Goal: Information Seeking & Learning: Learn about a topic

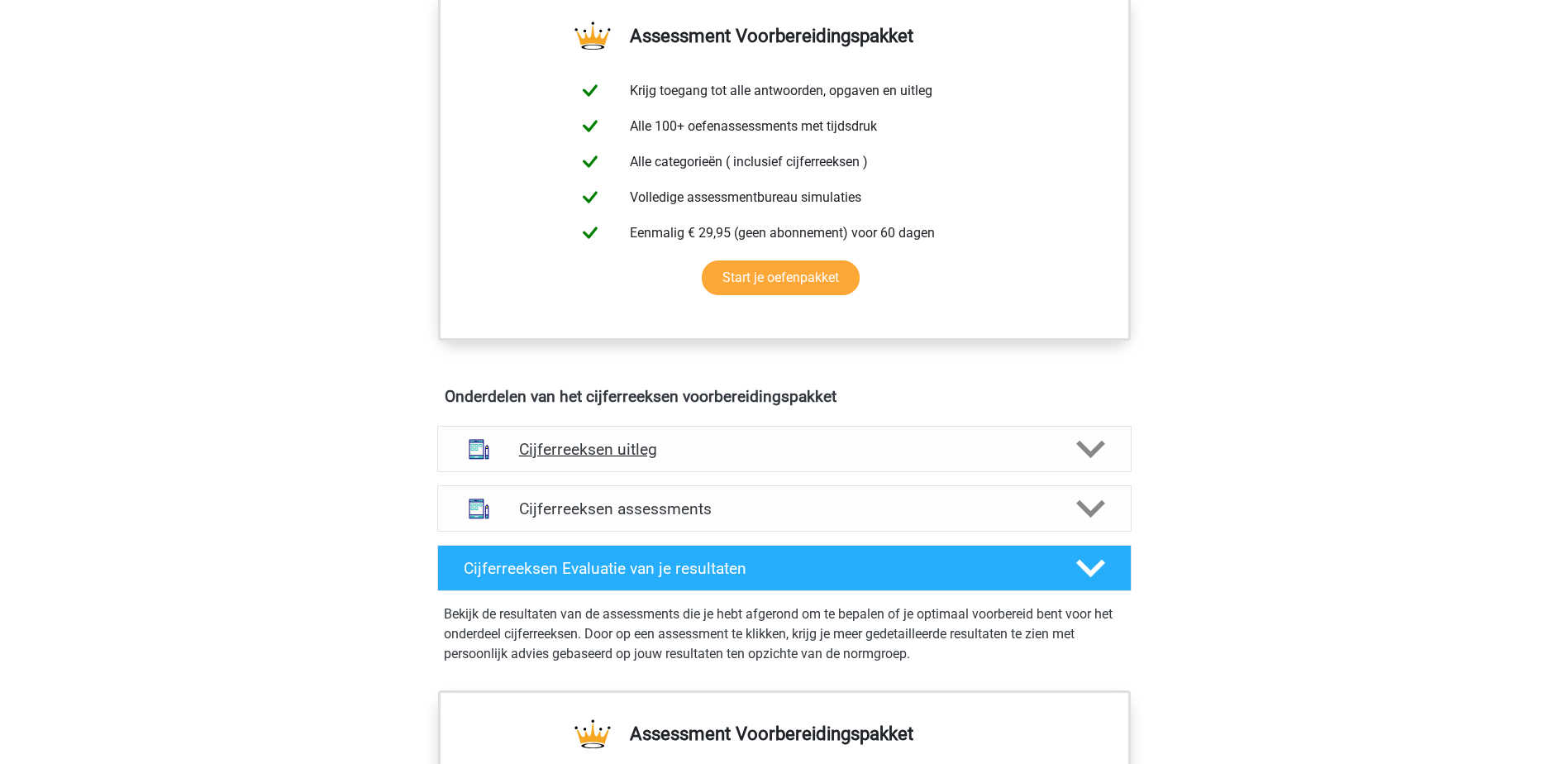
scroll to position [661, 0]
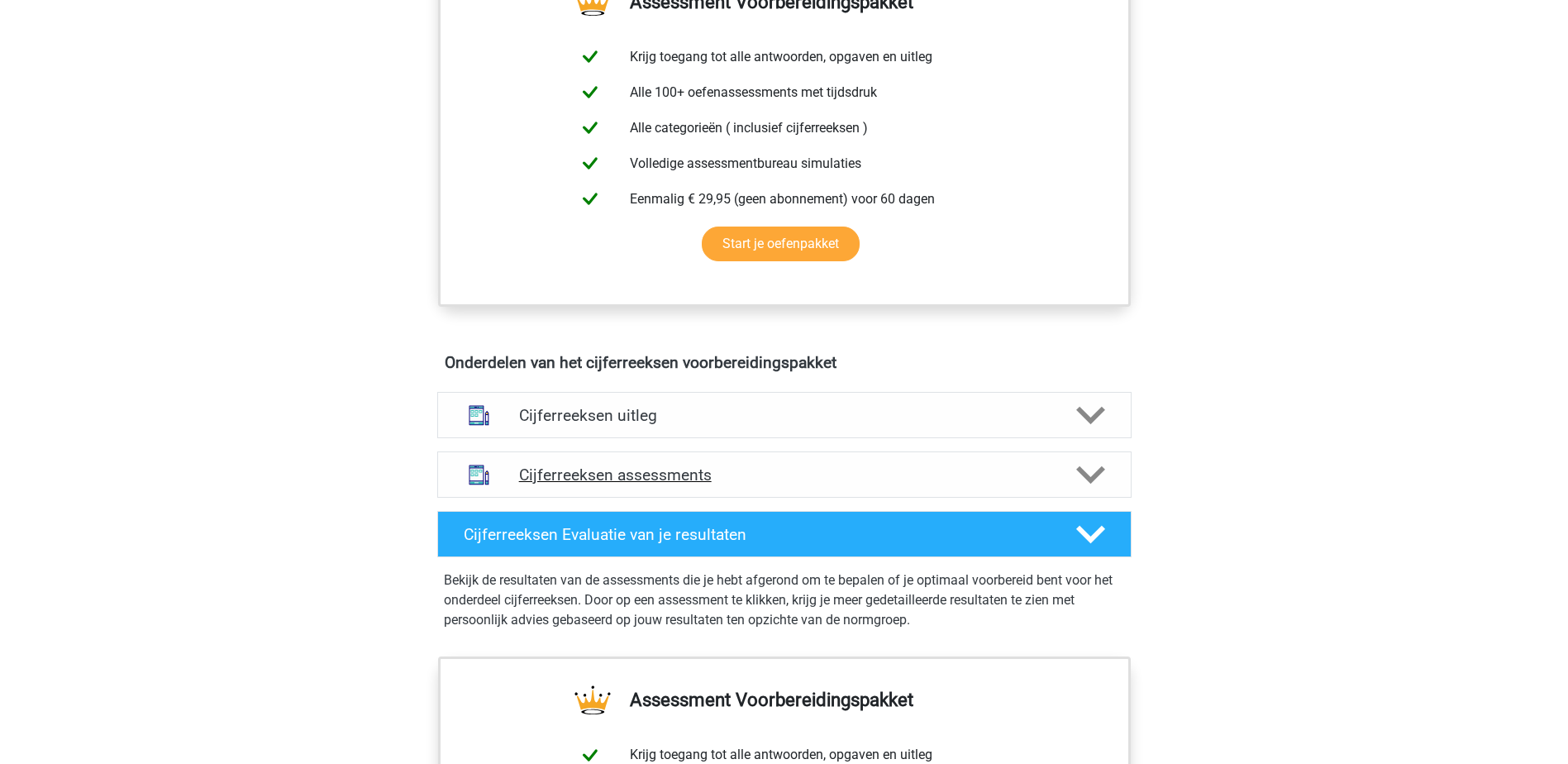
click at [805, 484] on h4 "Cijferreeksen assessments" at bounding box center [785, 475] width 531 height 19
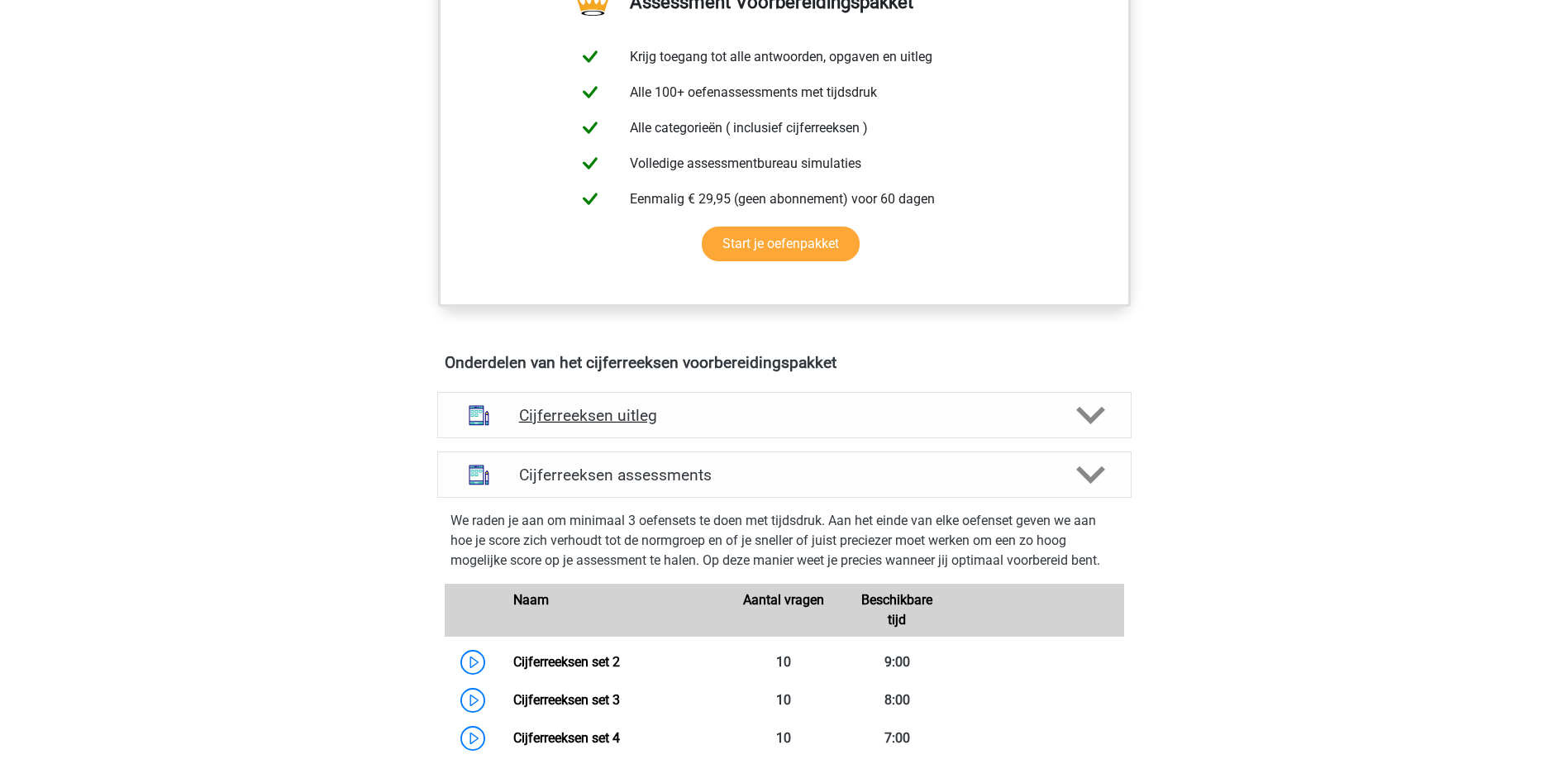
click at [687, 424] on div "Cijferreeksen uitleg" at bounding box center [784, 415] width 694 height 46
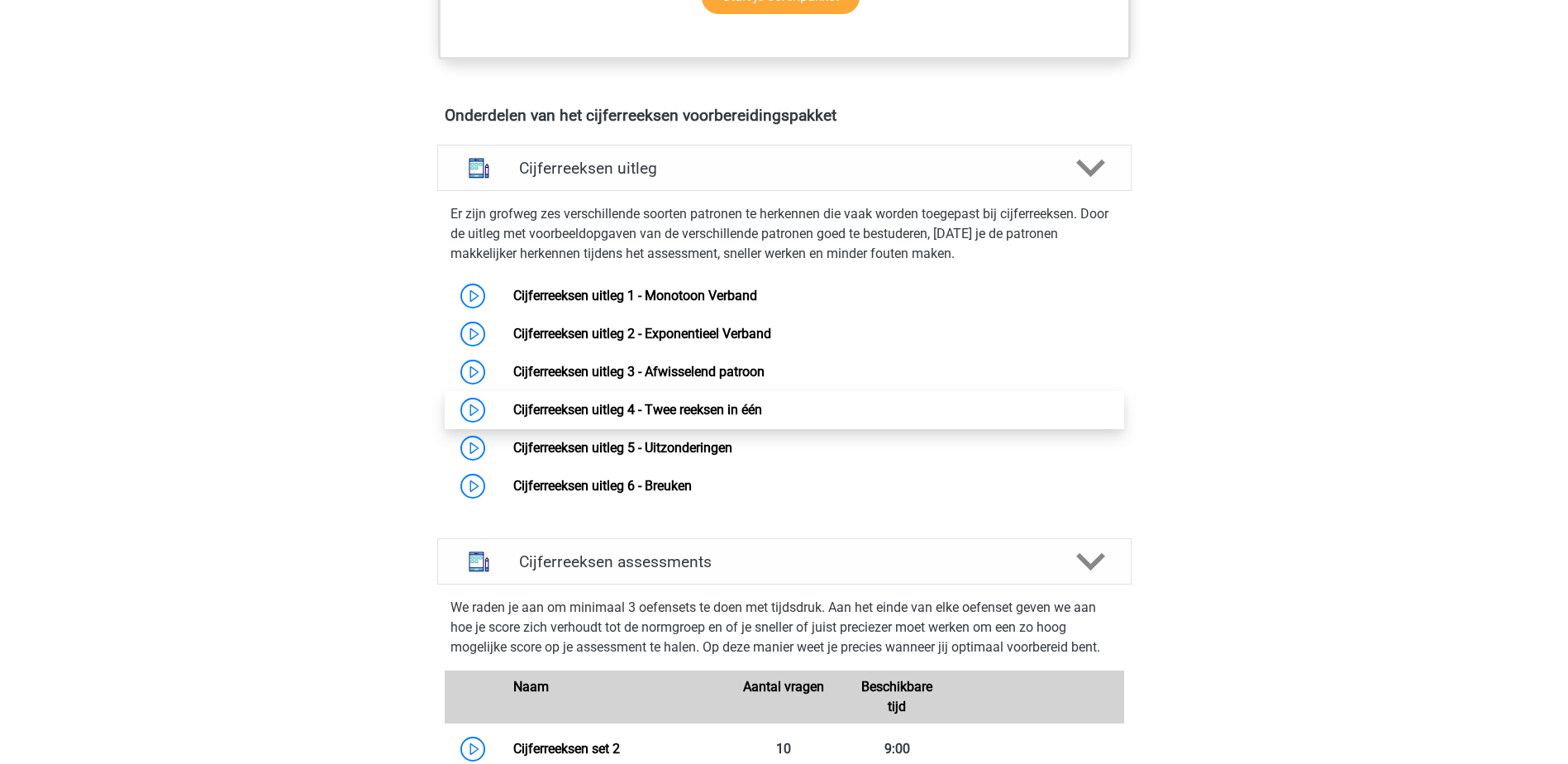
scroll to position [910, 0]
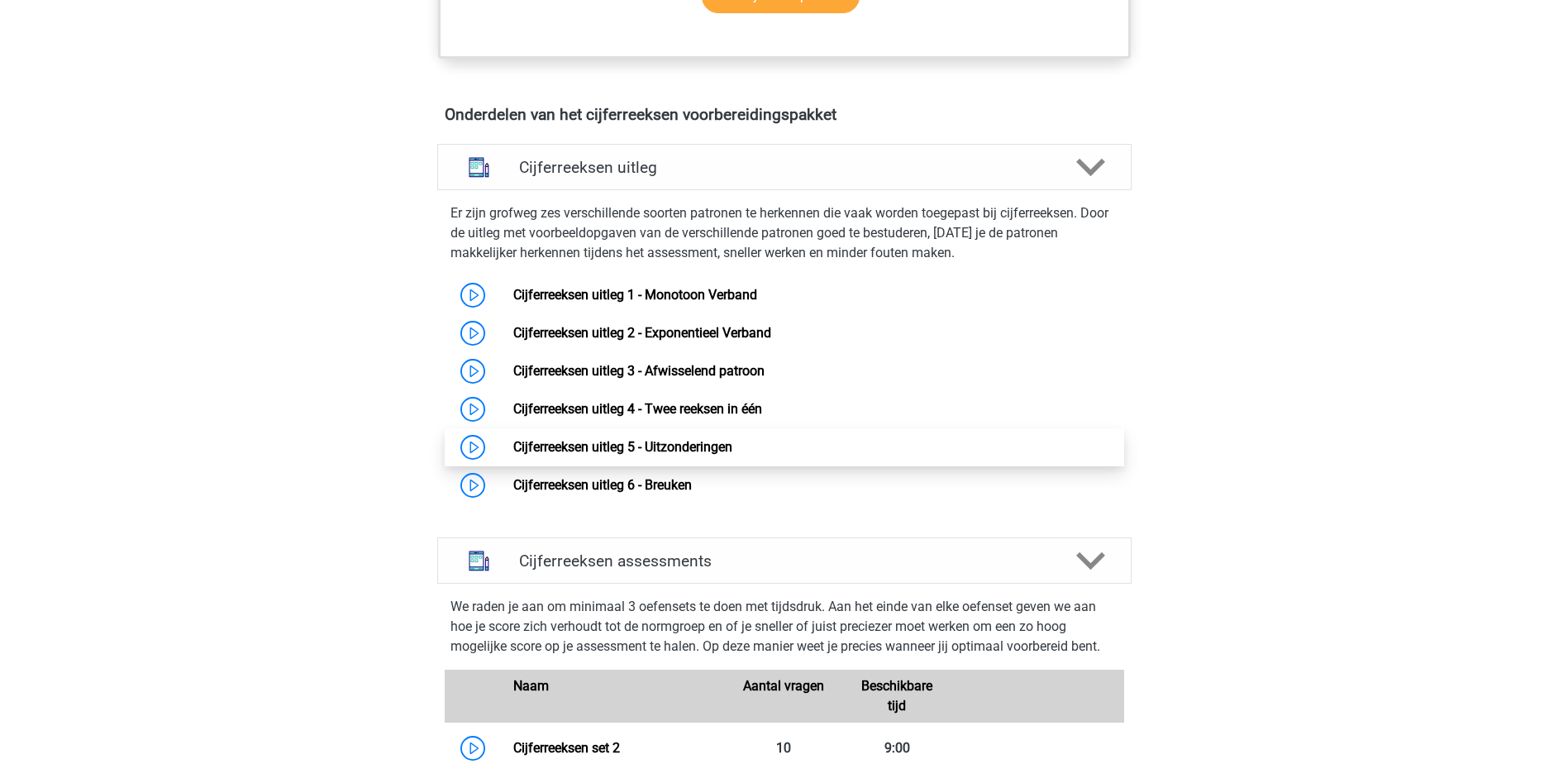
click at [706, 454] on link "Cijferreeksen uitleg 5 - Uitzonderingen" at bounding box center [622, 447] width 219 height 15
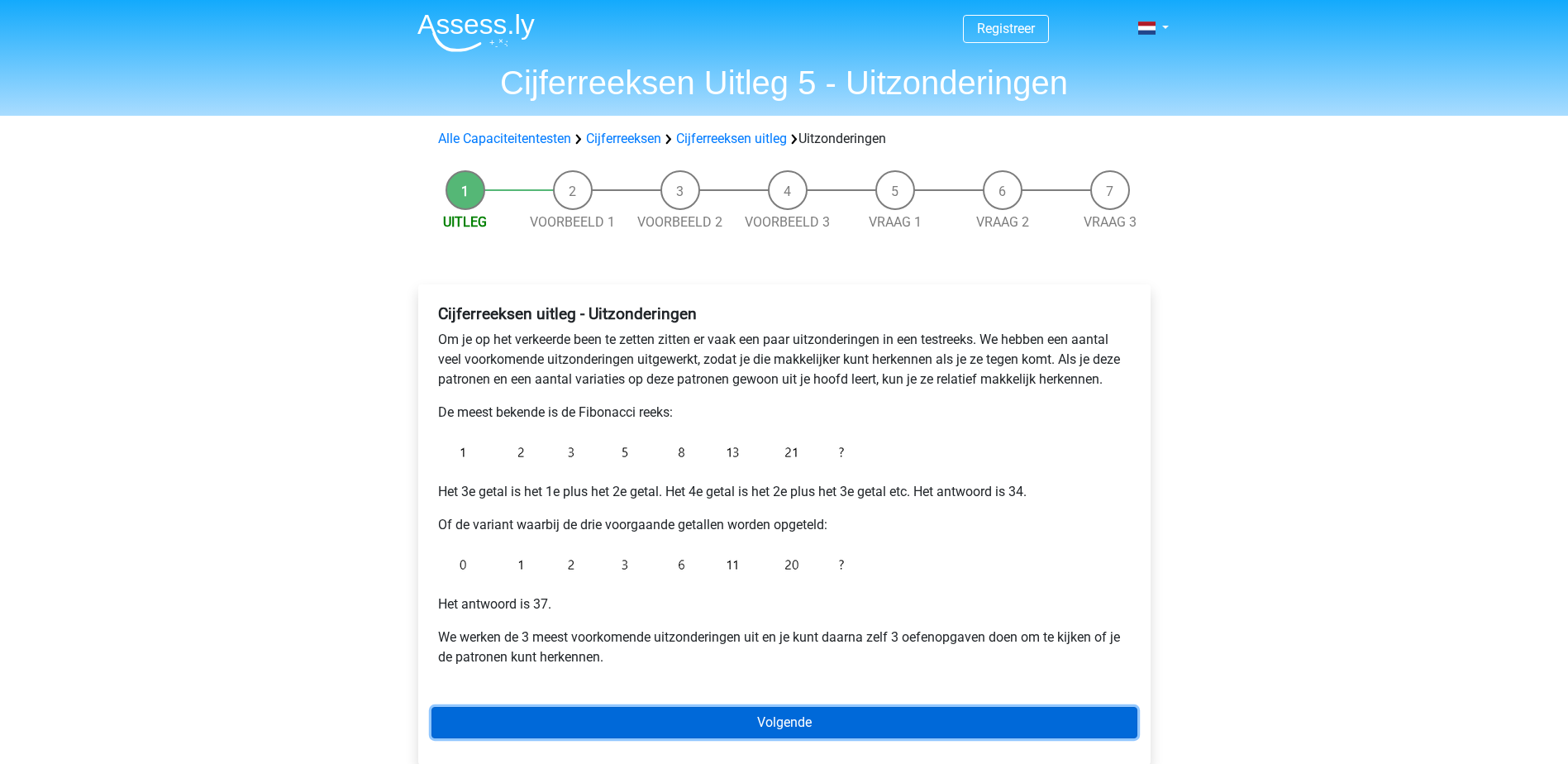
click at [891, 724] on link "Volgende" at bounding box center [784, 722] width 705 height 32
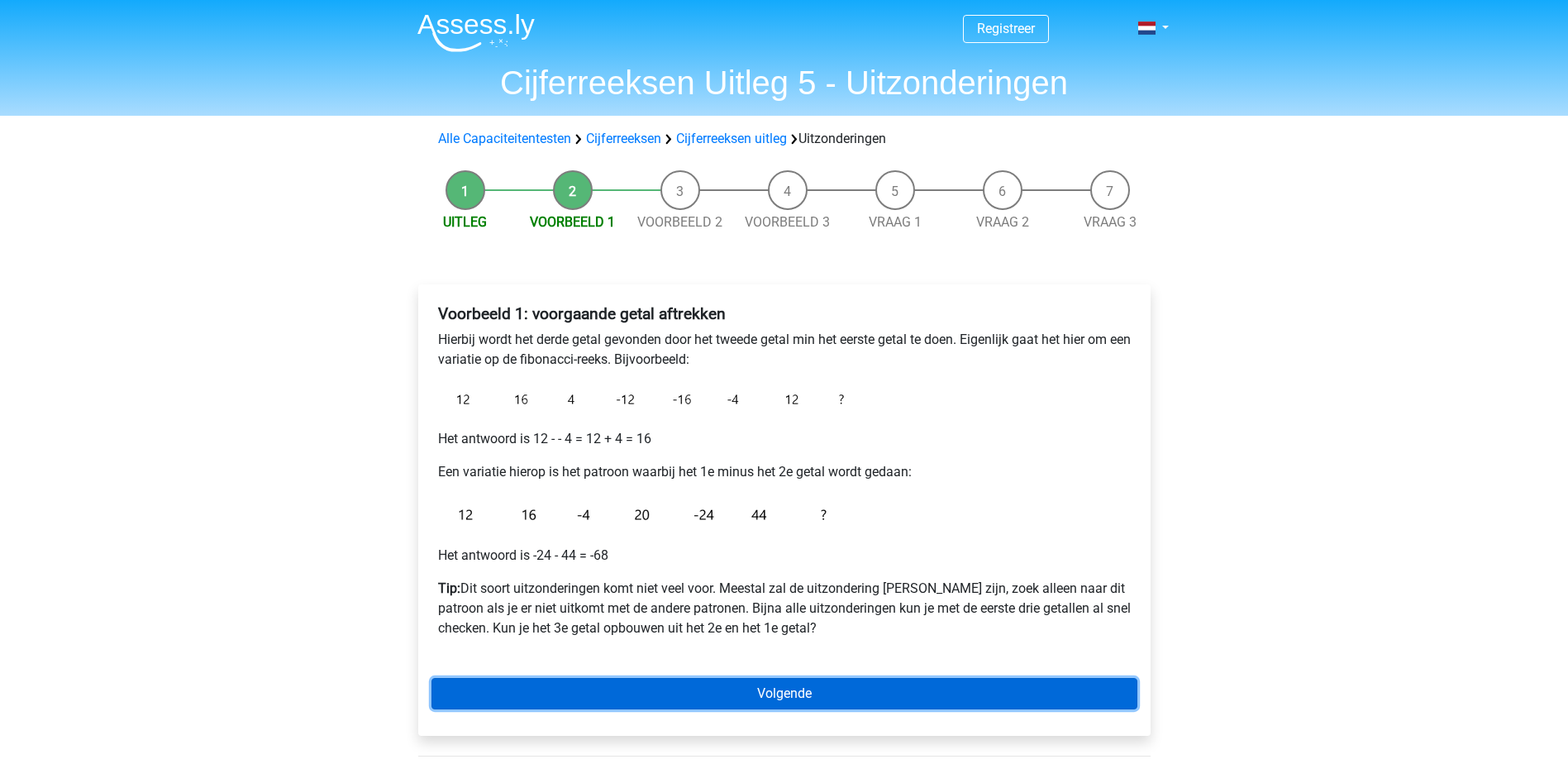
click at [671, 687] on link "Volgende" at bounding box center [784, 693] width 705 height 32
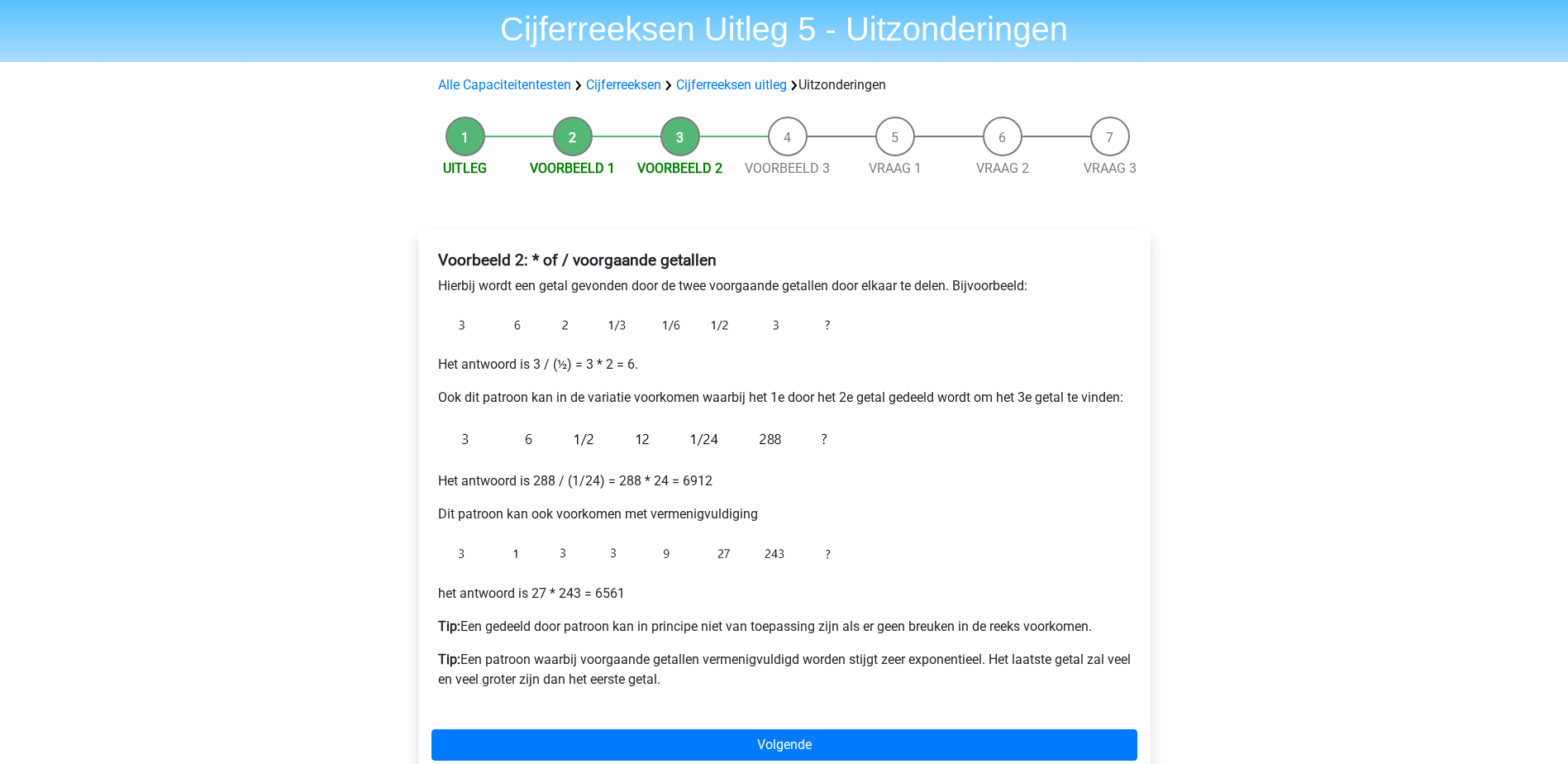
scroll to position [82, 0]
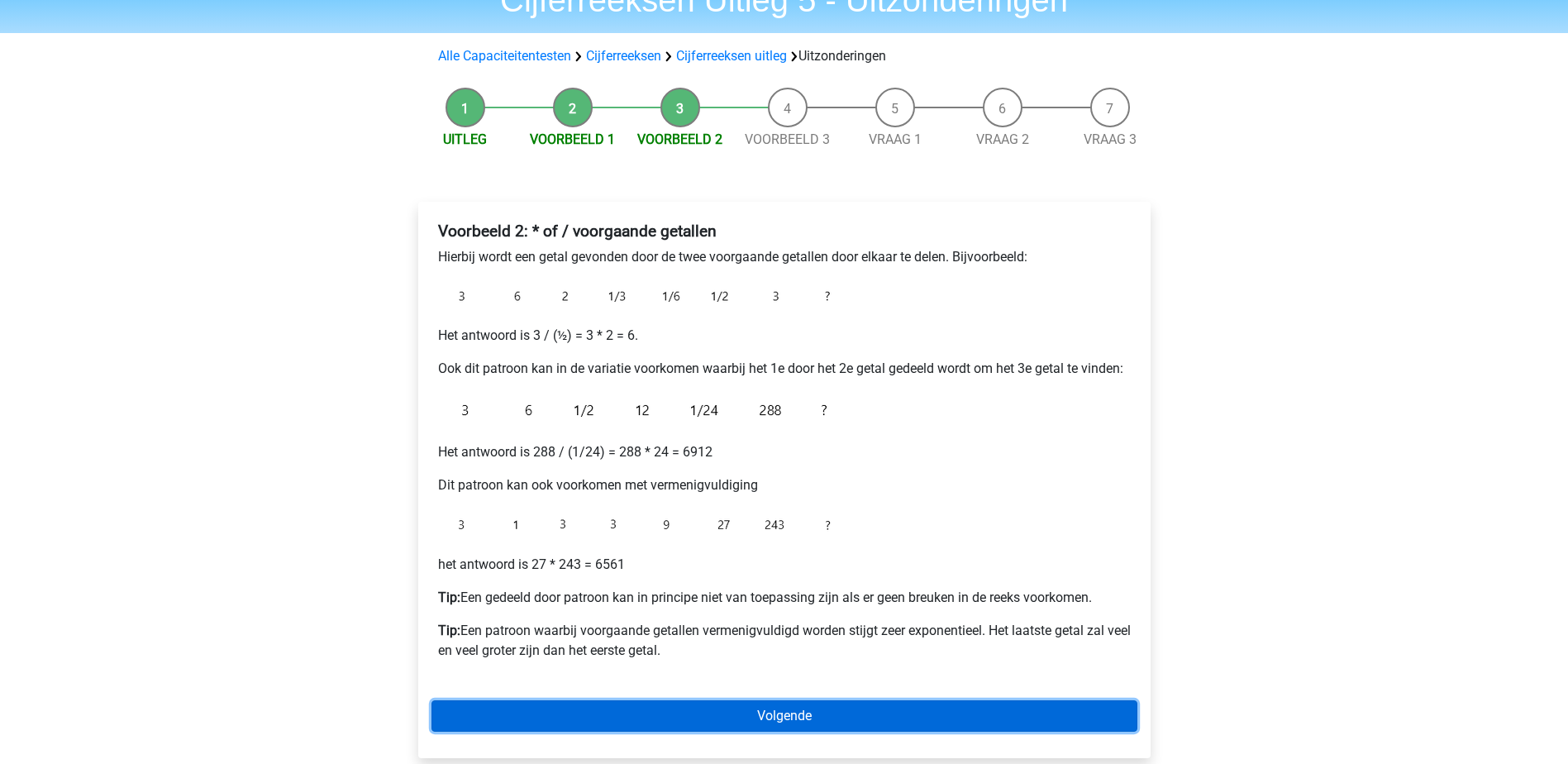
click at [691, 717] on link "Volgende" at bounding box center [784, 715] width 705 height 32
click at [826, 726] on link "Volgende" at bounding box center [784, 715] width 705 height 32
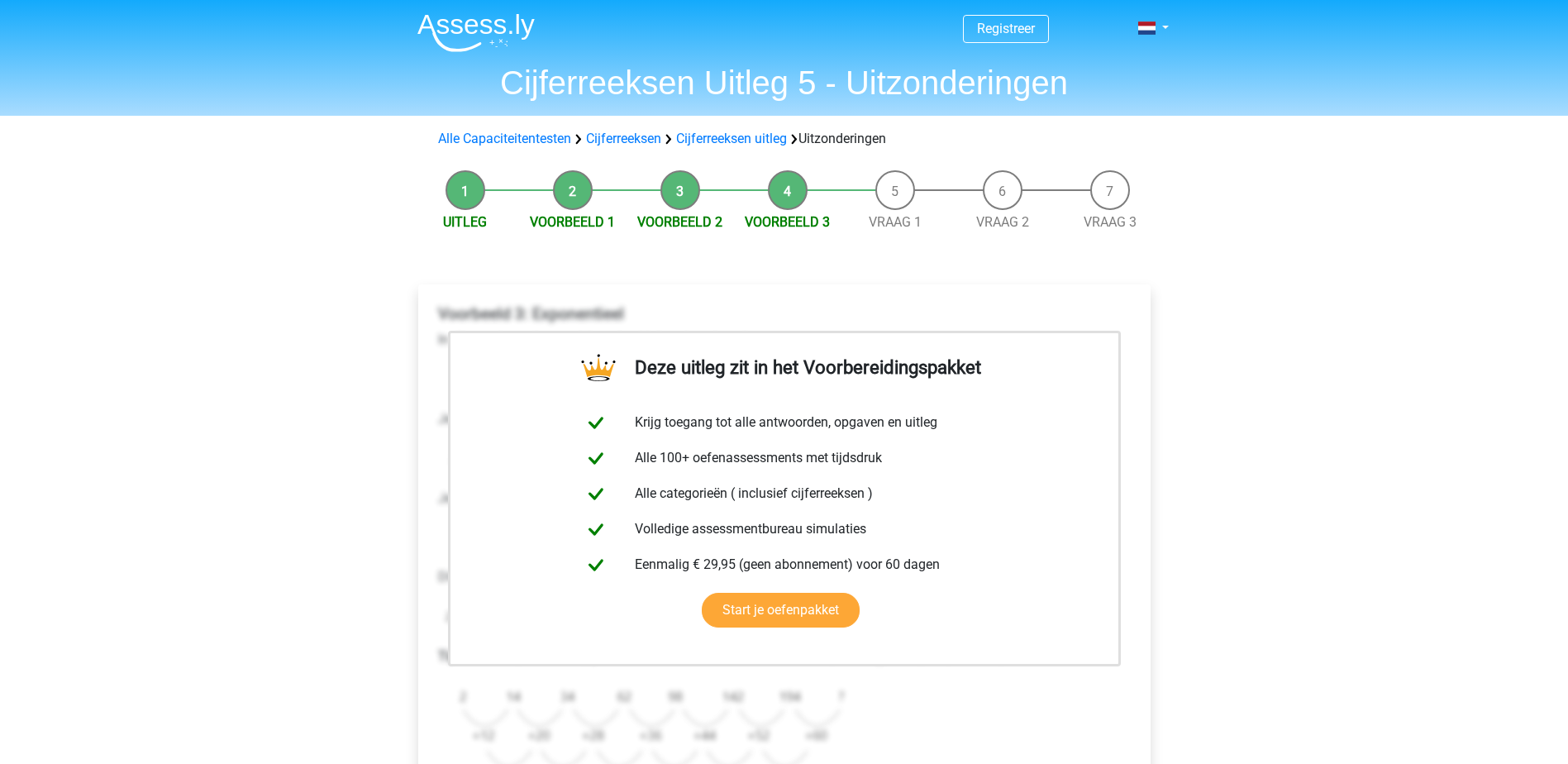
click at [729, 269] on div "Deze uitleg zit in het Voorbereidingspakket Krijg toegang tot alle antwoorden, …" at bounding box center [785, 594] width 759 height 687
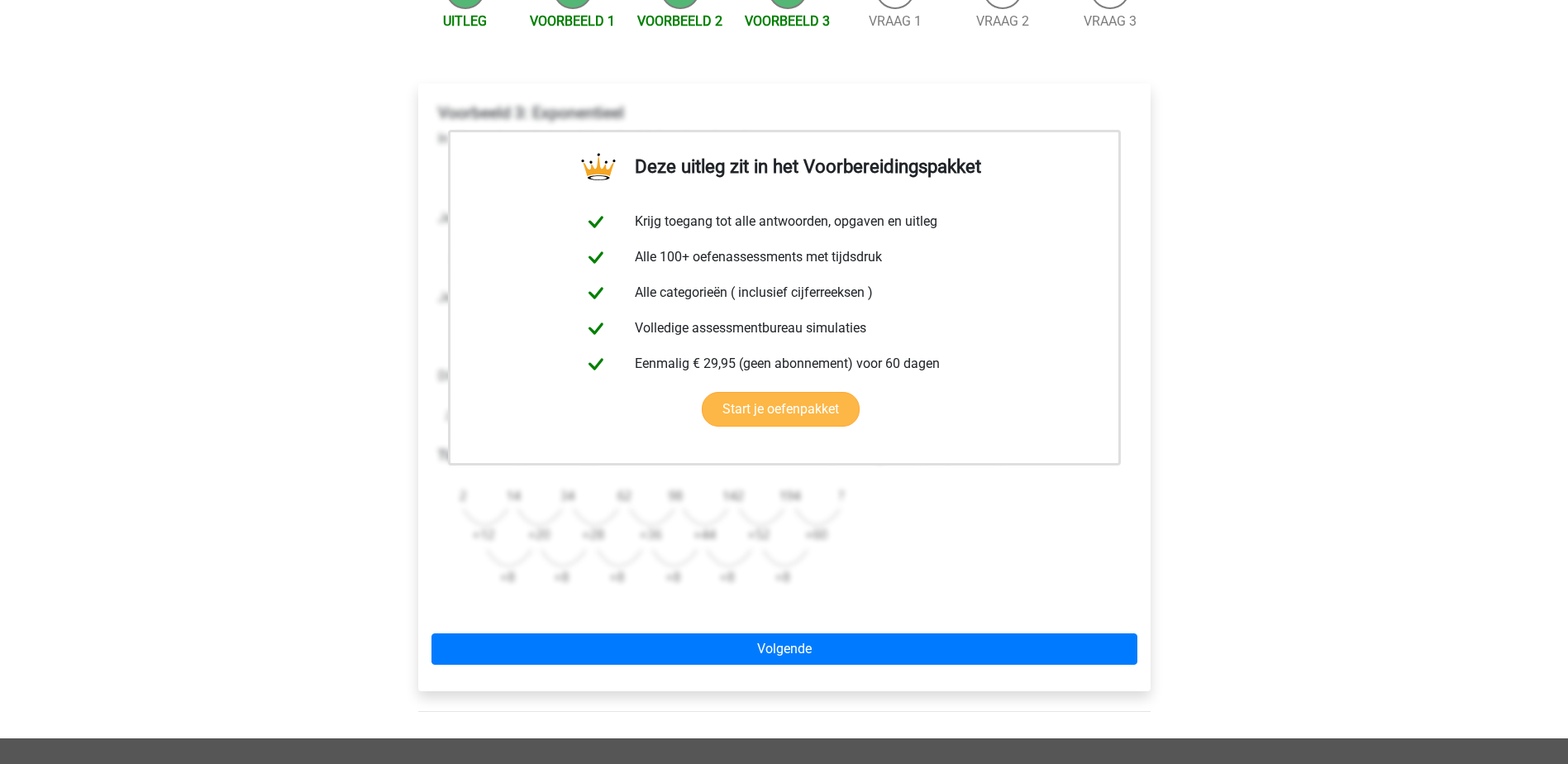
scroll to position [248, 0]
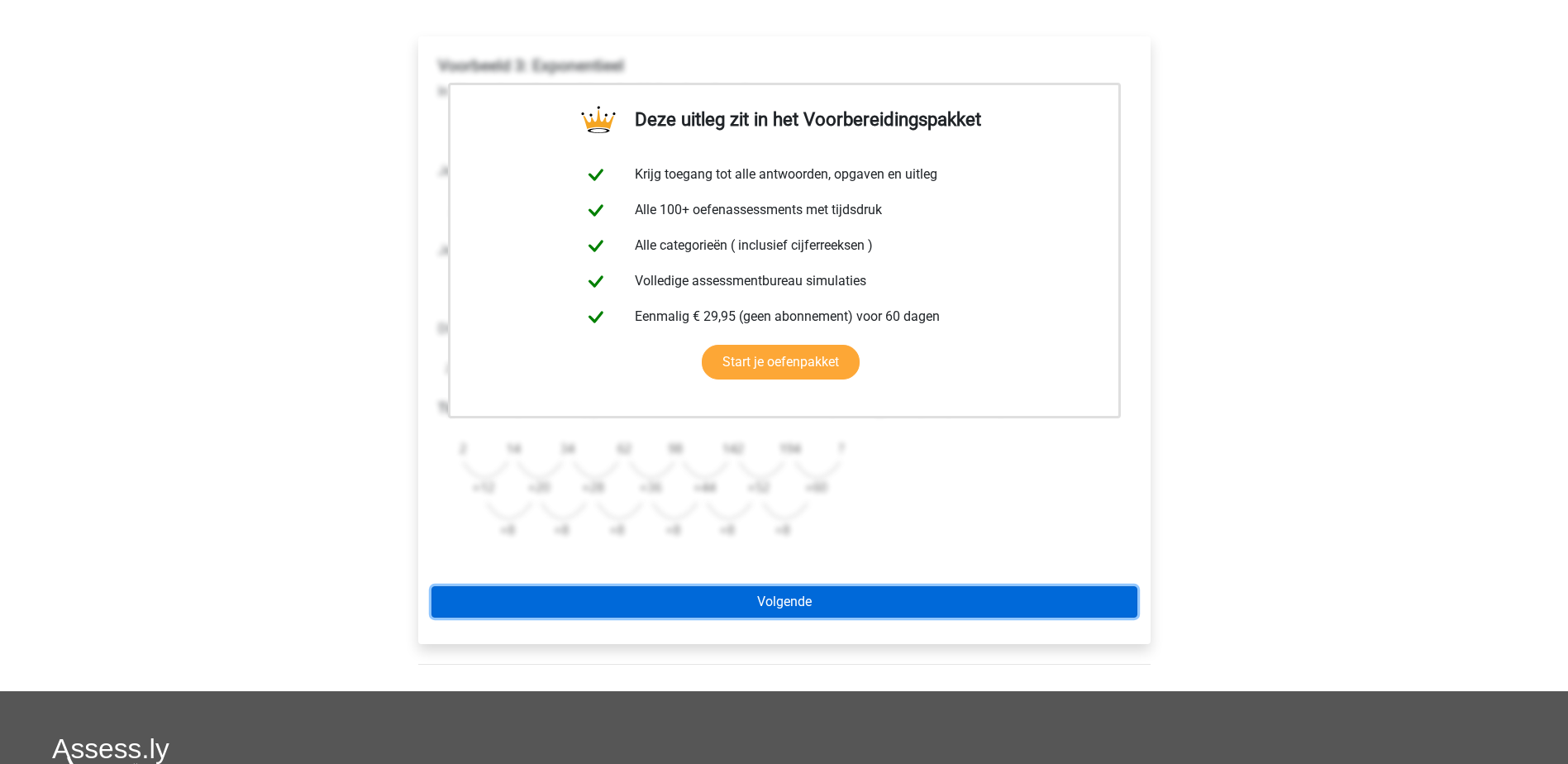
click at [946, 588] on link "Volgende" at bounding box center [784, 601] width 705 height 32
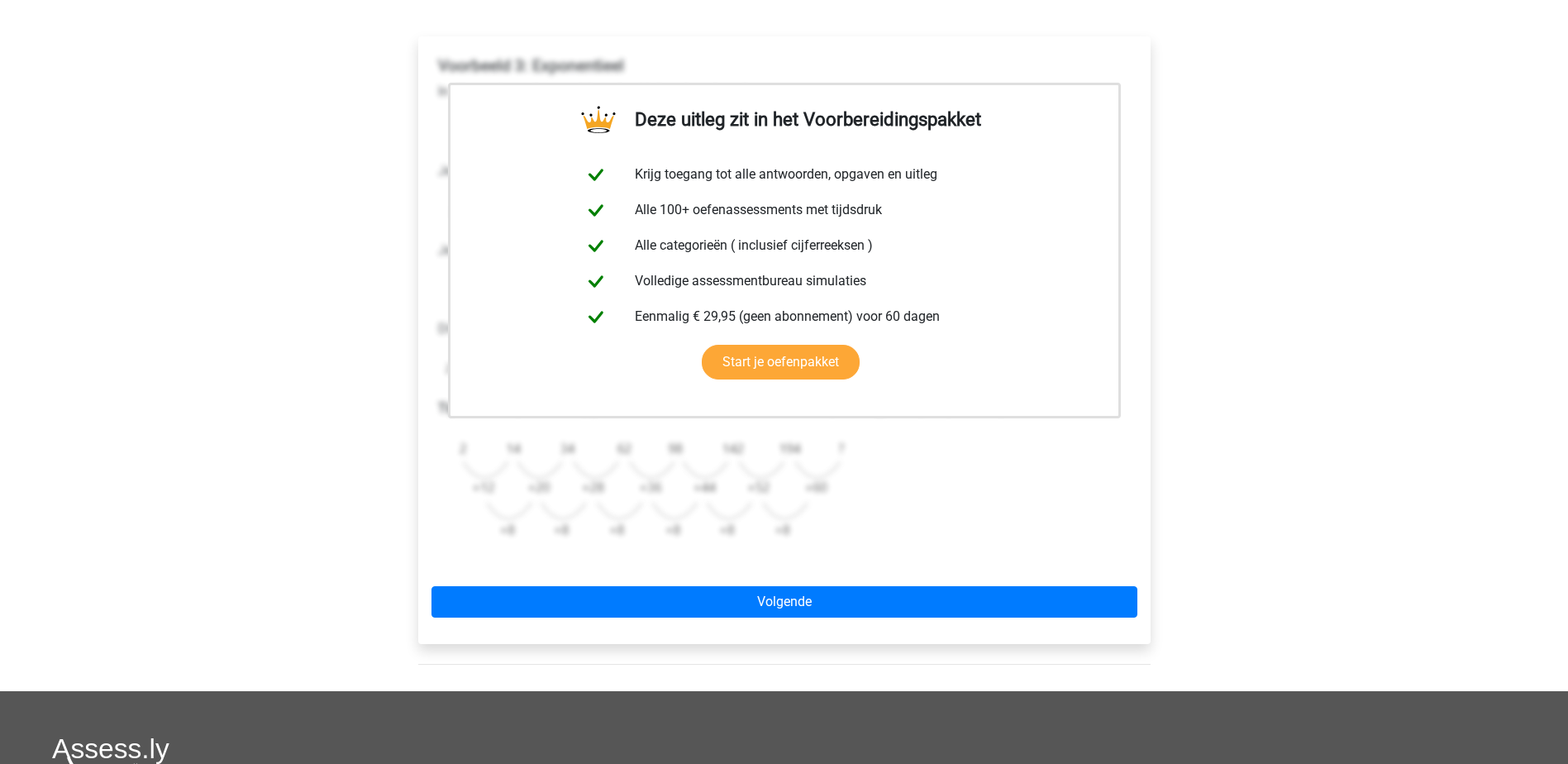
click at [591, 509] on img at bounding box center [644, 489] width 413 height 115
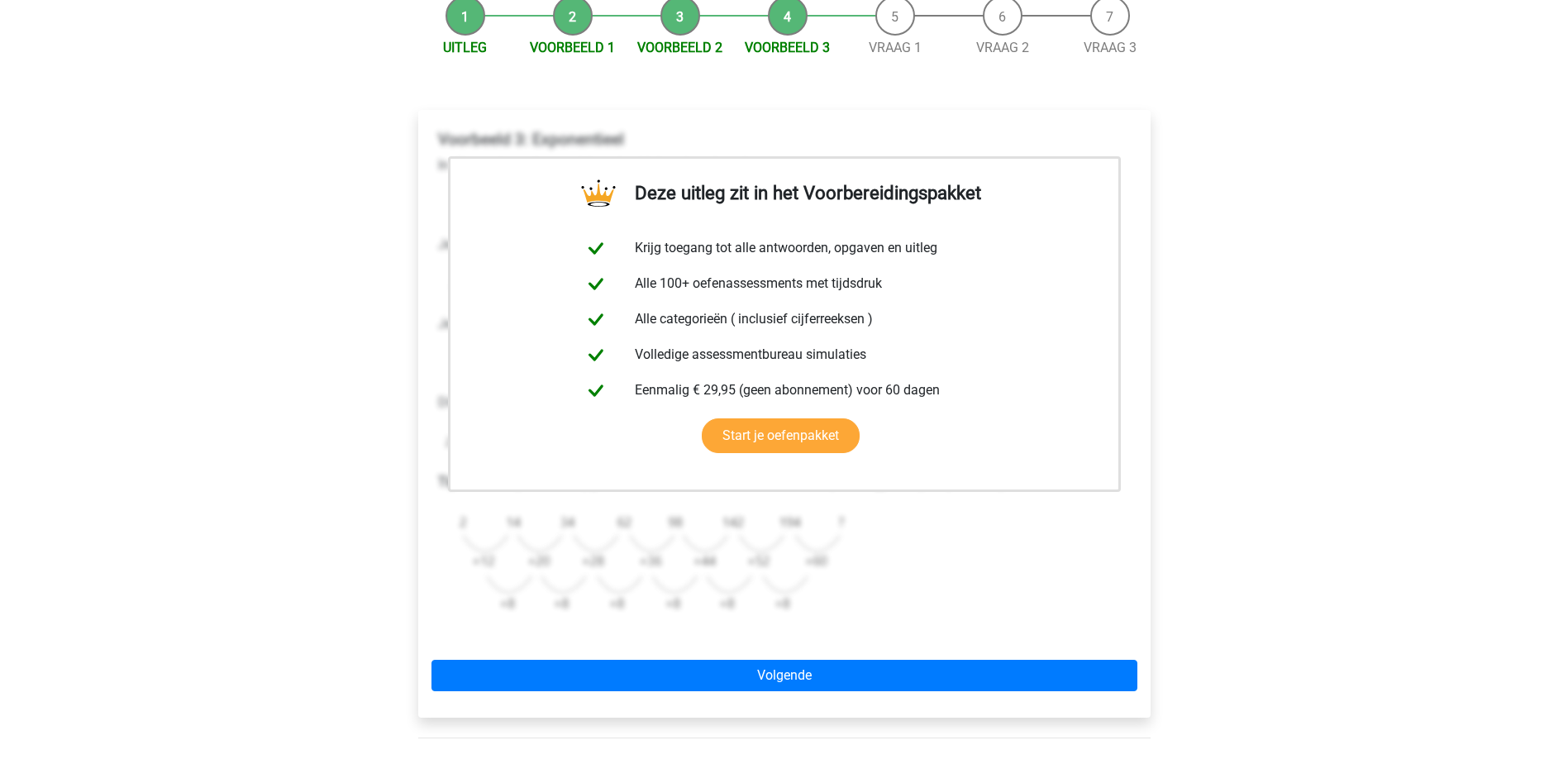
scroll to position [0, 0]
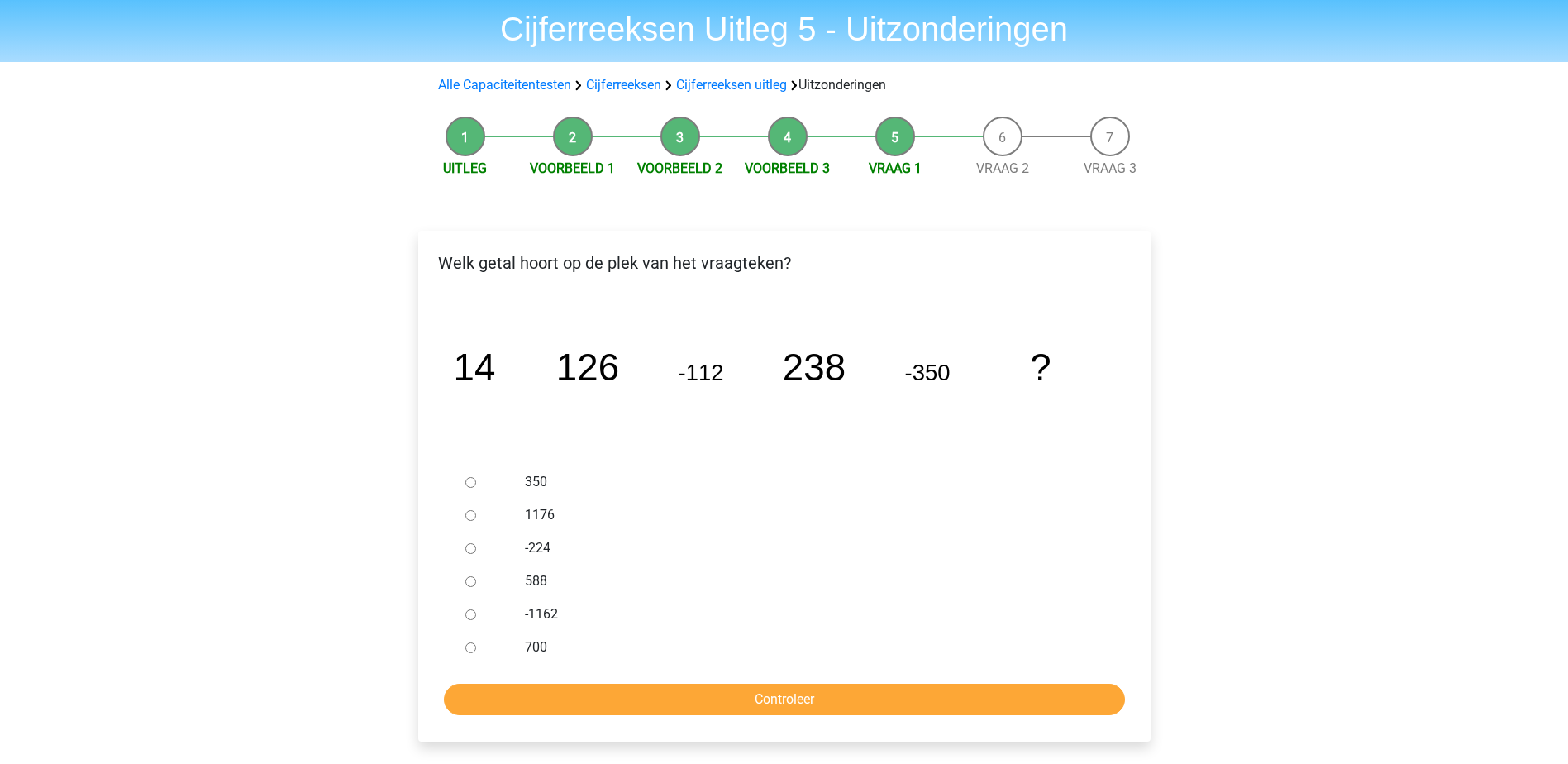
scroll to position [82, 0]
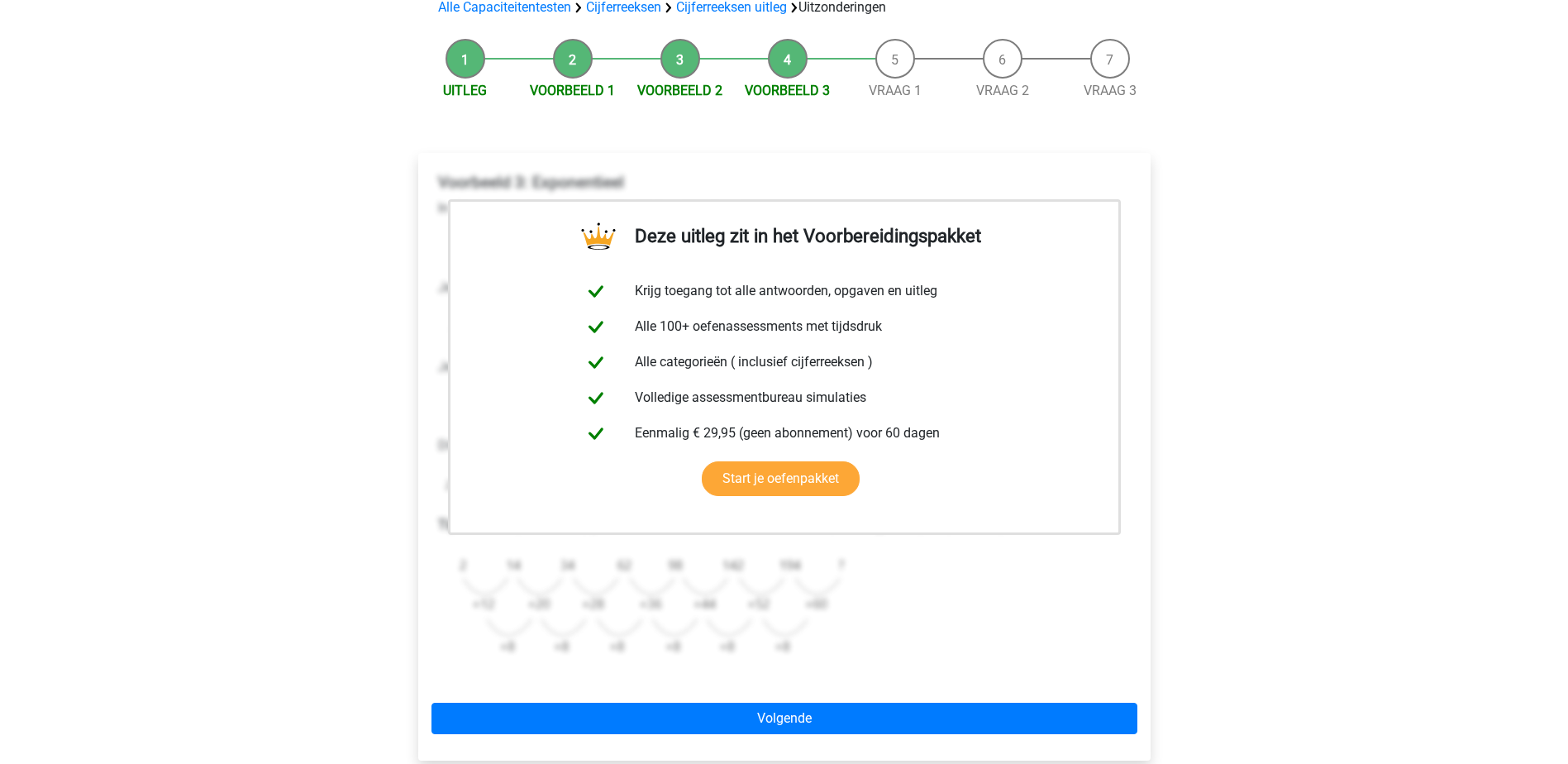
scroll to position [165, 0]
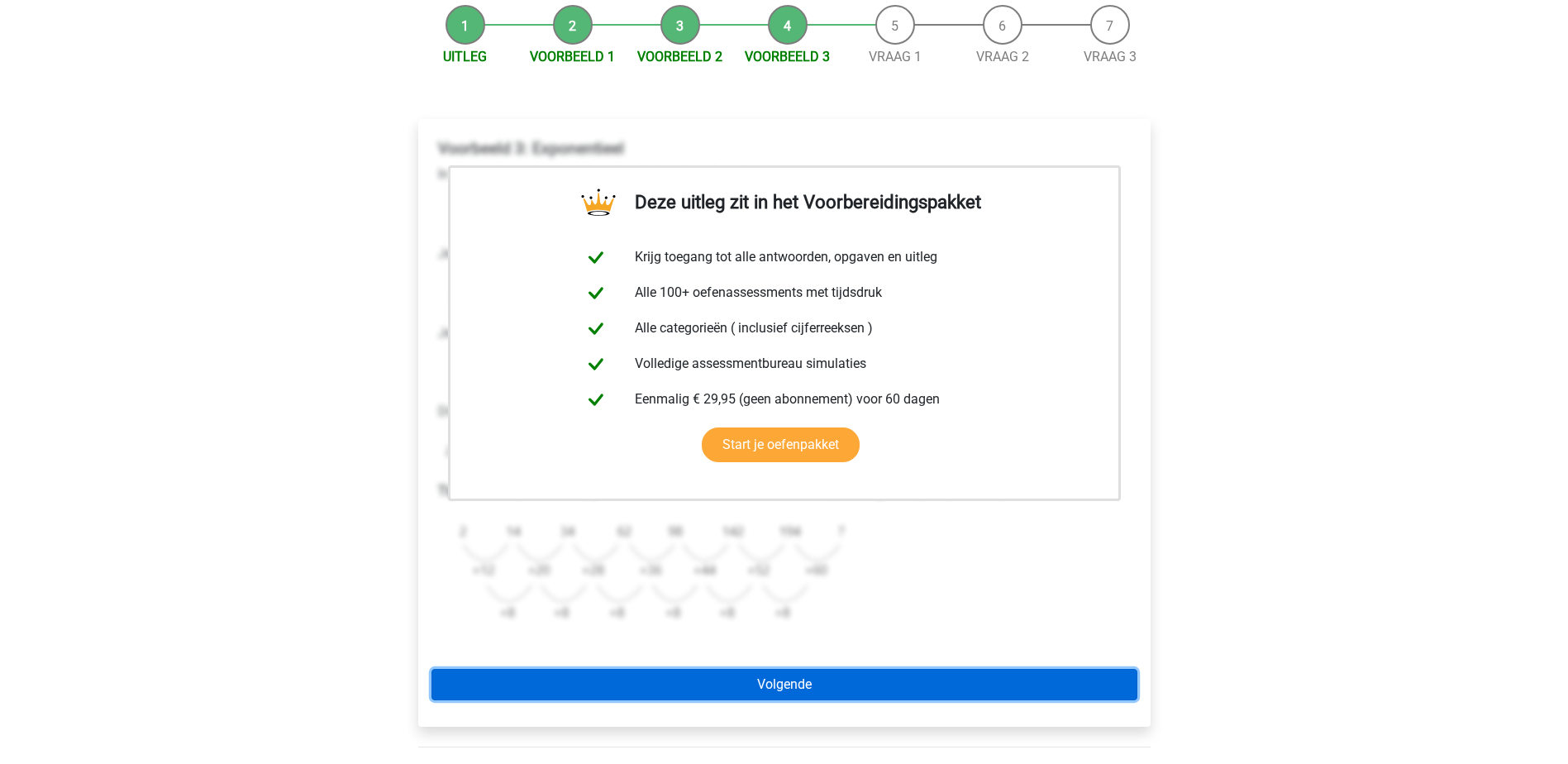
click at [1007, 684] on link "Volgende" at bounding box center [784, 684] width 705 height 32
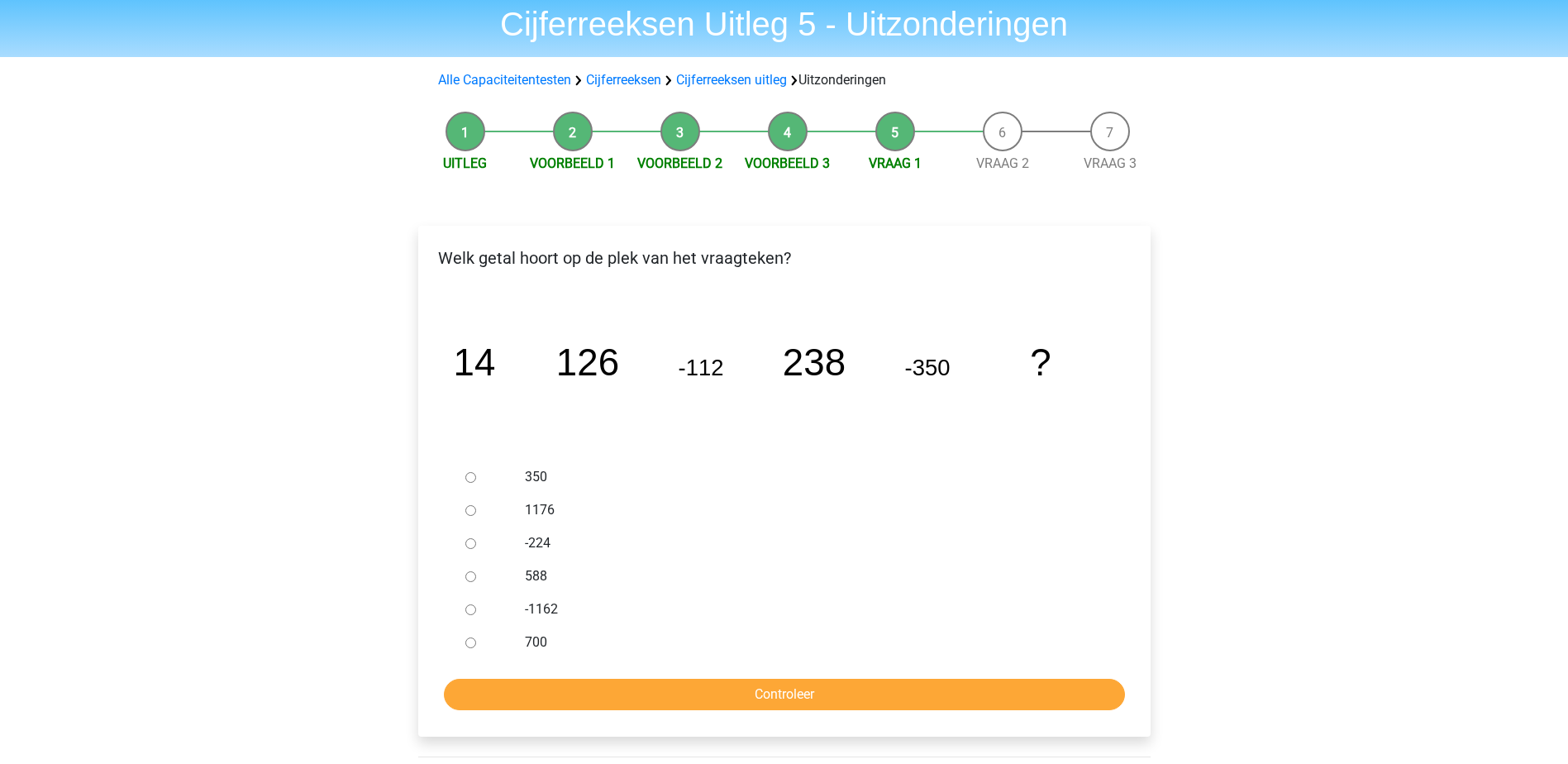
scroll to position [82, 0]
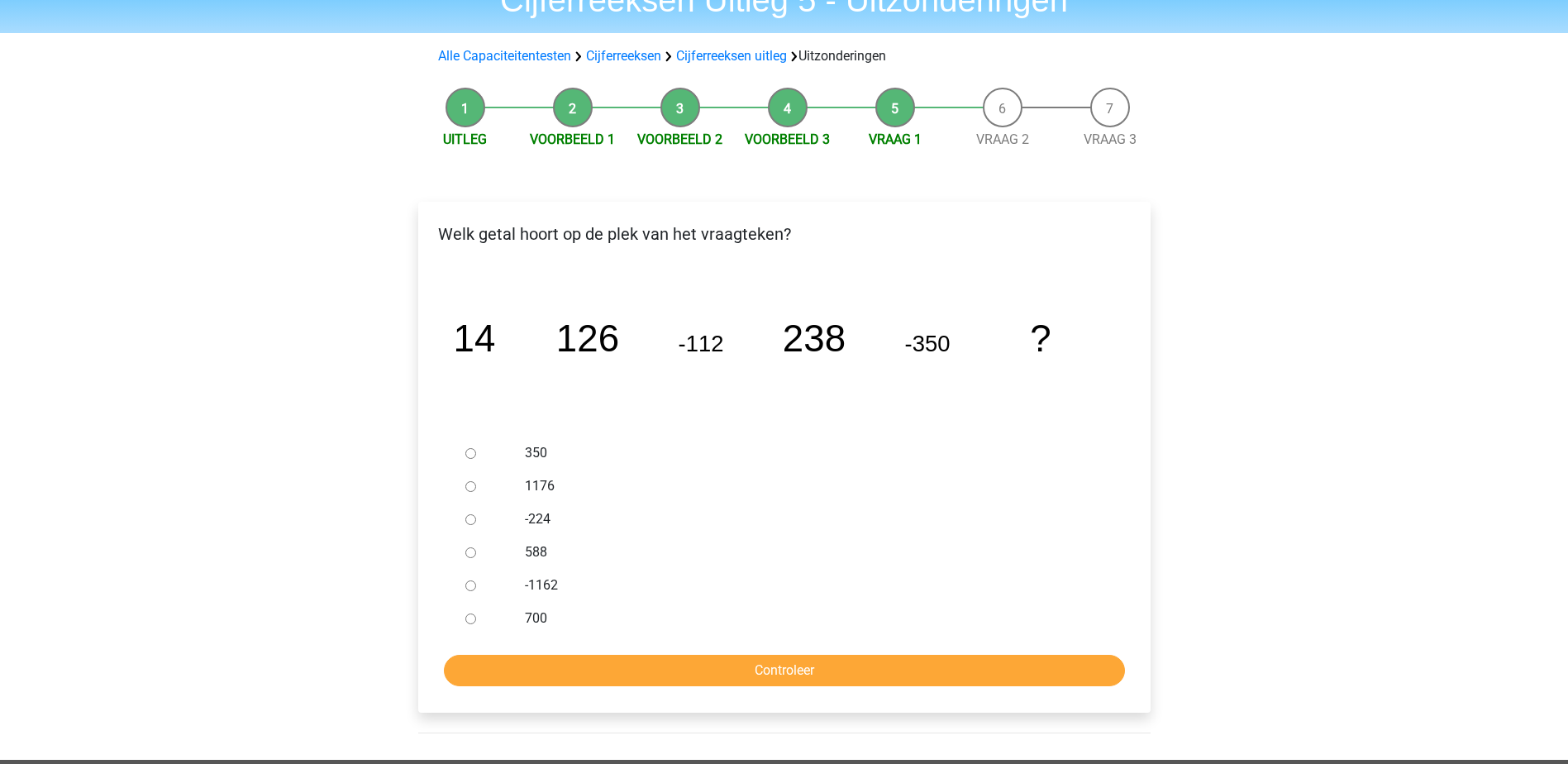
click at [542, 520] on label "-224" at bounding box center [811, 519] width 572 height 20
click at [476, 520] on input "-224" at bounding box center [470, 519] width 11 height 11
radio input "true"
click at [711, 679] on input "Controleer" at bounding box center [784, 670] width 681 height 32
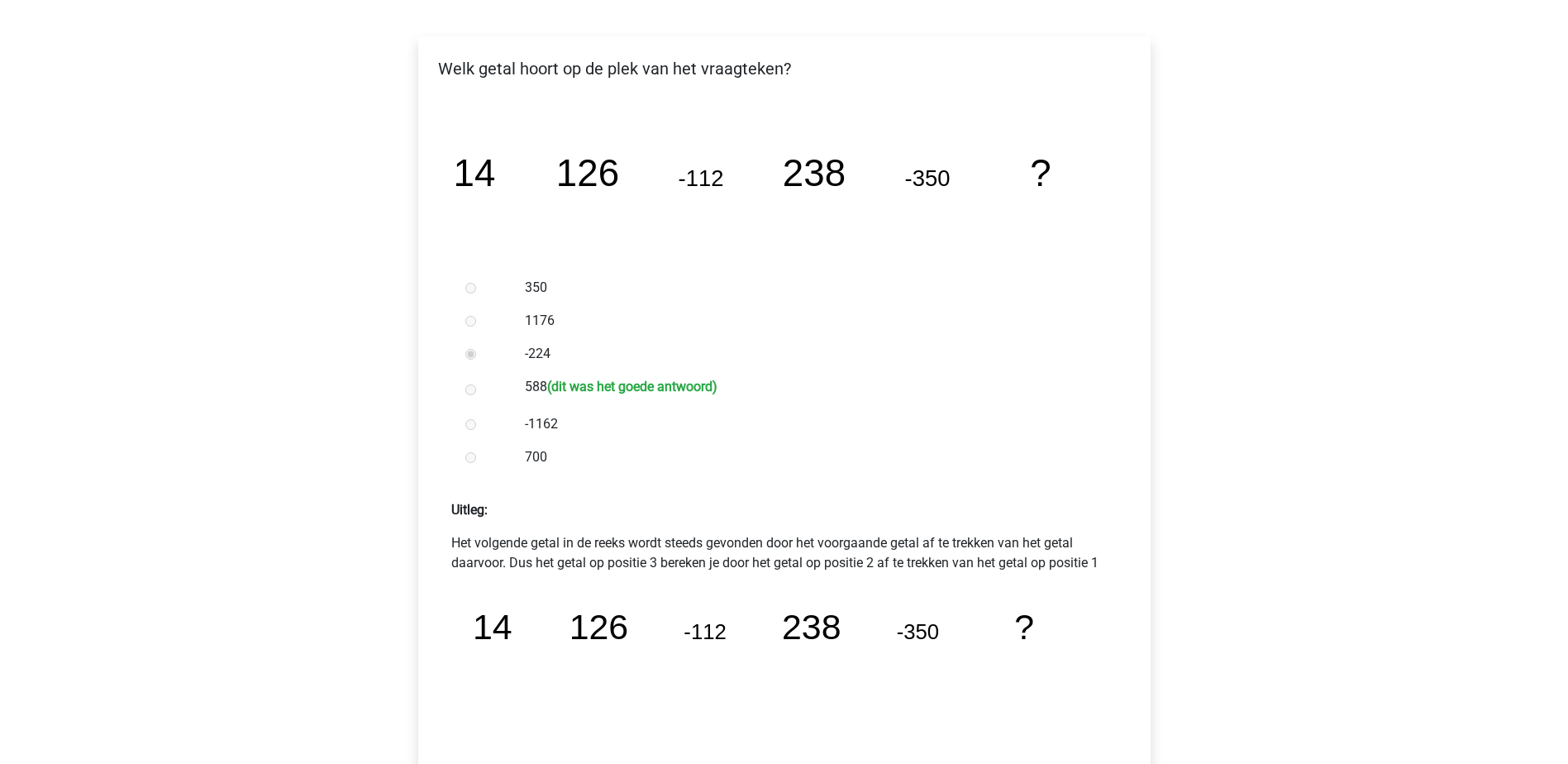
scroll to position [331, 0]
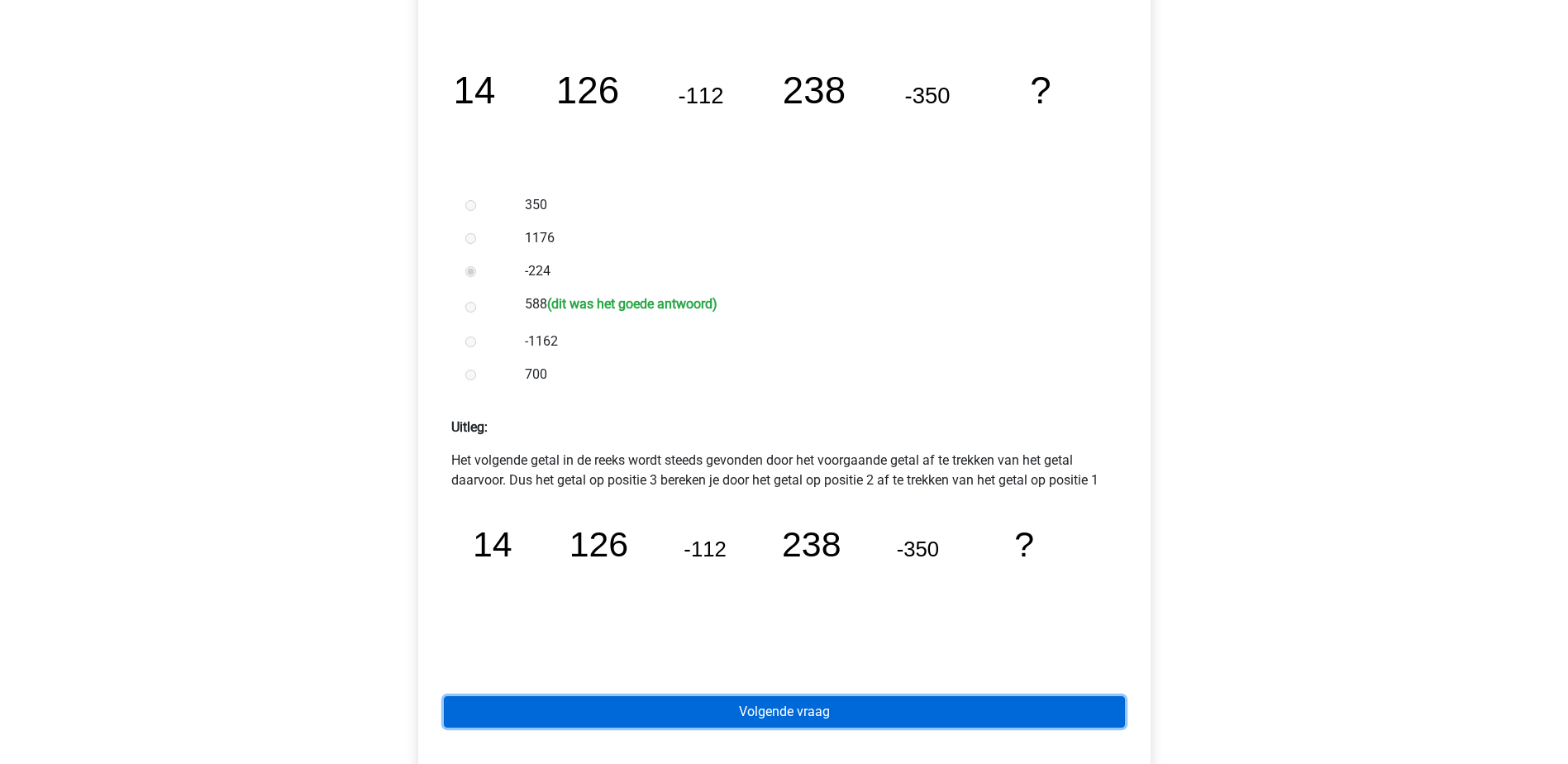
click at [888, 709] on link "Volgende vraag" at bounding box center [784, 711] width 681 height 32
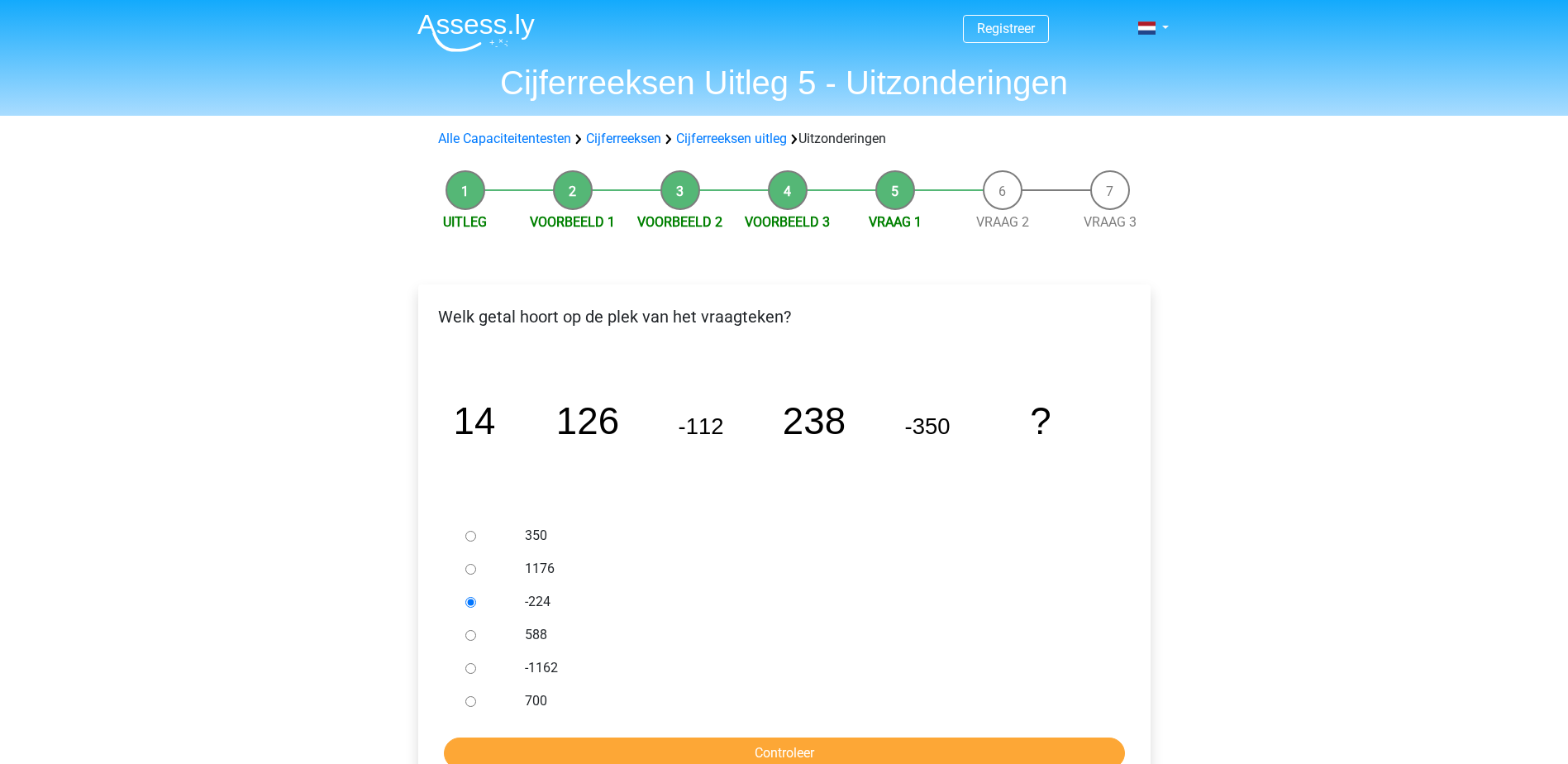
scroll to position [81, 0]
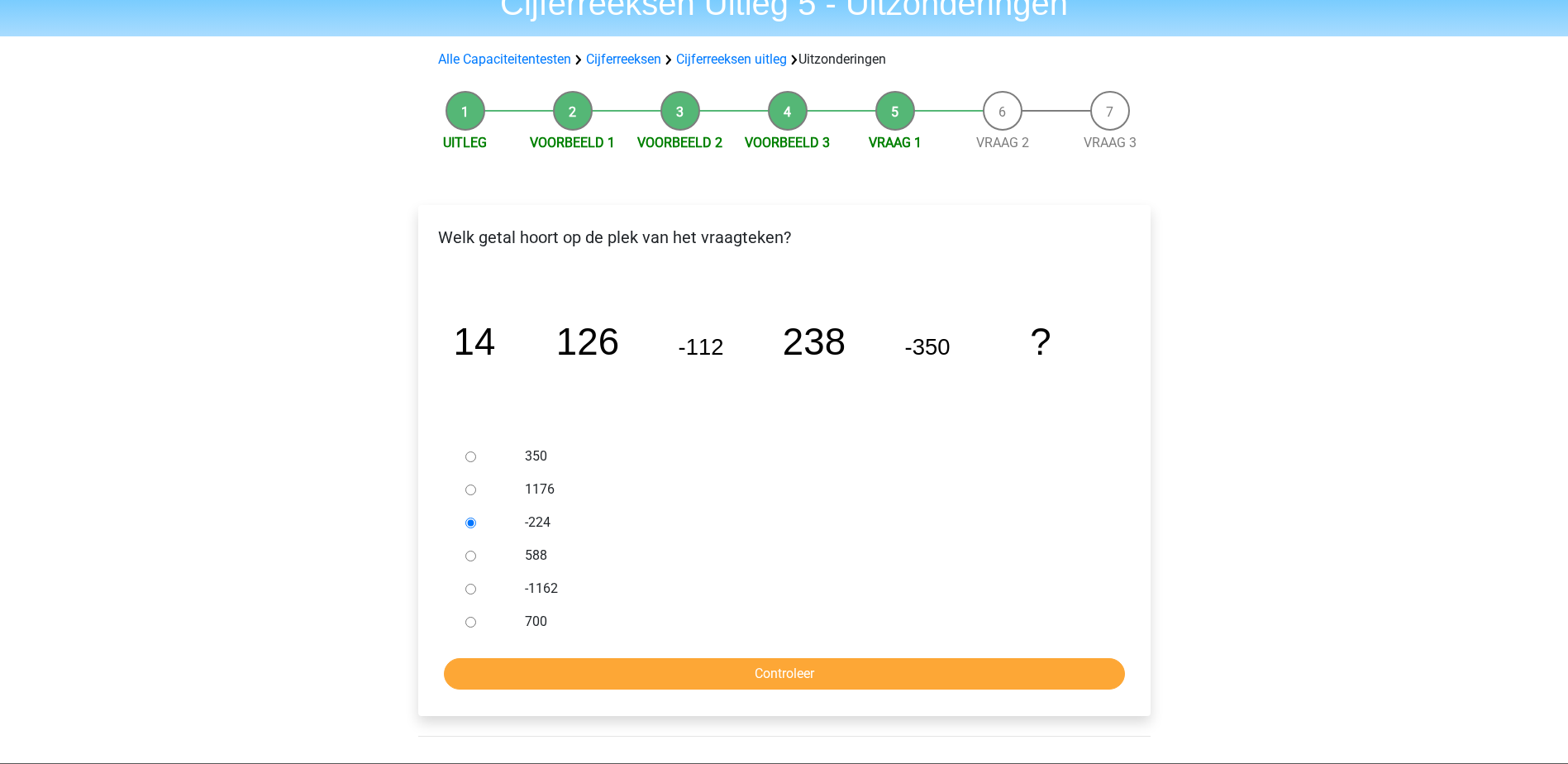
click at [535, 545] on label "588" at bounding box center [811, 555] width 572 height 20
click at [476, 550] on input "588" at bounding box center [470, 555] width 11 height 11
radio input "true"
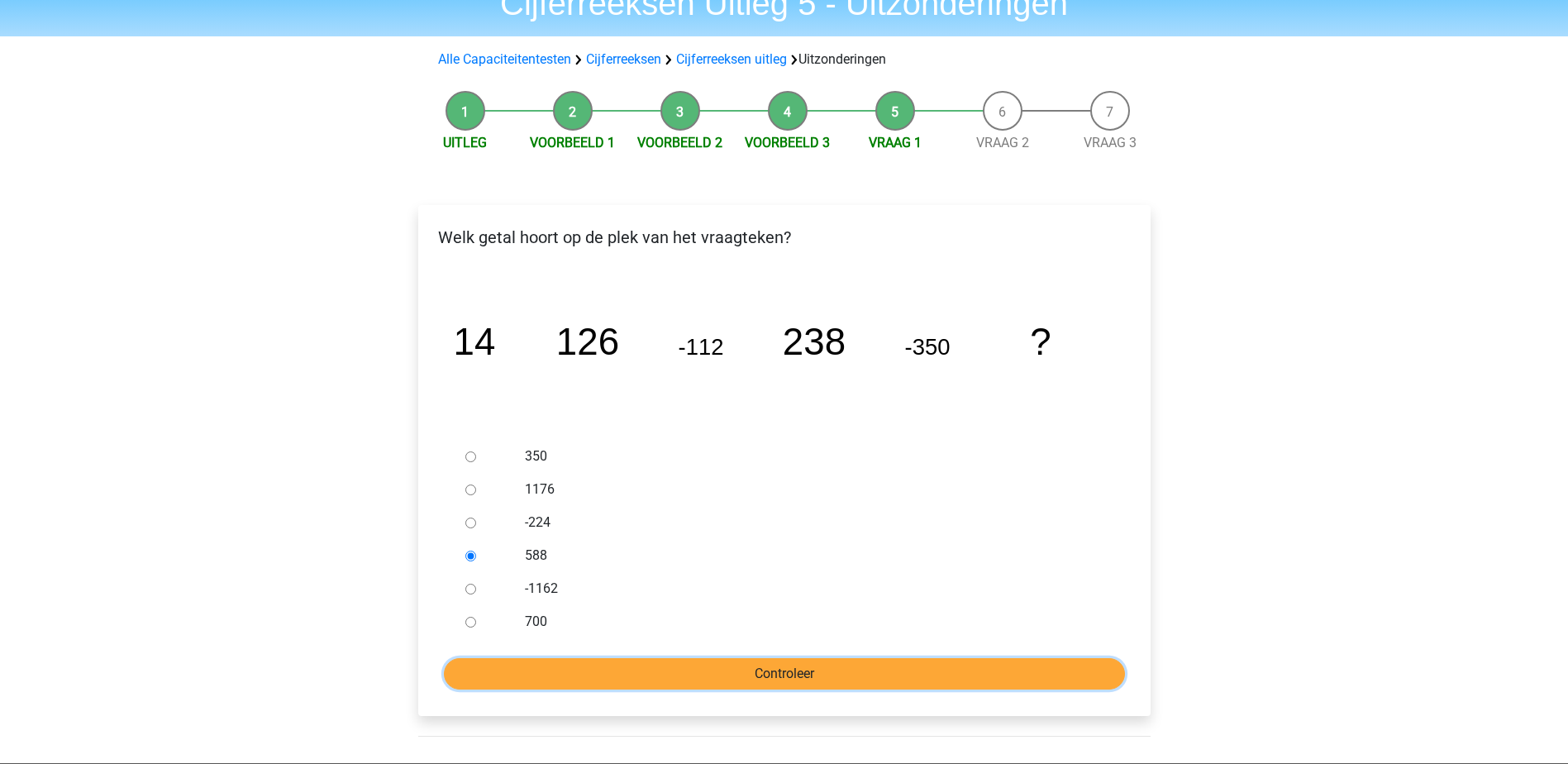
click at [803, 666] on input "Controleer" at bounding box center [784, 673] width 681 height 32
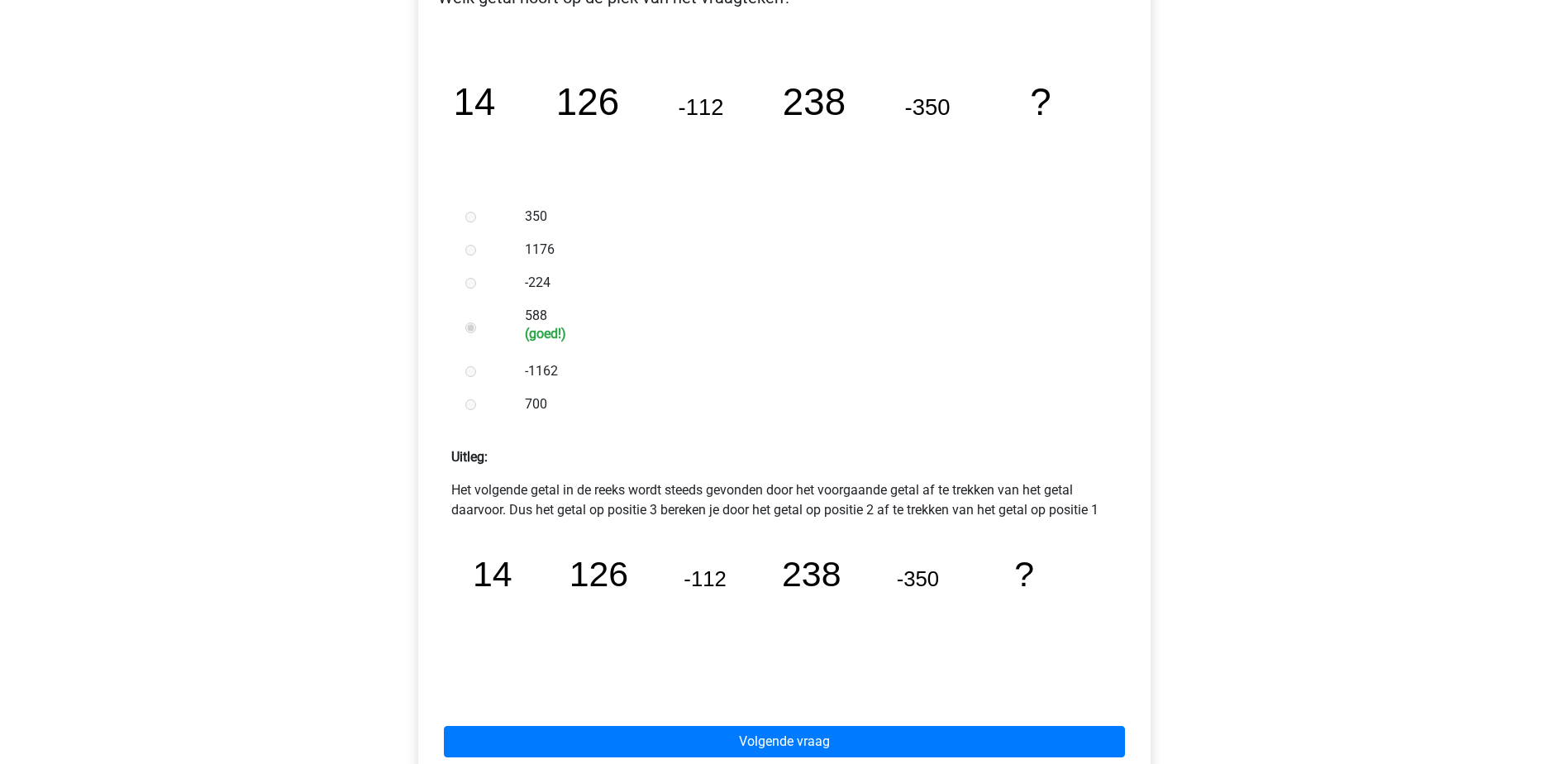
scroll to position [331, 0]
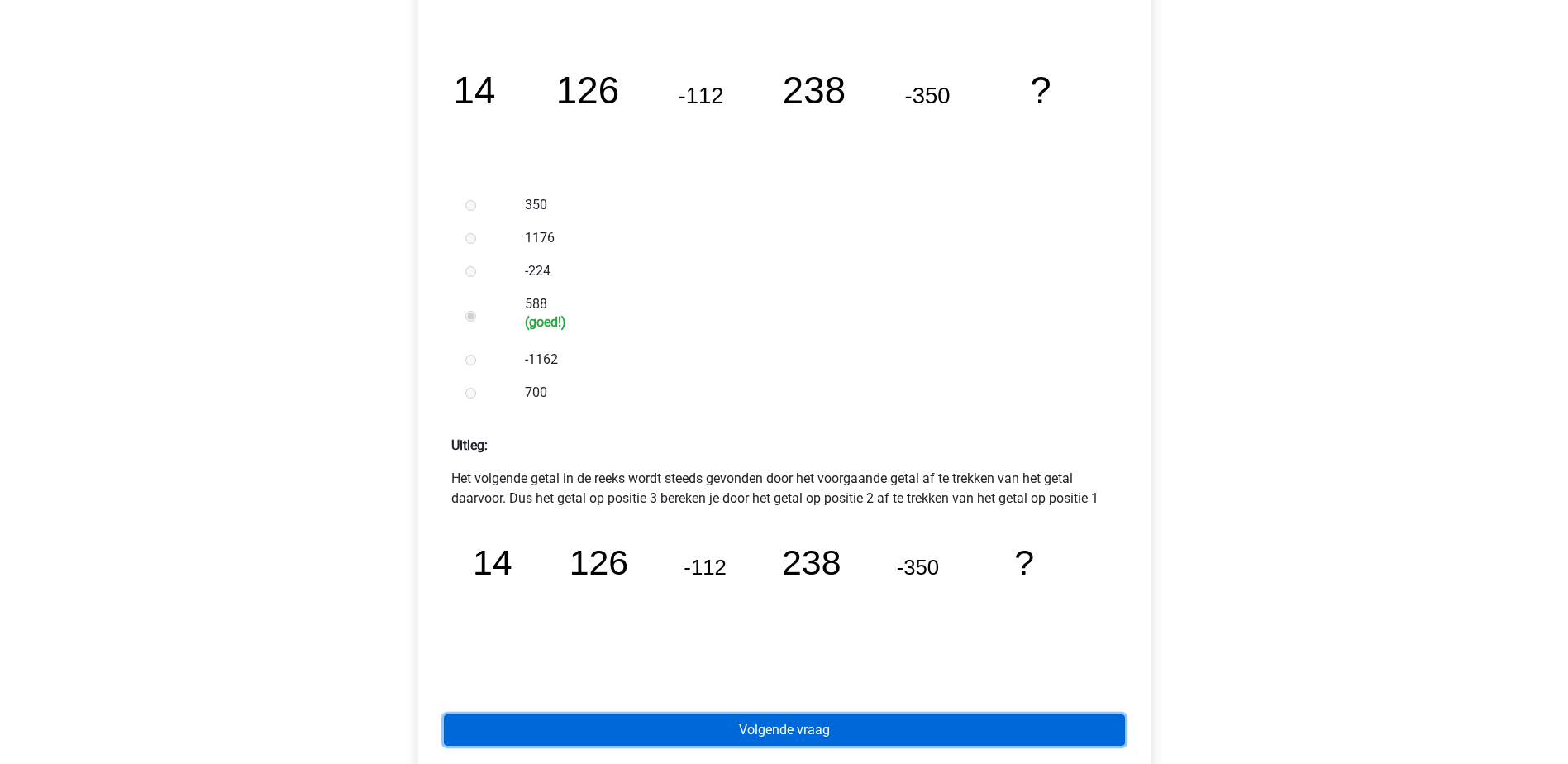
click at [945, 723] on link "Volgende vraag" at bounding box center [784, 729] width 681 height 32
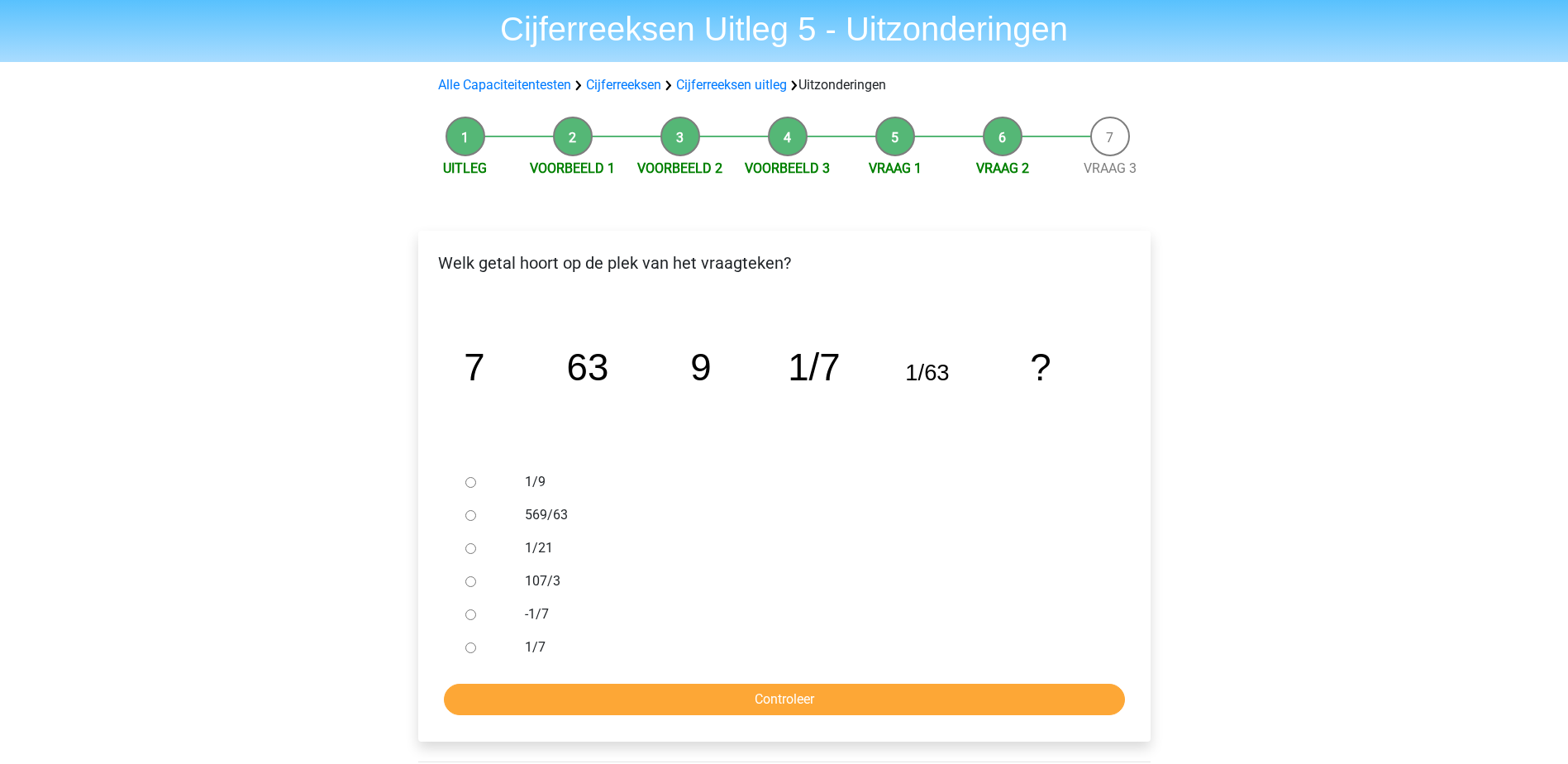
scroll to position [82, 0]
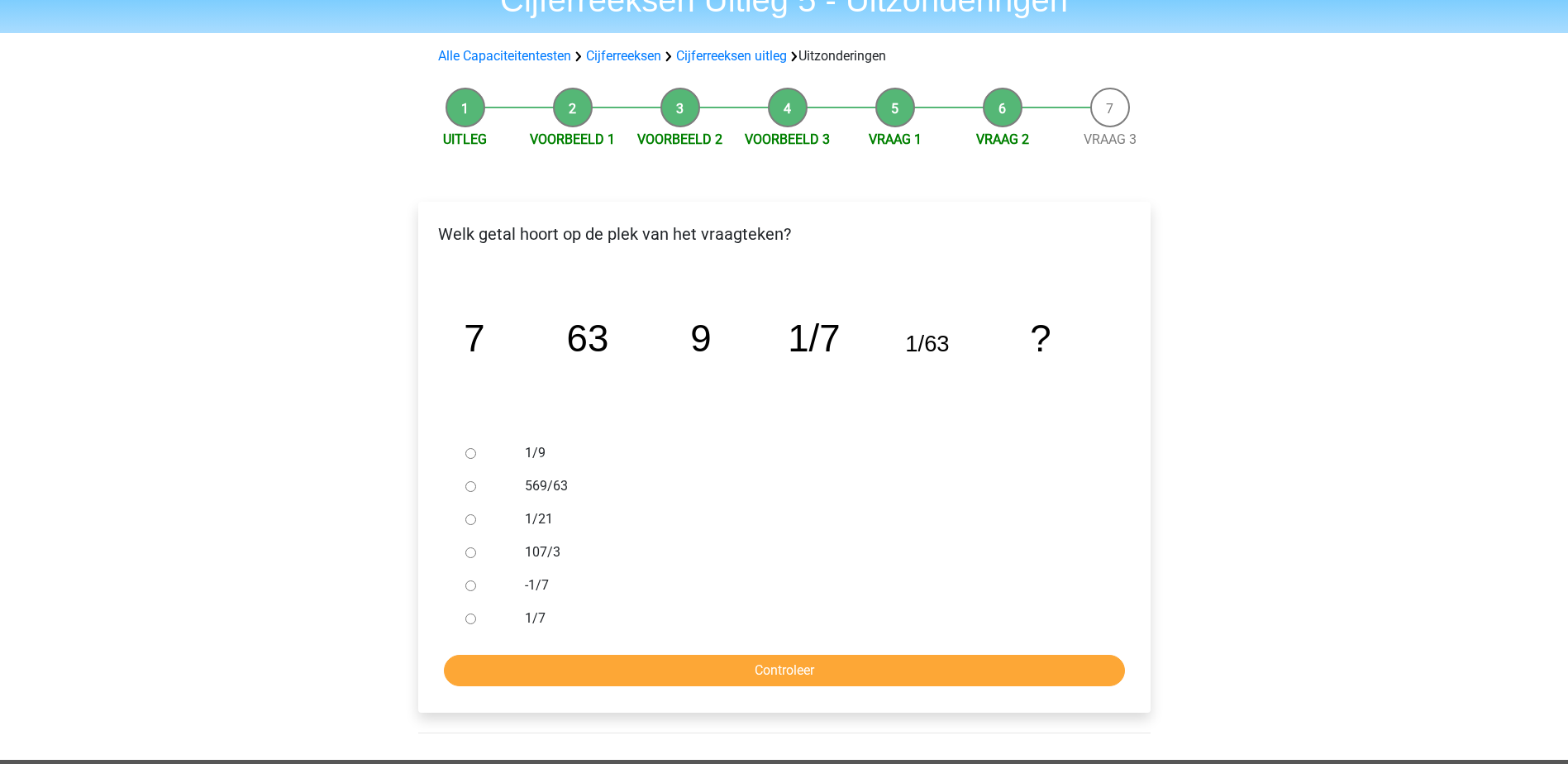
click at [507, 455] on div at bounding box center [486, 452] width 55 height 33
click at [501, 447] on div at bounding box center [486, 452] width 55 height 33
drag, startPoint x: 464, startPoint y: 453, endPoint x: 505, endPoint y: 460, distance: 41.6
click at [468, 453] on div at bounding box center [486, 452] width 55 height 33
click at [473, 455] on input "1/9" at bounding box center [470, 452] width 11 height 11
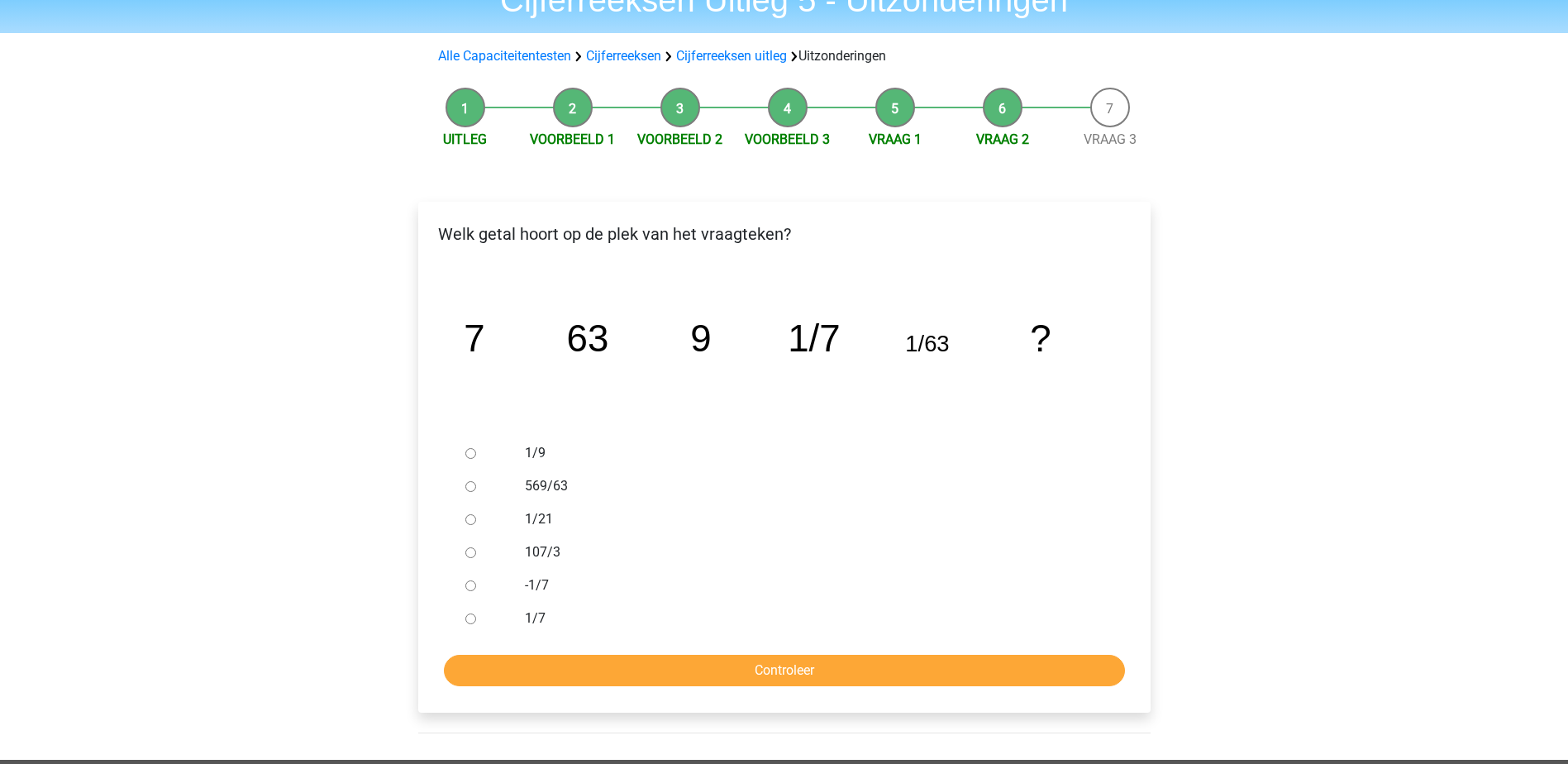
radio input "true"
click at [767, 679] on input "Controleer" at bounding box center [784, 670] width 681 height 32
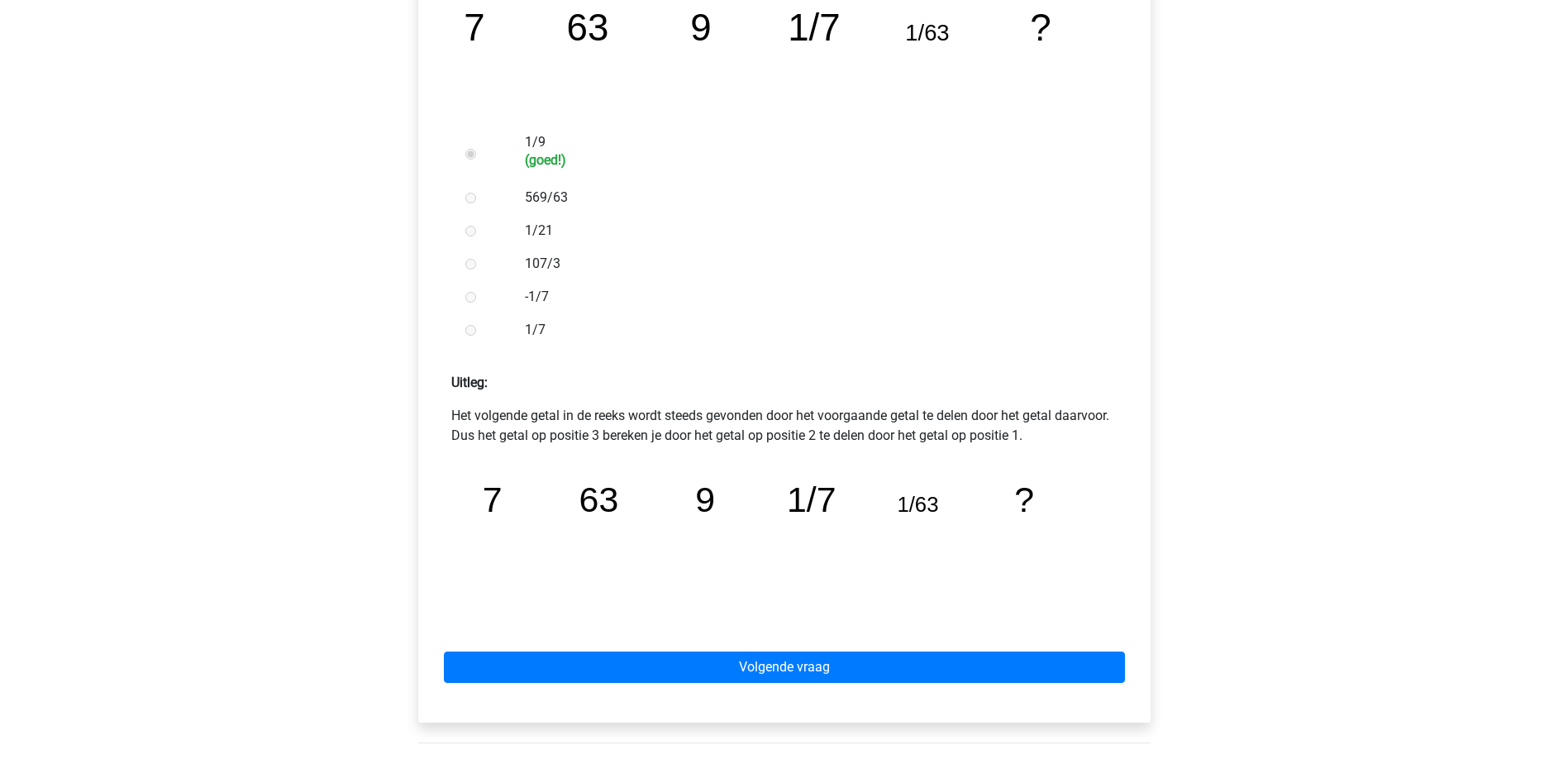
scroll to position [413, 0]
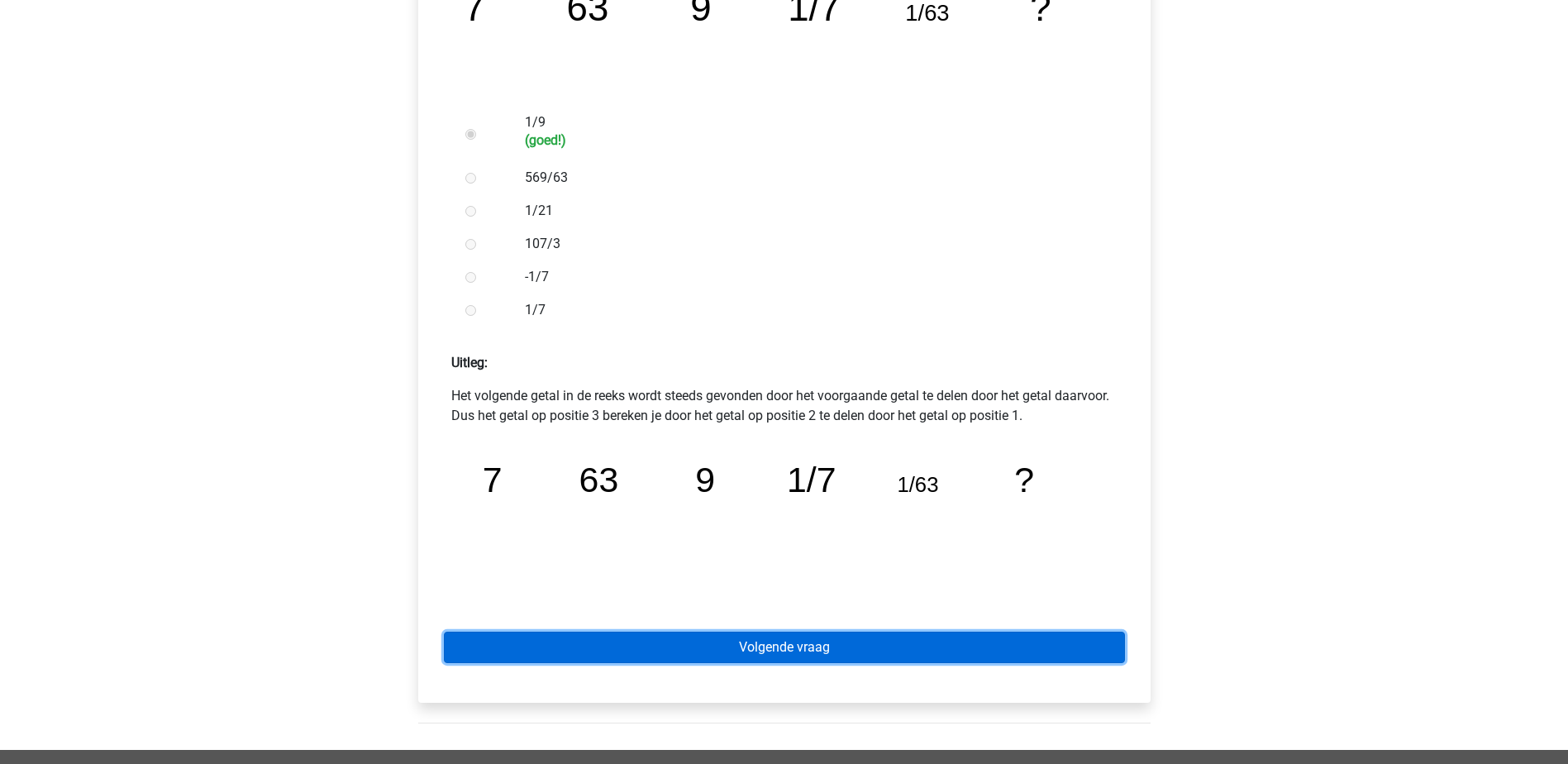
click at [891, 645] on link "Volgende vraag" at bounding box center [784, 647] width 681 height 32
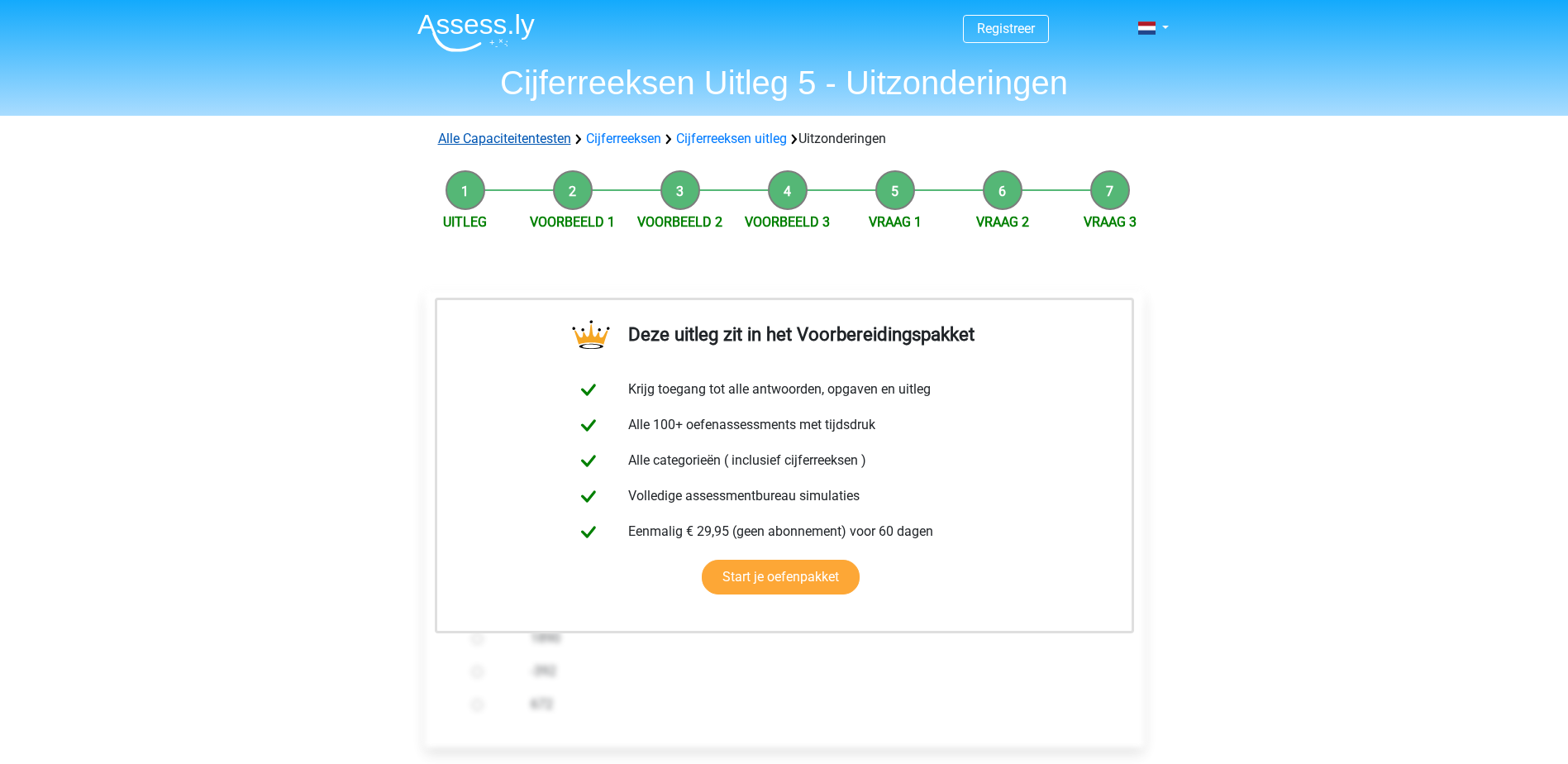
click at [542, 135] on link "Alle Capaciteitentesten" at bounding box center [504, 138] width 133 height 15
drag, startPoint x: 542, startPoint y: 135, endPoint x: 597, endPoint y: 133, distance: 55.0
click at [597, 133] on link "Cijferreeksen" at bounding box center [623, 138] width 75 height 15
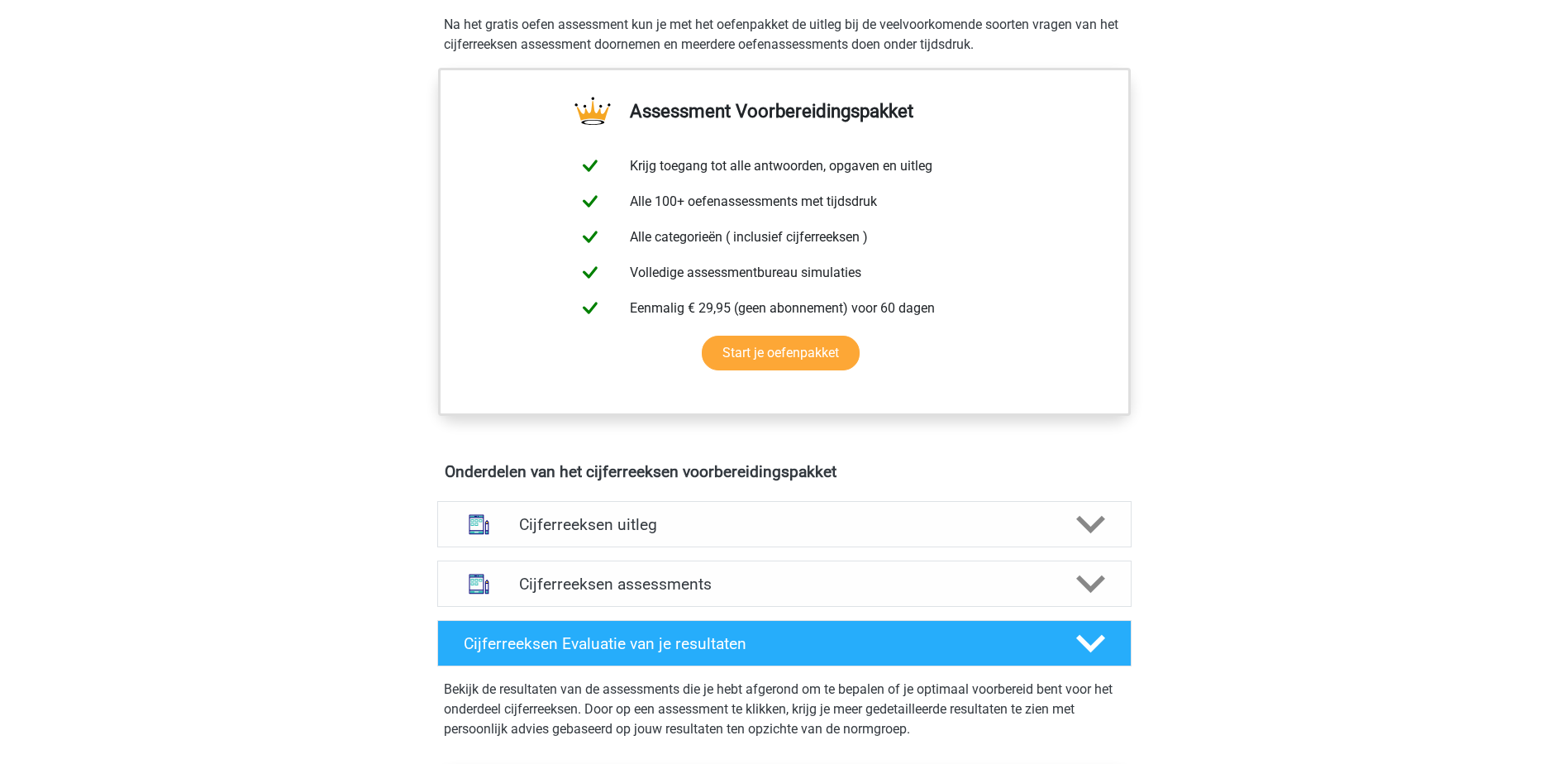
scroll to position [579, 0]
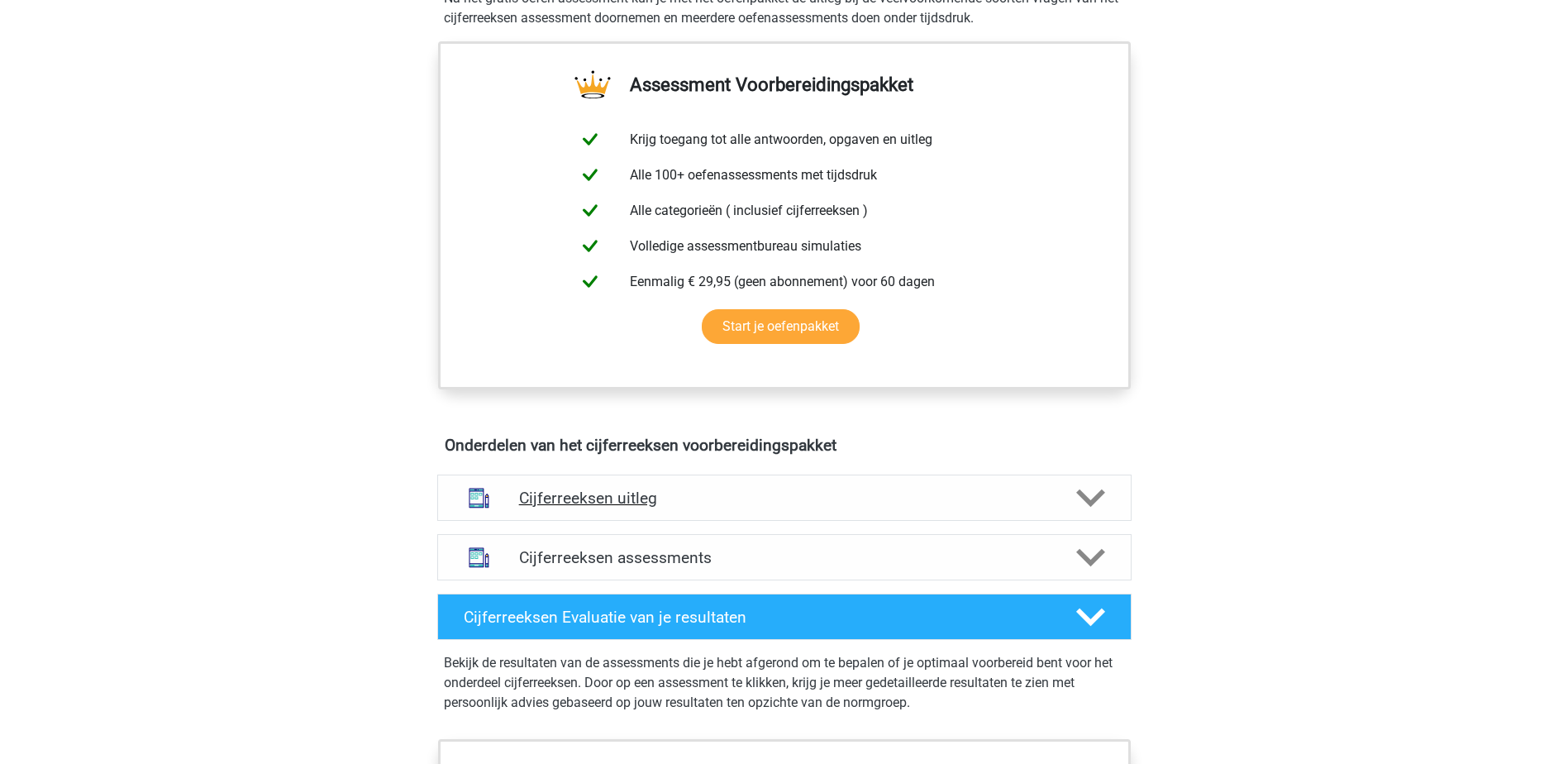
click at [895, 507] on h4 "Cijferreeksen uitleg" at bounding box center [785, 498] width 531 height 19
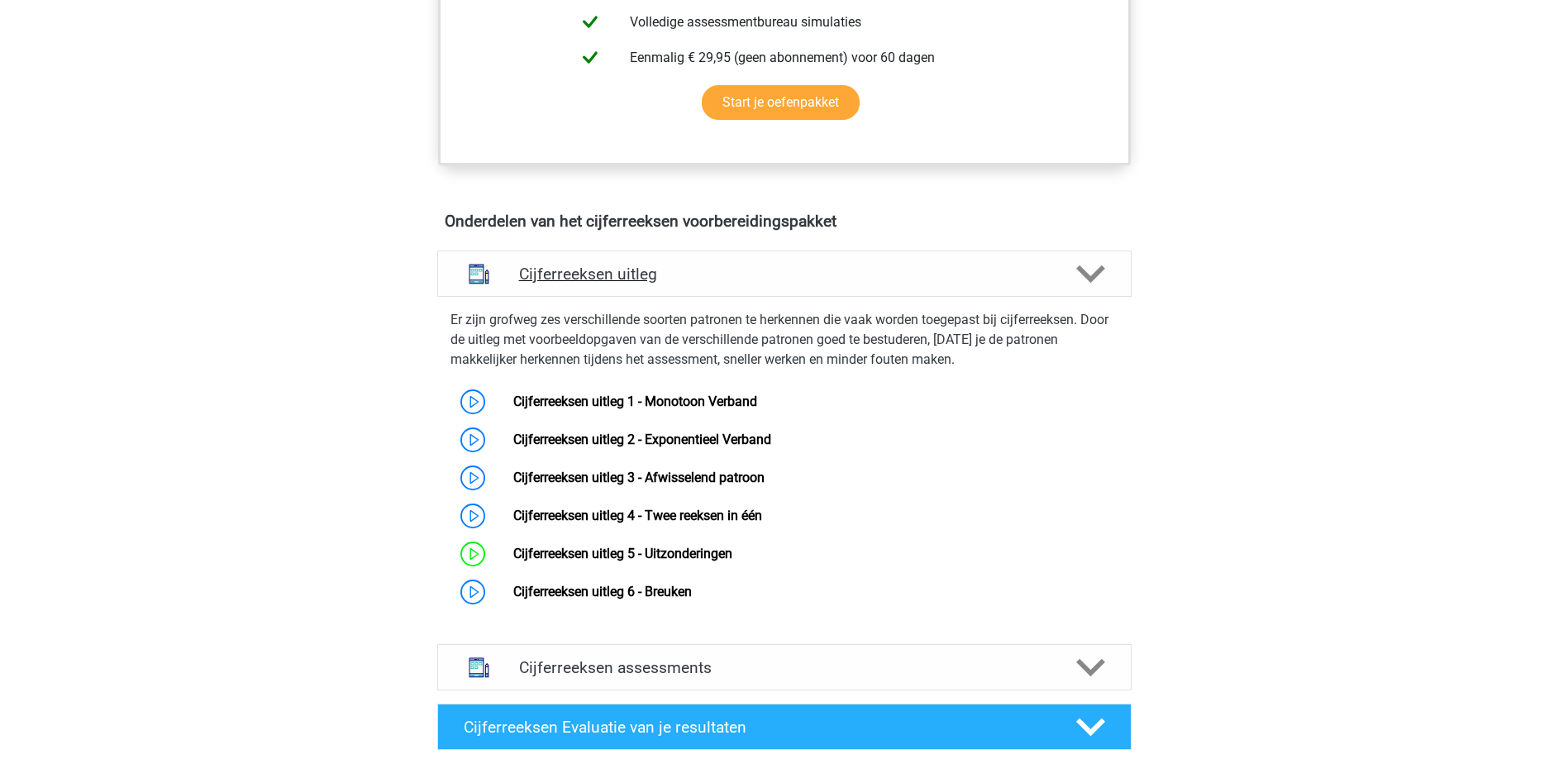
scroll to position [826, 0]
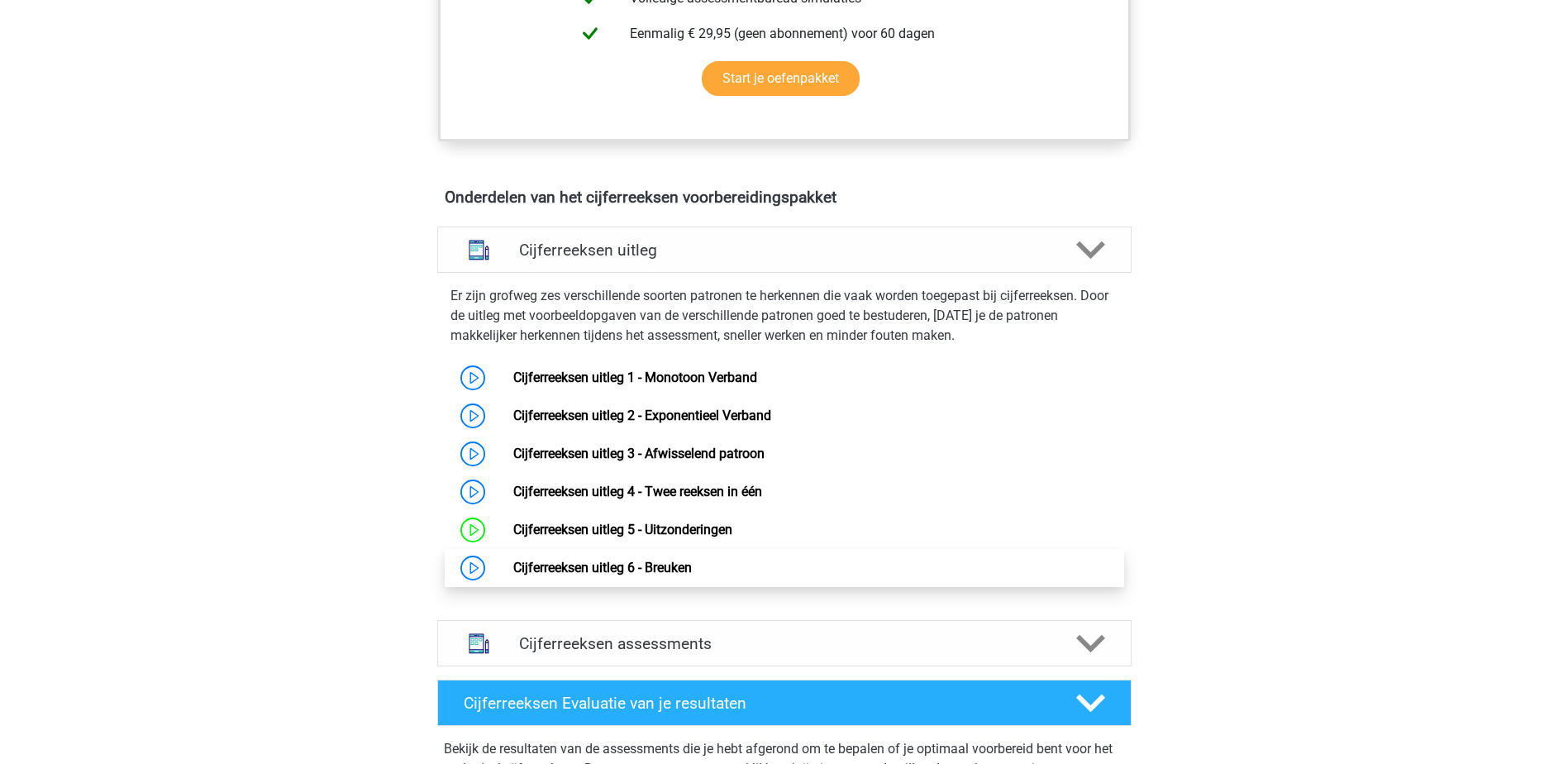
click at [609, 575] on link "Cijferreeksen uitleg 6 - Breuken" at bounding box center [602, 567] width 178 height 15
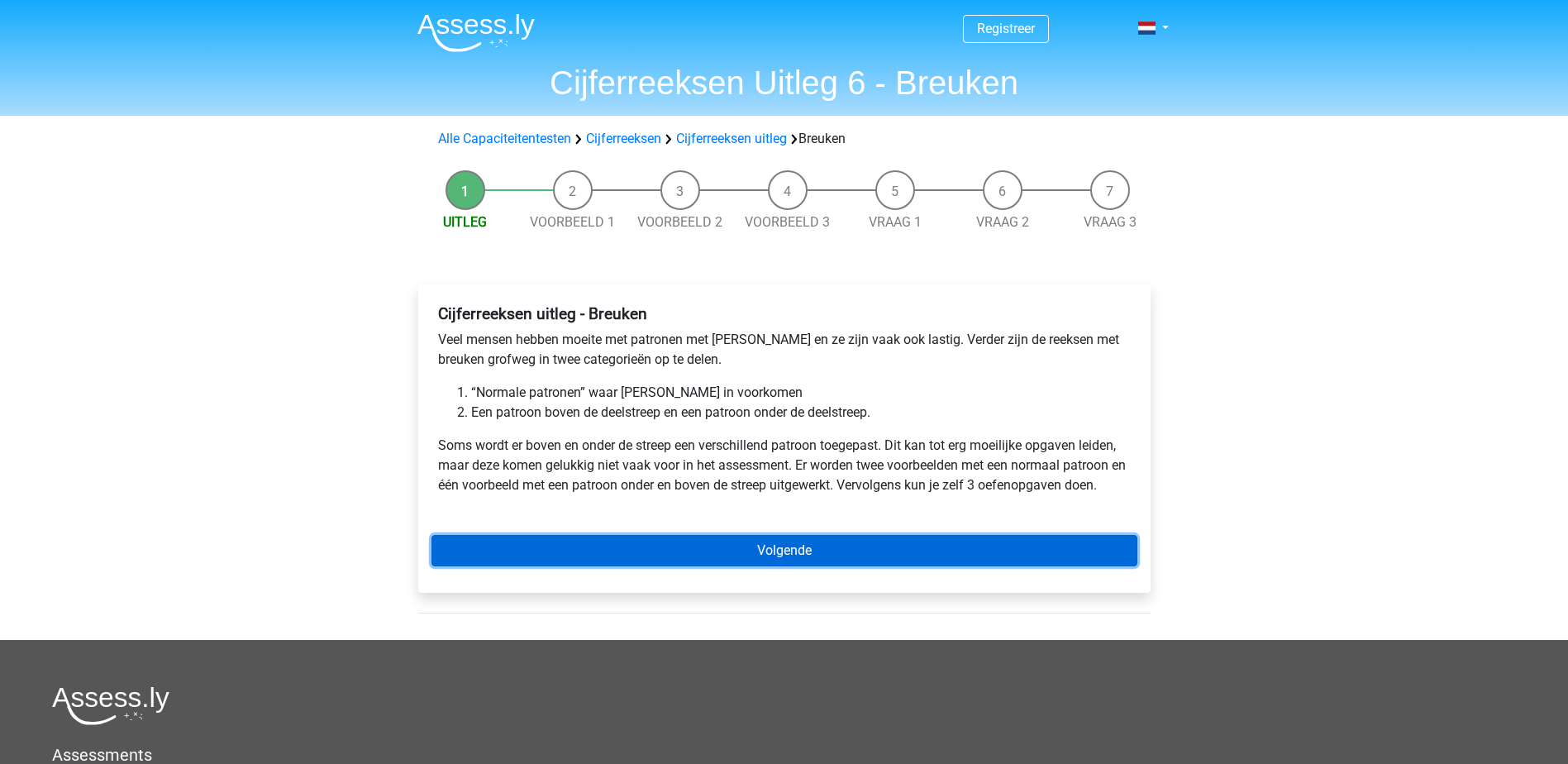
click at [1037, 548] on link "Volgende" at bounding box center [784, 550] width 705 height 32
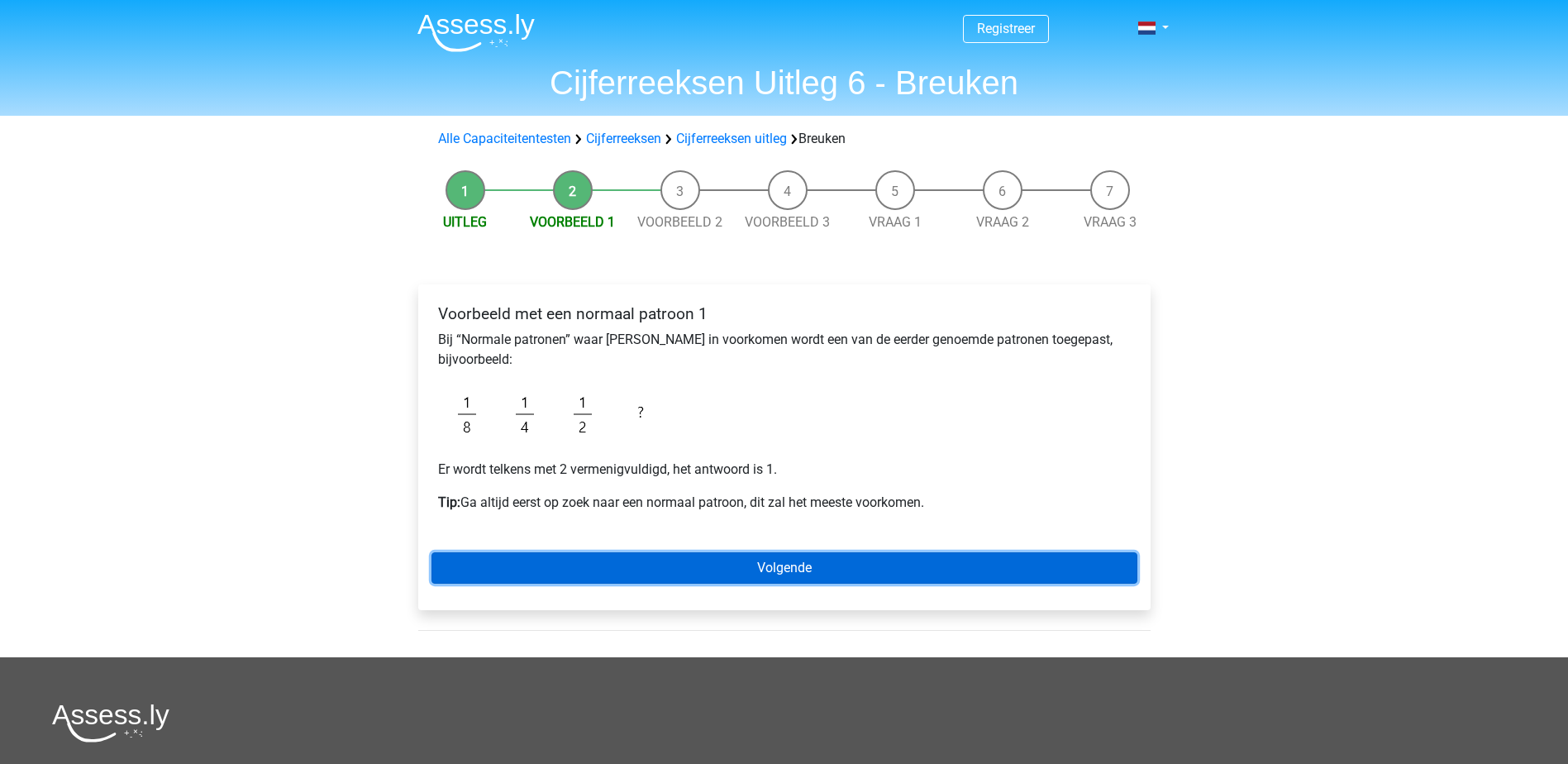
click at [1054, 584] on link "Volgende" at bounding box center [784, 567] width 705 height 32
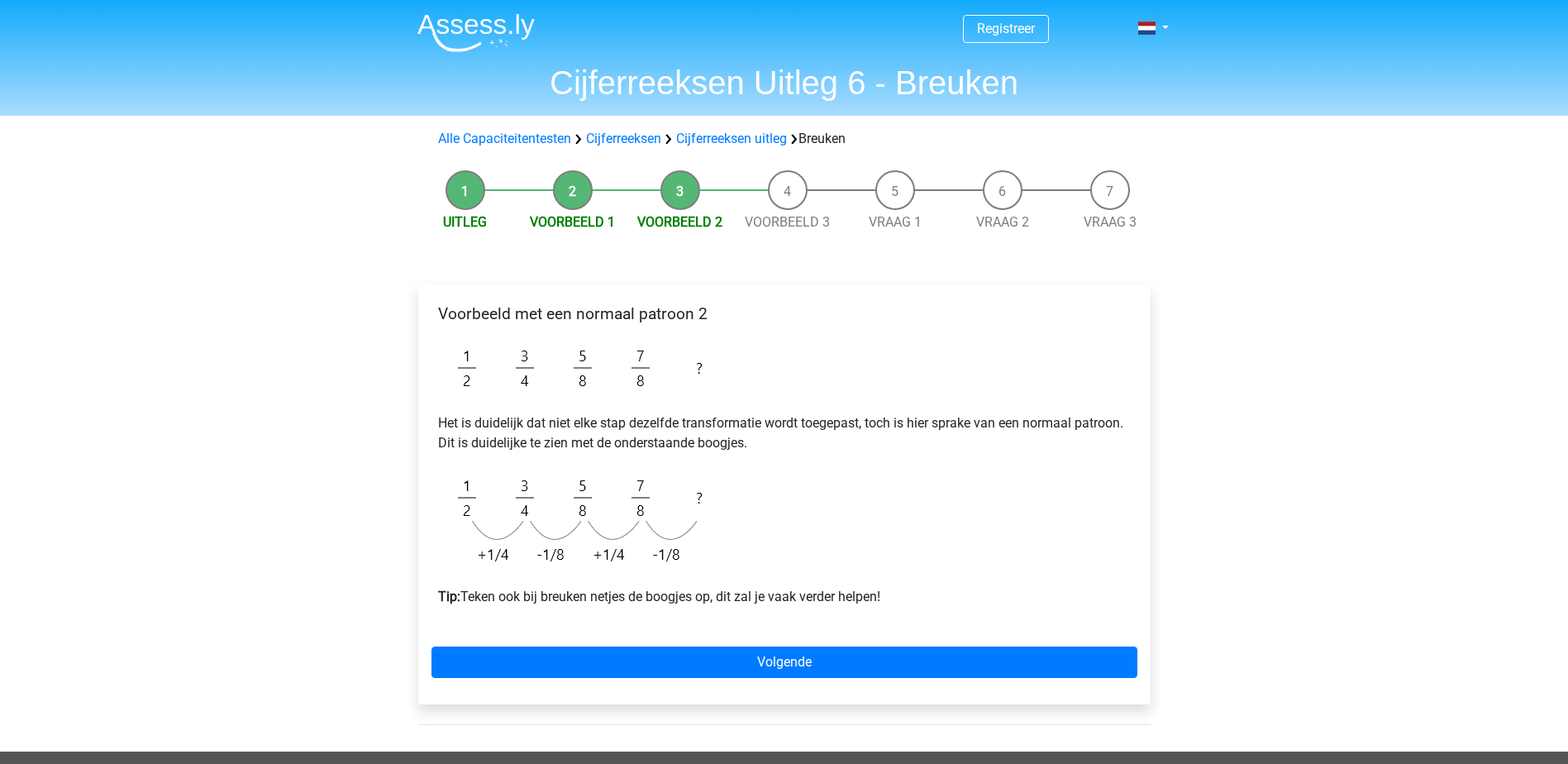
click at [1037, 680] on div "Voorbeeld met een normaal patroon 2 Het is duidelijk dat niet elke stap dezelfd…" at bounding box center [784, 495] width 732 height 420
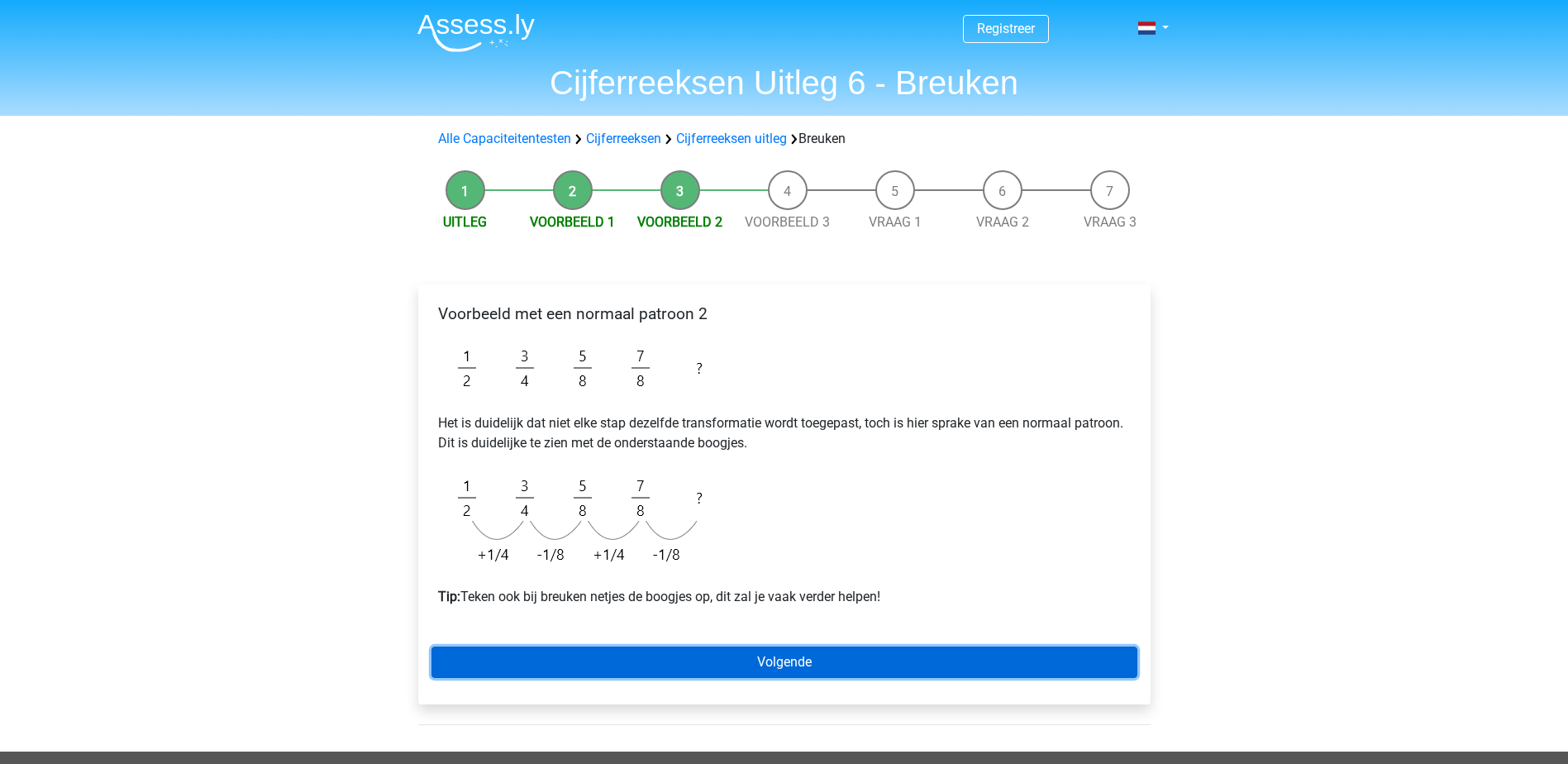
click at [1040, 664] on link "Volgende" at bounding box center [784, 661] width 705 height 32
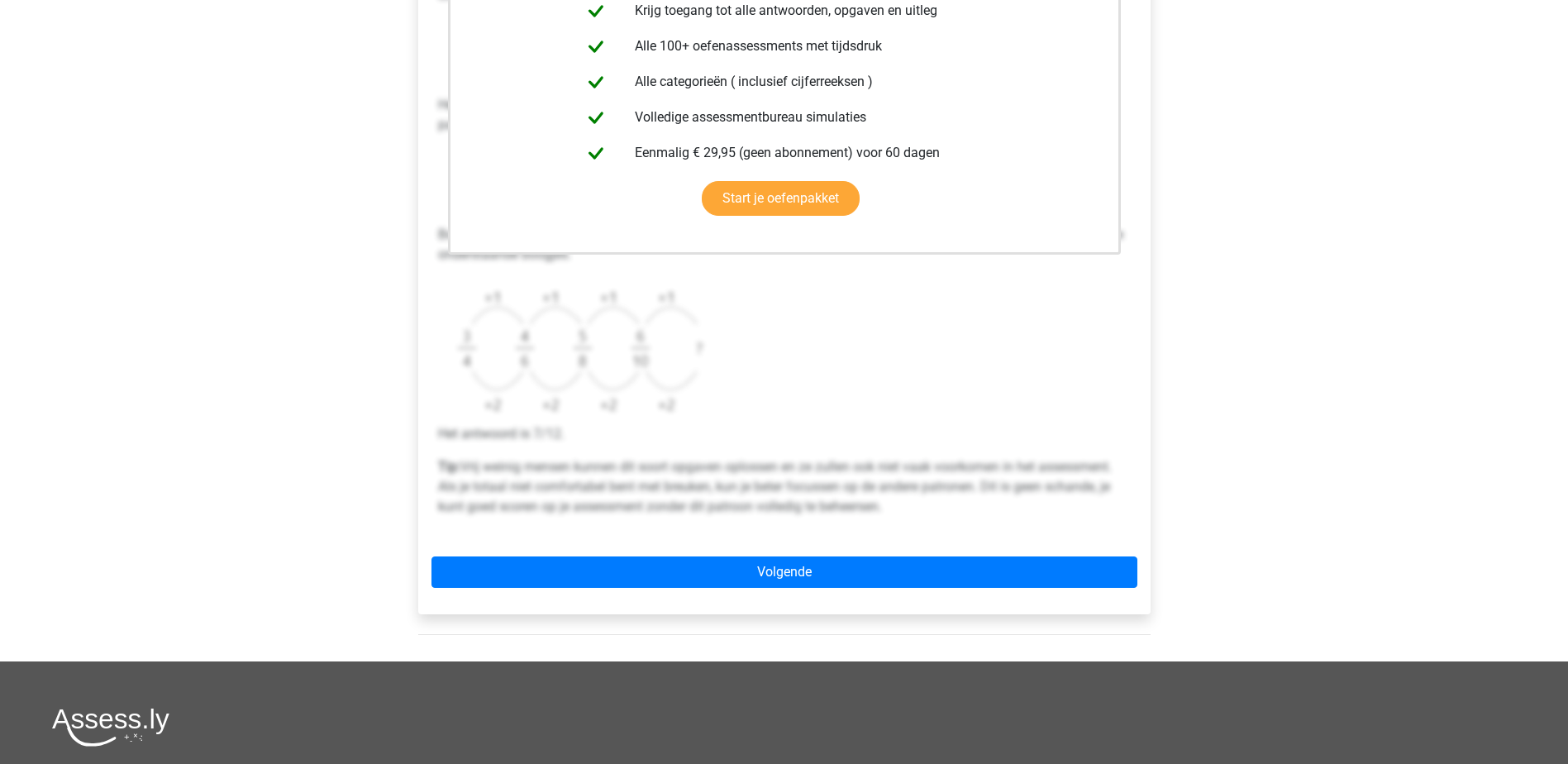
scroll to position [413, 0]
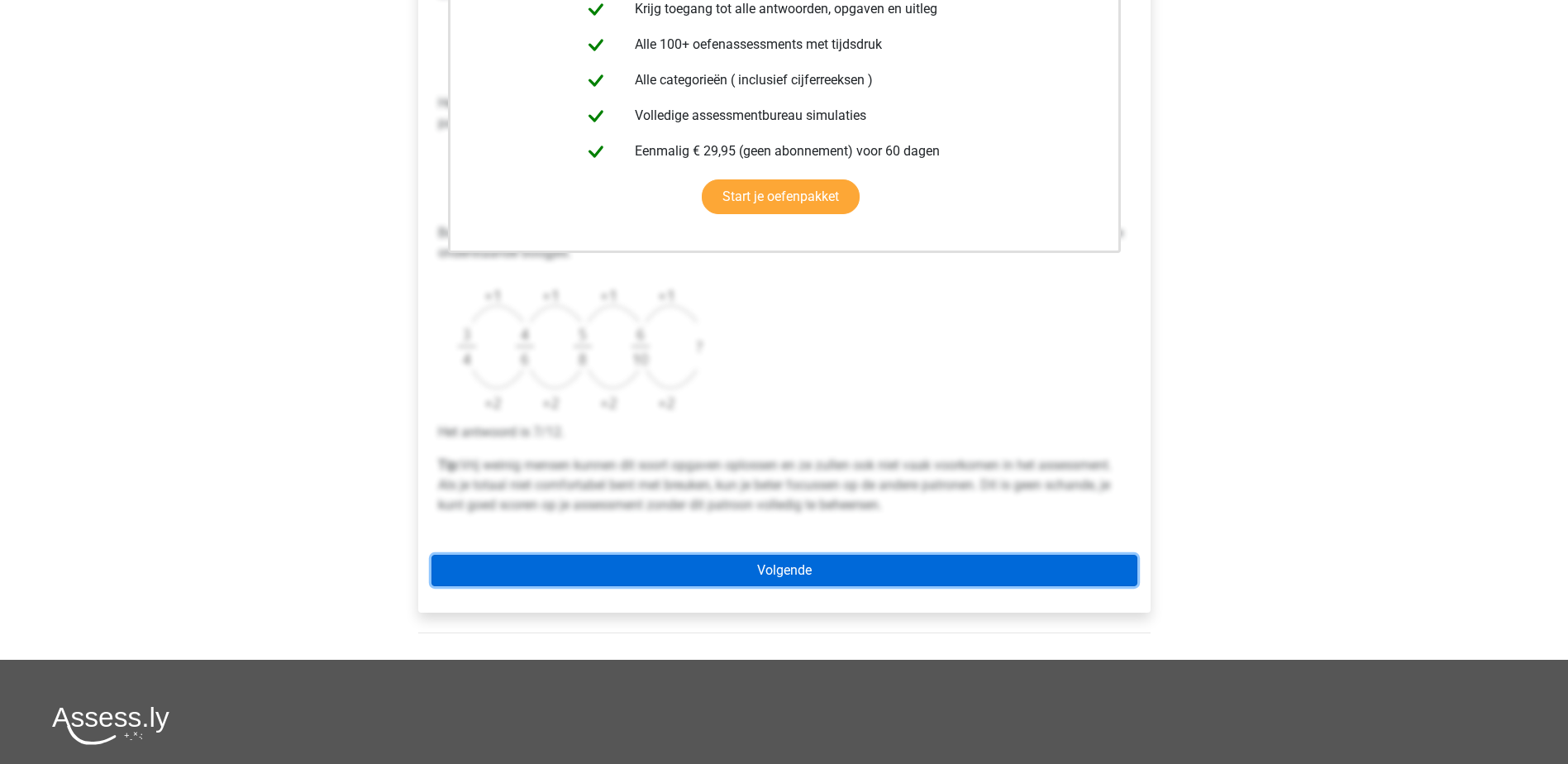
click at [882, 572] on link "Volgende" at bounding box center [784, 570] width 705 height 32
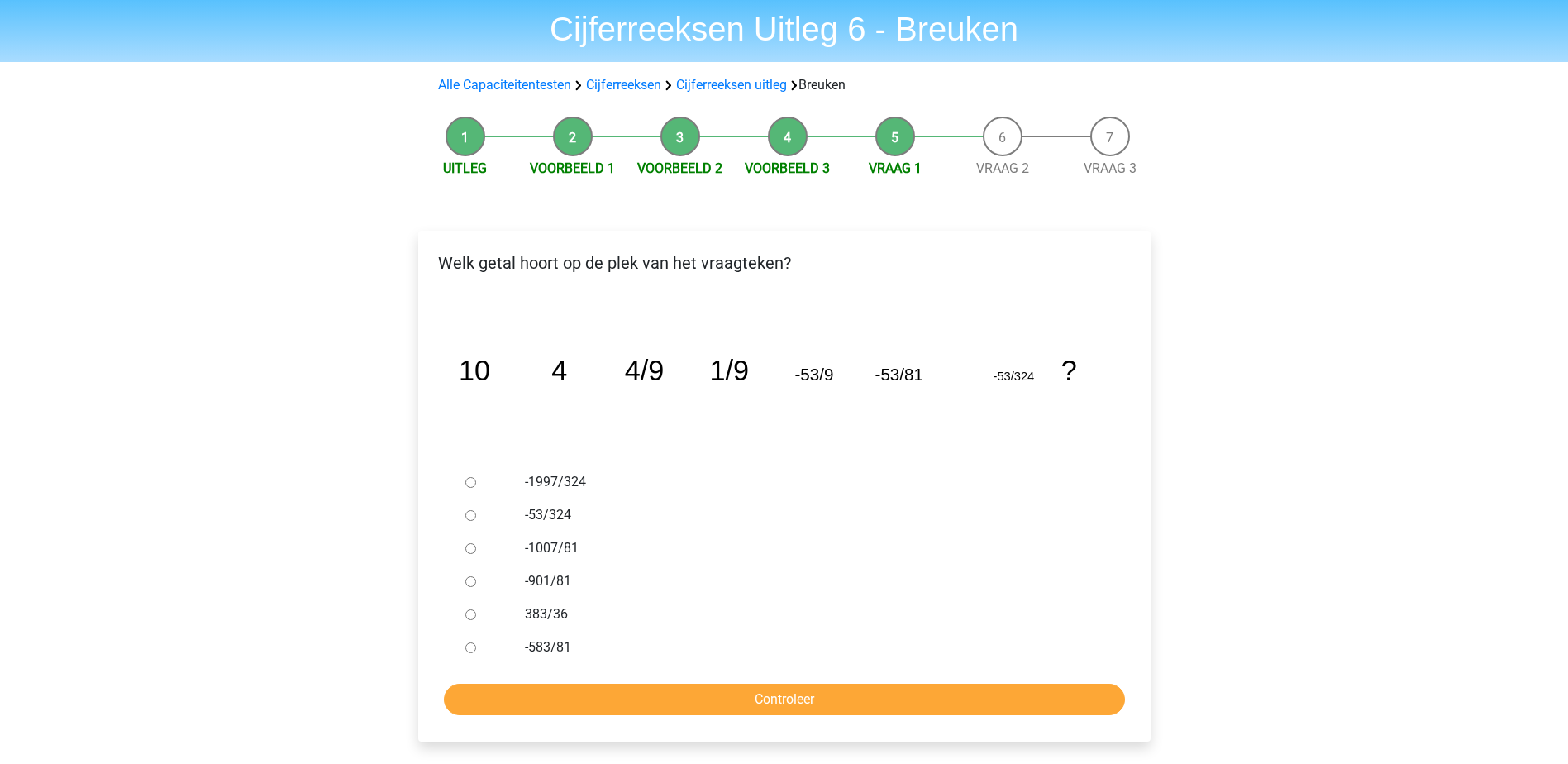
scroll to position [82, 0]
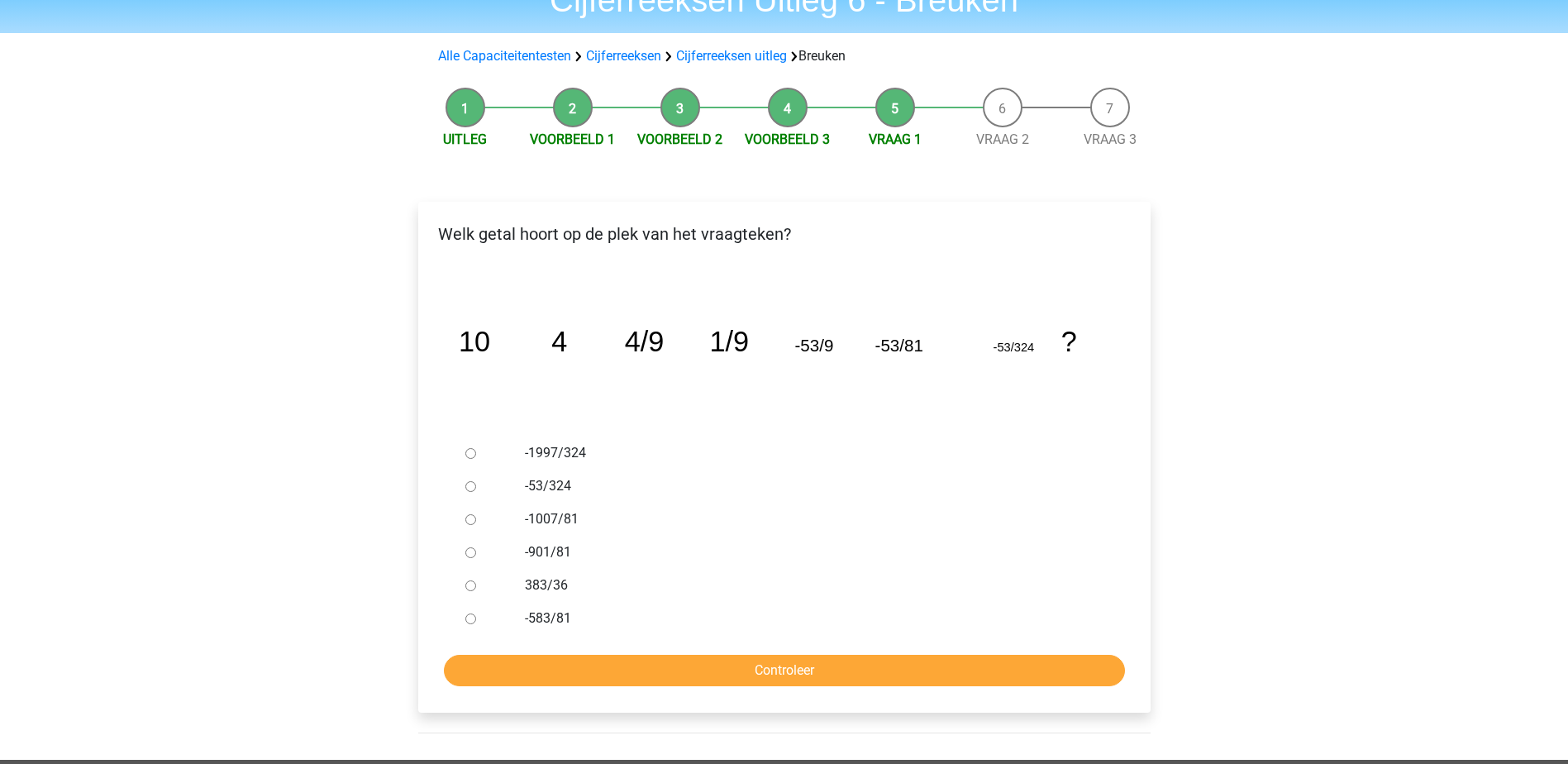
click at [547, 612] on label "-583/81" at bounding box center [811, 618] width 572 height 20
click at [476, 614] on input "-583/81" at bounding box center [470, 618] width 11 height 11
radio input "true"
click at [706, 669] on input "Controleer" at bounding box center [784, 670] width 681 height 32
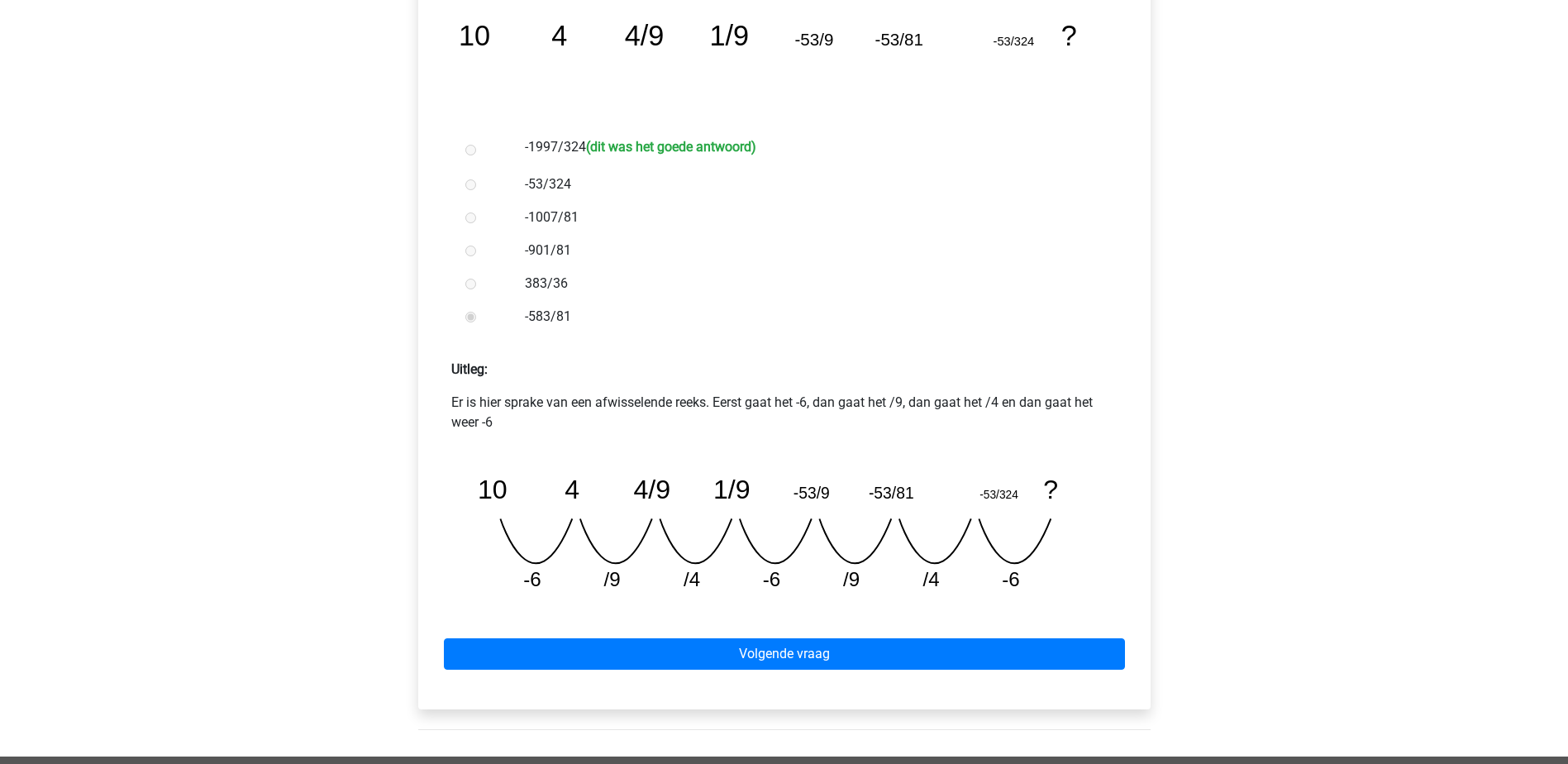
scroll to position [413, 0]
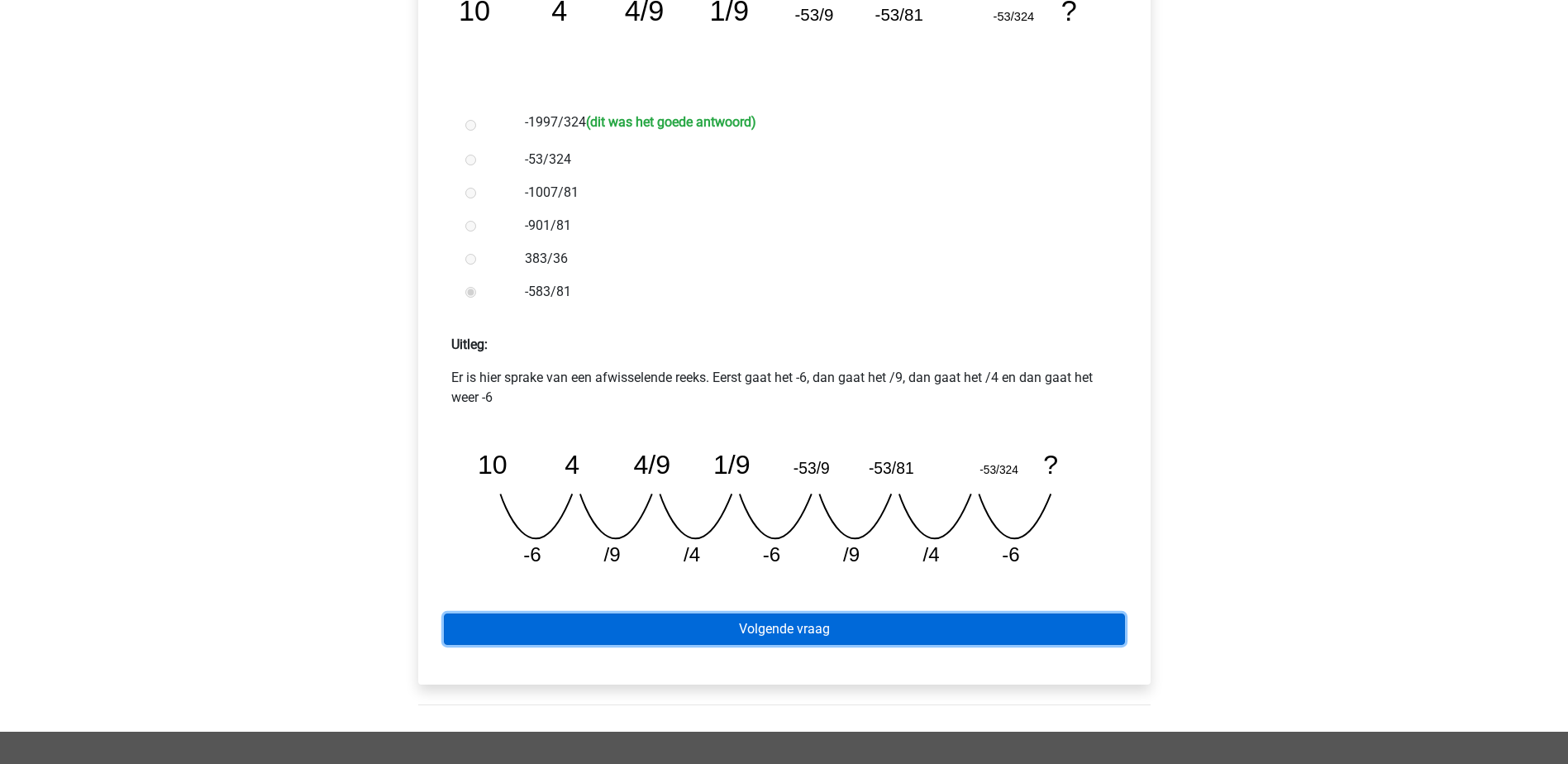
click at [989, 617] on link "Volgende vraag" at bounding box center [784, 629] width 681 height 32
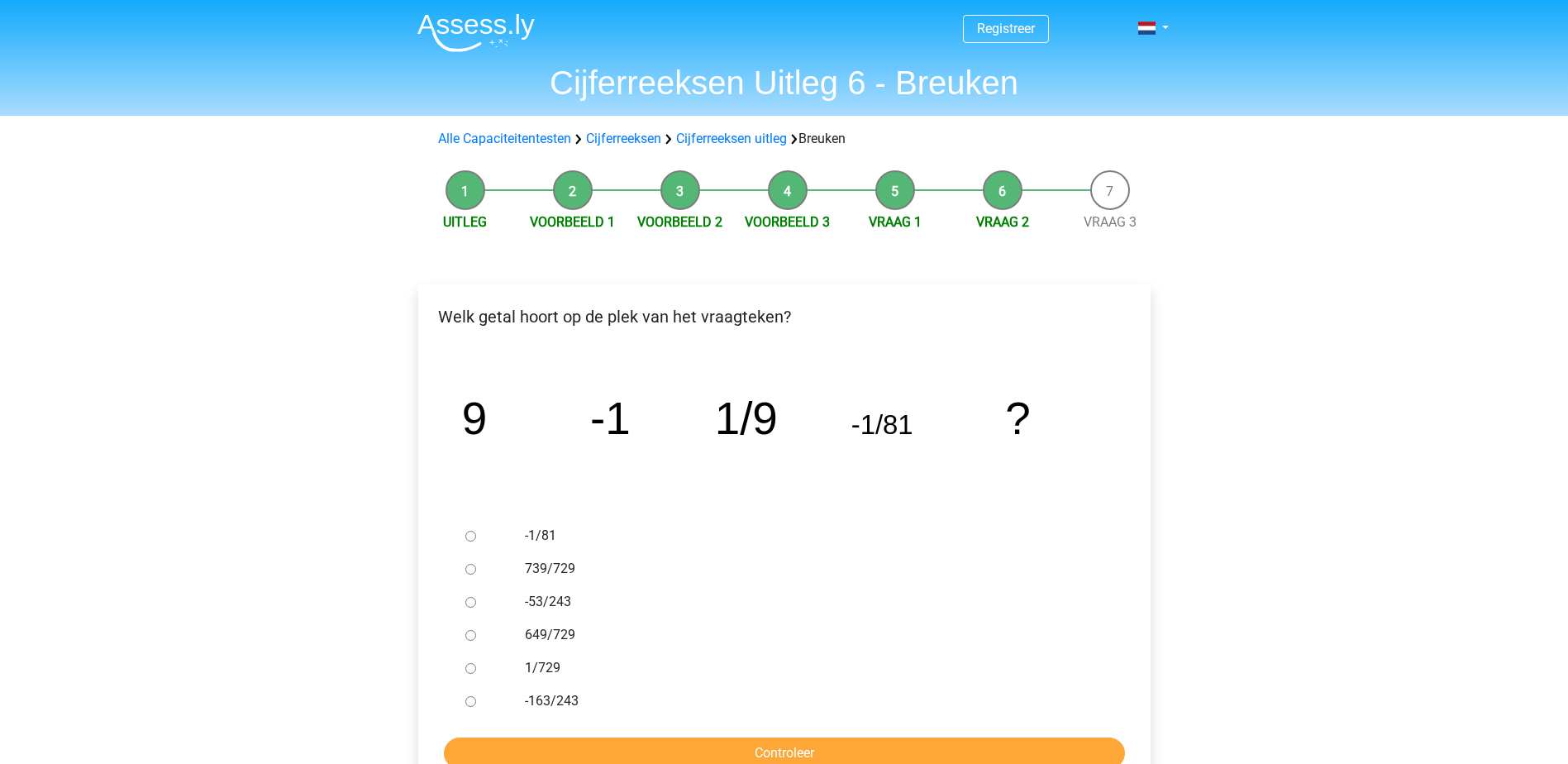
click at [546, 664] on label "1/729" at bounding box center [811, 667] width 572 height 20
click at [476, 664] on input "1/729" at bounding box center [470, 668] width 11 height 11
radio input "true"
click at [650, 746] on input "Controleer" at bounding box center [784, 752] width 681 height 32
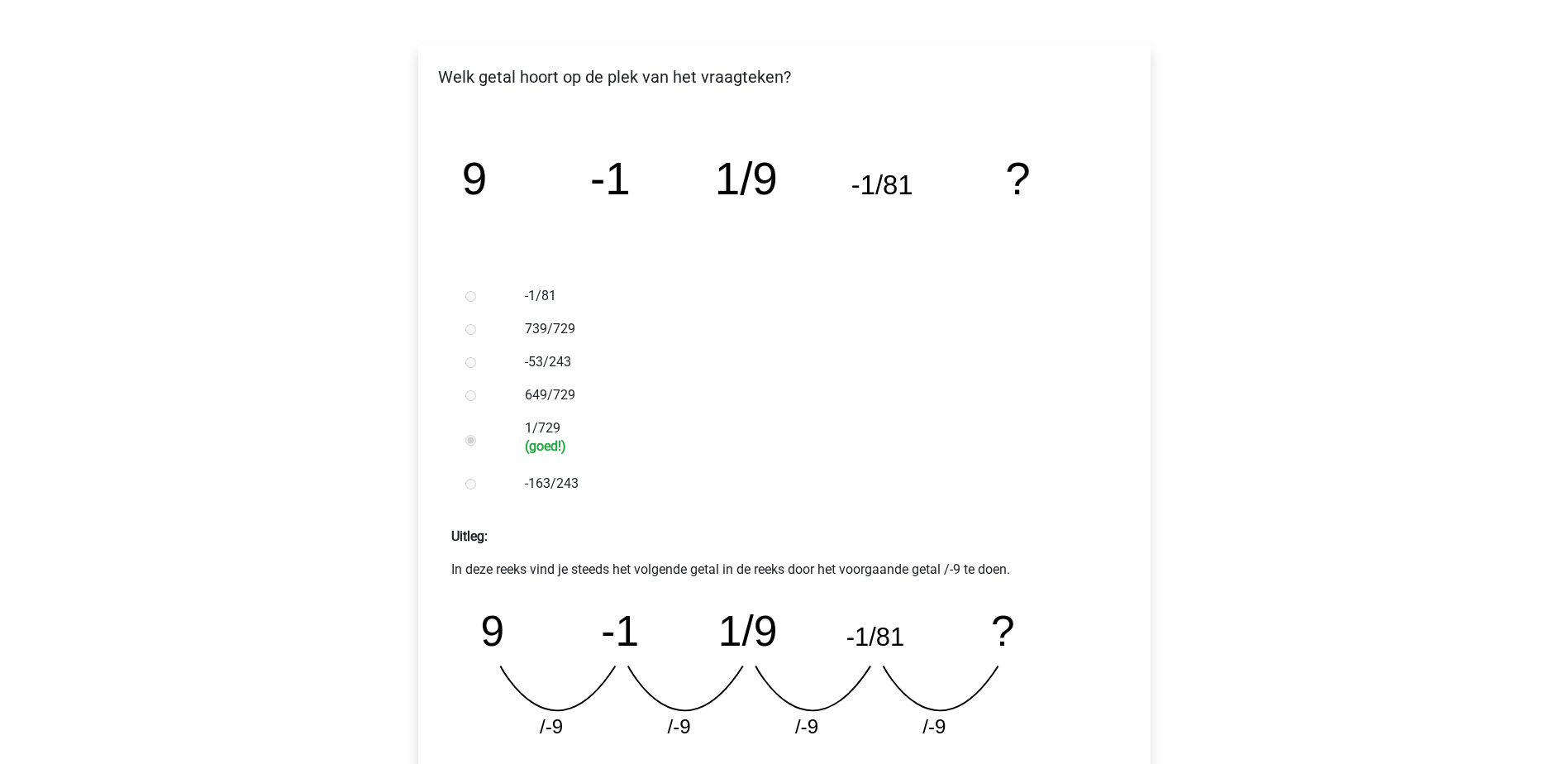
scroll to position [331, 0]
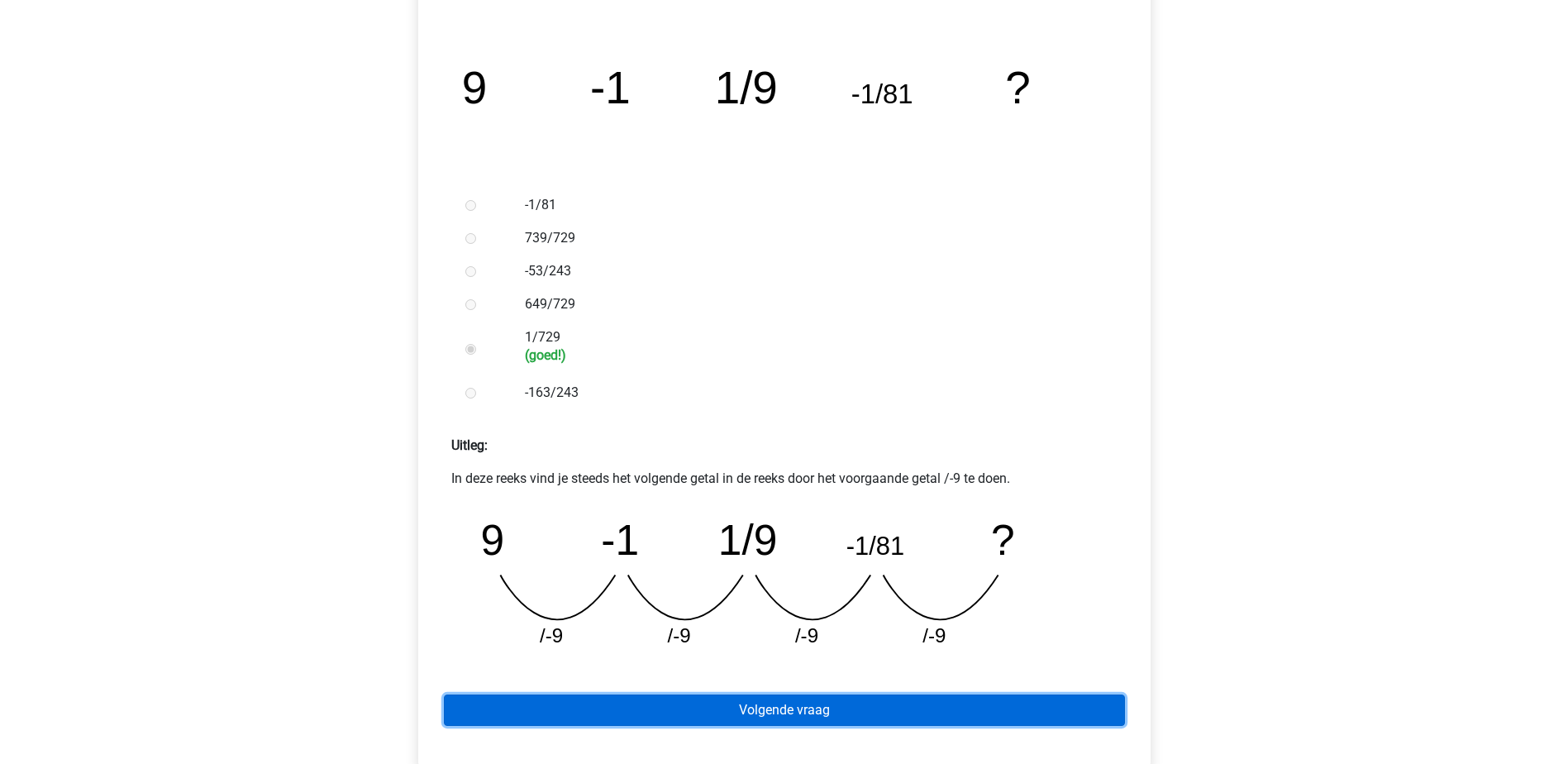
click at [662, 723] on link "Volgende vraag" at bounding box center [784, 709] width 681 height 32
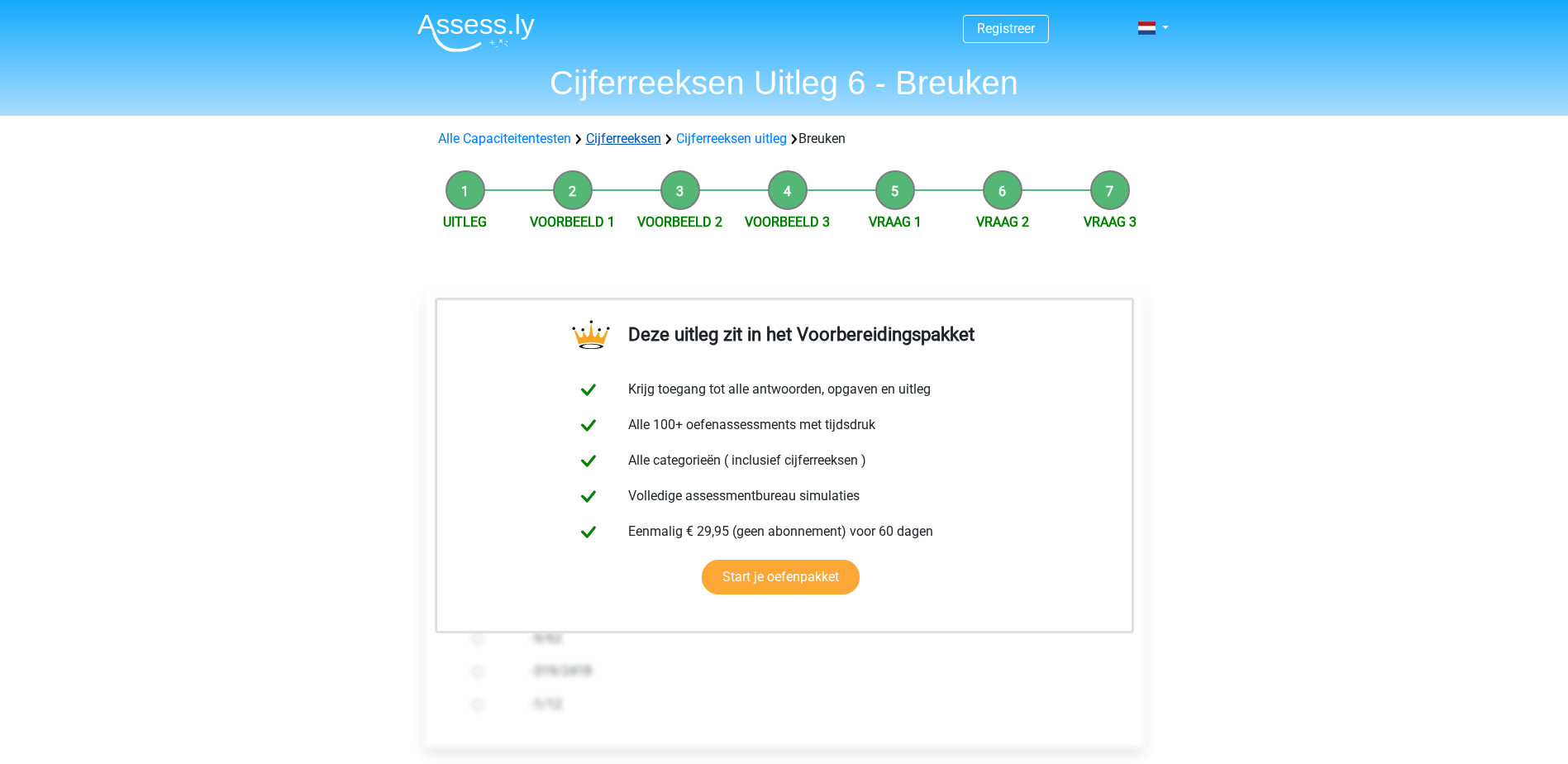
click at [632, 135] on link "Cijferreeksen" at bounding box center [623, 138] width 75 height 15
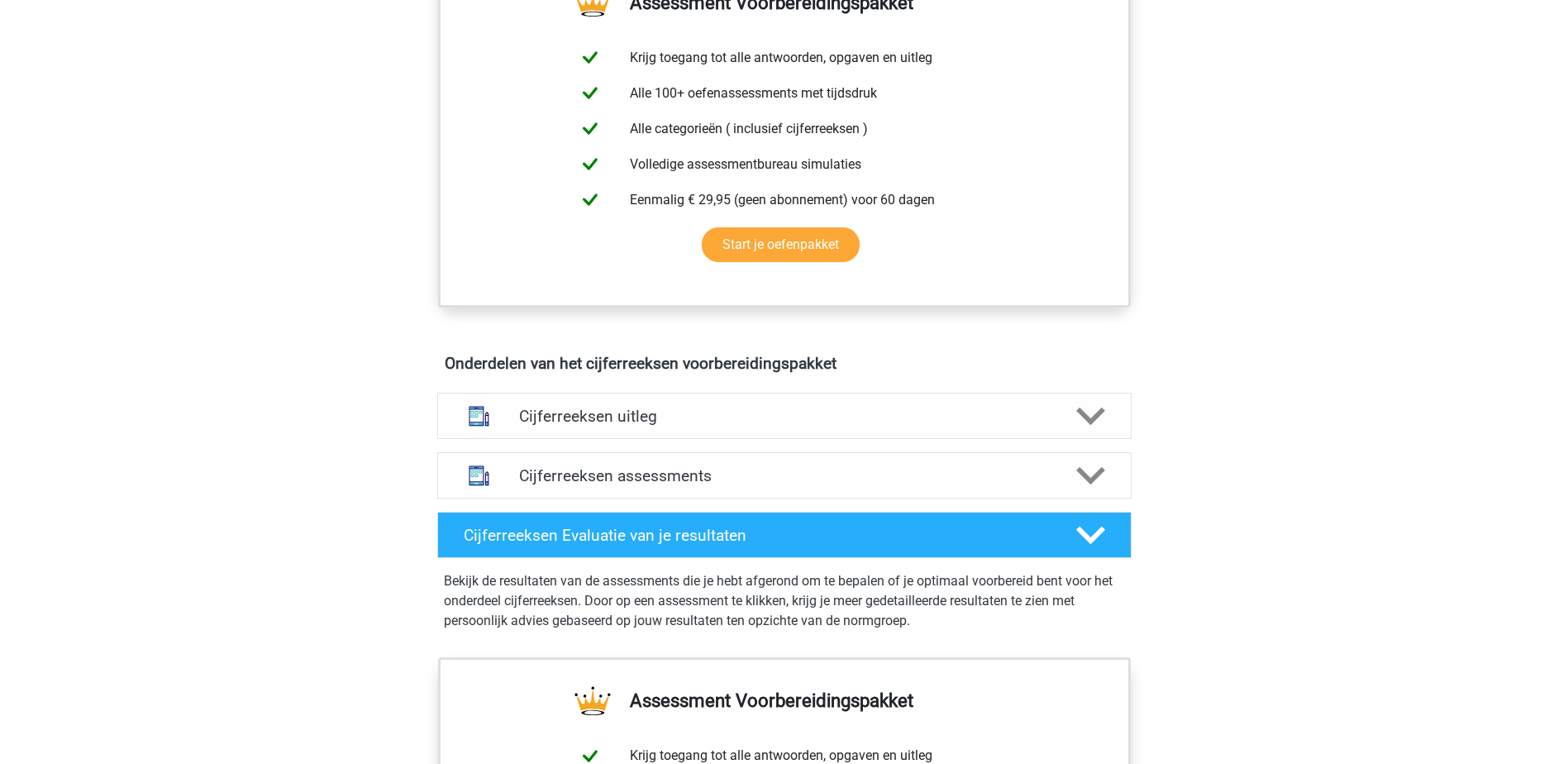
scroll to position [661, 0]
click at [1013, 425] on h4 "Cijferreeksen uitleg" at bounding box center [785, 415] width 531 height 19
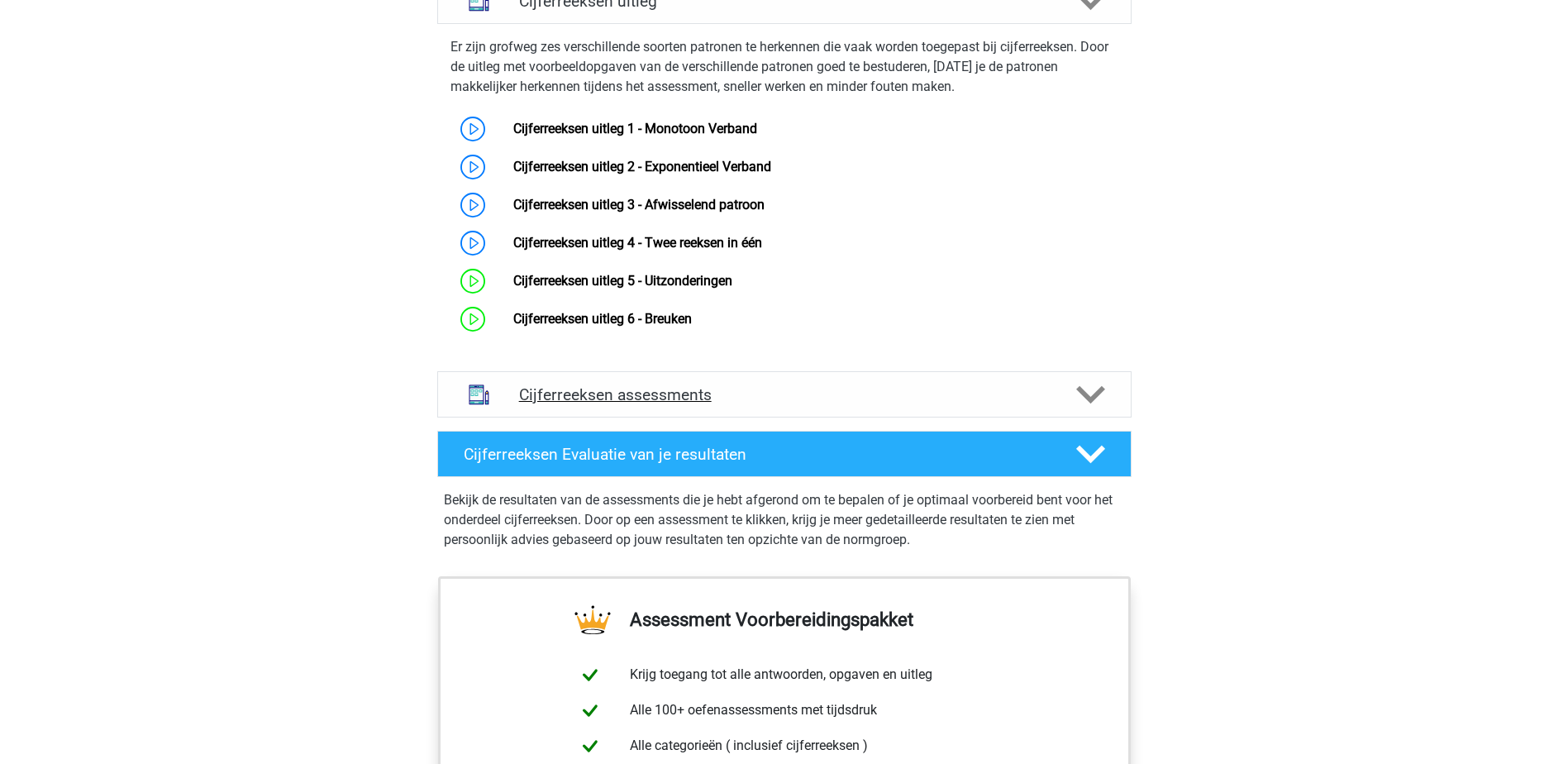
scroll to position [1075, 0]
click at [911, 405] on h4 "Cijferreeksen assessments" at bounding box center [785, 396] width 531 height 19
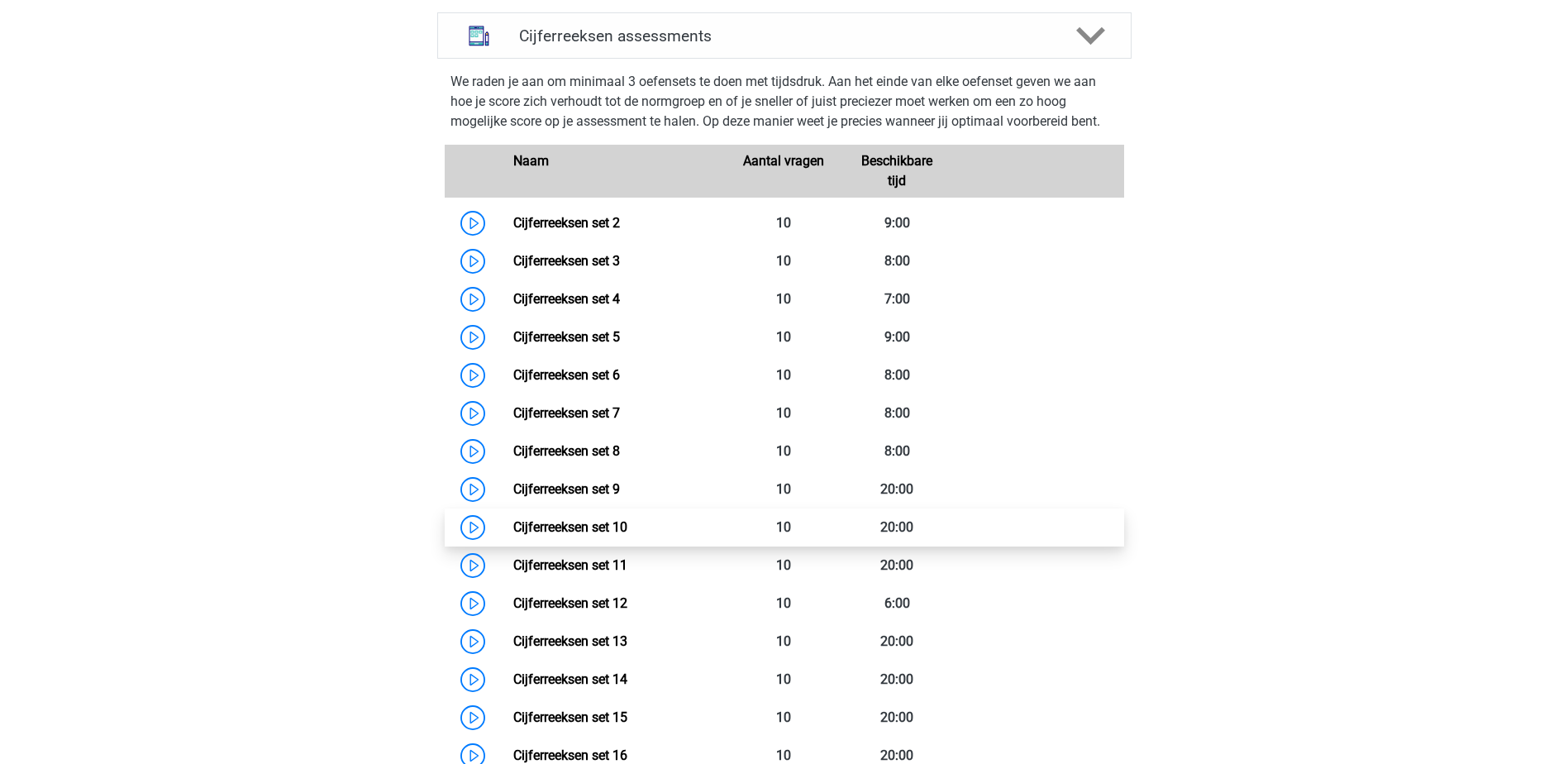
scroll to position [1405, 0]
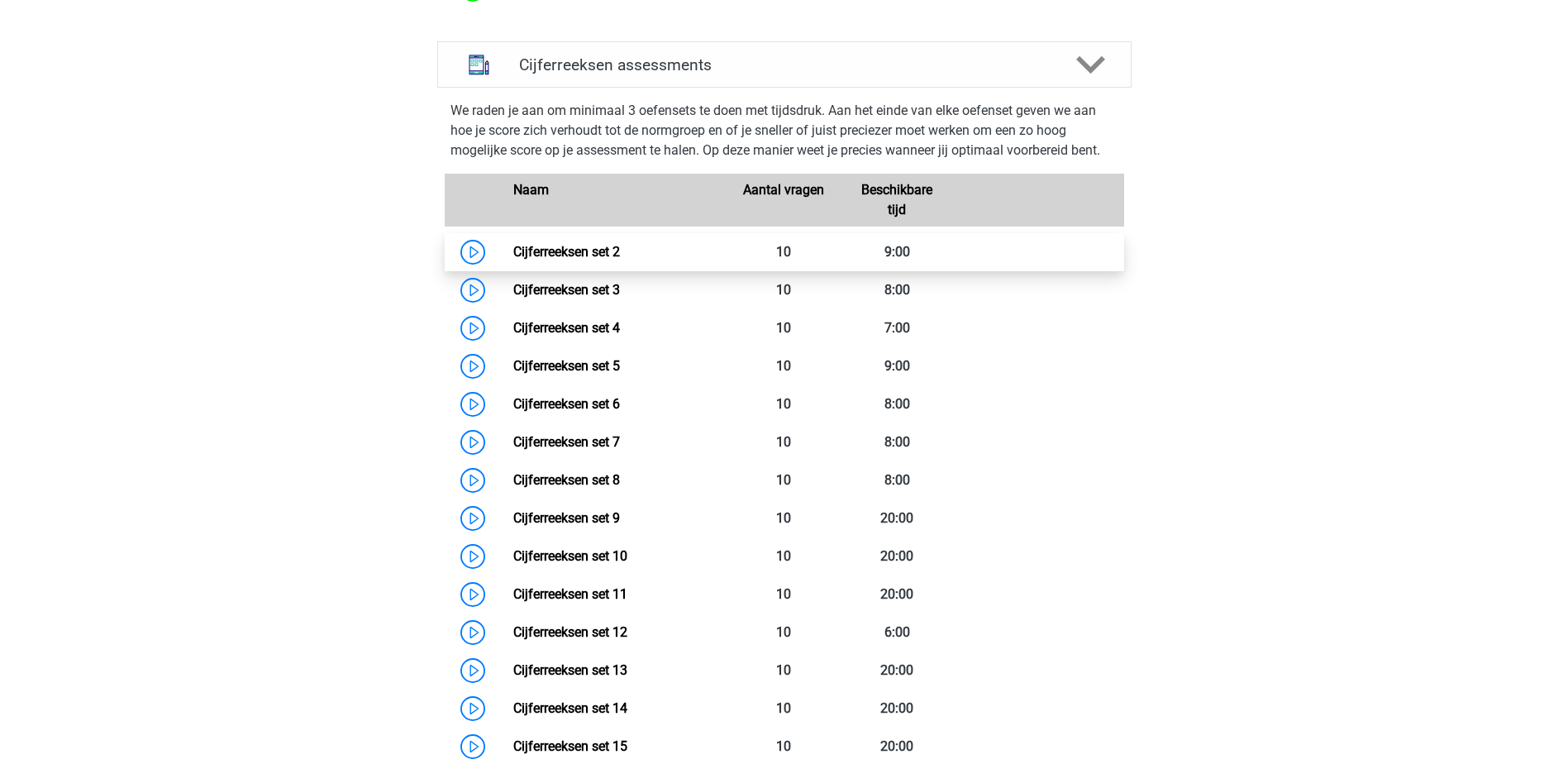
click at [569, 260] on link "Cijferreeksen set 2" at bounding box center [565, 251] width 106 height 15
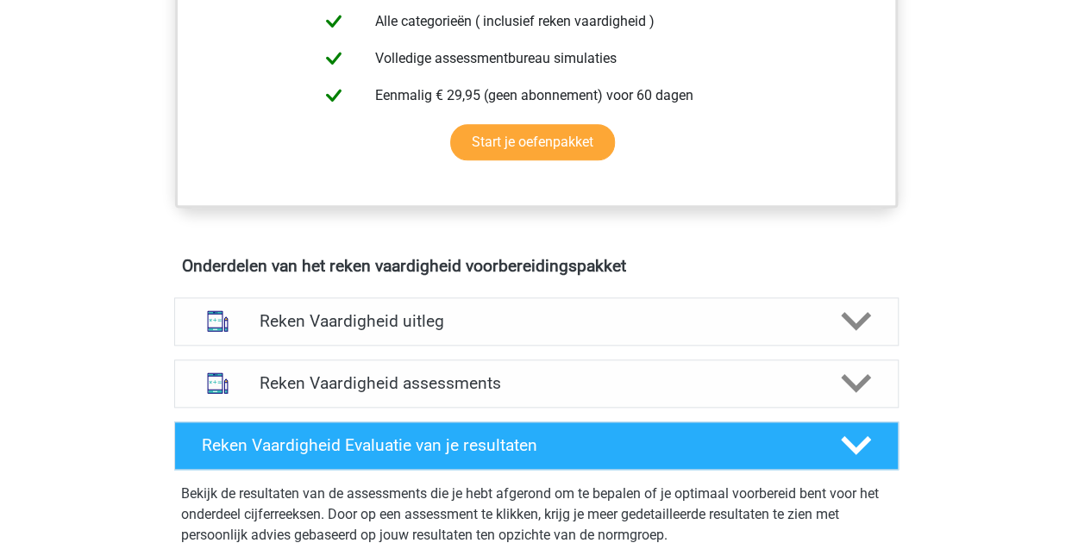
scroll to position [862, 0]
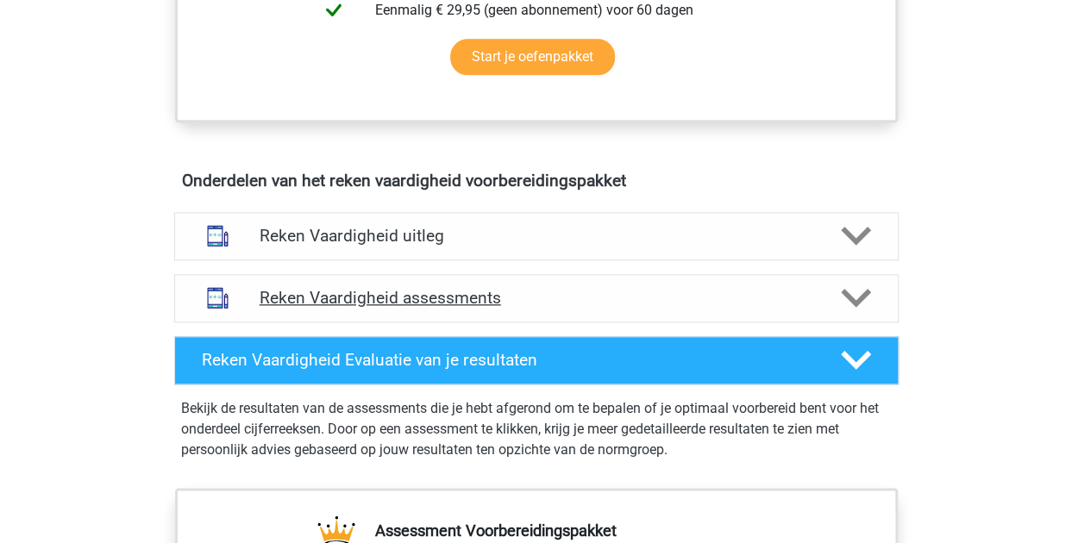
click at [464, 289] on h4 "Reken Vaardigheid assessments" at bounding box center [537, 298] width 554 height 20
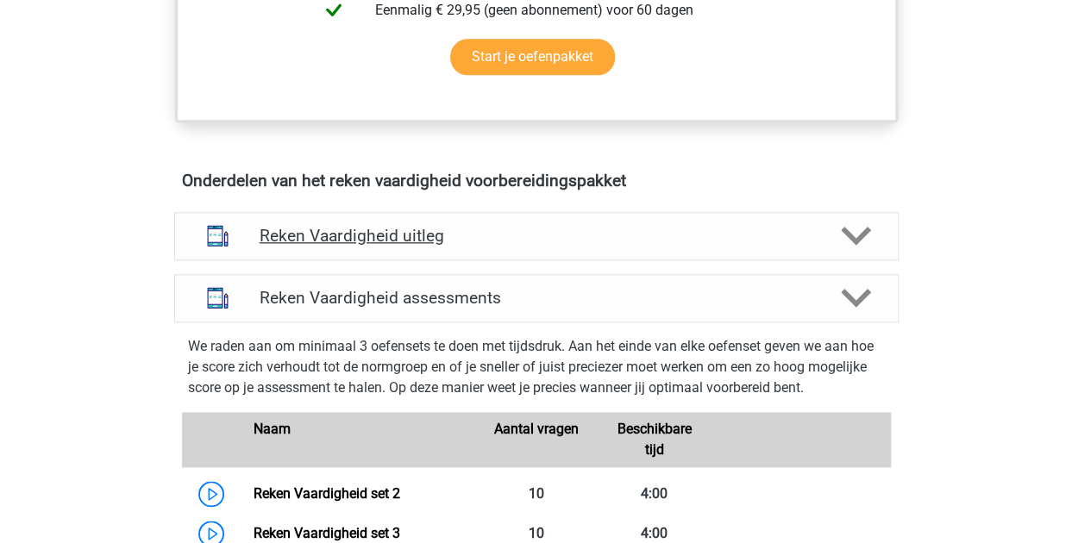
click at [580, 230] on h4 "Reken Vaardigheid uitleg" at bounding box center [537, 236] width 554 height 20
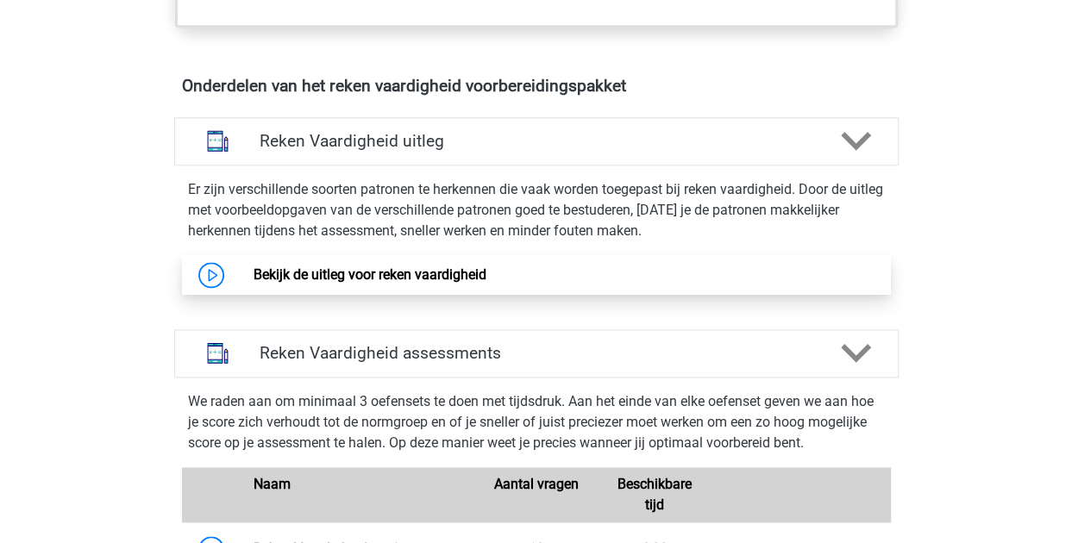
scroll to position [1035, 0]
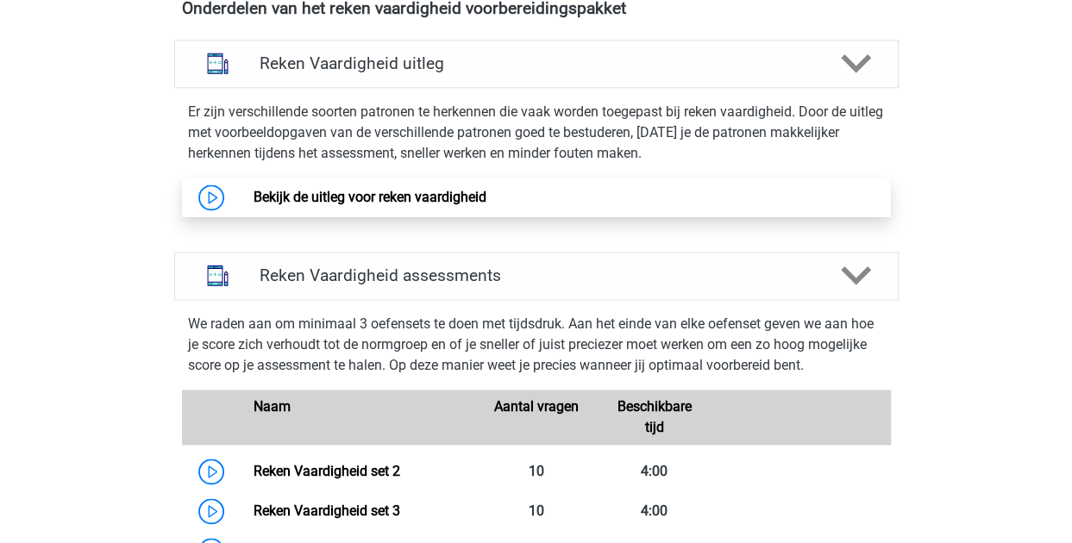
click at [486, 205] on link "Bekijk de uitleg voor reken vaardigheid" at bounding box center [370, 197] width 233 height 16
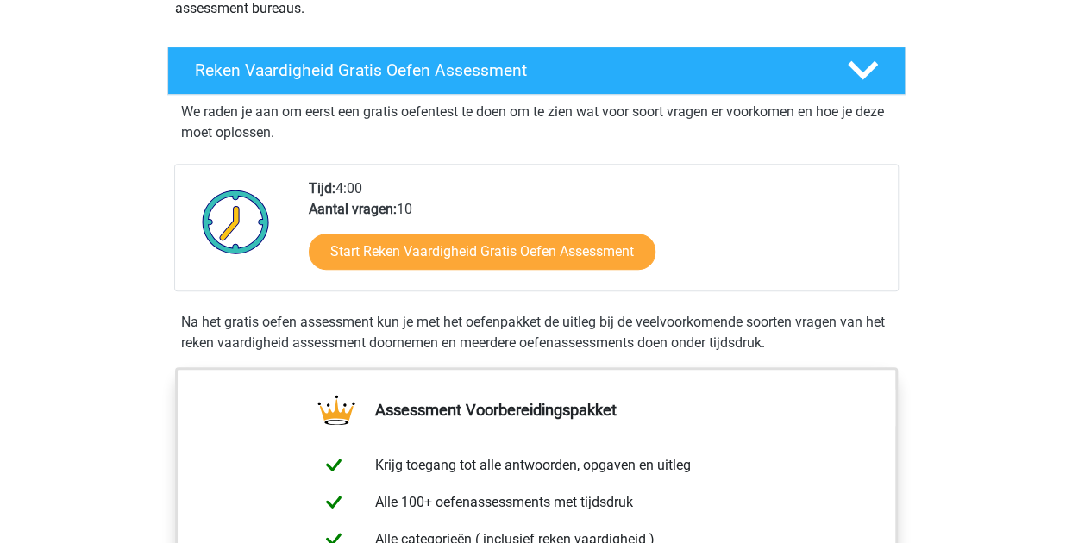
scroll to position [0, 0]
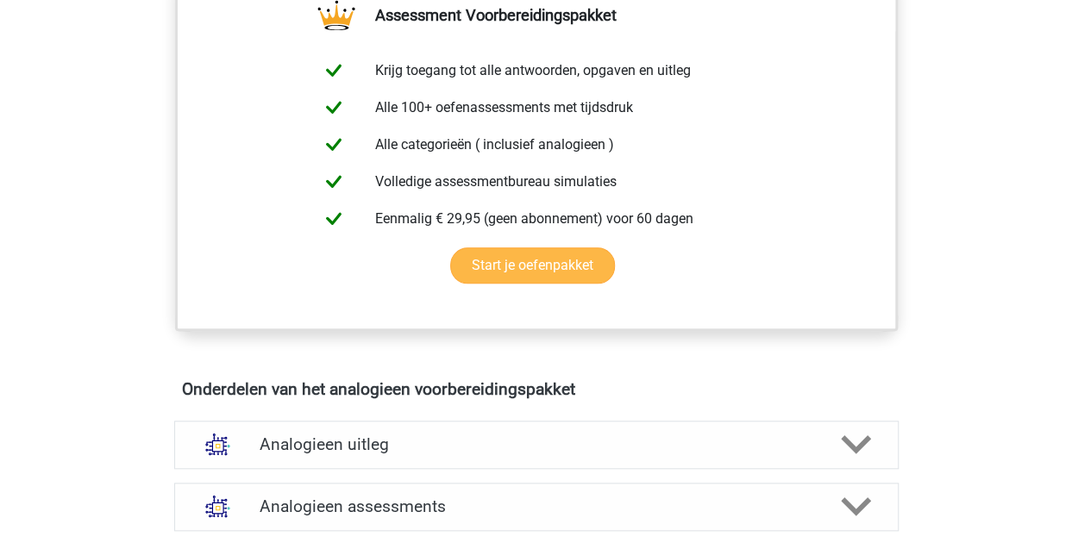
scroll to position [862, 0]
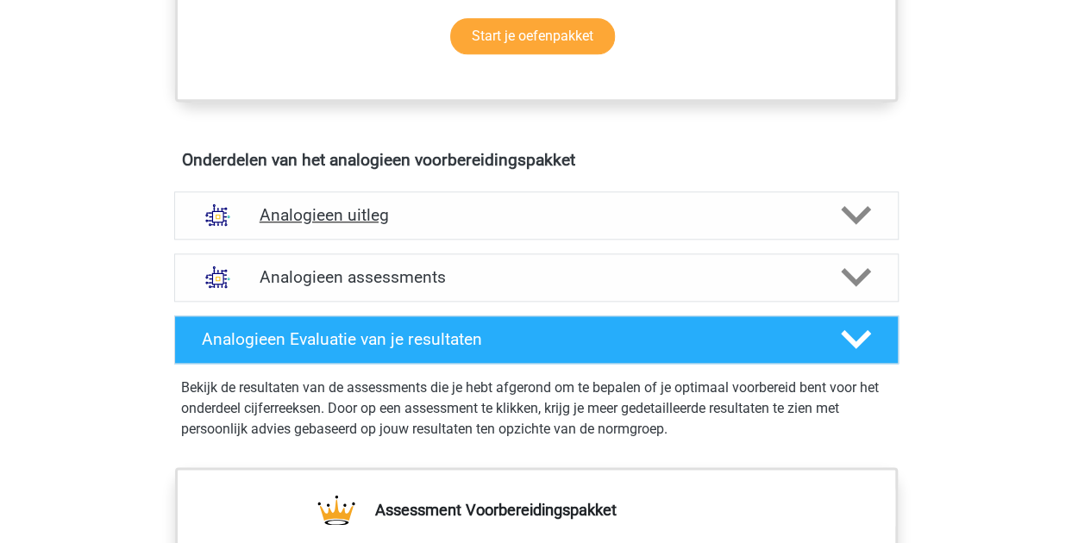
click at [686, 214] on h4 "Analogieen uitleg" at bounding box center [537, 215] width 554 height 20
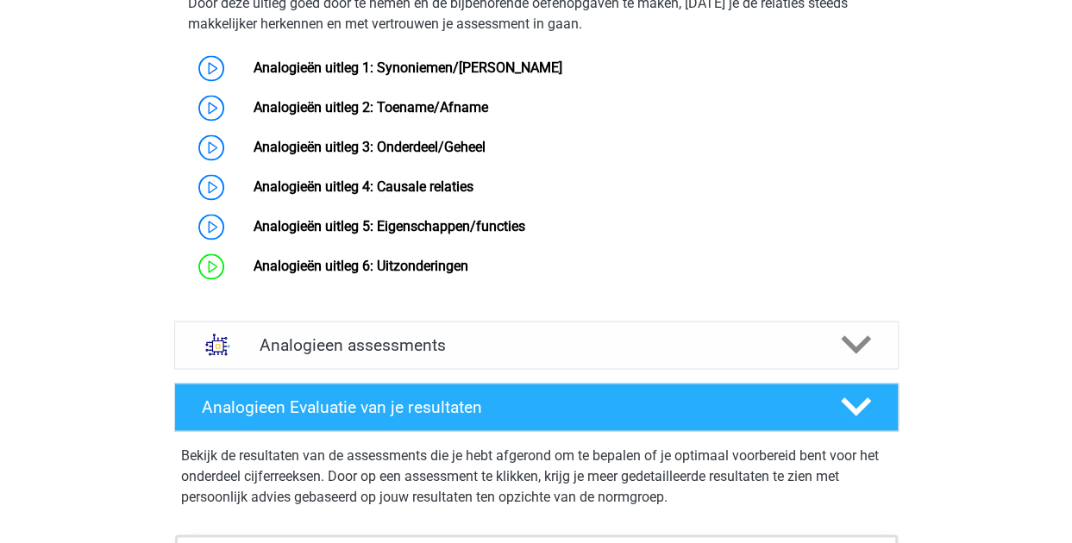
scroll to position [1293, 0]
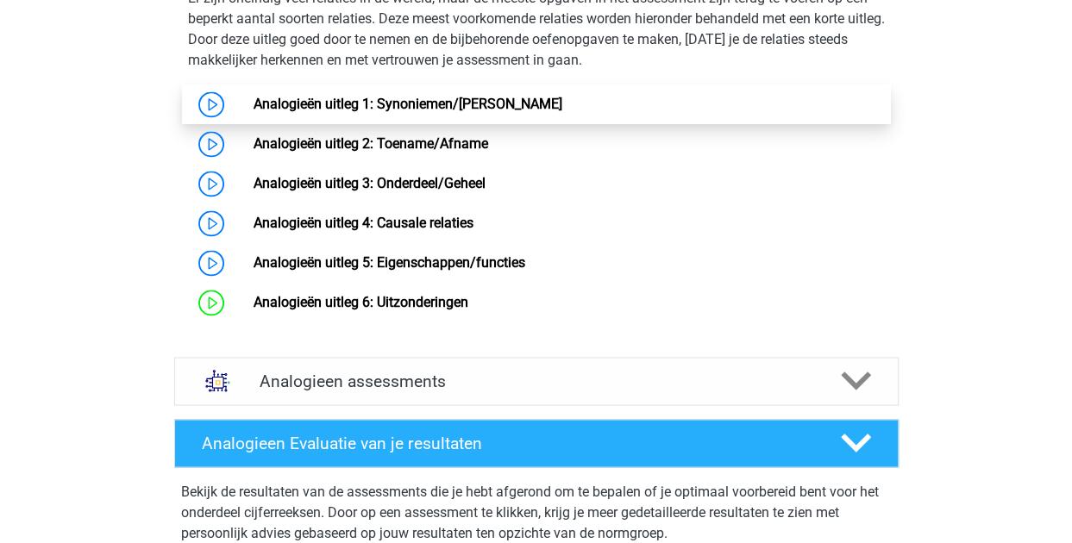
click at [505, 112] on link "Analogieën uitleg 1: Synoniemen/[PERSON_NAME]" at bounding box center [408, 104] width 309 height 16
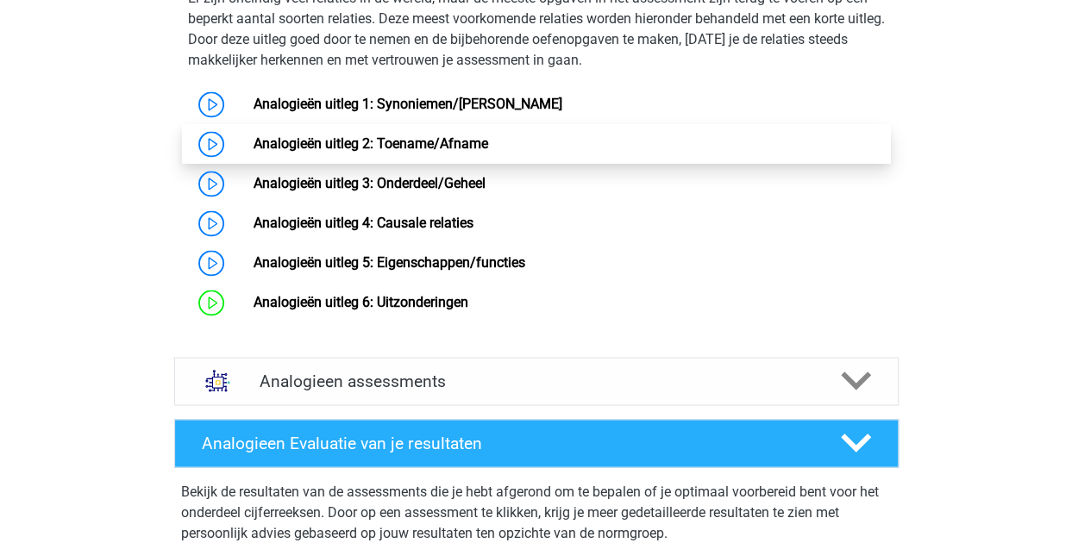
click at [429, 152] on link "Analogieën uitleg 2: Toename/Afname" at bounding box center [371, 143] width 235 height 16
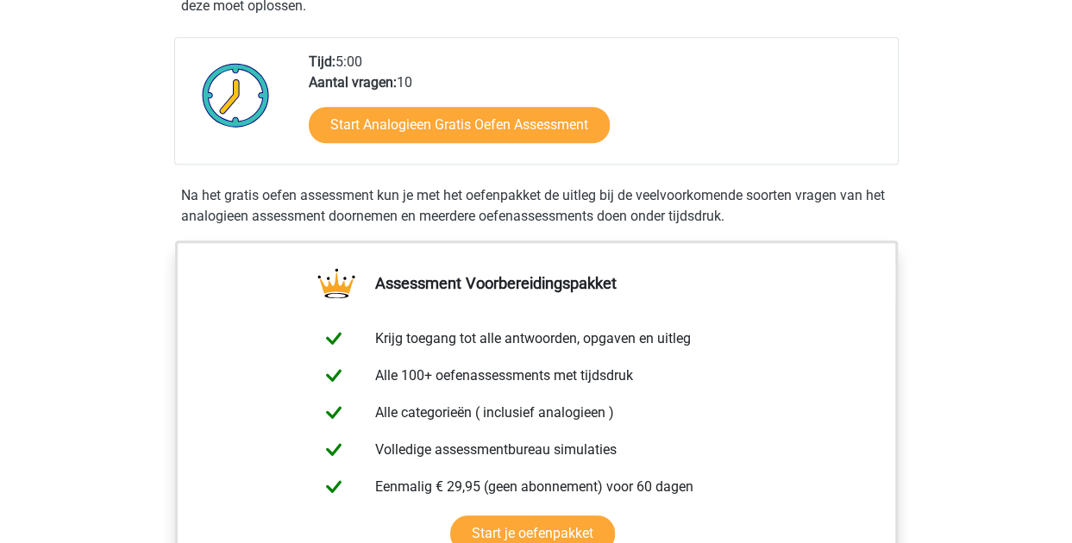
scroll to position [259, 0]
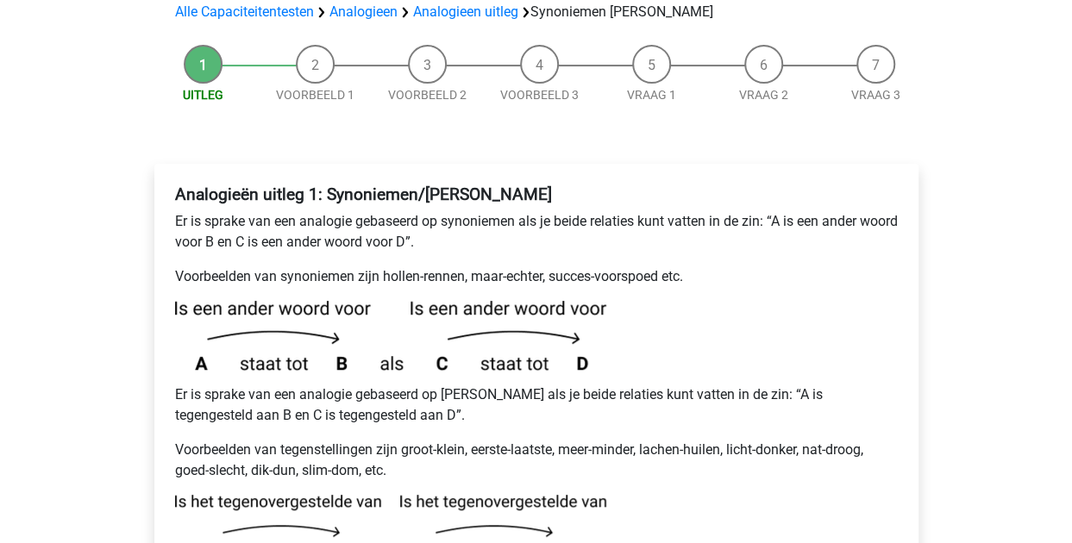
scroll to position [86, 0]
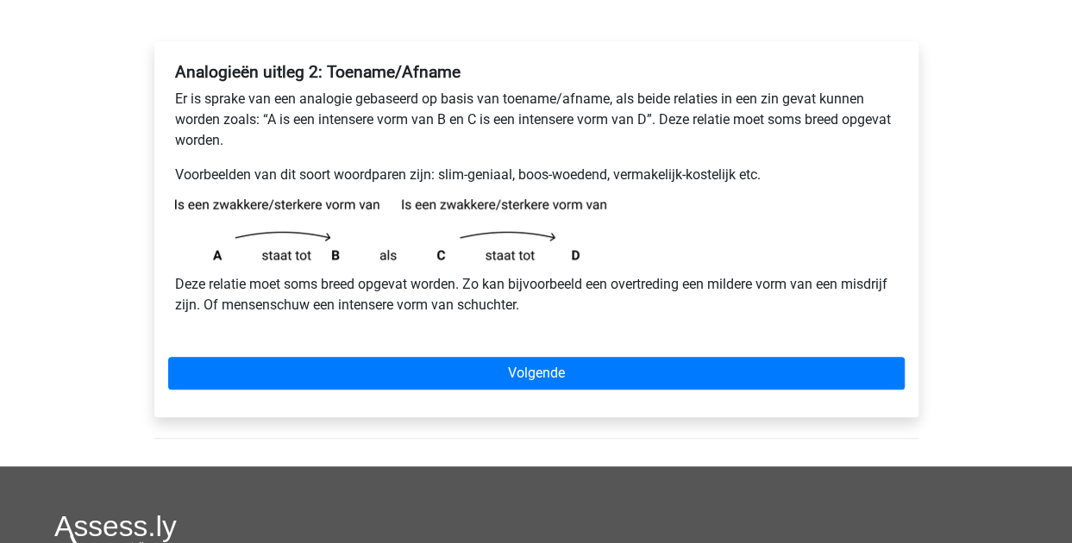
scroll to position [259, 0]
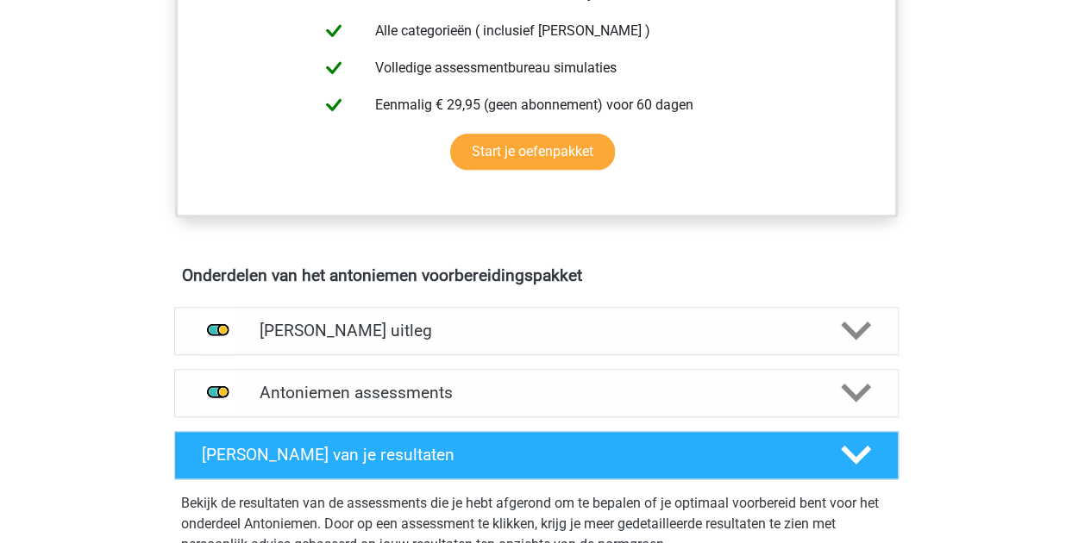
scroll to position [776, 0]
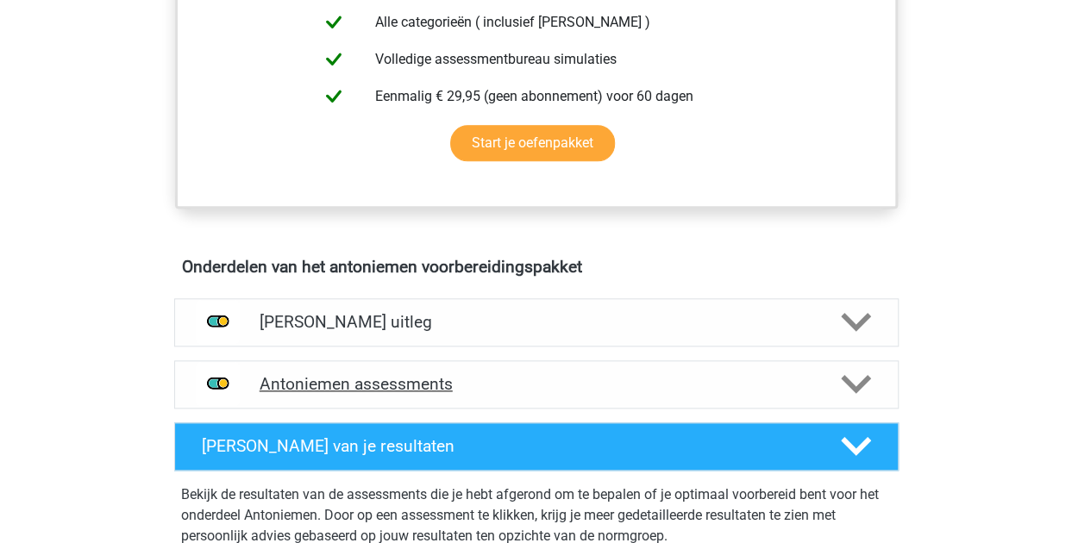
click at [585, 385] on h4 "Antoniemen assessments" at bounding box center [537, 384] width 554 height 20
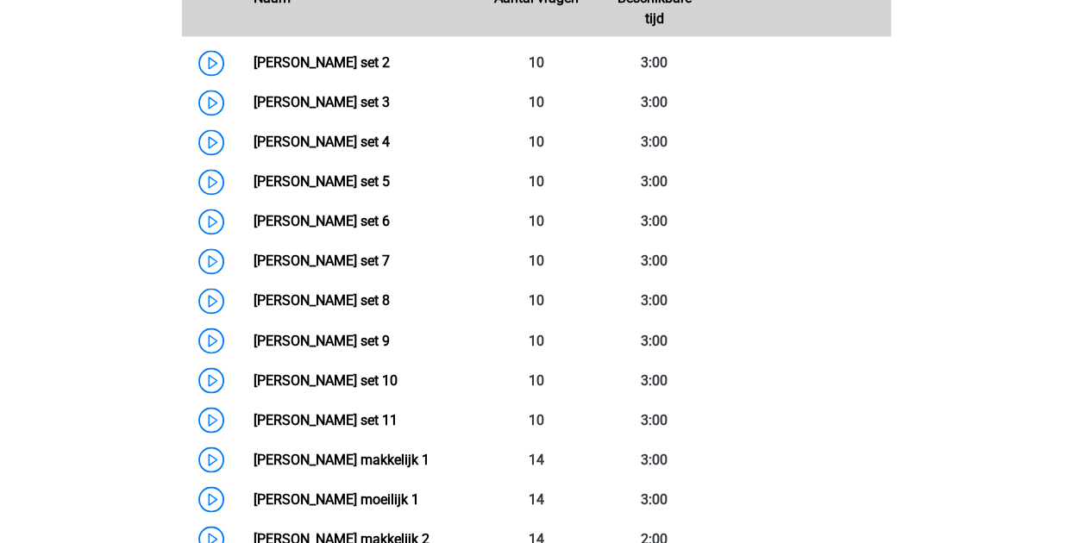
scroll to position [1035, 0]
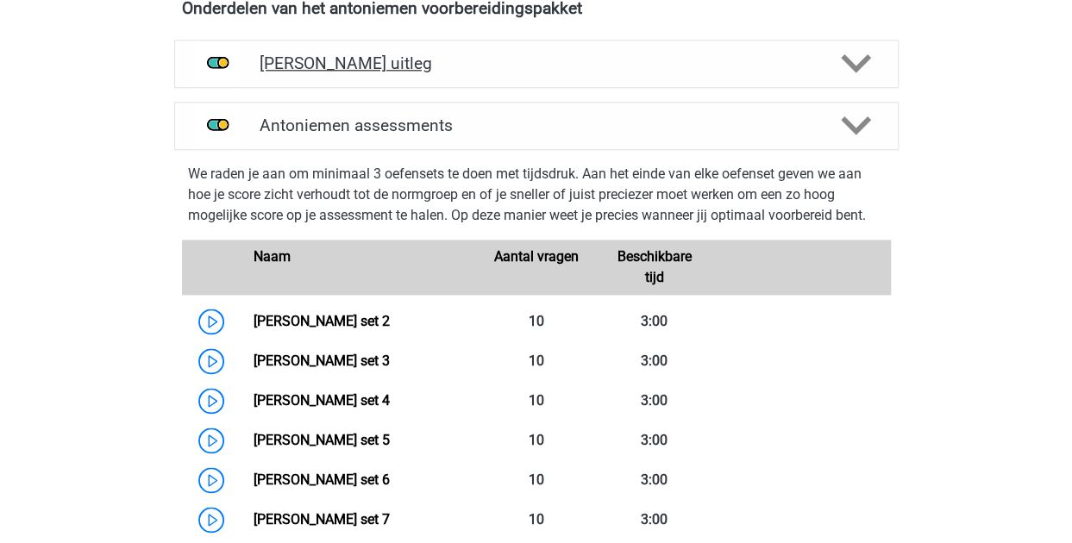
click at [740, 54] on h4 "Antoniemen uitleg" at bounding box center [537, 63] width 554 height 20
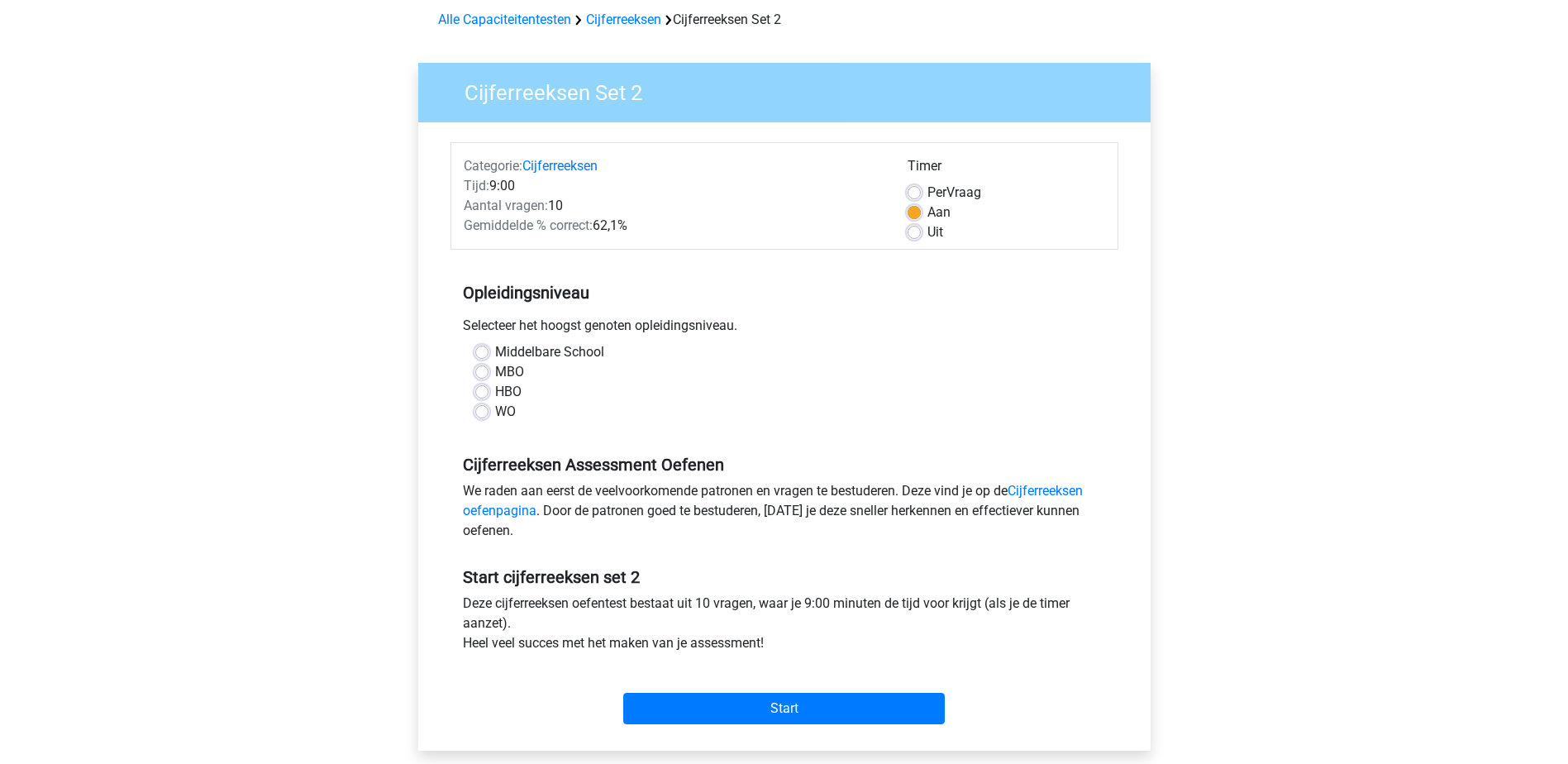
scroll to position [82, 0]
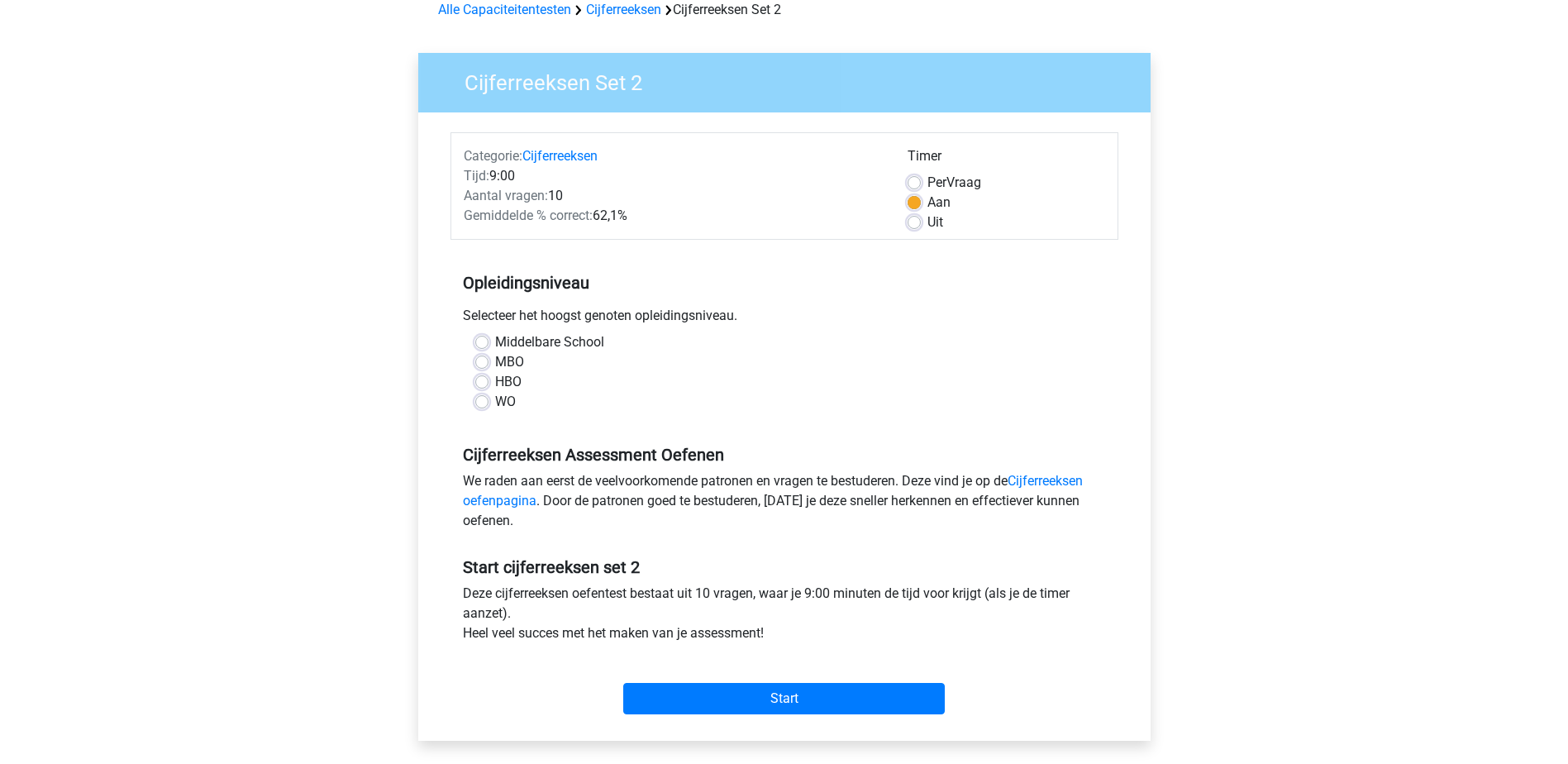
click at [512, 385] on label "HBO" at bounding box center [509, 382] width 27 height 20
click at [489, 385] on input "HBO" at bounding box center [482, 380] width 13 height 16
radio input "true"
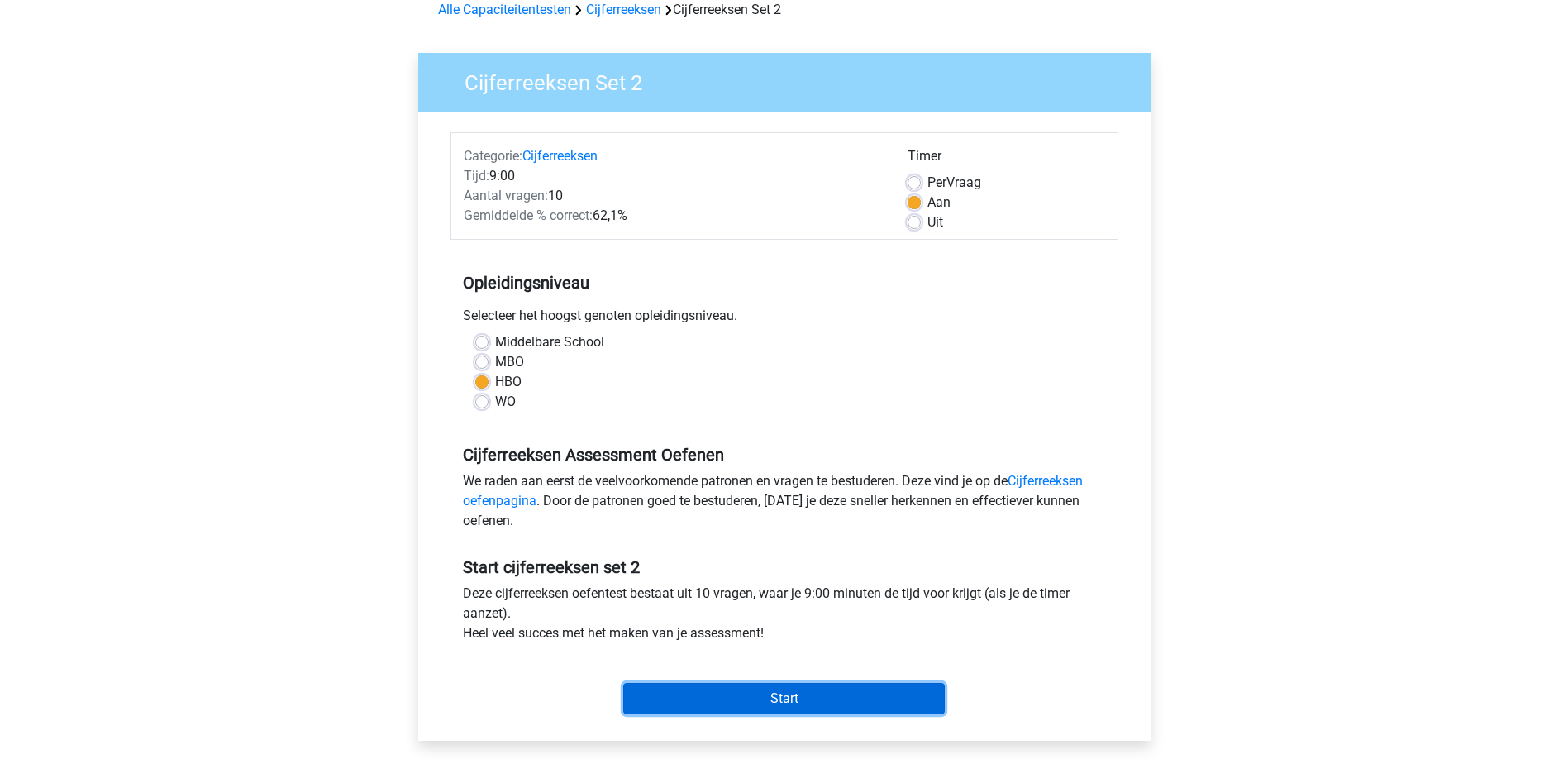
click at [811, 690] on input "Start" at bounding box center [783, 698] width 321 height 32
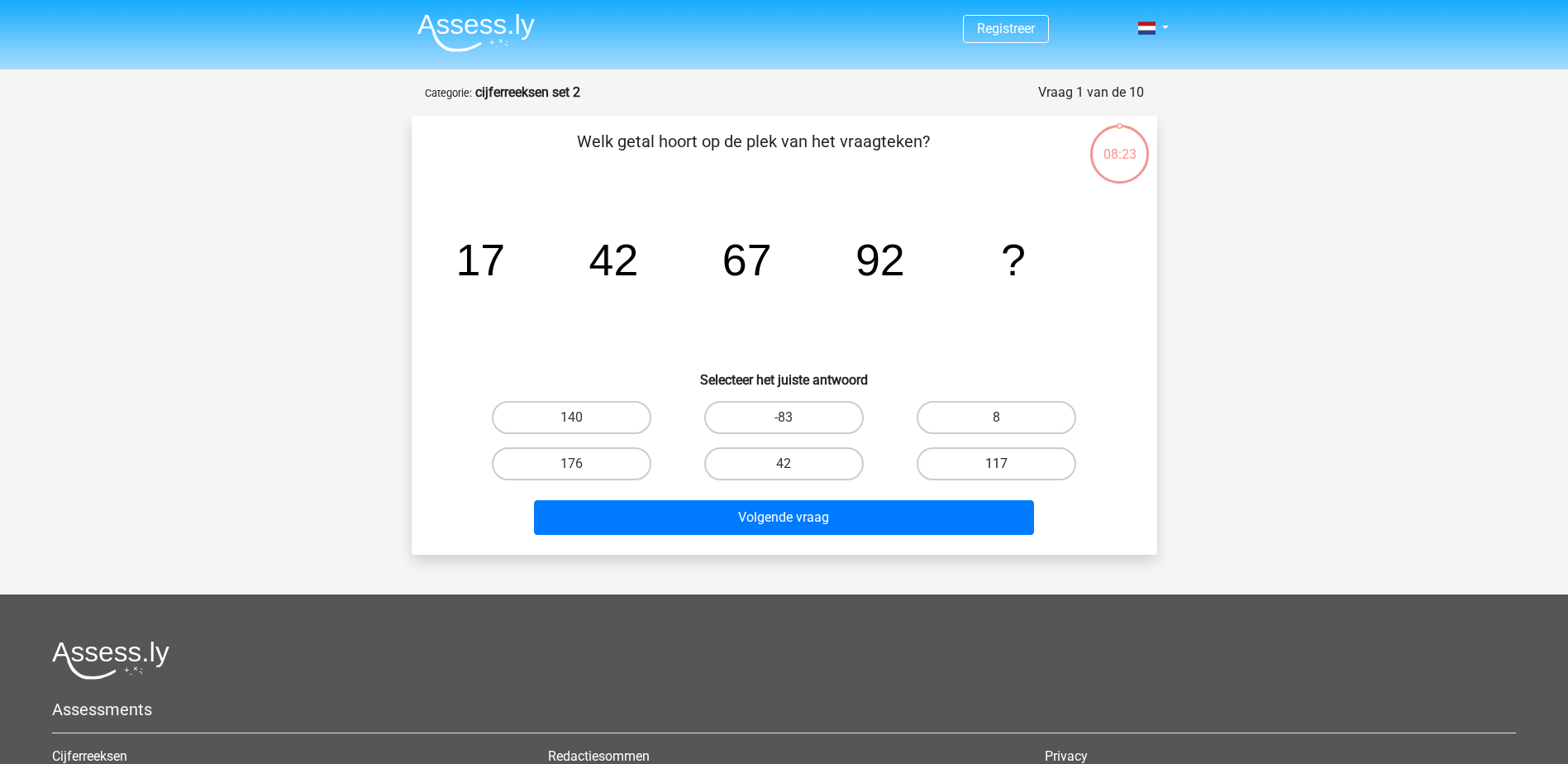
click at [994, 459] on label "117" at bounding box center [996, 463] width 159 height 33
click at [997, 464] on input "117" at bounding box center [1002, 469] width 11 height 11
radio input "true"
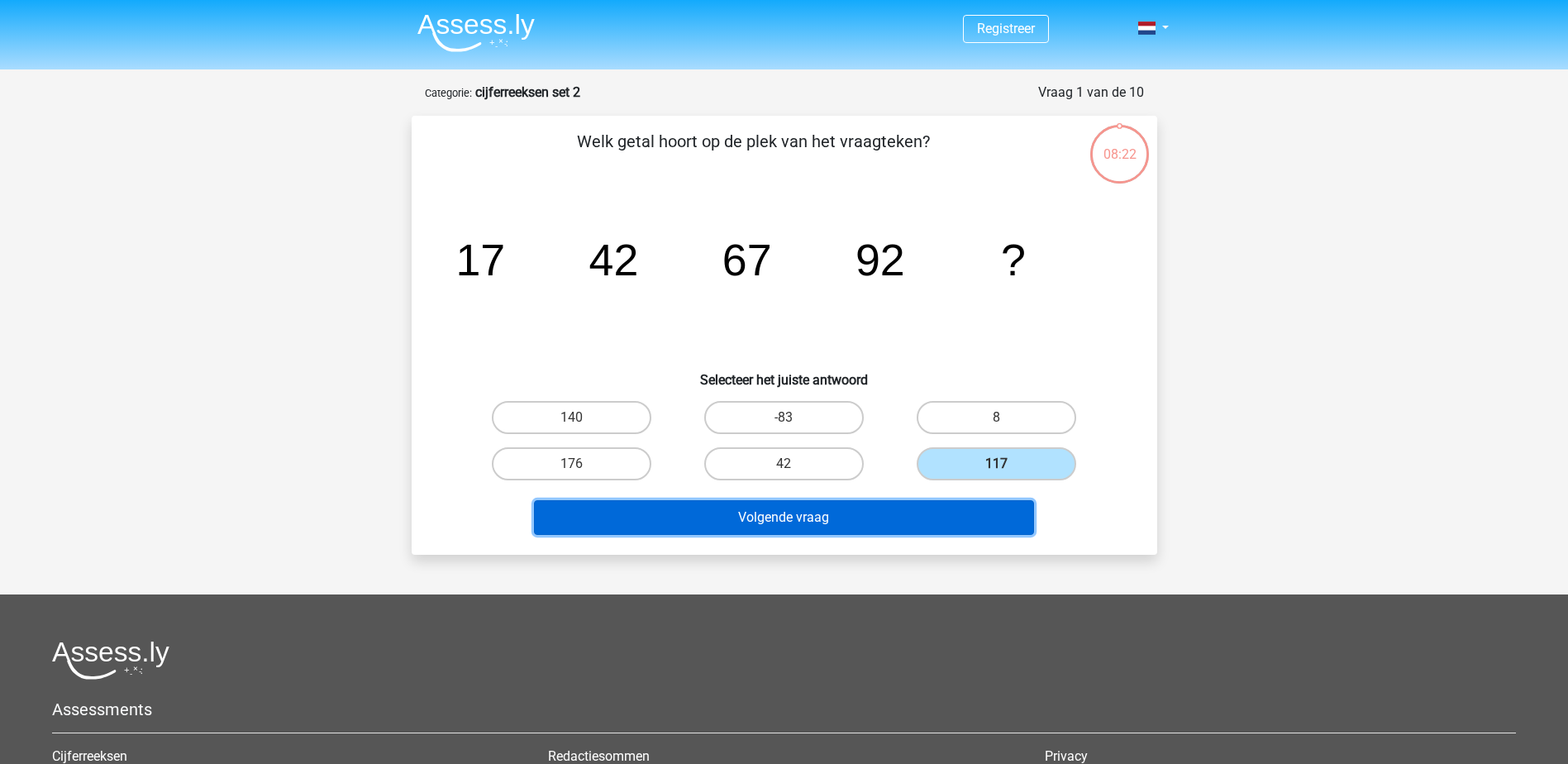
click at [943, 513] on button "Volgende vraag" at bounding box center [784, 518] width 500 height 35
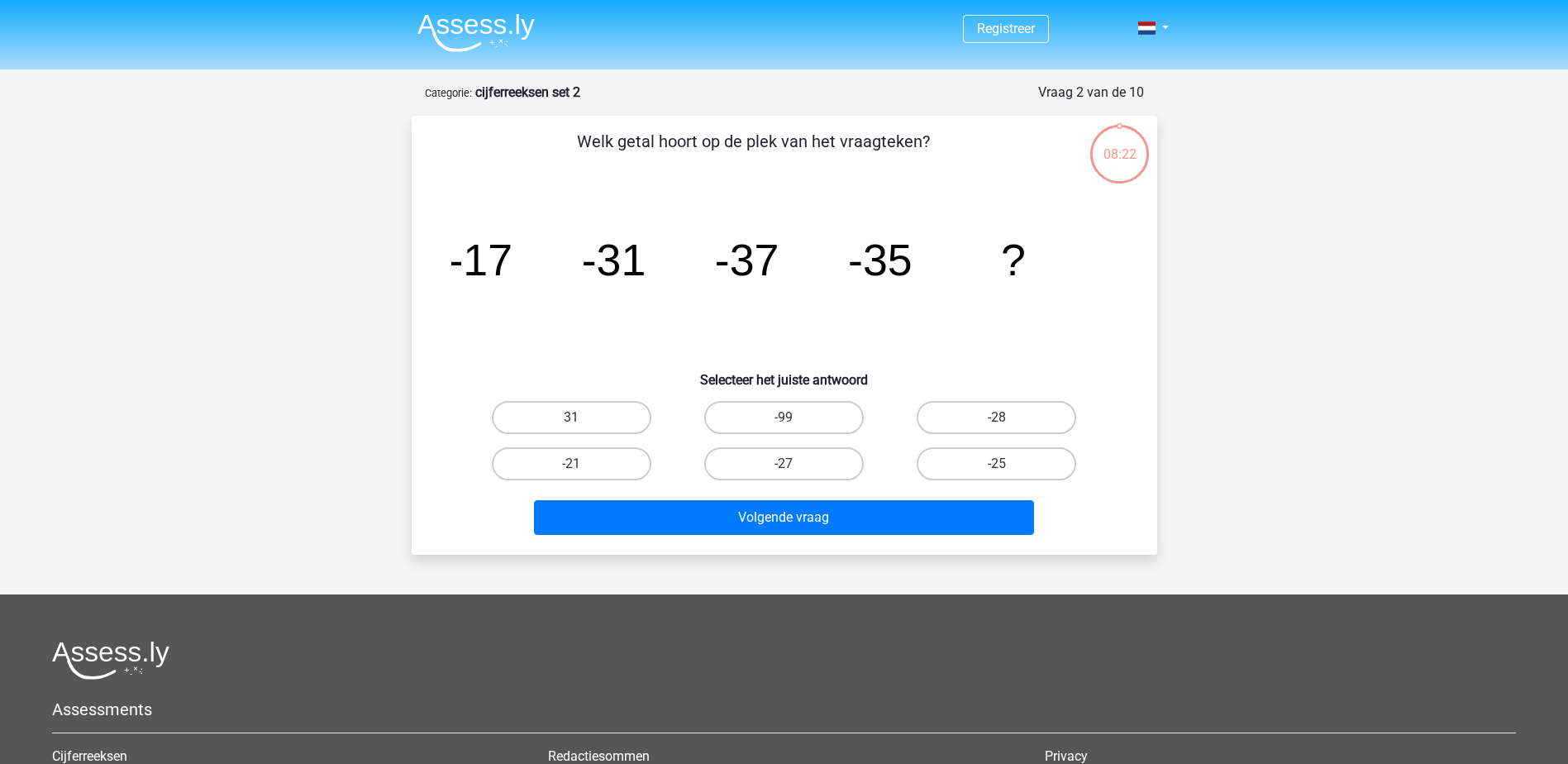
scroll to position [82, 0]
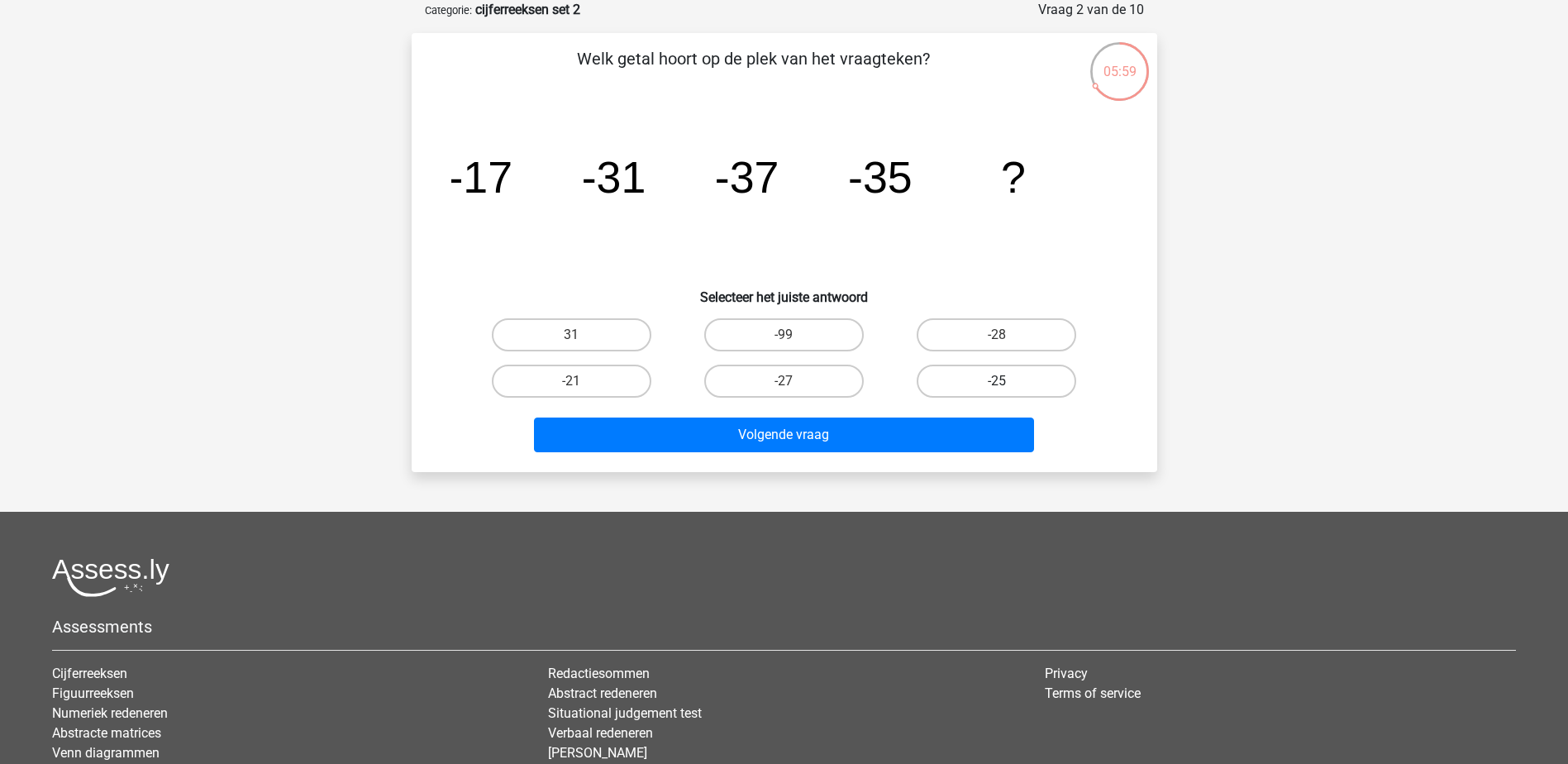
click at [964, 378] on label "-25" at bounding box center [996, 381] width 159 height 33
click at [997, 382] on input "-25" at bounding box center [1002, 386] width 11 height 11
radio input "true"
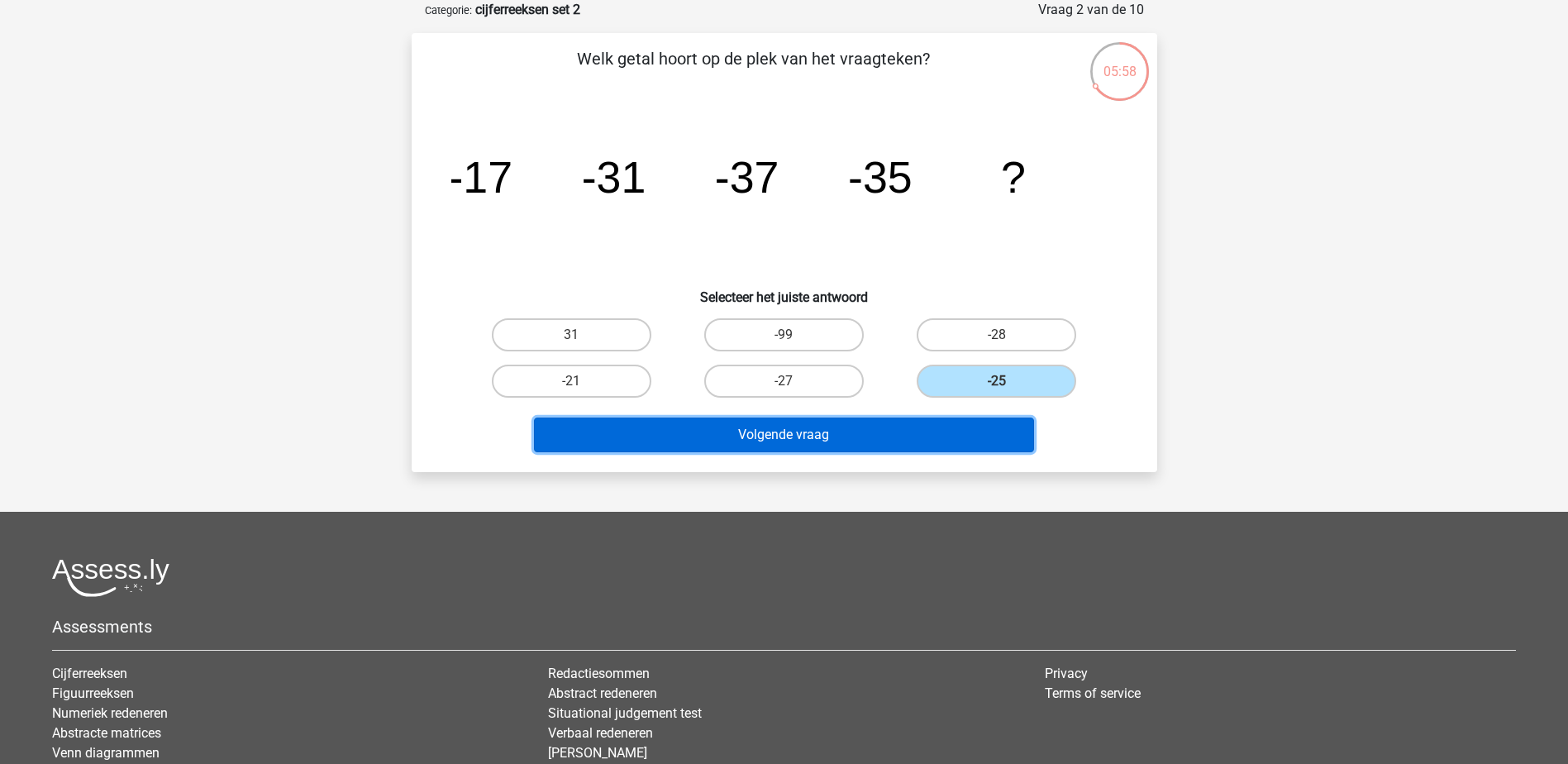
click at [912, 438] on button "Volgende vraag" at bounding box center [784, 434] width 500 height 35
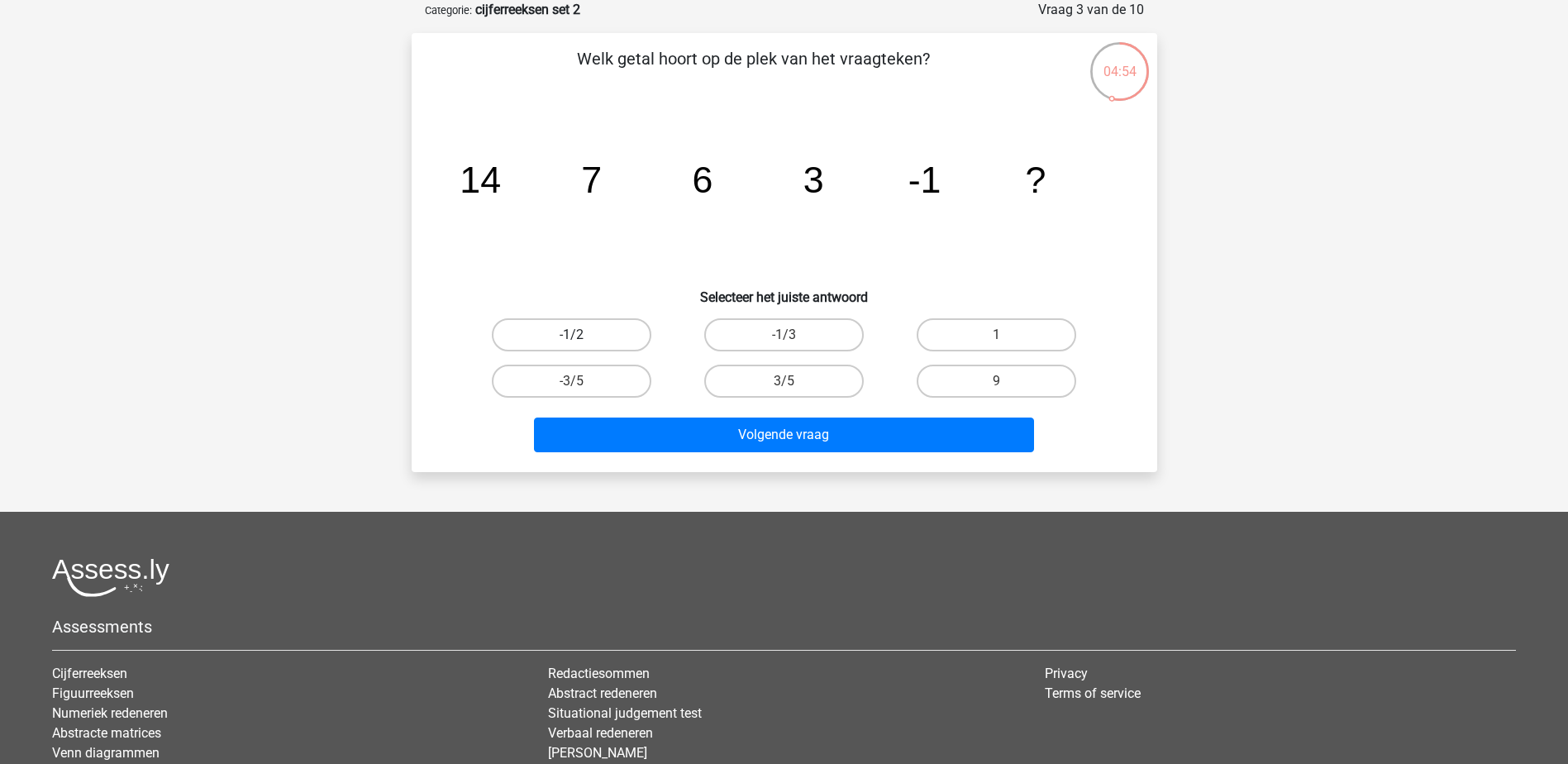
click at [604, 325] on label "-1/2" at bounding box center [571, 335] width 159 height 33
click at [582, 335] on input "-1/2" at bounding box center [576, 339] width 11 height 11
radio input "true"
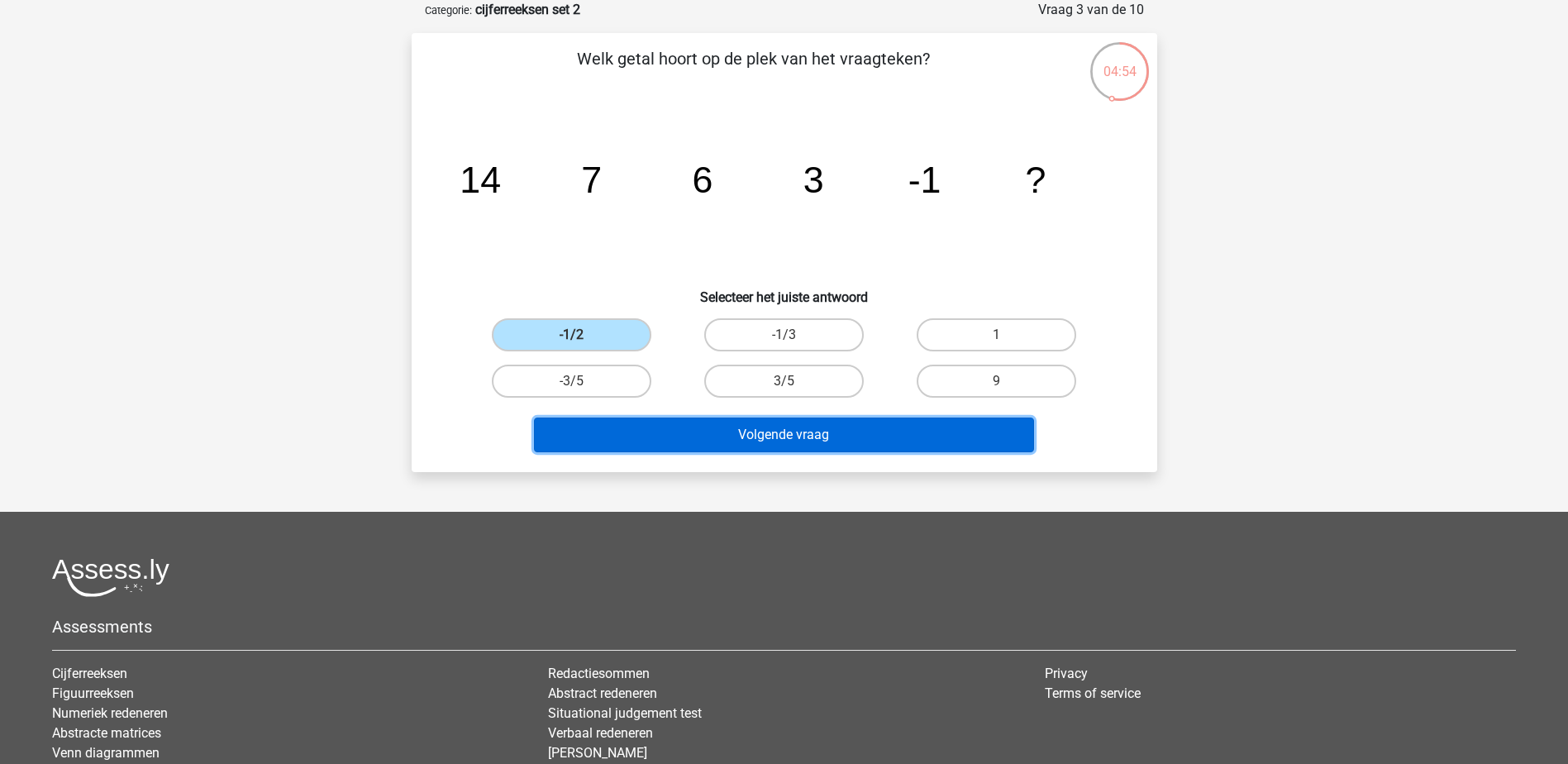
click at [795, 428] on button "Volgende vraag" at bounding box center [784, 434] width 500 height 35
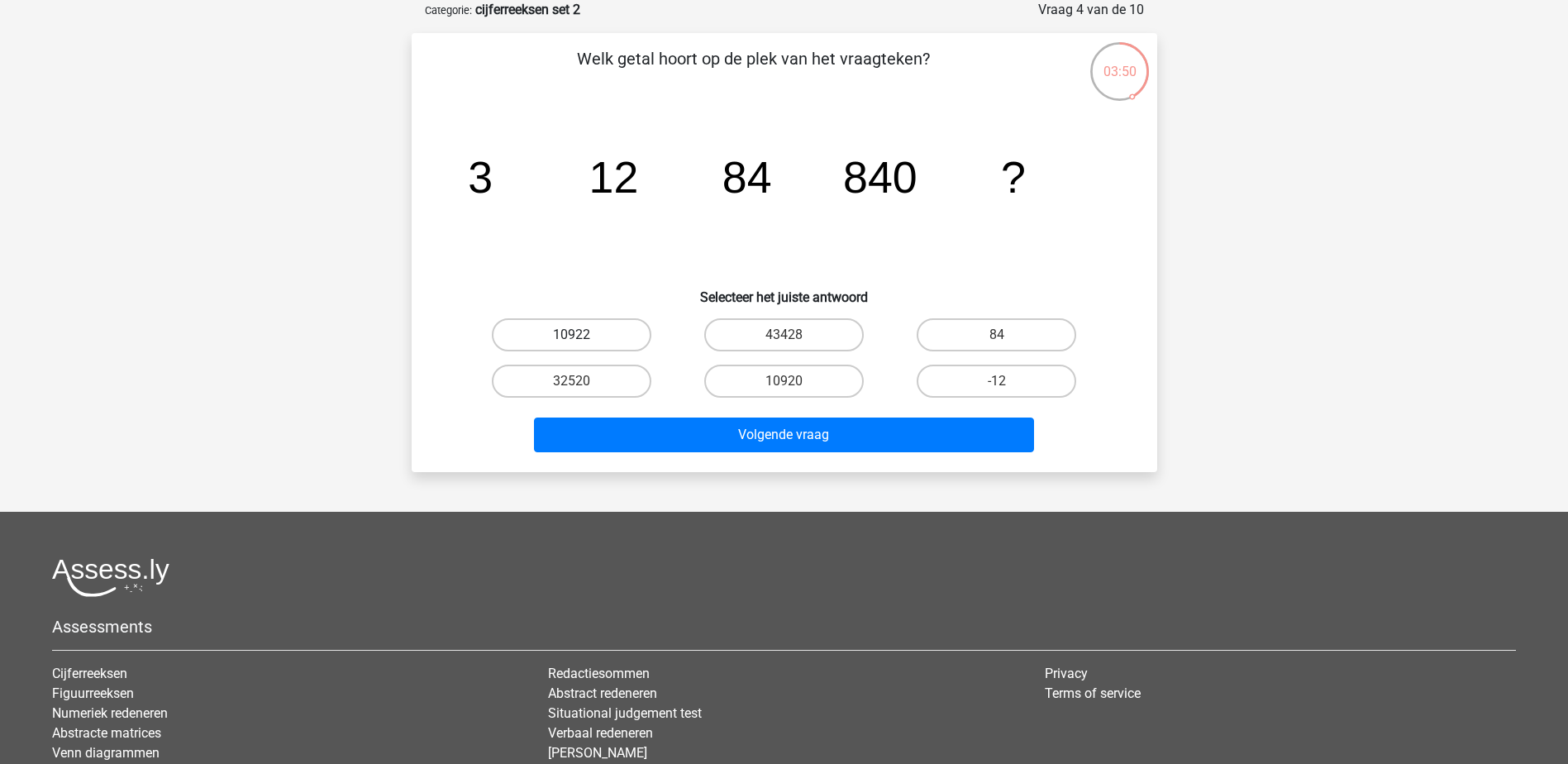
click at [640, 341] on label "10922" at bounding box center [571, 335] width 159 height 33
click at [582, 341] on input "10922" at bounding box center [576, 339] width 11 height 11
radio input "true"
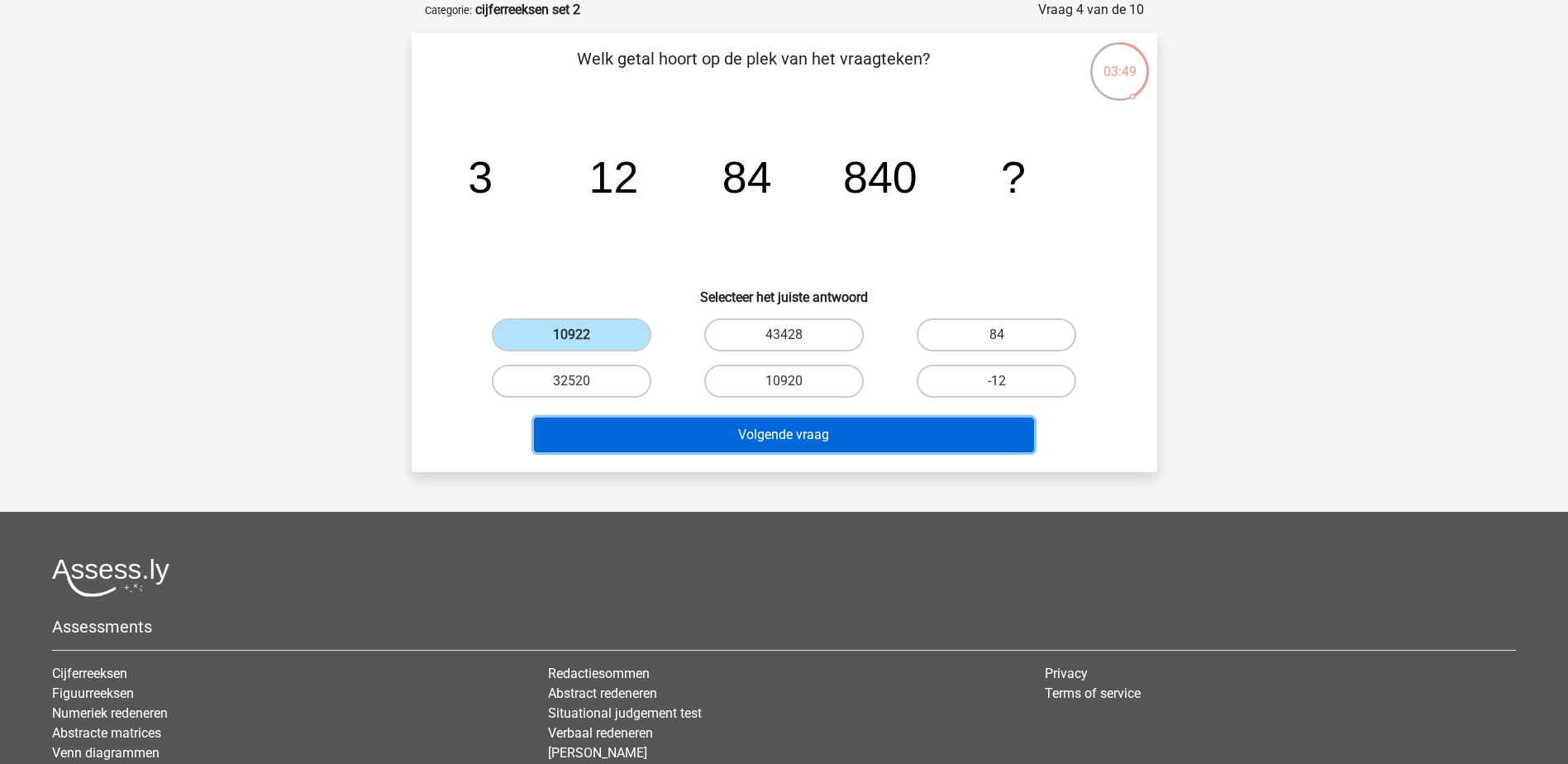
click at [858, 443] on button "Volgende vraag" at bounding box center [784, 434] width 500 height 35
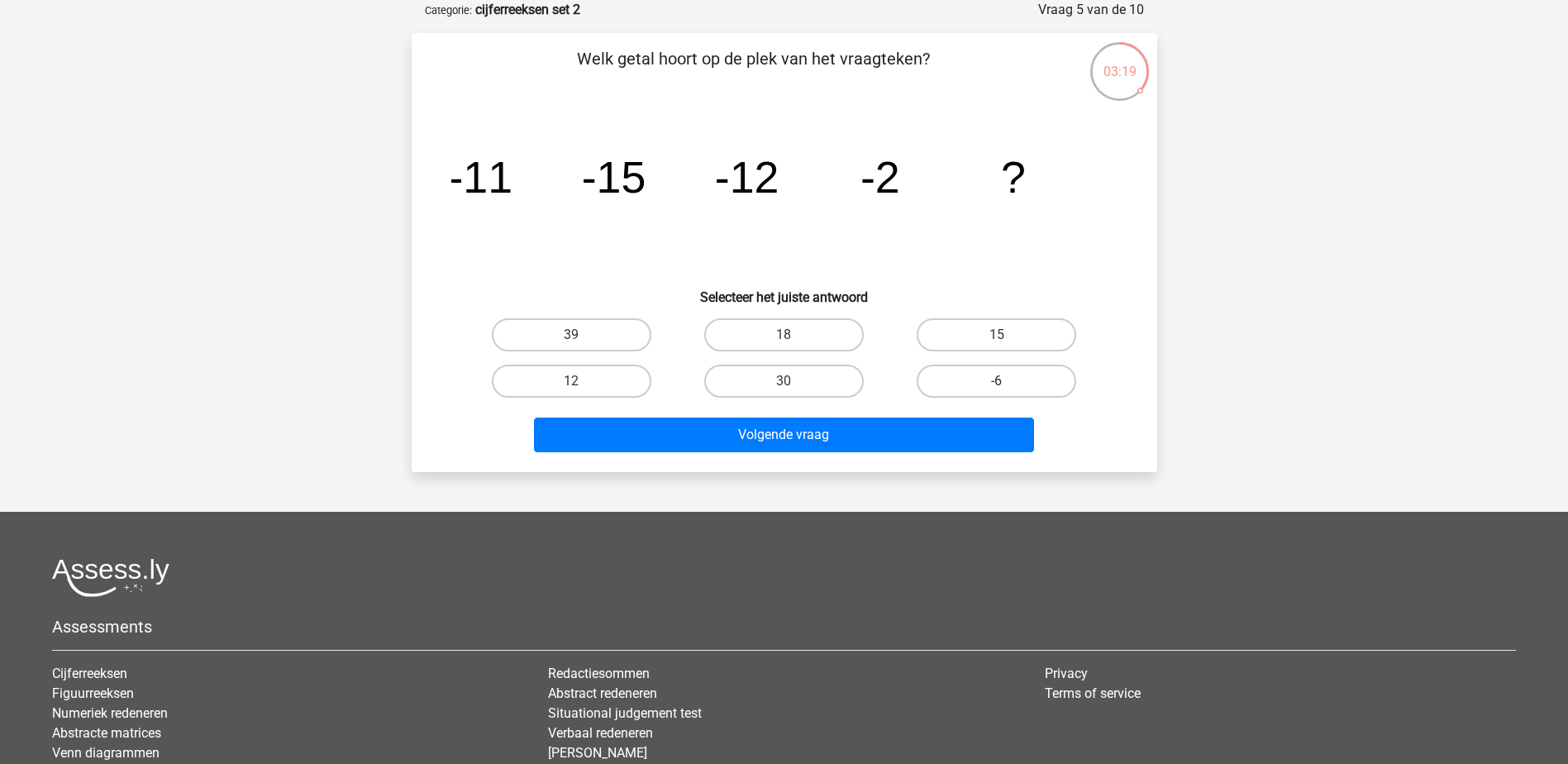
click at [971, 387] on label "-6" at bounding box center [996, 381] width 159 height 33
click at [997, 387] on input "-6" at bounding box center [1002, 386] width 11 height 11
radio input "true"
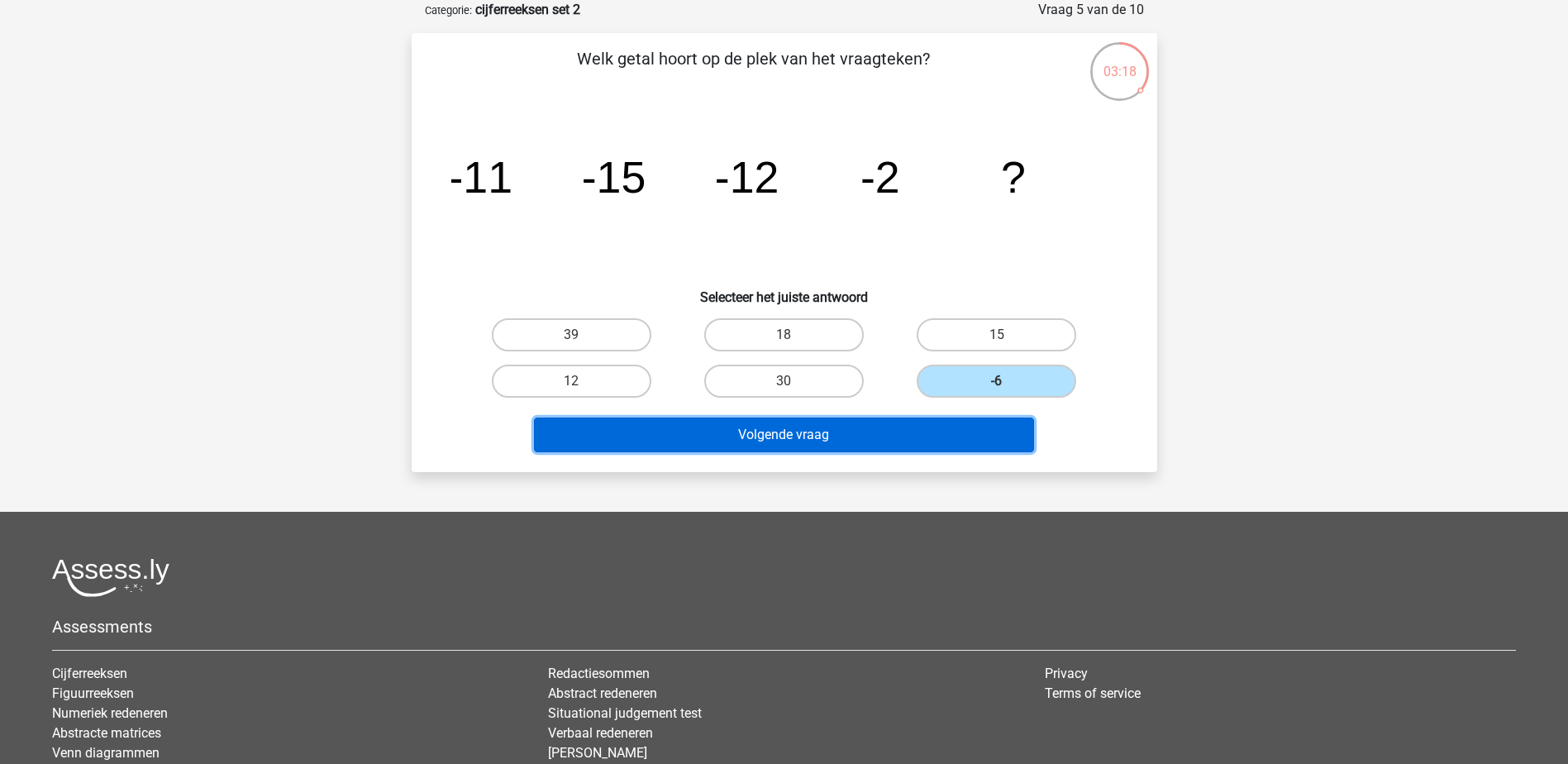
click at [975, 441] on button "Volgende vraag" at bounding box center [784, 434] width 500 height 35
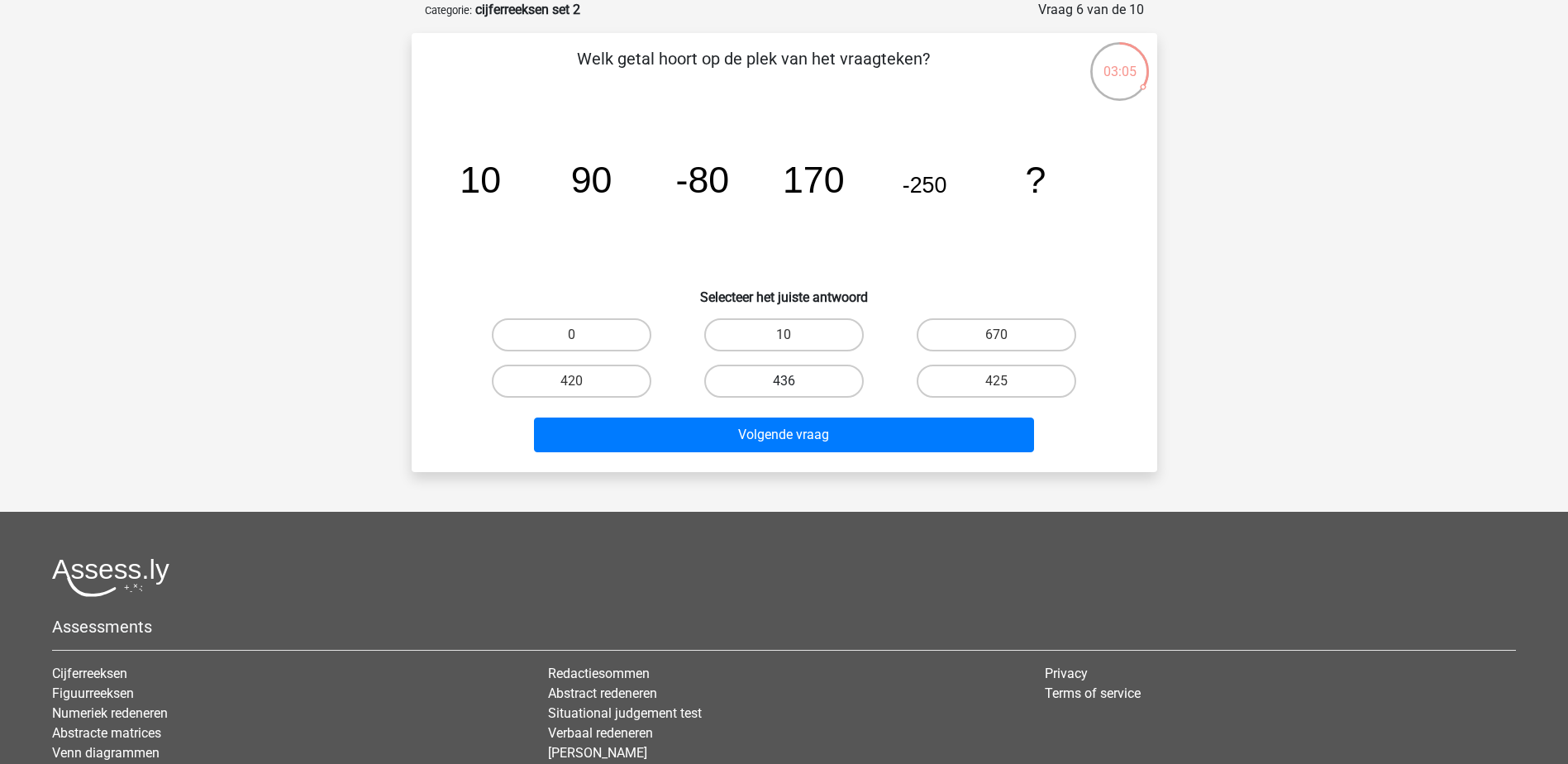
click at [796, 378] on label "436" at bounding box center [784, 381] width 159 height 33
click at [795, 382] on input "436" at bounding box center [788, 386] width 11 height 11
radio input "true"
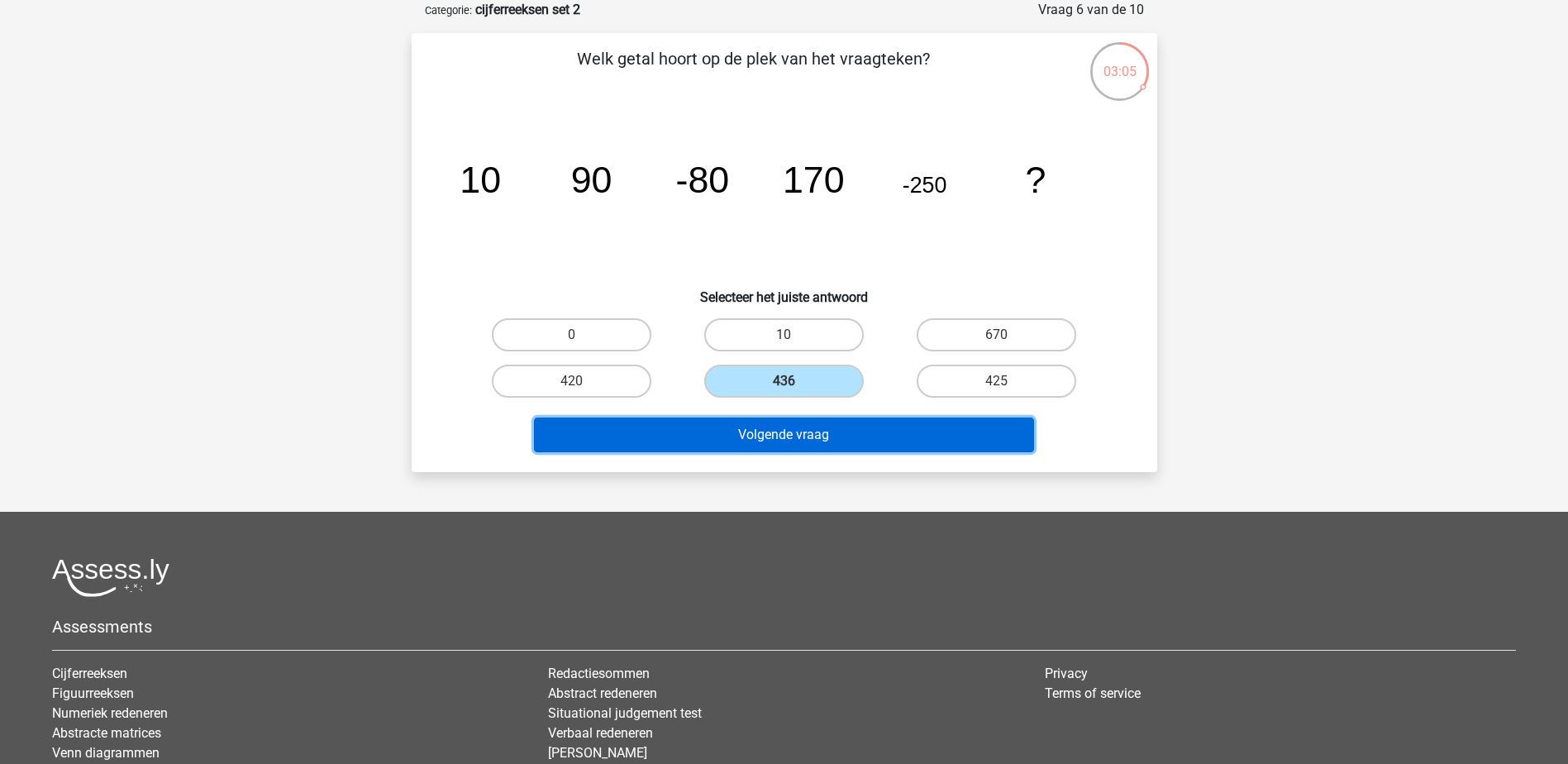
click at [857, 424] on button "Volgende vraag" at bounding box center [784, 434] width 500 height 35
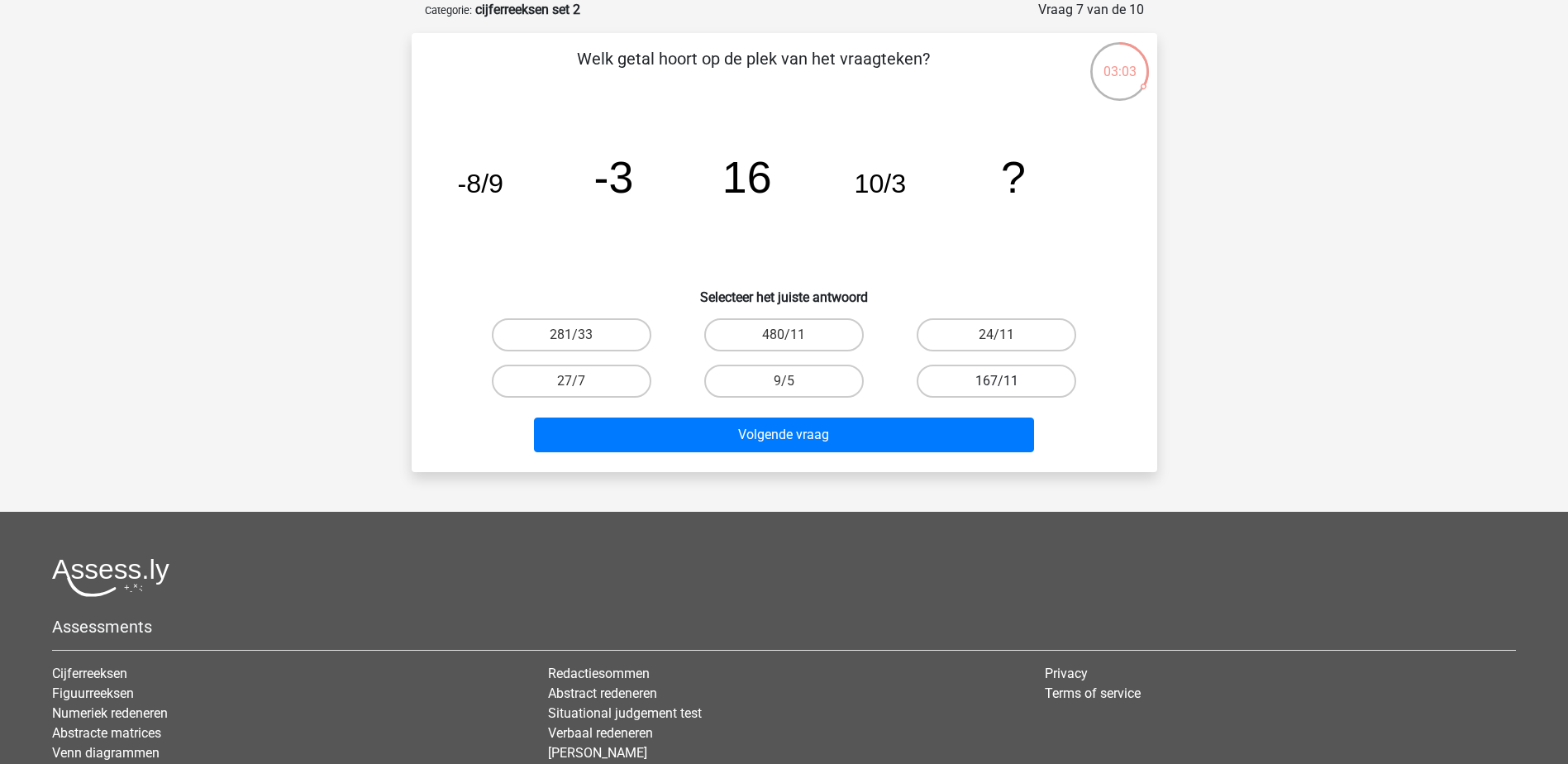
click at [938, 375] on label "167/11" at bounding box center [996, 381] width 159 height 33
click at [997, 382] on input "167/11" at bounding box center [1002, 386] width 11 height 11
radio input "true"
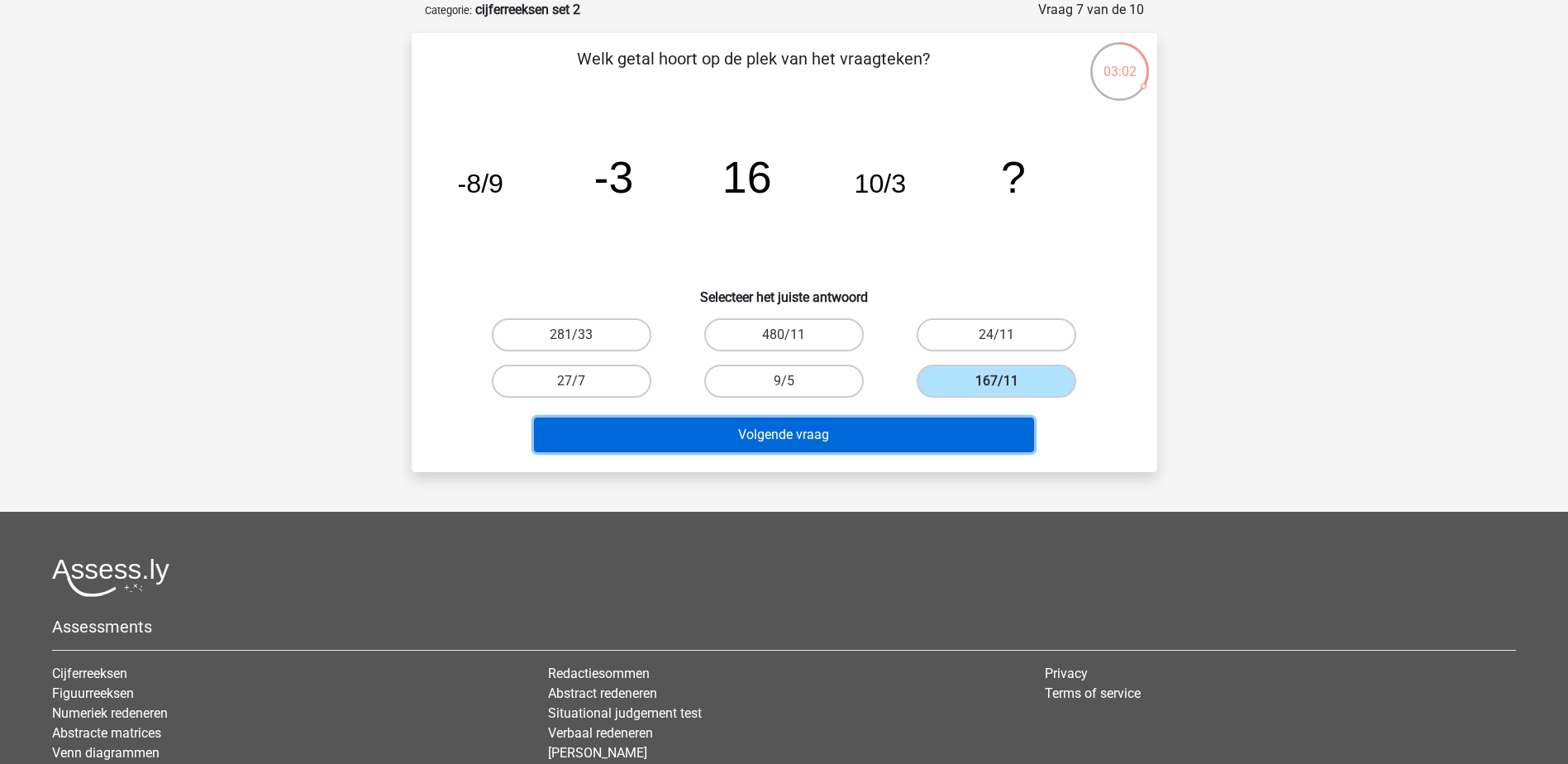
click at [925, 431] on button "Volgende vraag" at bounding box center [784, 434] width 500 height 35
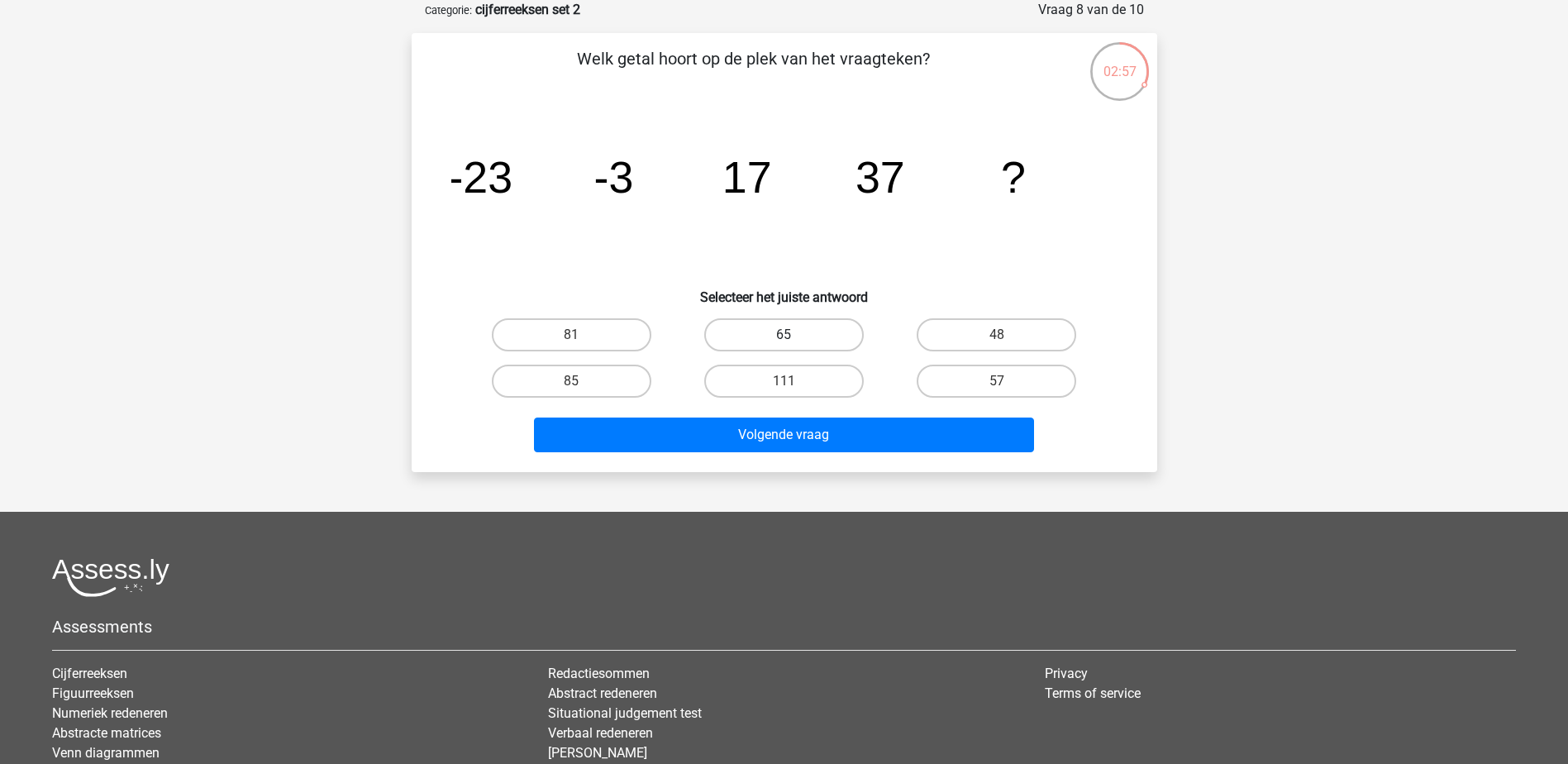
click at [823, 335] on label "65" at bounding box center [784, 335] width 159 height 33
click at [795, 335] on input "65" at bounding box center [788, 339] width 11 height 11
radio input "true"
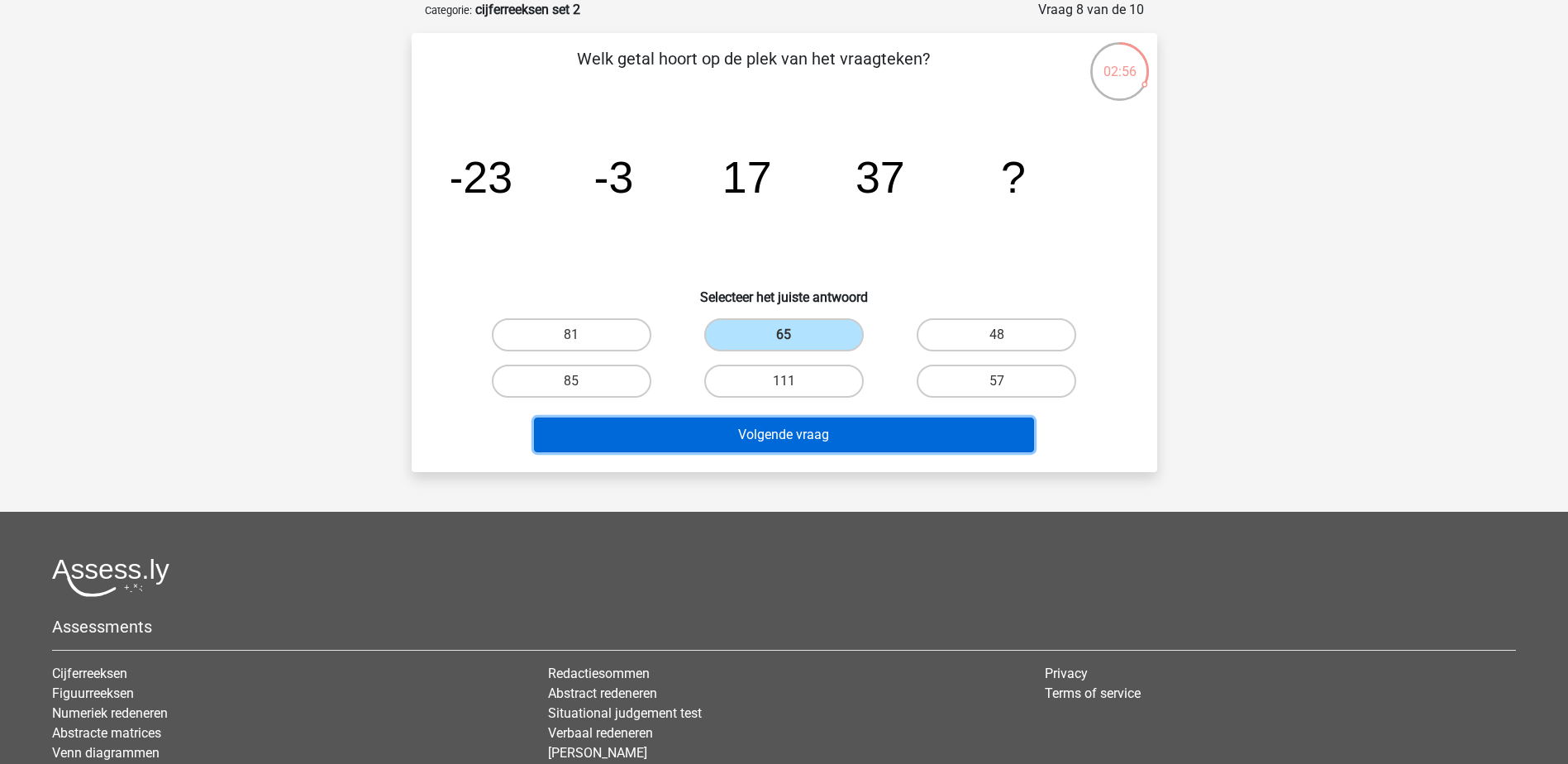
click at [881, 423] on button "Volgende vraag" at bounding box center [784, 434] width 500 height 35
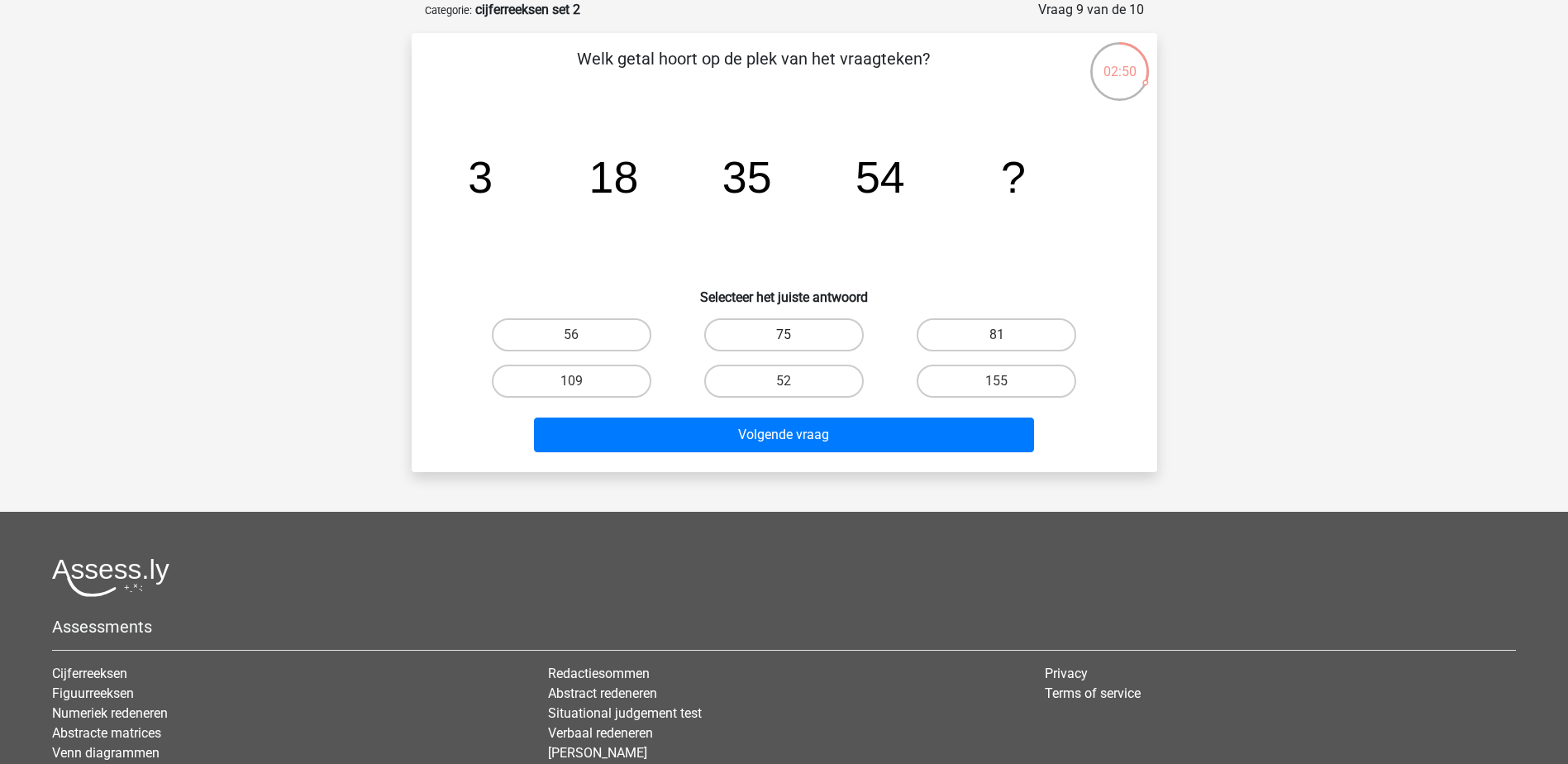
click at [848, 338] on label "75" at bounding box center [784, 335] width 159 height 33
click at [795, 338] on input "75" at bounding box center [788, 339] width 11 height 11
radio input "true"
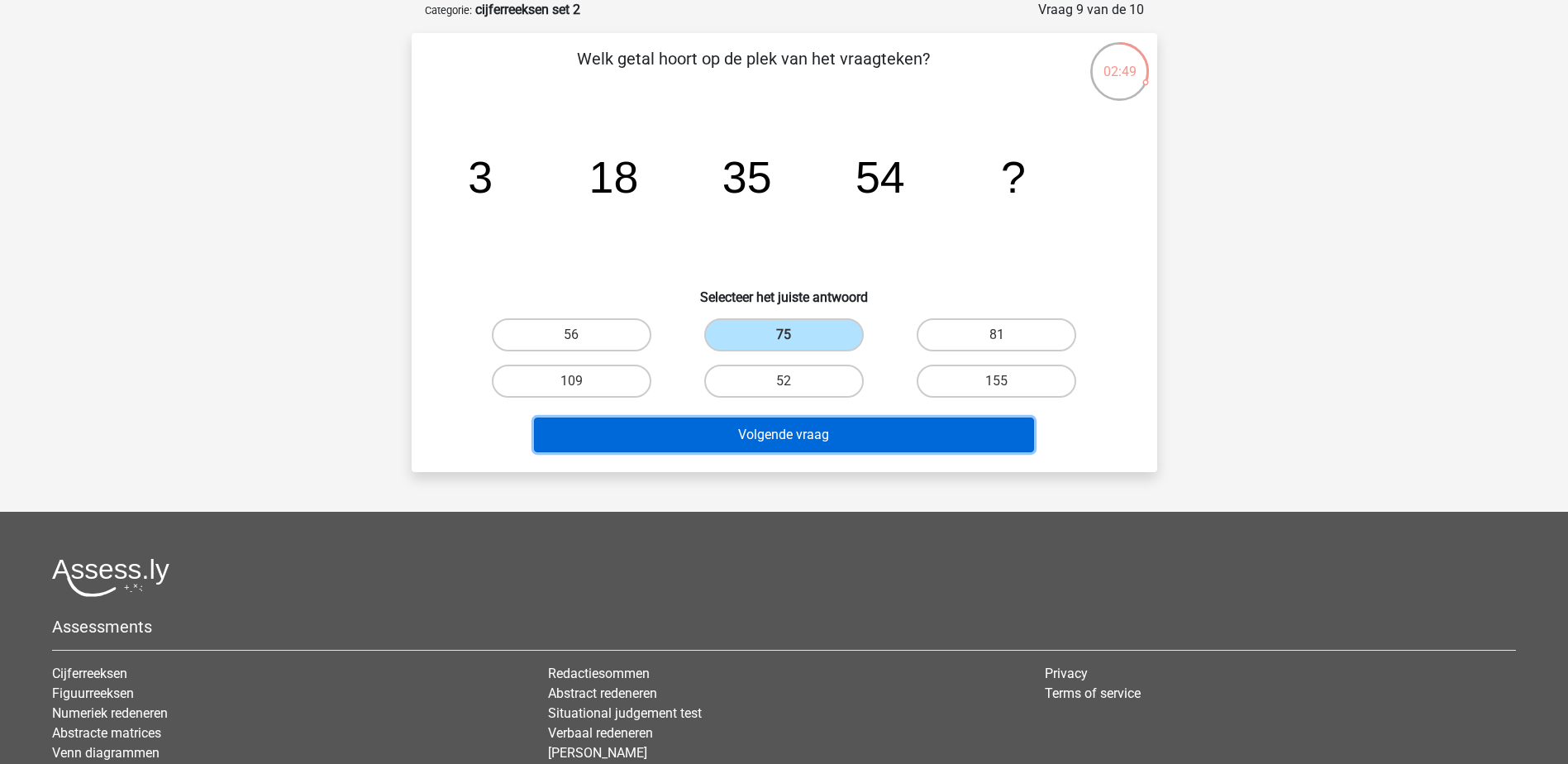
click at [889, 442] on button "Volgende vraag" at bounding box center [784, 434] width 500 height 35
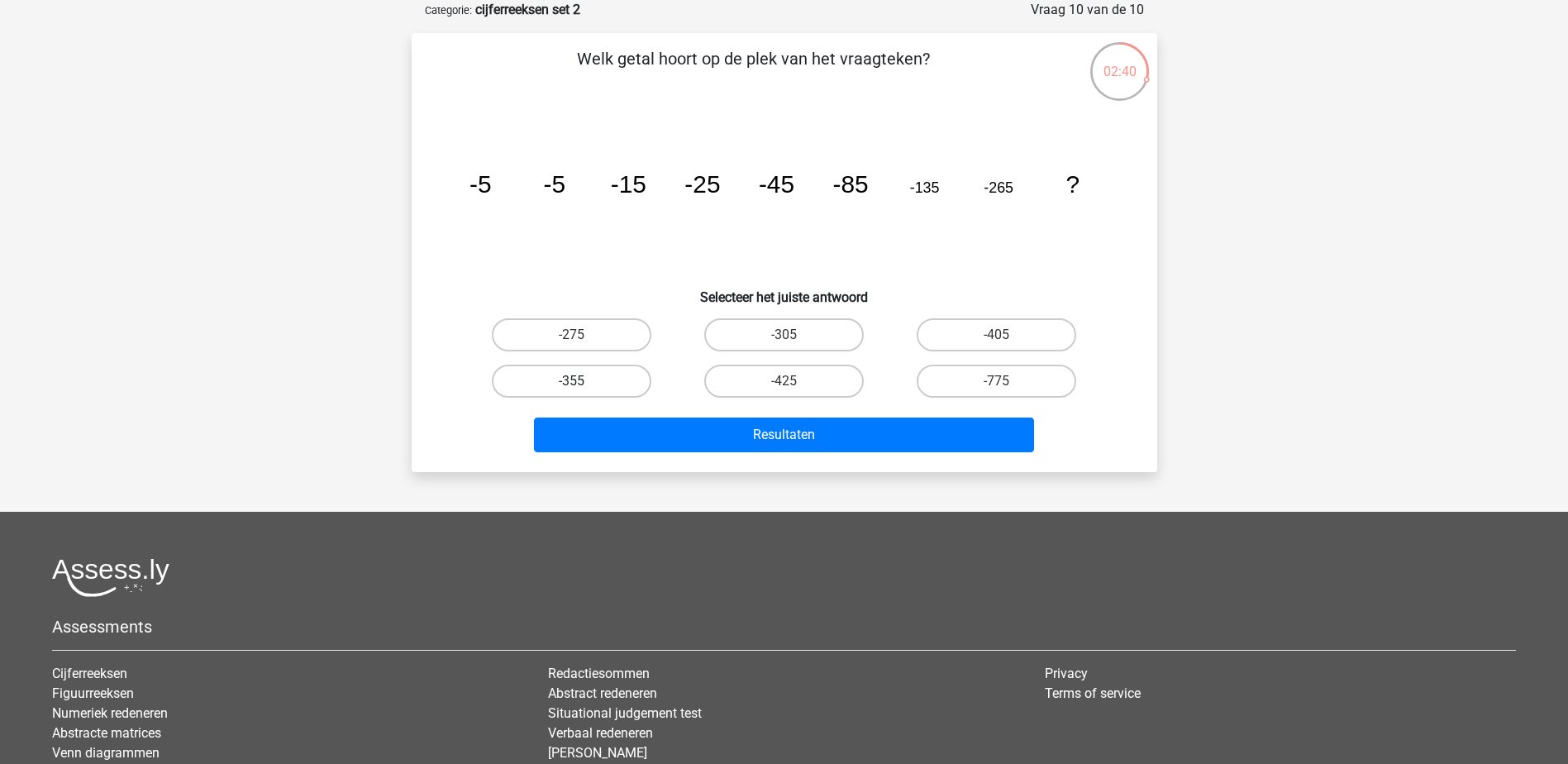
click at [611, 381] on label "-355" at bounding box center [571, 381] width 159 height 33
click at [582, 382] on input "-355" at bounding box center [576, 386] width 11 height 11
radio input "true"
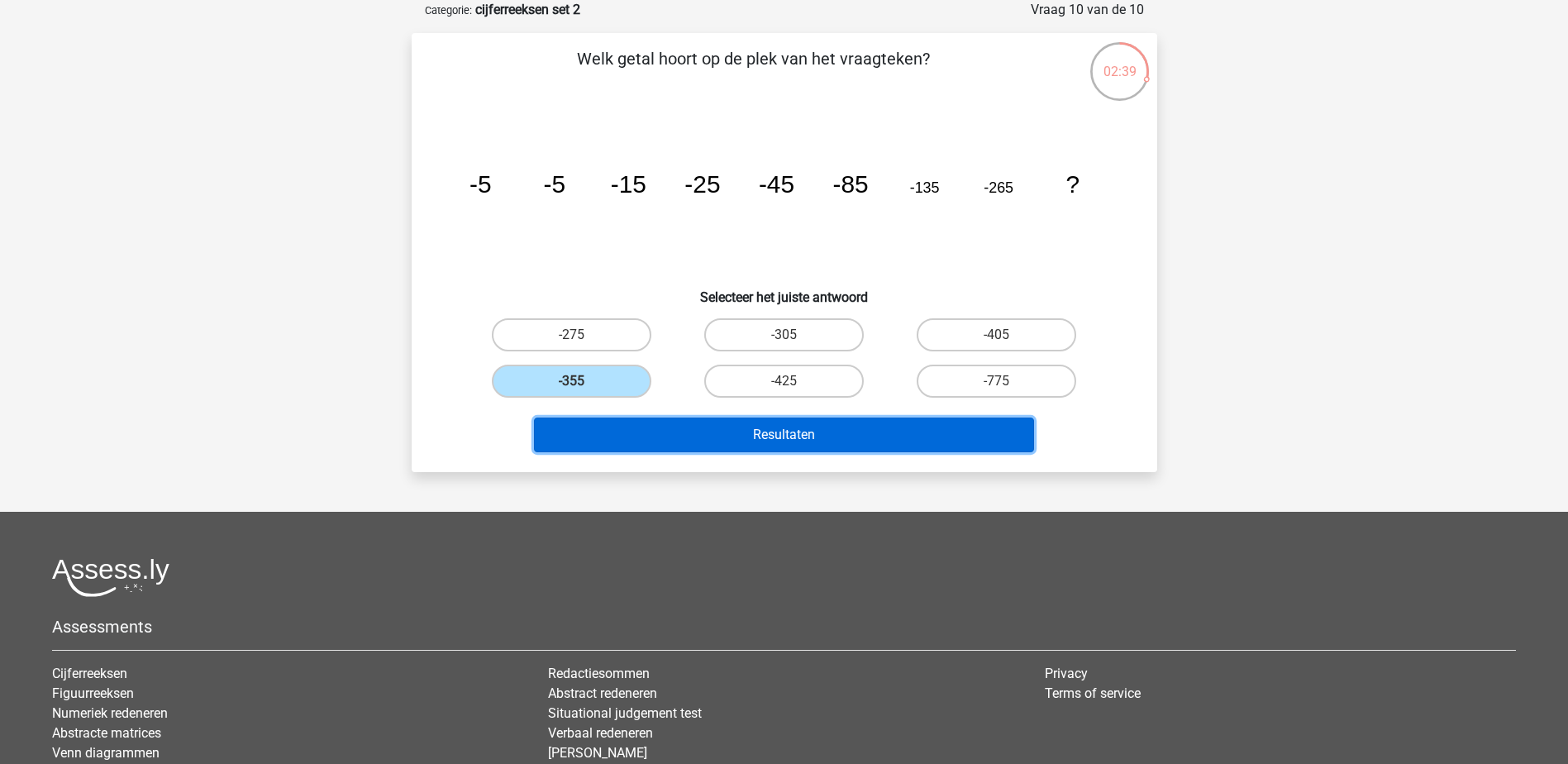
click at [849, 429] on button "Resultaten" at bounding box center [784, 434] width 500 height 35
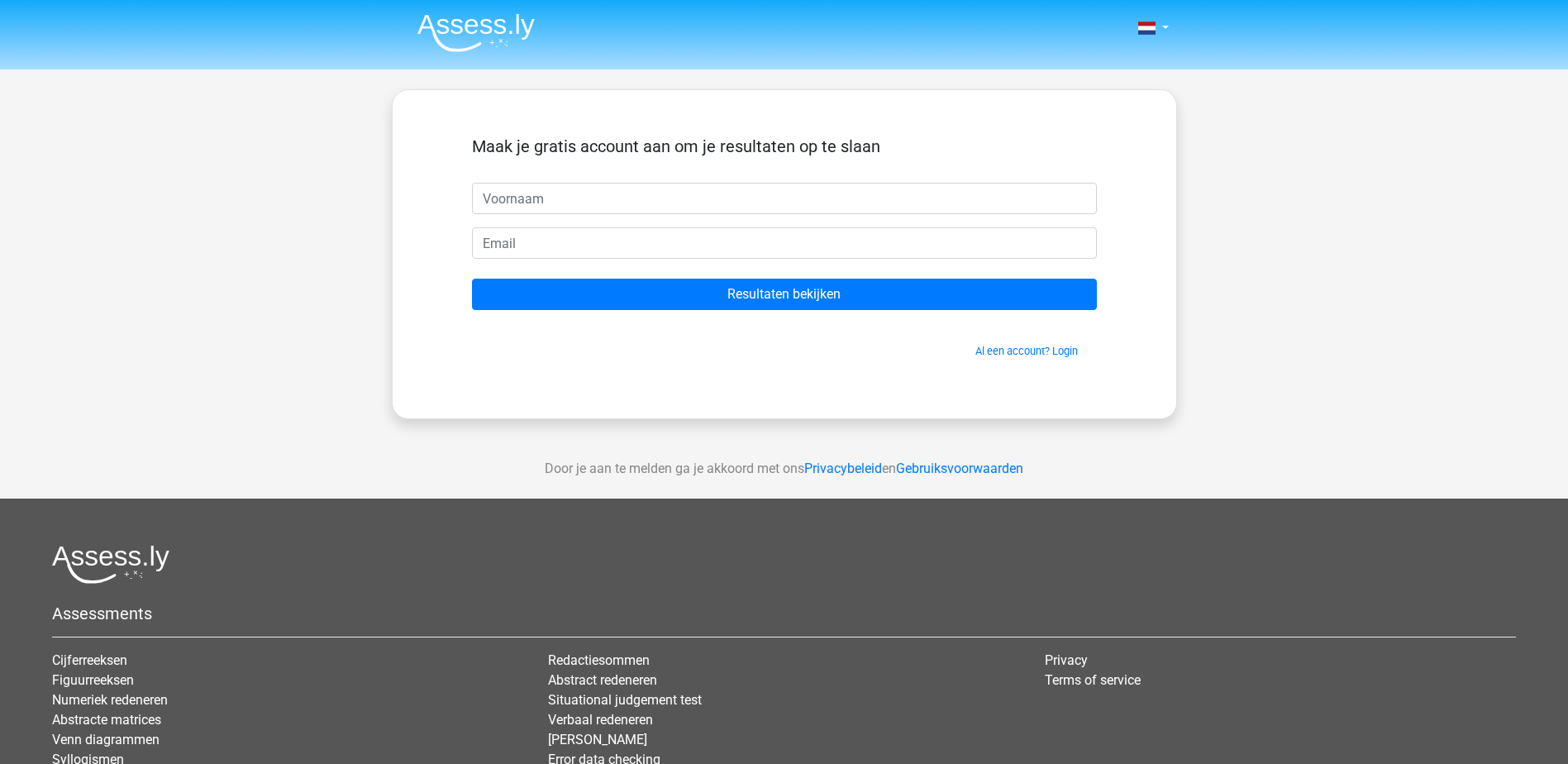
click at [691, 187] on input "text" at bounding box center [784, 198] width 625 height 32
type input "Priya"
click at [657, 242] on input "email" at bounding box center [784, 243] width 625 height 32
type input "[EMAIL_ADDRESS][DOMAIN_NAME]"
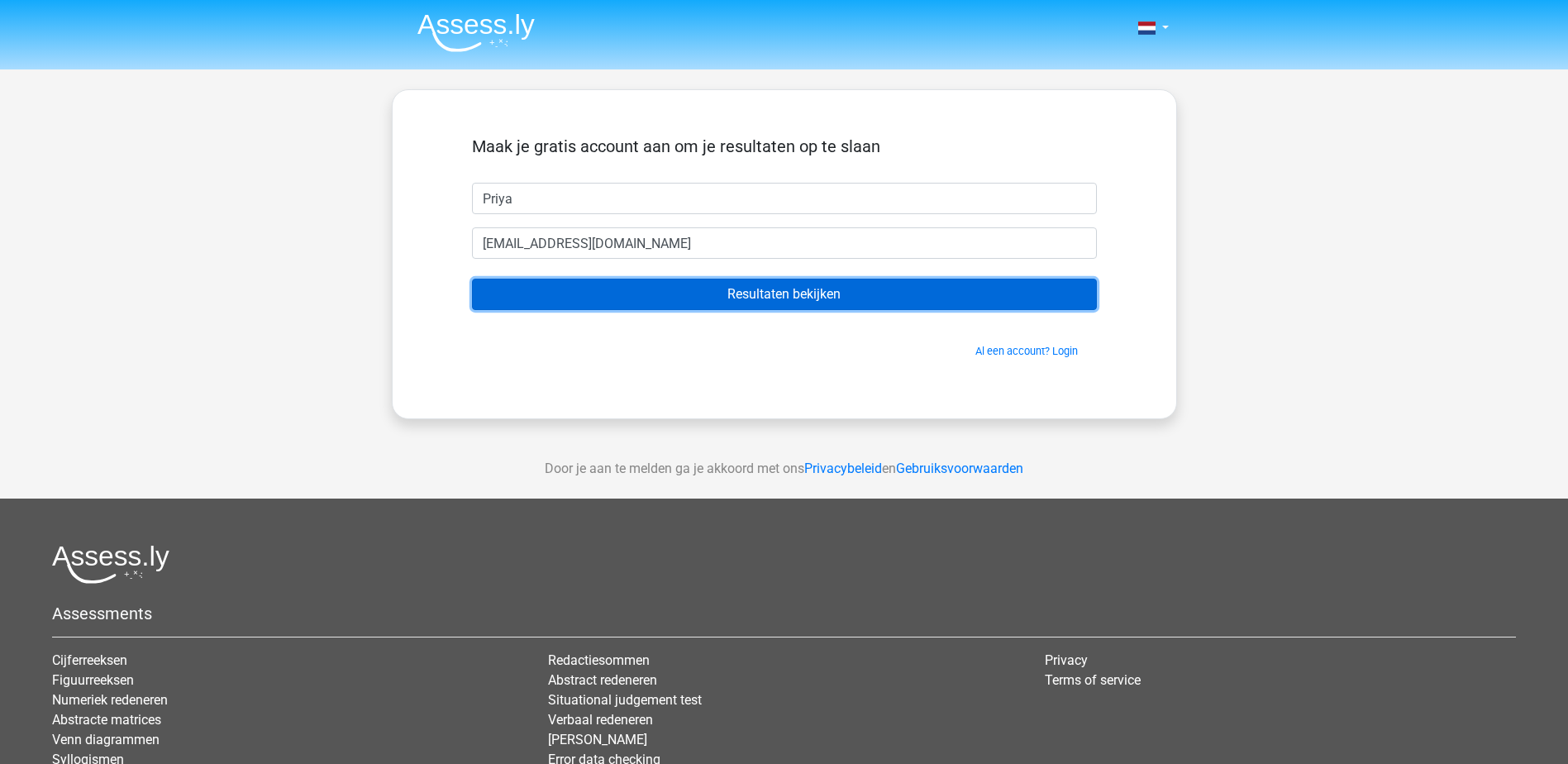
click at [728, 296] on input "Resultaten bekijken" at bounding box center [784, 294] width 625 height 32
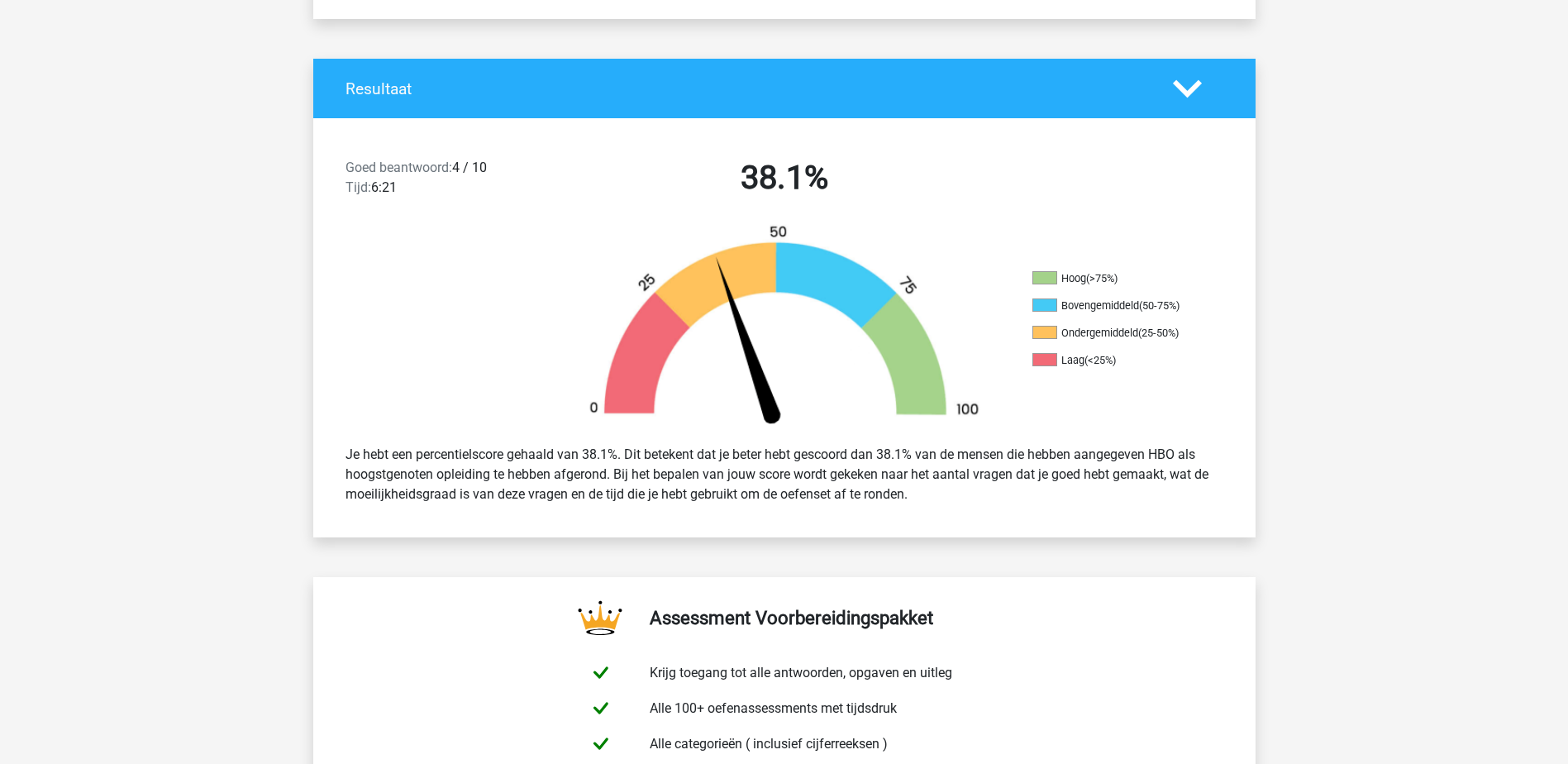
scroll to position [331, 0]
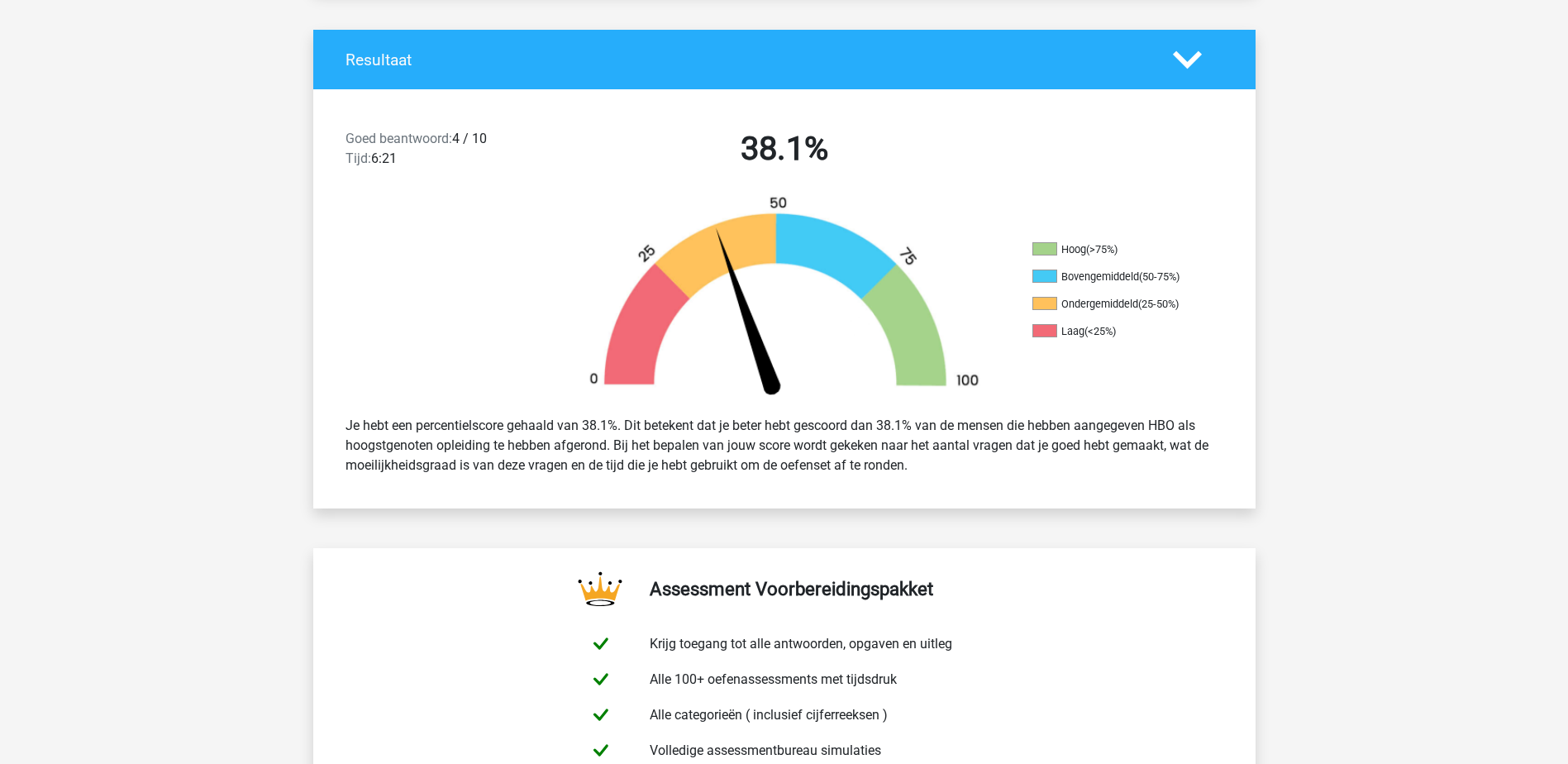
click at [1181, 58] on polygon at bounding box center [1188, 59] width 29 height 18
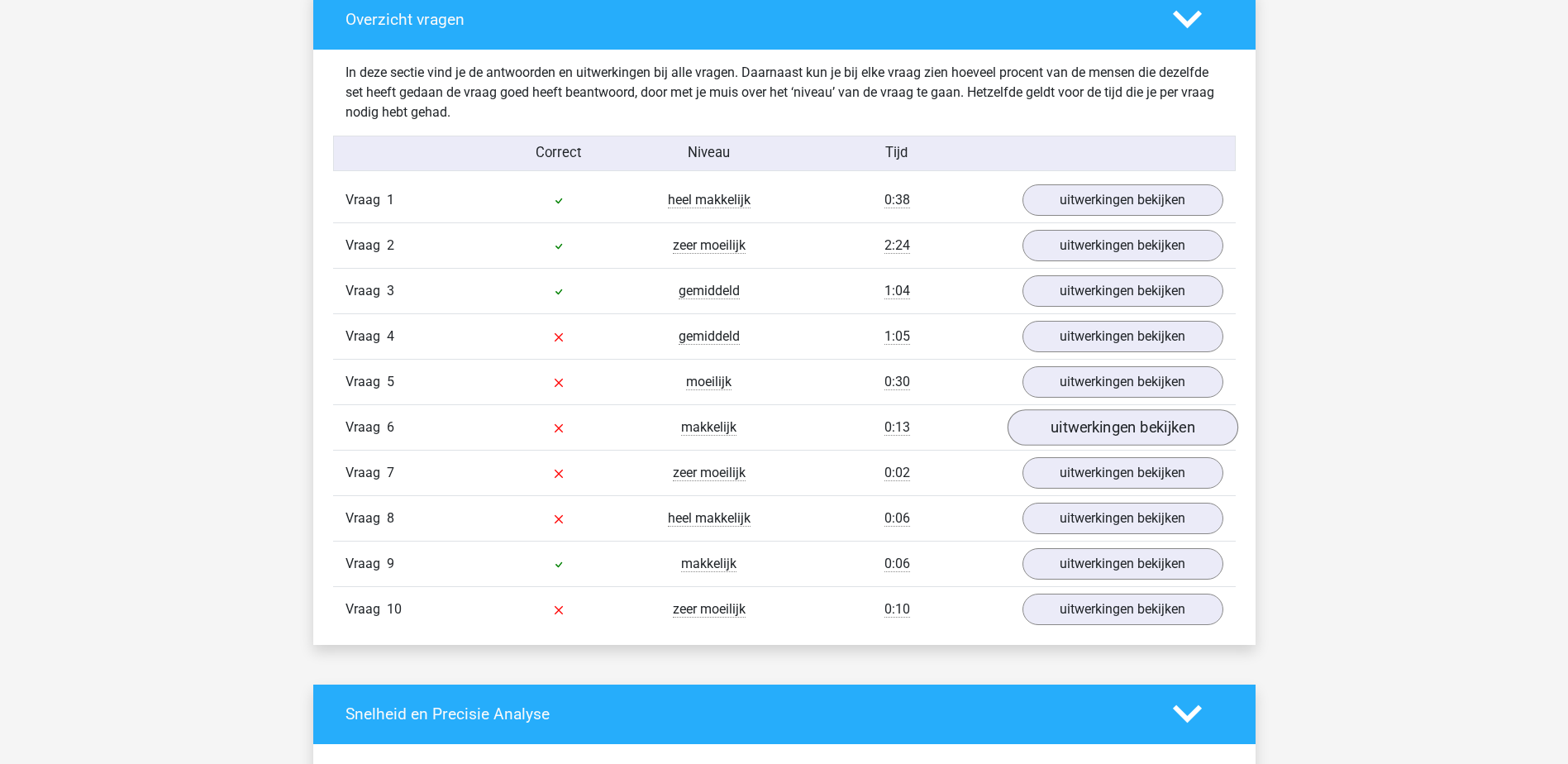
scroll to position [826, 0]
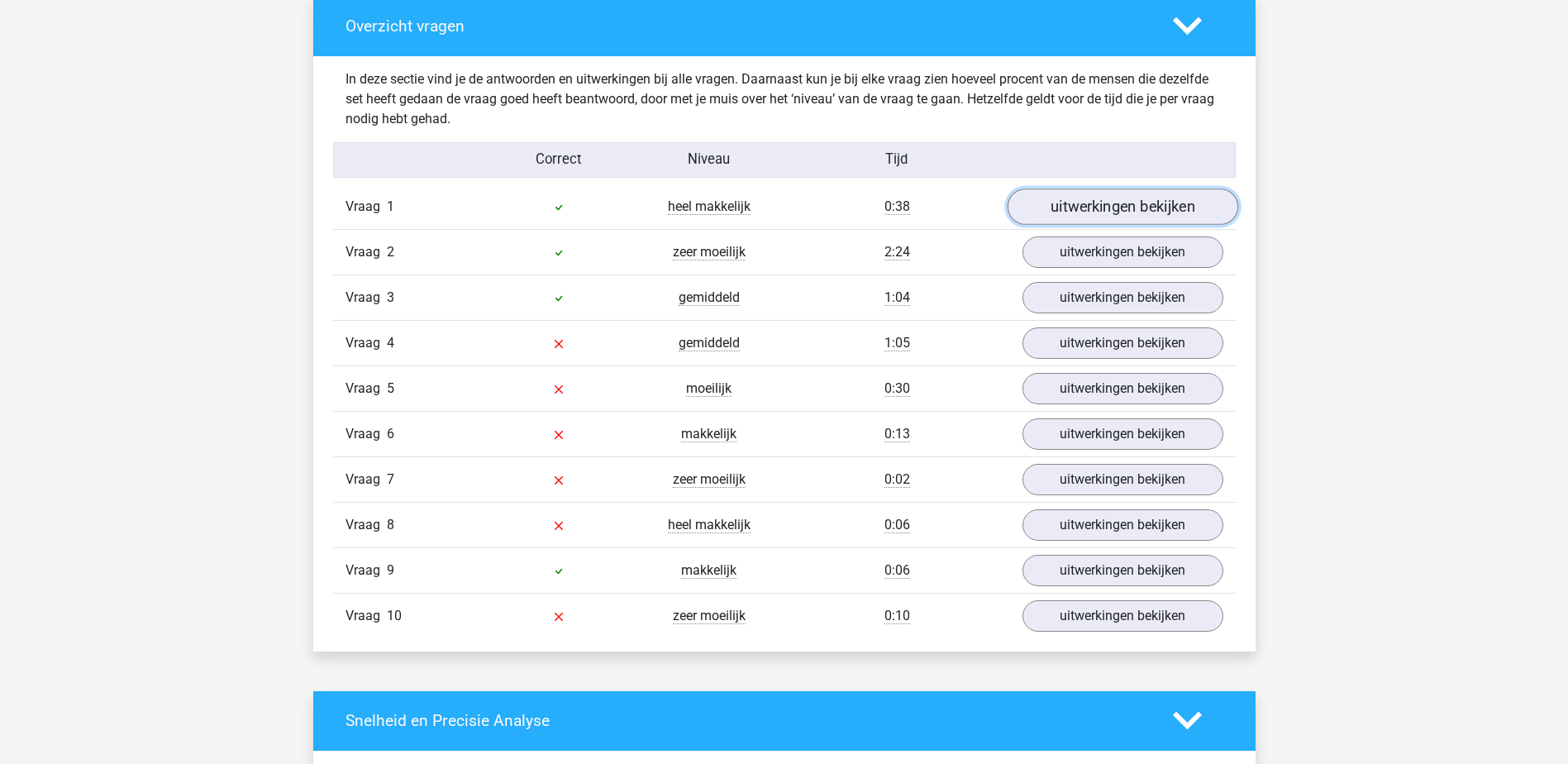
click at [1175, 201] on link "uitwerkingen bekijken" at bounding box center [1121, 207] width 231 height 36
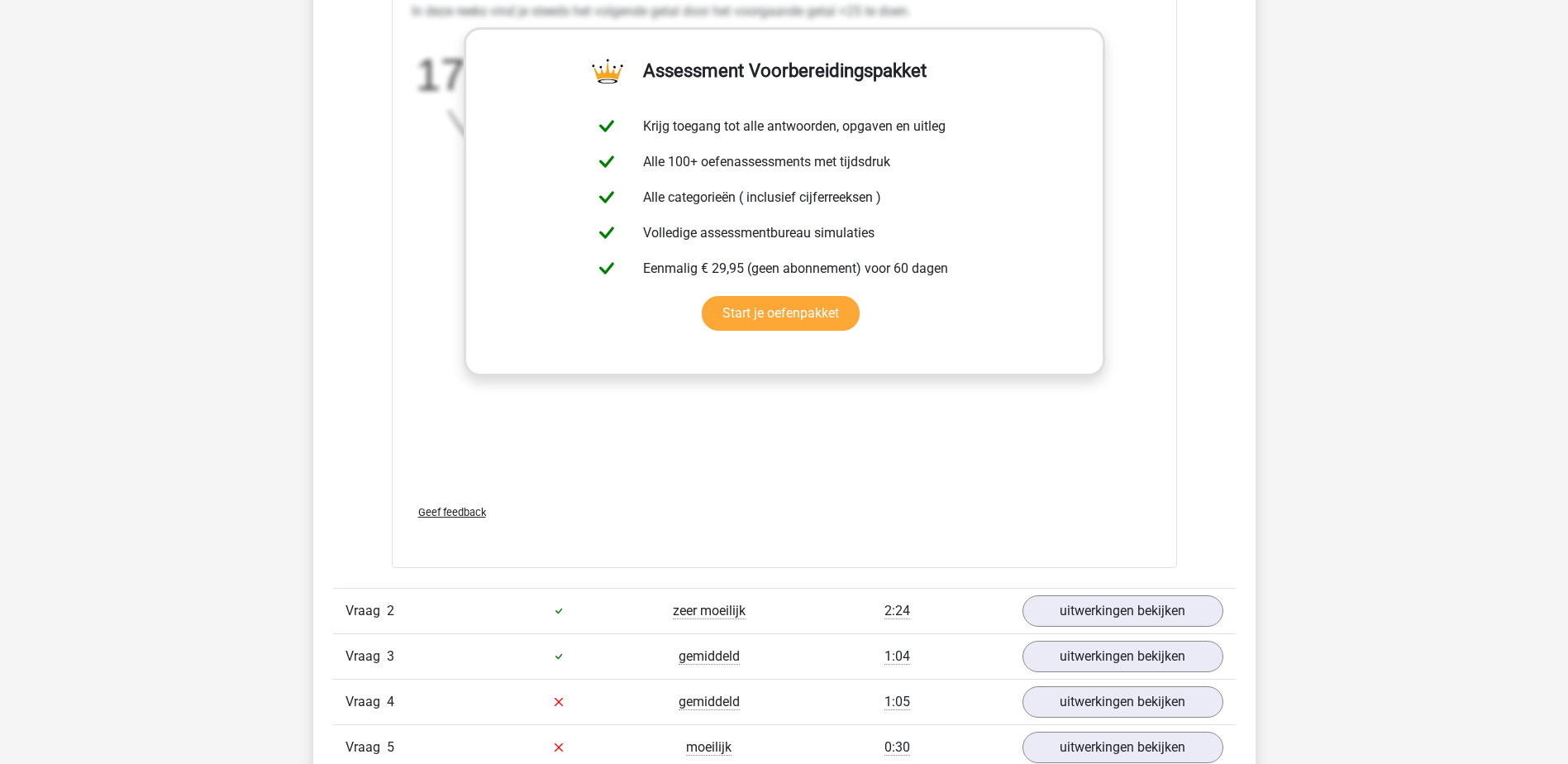
scroll to position [1736, 0]
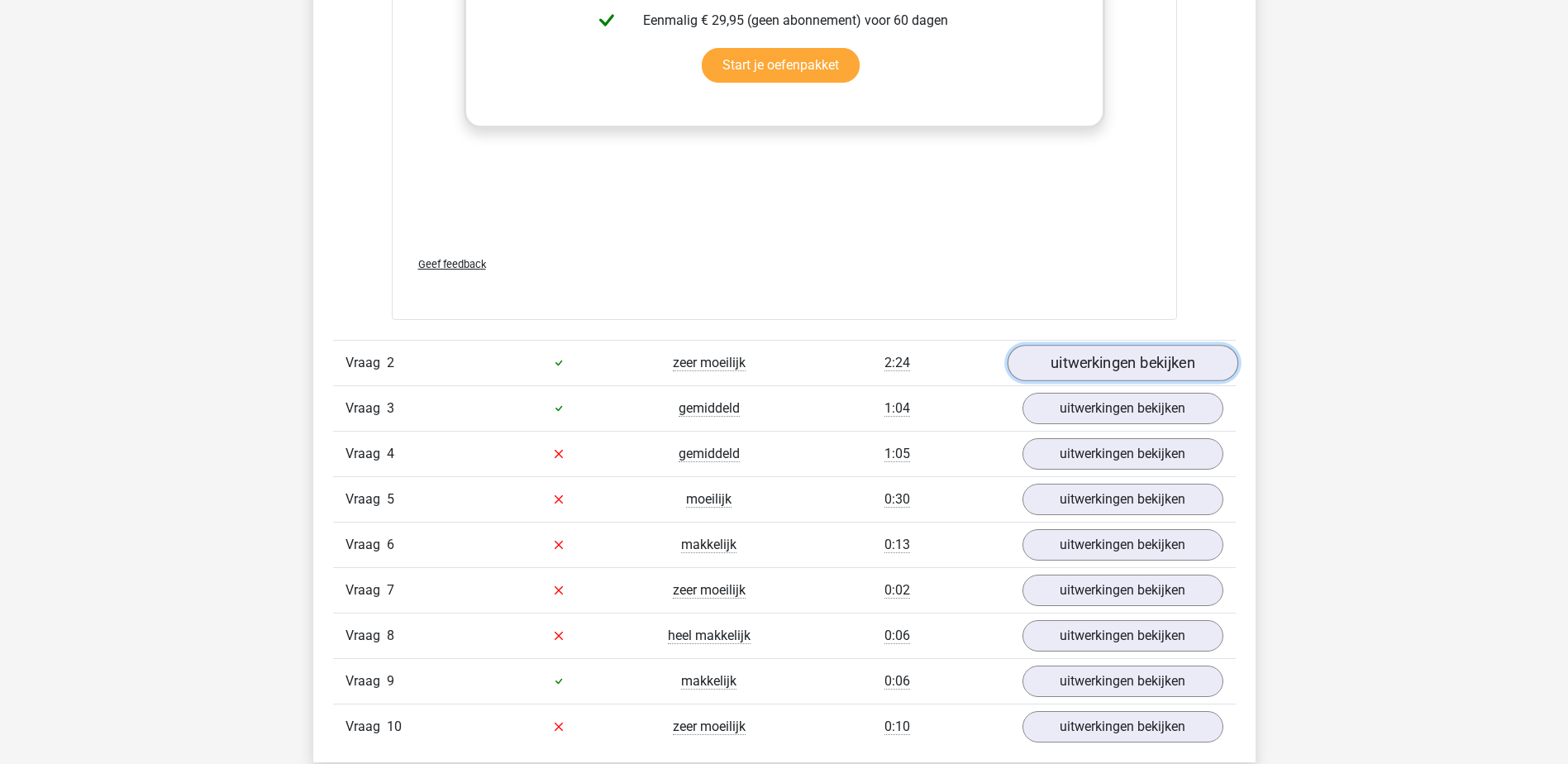
click at [1131, 363] on link "uitwerkingen bekijken" at bounding box center [1121, 363] width 231 height 36
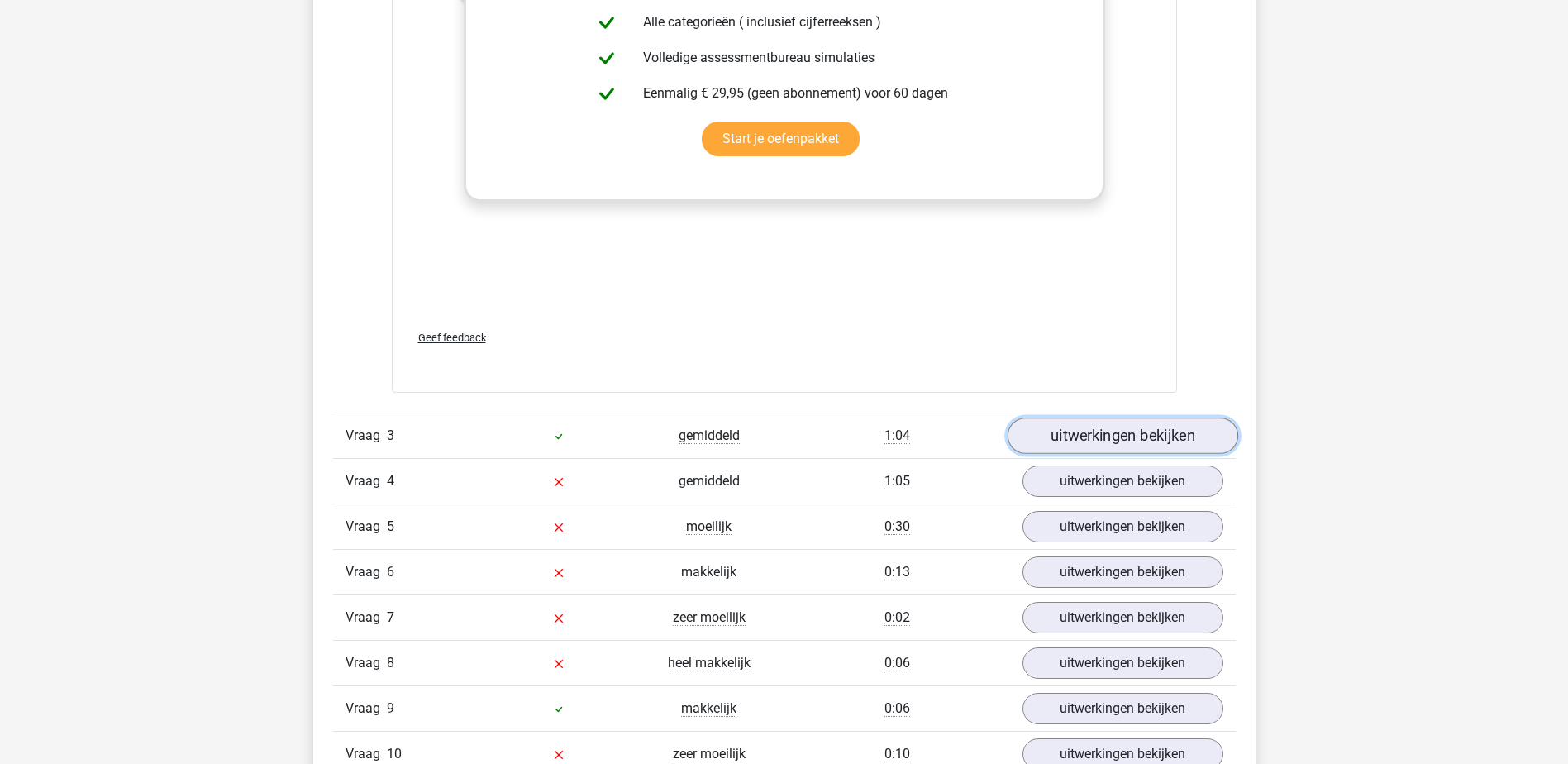
click at [1184, 429] on link "uitwerkingen bekijken" at bounding box center [1121, 435] width 231 height 36
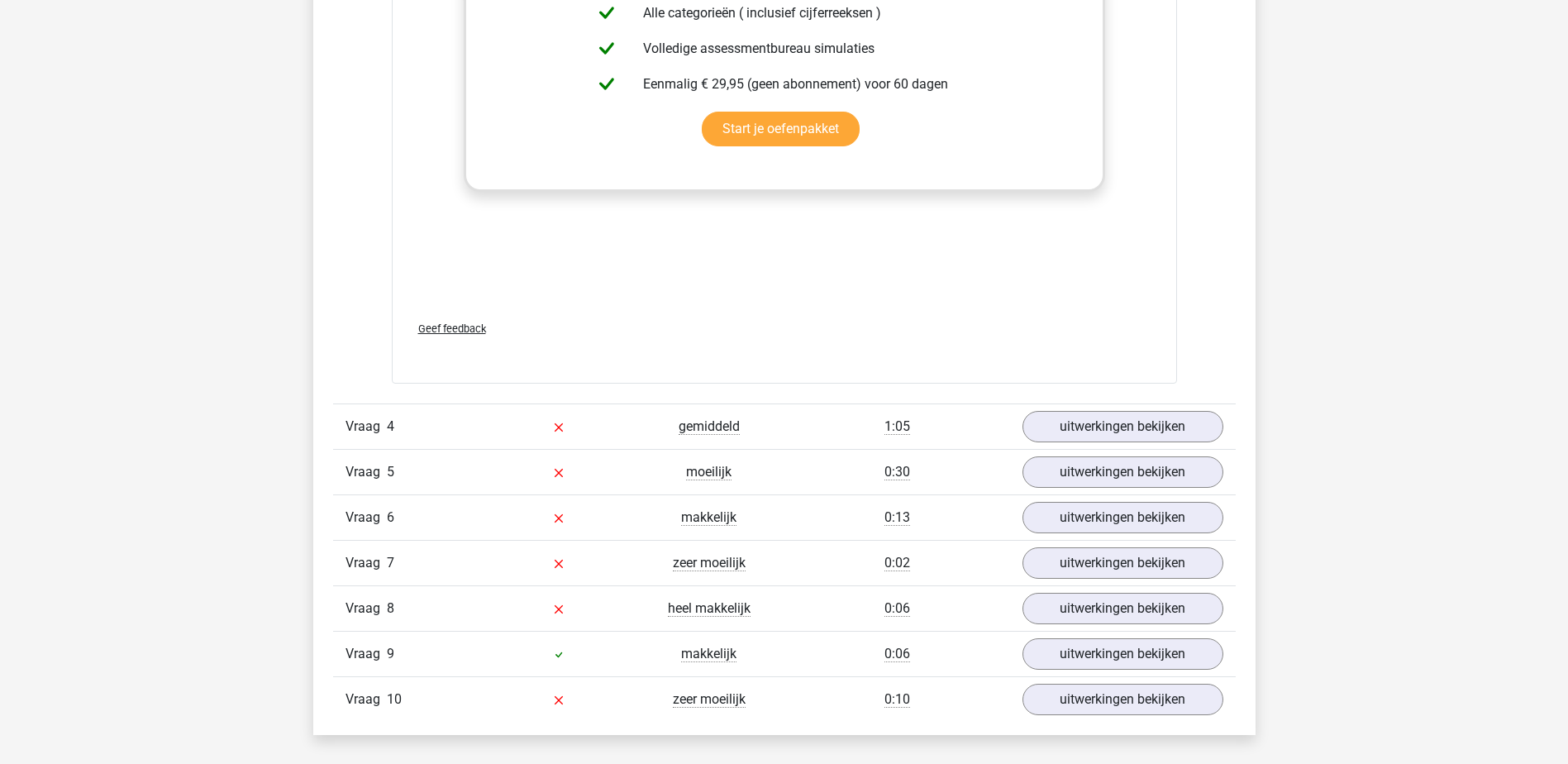
scroll to position [3885, 0]
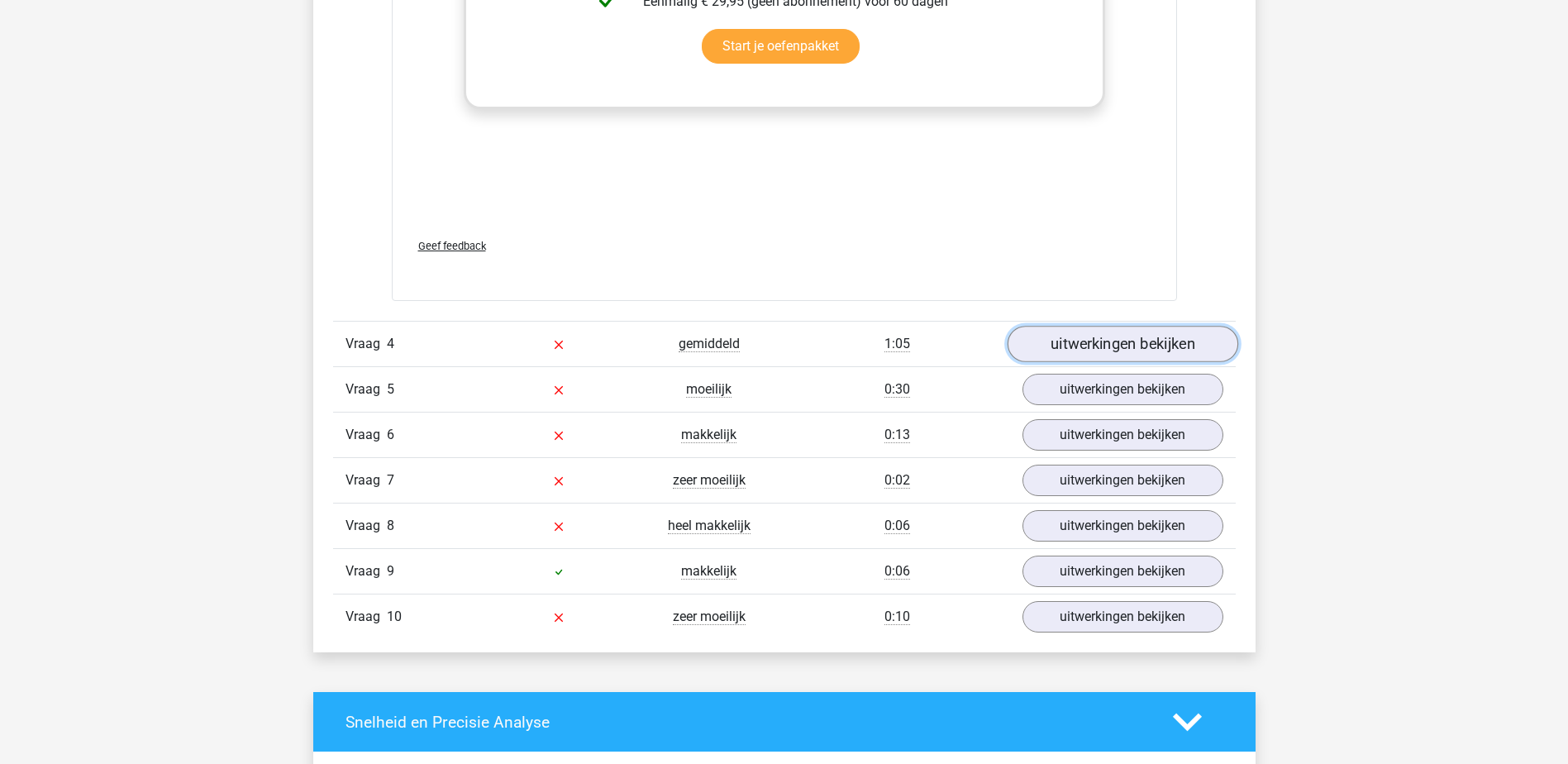
click at [1192, 357] on link "uitwerkingen bekijken" at bounding box center [1121, 344] width 231 height 36
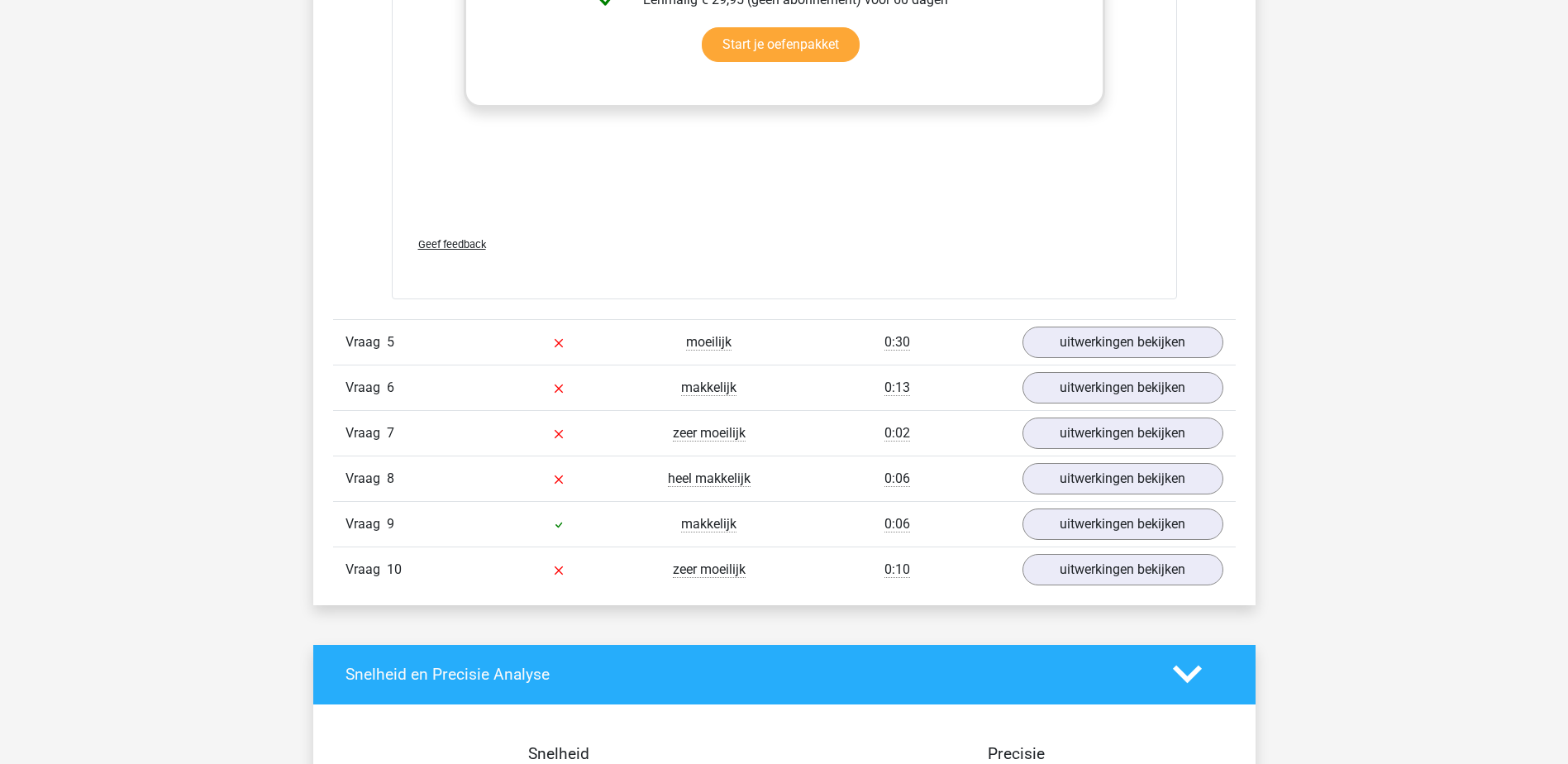
scroll to position [4960, 0]
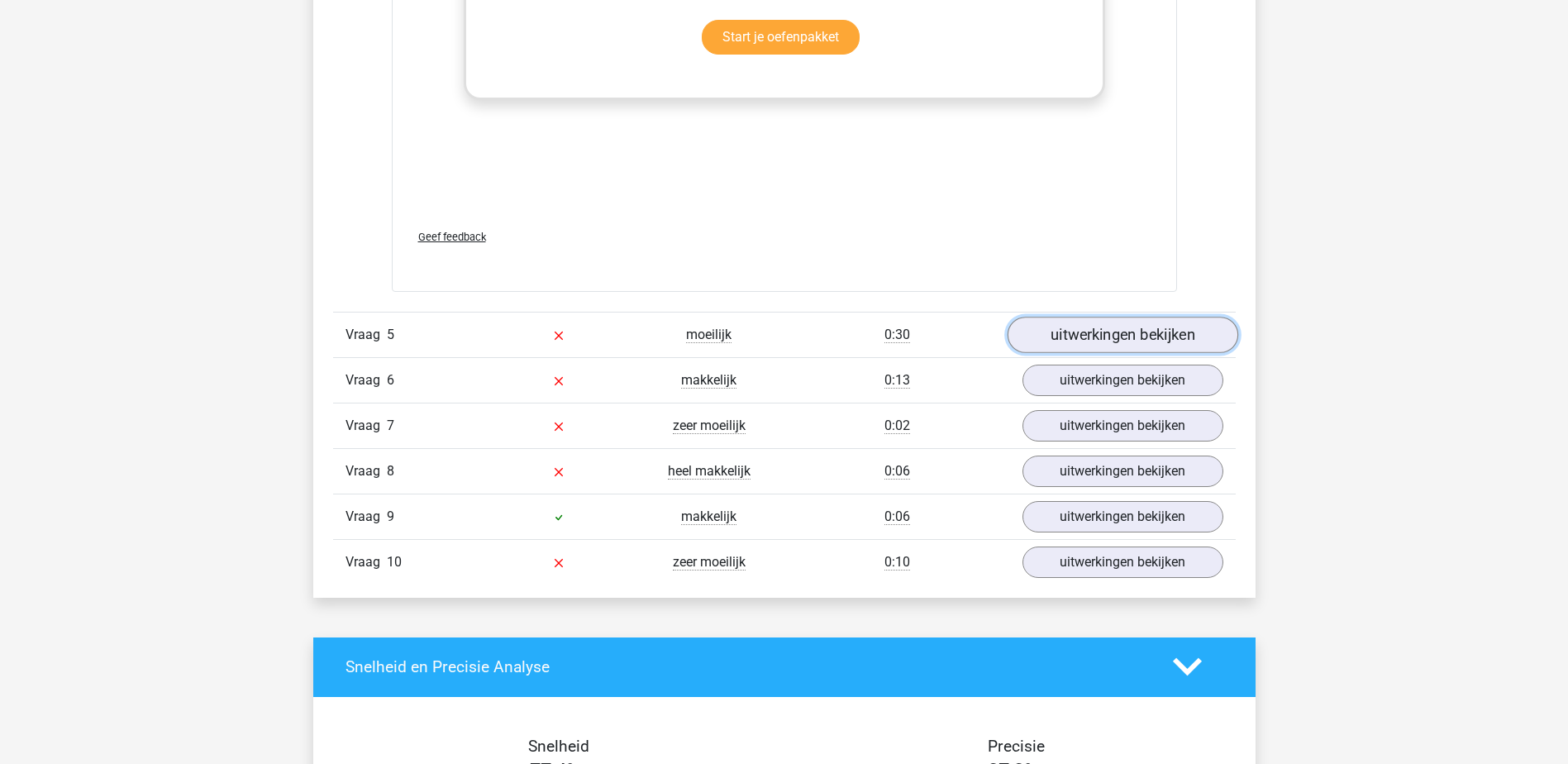
click at [1186, 338] on link "uitwerkingen bekijken" at bounding box center [1121, 335] width 231 height 36
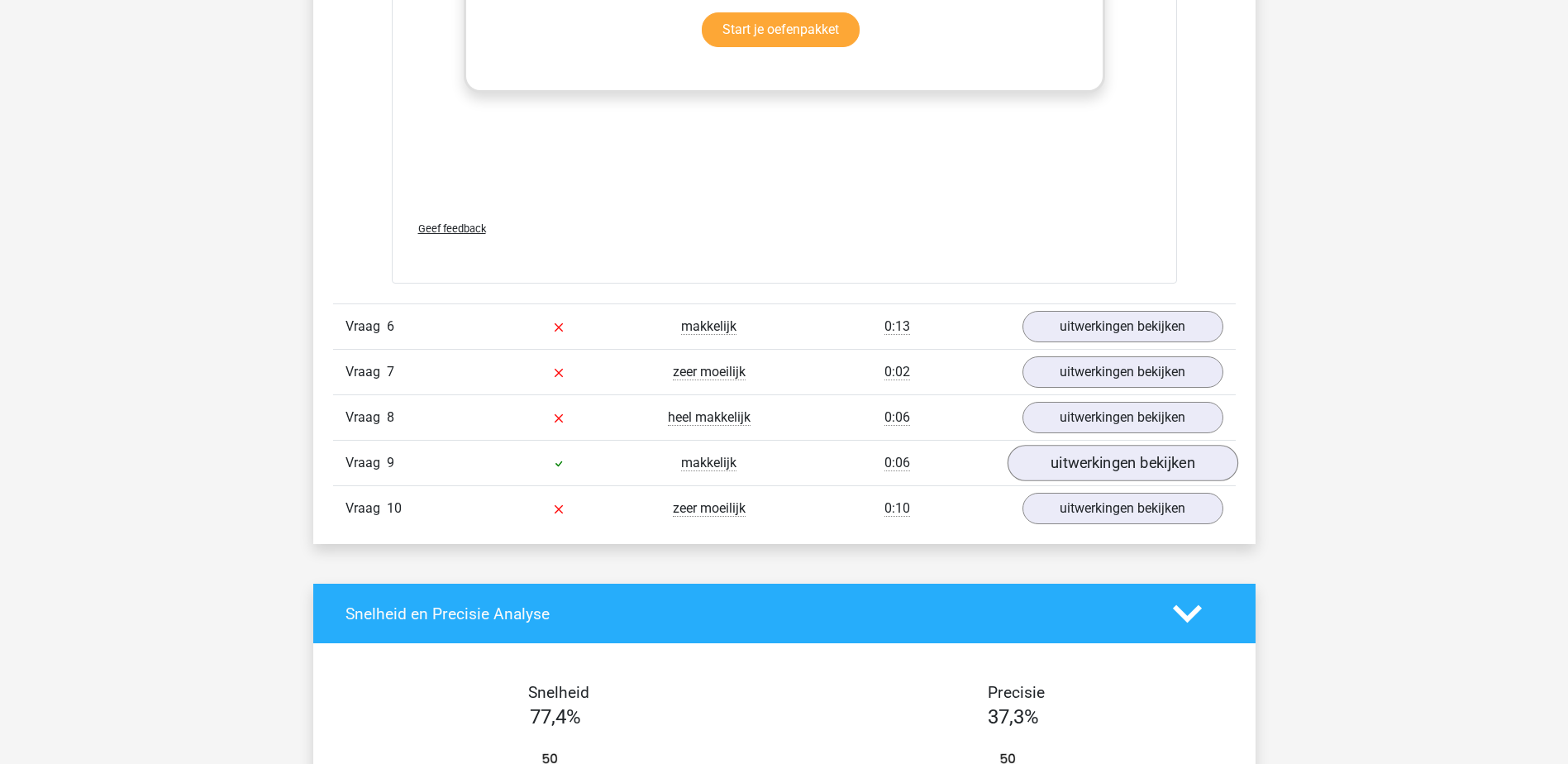
scroll to position [6034, 0]
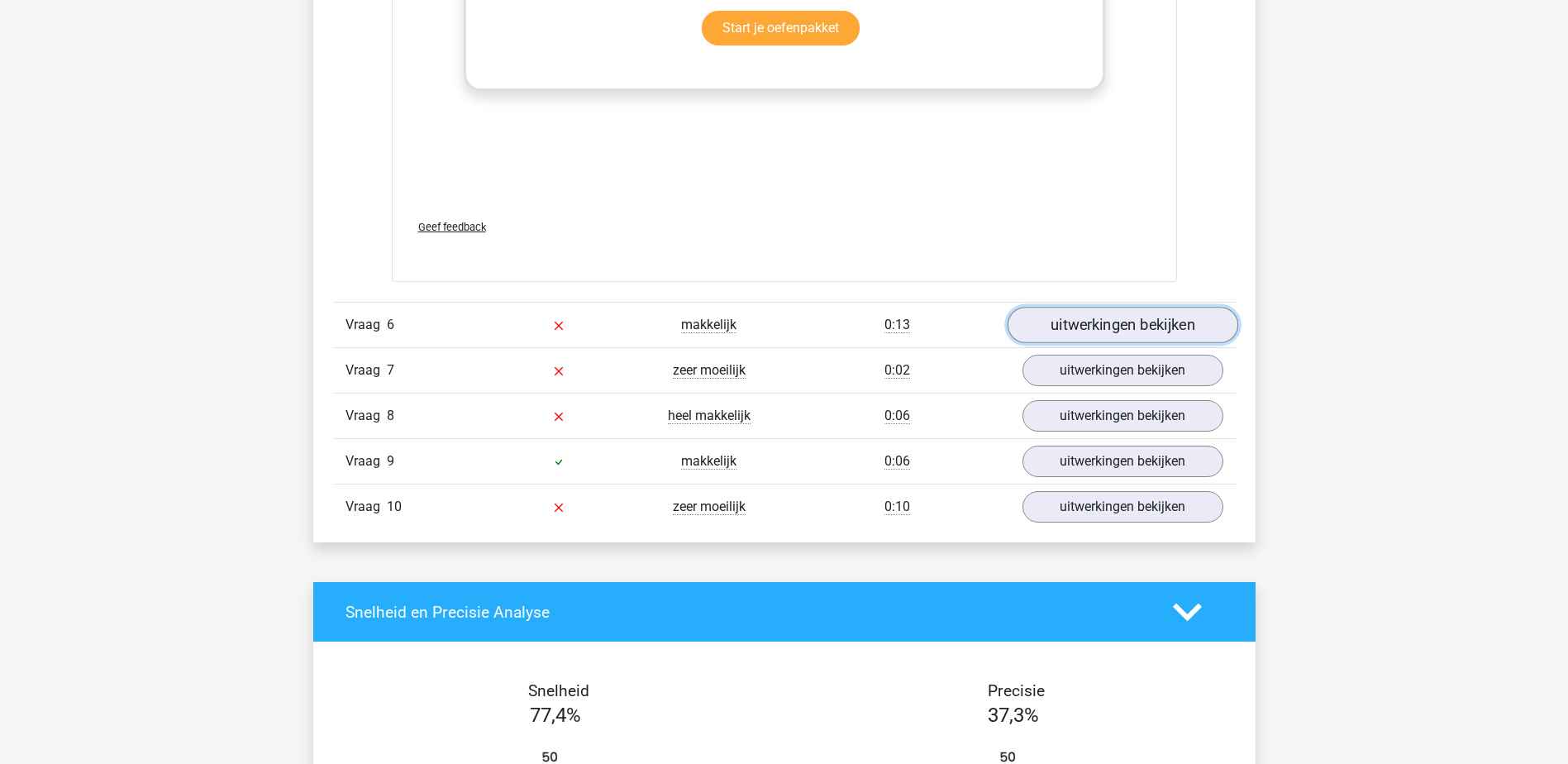
click at [1189, 327] on link "uitwerkingen bekijken" at bounding box center [1121, 326] width 231 height 36
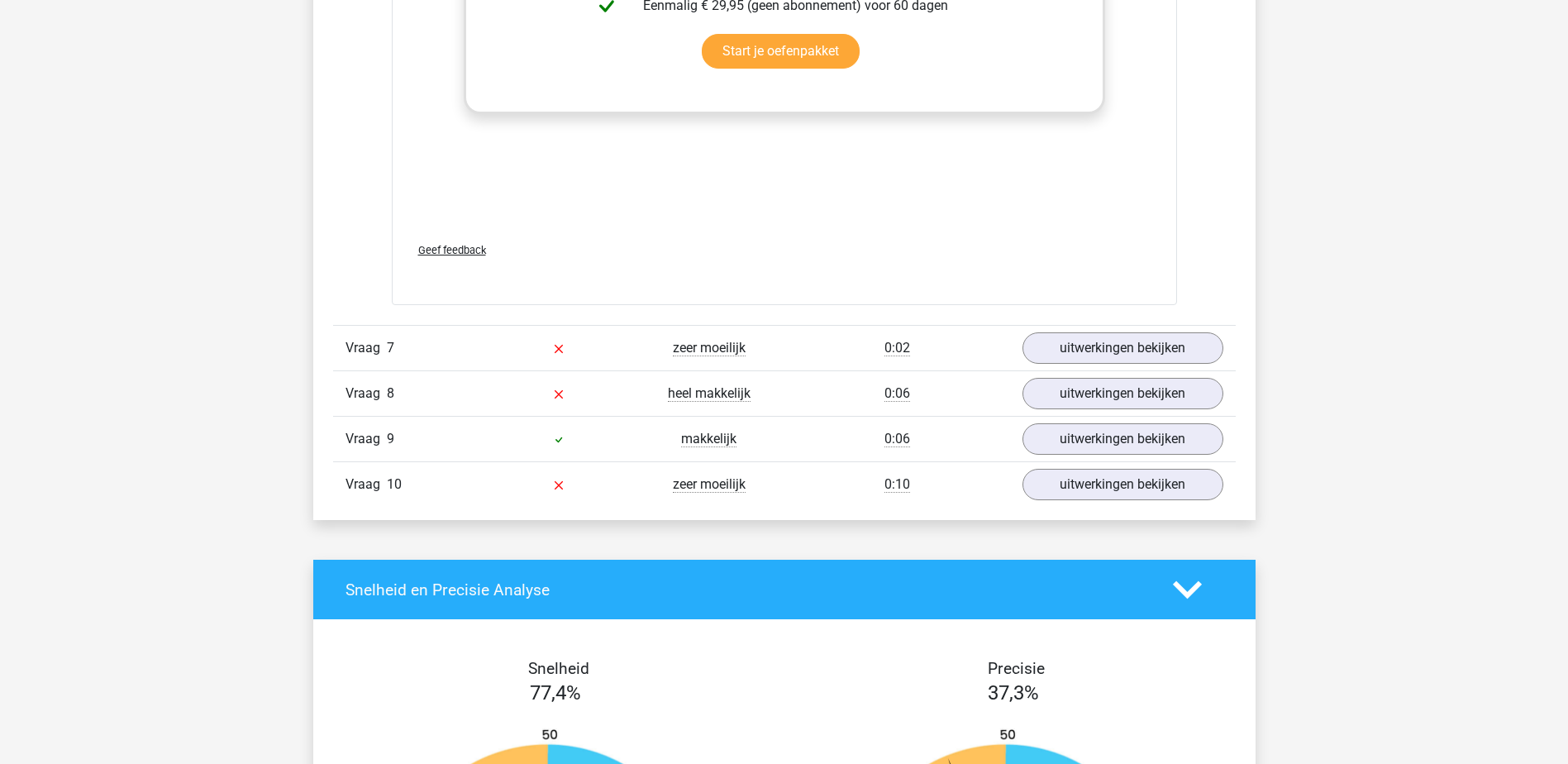
scroll to position [7109, 0]
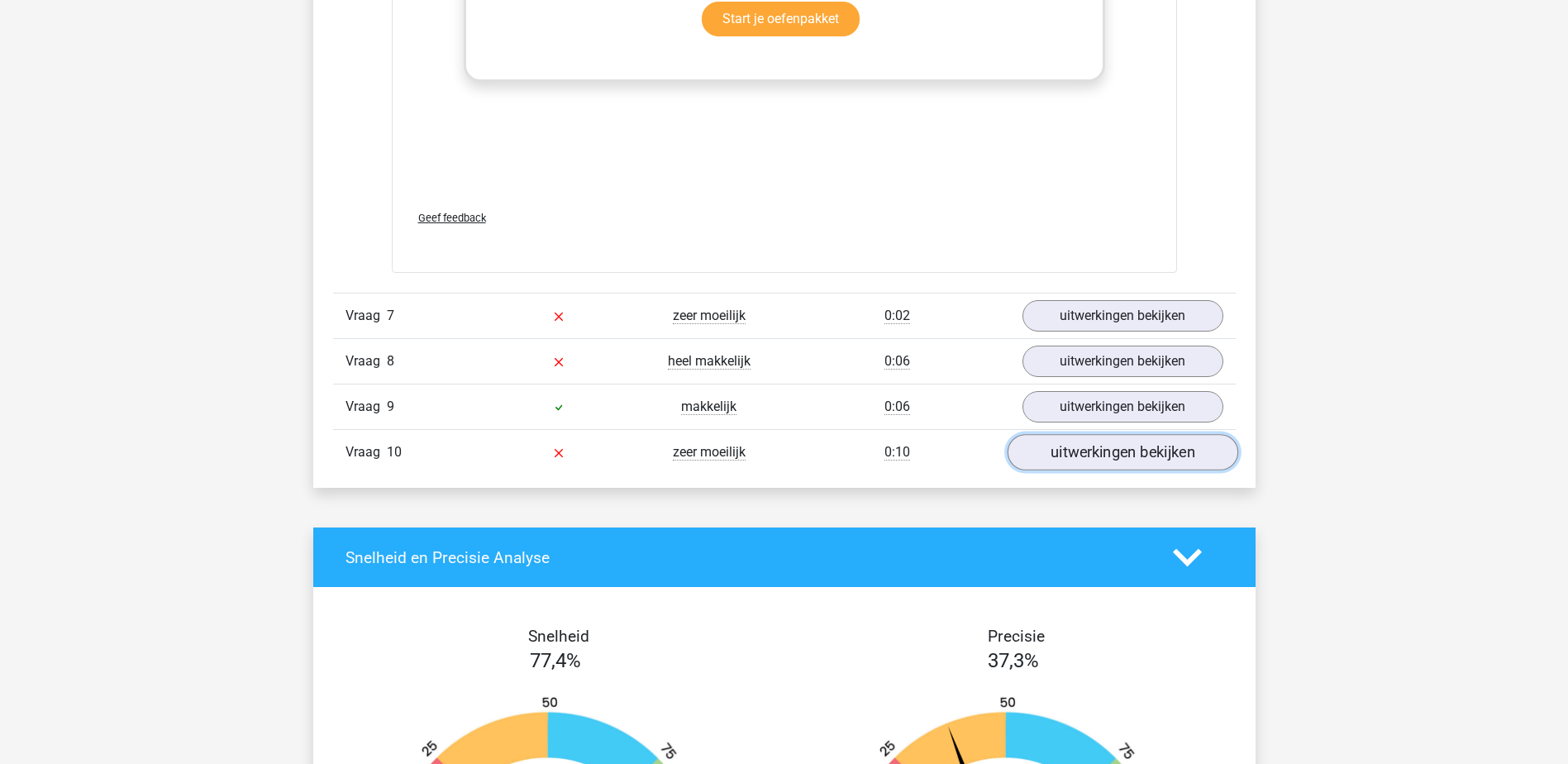
click at [1166, 468] on link "uitwerkingen bekijken" at bounding box center [1121, 452] width 231 height 36
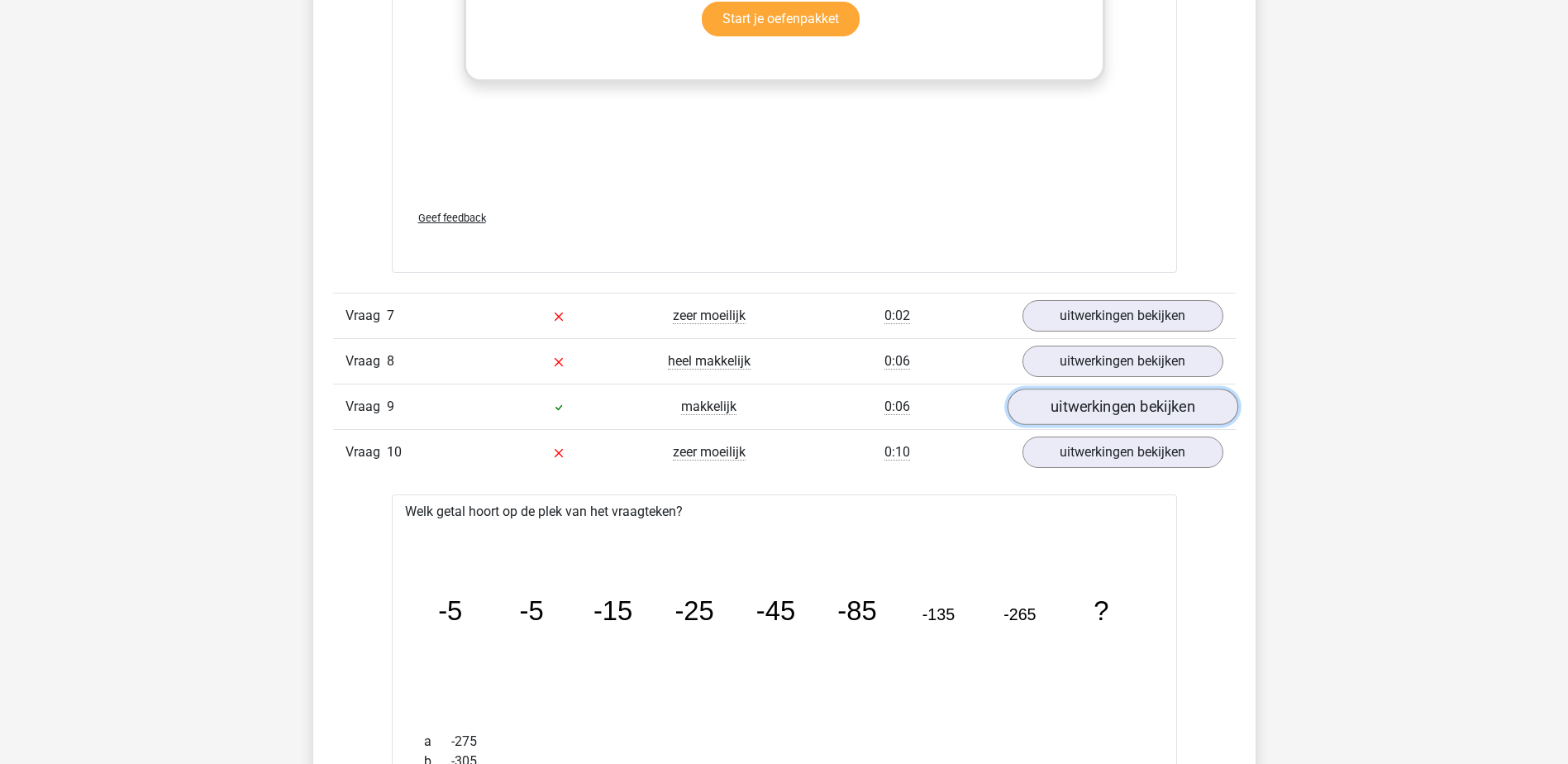
click at [1201, 397] on link "uitwerkingen bekijken" at bounding box center [1121, 406] width 231 height 36
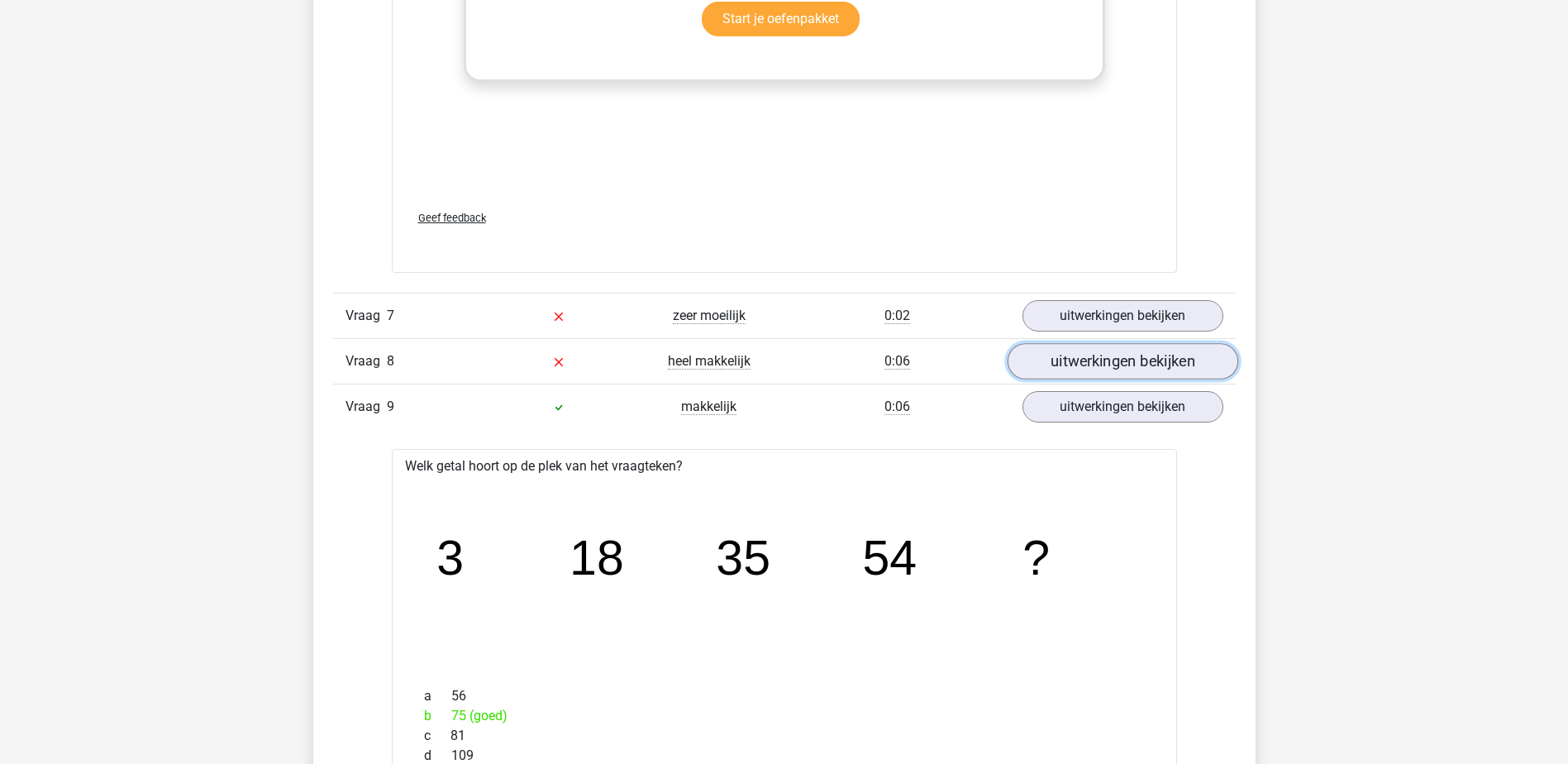
click at [1196, 360] on link "uitwerkingen bekijken" at bounding box center [1121, 361] width 231 height 36
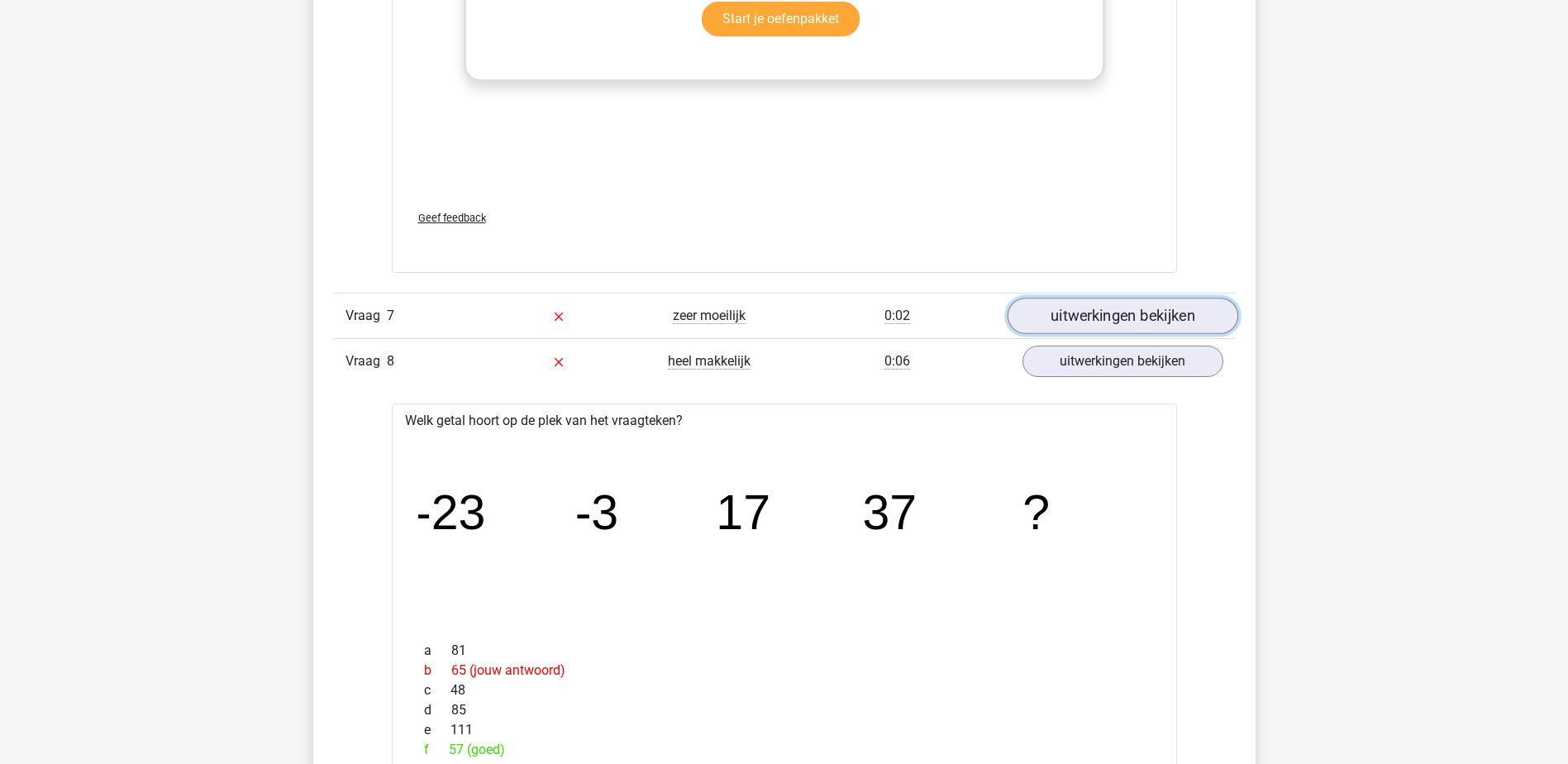
click at [1188, 309] on link "uitwerkingen bekijken" at bounding box center [1121, 315] width 231 height 36
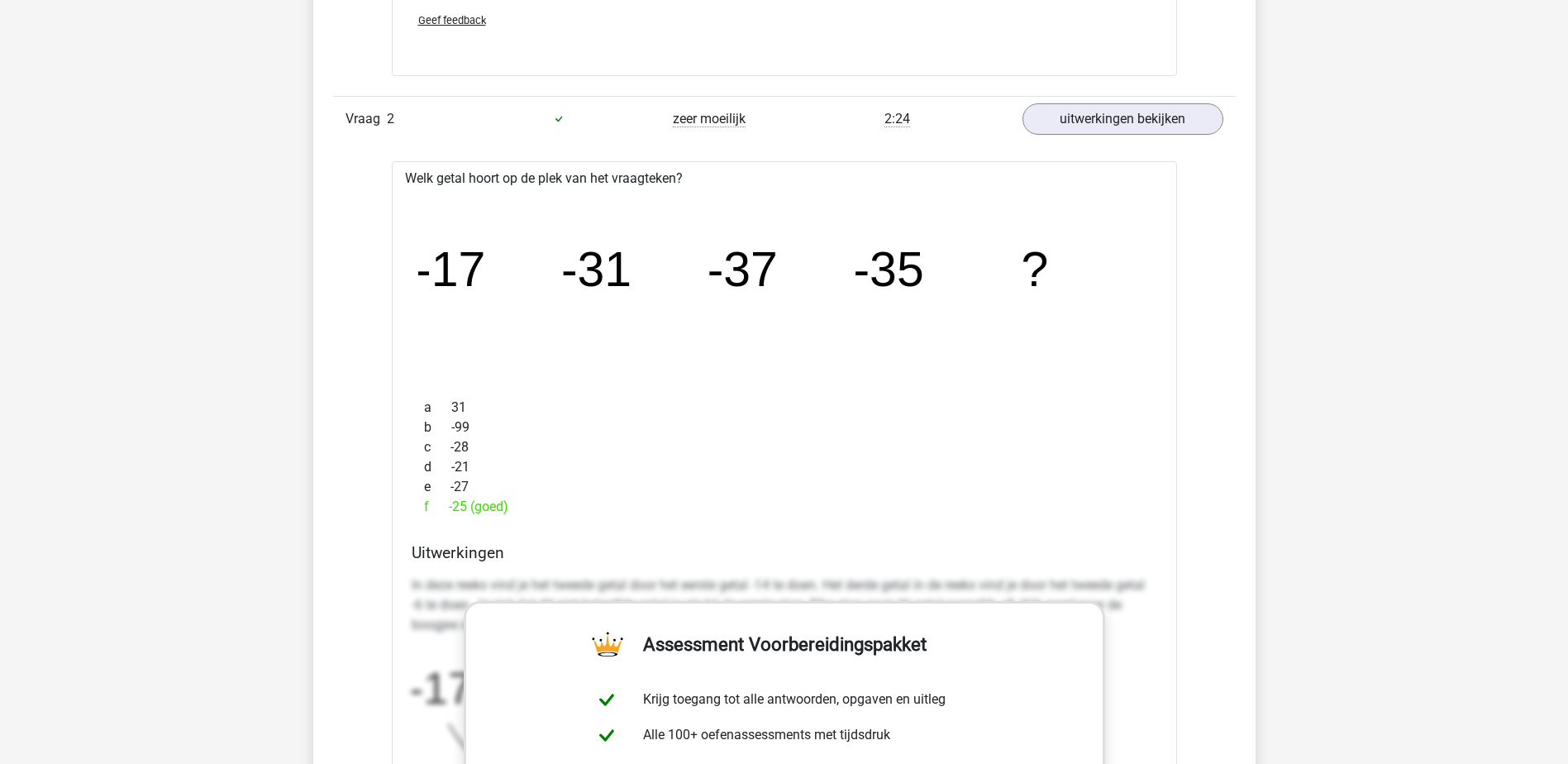
scroll to position [1844, 0]
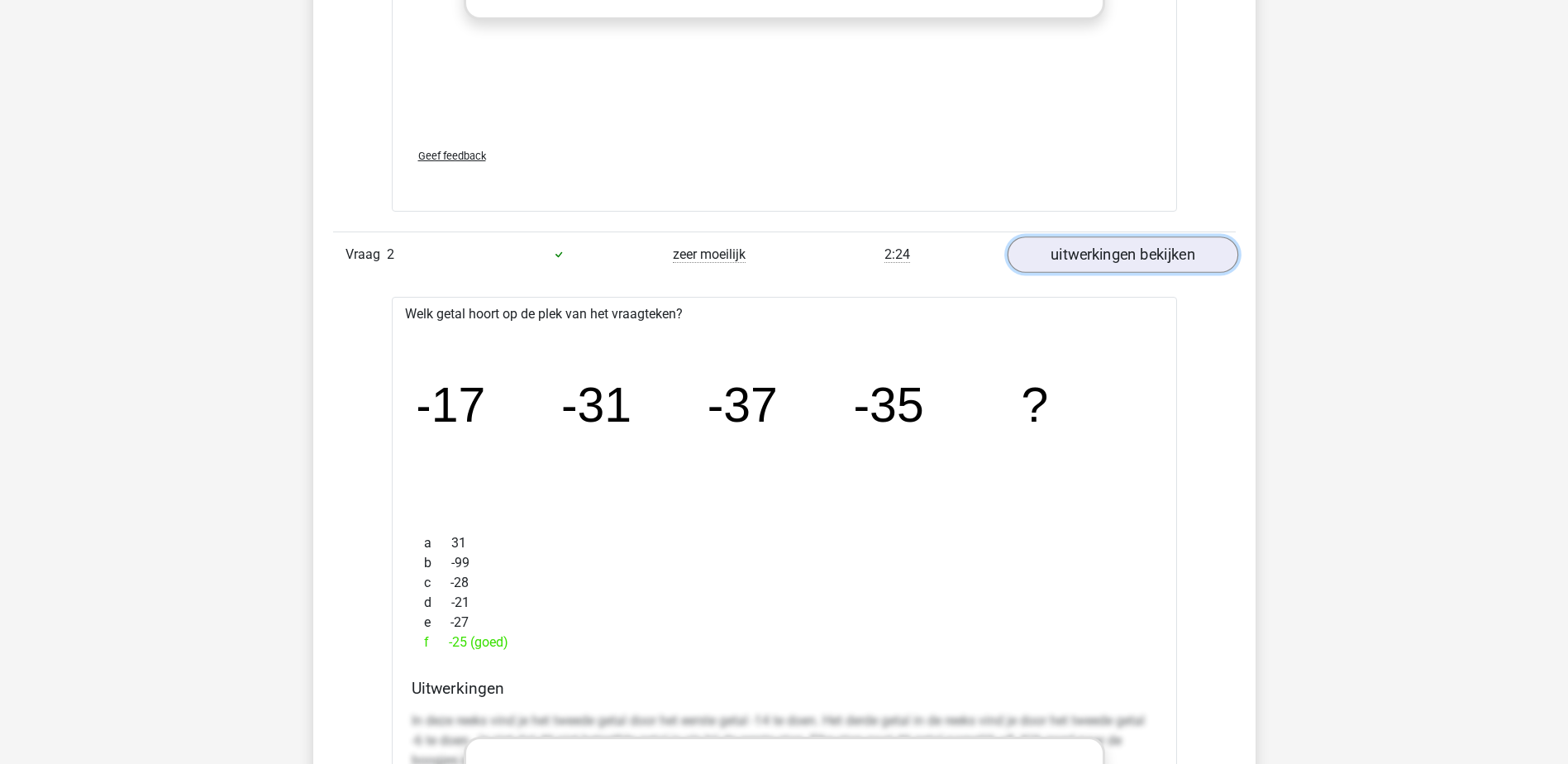
click at [1138, 264] on link "uitwerkingen bekijken" at bounding box center [1121, 255] width 231 height 36
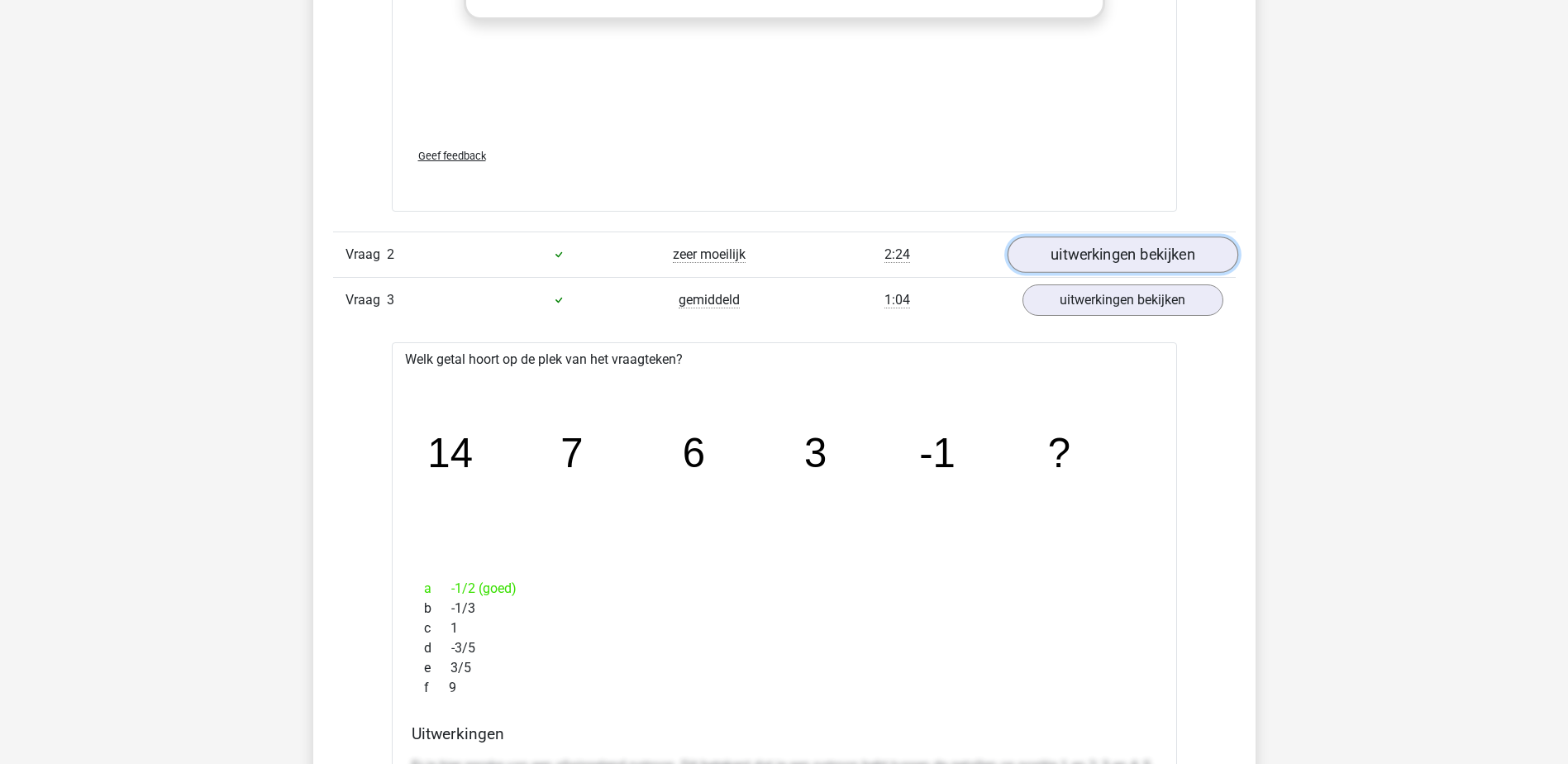
click at [1142, 268] on link "uitwerkingen bekijken" at bounding box center [1121, 255] width 231 height 36
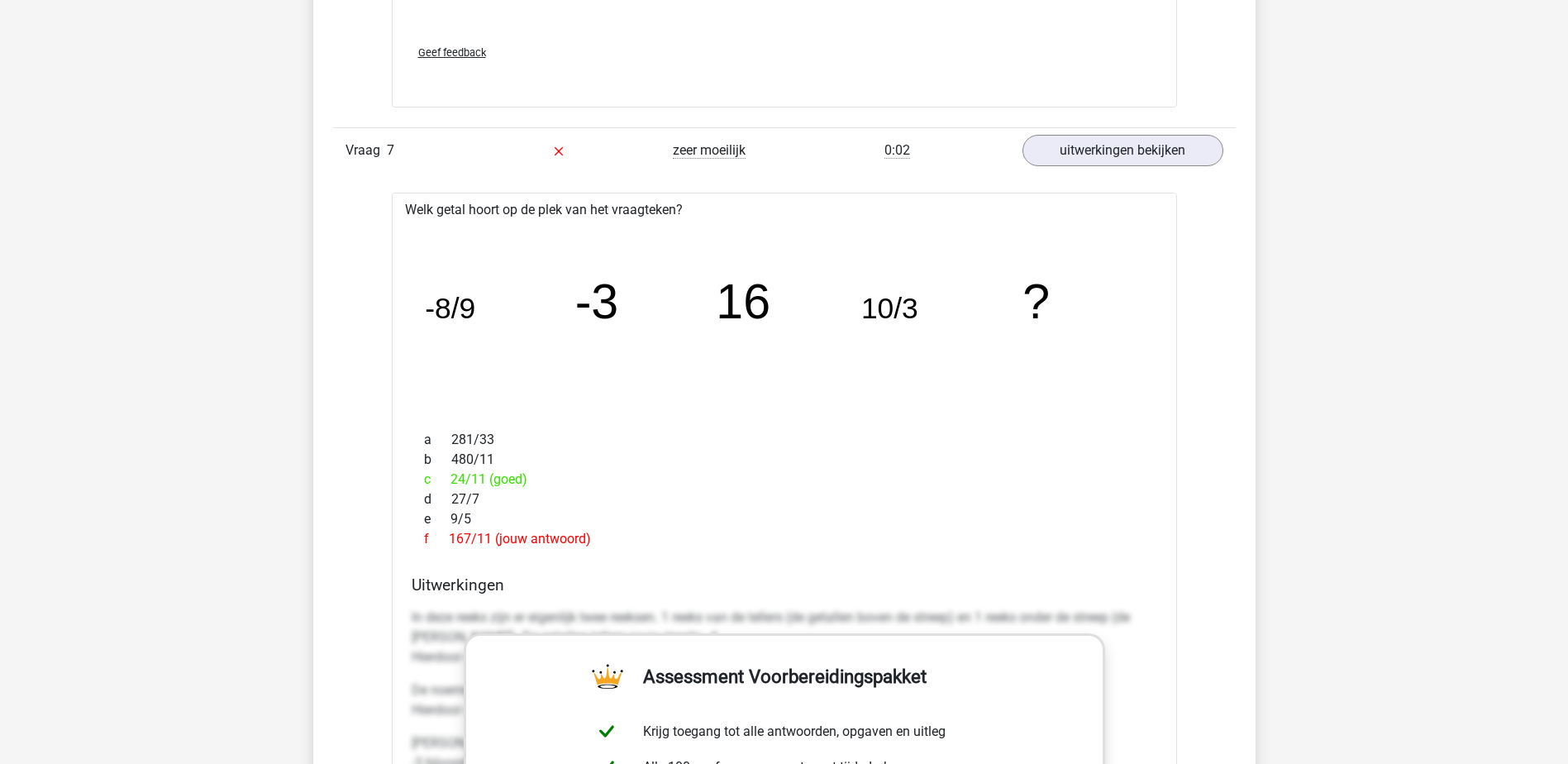
scroll to position [7191, 0]
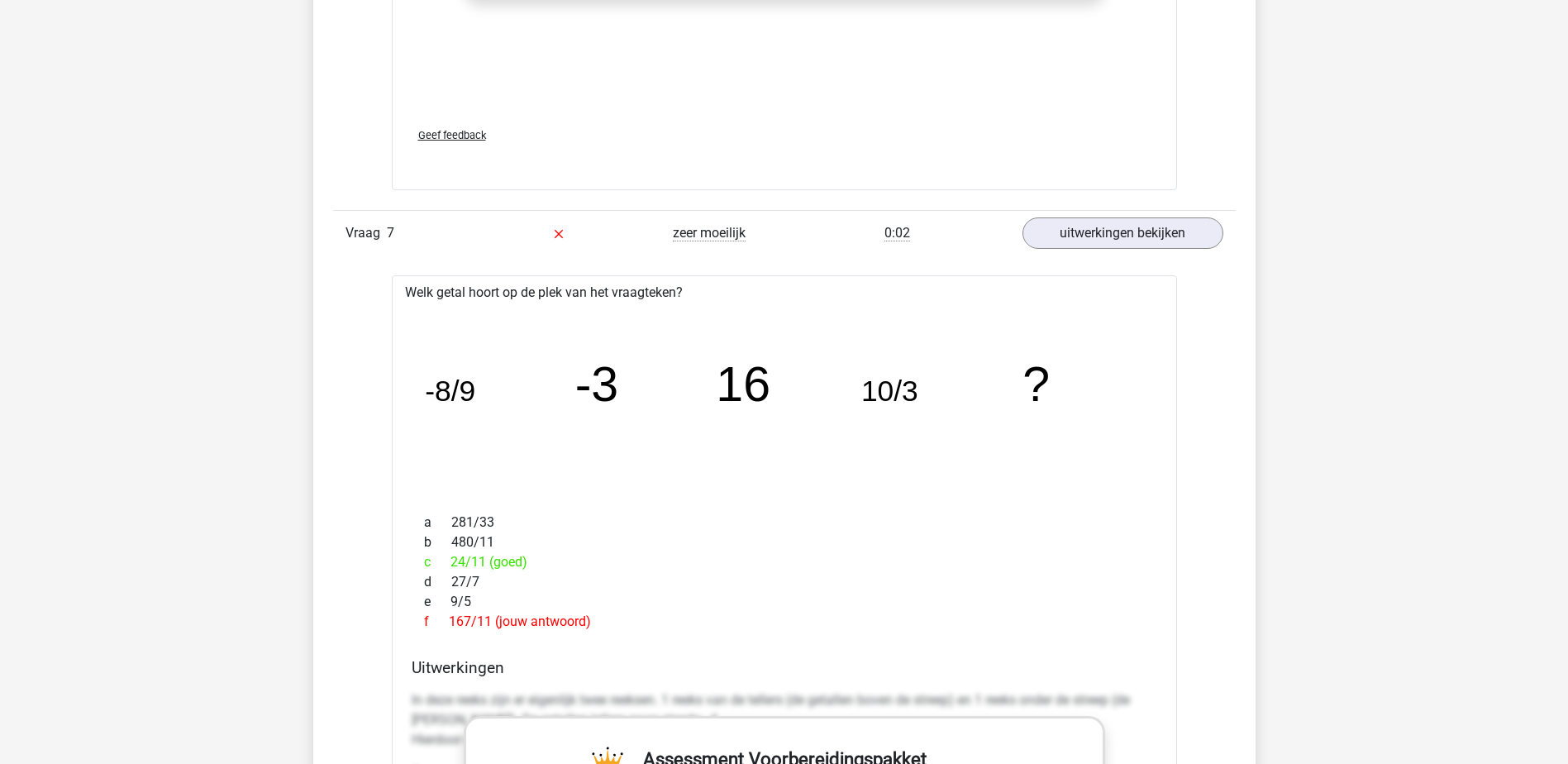
click at [968, 615] on div "f 167/11 (jouw antwoord)" at bounding box center [784, 621] width 746 height 20
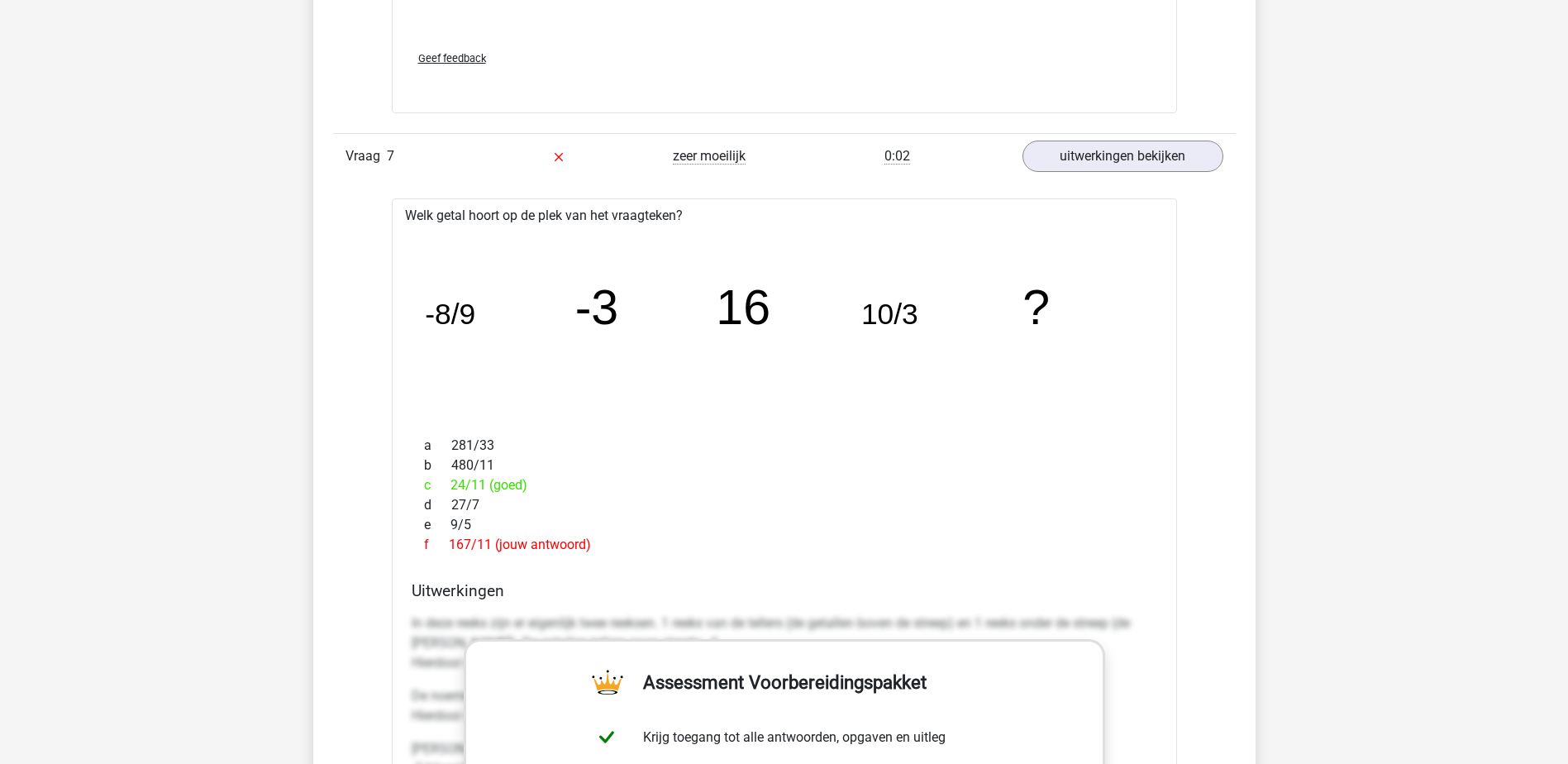
scroll to position [7274, 0]
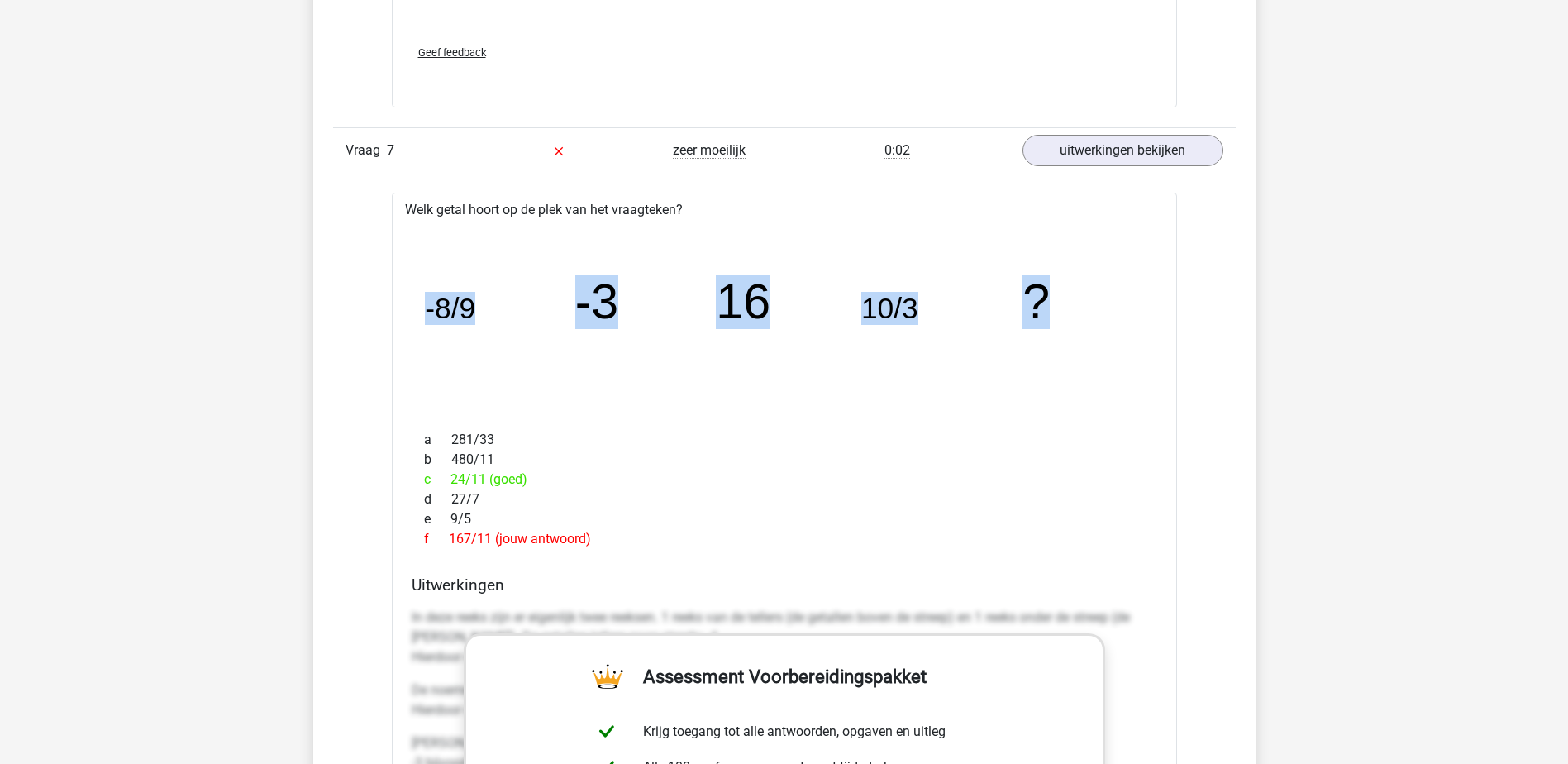
drag, startPoint x: 972, startPoint y: 293, endPoint x: 387, endPoint y: 297, distance: 585.0
drag, startPoint x: 621, startPoint y: 537, endPoint x: 393, endPoint y: 201, distance: 406.1
click at [393, 201] on div "Welk getal hoort op de plek van het vraagteken? image/svg+xml -8/9 -3 16 10/3 ?…" at bounding box center [784, 683] width 785 height 981
copy div "Welk getal hoort op de plek van het vraagteken? image/svg+xml -8/9 -3 16 10/3 ?…"
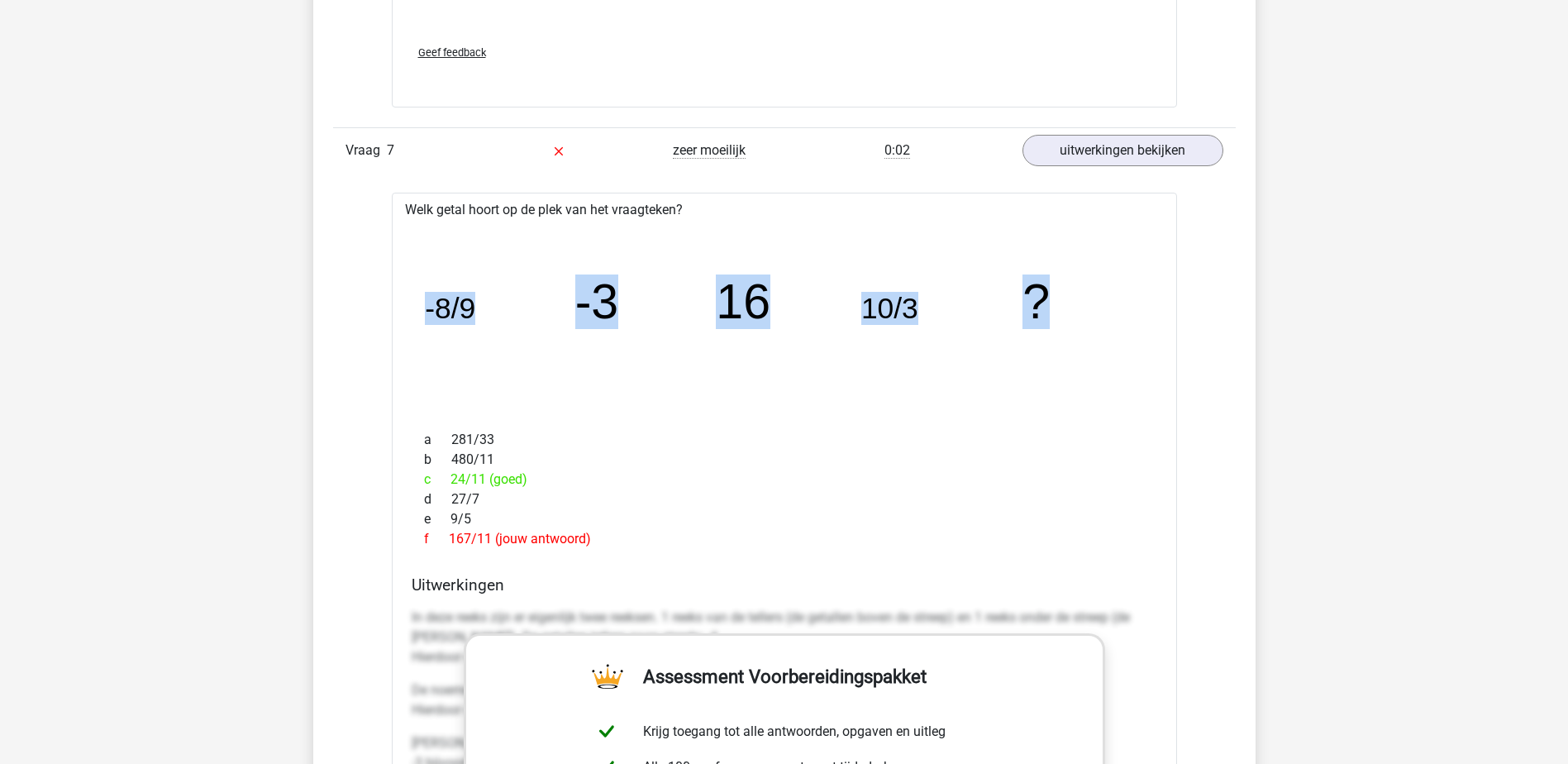
click at [699, 312] on icon "image/svg+xml -8/9 -3 16 10/3 ?" at bounding box center [784, 317] width 732 height 183
click at [639, 296] on icon "image/svg+xml -8/9 -3 16 10/3 ?" at bounding box center [784, 317] width 732 height 183
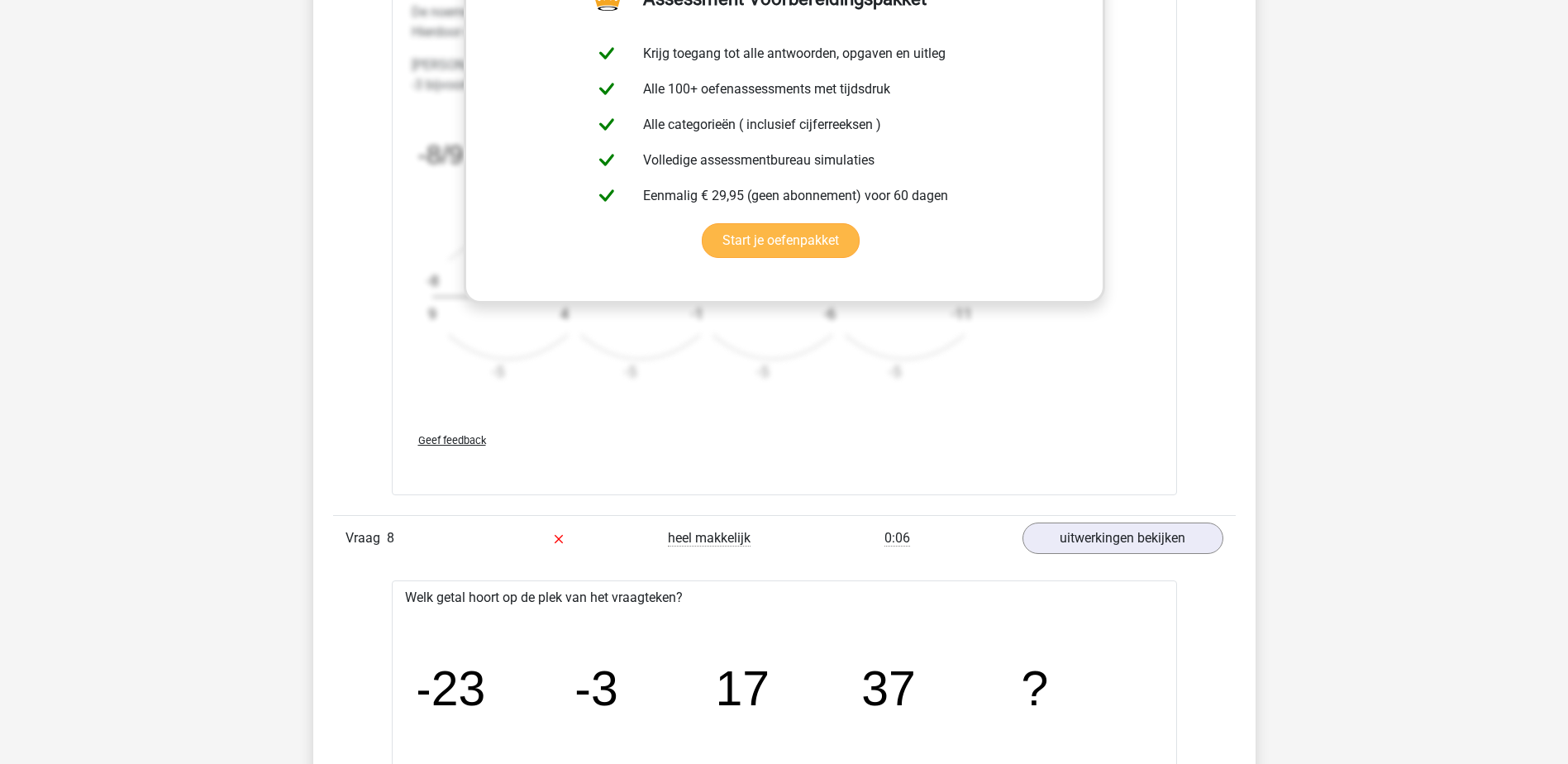
scroll to position [8184, 0]
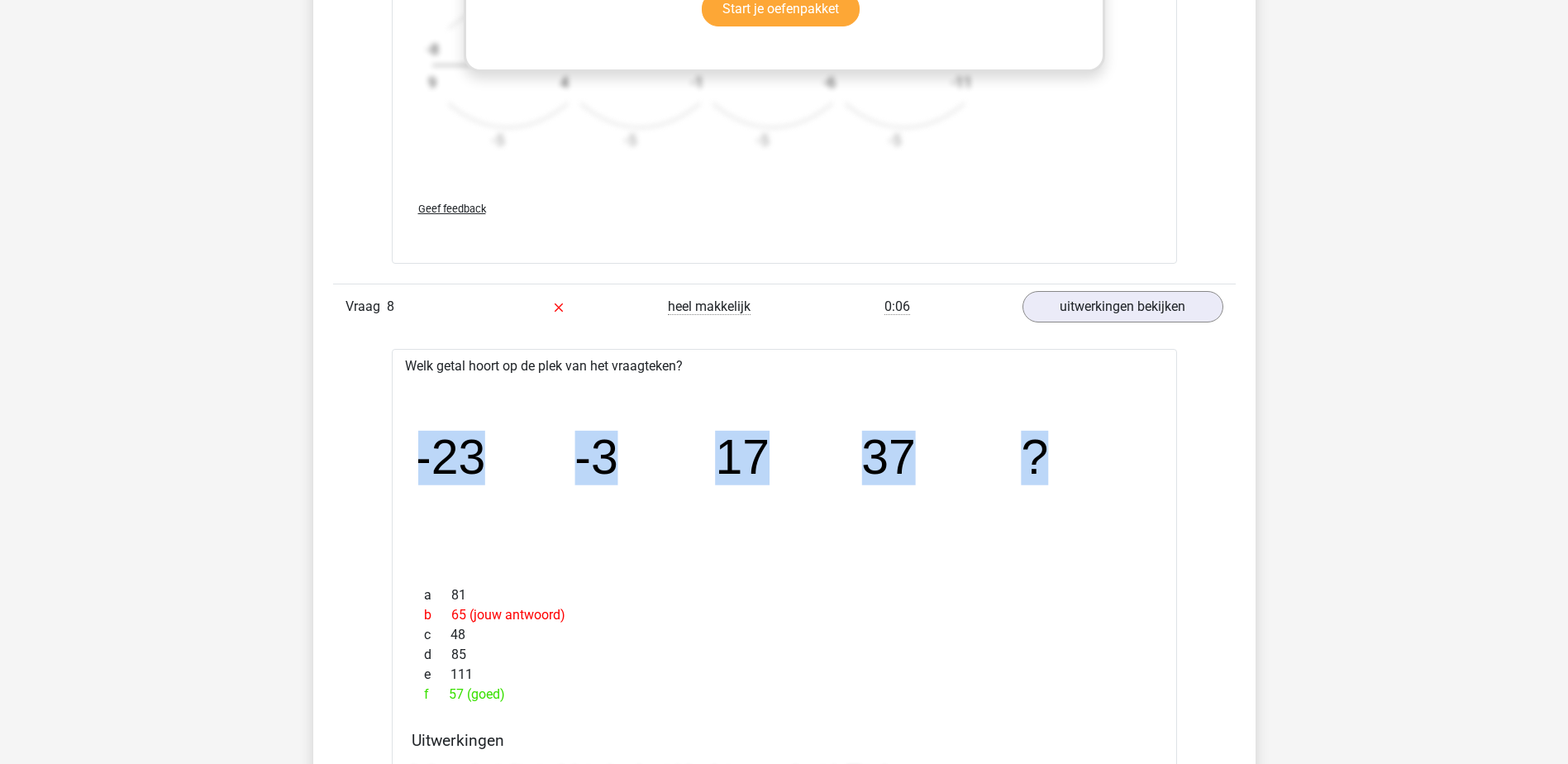
drag, startPoint x: 1095, startPoint y: 432, endPoint x: 312, endPoint y: 439, distance: 783.0
click at [1013, 483] on icon "image/svg+xml -23 -3 17 37 ?" at bounding box center [784, 474] width 732 height 183
click at [1062, 470] on icon "image/svg+xml -23 -3 17 37 ?" at bounding box center [784, 474] width 732 height 183
drag, startPoint x: 844, startPoint y: 455, endPoint x: 306, endPoint y: 489, distance: 539.1
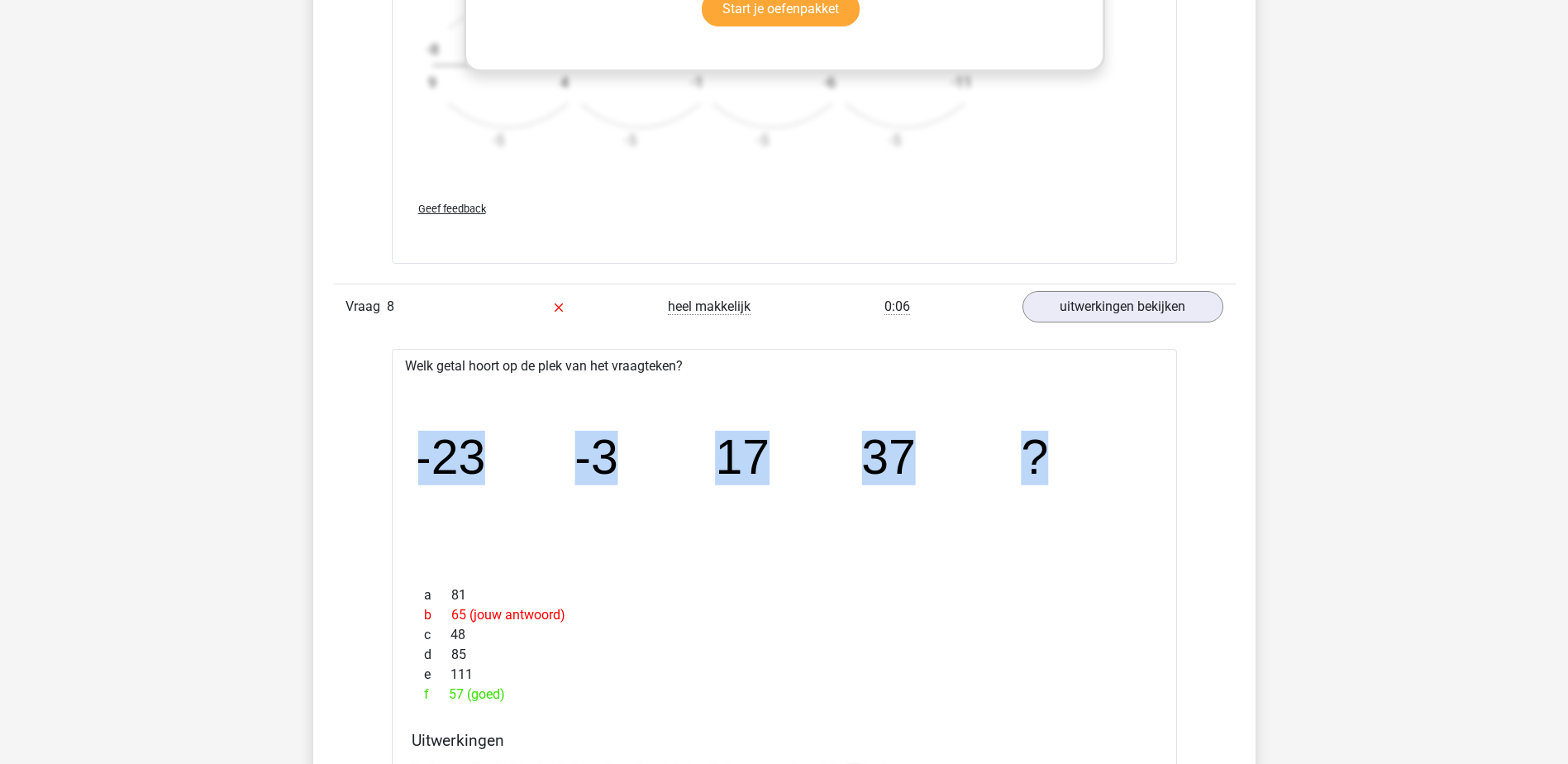
copy g "-23 -3 17 37 ?"
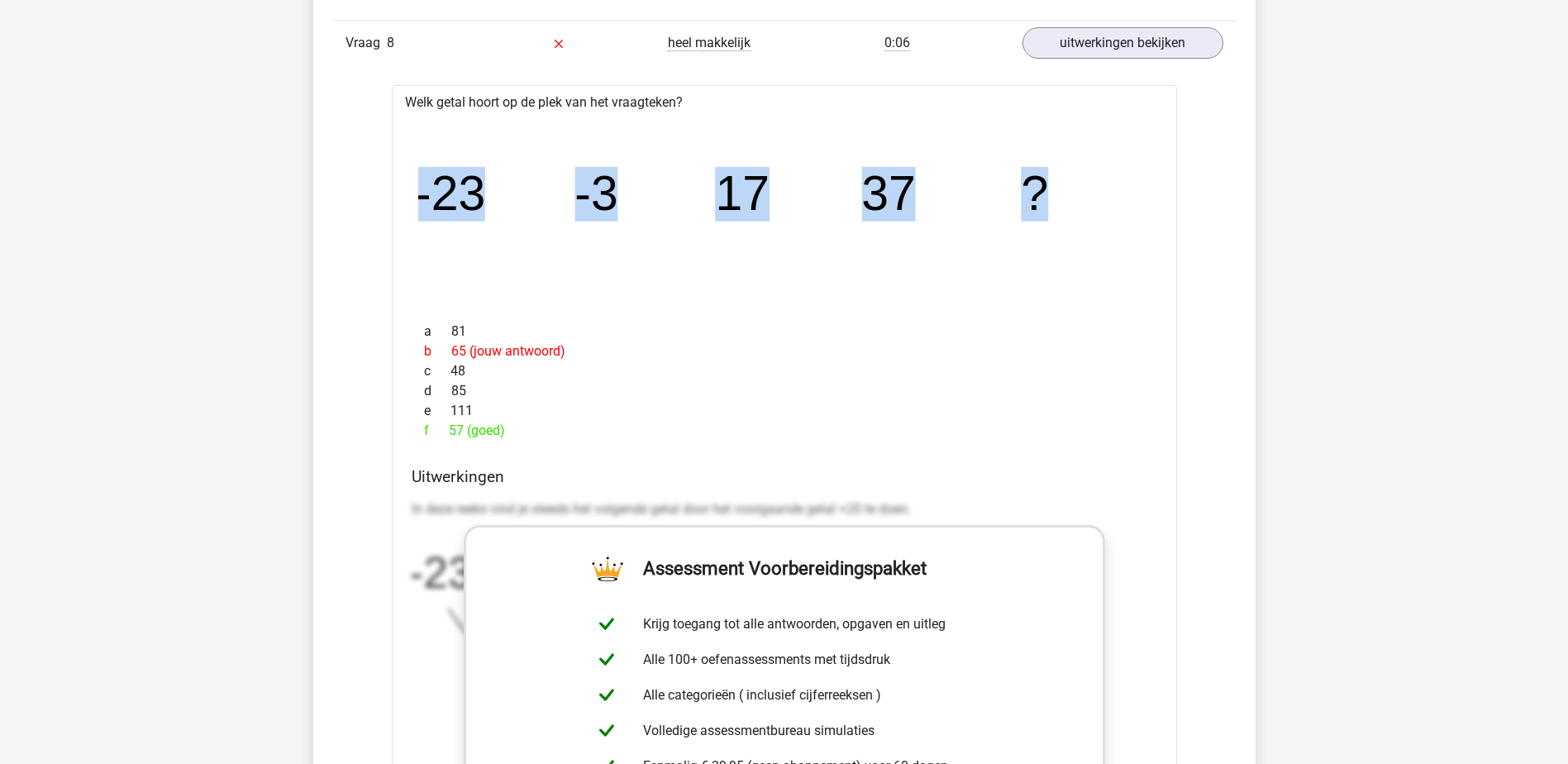
scroll to position [8514, 0]
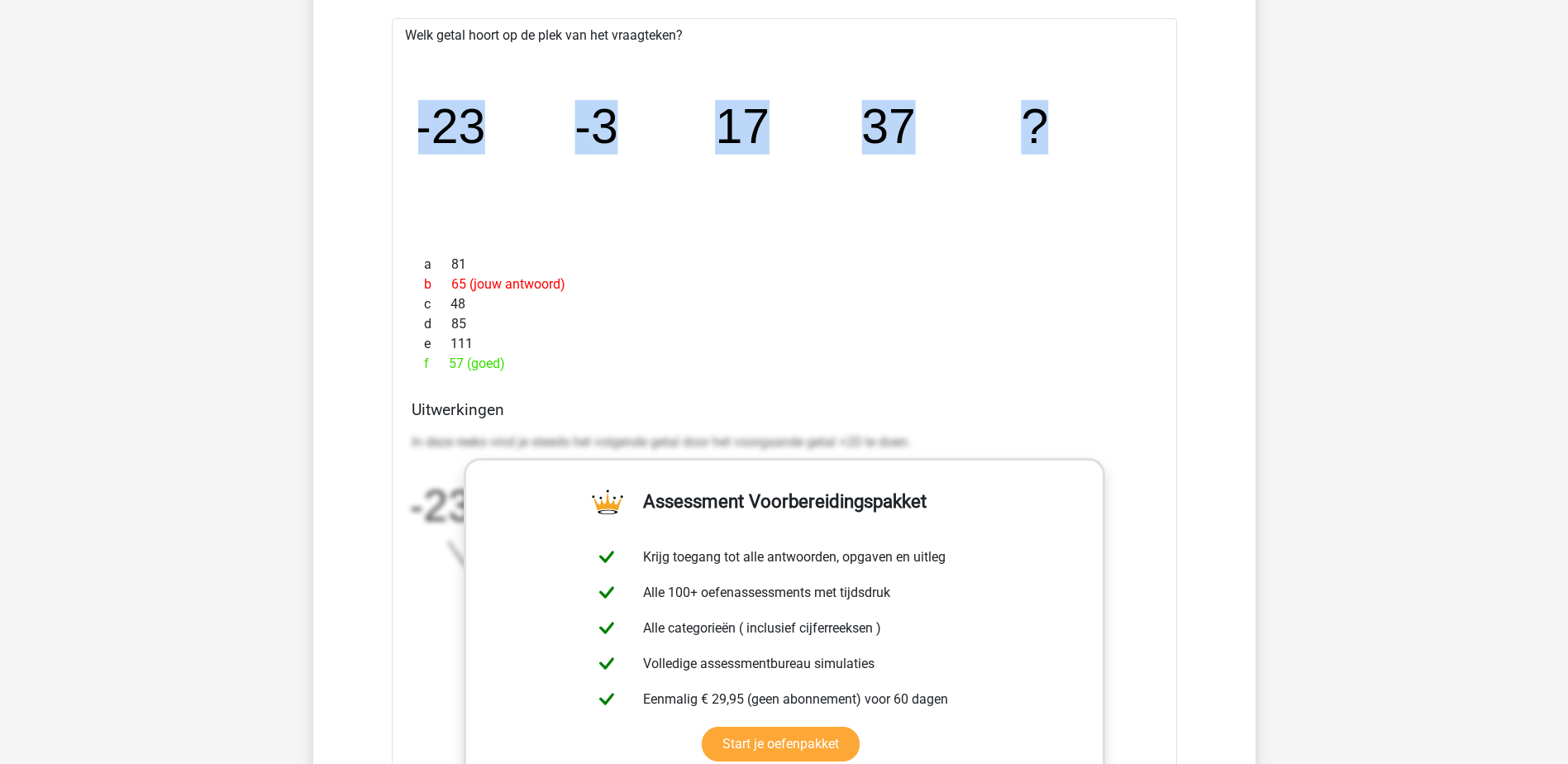
drag, startPoint x: 177, startPoint y: 327, endPoint x: 96, endPoint y: 322, distance: 81.2
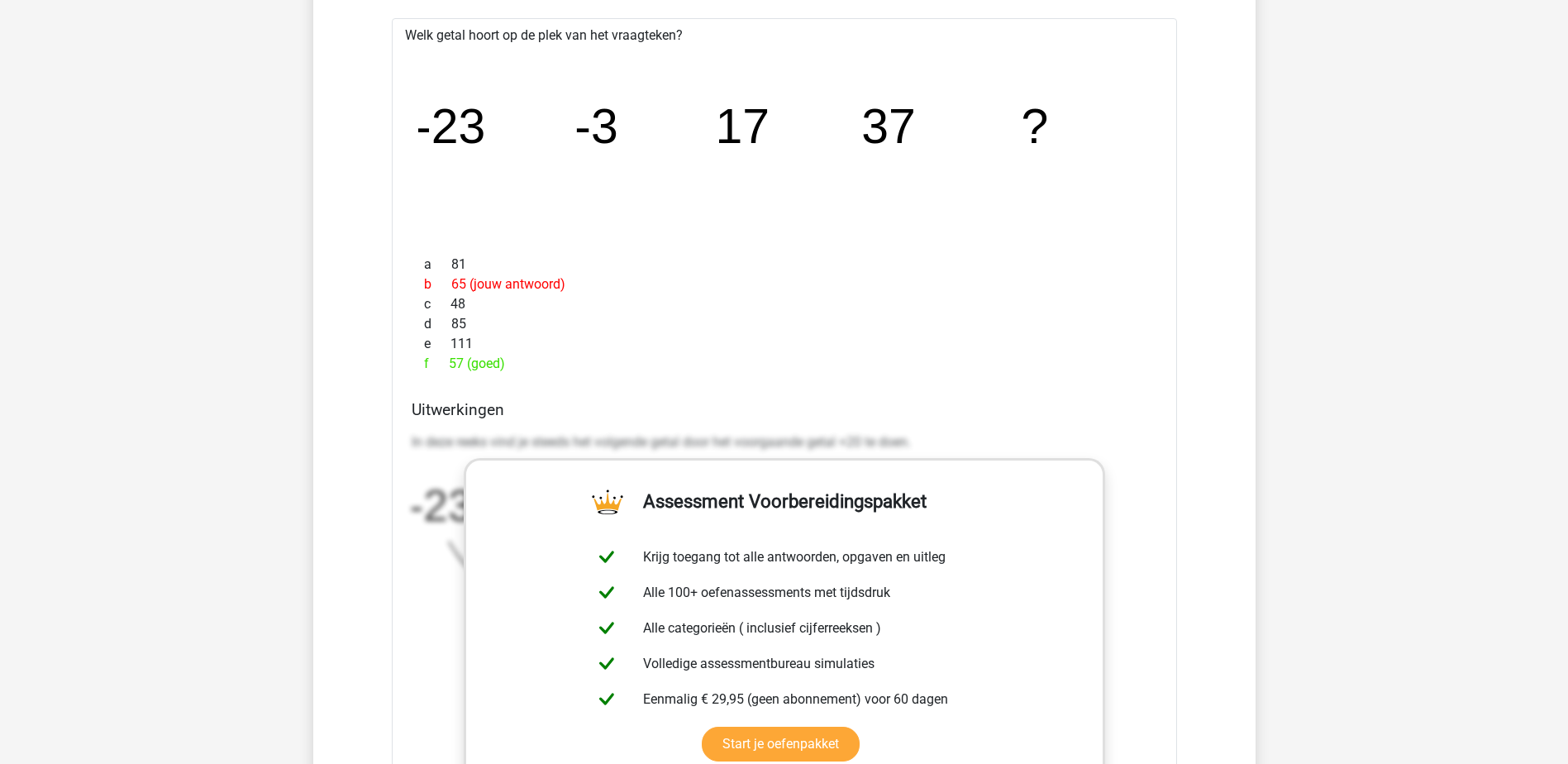
click at [1004, 293] on div "b 65 (jouw antwoord)" at bounding box center [784, 284] width 746 height 20
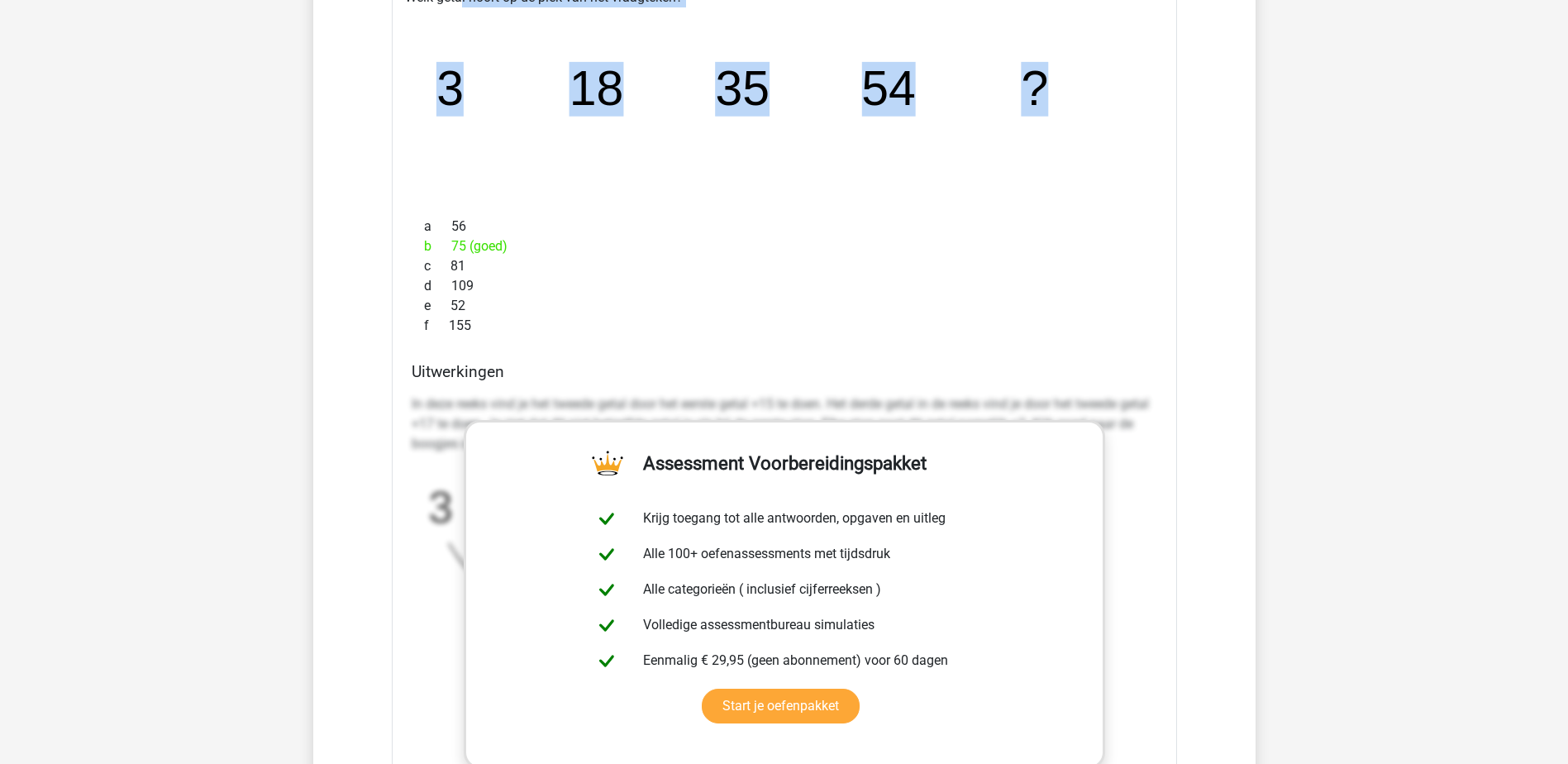
scroll to position [9526, 0]
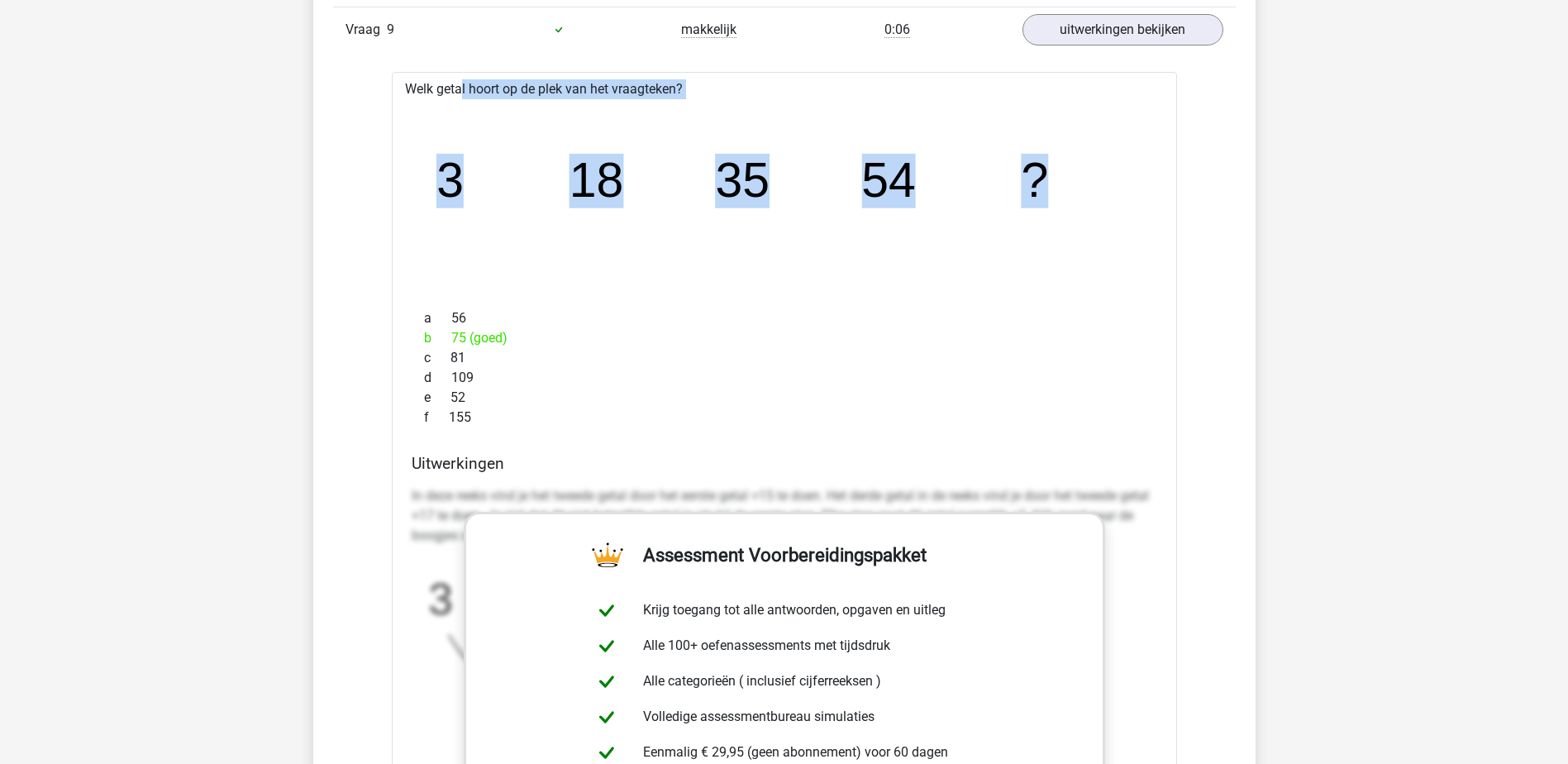
drag, startPoint x: 1076, startPoint y: 279, endPoint x: 333, endPoint y: 88, distance: 767.2
copy div "Welk getal hoort op de plek van het vraagteken? image/svg+xml 3 18 35 54 ?"
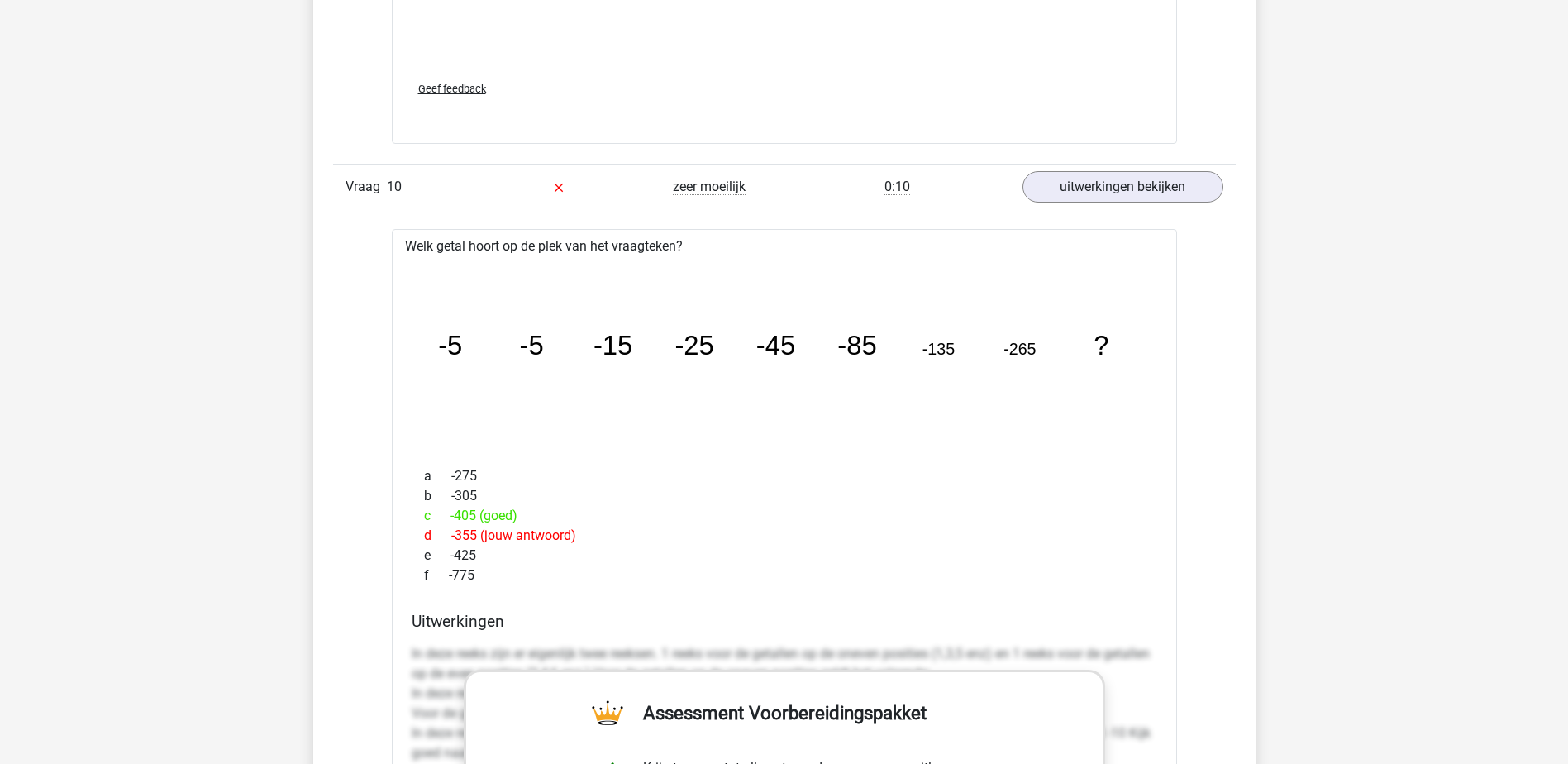
scroll to position [10435, 0]
click at [690, 539] on div "d -355 (jouw antwoord)" at bounding box center [784, 534] width 746 height 20
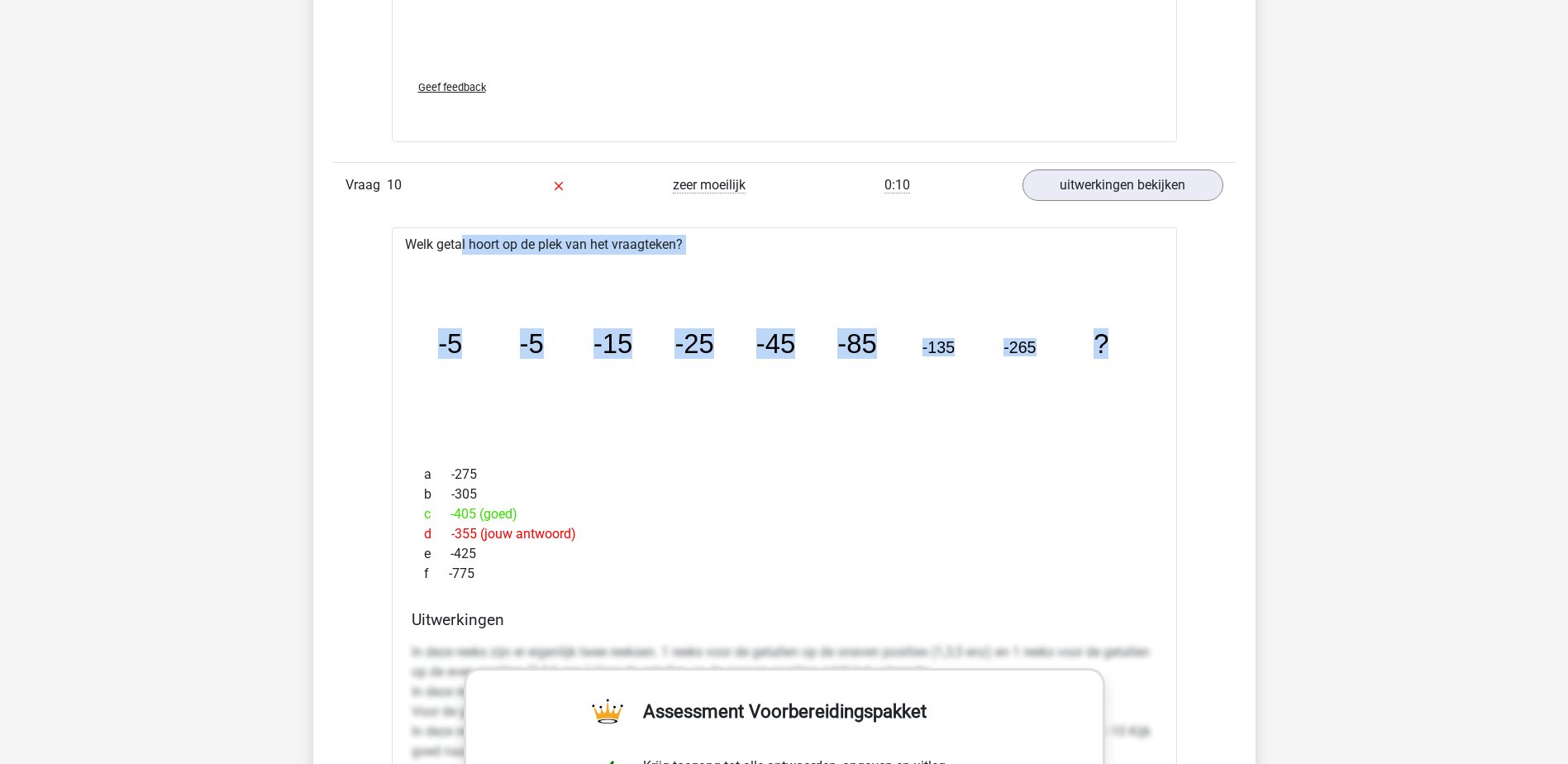
drag, startPoint x: 1129, startPoint y: 355, endPoint x: 380, endPoint y: 243, distance: 757.3
drag, startPoint x: 380, startPoint y: 243, endPoint x: 463, endPoint y: 247, distance: 83.1
copy div "Welk getal hoort op de plek van het vraagteken? image/svg+xml -5 -5 -15 -25 -45…"
click at [629, 524] on div "a -275 b -305 c -405 (goed) d -355 (jouw antwoord) e -425 f -775" at bounding box center [784, 524] width 746 height 132
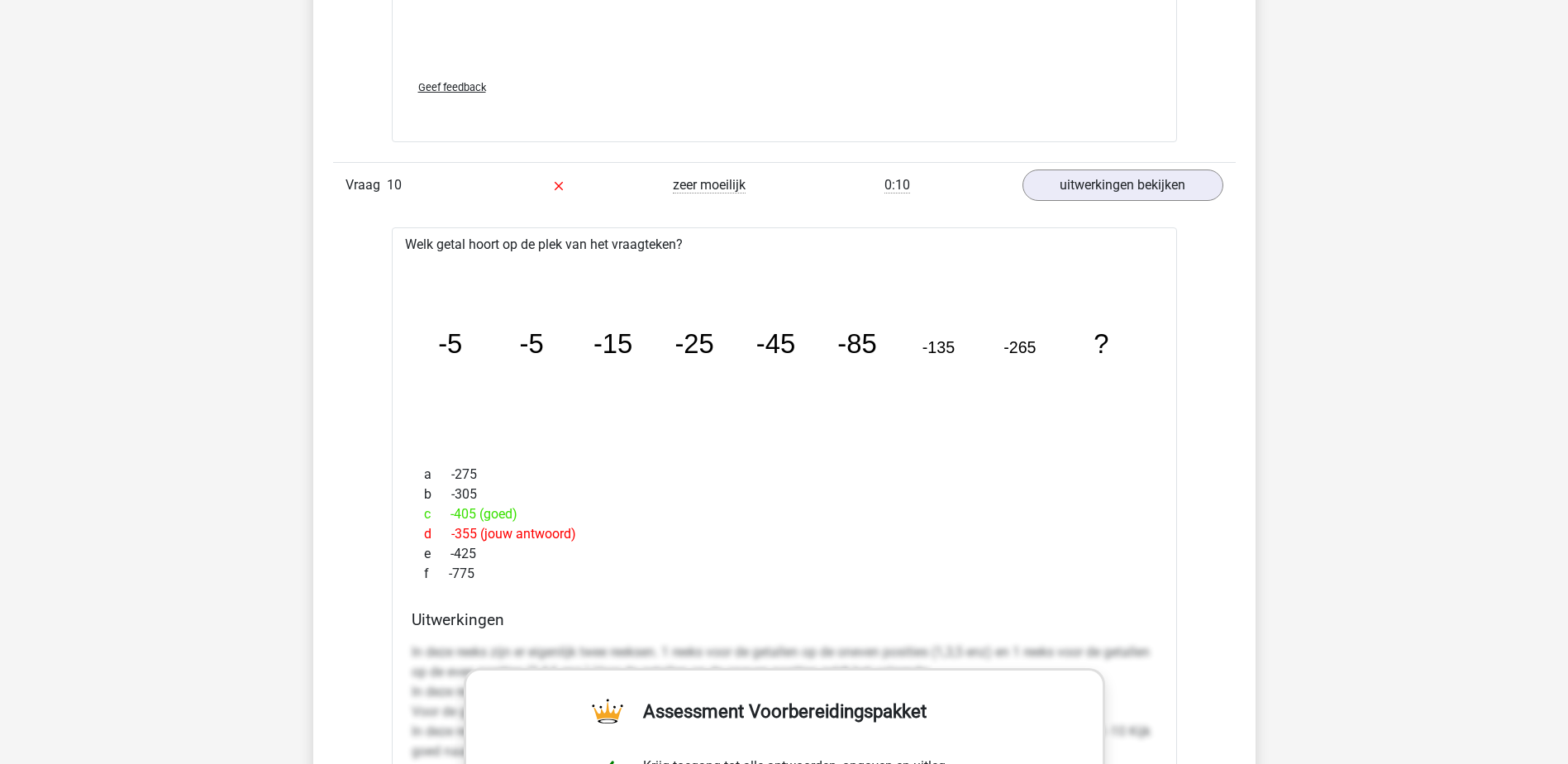
drag, startPoint x: 629, startPoint y: 524, endPoint x: 553, endPoint y: 593, distance: 102.6
click at [553, 593] on div "Welk getal hoort op de plek van het vraagteken? image/svg+xml -5 -5 -15 -25 -45…" at bounding box center [784, 717] width 785 height 981
drag, startPoint x: 1120, startPoint y: 353, endPoint x: 405, endPoint y: 356, distance: 715.0
click at [405, 356] on div "image/svg+xml -5 -5 -15 -25 -45 -85 -135 -265 ?" at bounding box center [785, 353] width 759 height 197
drag, startPoint x: 405, startPoint y: 356, endPoint x: 595, endPoint y: 407, distance: 196.7
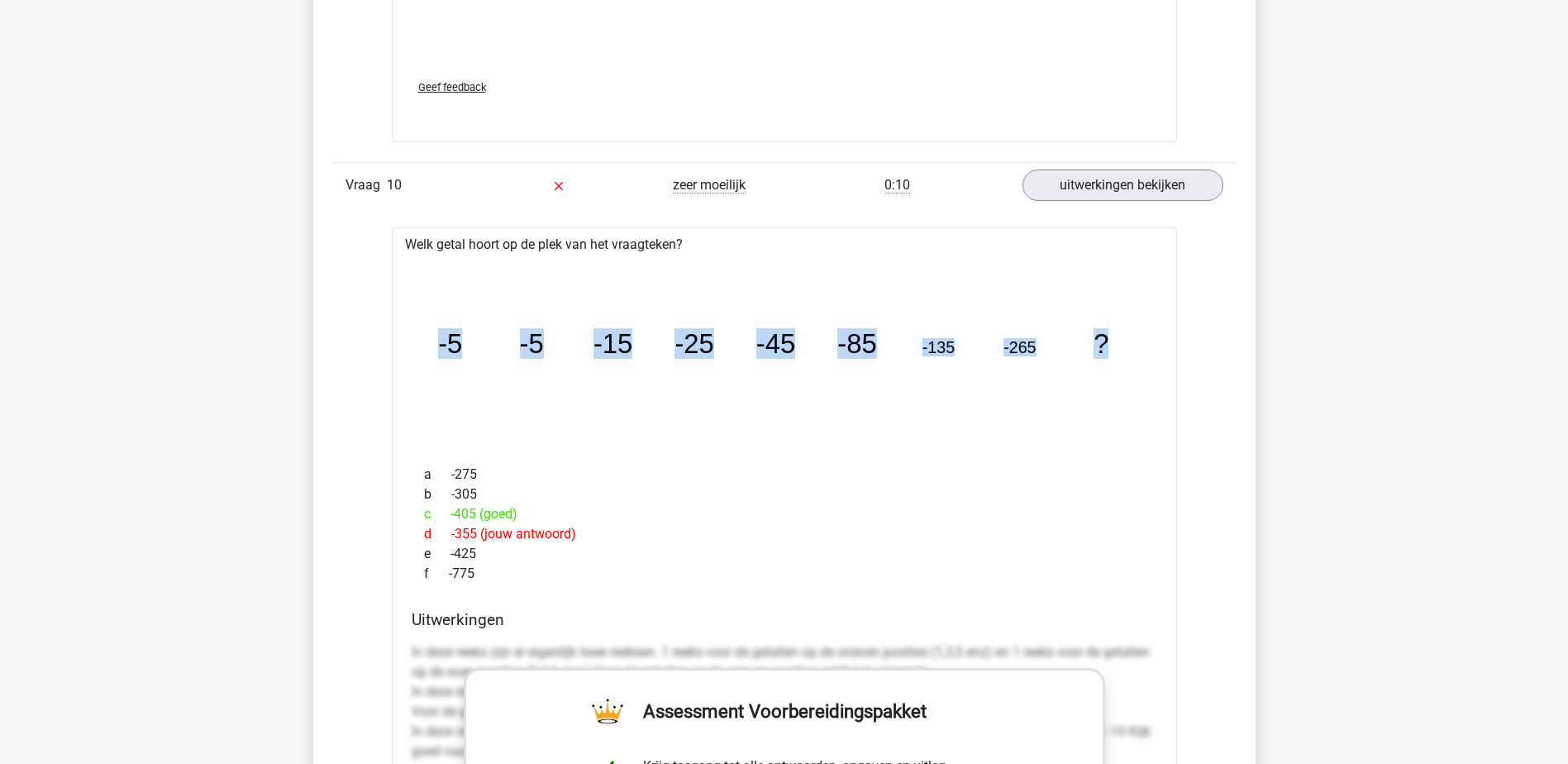
click at [600, 398] on icon "image/svg+xml -5 -5 -15 -25 -45 -85 -135 -265 ?" at bounding box center [784, 352] width 732 height 183
drag, startPoint x: 1161, startPoint y: 339, endPoint x: 413, endPoint y: 321, distance: 748.2
click at [413, 321] on div "image/svg+xml -5 -5 -15 -25 -45 -85 -135 -265 ?" at bounding box center [785, 353] width 759 height 197
drag, startPoint x: 496, startPoint y: 564, endPoint x: 416, endPoint y: 475, distance: 119.7
click at [416, 475] on div "a -275 b -305 c -405 (goed) d -355 (jouw antwoord) e -425 f -775" at bounding box center [784, 524] width 746 height 132
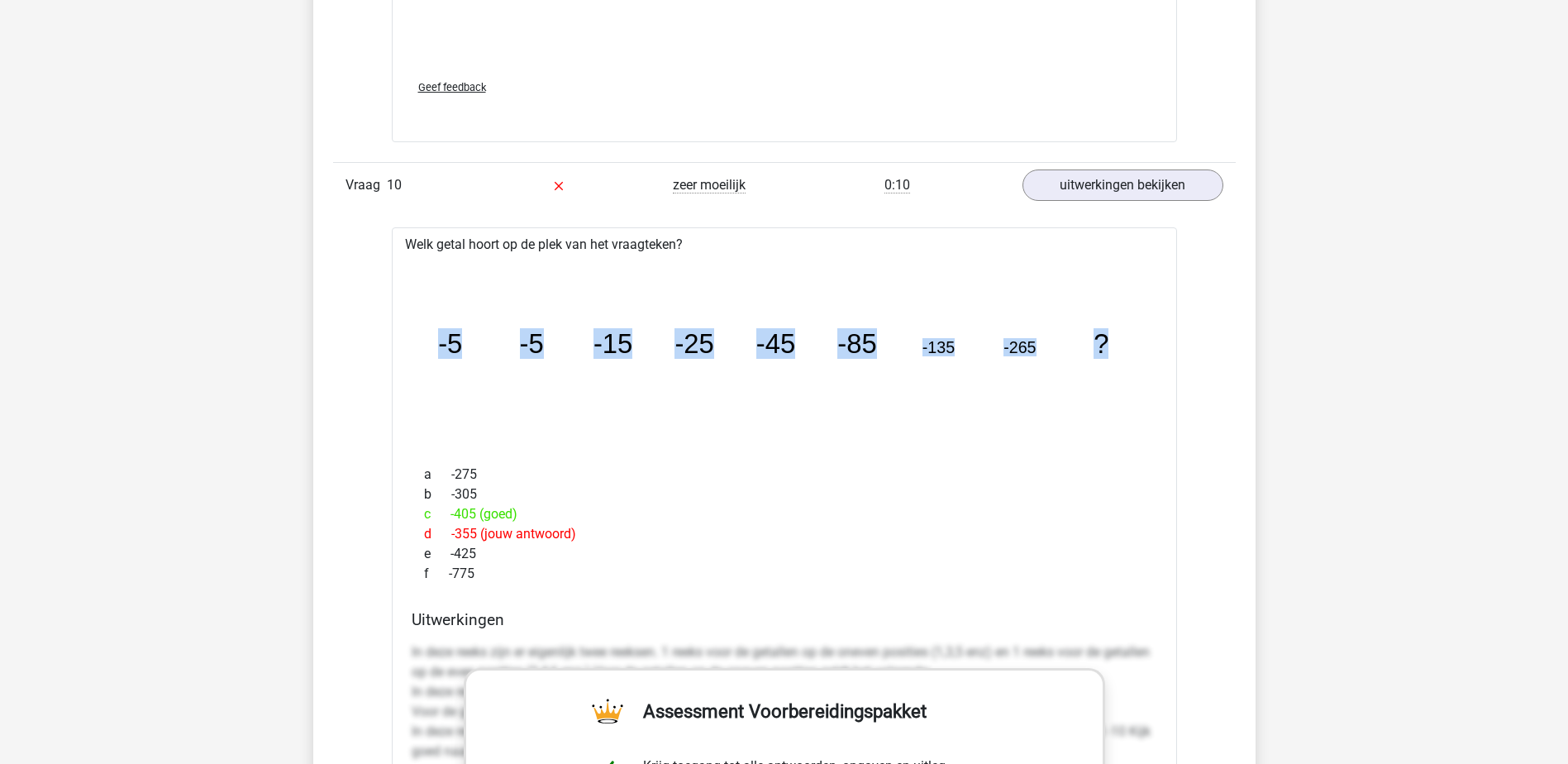
drag, startPoint x: 416, startPoint y: 475, endPoint x: 482, endPoint y: 563, distance: 110.0
click at [518, 556] on div "e -425" at bounding box center [784, 553] width 746 height 20
drag, startPoint x: 482, startPoint y: 567, endPoint x: 424, endPoint y: 474, distance: 109.6
click at [424, 474] on div "a -275 b -305 c -405 (goed) d -355 (jouw antwoord) e -425 f -775" at bounding box center [784, 524] width 746 height 132
click at [590, 533] on div "d -355 (jouw antwoord)" at bounding box center [784, 534] width 746 height 20
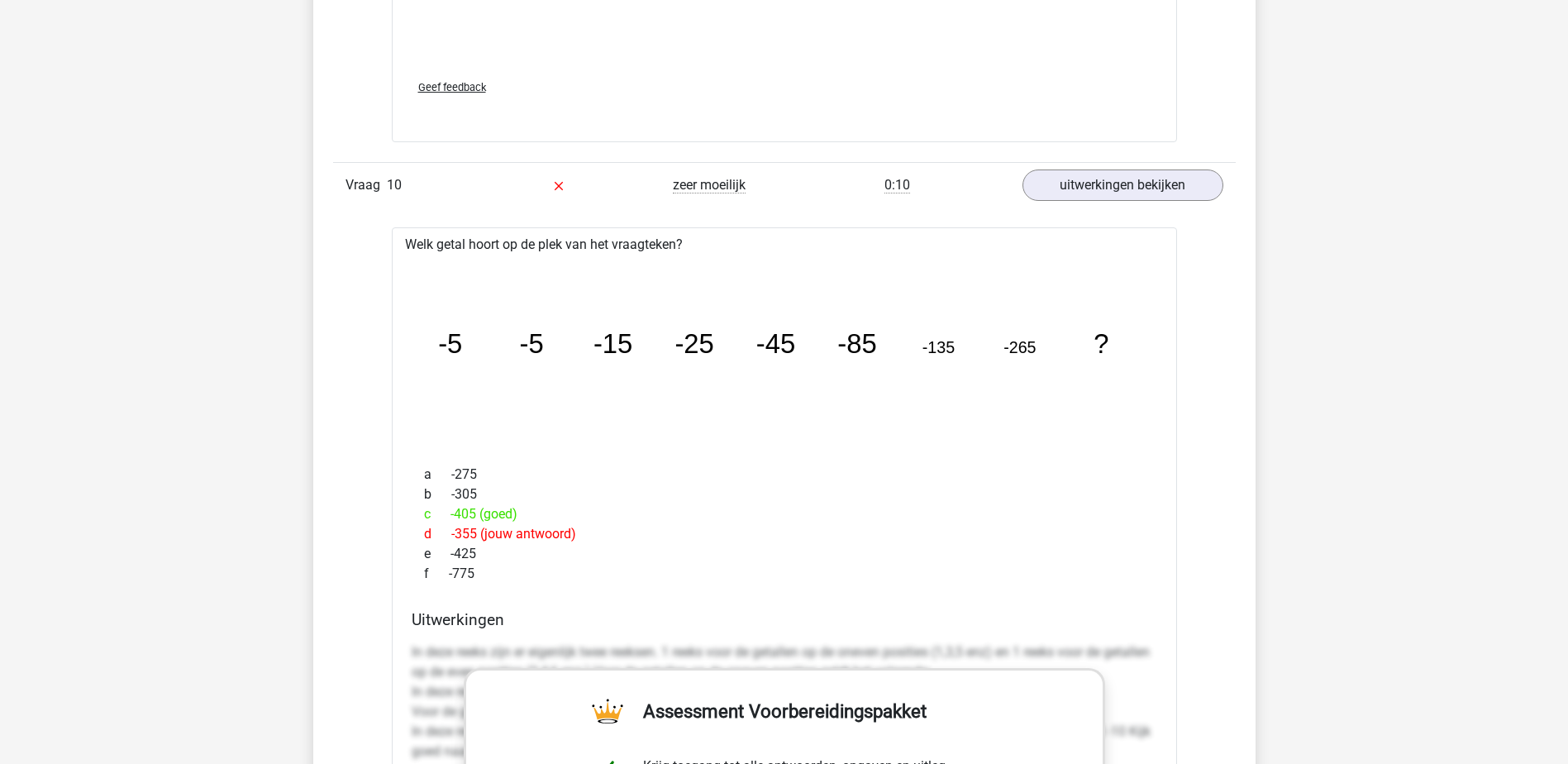
drag, startPoint x: 480, startPoint y: 567, endPoint x: 424, endPoint y: 475, distance: 107.7
click at [424, 475] on div "a -275 b -305 c -405 (goed) d -355 (jouw antwoord) e -425 f -775" at bounding box center [784, 524] width 746 height 132
copy div "a -275 b -305 c -405 (goed) d -355 (jouw antwoord) e -425 f -775"
click at [799, 532] on div "d -355 (jouw antwoord)" at bounding box center [784, 534] width 746 height 20
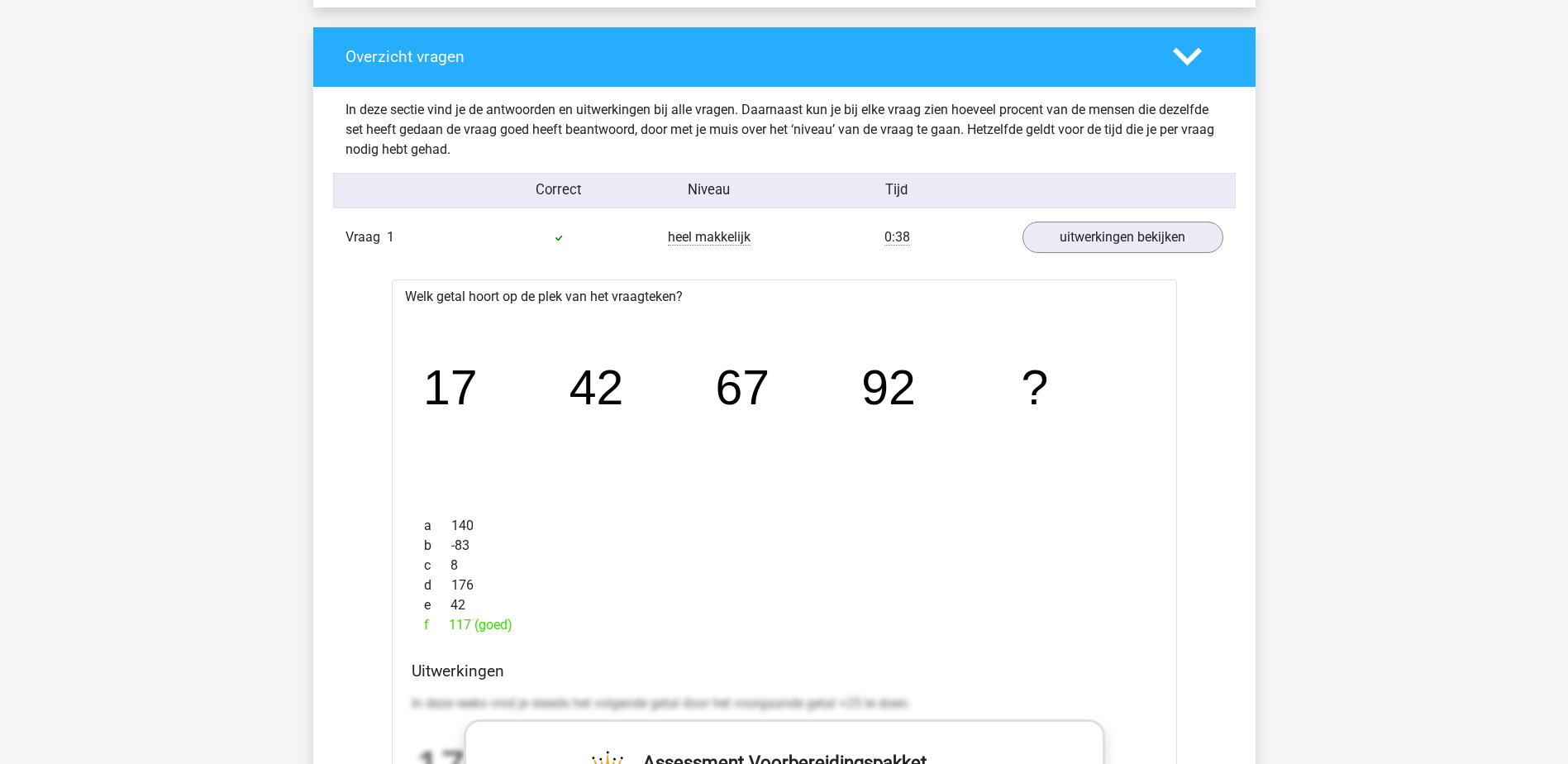
scroll to position [0, 0]
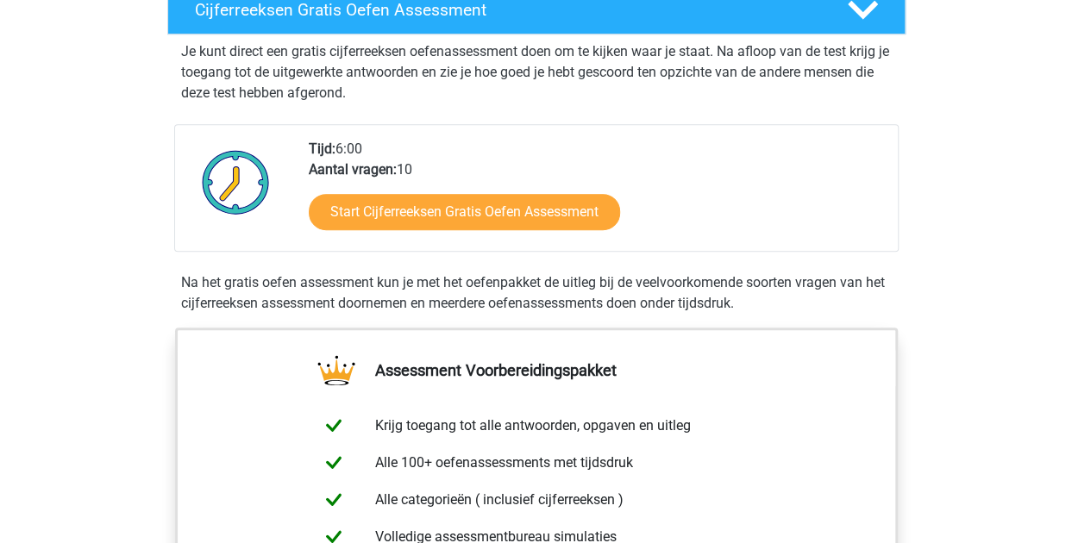
scroll to position [172, 0]
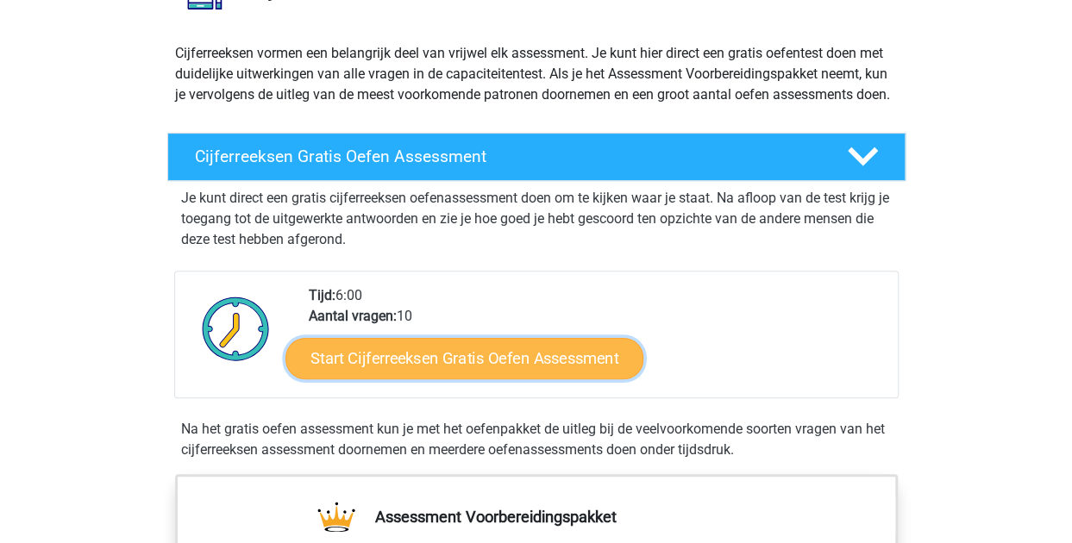
click at [542, 379] on link "Start Cijferreeksen Gratis Oefen Assessment" at bounding box center [464, 357] width 358 height 41
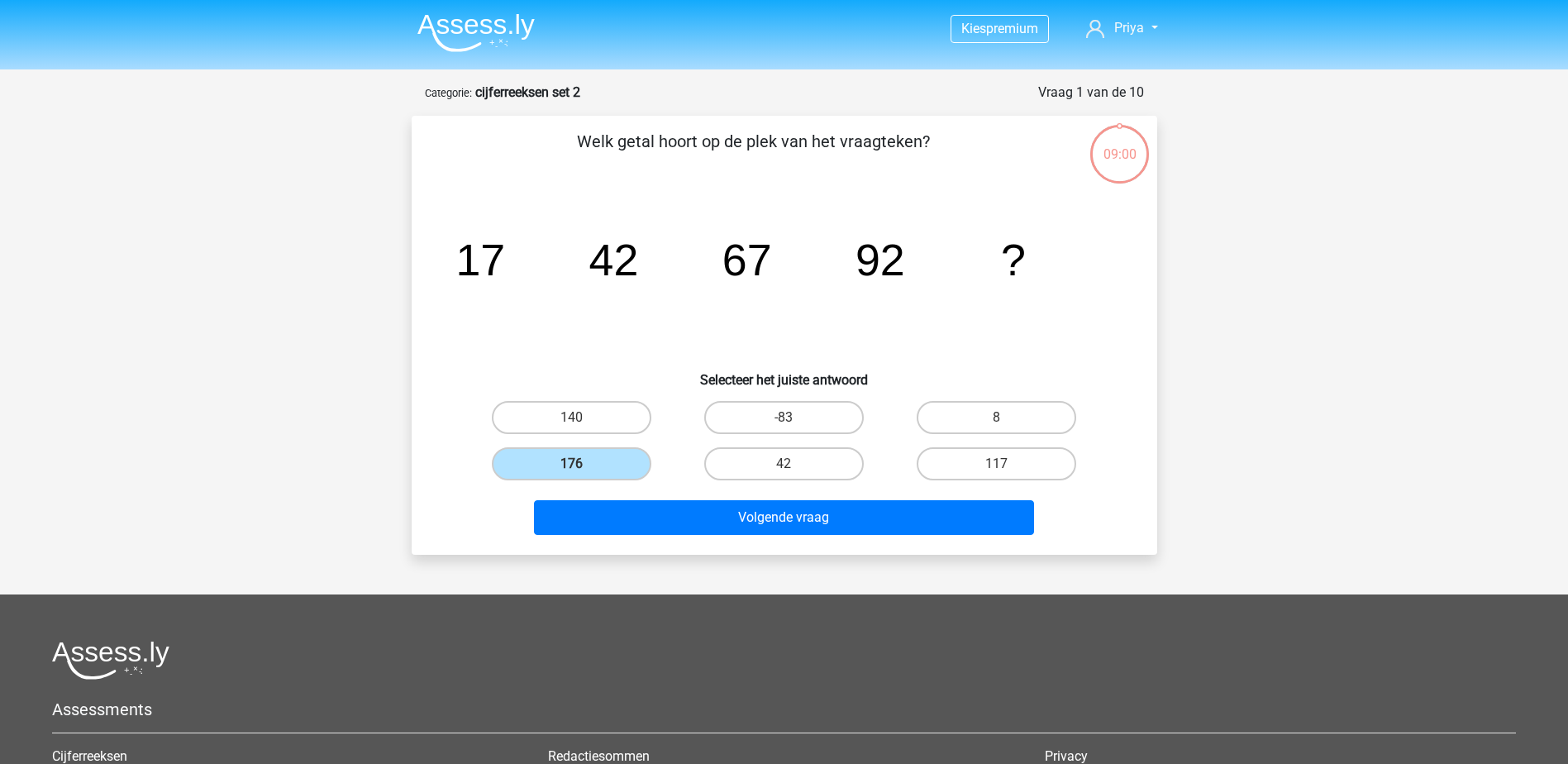
scroll to position [82, 0]
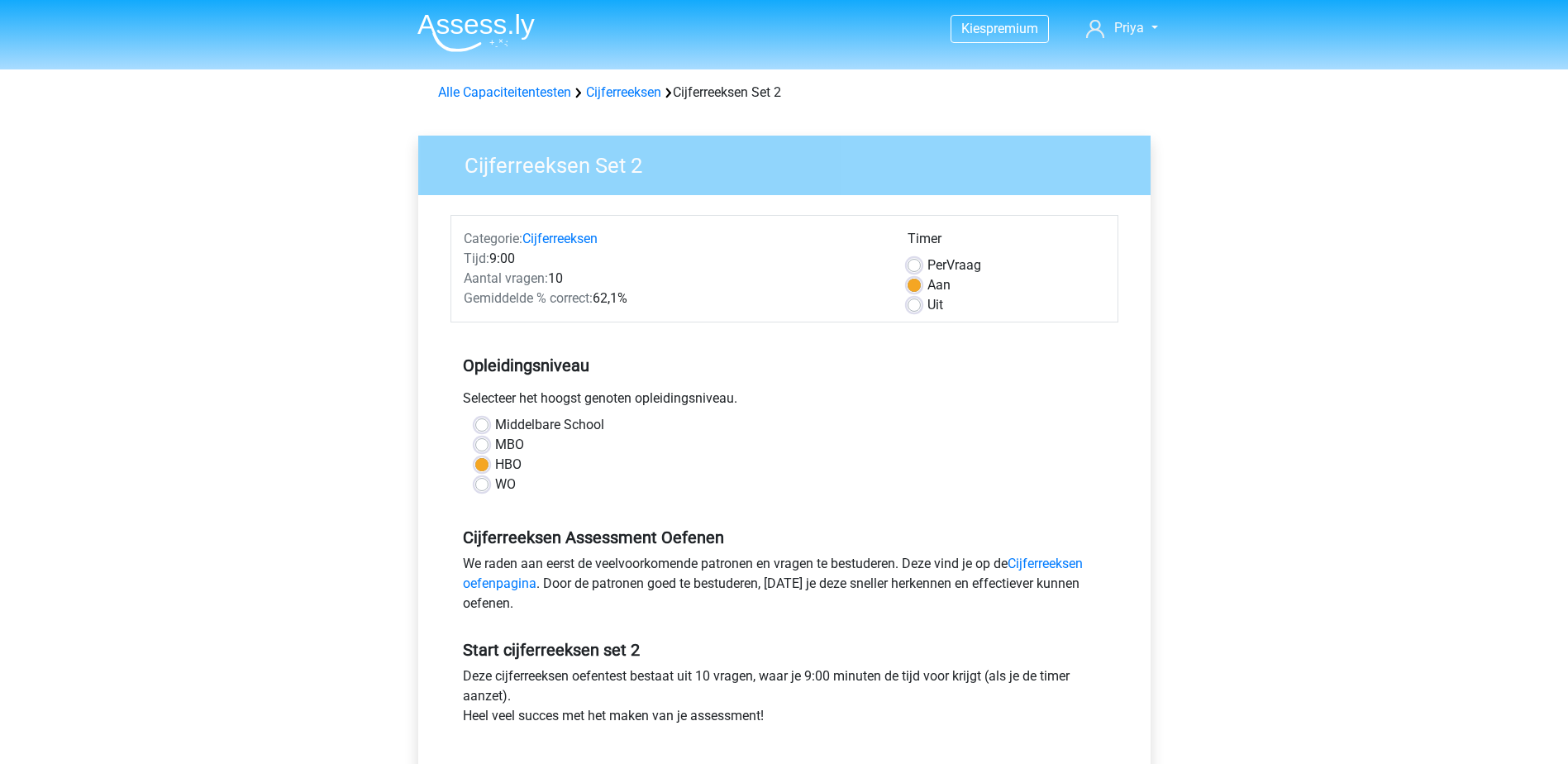
scroll to position [82, 0]
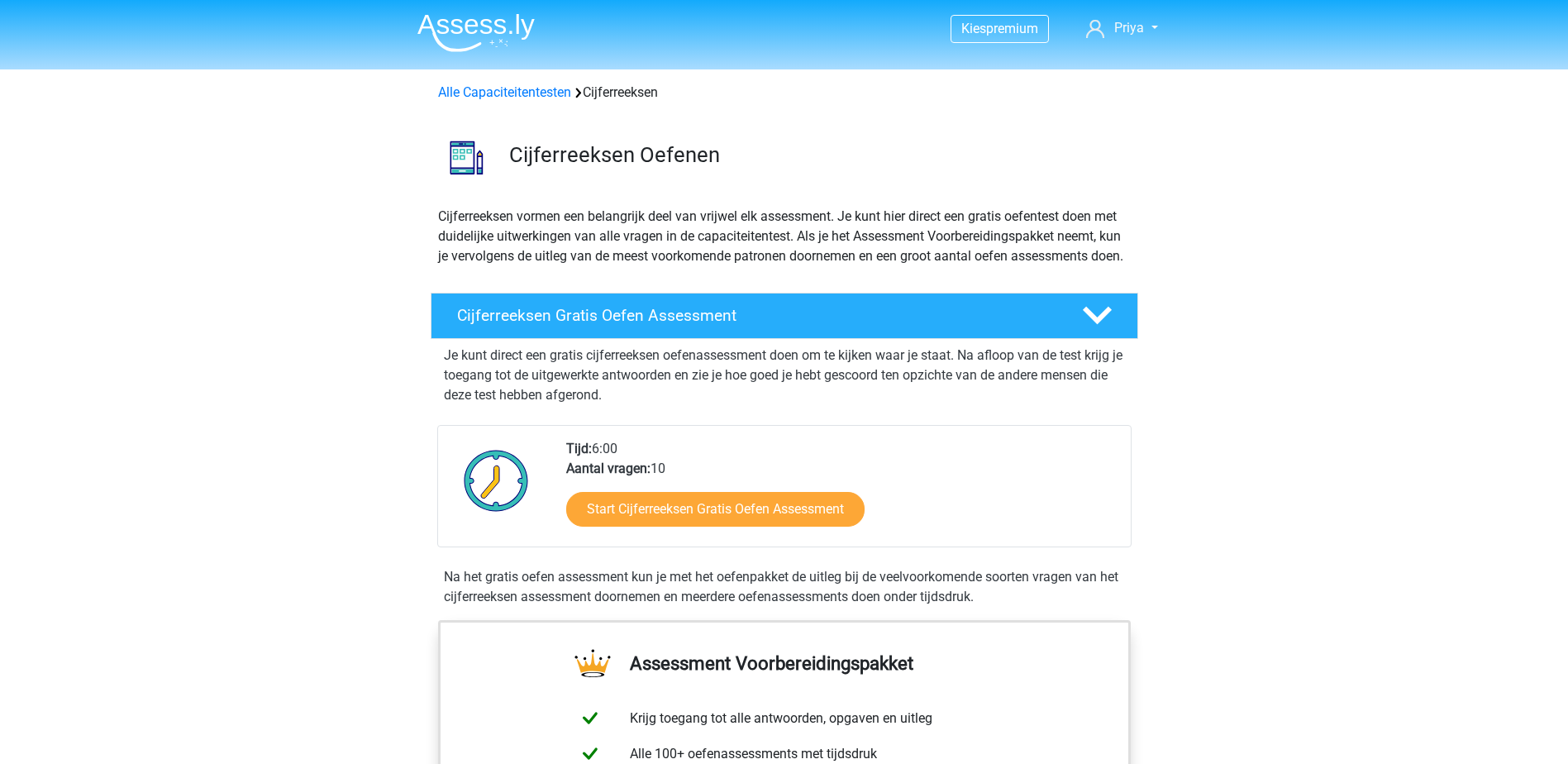
scroll to position [1405, 0]
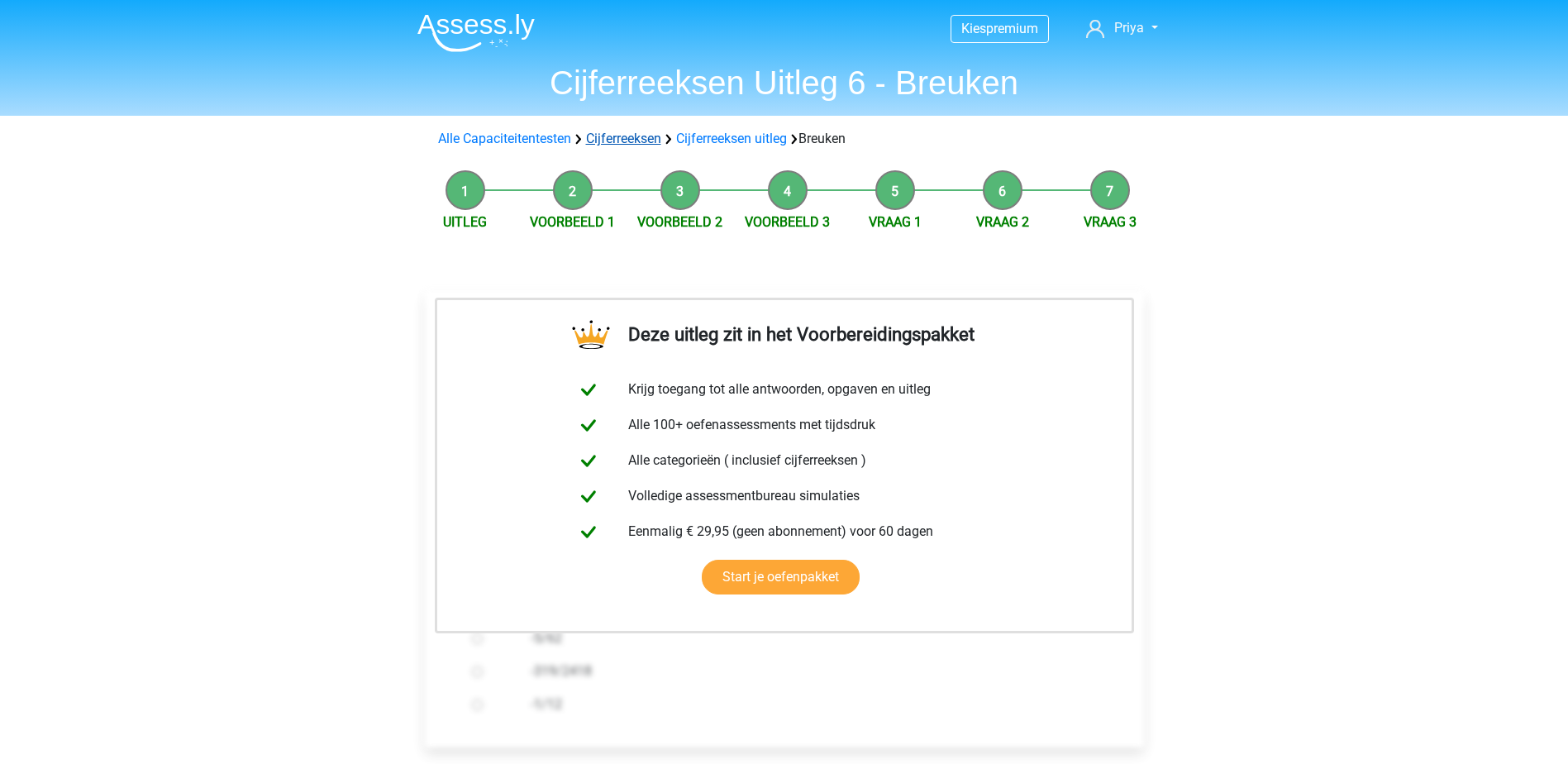
click at [634, 135] on link "Cijferreeksen" at bounding box center [623, 138] width 75 height 15
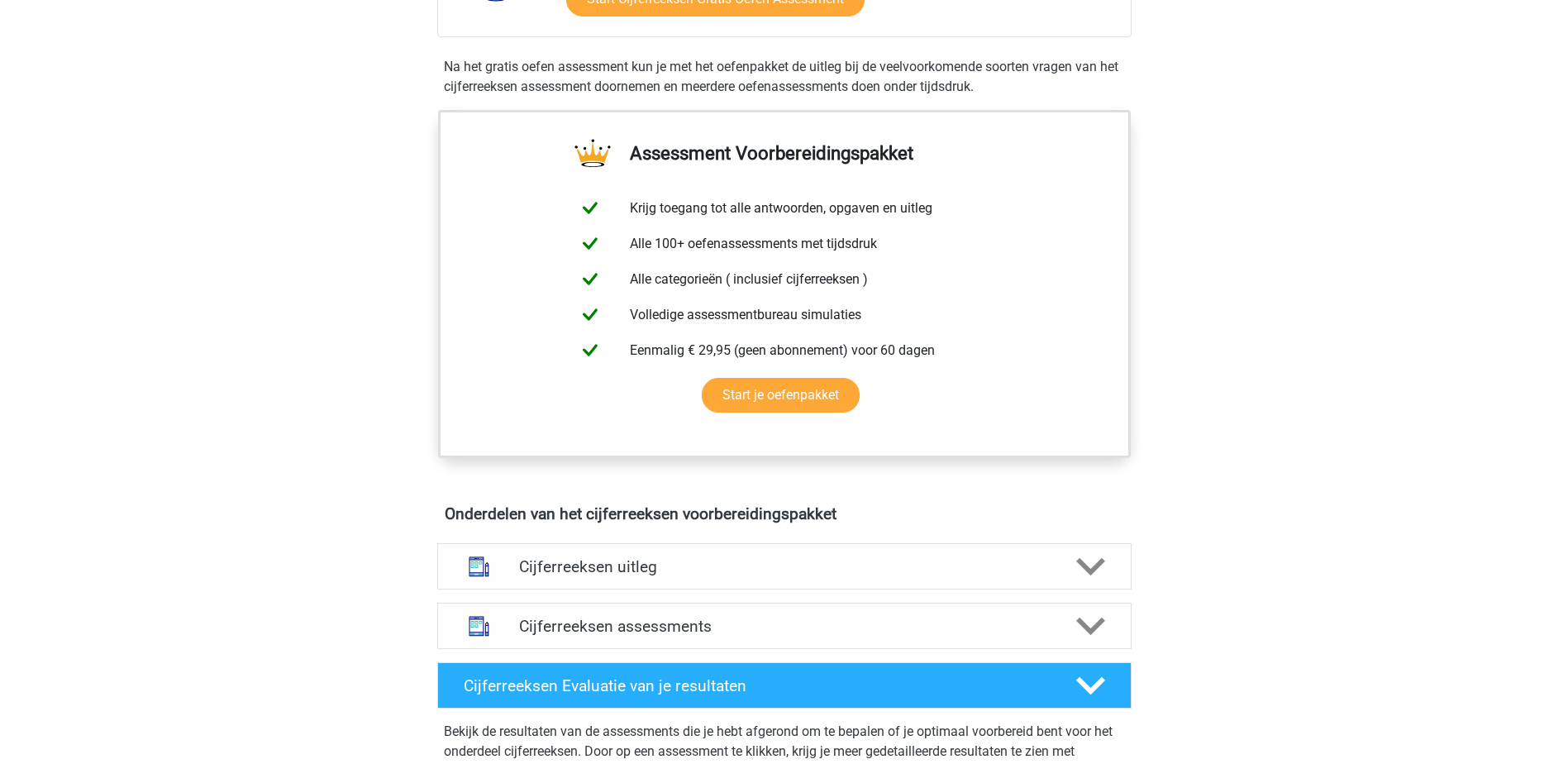
scroll to position [826, 0]
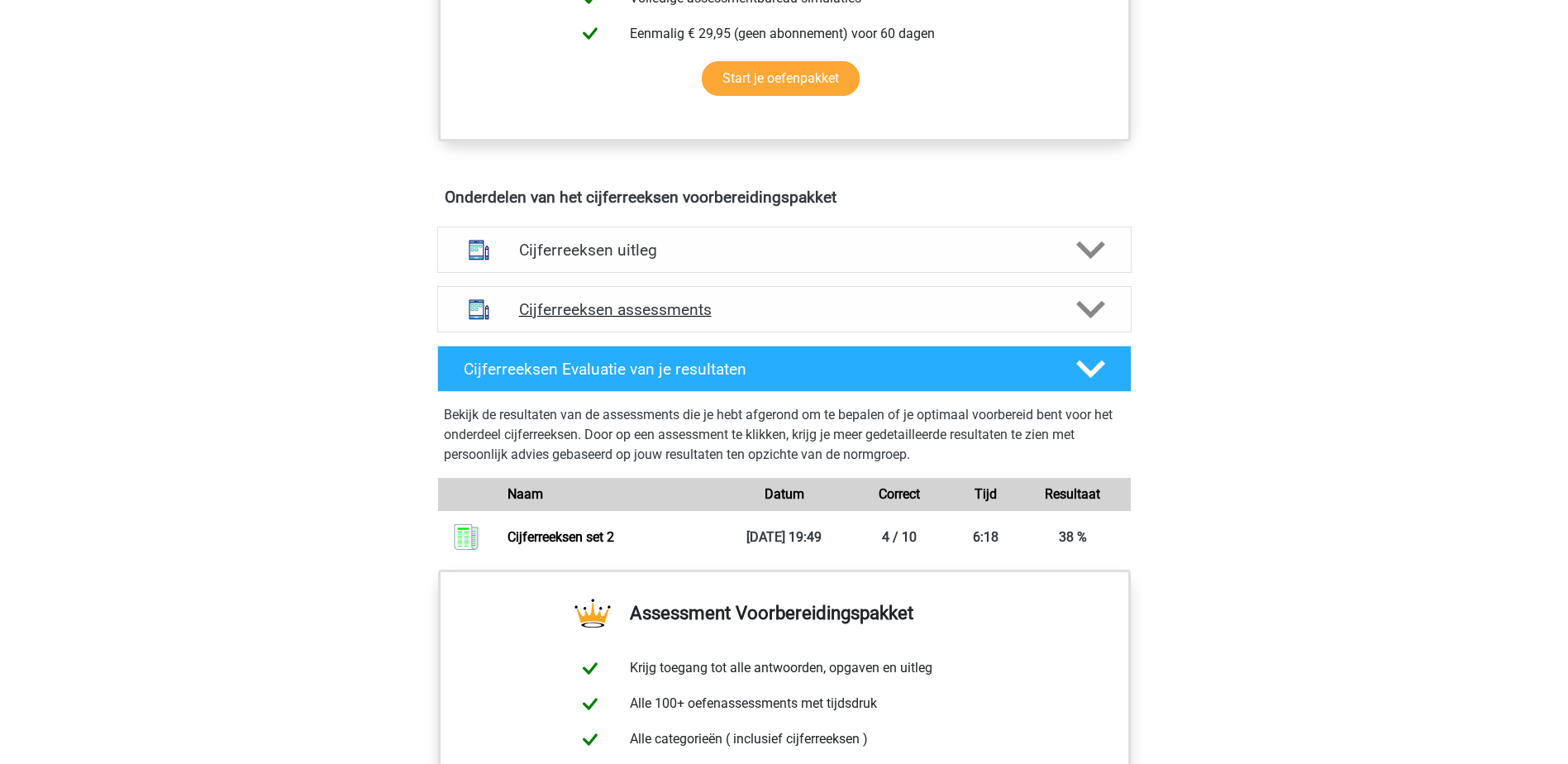
click at [727, 319] on h4 "Cijferreeksen assessments" at bounding box center [785, 310] width 531 height 19
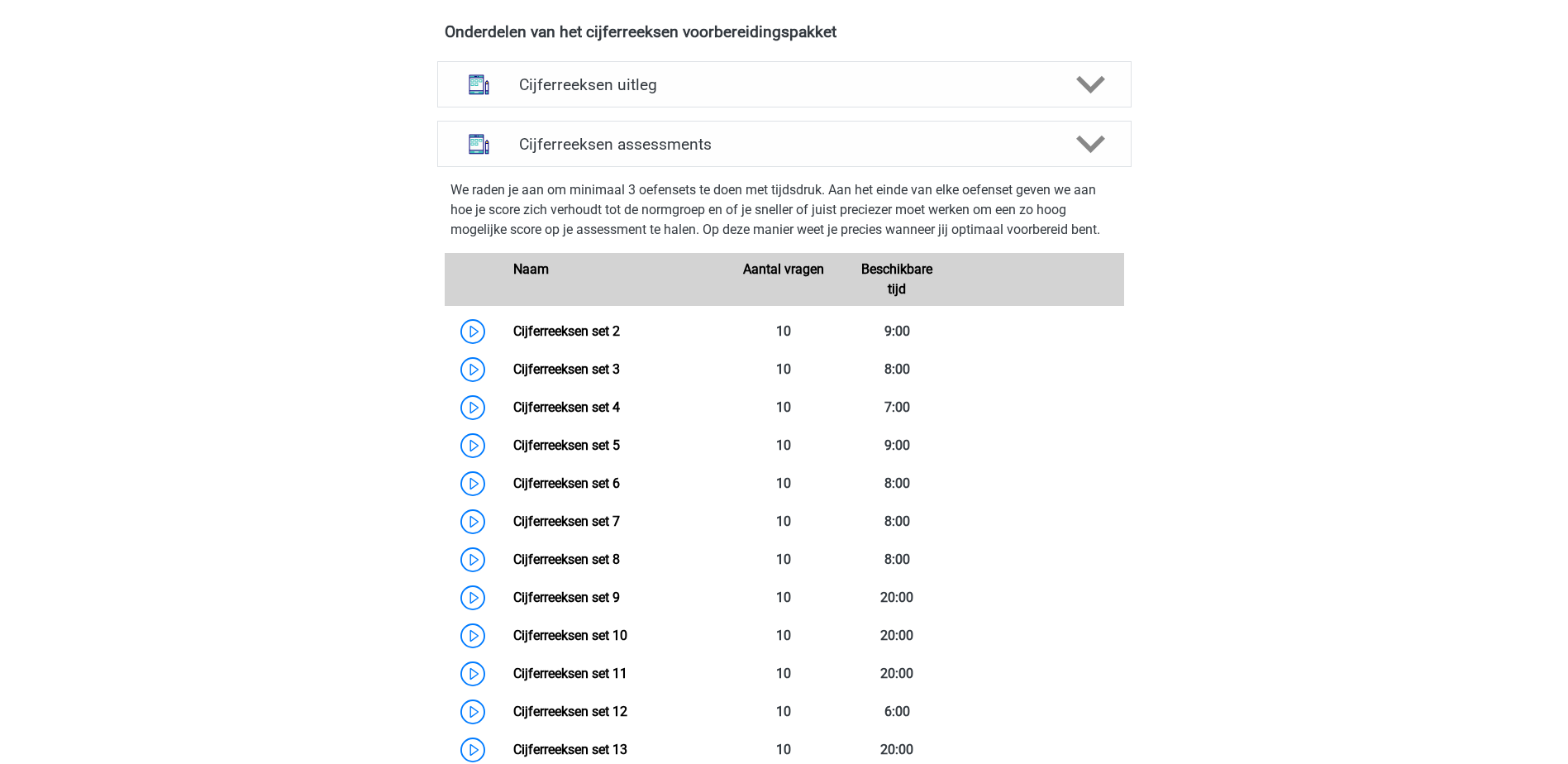
scroll to position [1075, 0]
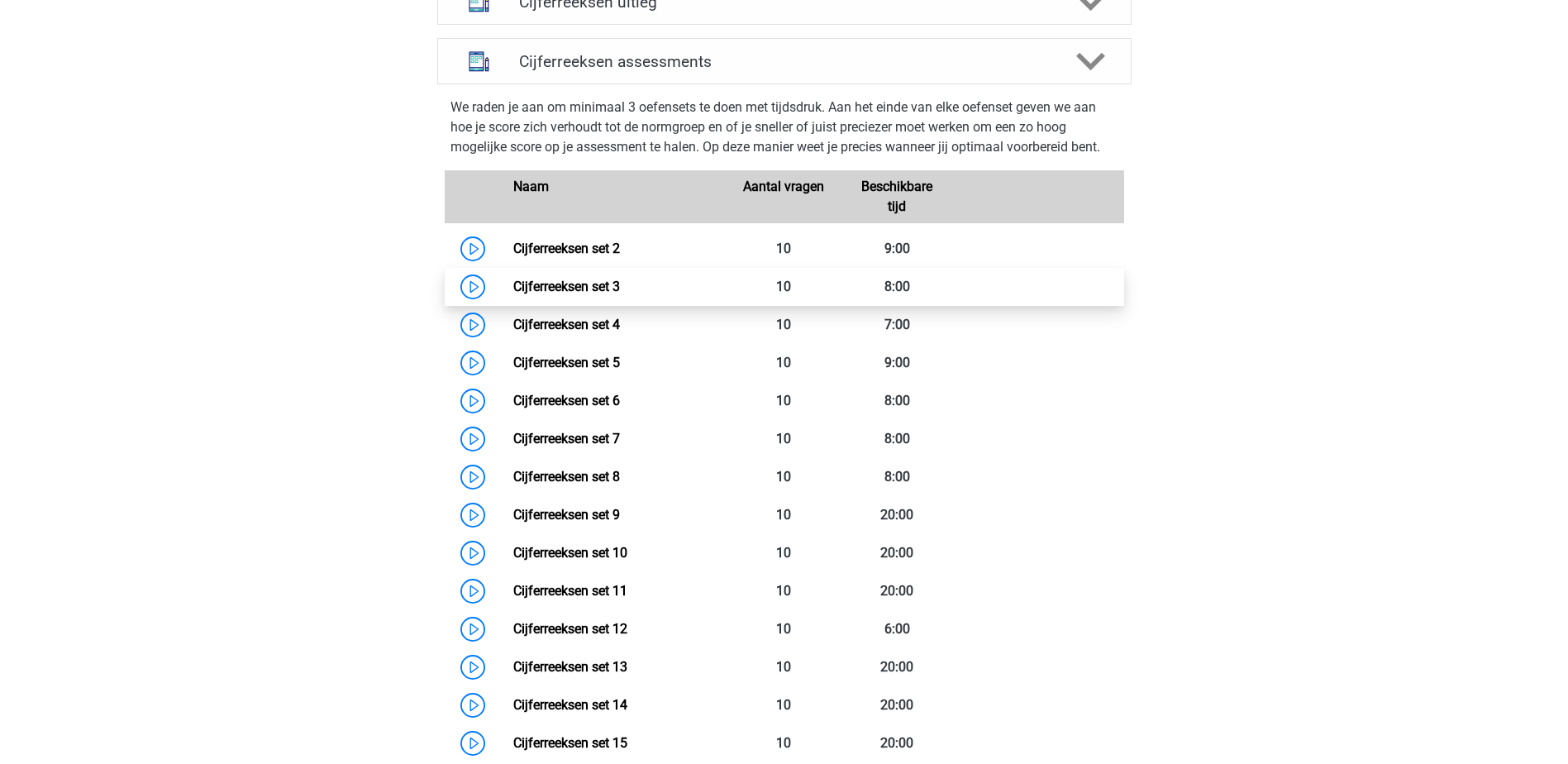
click at [591, 294] on link "Cijferreeksen set 3" at bounding box center [565, 287] width 106 height 15
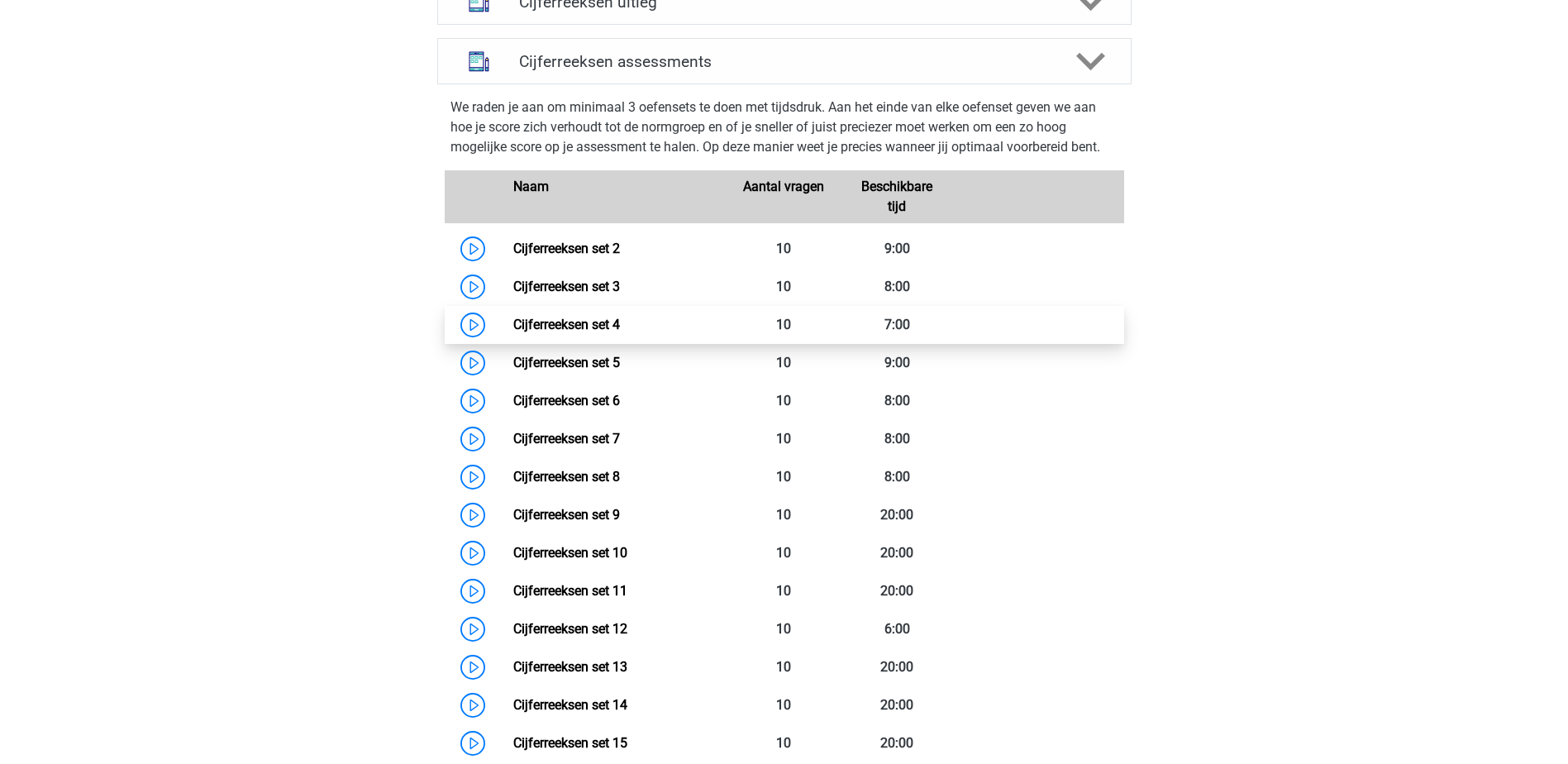
click at [571, 333] on link "Cijferreeksen set 4" at bounding box center [565, 324] width 106 height 15
click at [573, 333] on link "Cijferreeksen set 4" at bounding box center [565, 324] width 106 height 15
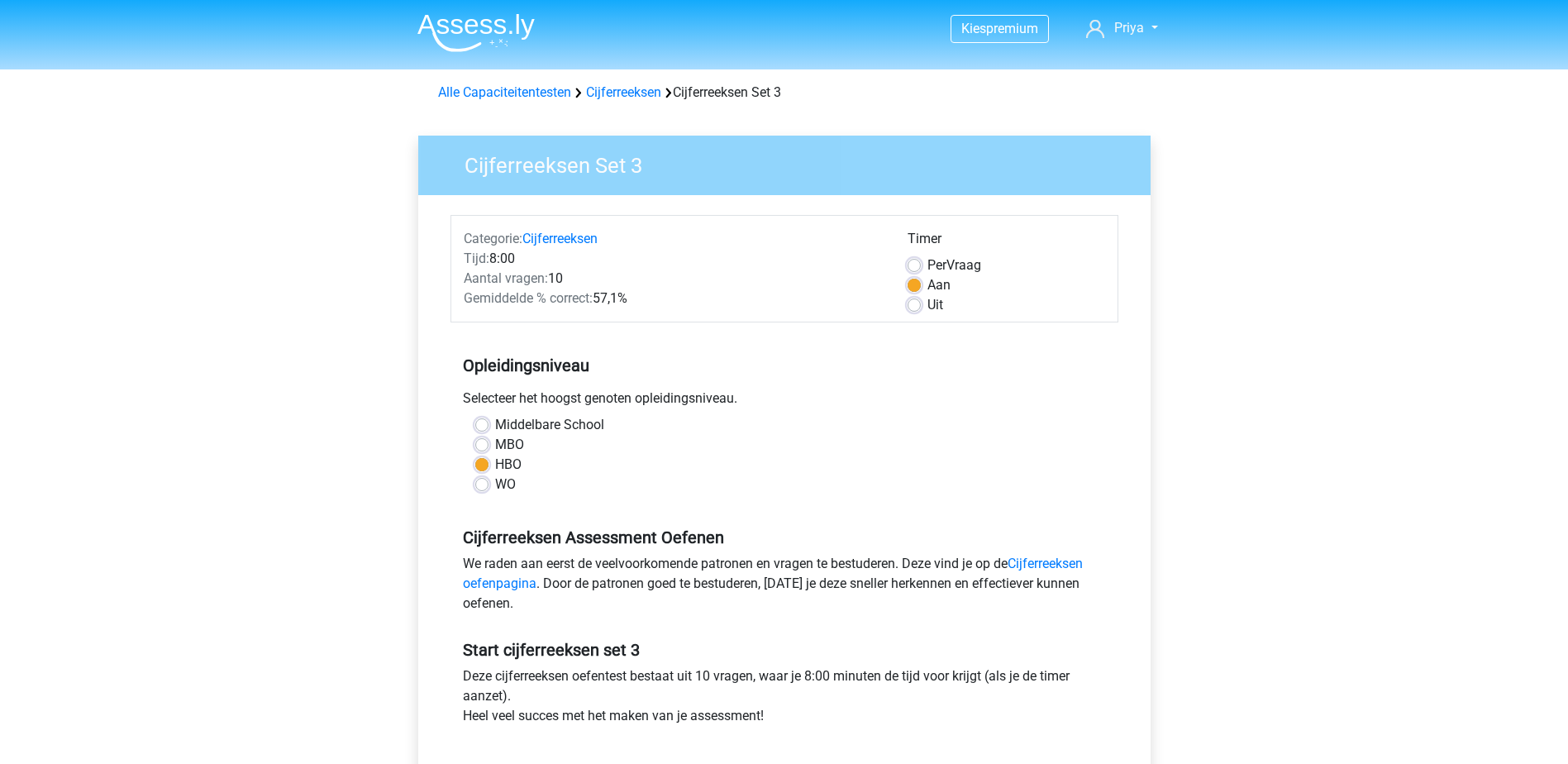
click at [904, 264] on div "Timer Per Vraag Aan Uit" at bounding box center [1006, 272] width 222 height 86
click at [927, 268] on label "Per Vraag" at bounding box center [954, 265] width 54 height 20
click at [911, 268] on input "Per Vraag" at bounding box center [914, 263] width 13 height 16
radio input "true"
click at [927, 291] on label "Aan" at bounding box center [938, 285] width 23 height 20
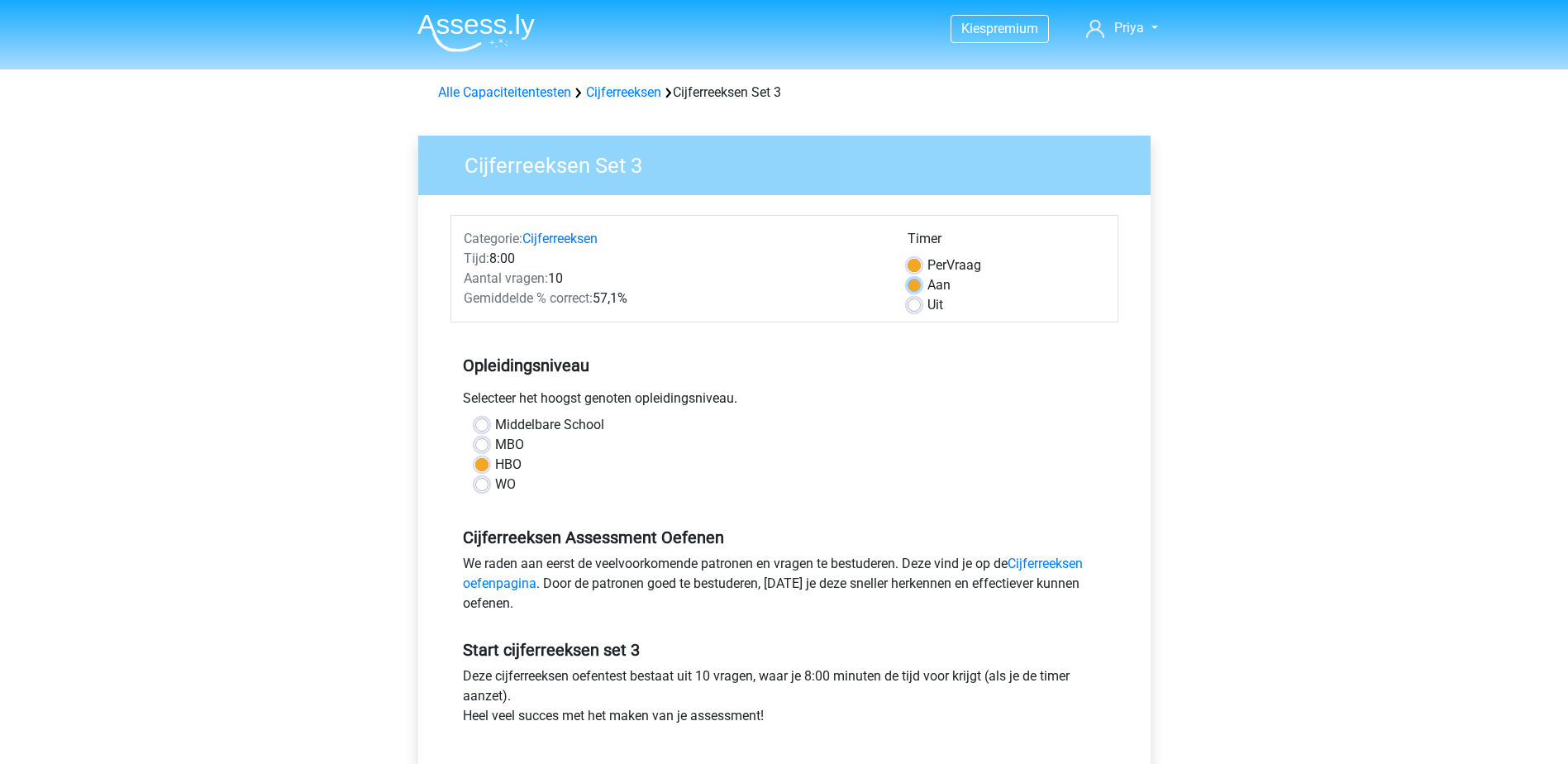
click at [915, 291] on input "Aan" at bounding box center [914, 283] width 13 height 16
radio input "true"
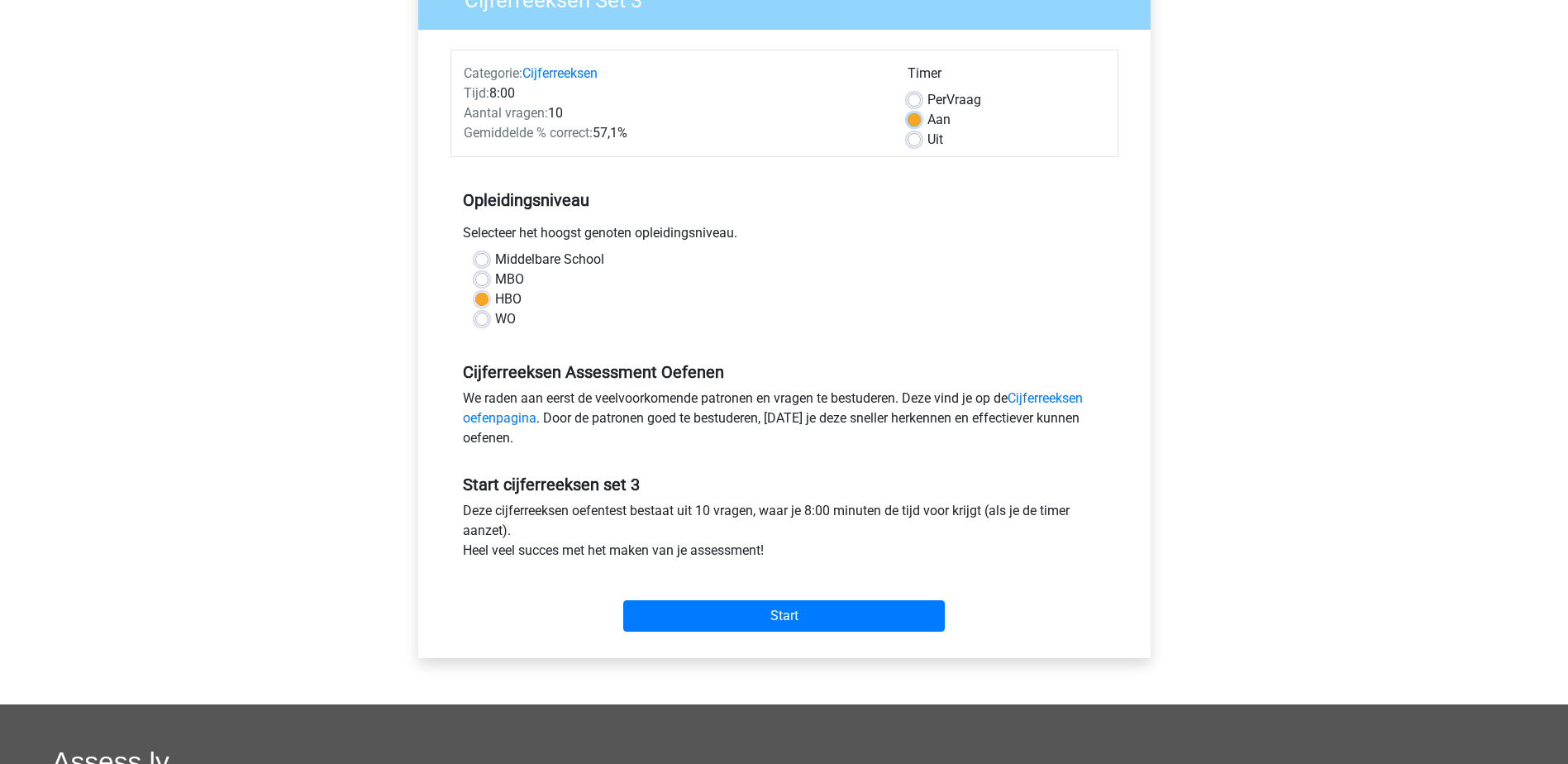
scroll to position [248, 0]
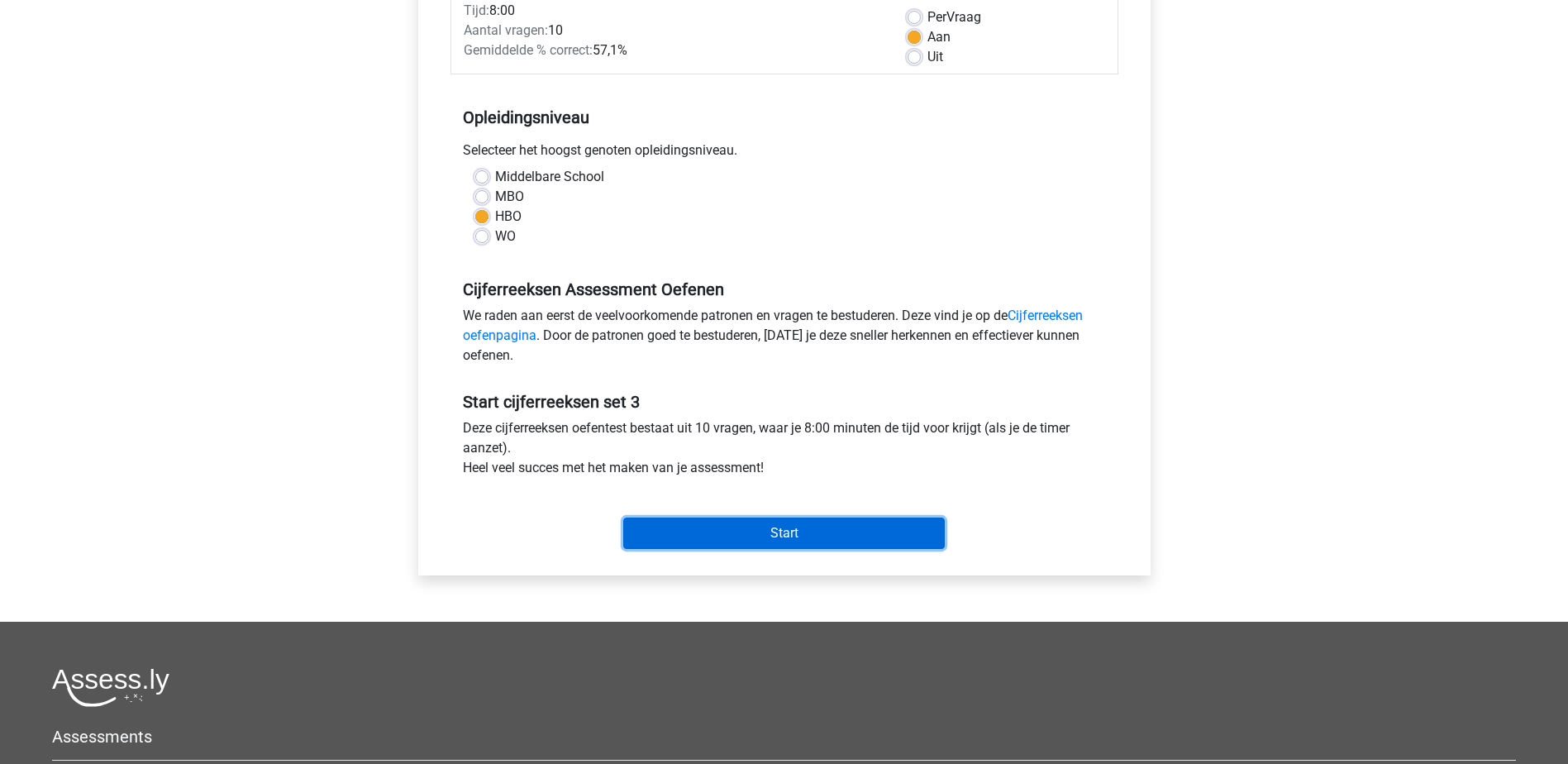
click at [801, 531] on input "Start" at bounding box center [783, 533] width 321 height 32
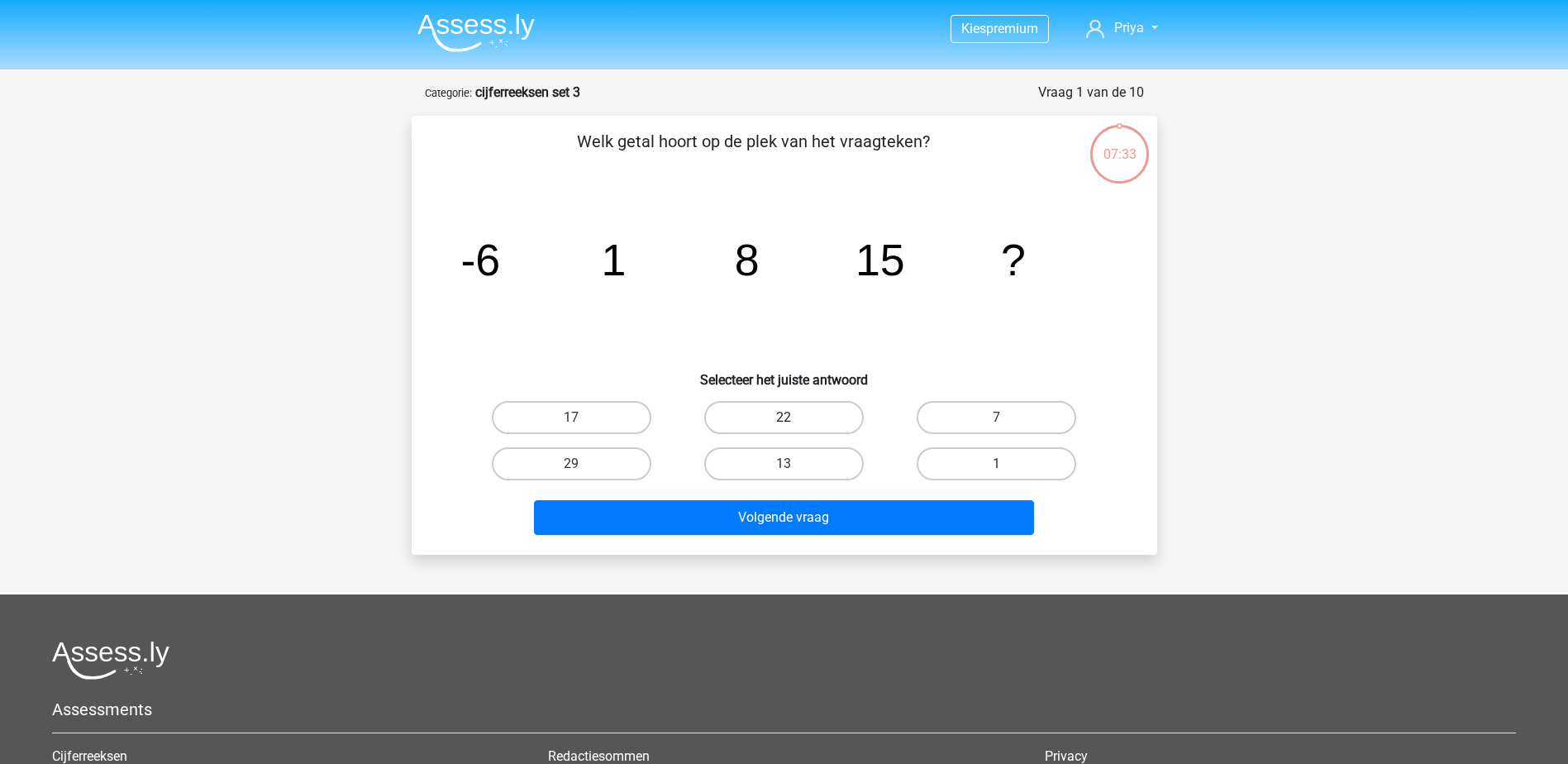
click at [807, 427] on label "22" at bounding box center [784, 417] width 159 height 33
click at [795, 427] on input "22" at bounding box center [788, 422] width 11 height 11
radio input "true"
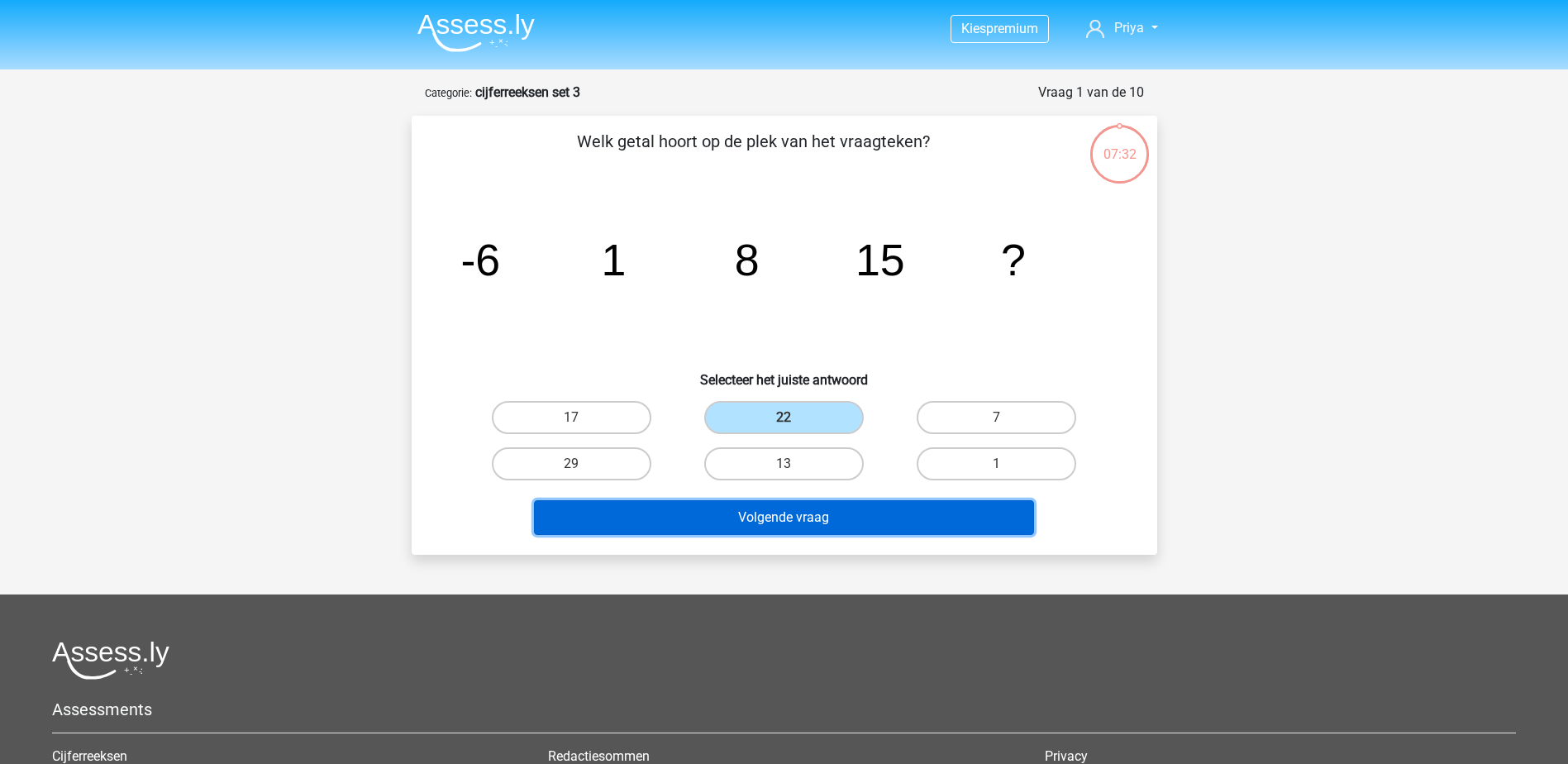
click at [913, 506] on button "Volgende vraag" at bounding box center [784, 518] width 500 height 35
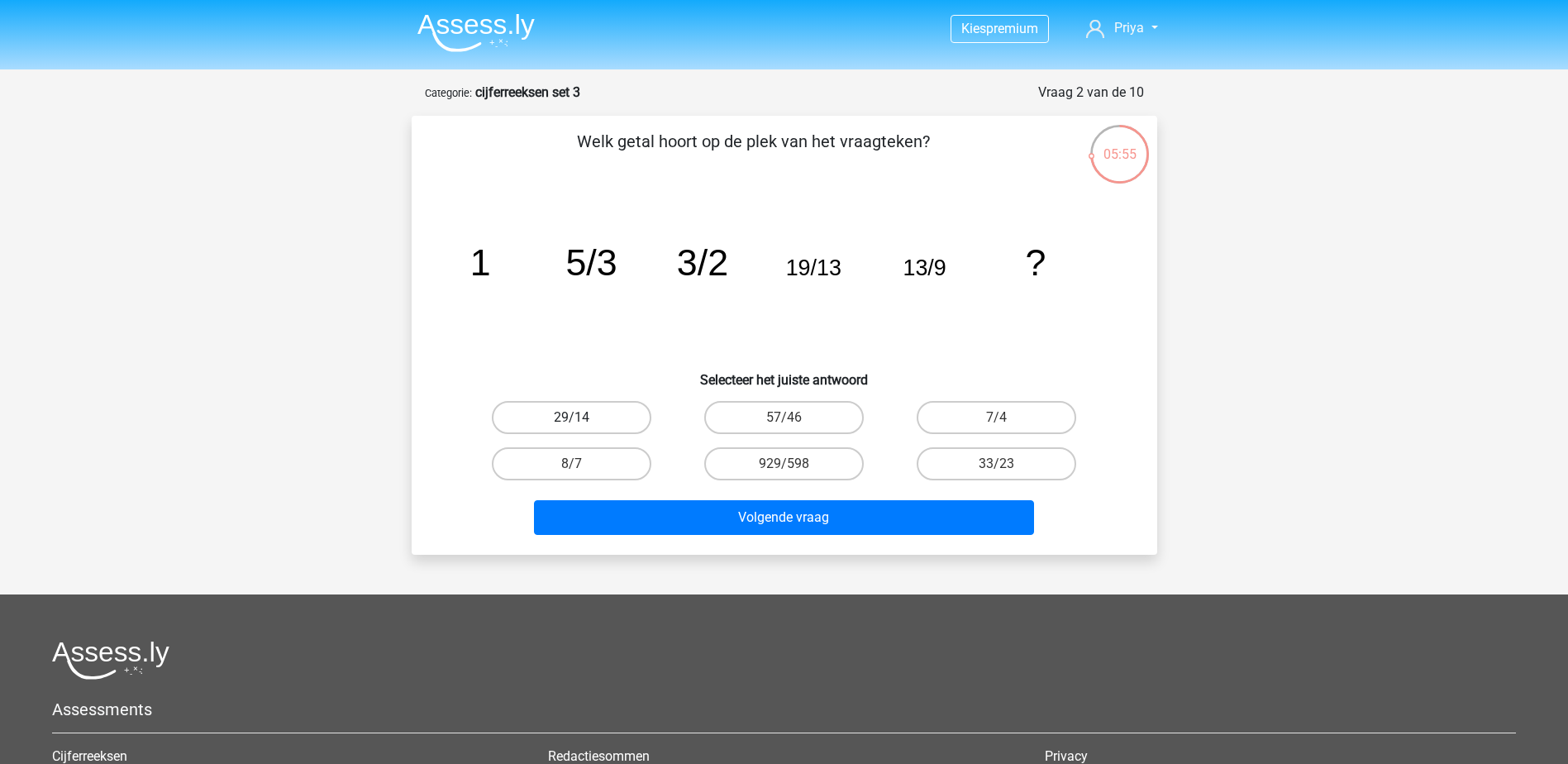
click at [576, 428] on label "29/14" at bounding box center [571, 417] width 159 height 33
click at [576, 428] on input "29/14" at bounding box center [576, 422] width 11 height 11
radio input "true"
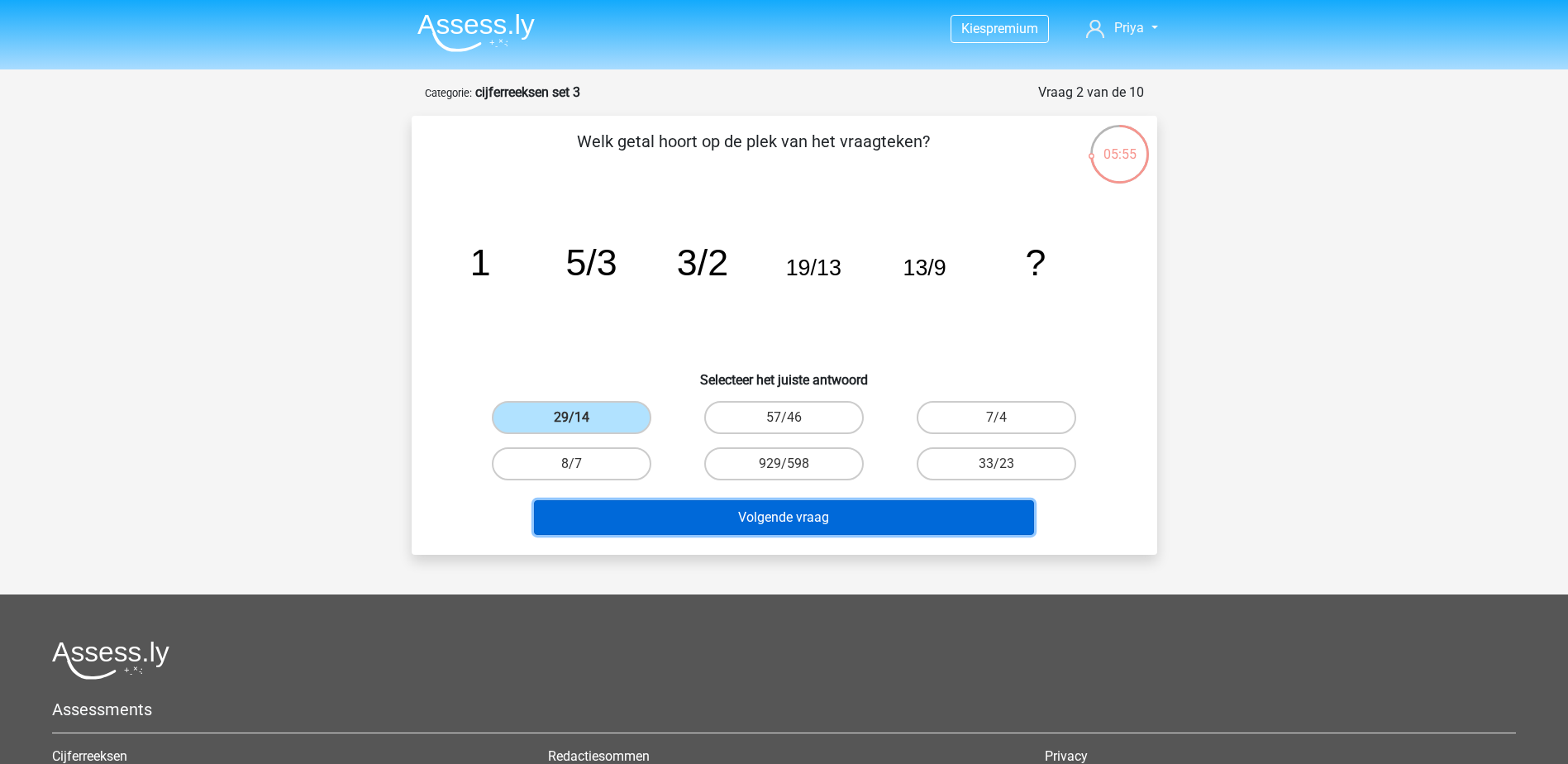
click at [826, 534] on button "Volgende vraag" at bounding box center [784, 518] width 500 height 35
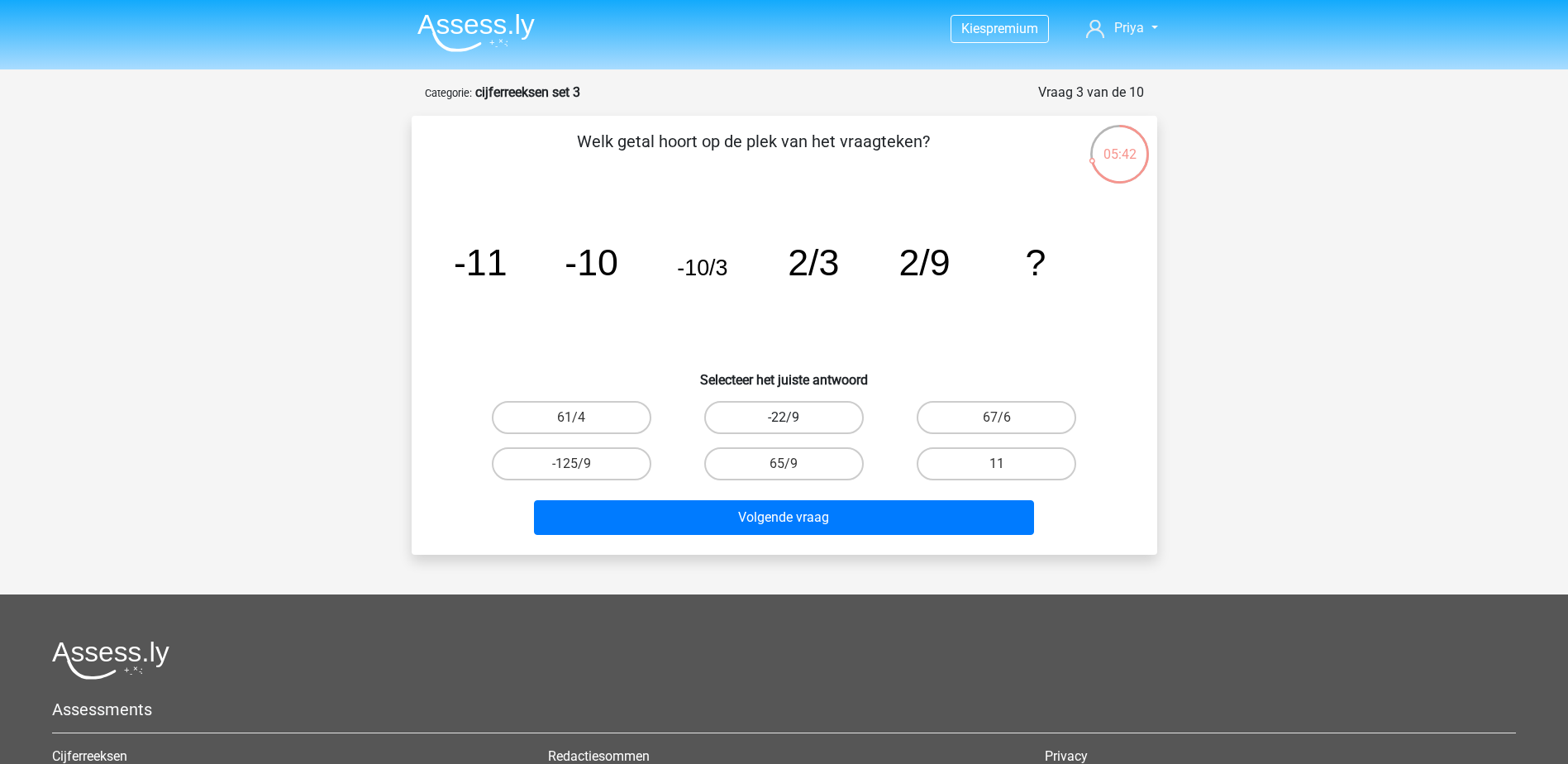
click at [772, 428] on label "-22/9" at bounding box center [784, 417] width 159 height 33
click at [783, 428] on input "-22/9" at bounding box center [788, 422] width 11 height 11
radio input "true"
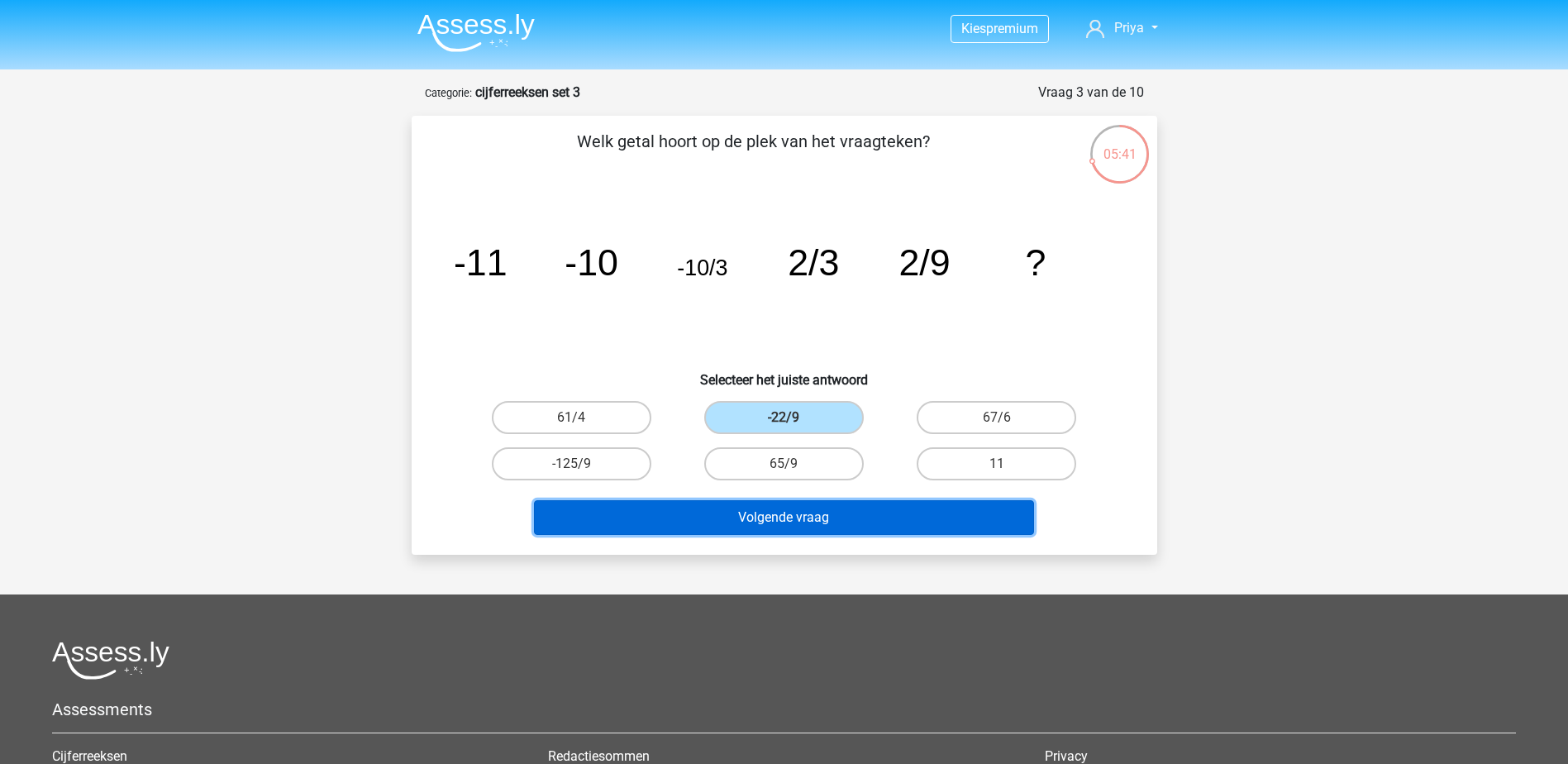
click at [859, 524] on button "Volgende vraag" at bounding box center [784, 518] width 500 height 35
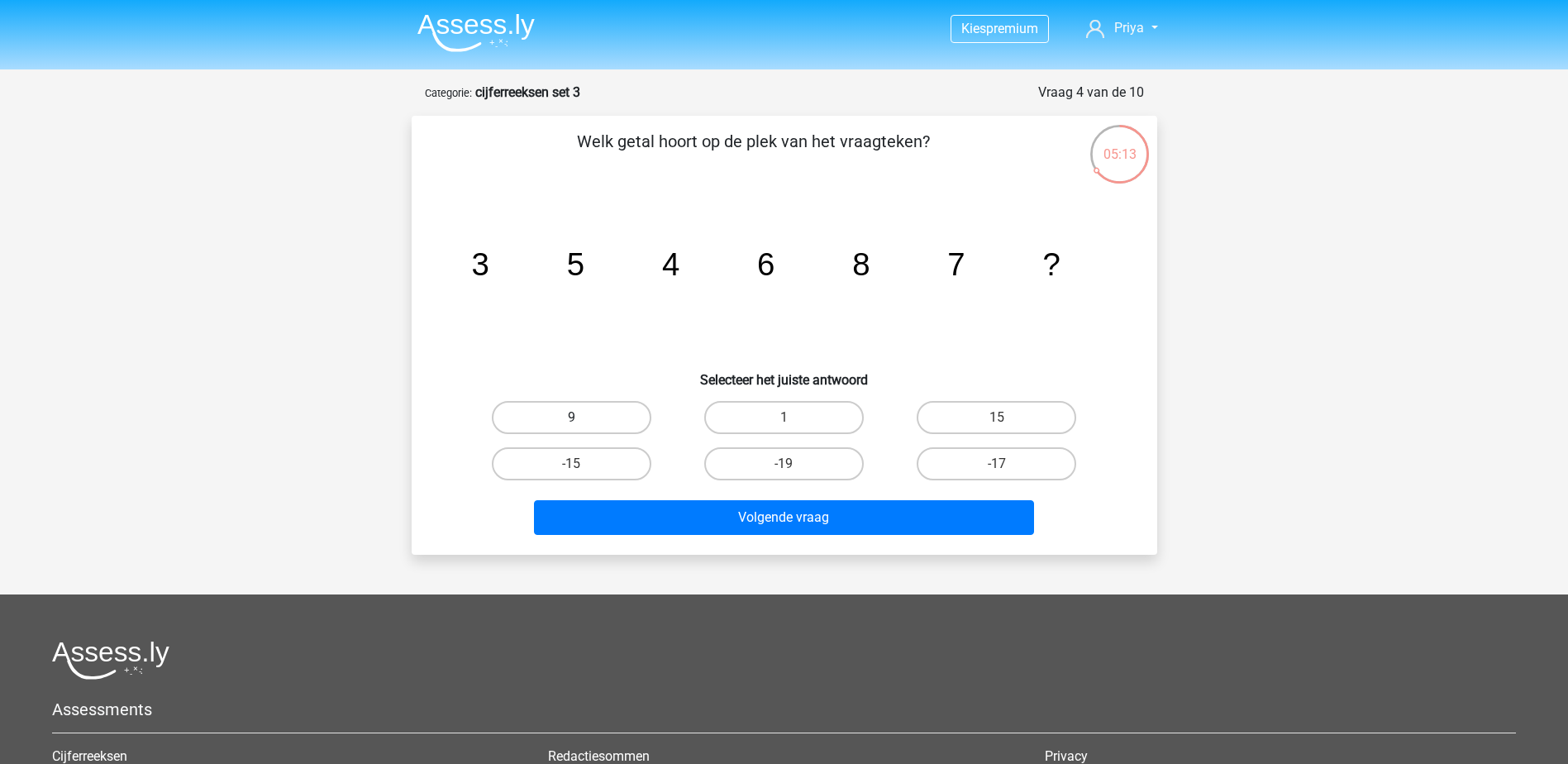
click at [595, 424] on label "9" at bounding box center [571, 417] width 159 height 33
click at [582, 424] on input "9" at bounding box center [576, 422] width 11 height 11
radio input "true"
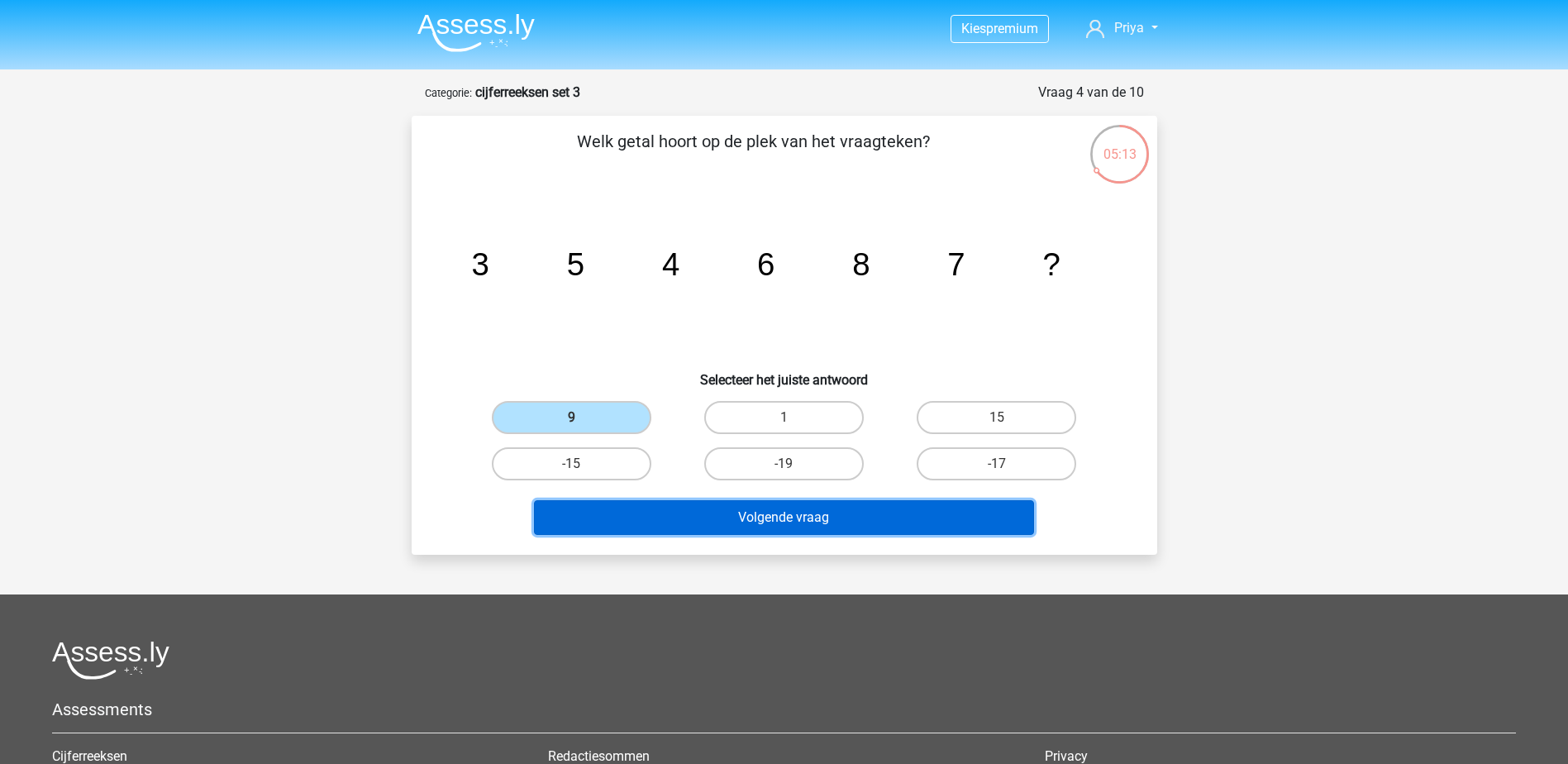
click at [853, 528] on button "Volgende vraag" at bounding box center [784, 518] width 500 height 35
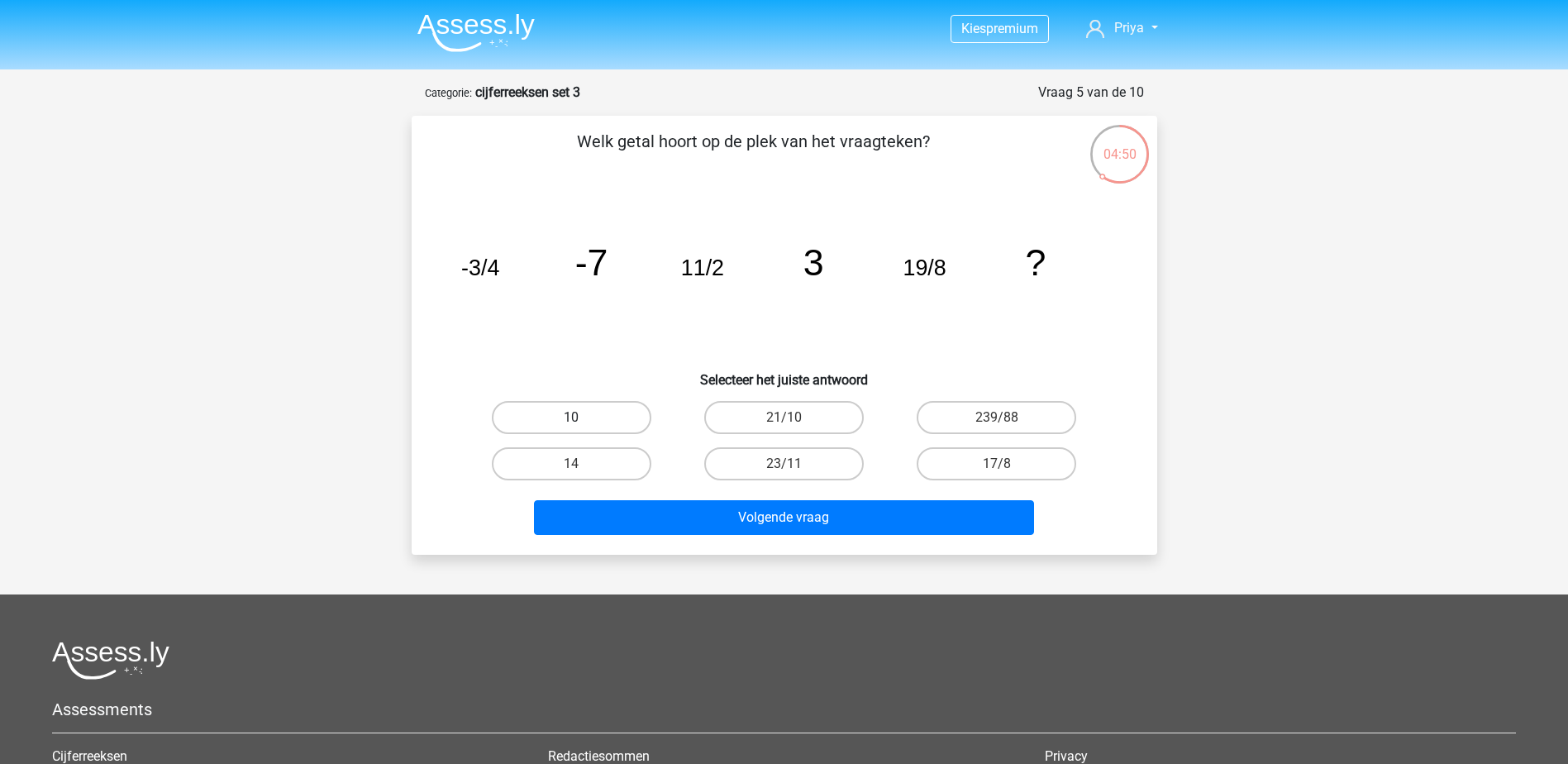
click at [546, 410] on label "10" at bounding box center [571, 417] width 159 height 33
click at [571, 417] on input "10" at bounding box center [576, 422] width 11 height 11
radio input "true"
click at [597, 451] on label "14" at bounding box center [571, 463] width 159 height 33
click at [582, 464] on input "14" at bounding box center [576, 469] width 11 height 11
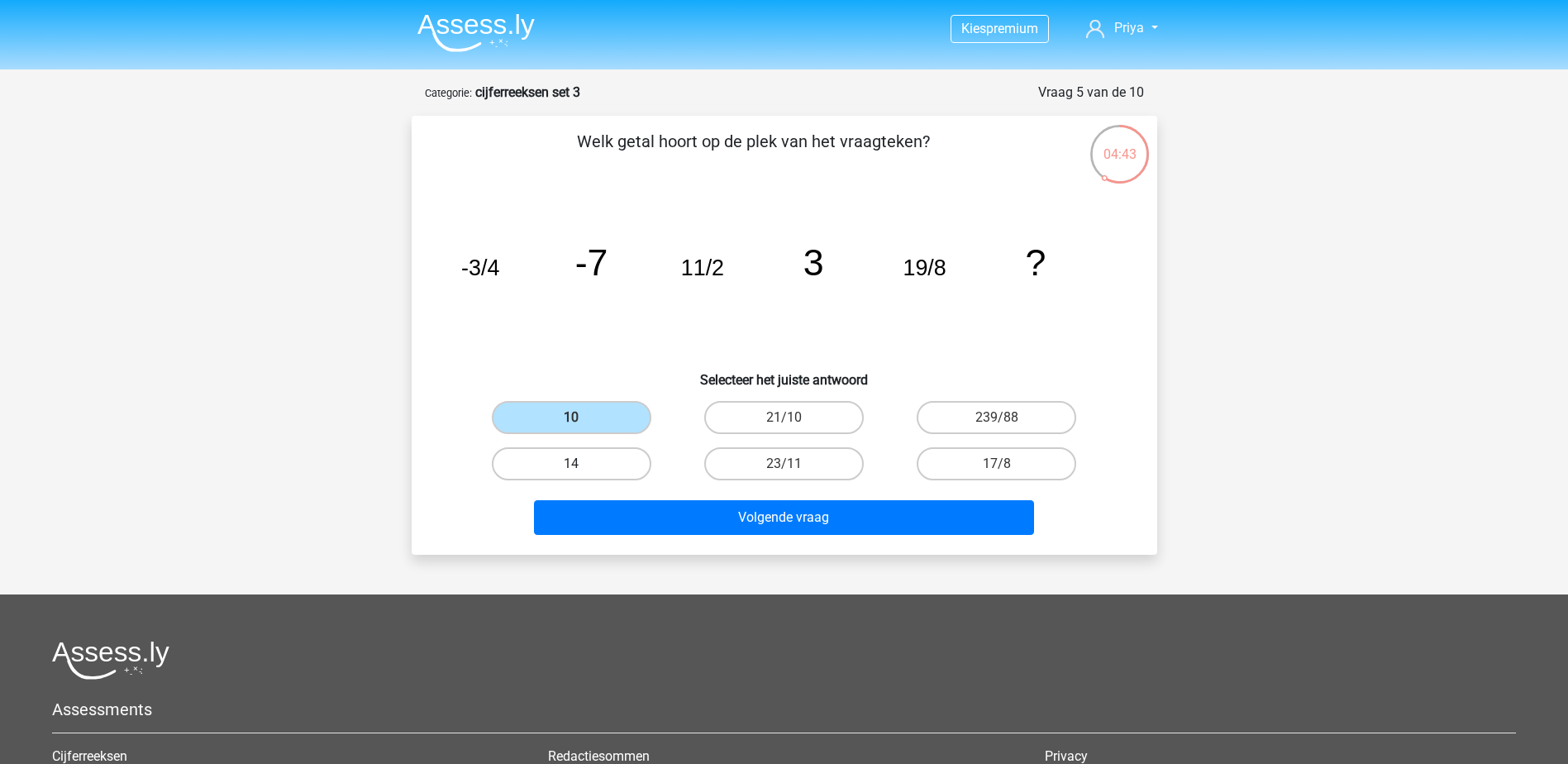
radio input "true"
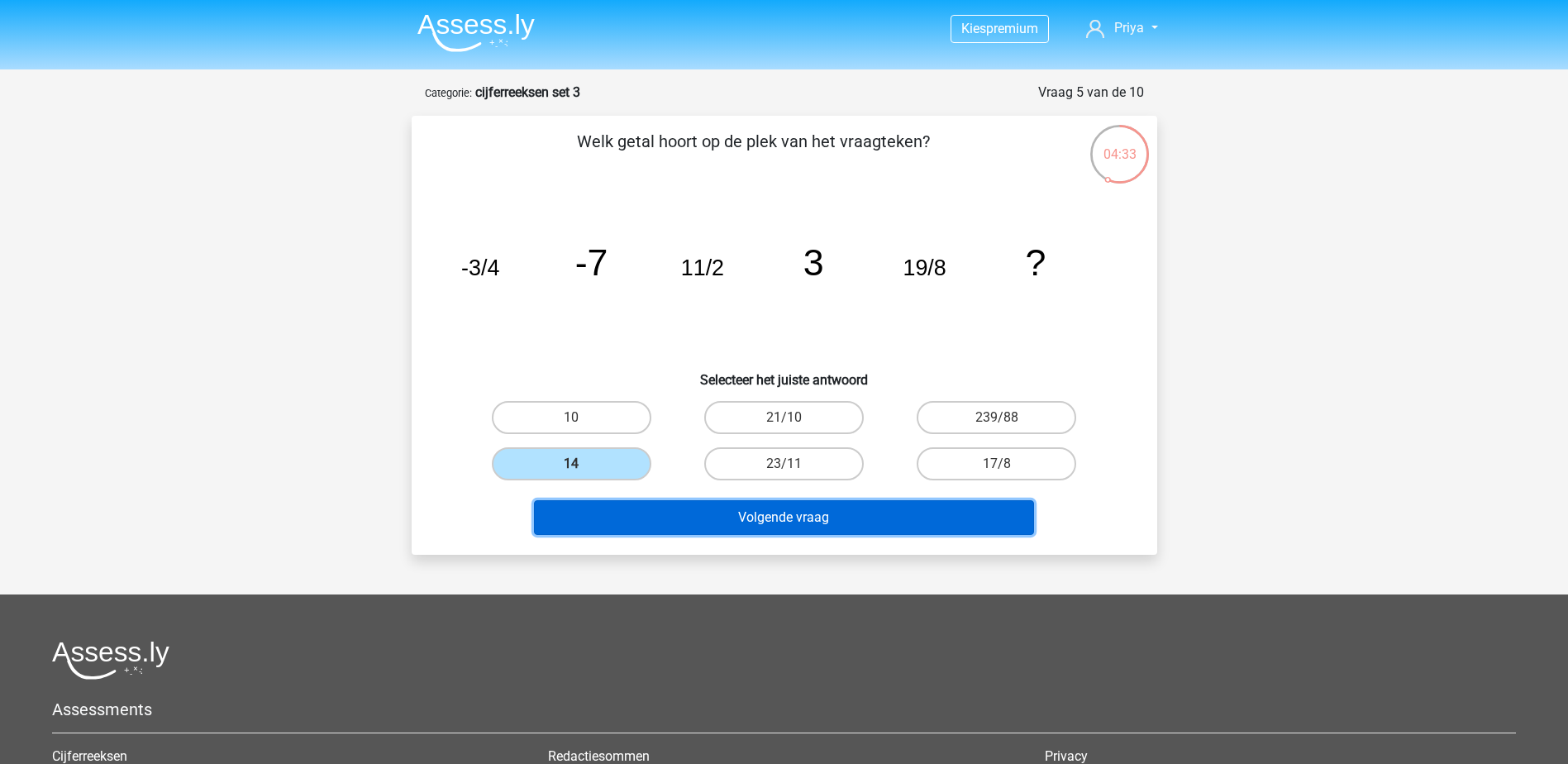
click at [921, 521] on button "Volgende vraag" at bounding box center [784, 518] width 500 height 35
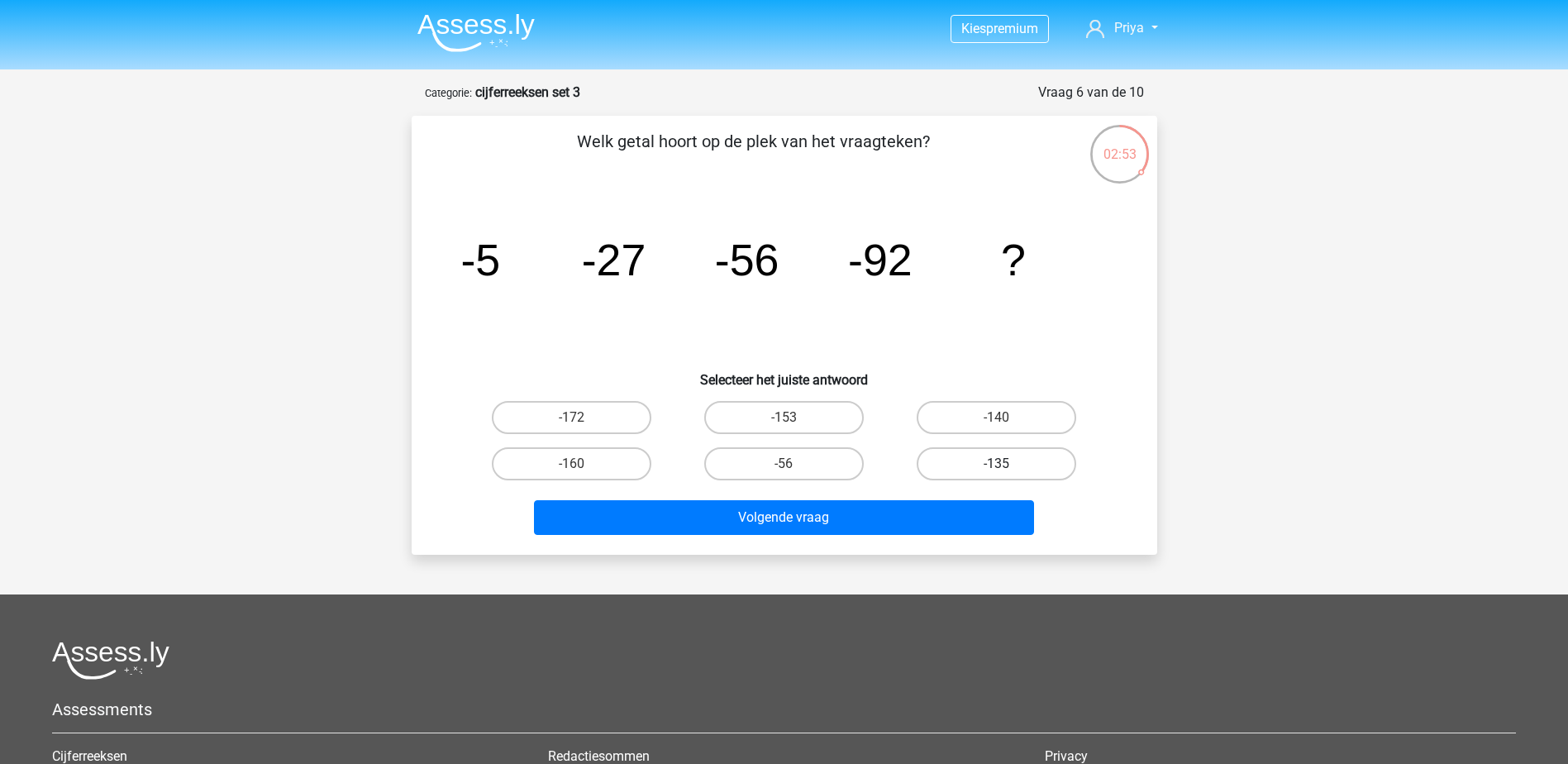
click at [1005, 454] on label "-135" at bounding box center [996, 463] width 159 height 33
click at [1005, 464] on input "-135" at bounding box center [1002, 469] width 11 height 11
radio input "true"
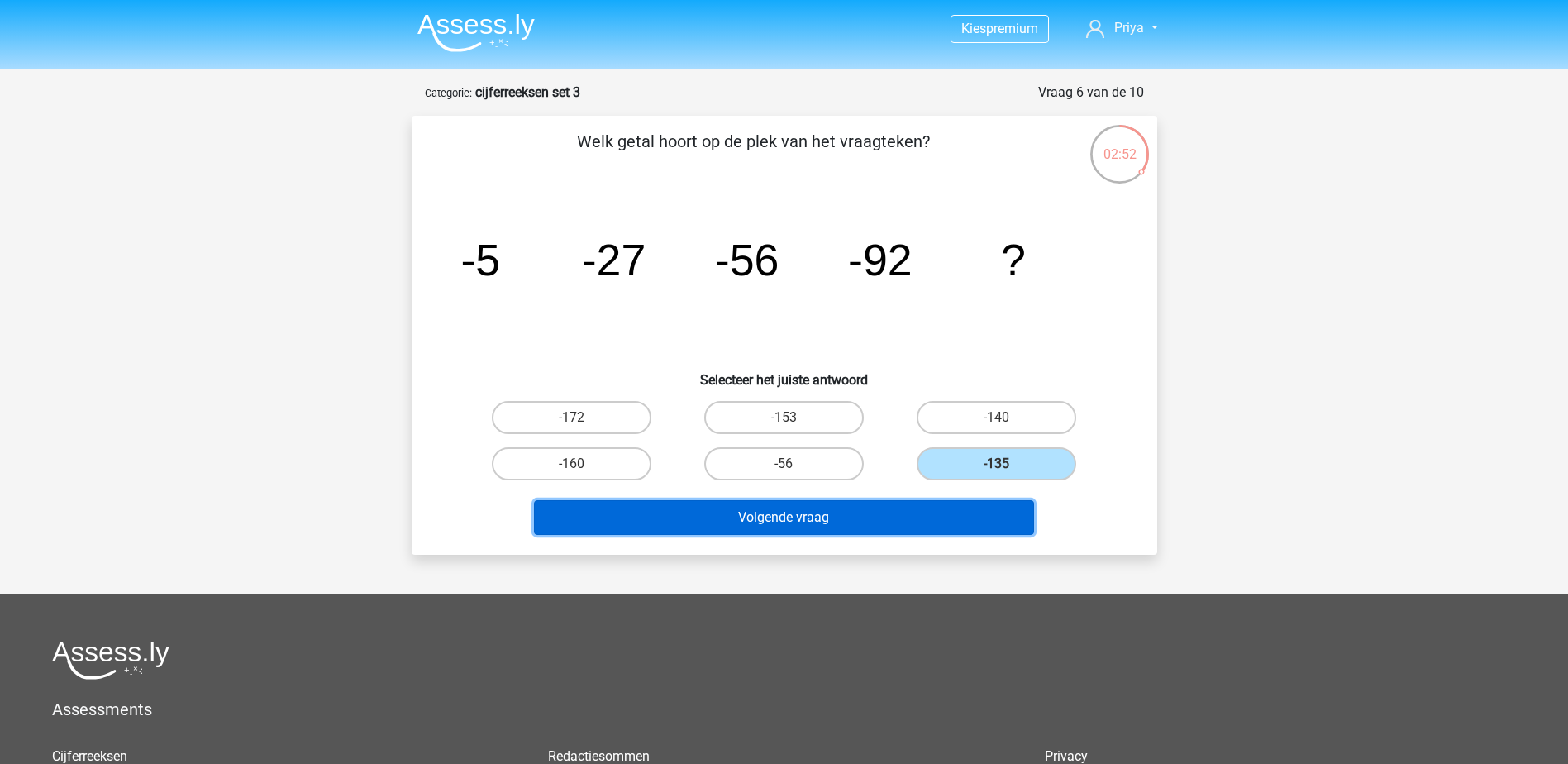
click at [951, 523] on button "Volgende vraag" at bounding box center [784, 518] width 500 height 35
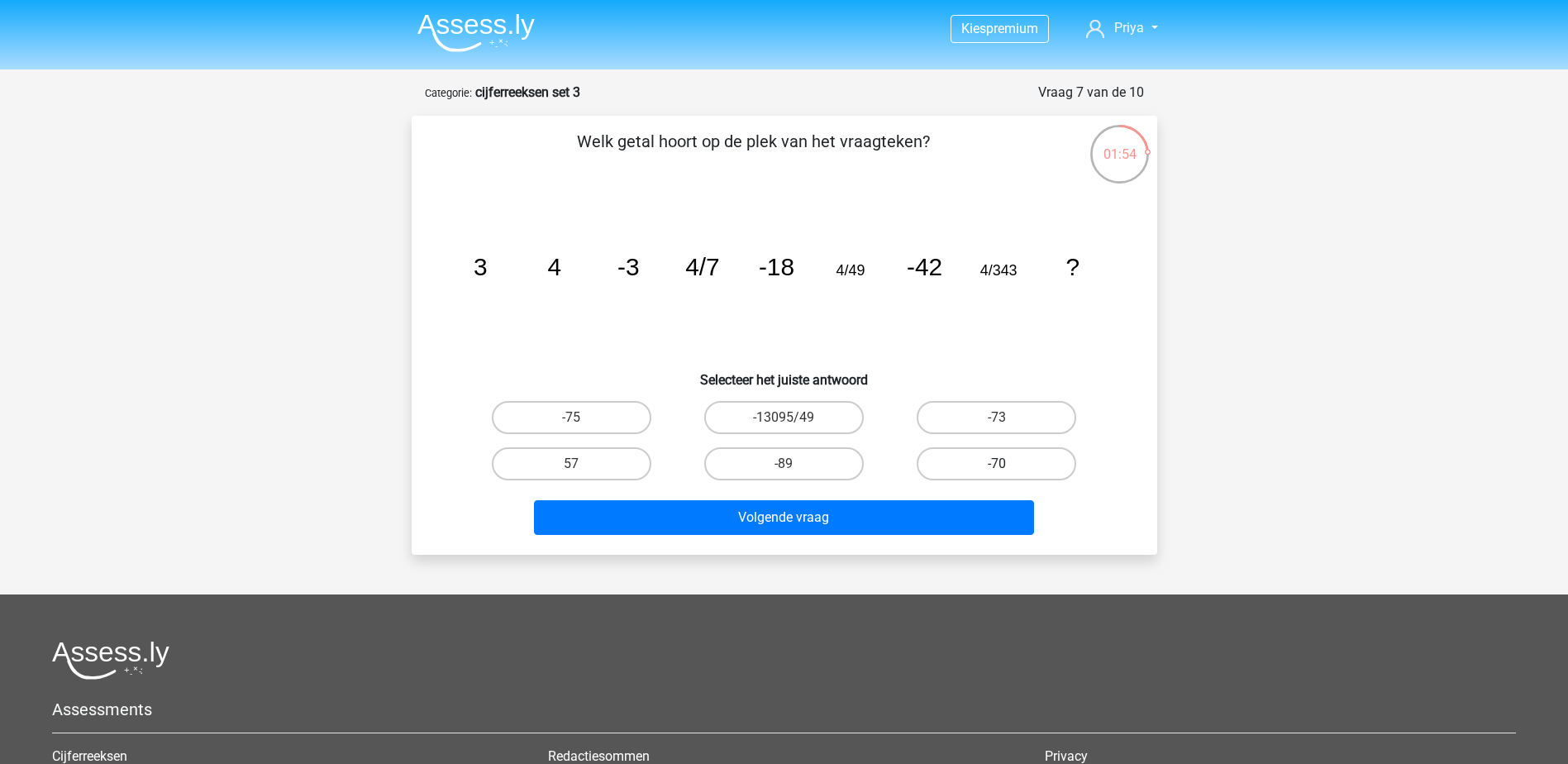
click at [976, 458] on label "-70" at bounding box center [996, 463] width 159 height 33
click at [997, 464] on input "-70" at bounding box center [1002, 469] width 11 height 11
radio input "true"
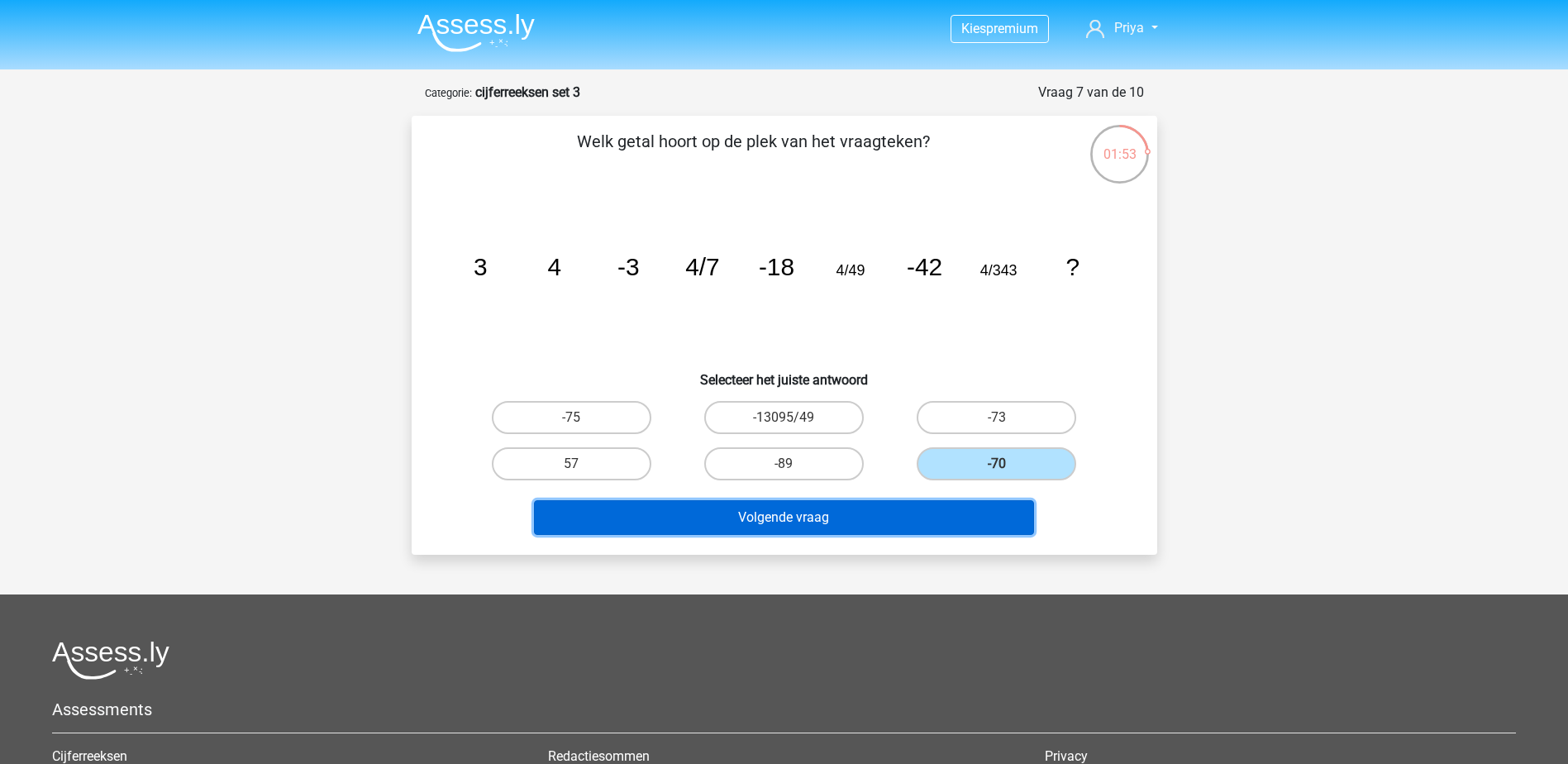
click at [941, 518] on button "Volgende vraag" at bounding box center [784, 518] width 500 height 35
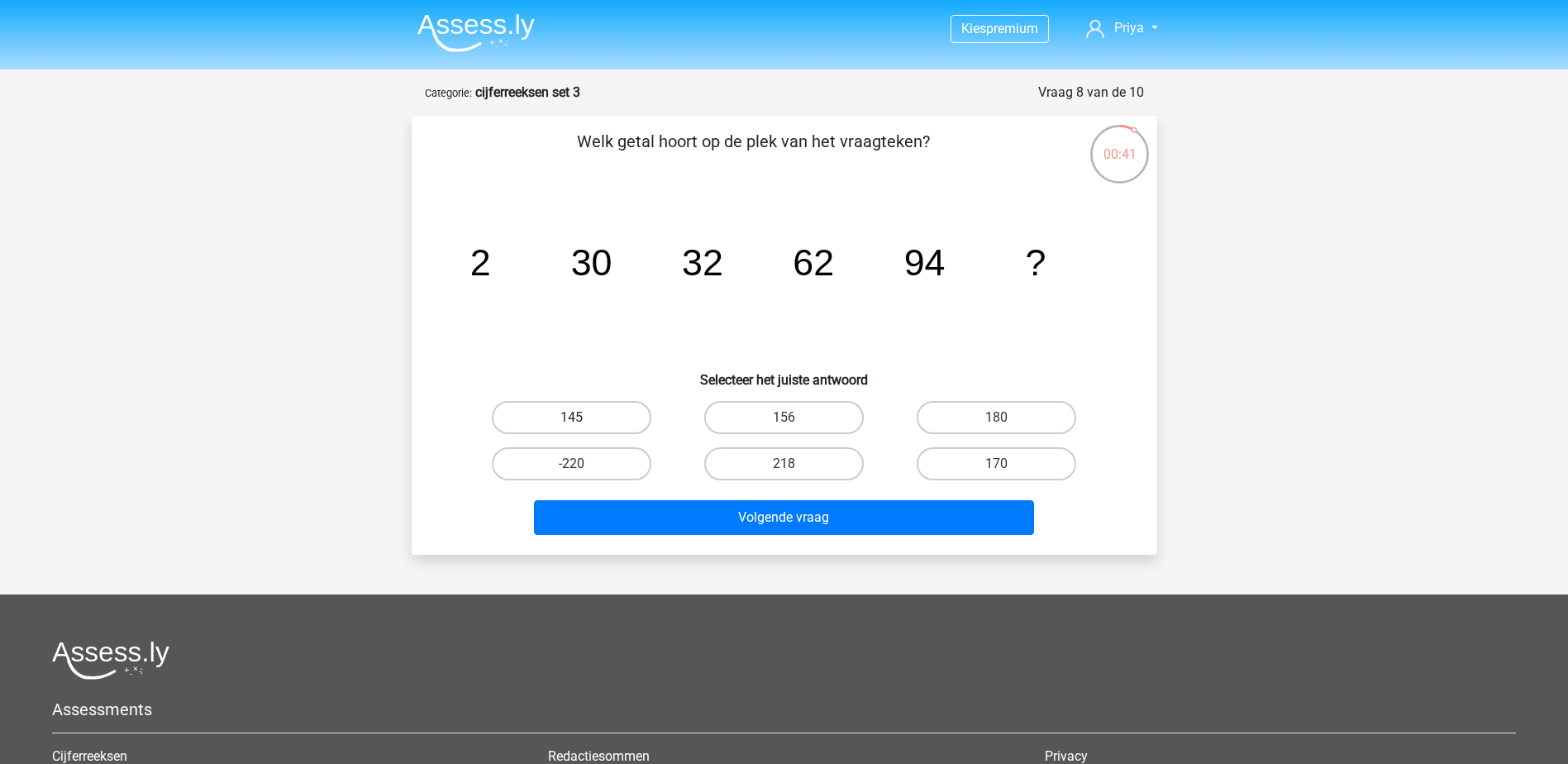
click at [627, 423] on label "145" at bounding box center [571, 417] width 159 height 33
click at [582, 423] on input "145" at bounding box center [576, 422] width 11 height 11
radio input "true"
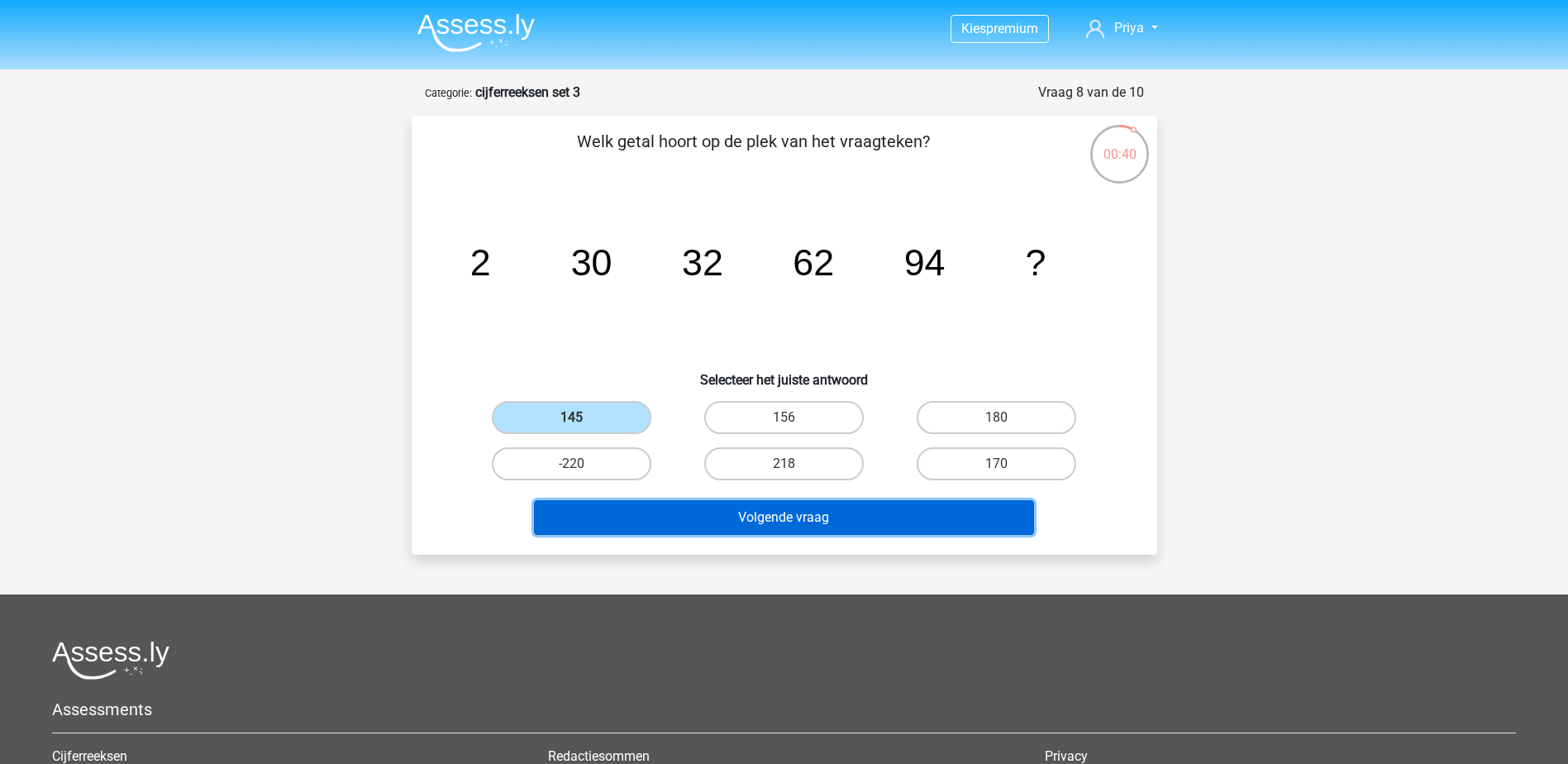
click at [799, 505] on button "Volgende vraag" at bounding box center [784, 518] width 500 height 35
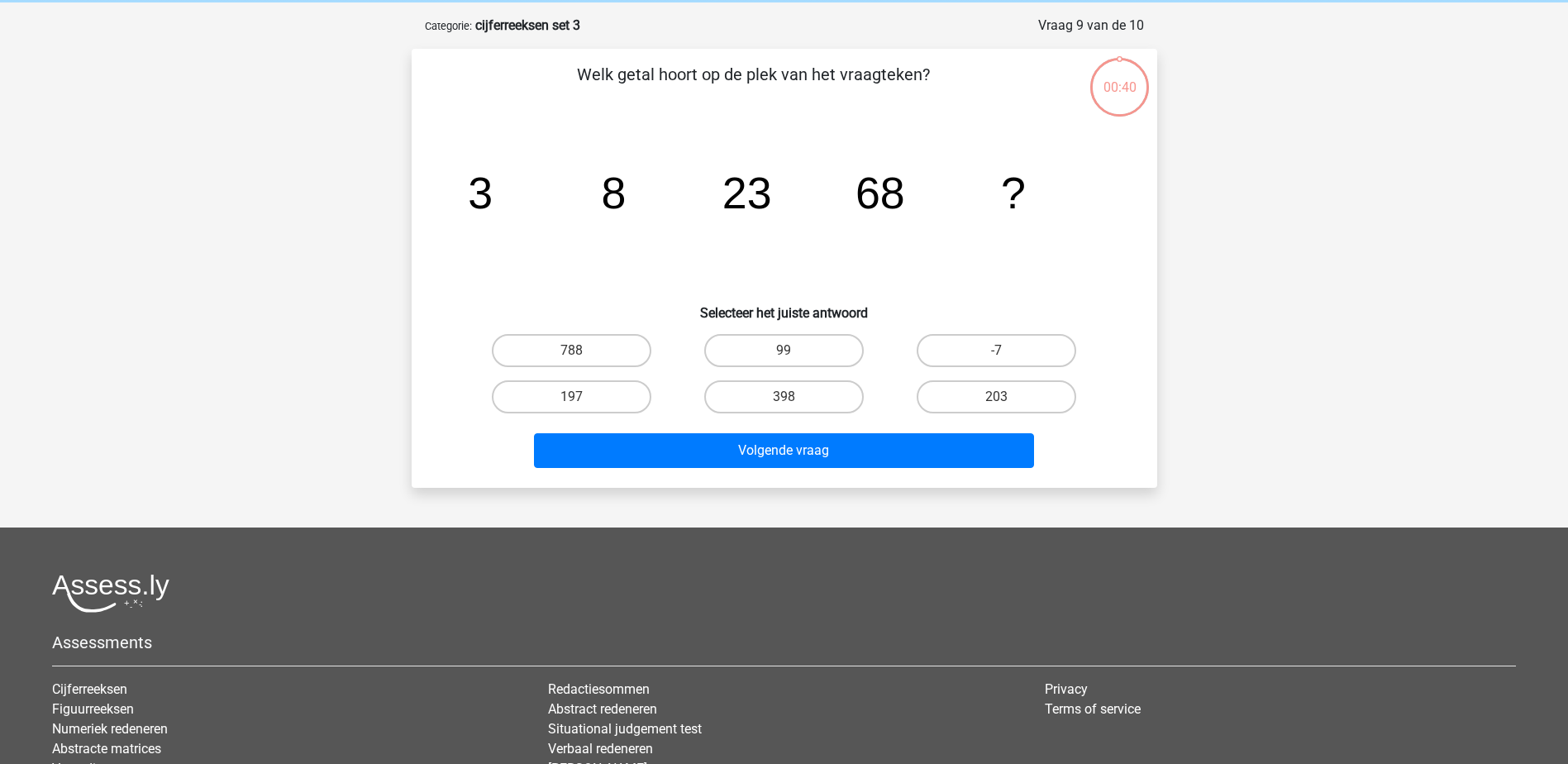
scroll to position [82, 0]
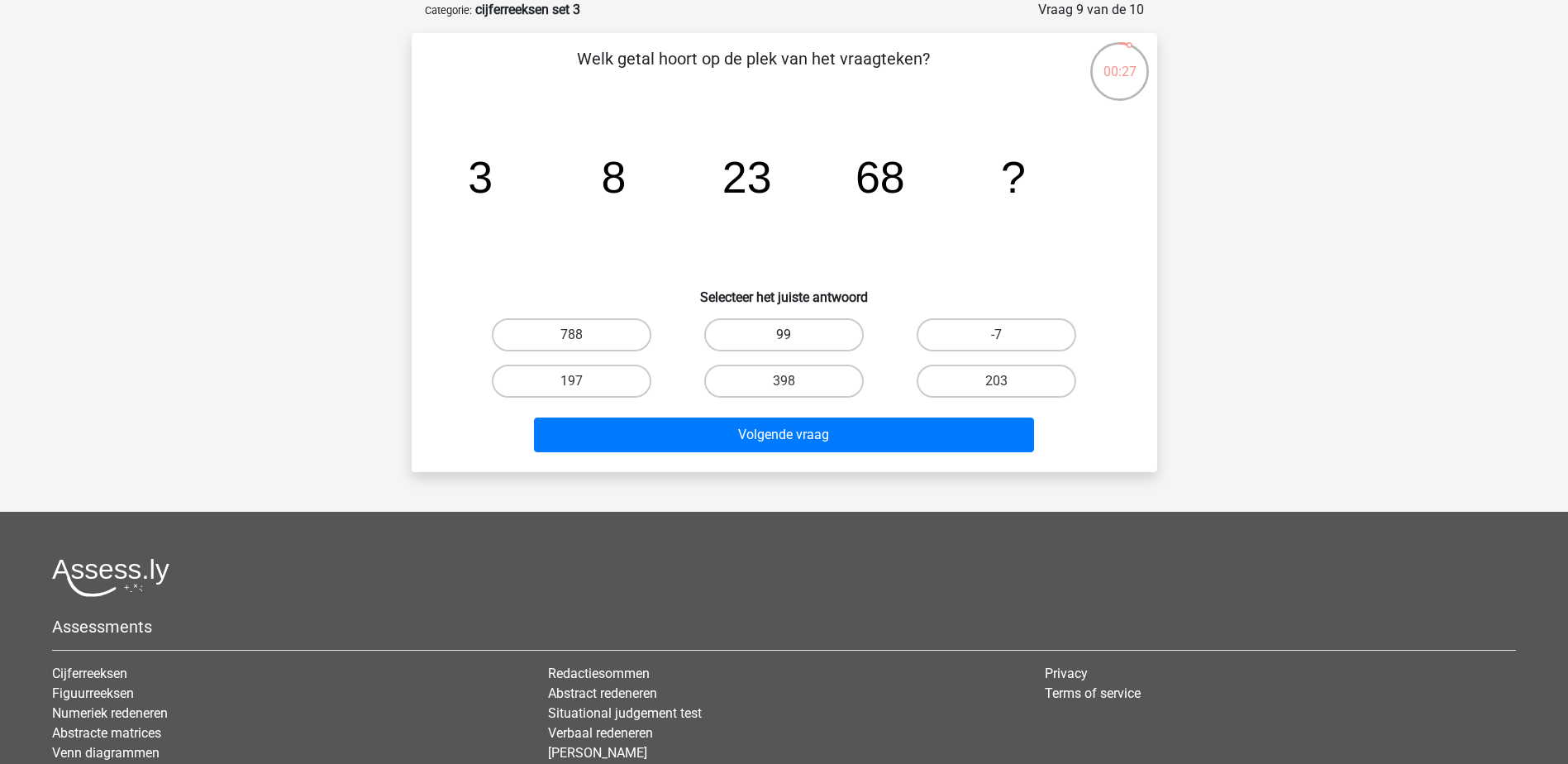
click at [807, 343] on label "99" at bounding box center [784, 335] width 159 height 33
click at [795, 343] on input "99" at bounding box center [788, 339] width 11 height 11
radio input "true"
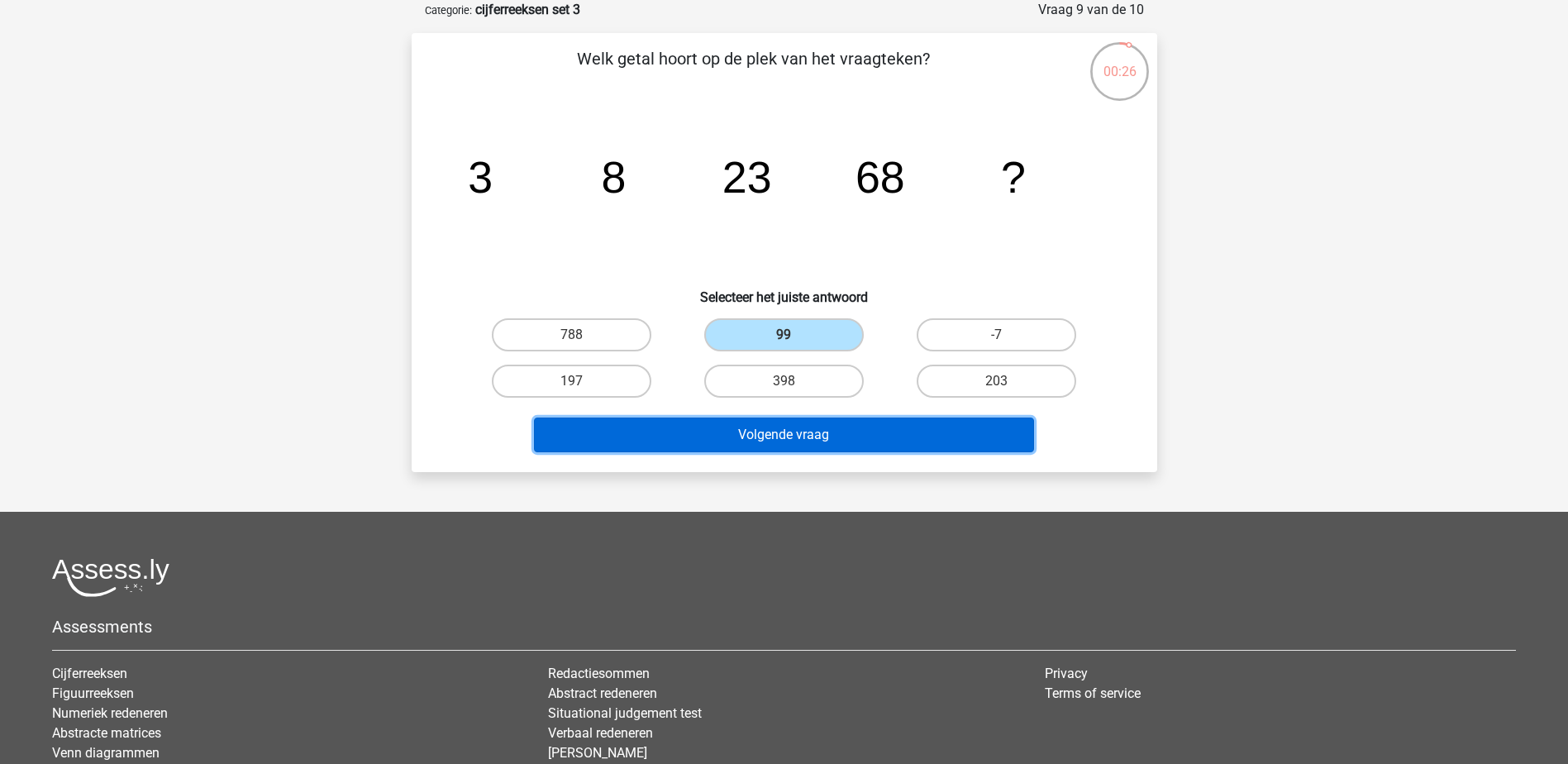
click at [916, 444] on button "Volgende vraag" at bounding box center [784, 434] width 500 height 35
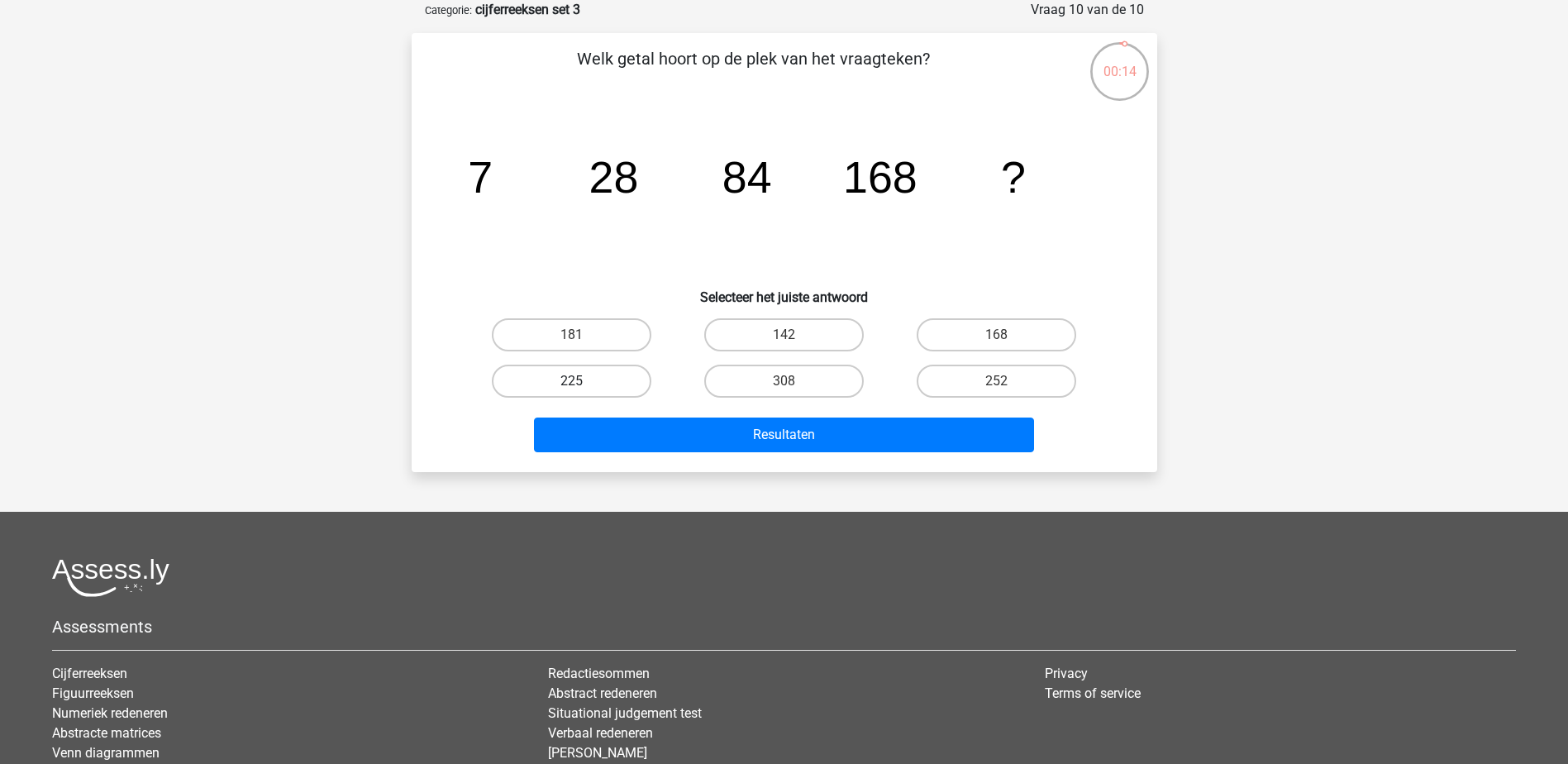
click at [614, 372] on label "225" at bounding box center [571, 381] width 159 height 33
click at [582, 382] on input "225" at bounding box center [576, 386] width 11 height 11
radio input "true"
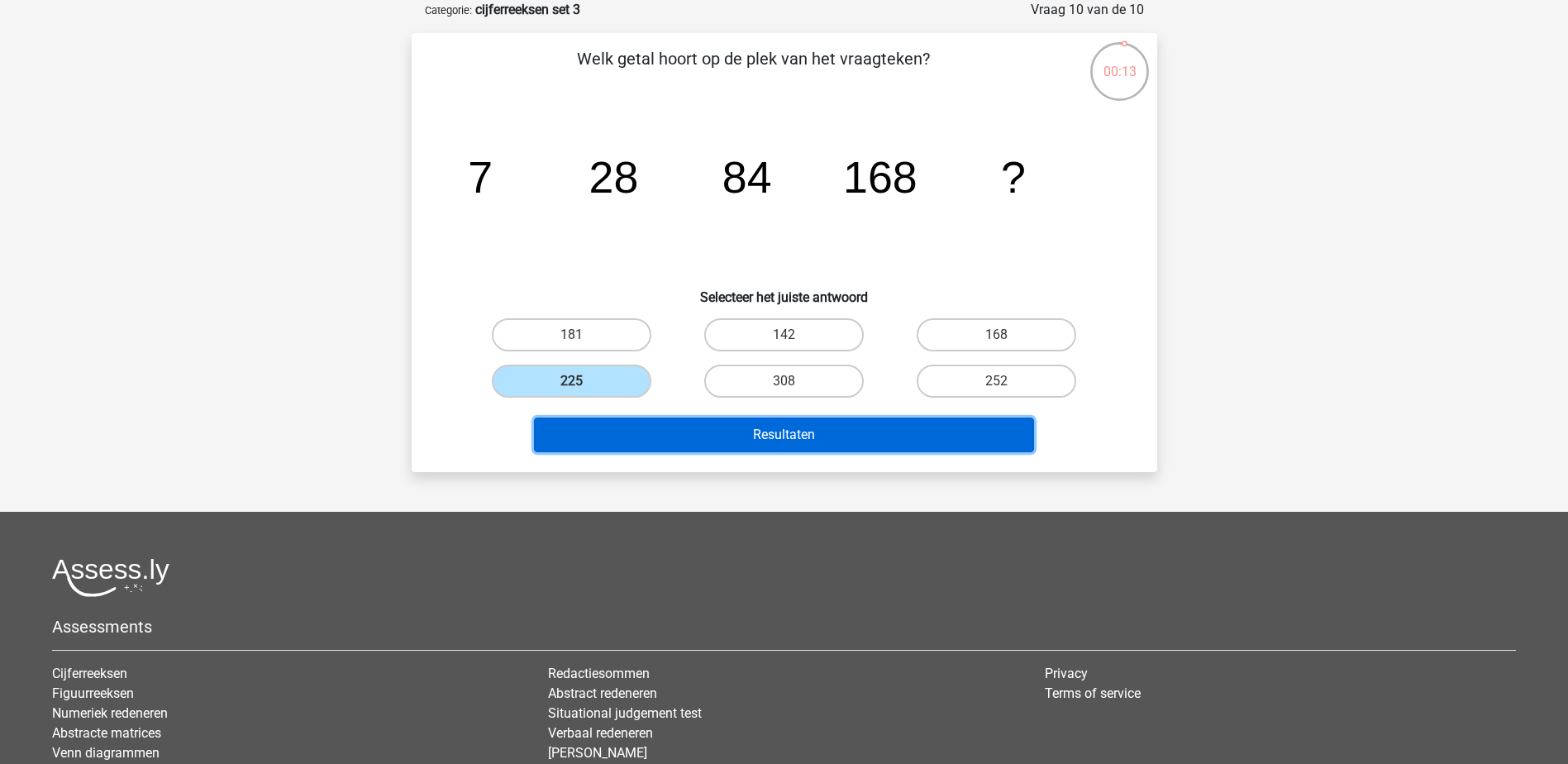
click at [772, 429] on button "Resultaten" at bounding box center [784, 434] width 500 height 35
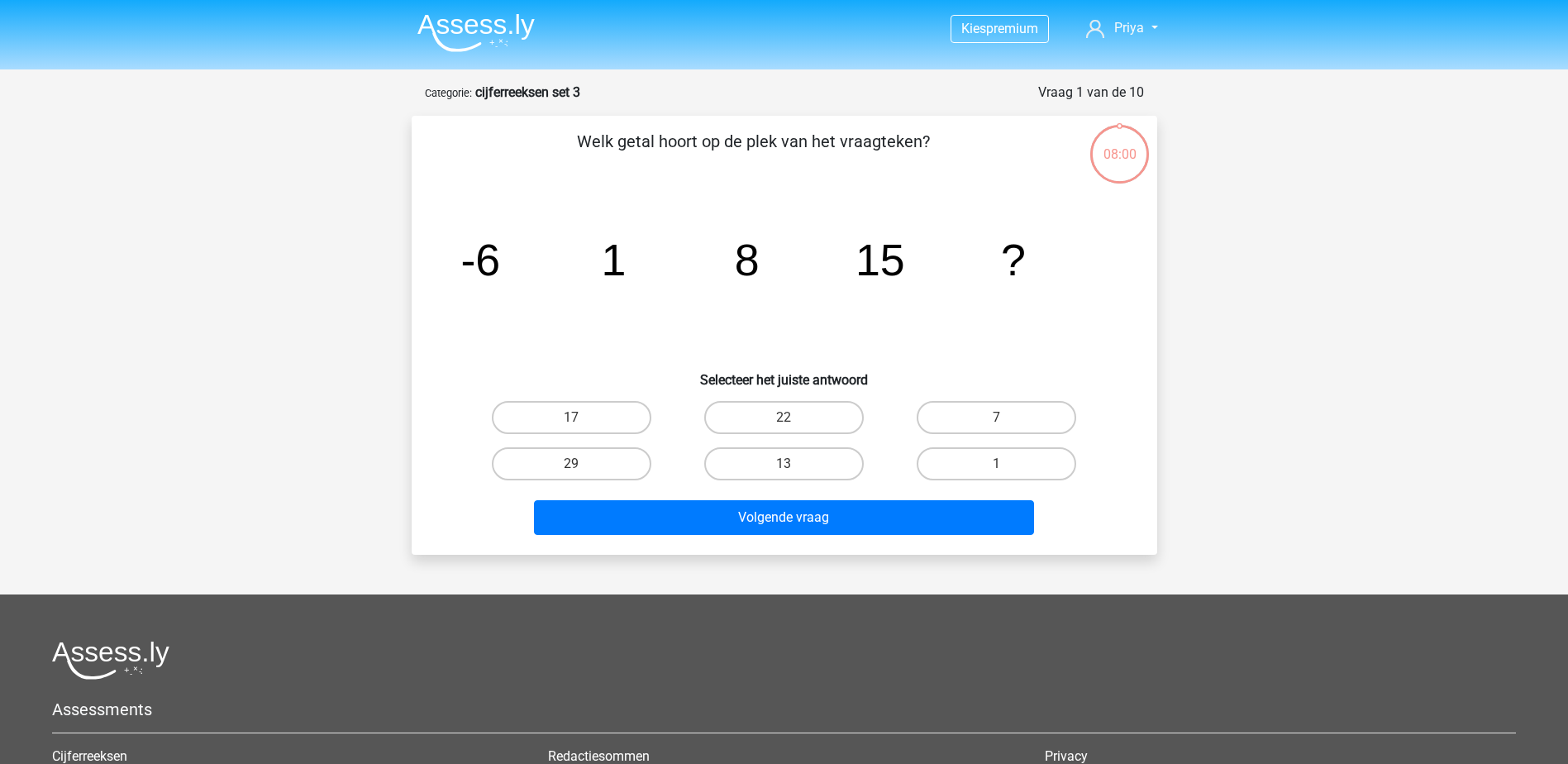
scroll to position [82, 0]
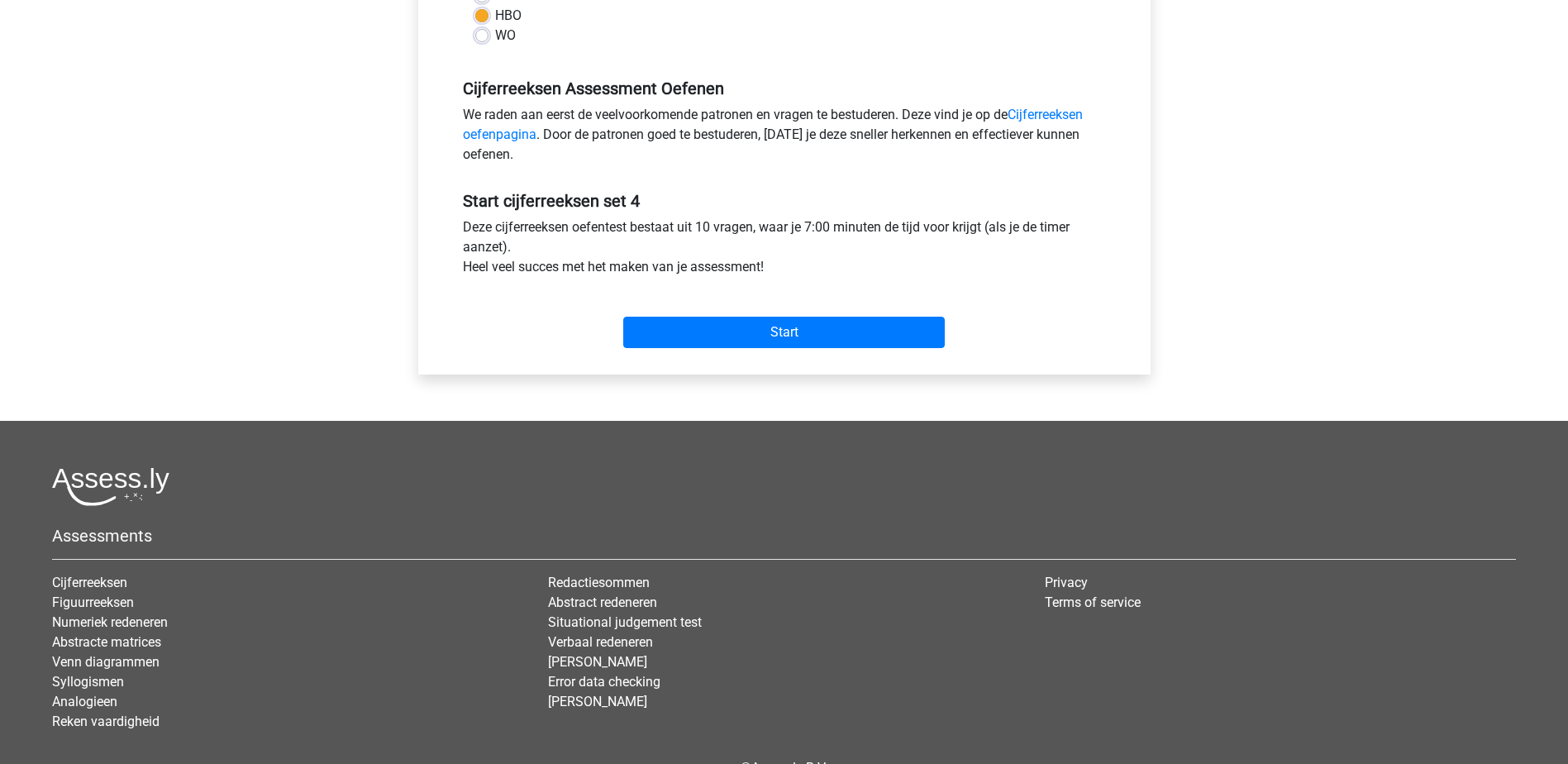
scroll to position [496, 0]
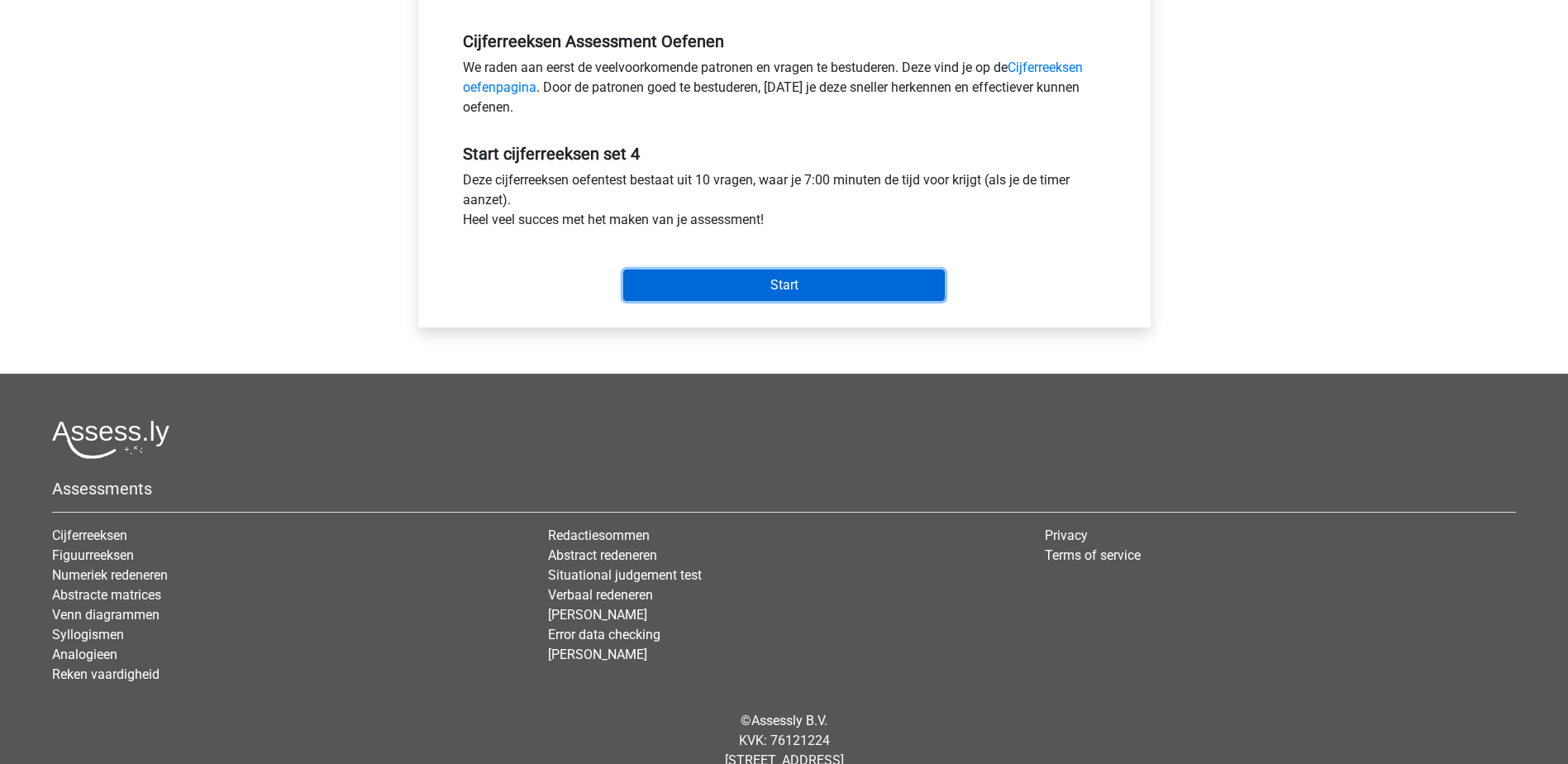
click at [767, 275] on input "Start" at bounding box center [783, 285] width 321 height 32
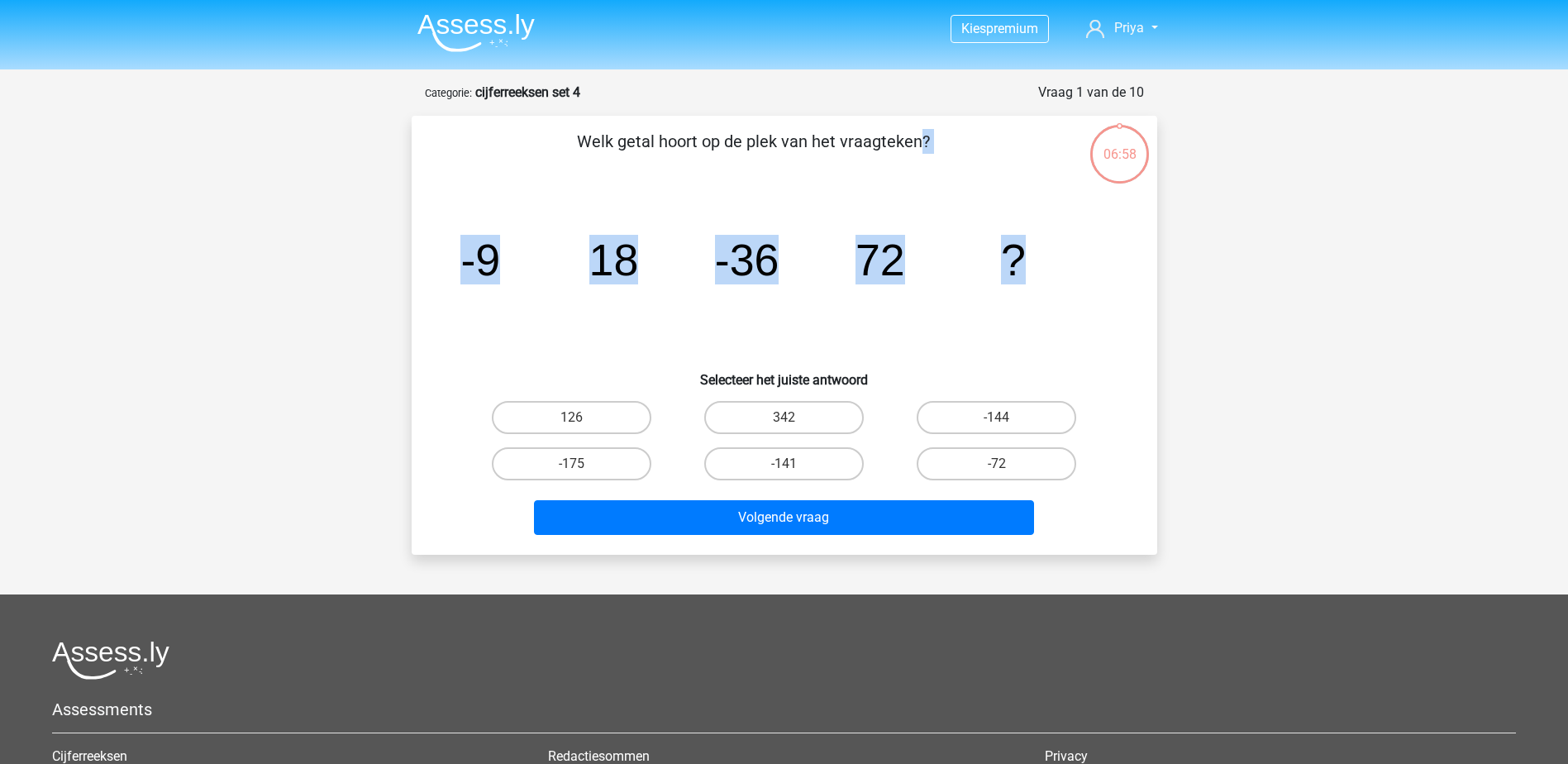
drag, startPoint x: 1041, startPoint y: 270, endPoint x: 561, endPoint y: 141, distance: 497.0
click at [561, 141] on div "Welk getal hoort op de plek van het vraagteken? image/svg+xml -9 18 -36 72 ? Se…" at bounding box center [784, 336] width 732 height 412
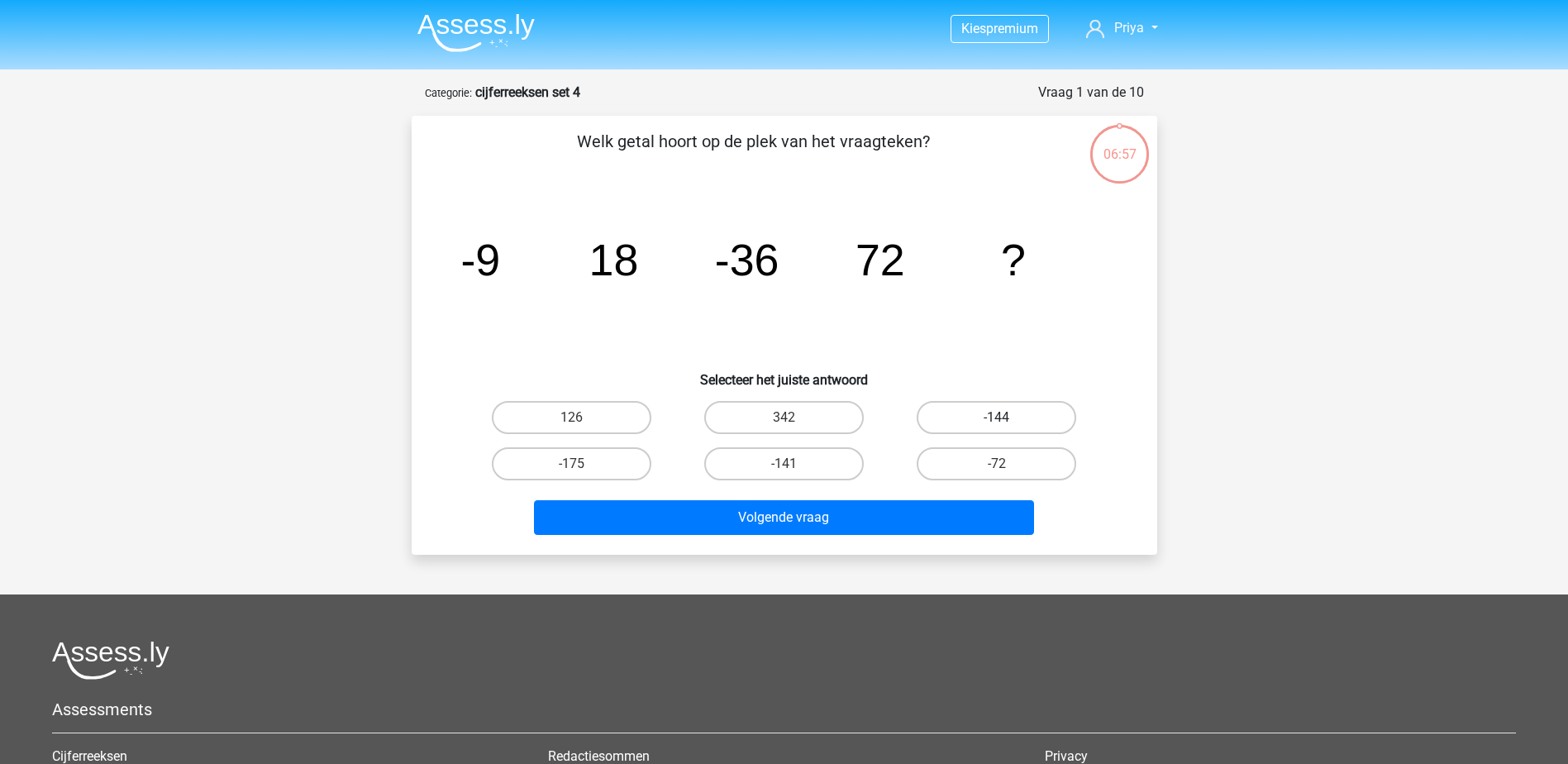
drag, startPoint x: 1118, startPoint y: 461, endPoint x: 1043, endPoint y: 418, distance: 86.5
click at [1043, 418] on div "126 342 -144 -175 -141" at bounding box center [784, 440] width 693 height 93
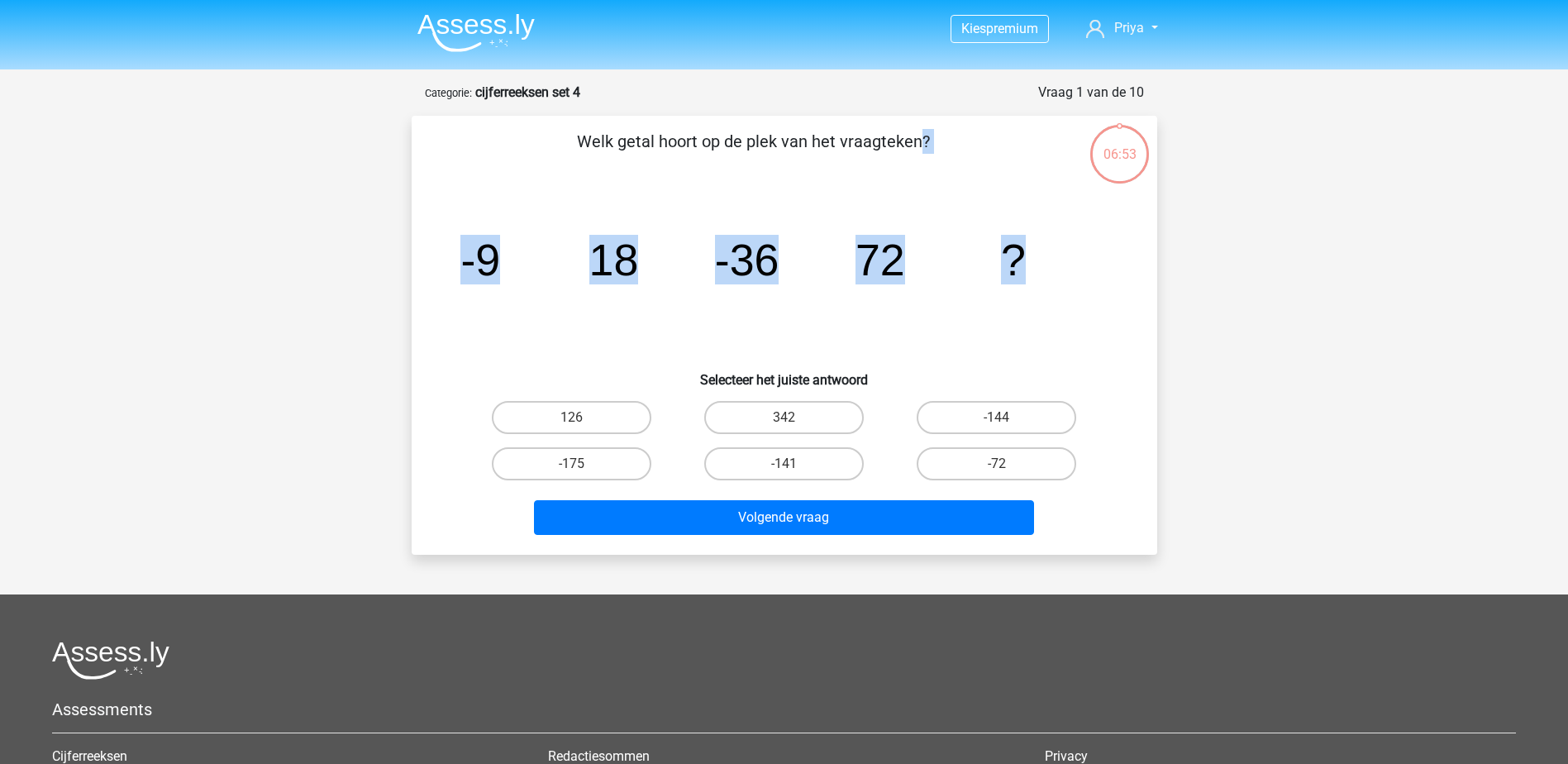
drag, startPoint x: 568, startPoint y: 134, endPoint x: 1041, endPoint y: 243, distance: 485.4
click at [1041, 243] on div "Welk getal hoort op de plek van het vraagteken? image/svg+xml -9 18 -36 72 ? Se…" at bounding box center [784, 336] width 732 height 412
drag, startPoint x: 1041, startPoint y: 243, endPoint x: 973, endPoint y: 237, distance: 68.3
copy div "Welk getal hoort op de plek van het vraagteken? image/svg+xml -9 18 -36 72 ?"
click at [1037, 412] on label "-144" at bounding box center [996, 417] width 159 height 33
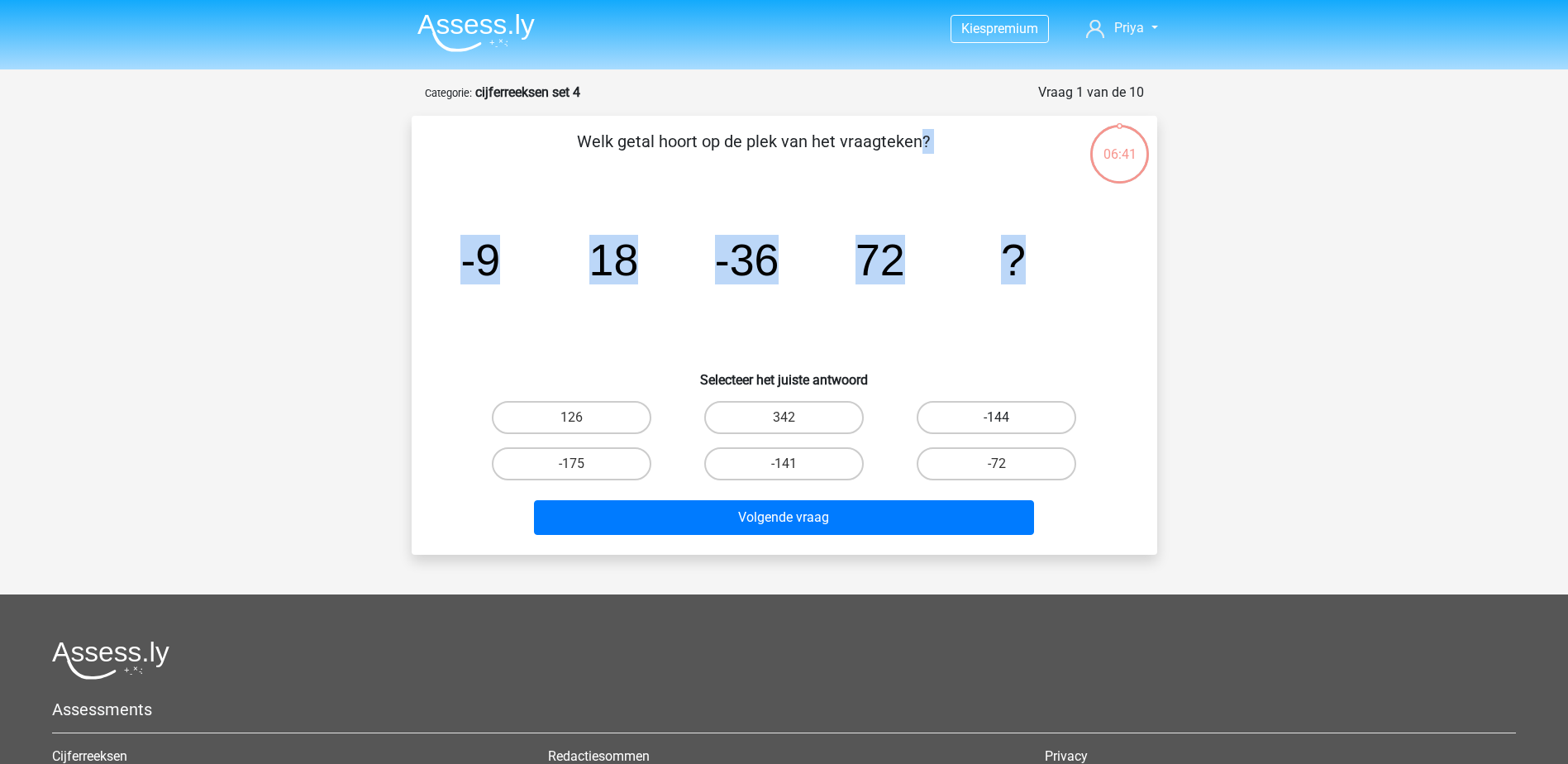
click at [1007, 417] on input "-144" at bounding box center [1002, 422] width 11 height 11
radio input "true"
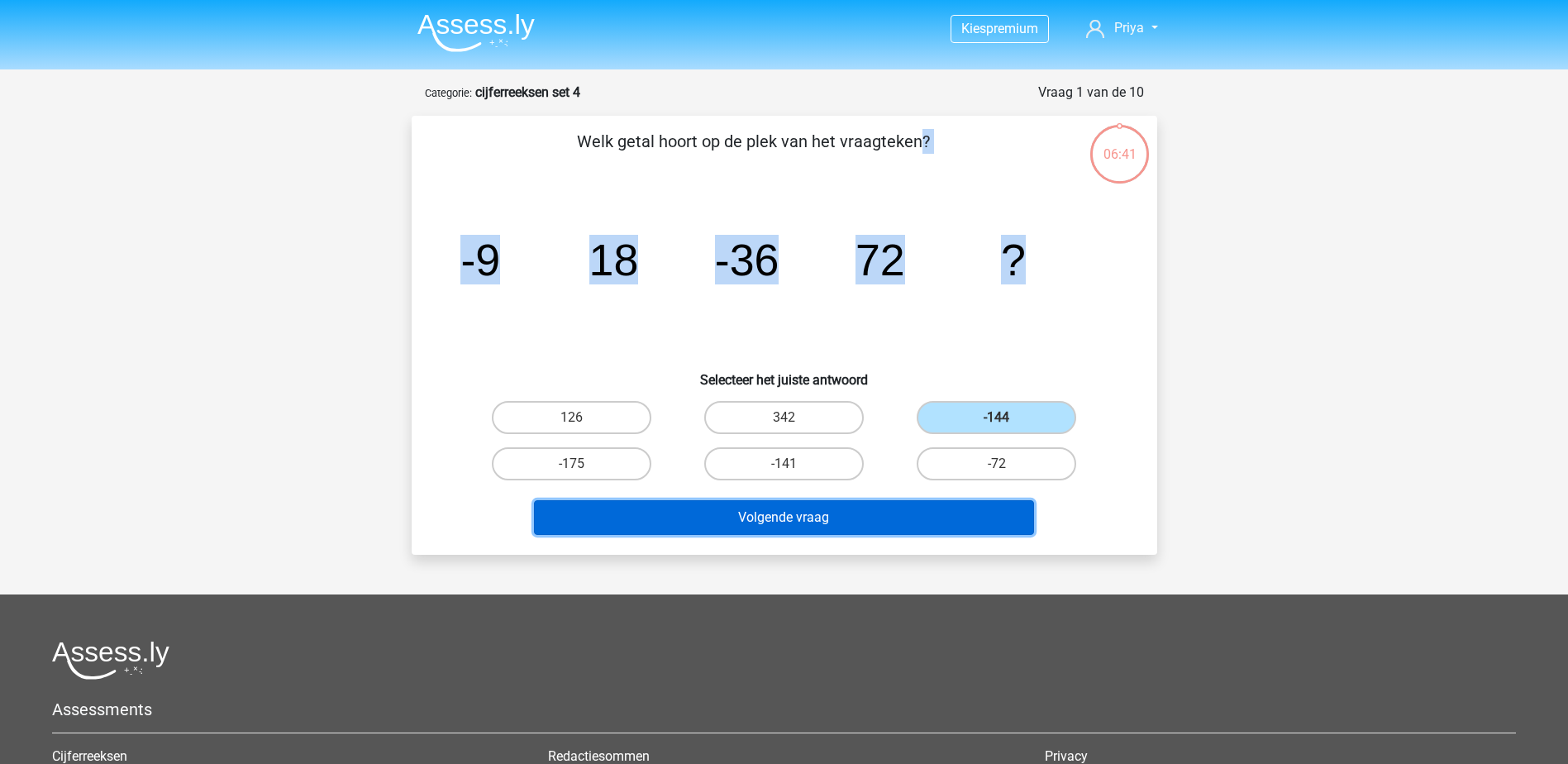
click at [943, 525] on button "Volgende vraag" at bounding box center [784, 518] width 500 height 35
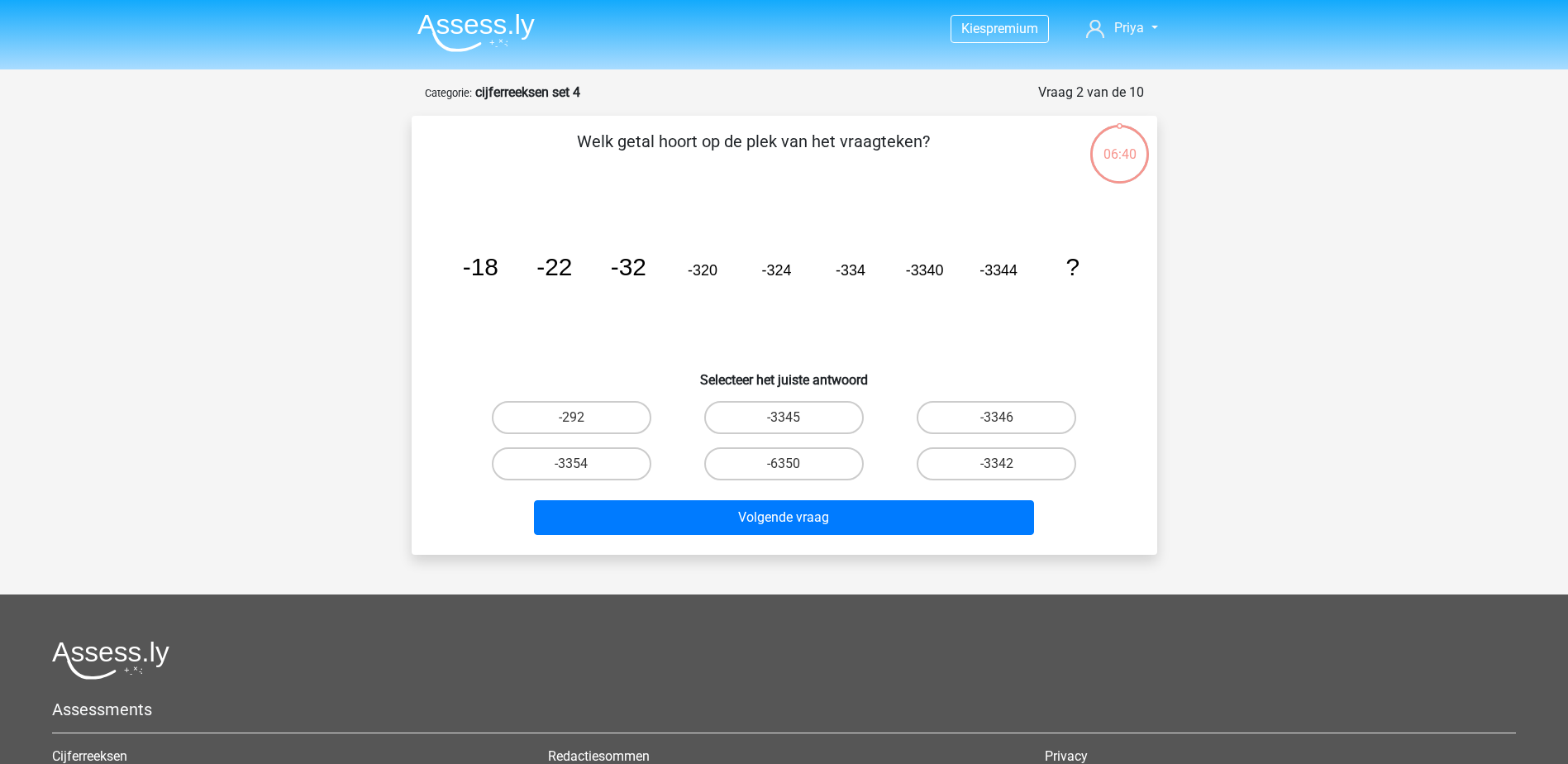
scroll to position [82, 0]
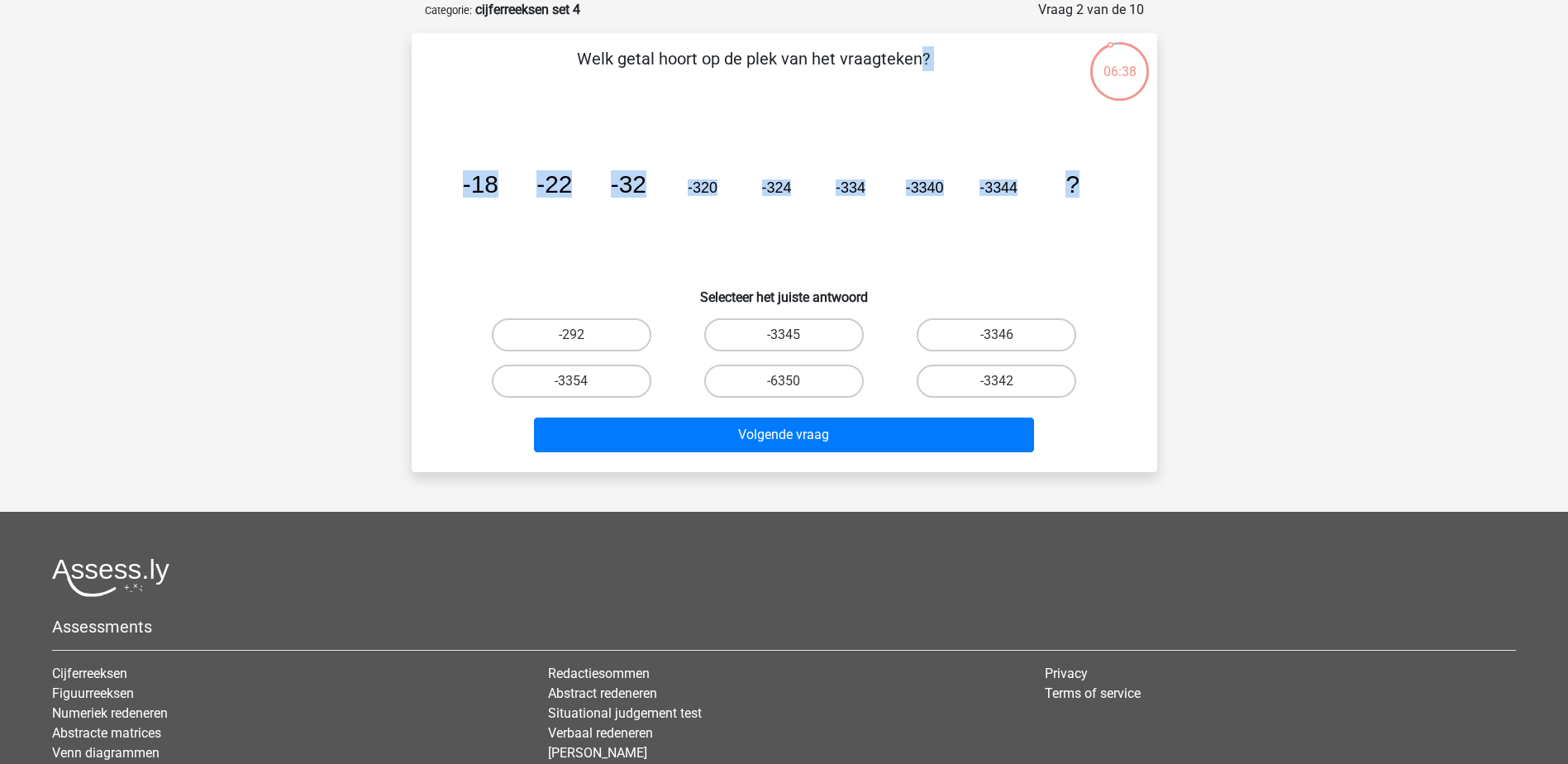
drag, startPoint x: 1115, startPoint y: 174, endPoint x: 535, endPoint y: 67, distance: 589.8
click at [535, 67] on div "Welk getal hoort op de plek van het vraagteken? image/svg+xml -18 -22 -32 -320 …" at bounding box center [784, 252] width 732 height 412
copy div "Welk getal hoort op de plek van het vraagteken? image/svg+xml -18 -22 -32 -320 …"
click at [808, 327] on label "-3345" at bounding box center [784, 335] width 159 height 33
click at [795, 335] on input "-3345" at bounding box center [788, 339] width 11 height 11
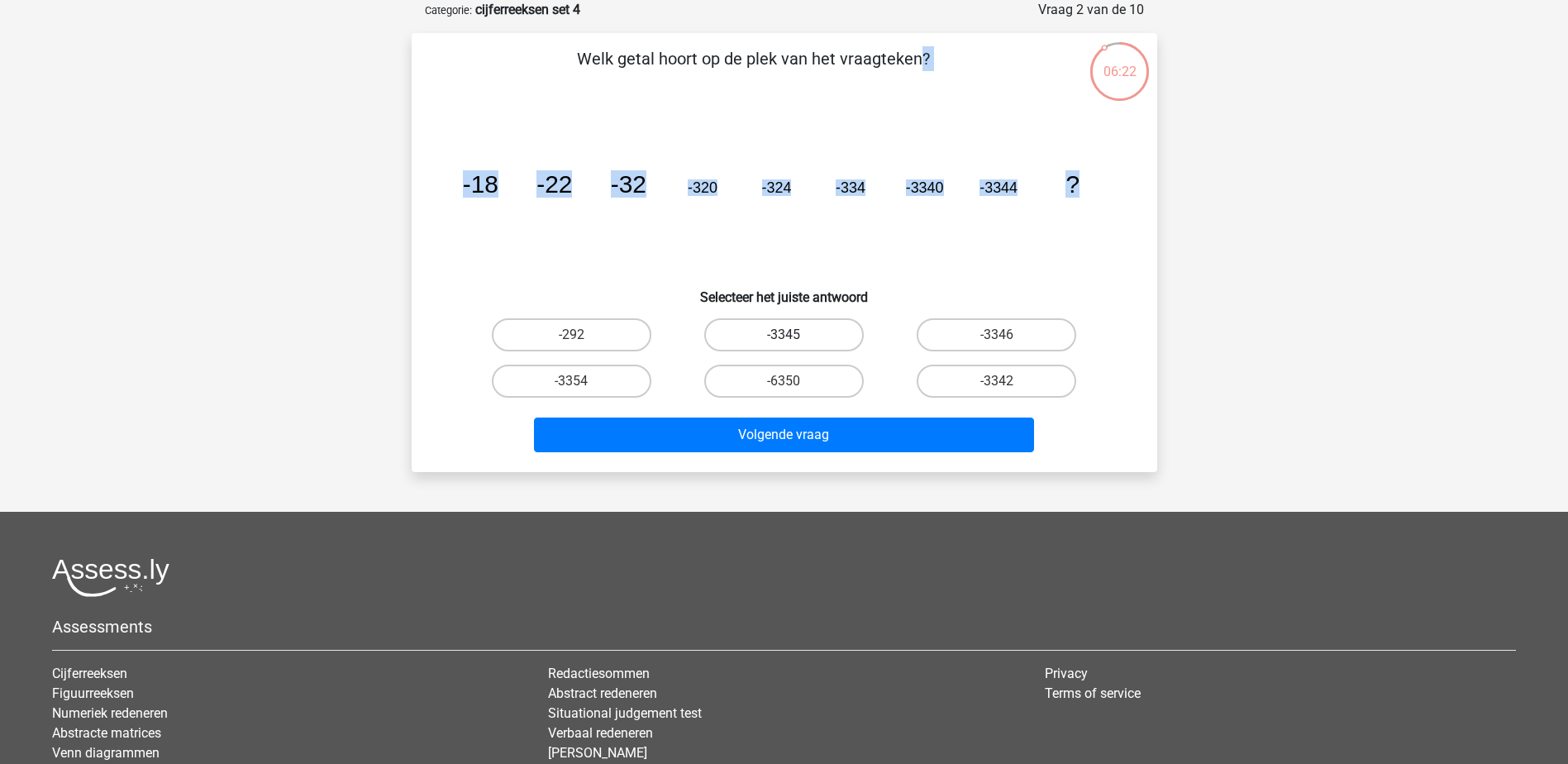
radio input "true"
click at [615, 374] on label "-3354" at bounding box center [571, 381] width 159 height 33
click at [582, 382] on input "-3354" at bounding box center [576, 386] width 11 height 11
radio input "true"
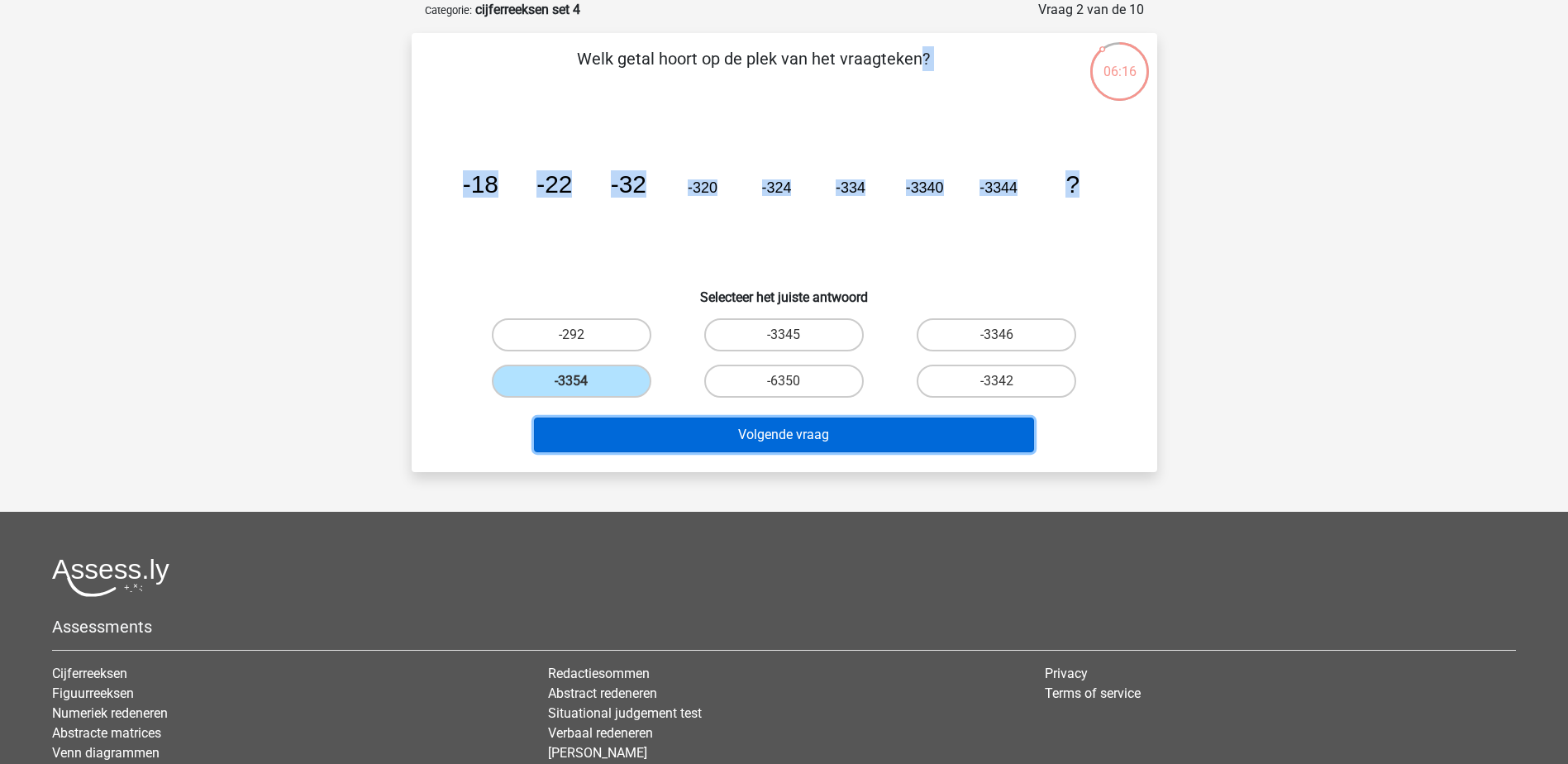
click at [774, 433] on button "Volgende vraag" at bounding box center [784, 434] width 500 height 35
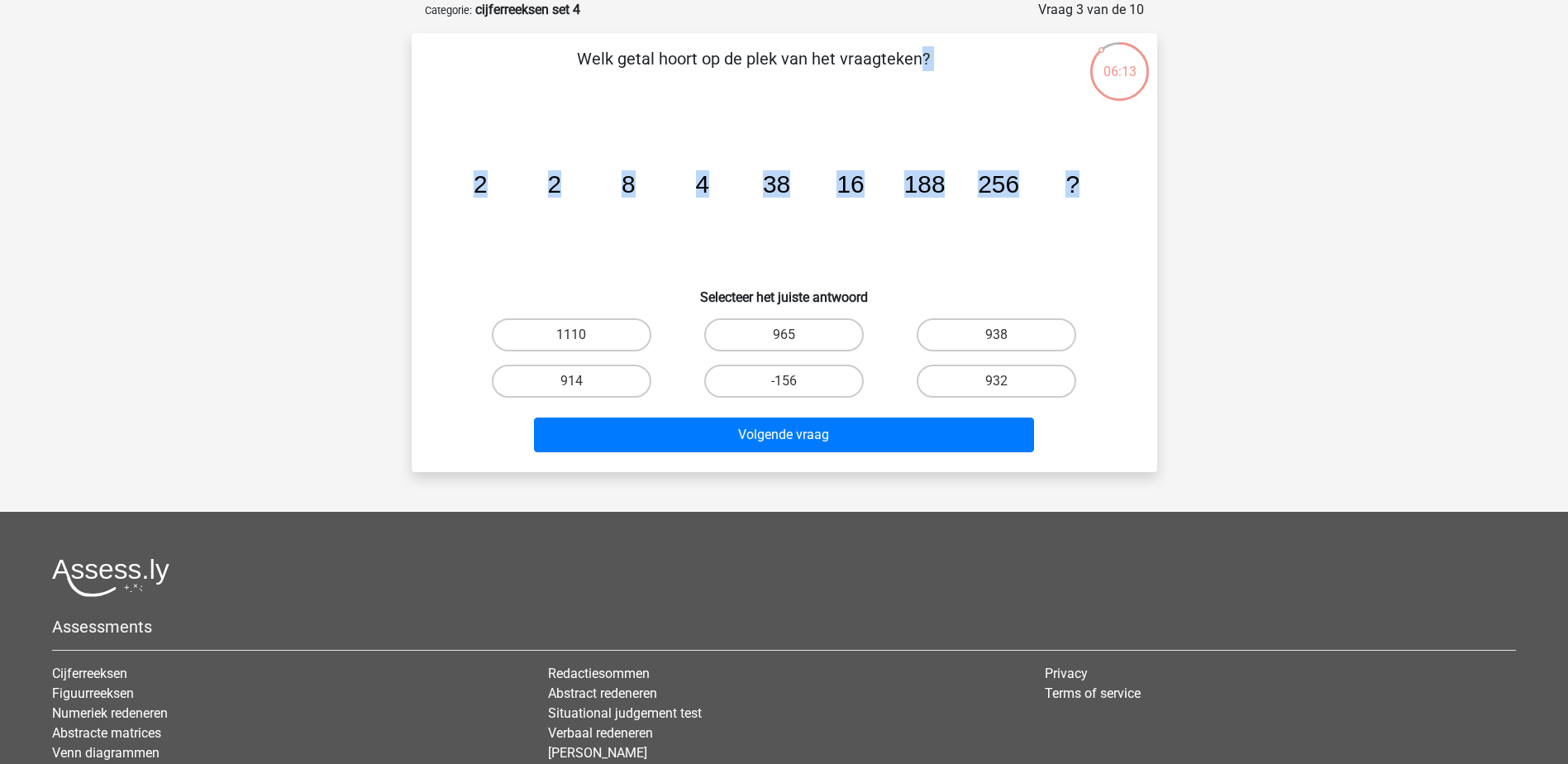
drag, startPoint x: 1104, startPoint y: 178, endPoint x: 558, endPoint y: 67, distance: 557.2
click at [558, 67] on div "Welk getal hoort op de plek van het vraagteken? image/svg+xml 2 2 8 4 38 16 188…" at bounding box center [784, 252] width 732 height 412
drag, startPoint x: 558, startPoint y: 67, endPoint x: 717, endPoint y: 64, distance: 159.0
copy div "Welk getal hoort op de plek van het vraagteken? image/svg+xml 2 2 8 4 38 16 188…"
click at [1065, 379] on label "932" at bounding box center [996, 381] width 159 height 33
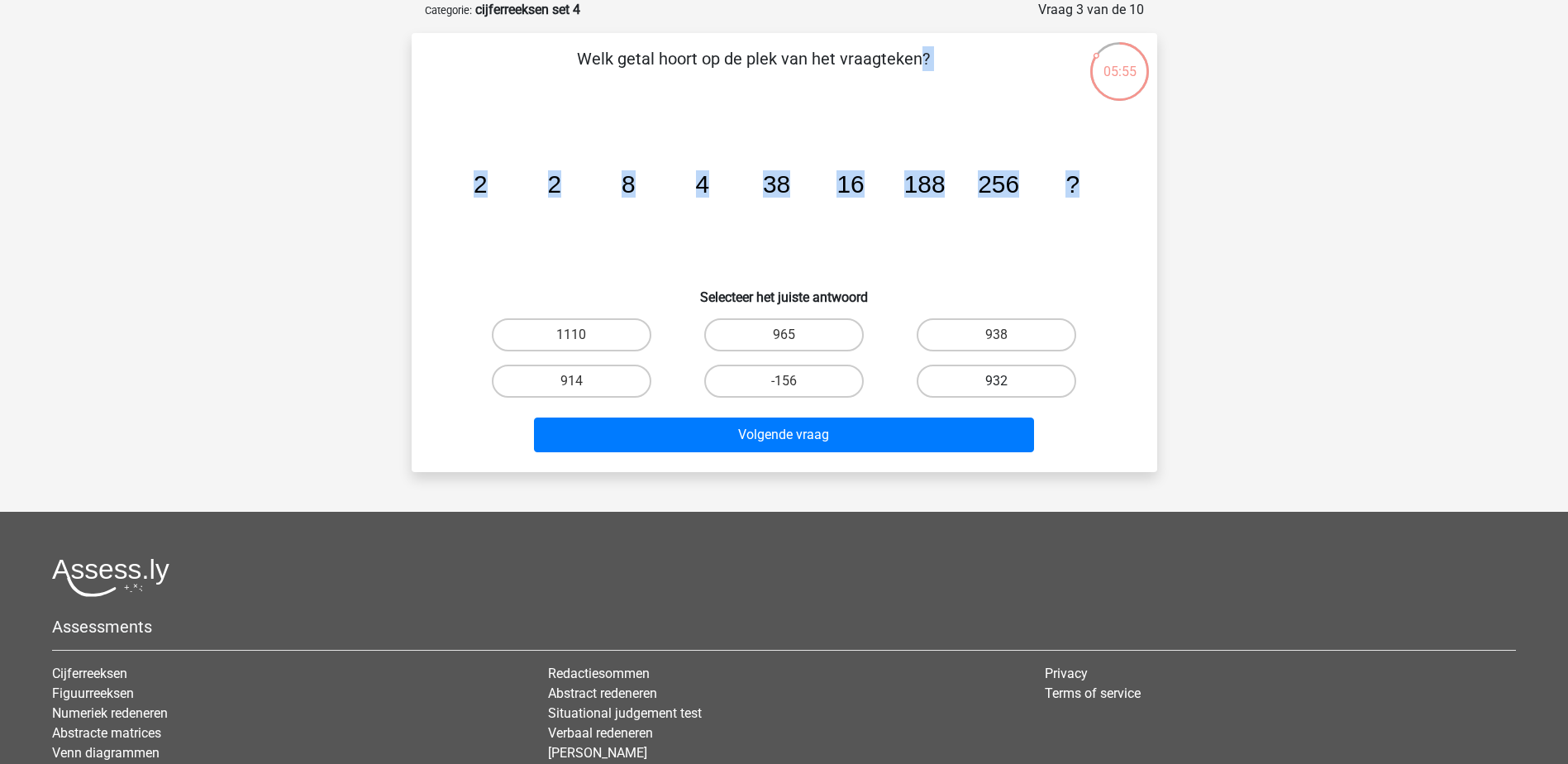
click at [1007, 382] on input "932" at bounding box center [1002, 386] width 11 height 11
radio input "true"
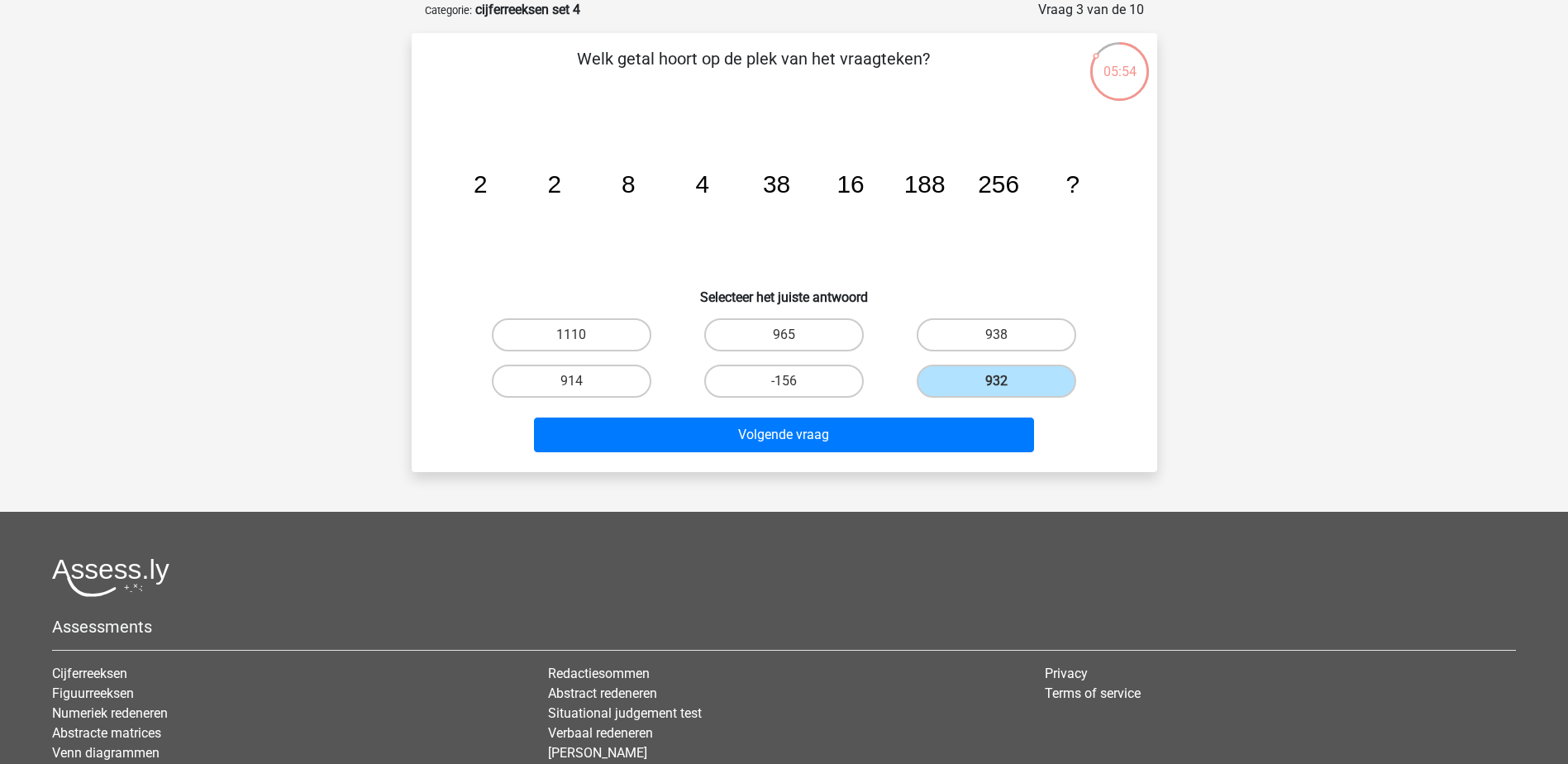
click at [1103, 381] on div "1110 965 938 914 -156" at bounding box center [784, 358] width 693 height 93
drag, startPoint x: 1103, startPoint y: 381, endPoint x: 537, endPoint y: 354, distance: 566.6
click at [537, 354] on div "1110 965 938 914 -156" at bounding box center [784, 358] width 693 height 93
drag, startPoint x: 537, startPoint y: 354, endPoint x: 1099, endPoint y: 374, distance: 562.4
click at [1099, 374] on div "Welk getal hoort op de plek van het vraagteken? image/svg+xml 2 2 8 4 38 16 188…" at bounding box center [784, 252] width 732 height 412
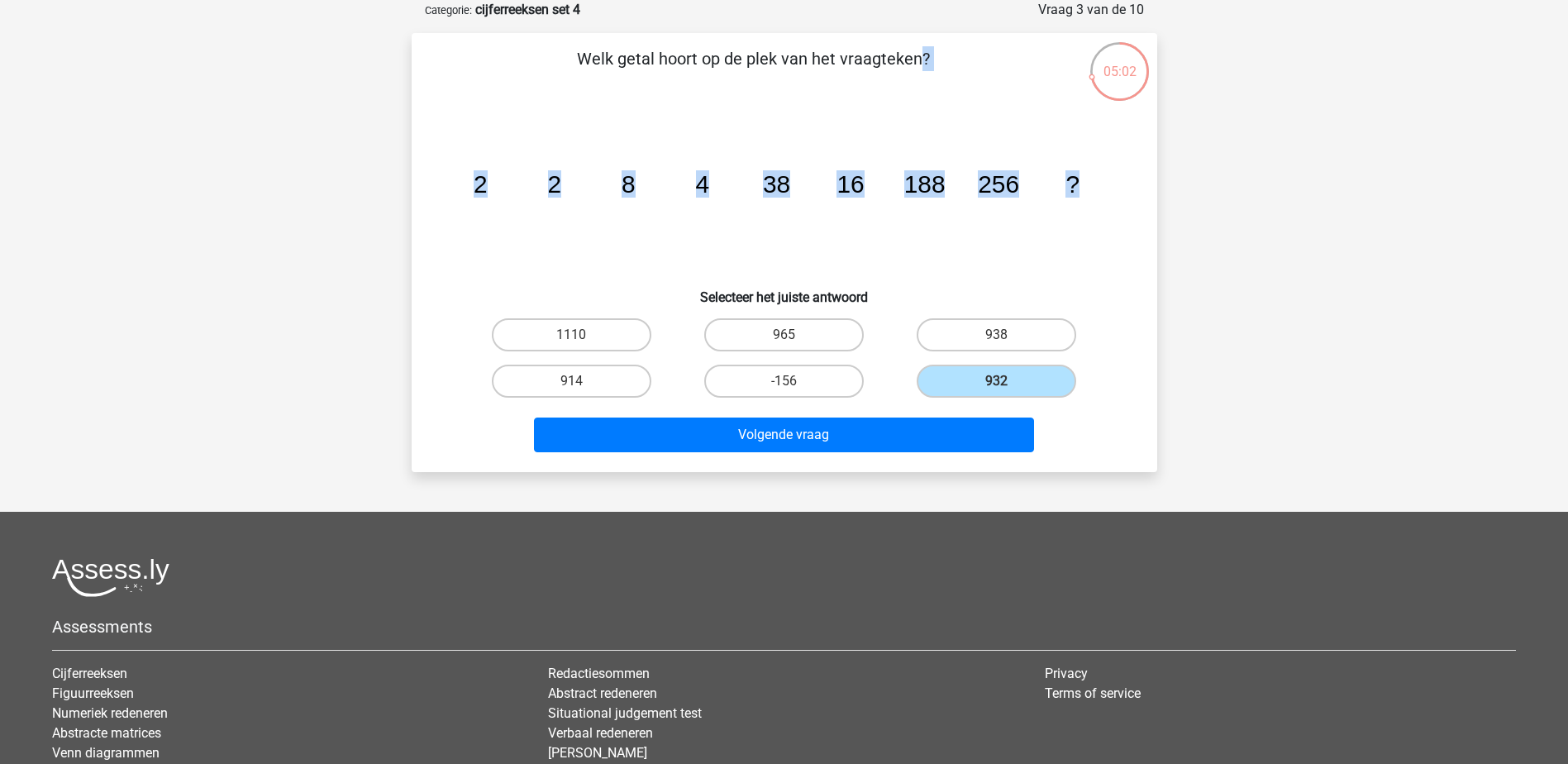
drag, startPoint x: 1095, startPoint y: 181, endPoint x: 572, endPoint y: 69, distance: 534.9
click at [572, 69] on div "Welk getal hoort op de plek van het vraagteken? image/svg+xml 2 2 8 4 38 16 188…" at bounding box center [784, 252] width 732 height 412
copy div "Welk getal hoort op de plek van het vraagteken? image/svg+xml 2 2 8 4 38 16 188…"
click at [805, 330] on label "965" at bounding box center [784, 335] width 159 height 33
click at [795, 335] on input "965" at bounding box center [788, 339] width 11 height 11
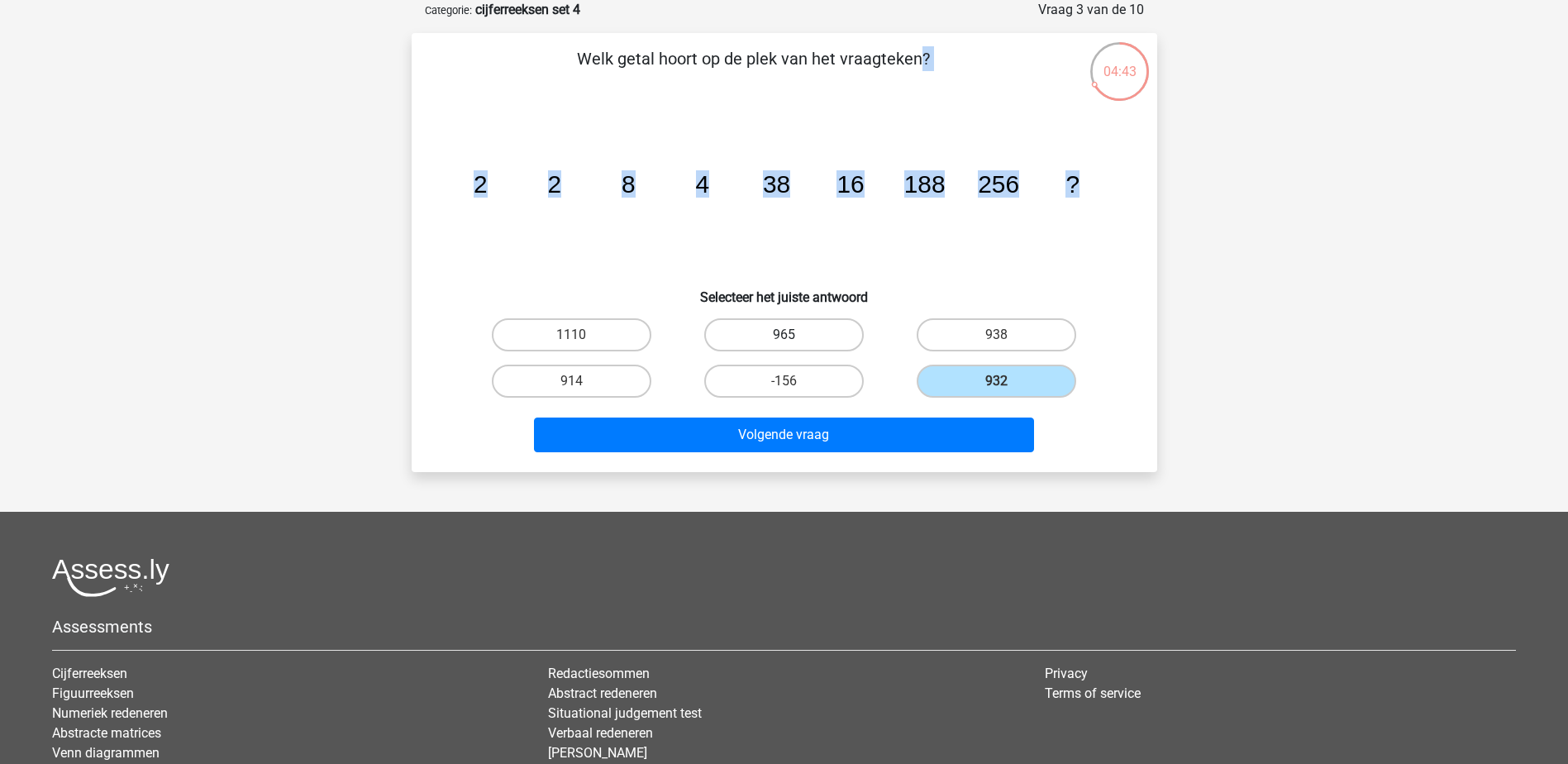
radio input "true"
click at [797, 385] on label "-156" at bounding box center [784, 381] width 159 height 33
click at [795, 385] on input "-156" at bounding box center [788, 386] width 11 height 11
radio input "true"
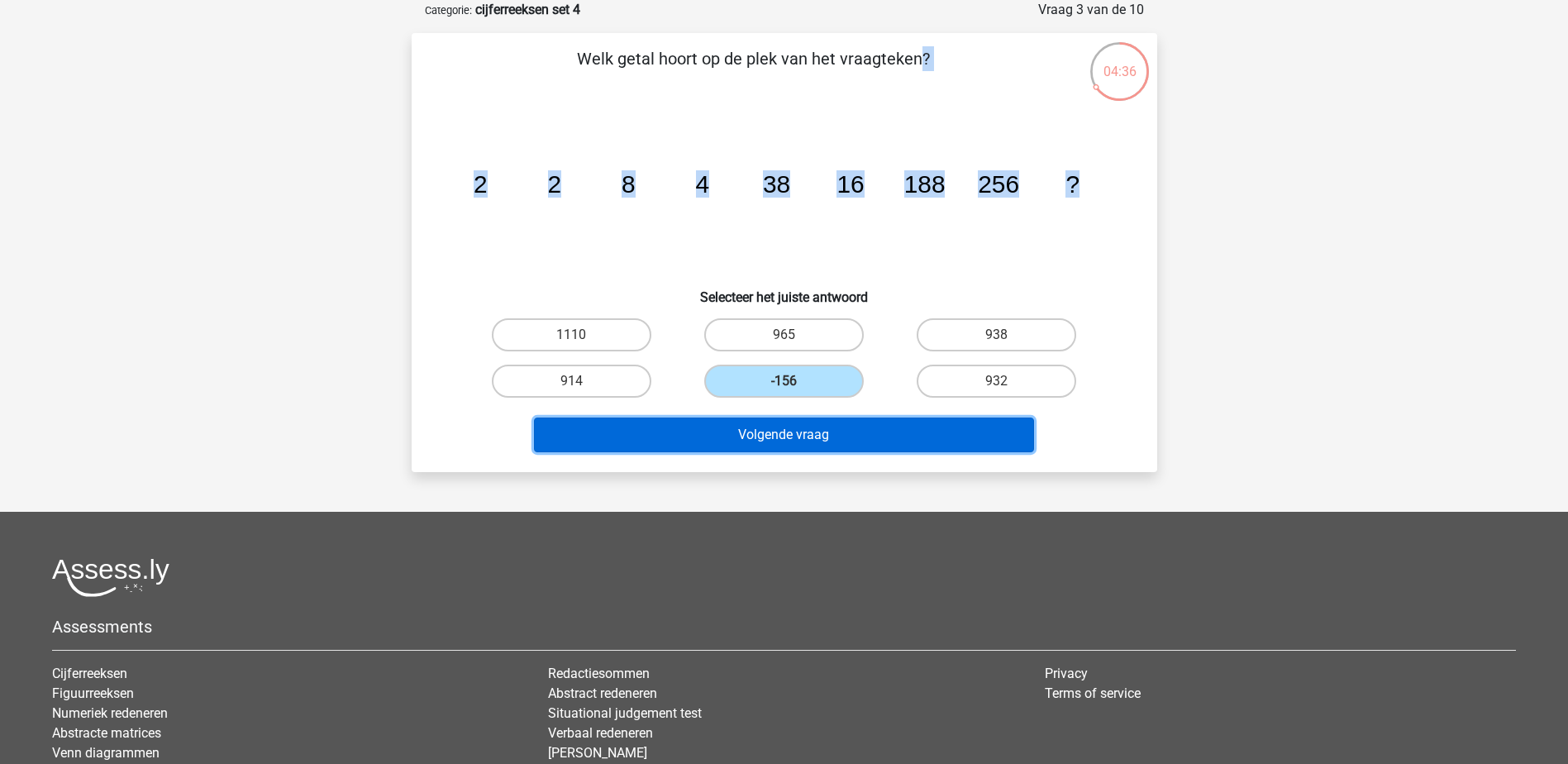
click at [831, 432] on button "Volgende vraag" at bounding box center [784, 434] width 500 height 35
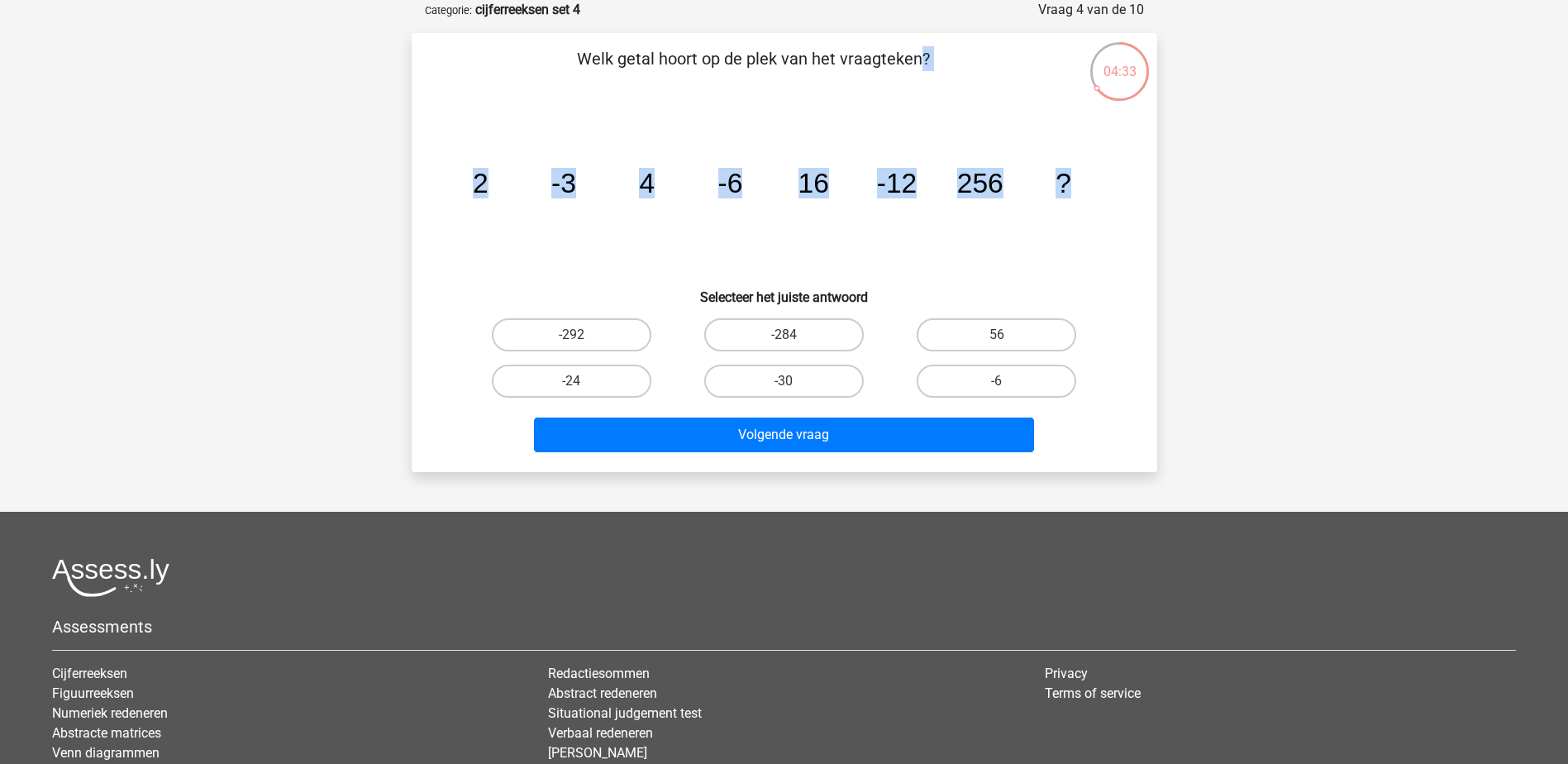
drag, startPoint x: 1049, startPoint y: 174, endPoint x: 546, endPoint y: 59, distance: 516.0
click at [546, 59] on div "Welk getal hoort op de plek van het vraagteken? image/svg+xml 2 -3 4 -6 16 -12 …" at bounding box center [784, 252] width 732 height 412
copy div "Welk getal hoort op de plek van het vraagteken? image/svg+xml 2 -3 4 -6 16 -12 …"
click at [970, 267] on icon "image/svg+xml 2 -3 4 -6 16 -12 256 ?" at bounding box center [784, 193] width 666 height 167
drag, startPoint x: 1047, startPoint y: 381, endPoint x: 625, endPoint y: 297, distance: 430.3
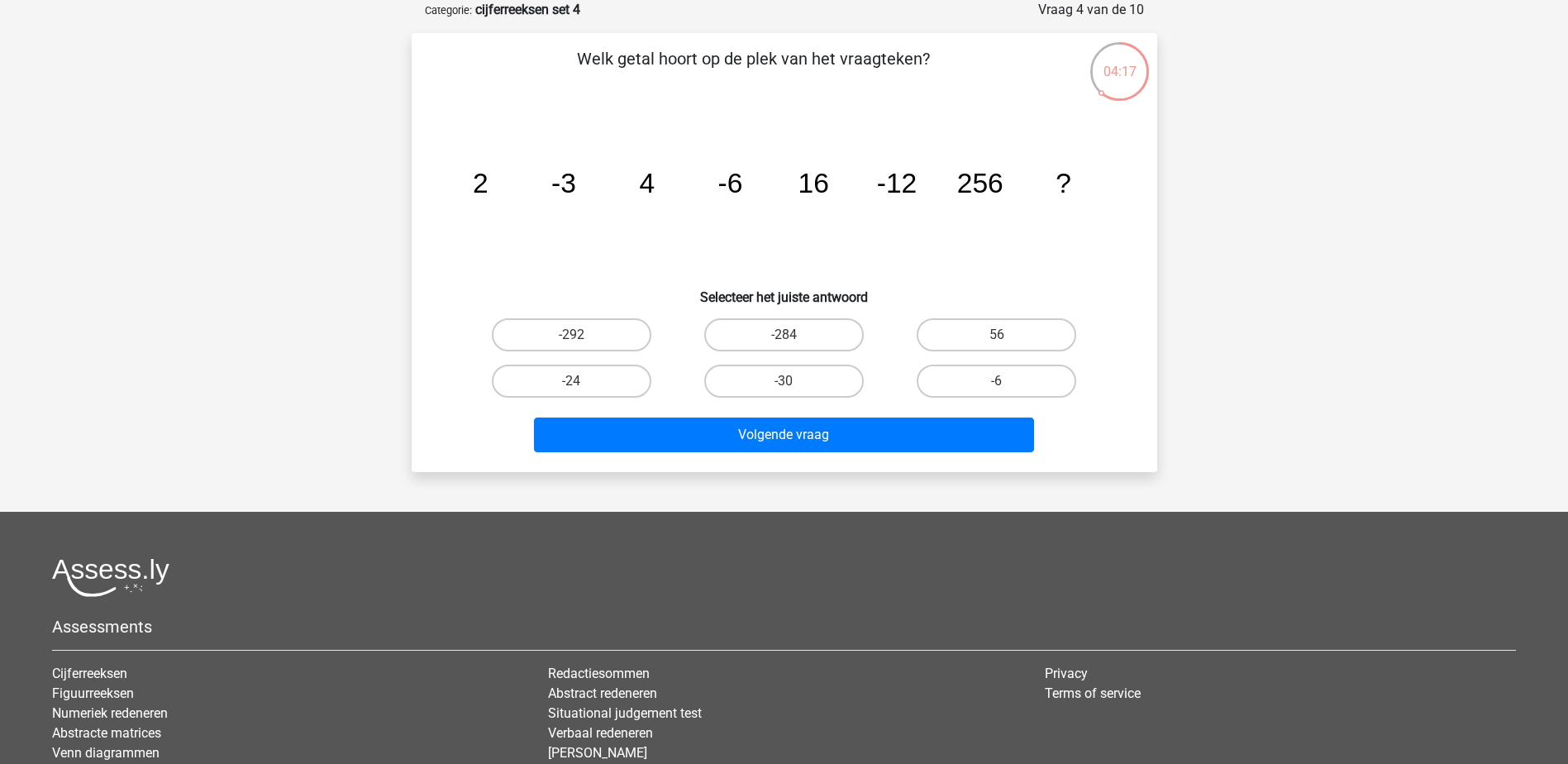
click at [625, 297] on div "Welk getal hoort op de plek van het vraagteken? image/svg+xml 2 -3 4 -6 16 -12 …" at bounding box center [784, 252] width 732 height 412
drag, startPoint x: 694, startPoint y: 281, endPoint x: 1060, endPoint y: 398, distance: 384.2
click at [1060, 398] on div "Welk getal hoort op de plek van het vraagteken? image/svg+xml 2 -3 4 -6 16 -12 …" at bounding box center [784, 252] width 732 height 412
drag, startPoint x: 1060, startPoint y: 398, endPoint x: 980, endPoint y: 241, distance: 176.2
click at [980, 241] on icon "image/svg+xml 2 -3 4 -6 16 -12 256 ?" at bounding box center [784, 193] width 666 height 167
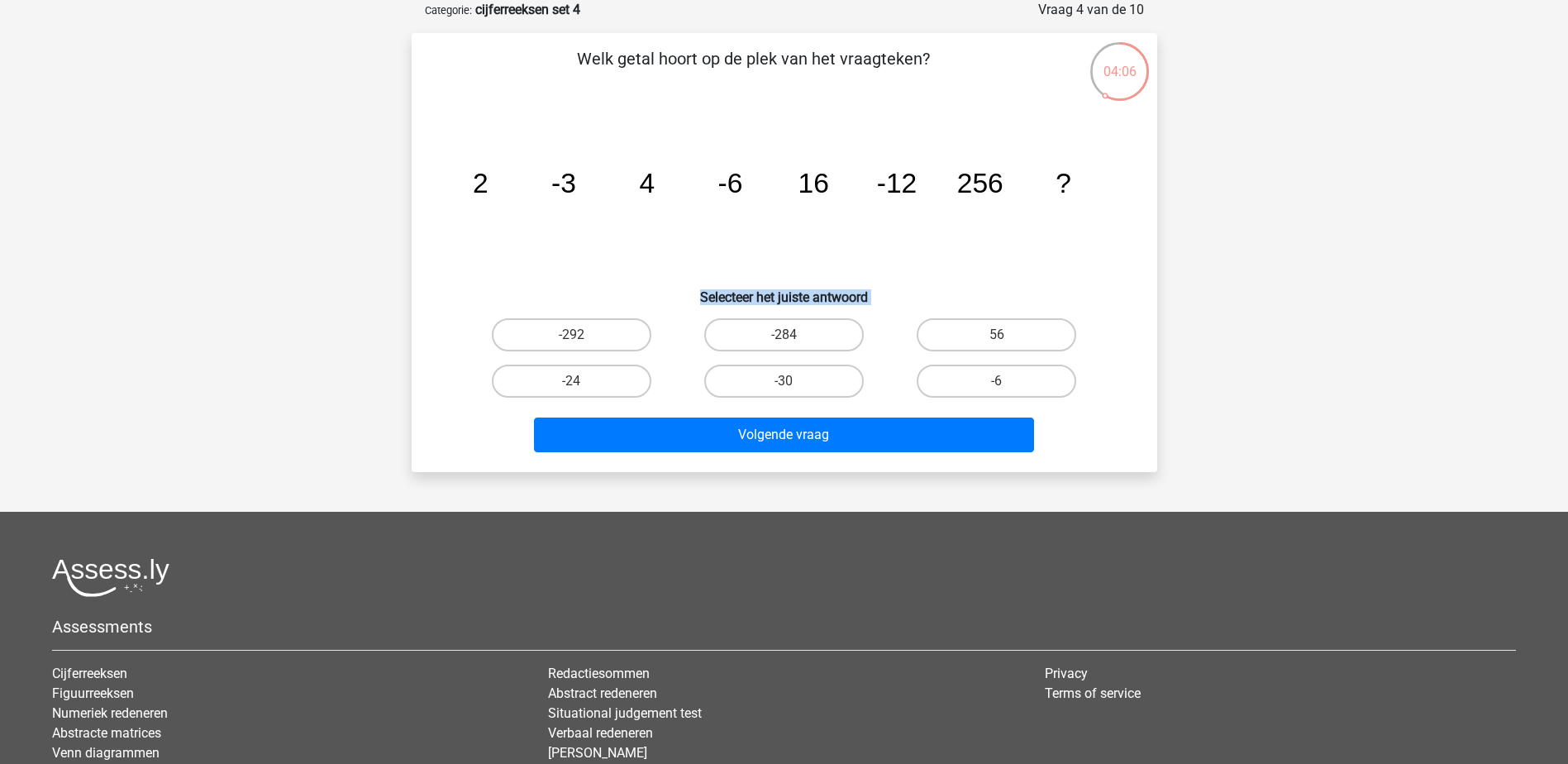
drag, startPoint x: 1095, startPoint y: 384, endPoint x: 661, endPoint y: 296, distance: 442.8
click at [661, 296] on div "Welk getal hoort op de plek van het vraagteken? image/svg+xml 2 -3 4 -6 16 -12 …" at bounding box center [784, 252] width 732 height 412
click at [598, 253] on icon "image/svg+xml 2 -3 4 -6 16 -12 256 ?" at bounding box center [784, 193] width 666 height 167
click at [613, 327] on label "-292" at bounding box center [571, 335] width 159 height 33
click at [582, 335] on input "-292" at bounding box center [576, 339] width 11 height 11
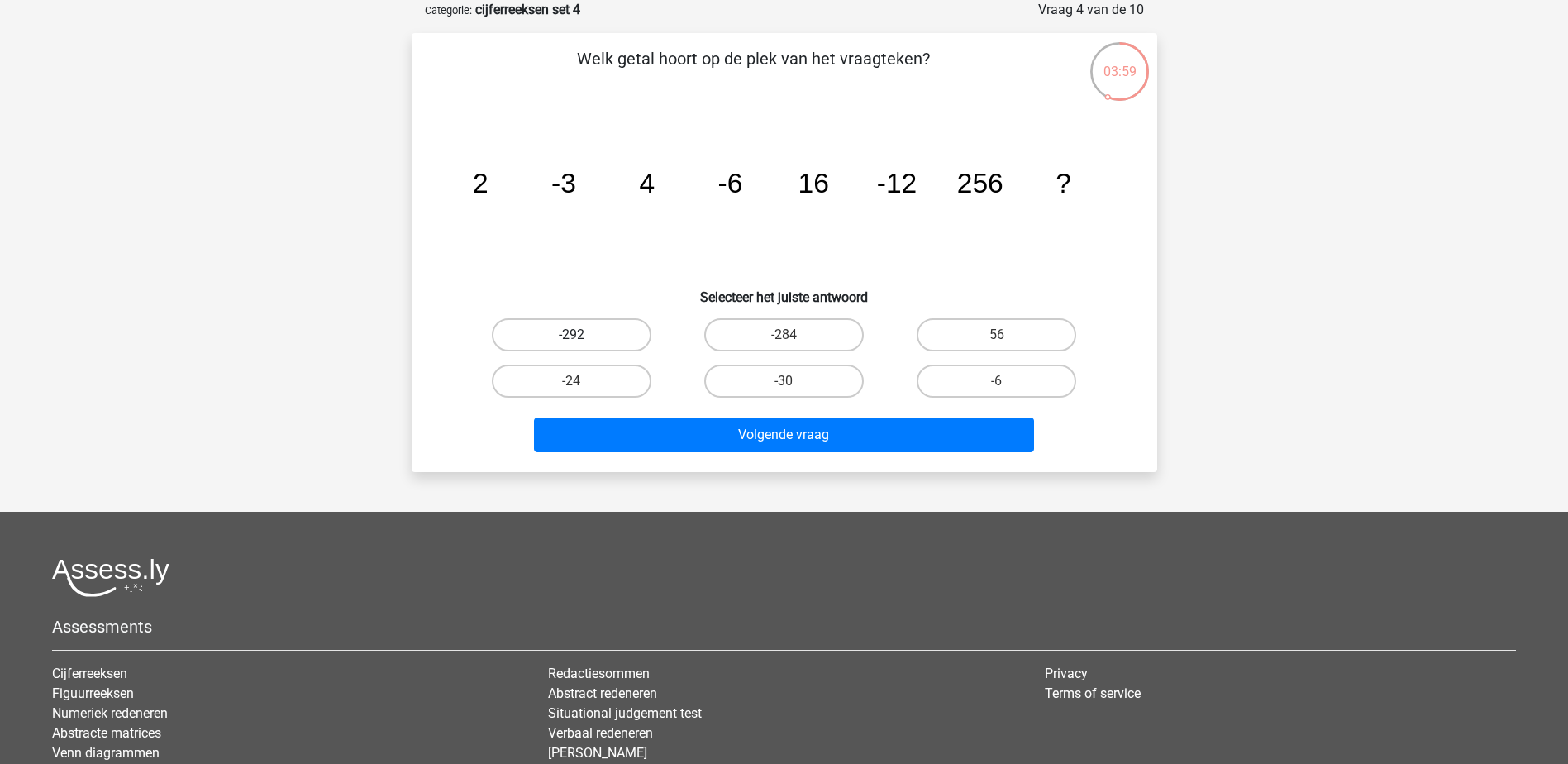
radio input "true"
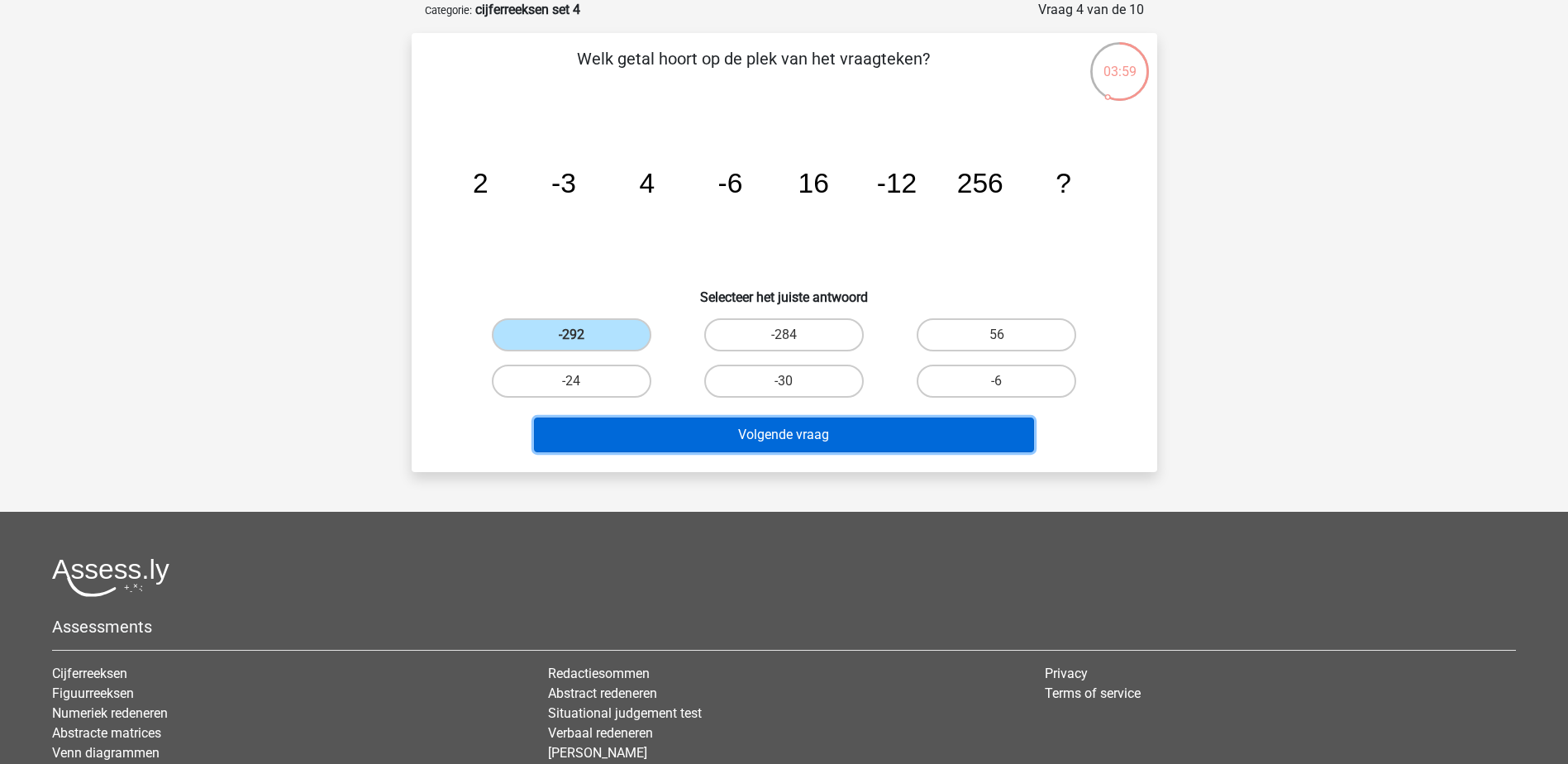
click at [816, 436] on button "Volgende vraag" at bounding box center [784, 434] width 500 height 35
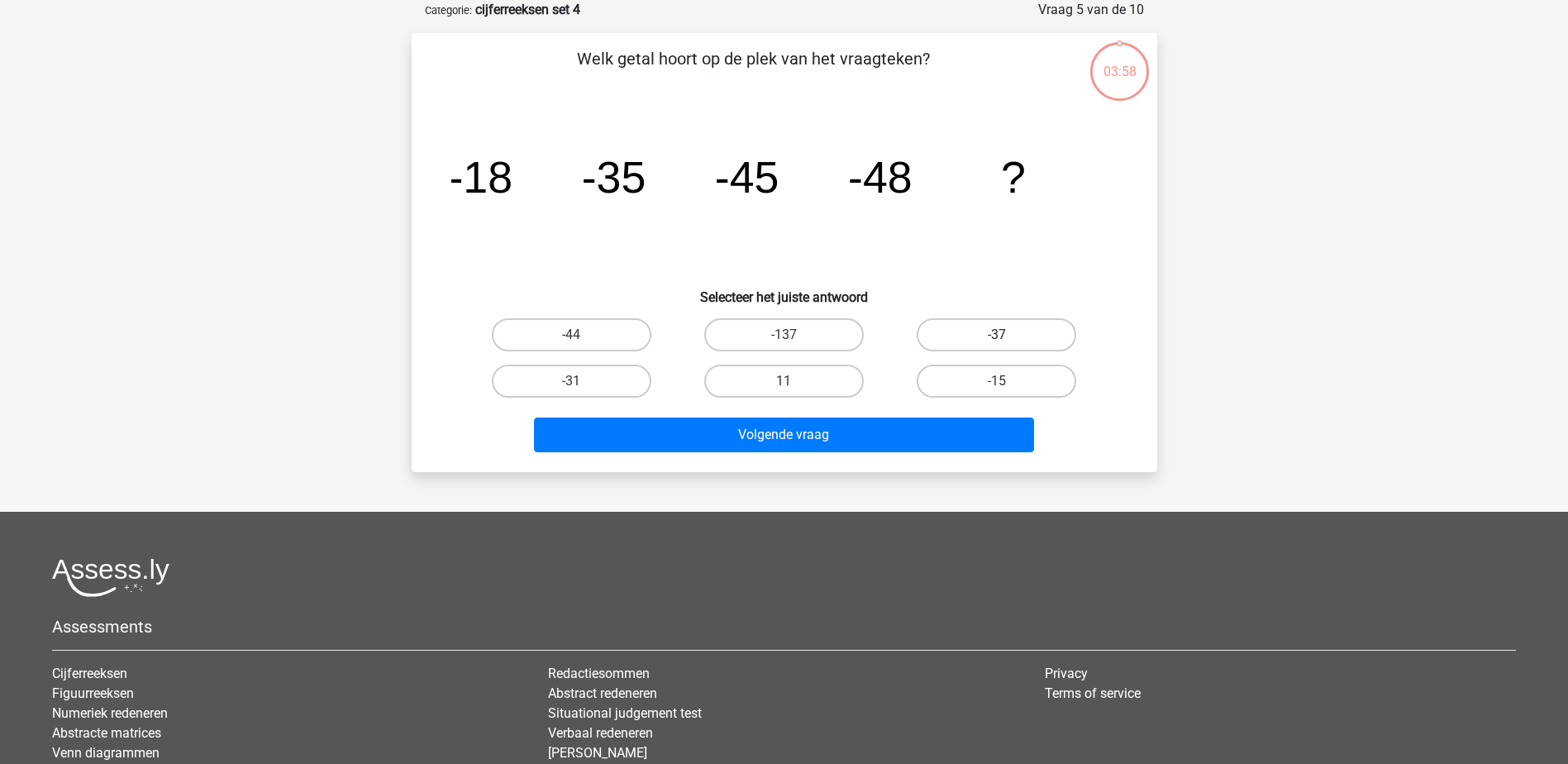
click at [947, 327] on label "-37" at bounding box center [996, 335] width 159 height 33
click at [997, 335] on input "-37" at bounding box center [1002, 339] width 11 height 11
radio input "true"
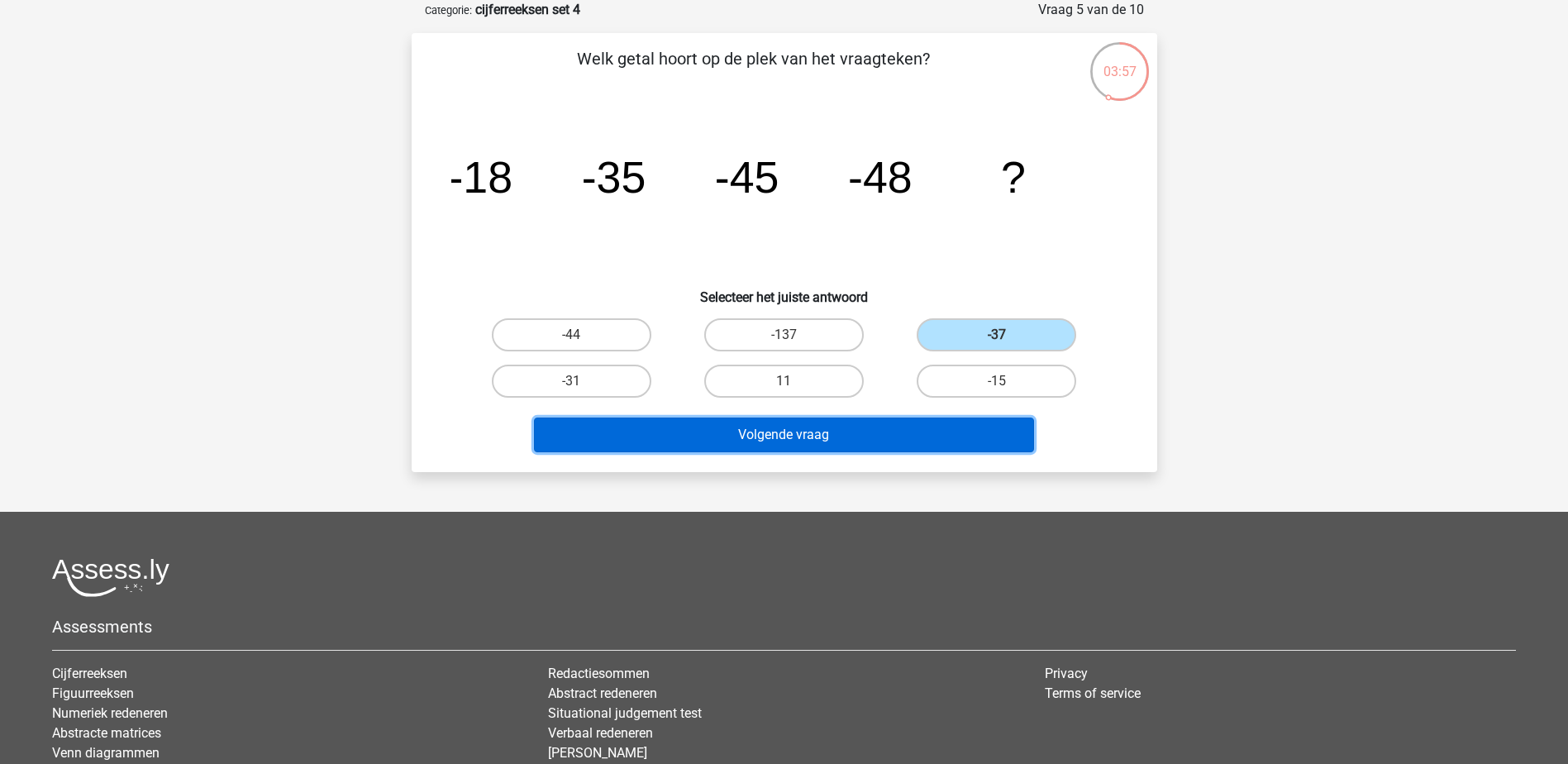
click at [870, 436] on button "Volgende vraag" at bounding box center [784, 434] width 500 height 35
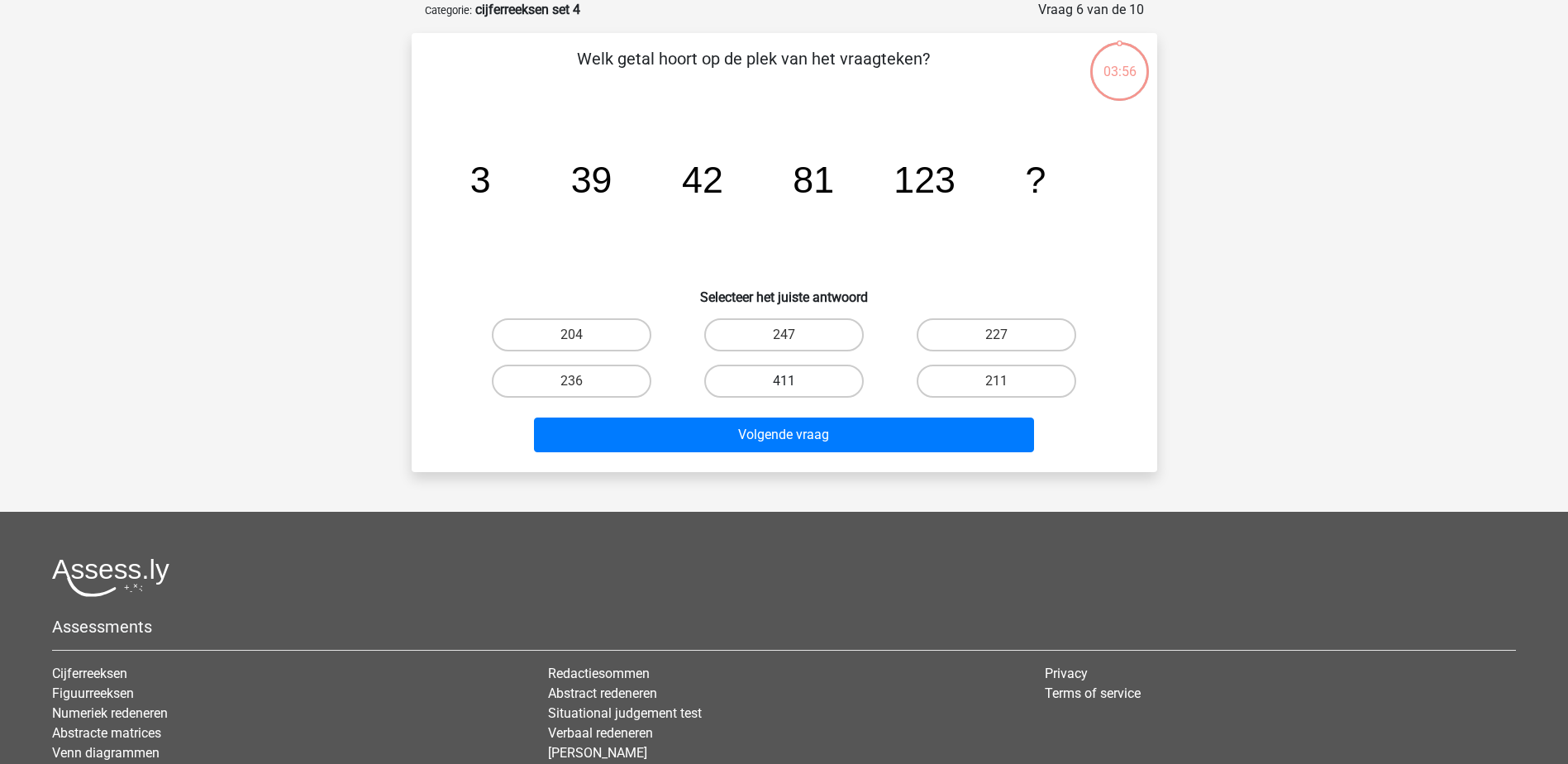
click at [783, 384] on label "411" at bounding box center [784, 381] width 159 height 33
click at [783, 384] on input "411" at bounding box center [788, 386] width 11 height 11
radio input "true"
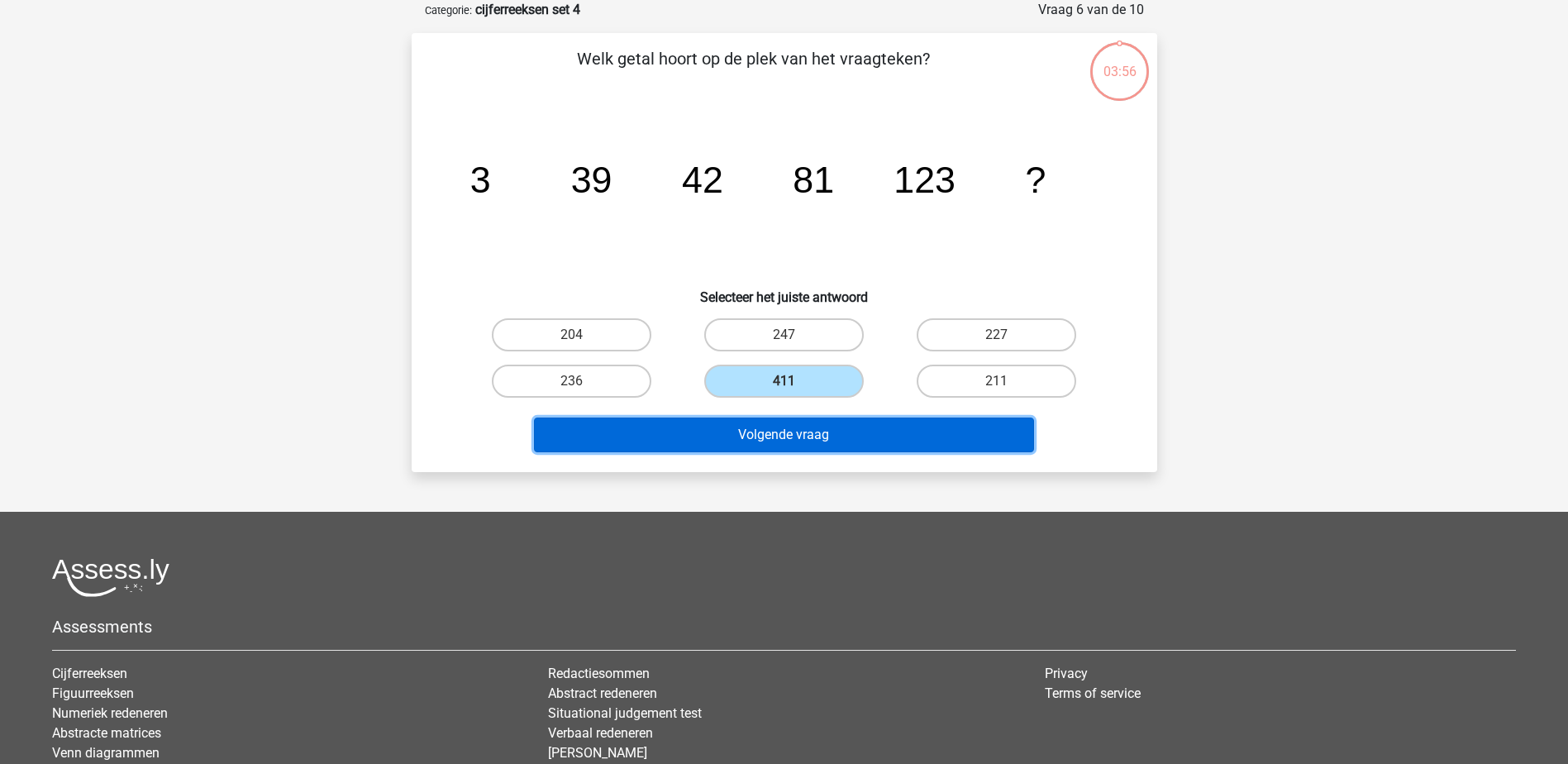
click at [796, 422] on button "Volgende vraag" at bounding box center [784, 434] width 500 height 35
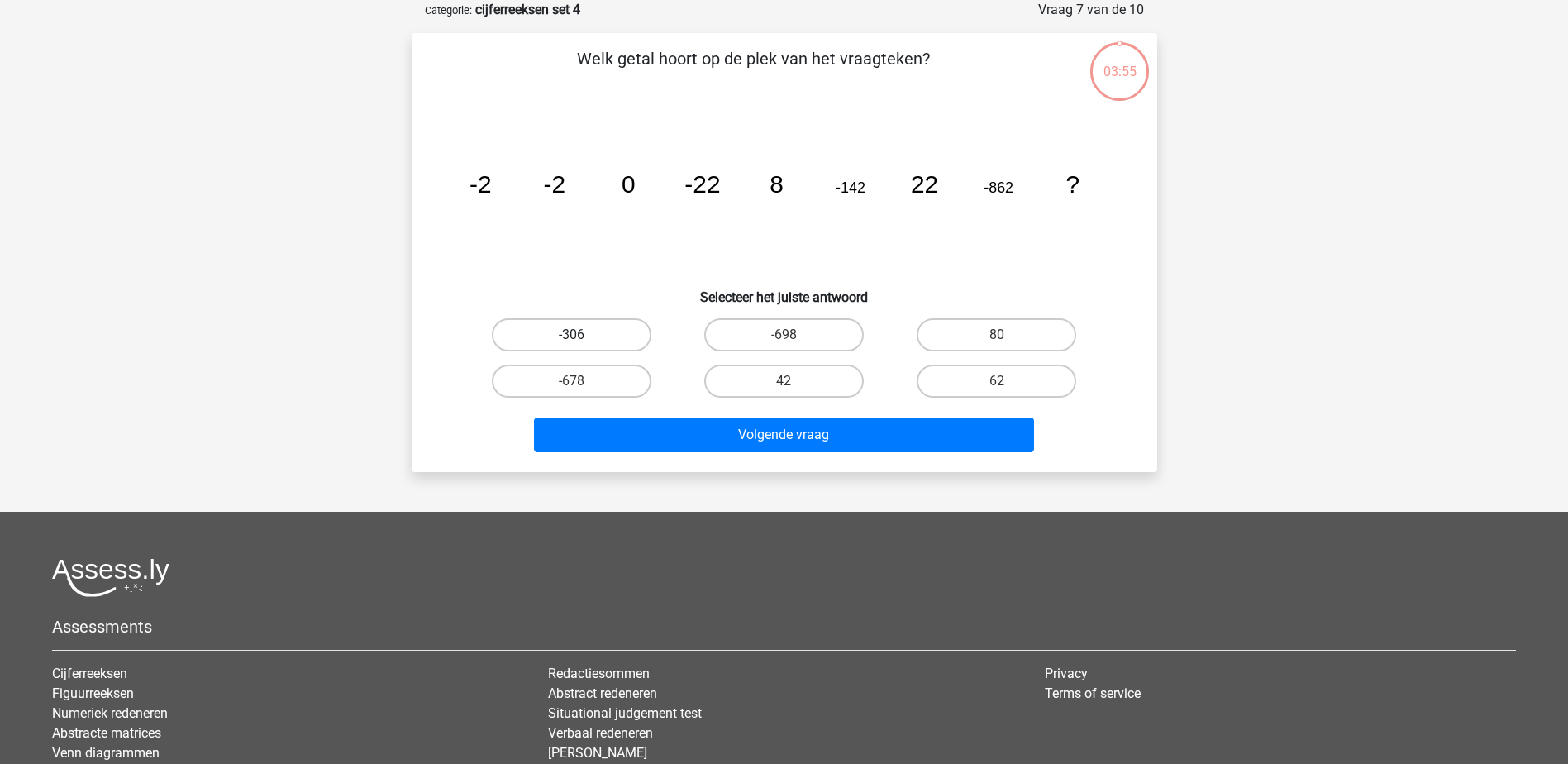
click at [564, 334] on label "-306" at bounding box center [571, 335] width 159 height 33
click at [571, 335] on input "-306" at bounding box center [576, 339] width 11 height 11
radio input "true"
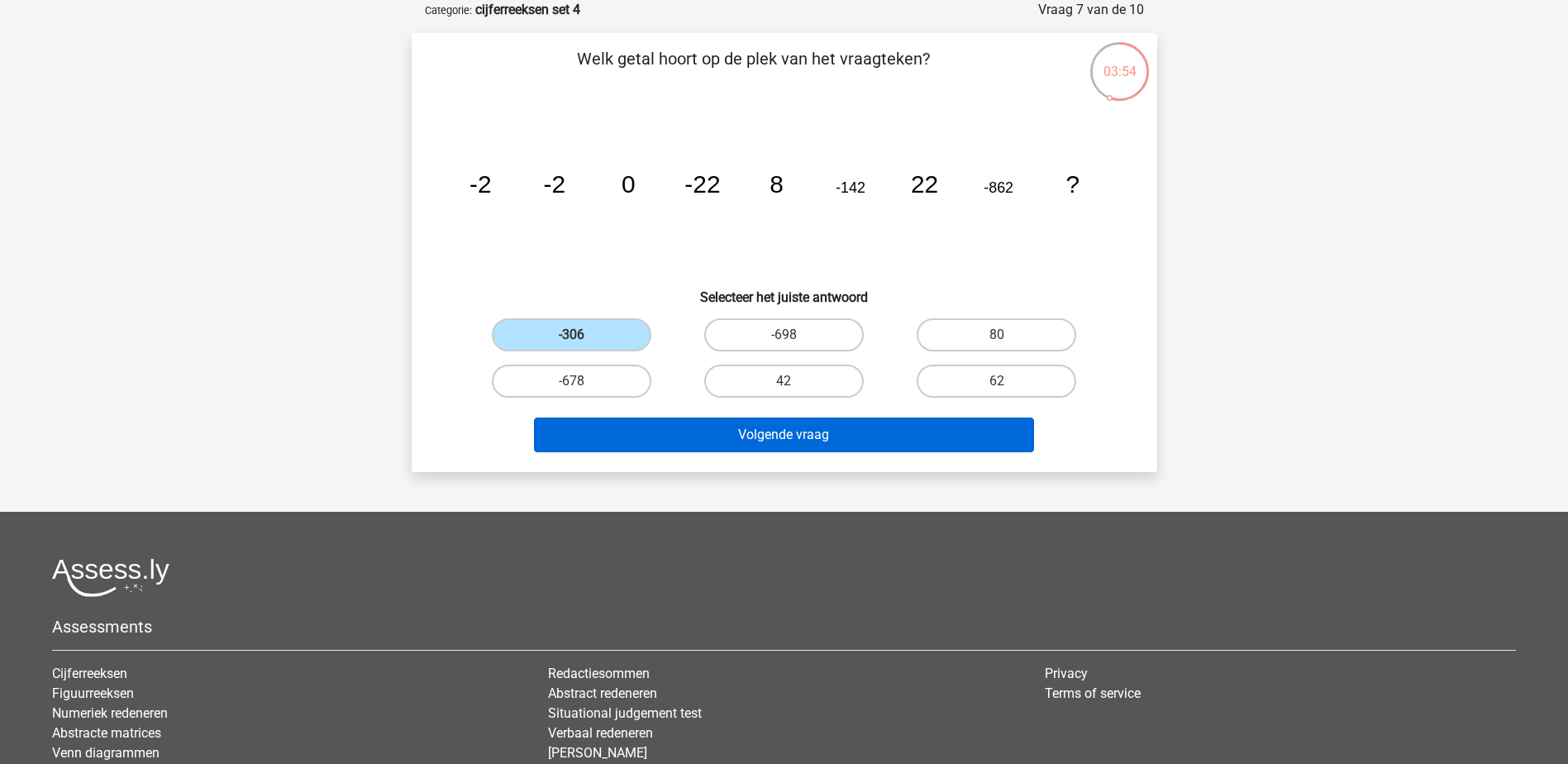
click at [648, 423] on div "Volgende vraag" at bounding box center [784, 431] width 693 height 55
click at [649, 424] on button "Volgende vraag" at bounding box center [784, 434] width 500 height 35
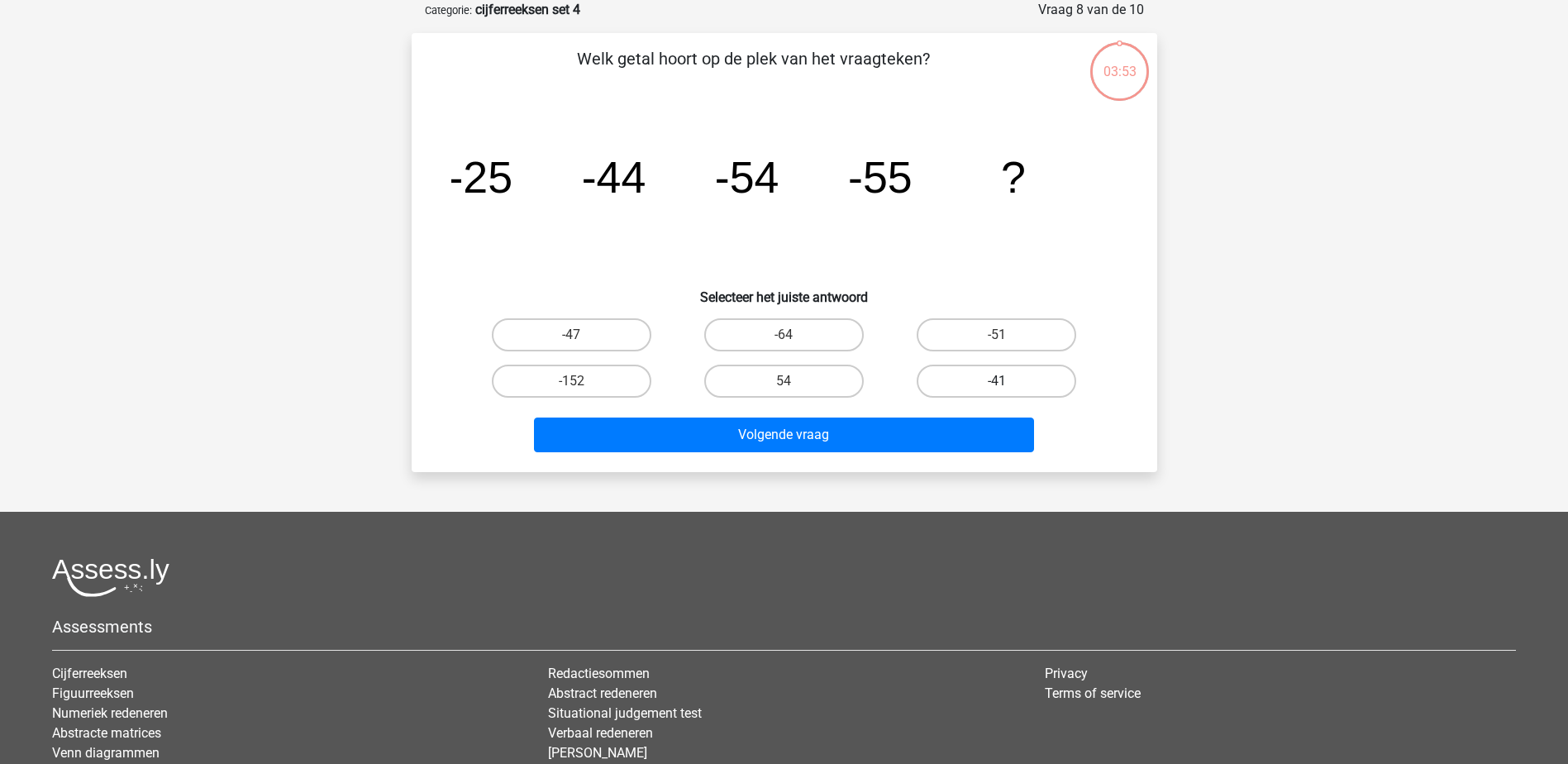
click at [1019, 377] on label "-41" at bounding box center [996, 381] width 159 height 33
click at [1007, 382] on input "-41" at bounding box center [1002, 386] width 11 height 11
radio input "true"
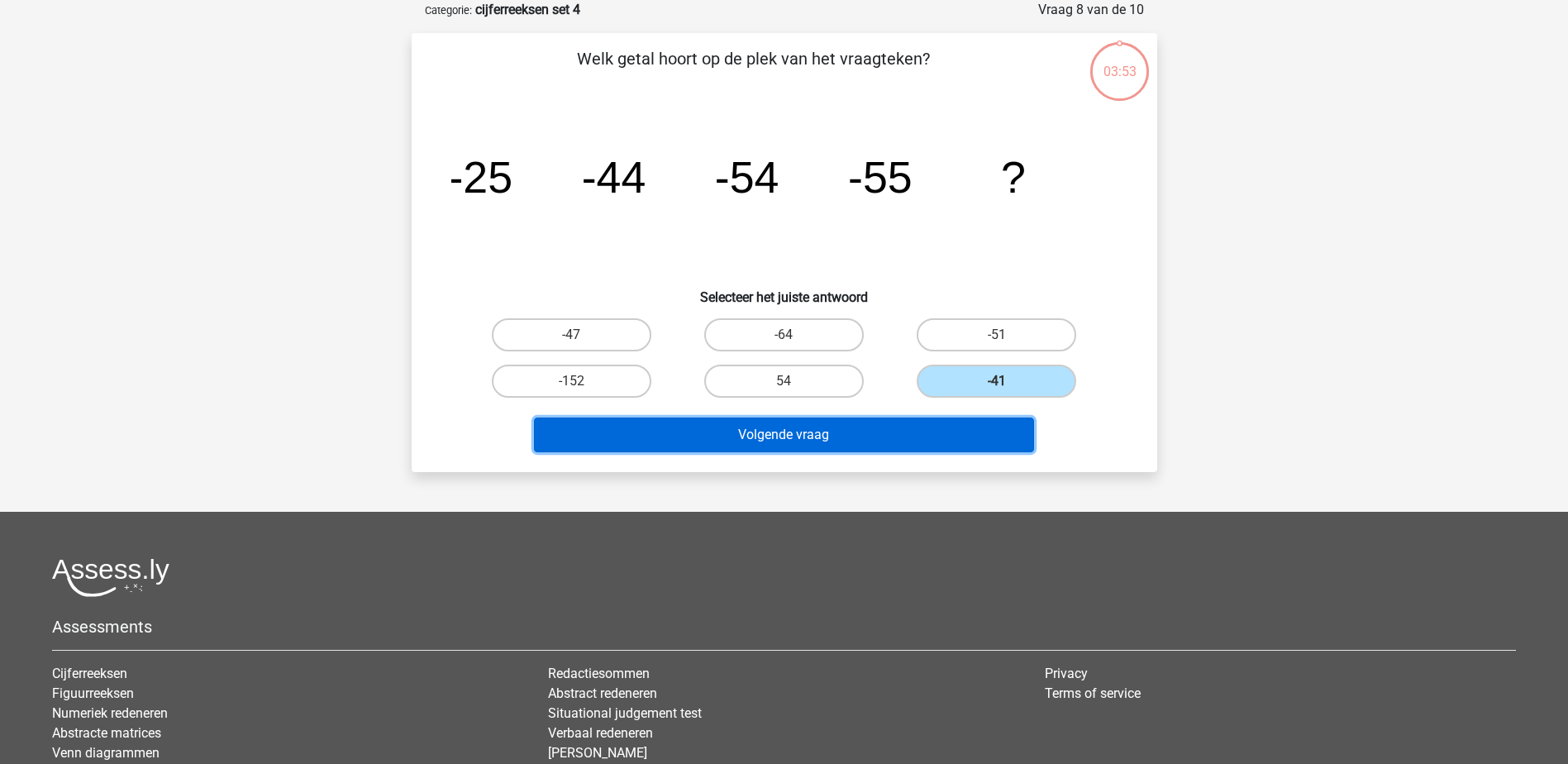
click at [930, 423] on button "Volgende vraag" at bounding box center [784, 434] width 500 height 35
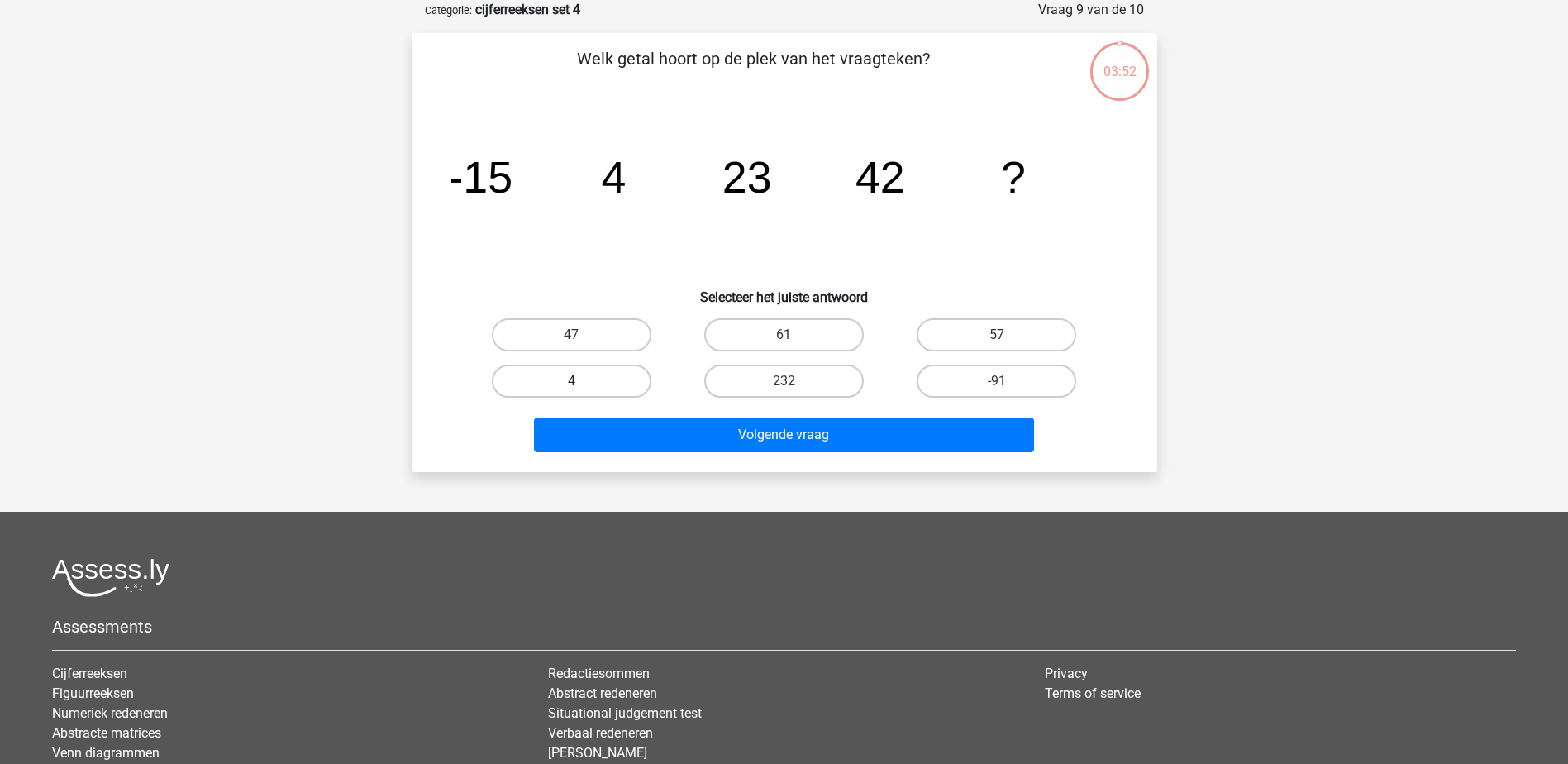
click at [609, 376] on label "4" at bounding box center [571, 381] width 159 height 33
click at [582, 382] on input "4" at bounding box center [576, 386] width 11 height 11
radio input "true"
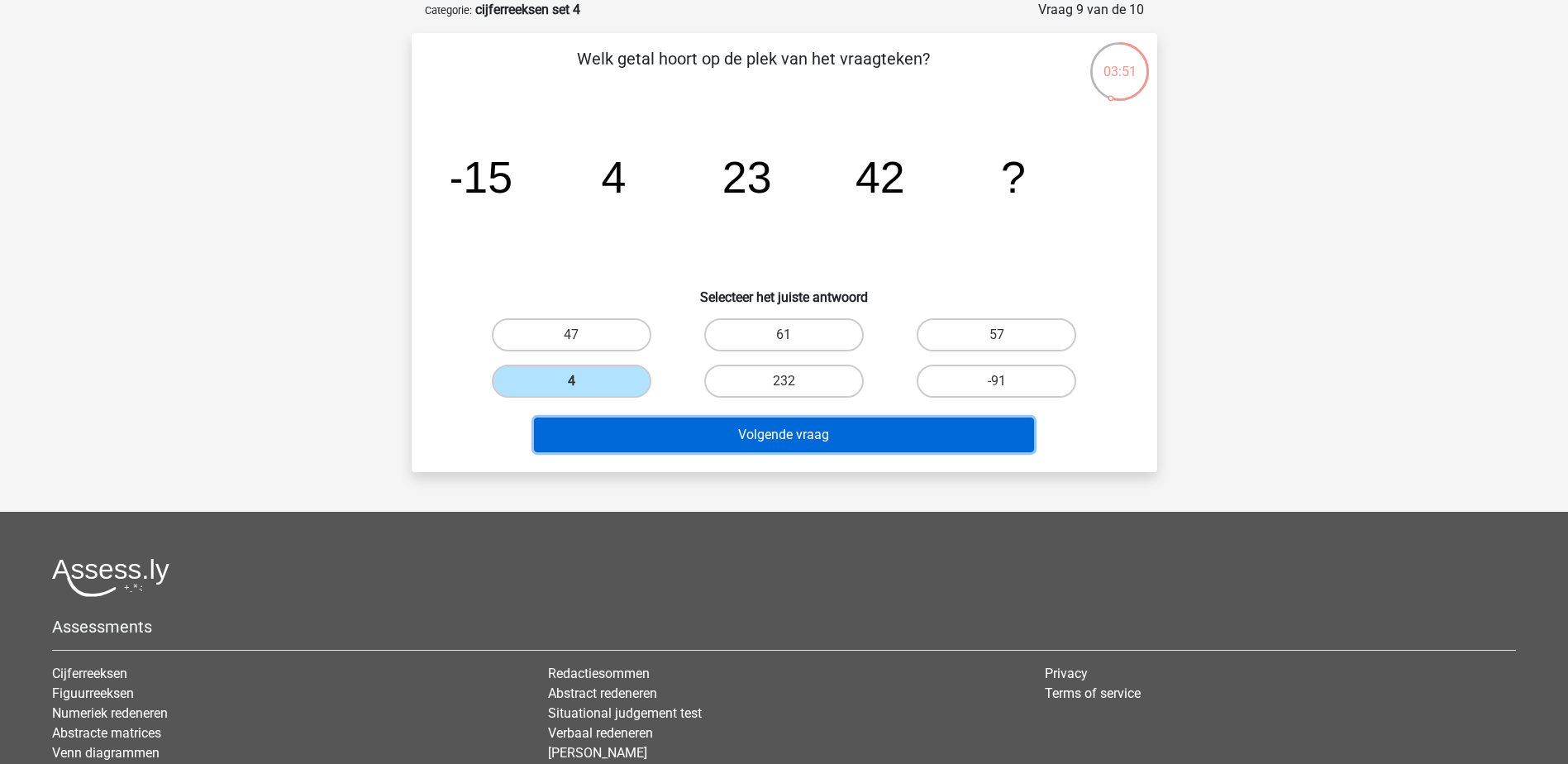
click at [736, 429] on button "Volgende vraag" at bounding box center [784, 434] width 500 height 35
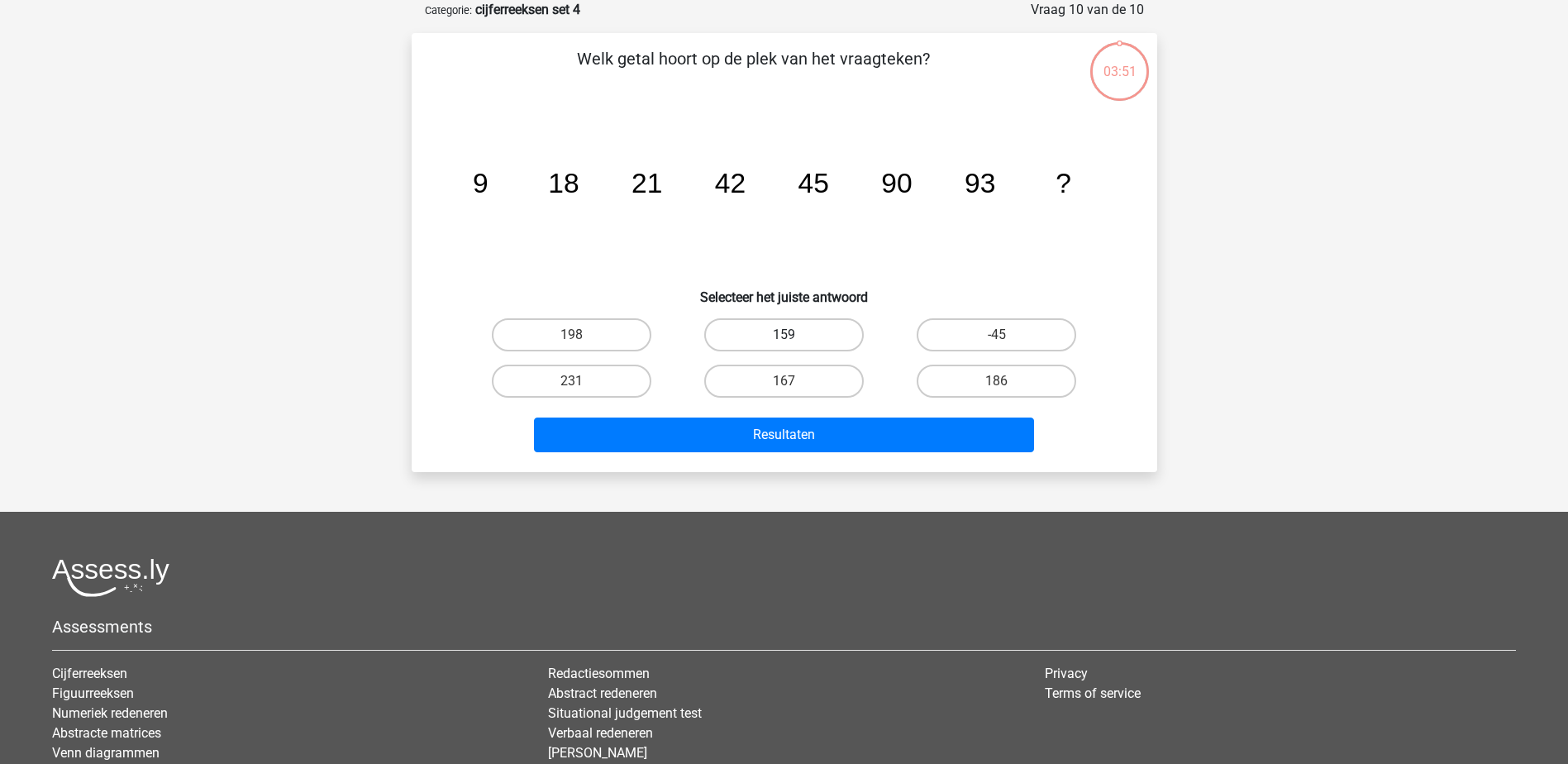
click at [815, 326] on label "159" at bounding box center [784, 335] width 159 height 33
click at [795, 335] on input "159" at bounding box center [788, 339] width 11 height 11
radio input "true"
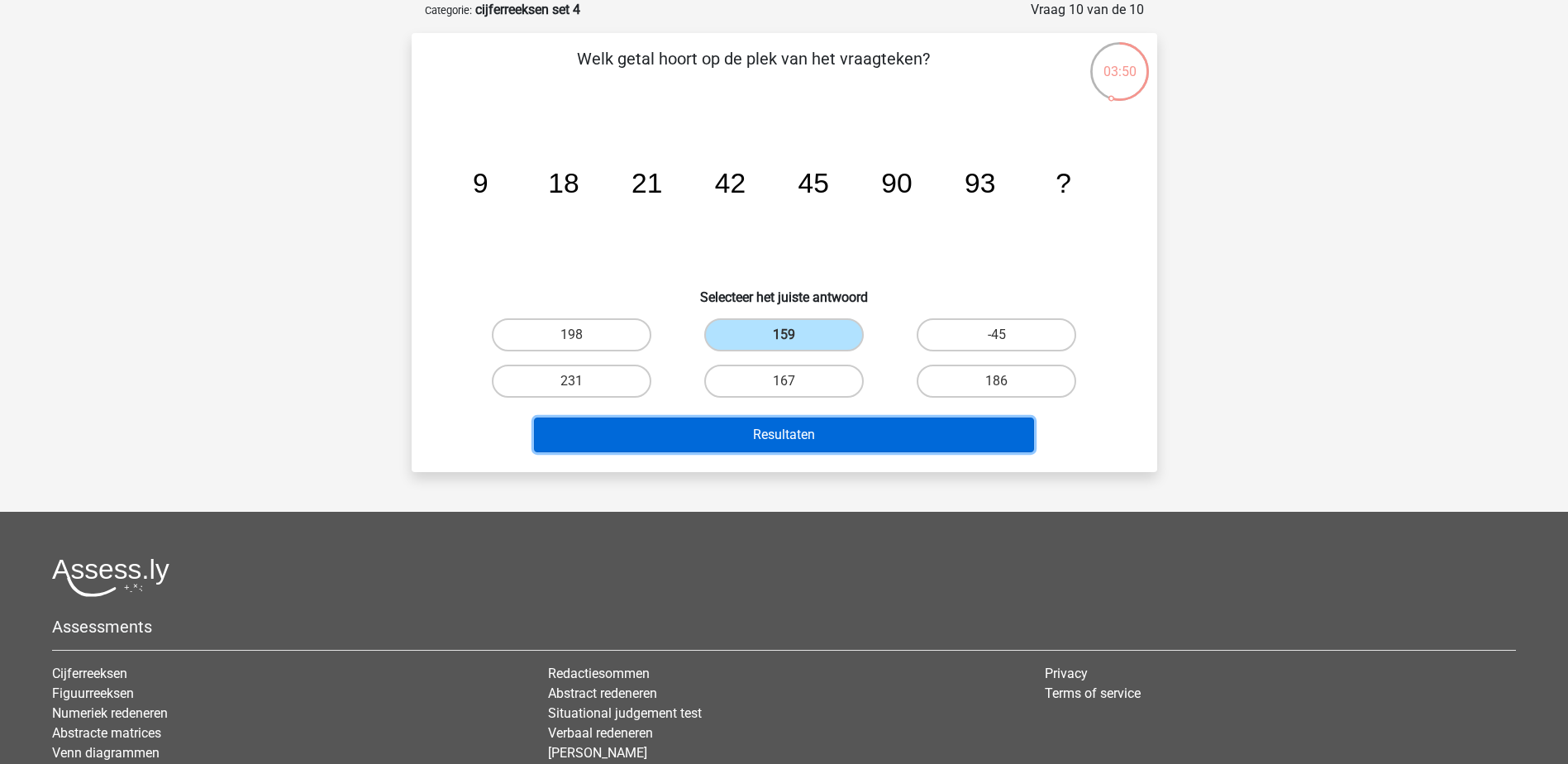
click at [840, 430] on button "Resultaten" at bounding box center [784, 434] width 500 height 35
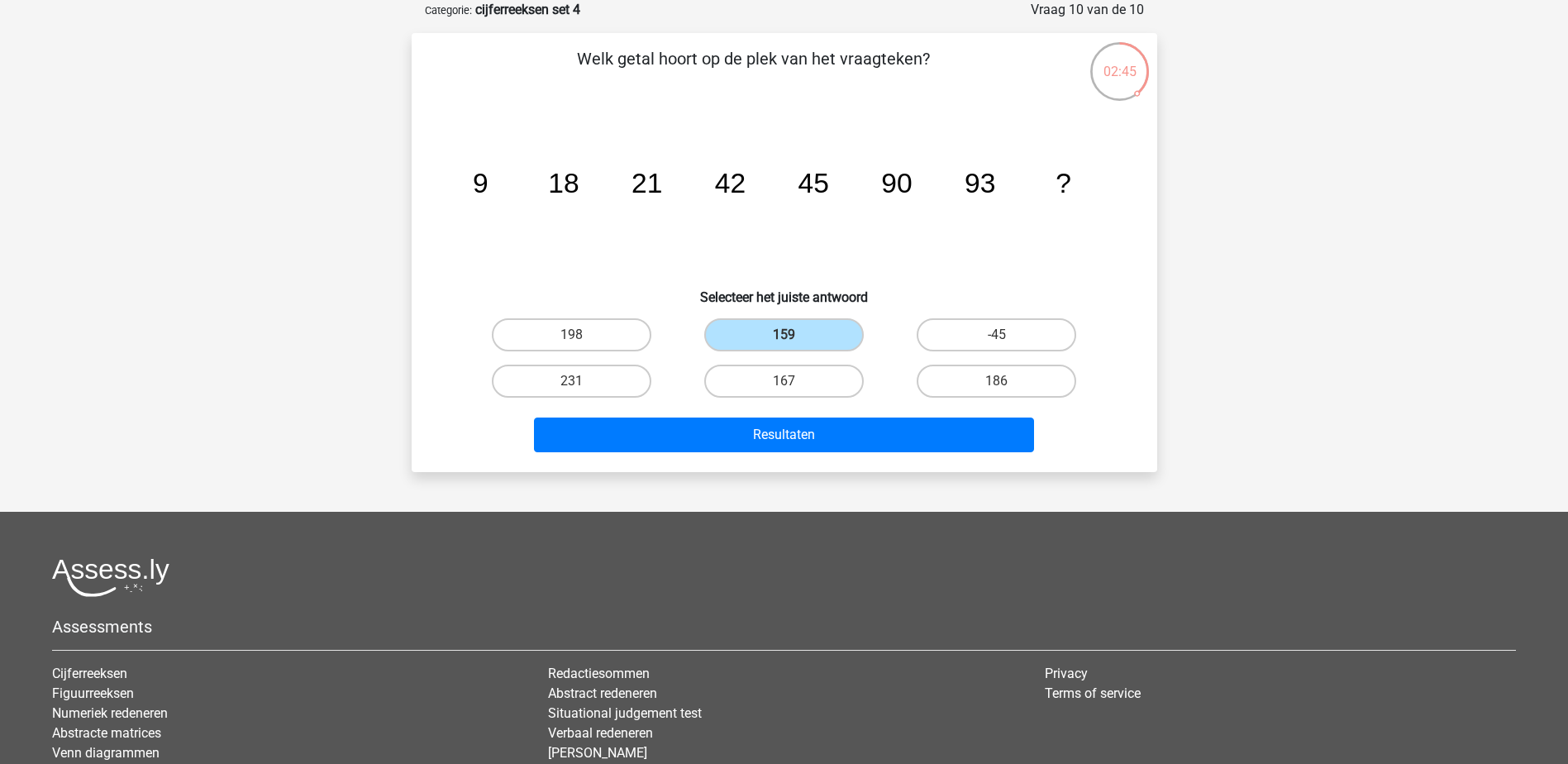
scroll to position [0, 0]
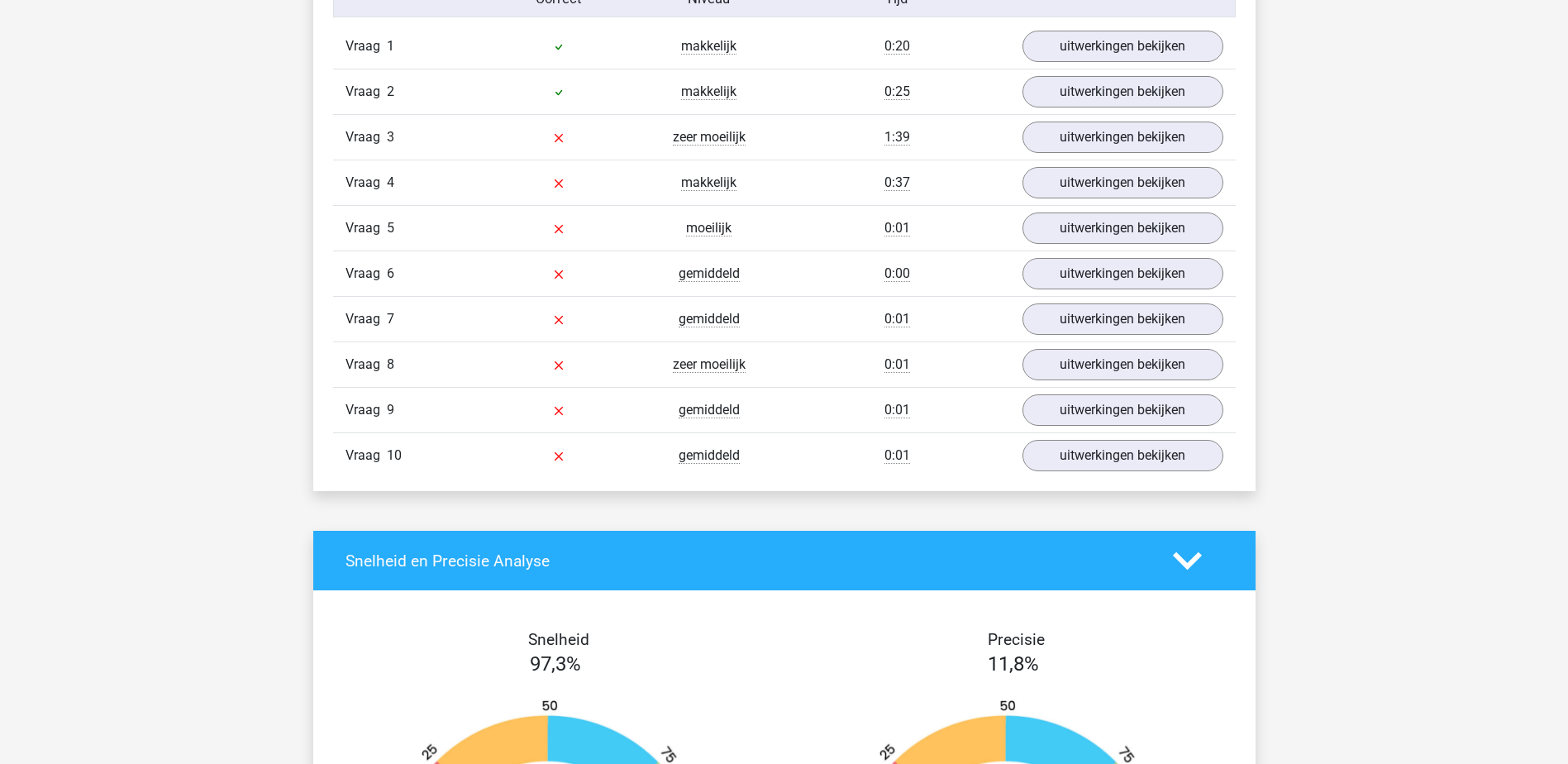
scroll to position [1488, 0]
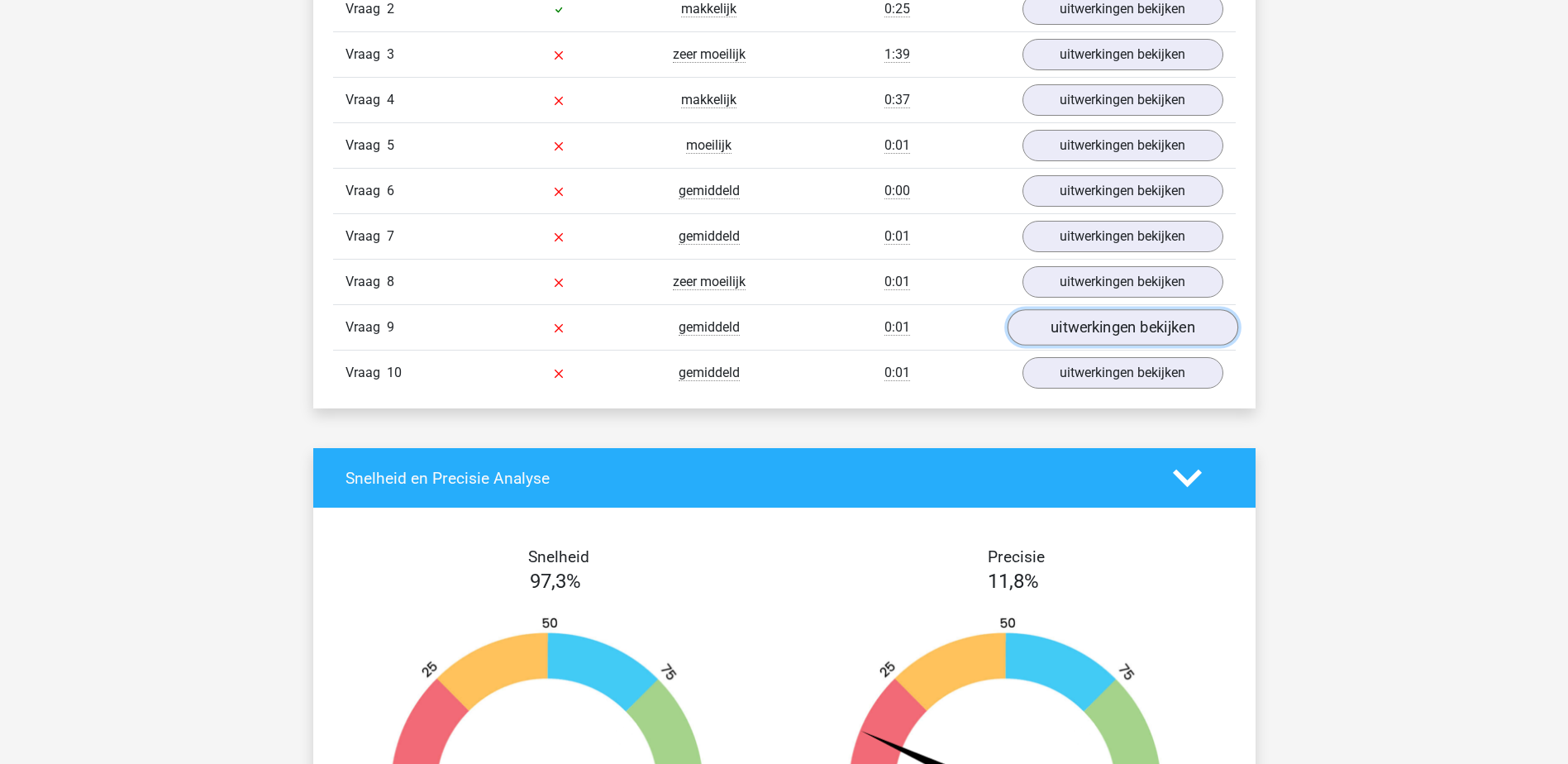
click at [1143, 338] on link "uitwerkingen bekijken" at bounding box center [1121, 328] width 231 height 36
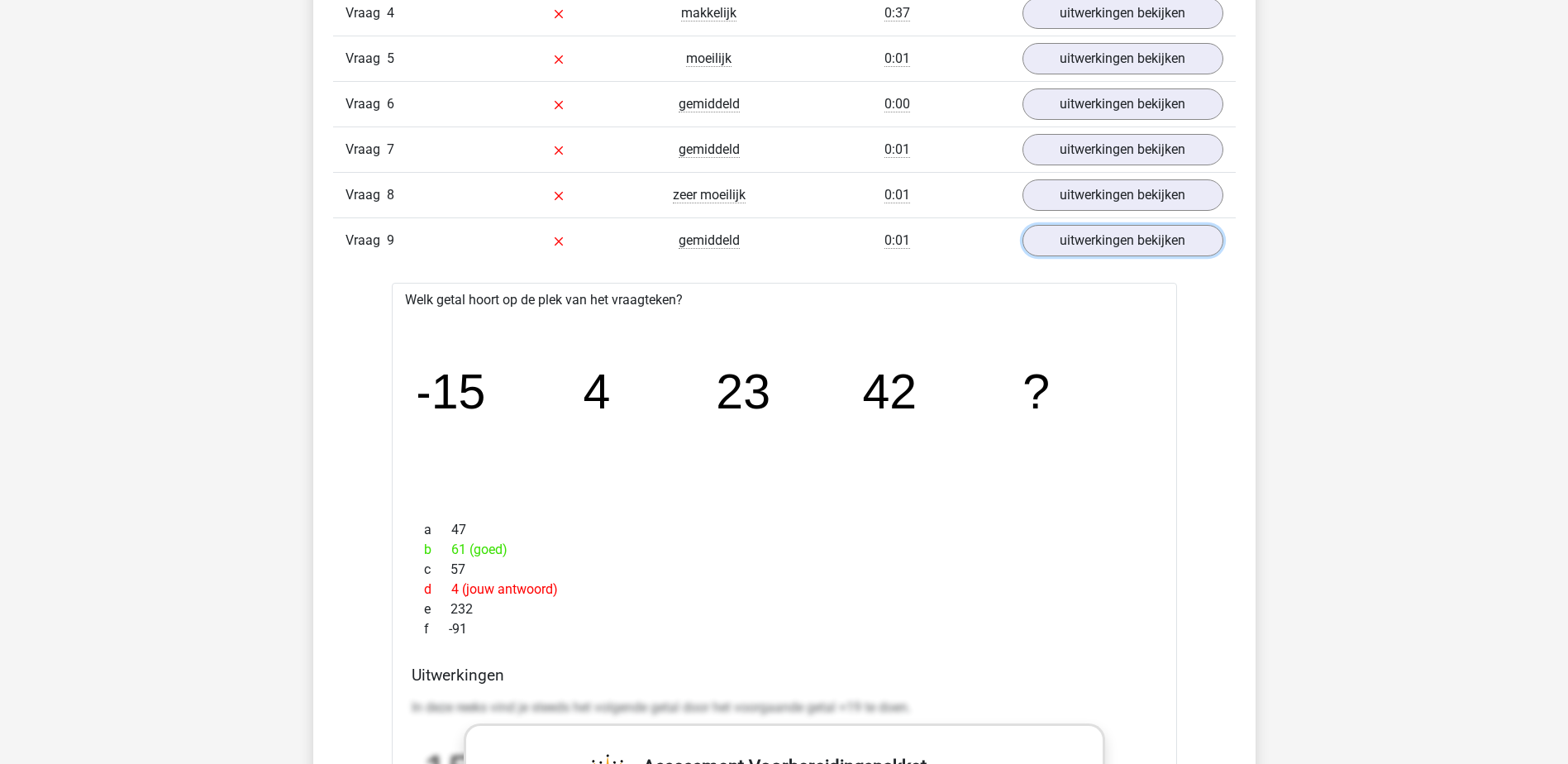
scroll to position [1570, 0]
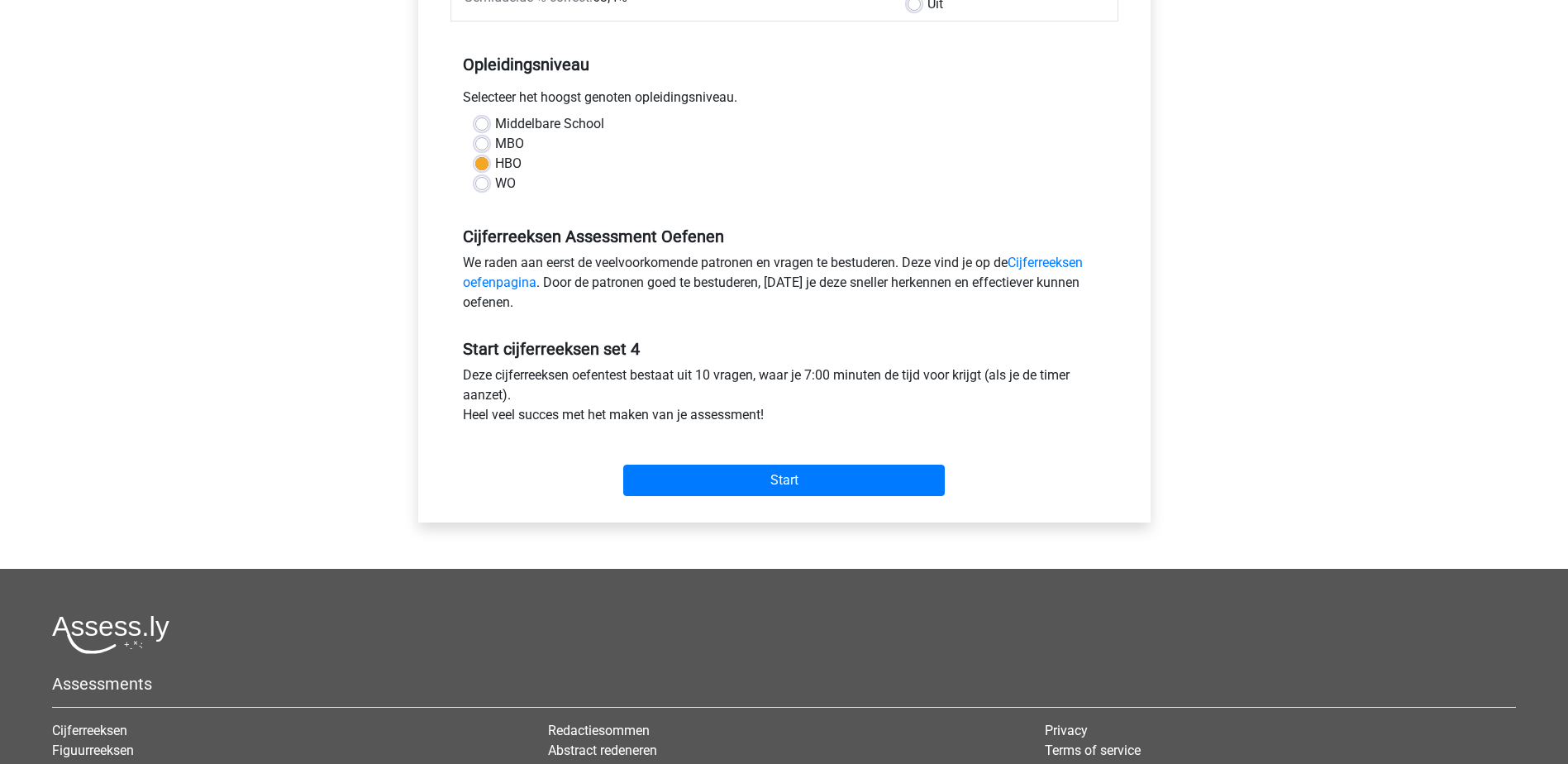
scroll to position [331, 0]
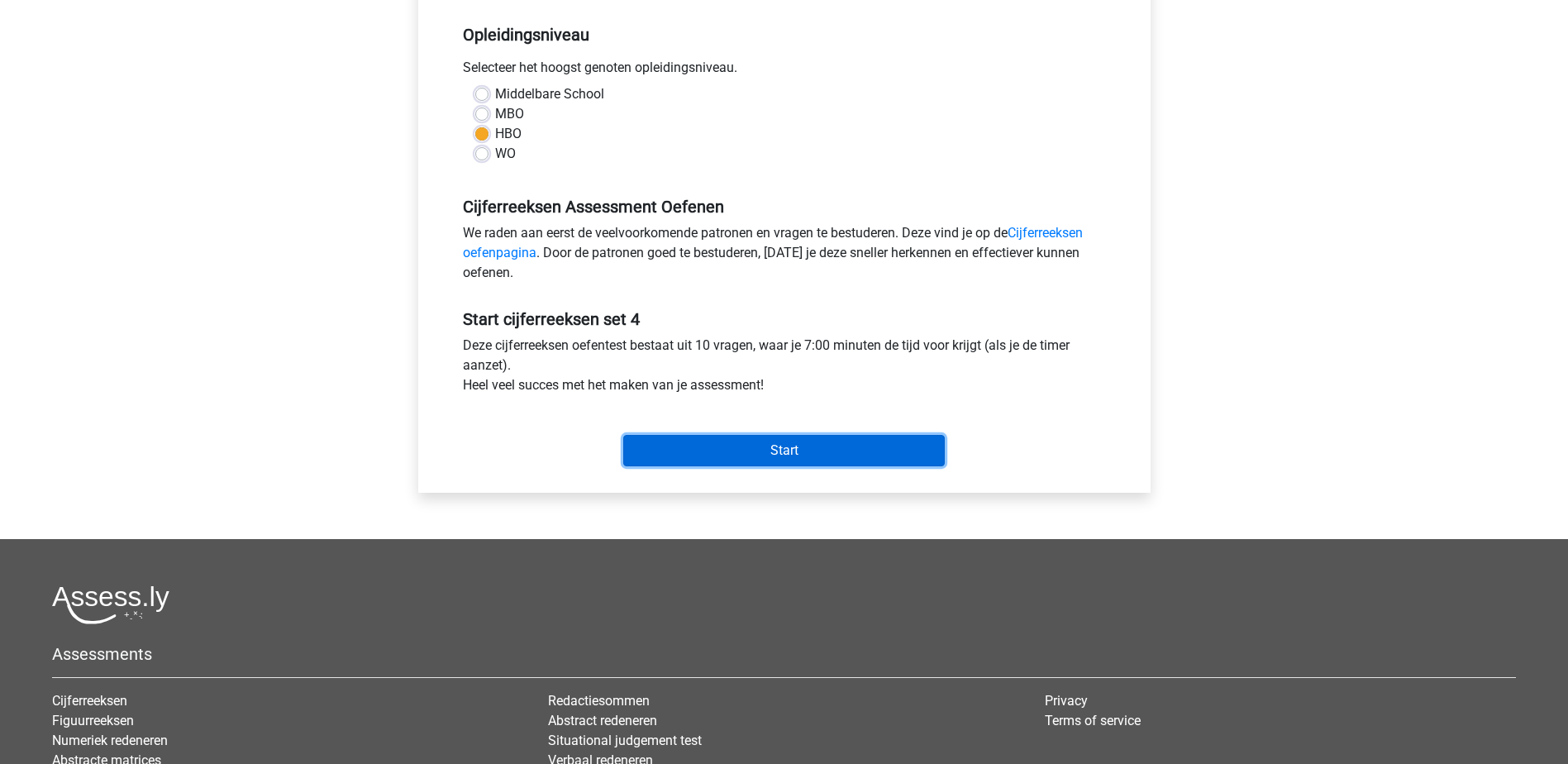
click at [849, 453] on input "Start" at bounding box center [783, 451] width 321 height 32
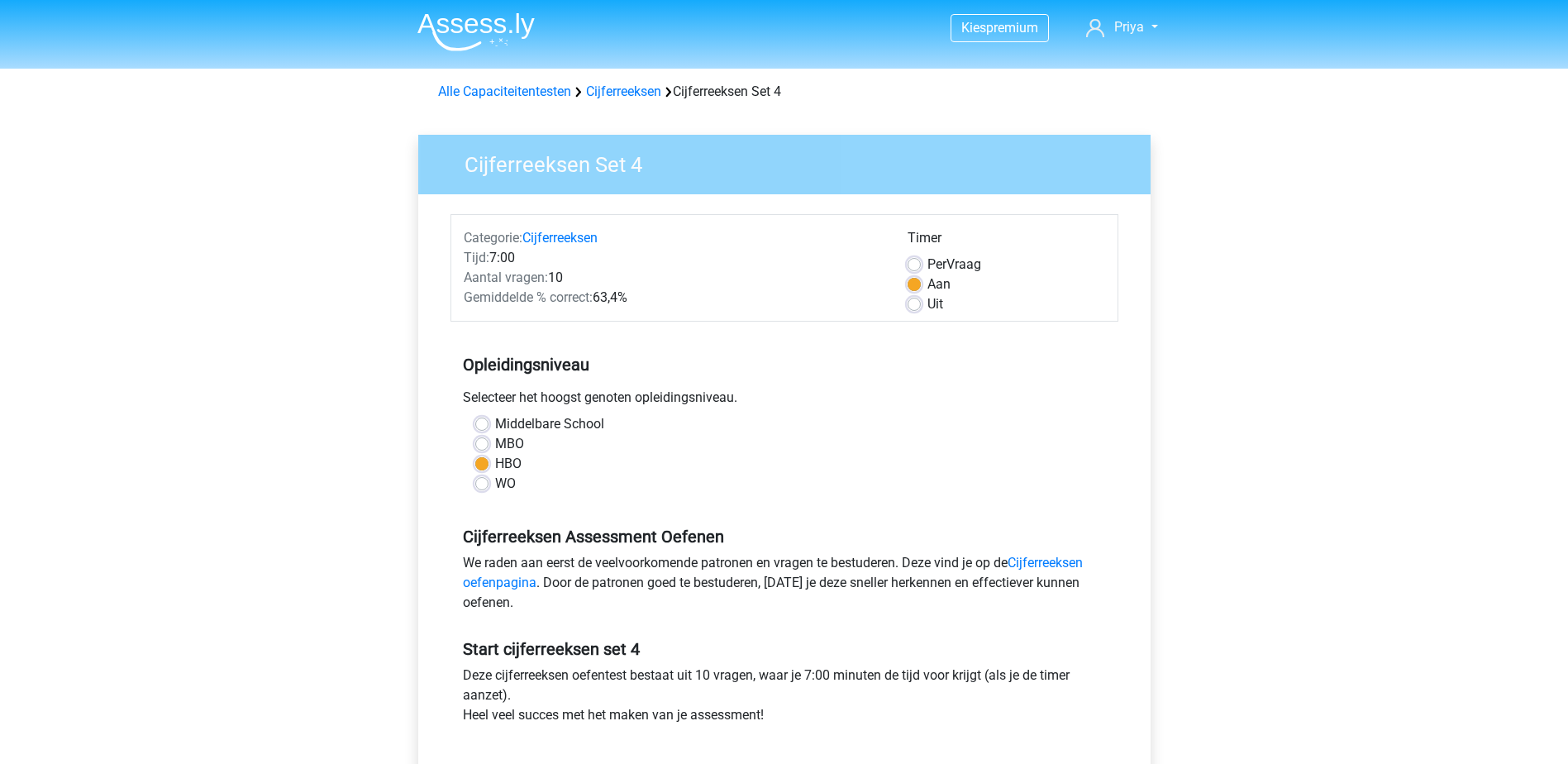
scroll to position [0, 0]
click at [496, 88] on link "Alle Capaciteitentesten" at bounding box center [504, 92] width 133 height 15
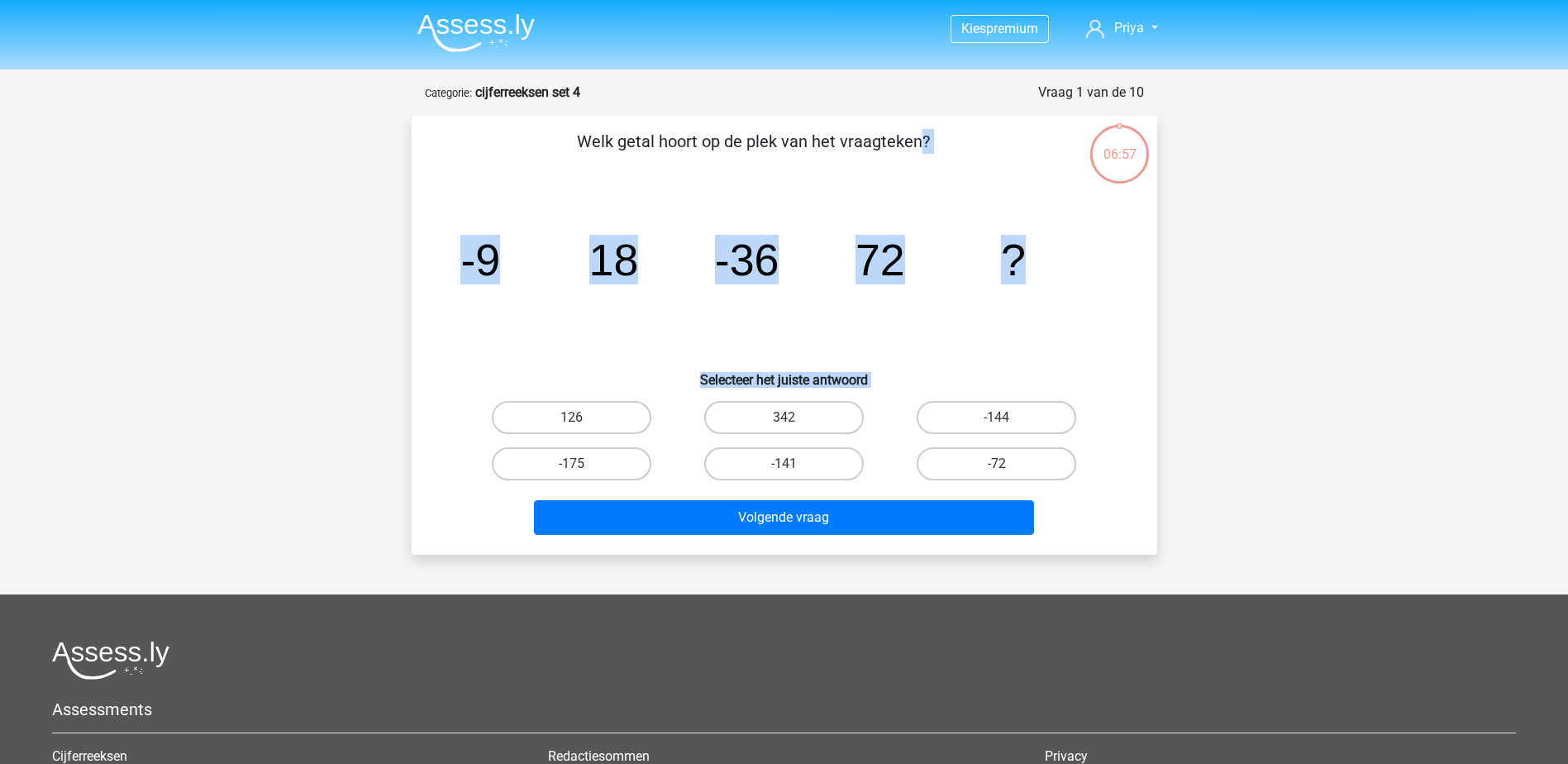
drag, startPoint x: 1092, startPoint y: 477, endPoint x: 543, endPoint y: 143, distance: 642.6
click at [543, 143] on div "Welk getal hoort op de plek van het vraagteken? image/svg+xml -9 18 -36 72 ? Se…" at bounding box center [784, 336] width 732 height 412
click at [1353, 404] on div "Kies premium Priya priyasamodhi@outlook.com" at bounding box center [784, 515] width 1568 height 1030
click at [1029, 411] on label "-144" at bounding box center [996, 417] width 159 height 33
click at [1007, 417] on input "-144" at bounding box center [1002, 422] width 11 height 11
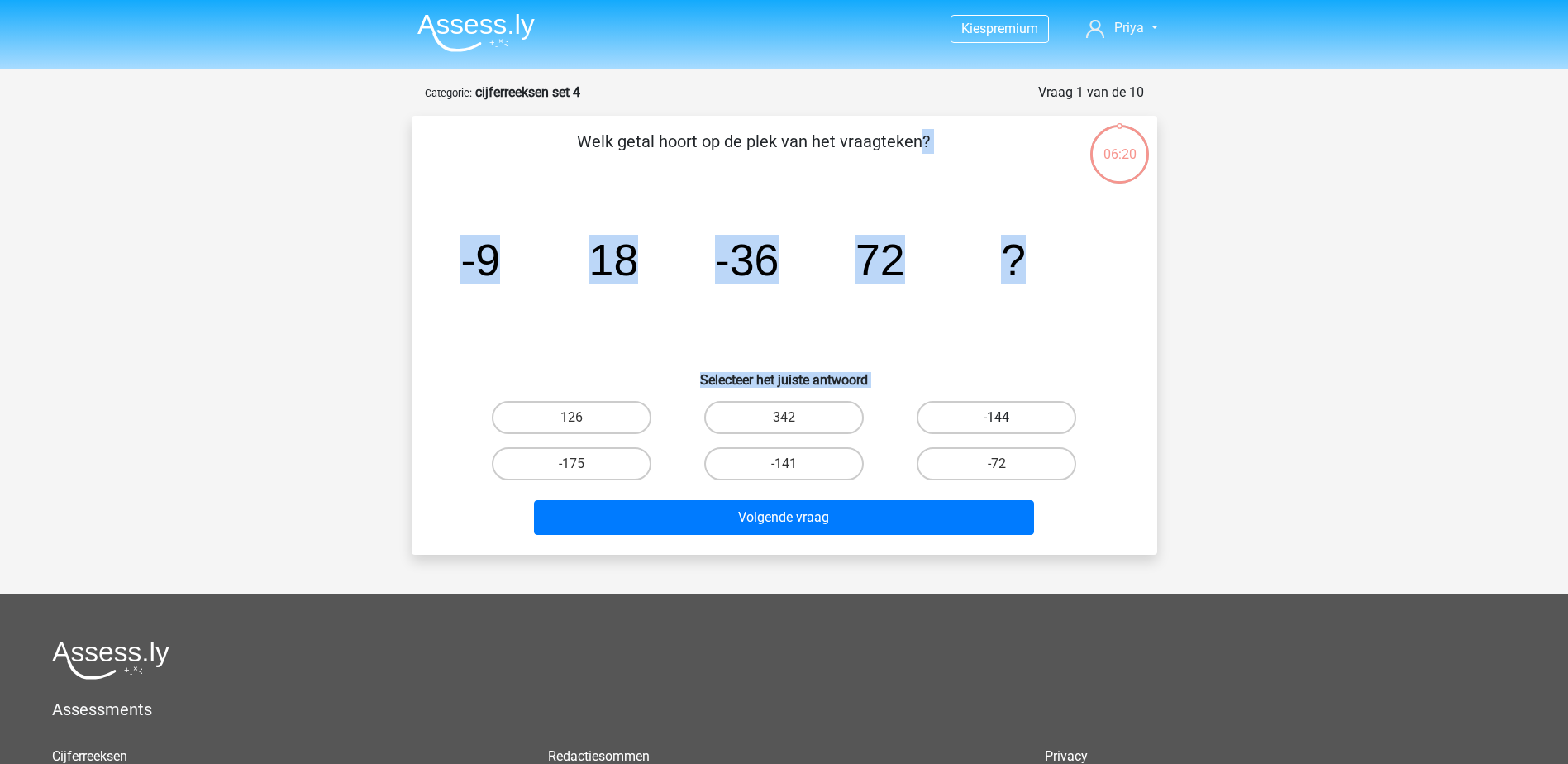
radio input "true"
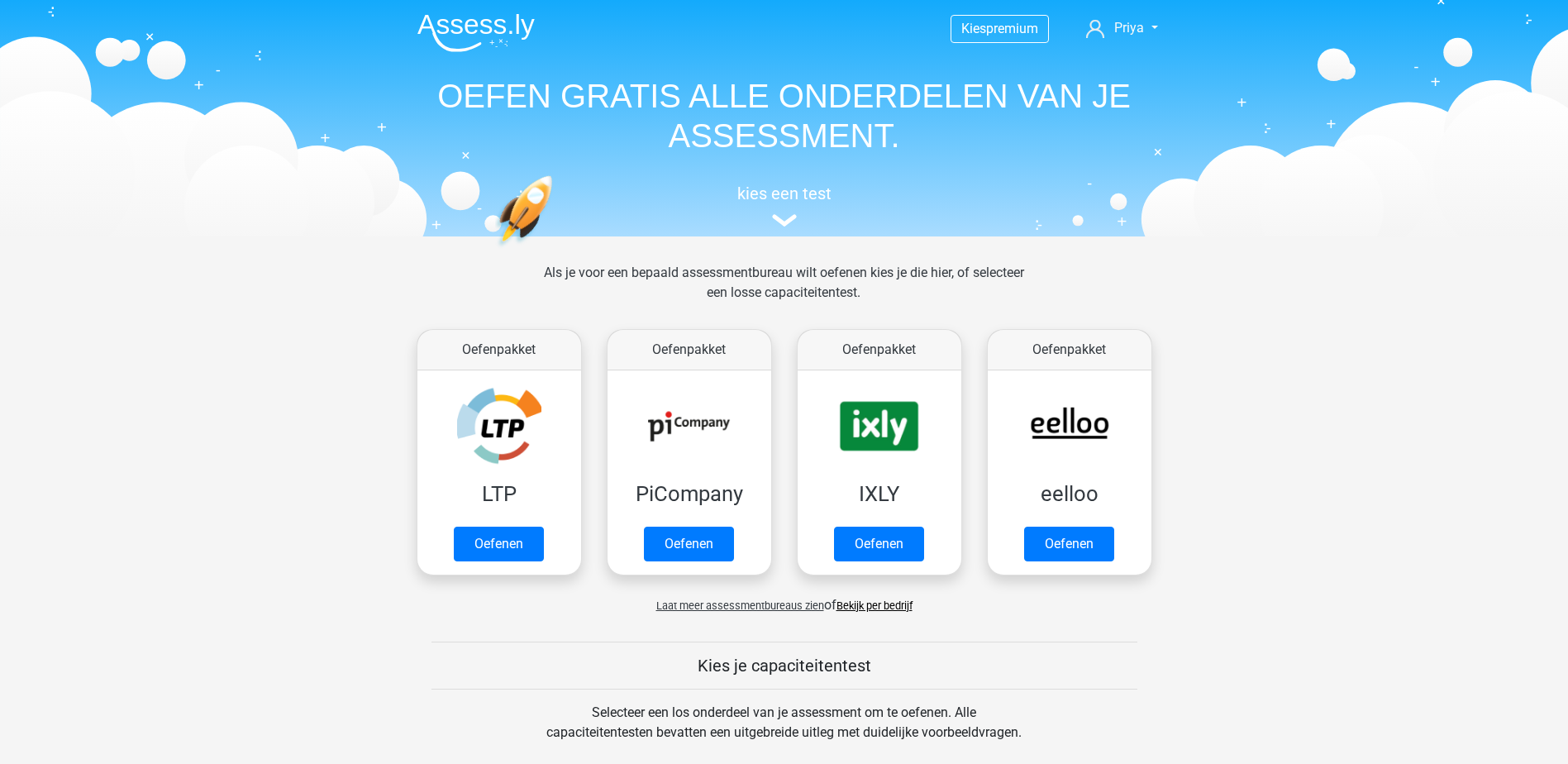
scroll to position [703, 0]
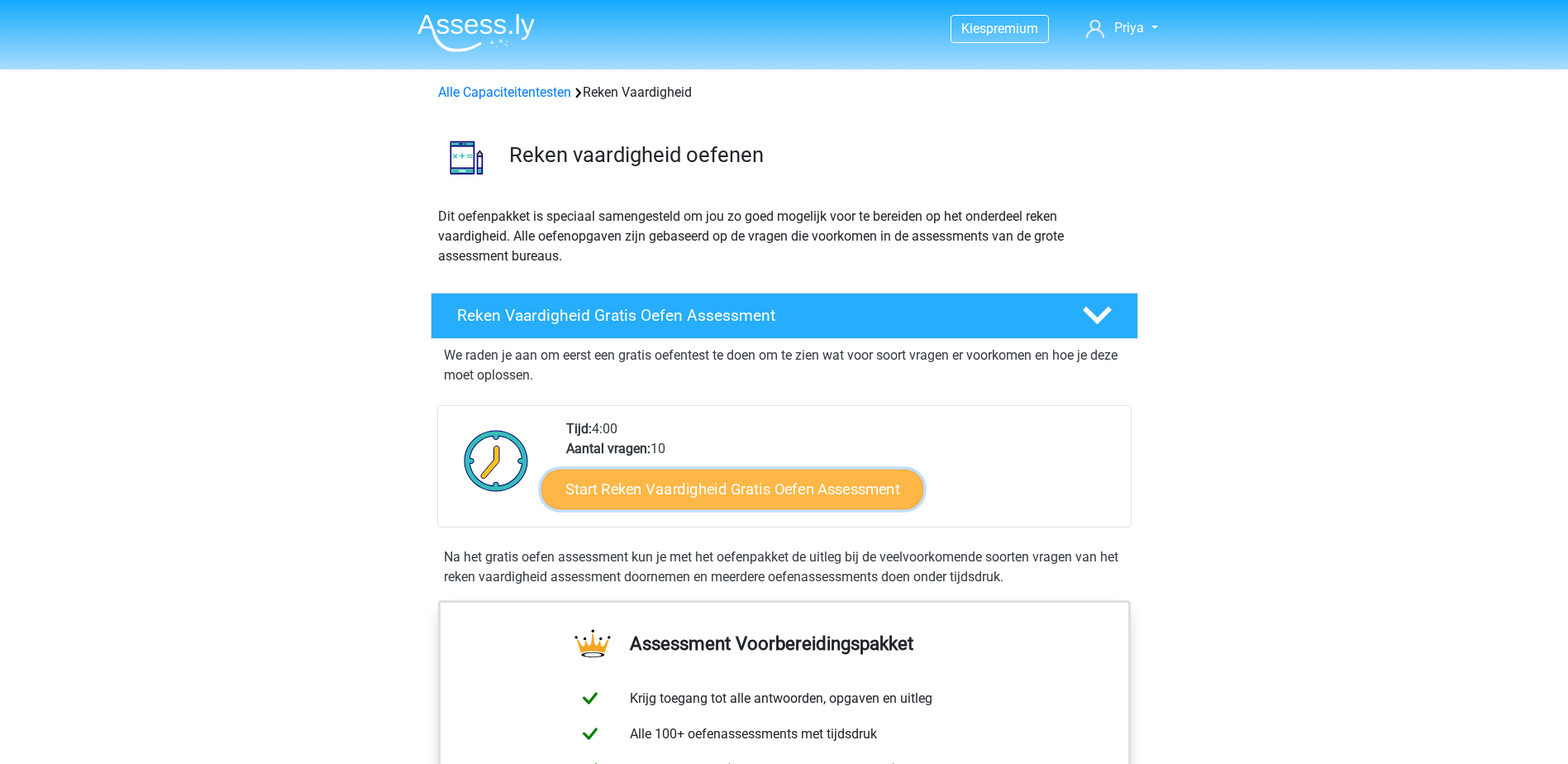
click at [704, 485] on link "Start Reken Vaardigheid Gratis Oefen Assessment" at bounding box center [732, 488] width 381 height 39
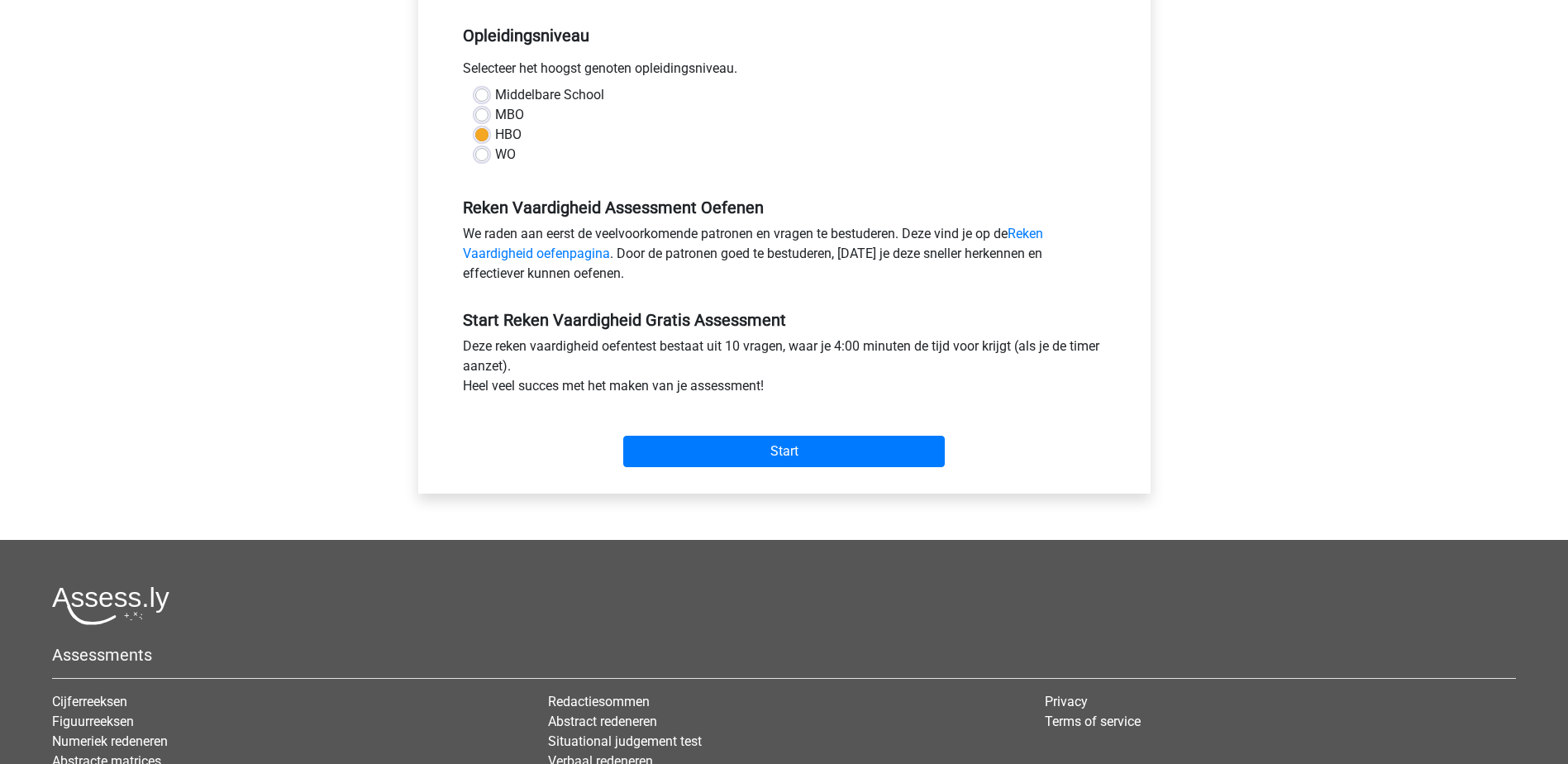
scroll to position [413, 0]
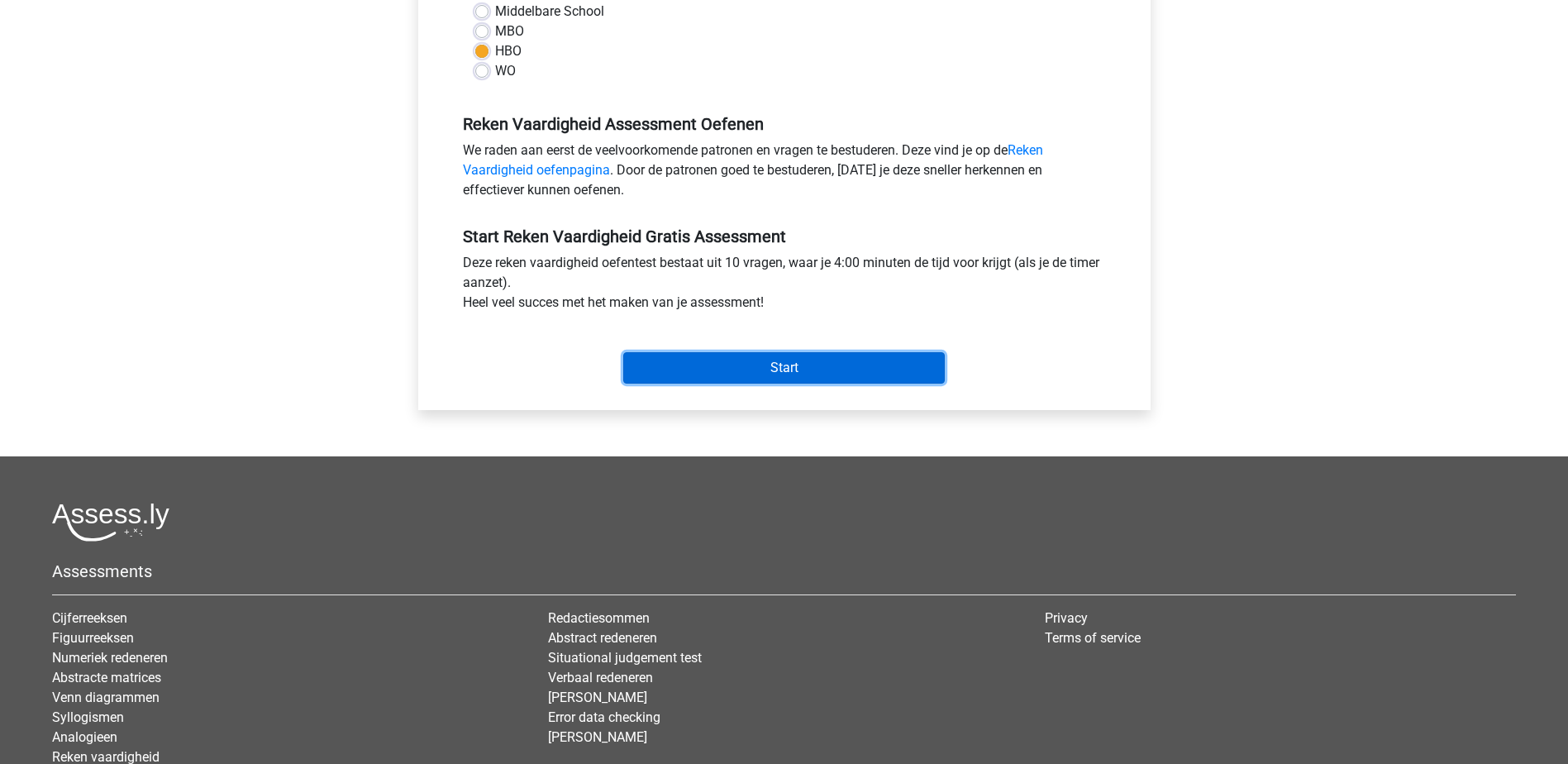
click at [797, 369] on input "Start" at bounding box center [783, 367] width 321 height 32
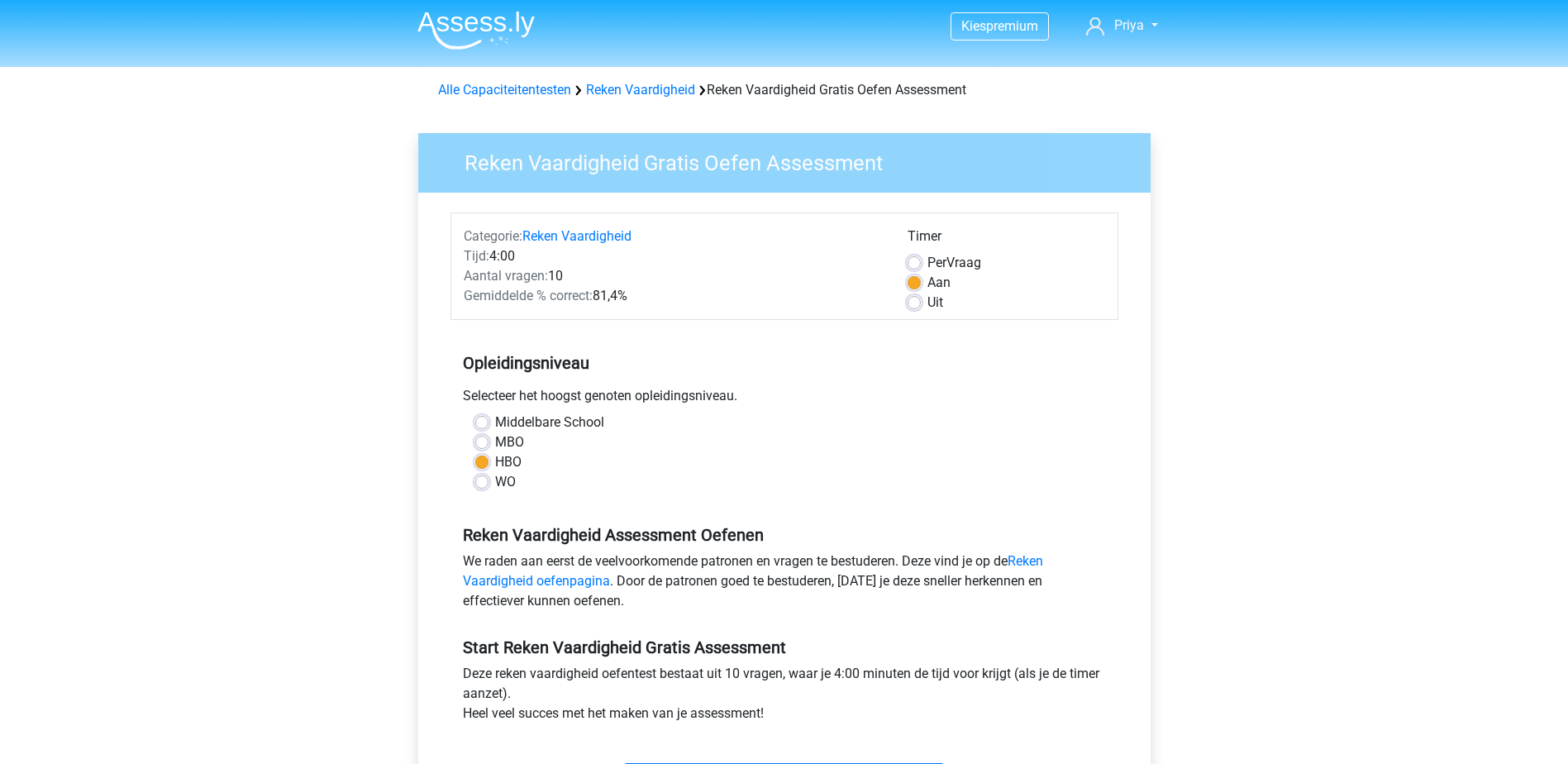
scroll to position [0, 0]
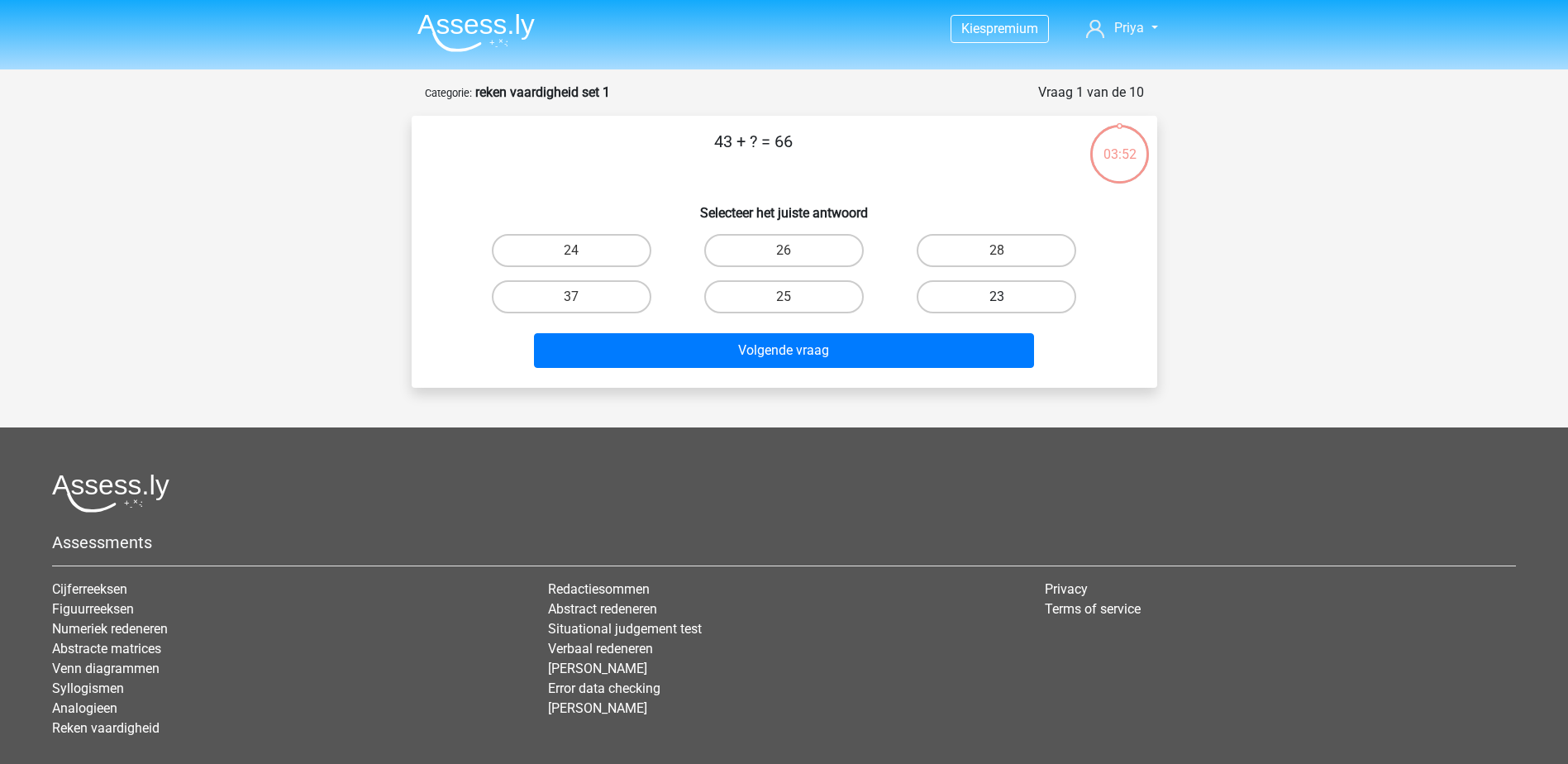
click at [976, 294] on label "23" at bounding box center [996, 296] width 159 height 33
click at [997, 297] on input "23" at bounding box center [1002, 302] width 11 height 11
radio input "true"
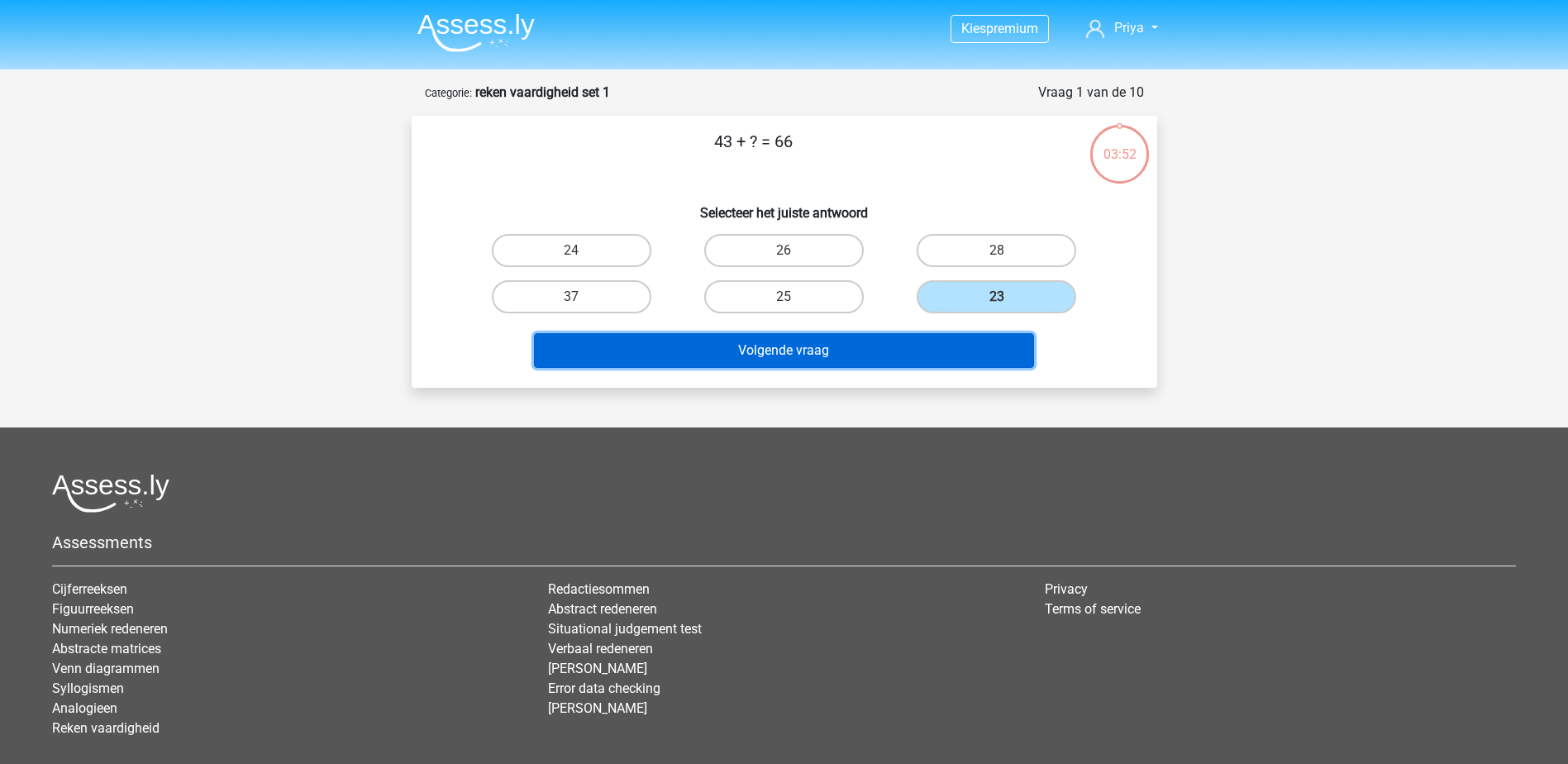
click at [935, 350] on button "Volgende vraag" at bounding box center [784, 351] width 500 height 35
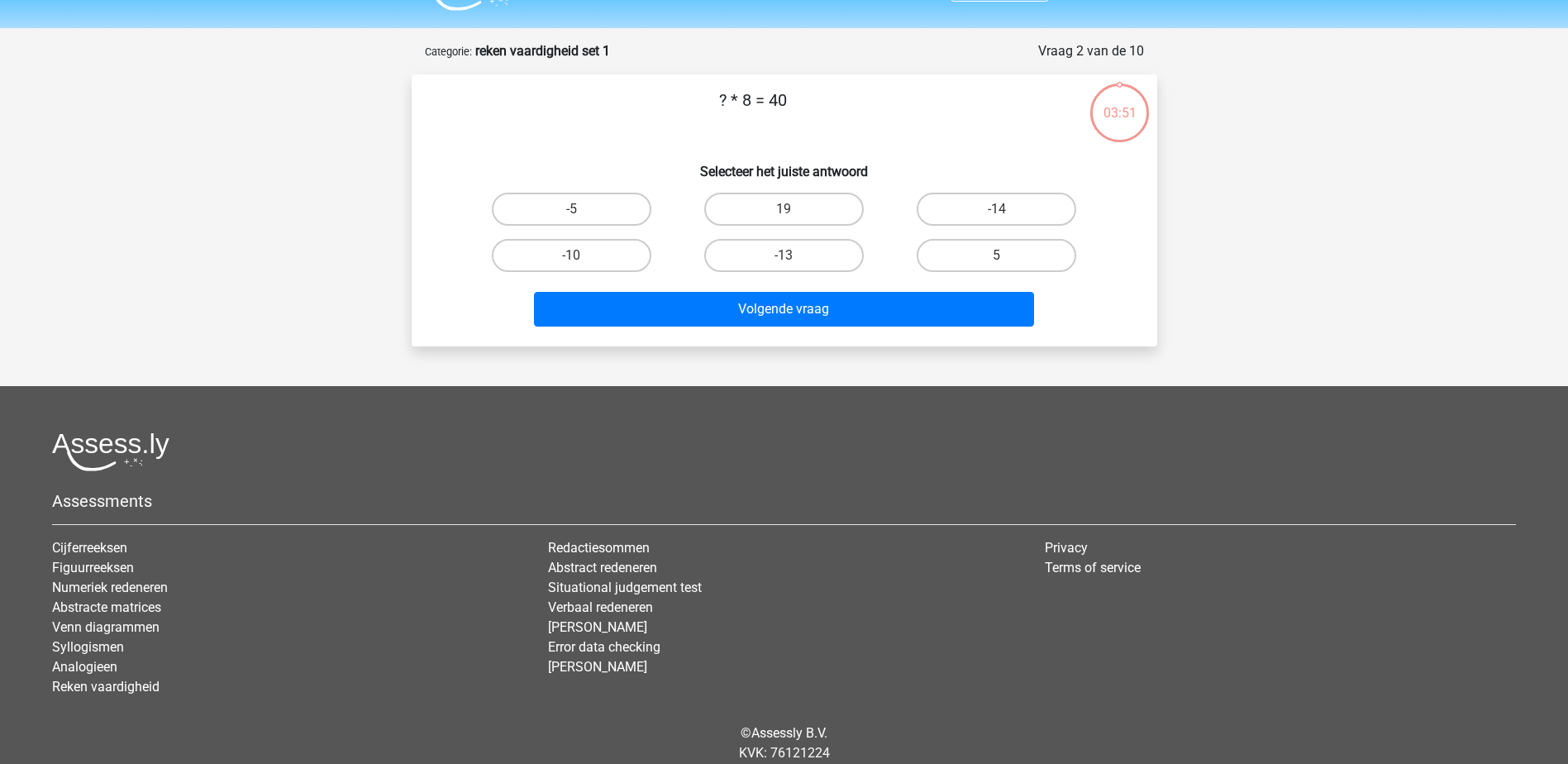
scroll to position [82, 0]
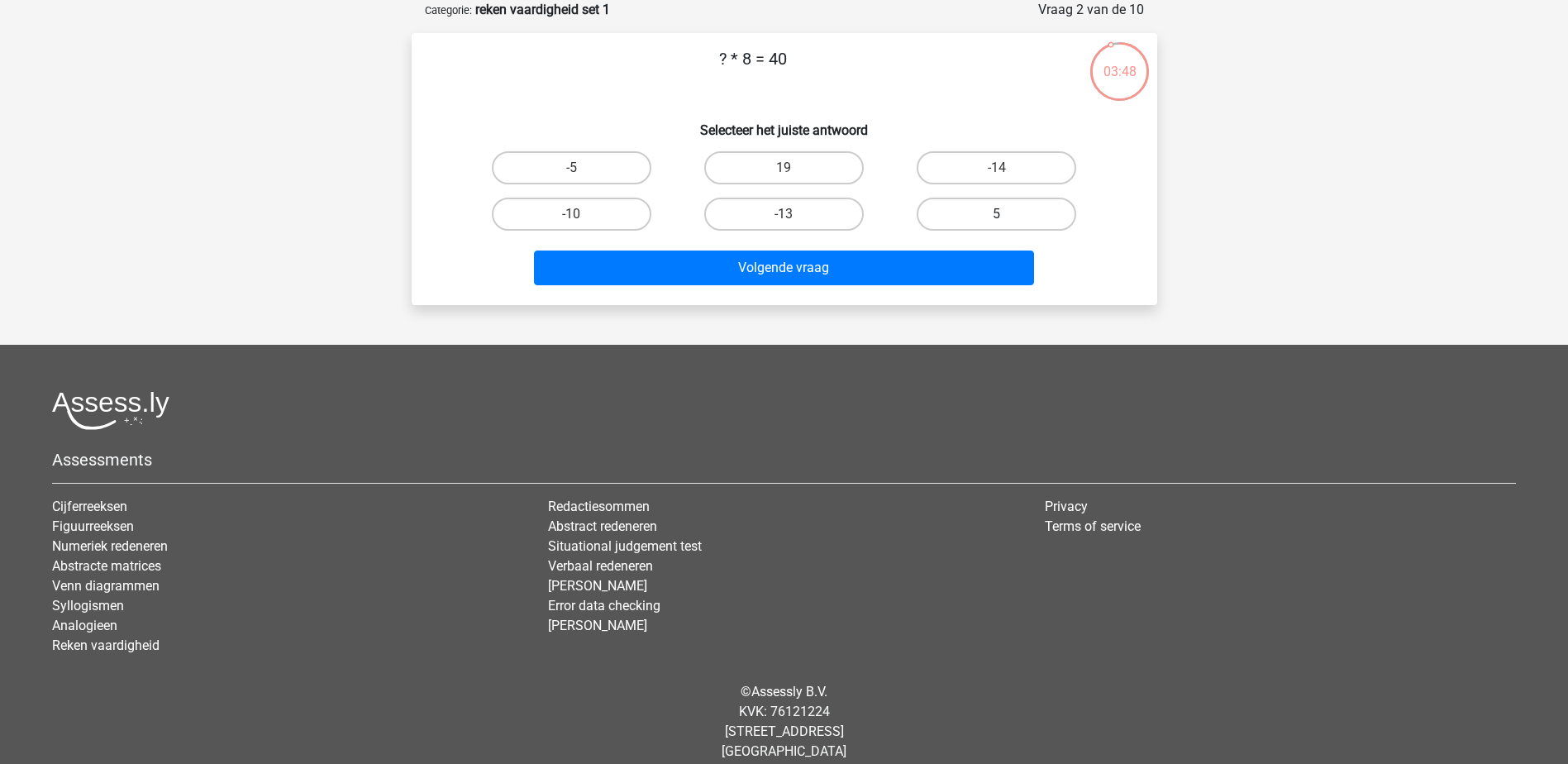
click at [972, 213] on label "5" at bounding box center [996, 214] width 159 height 33
click at [997, 214] on input "5" at bounding box center [1002, 219] width 11 height 11
radio input "true"
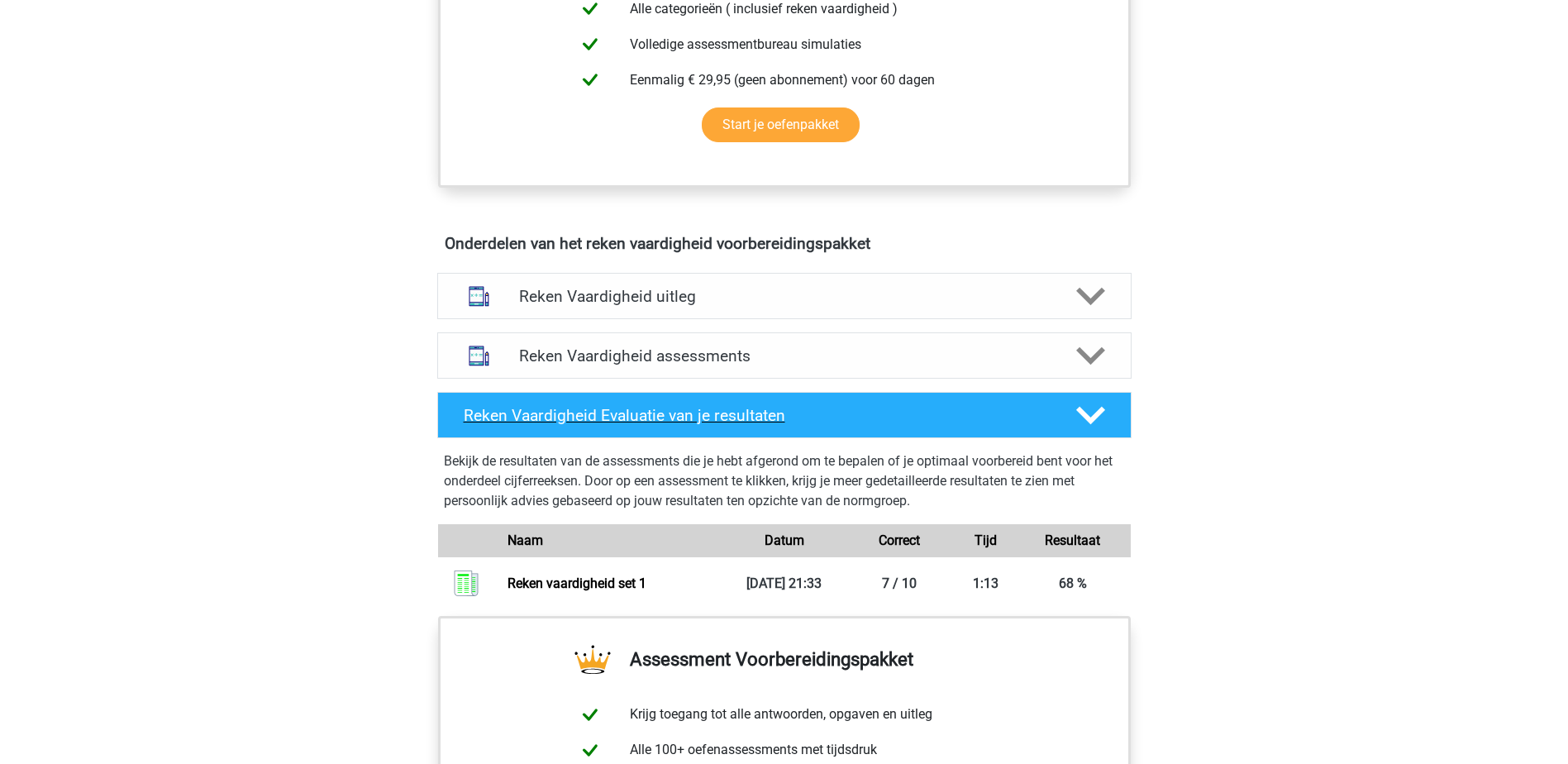
scroll to position [744, 0]
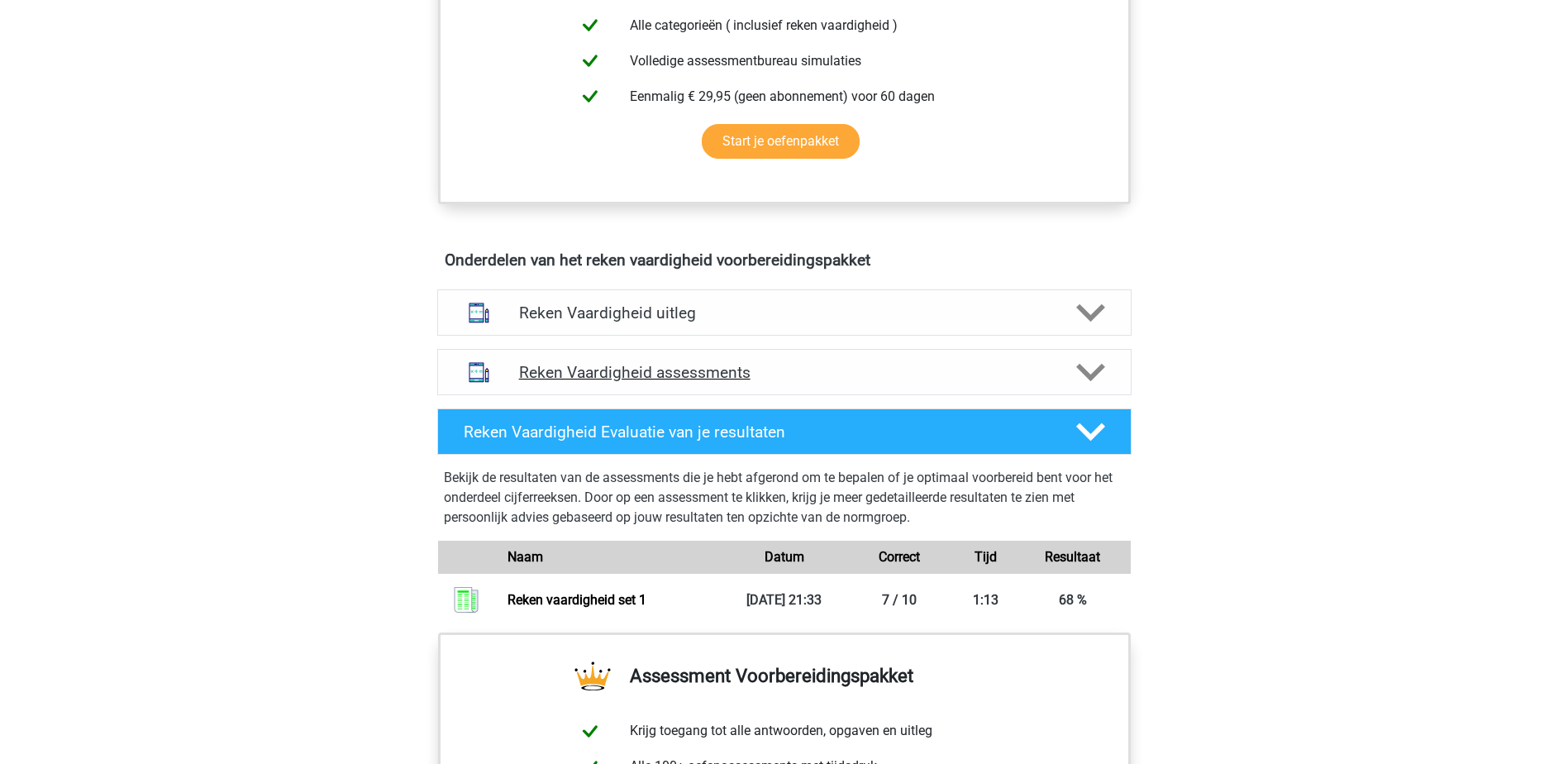
click at [932, 382] on div "Reken Vaardigheid assessments" at bounding box center [784, 372] width 694 height 46
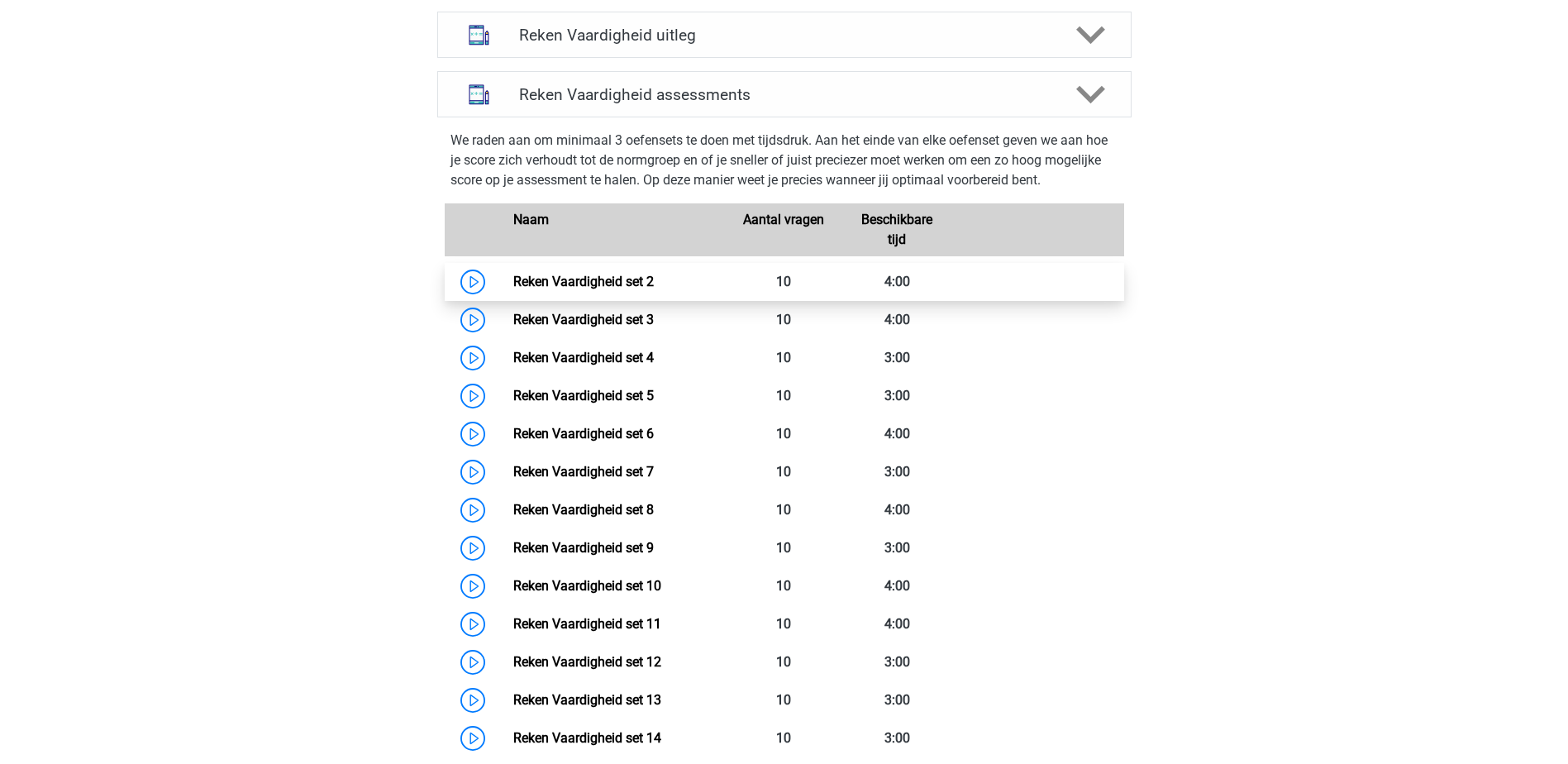
scroll to position [910, 0]
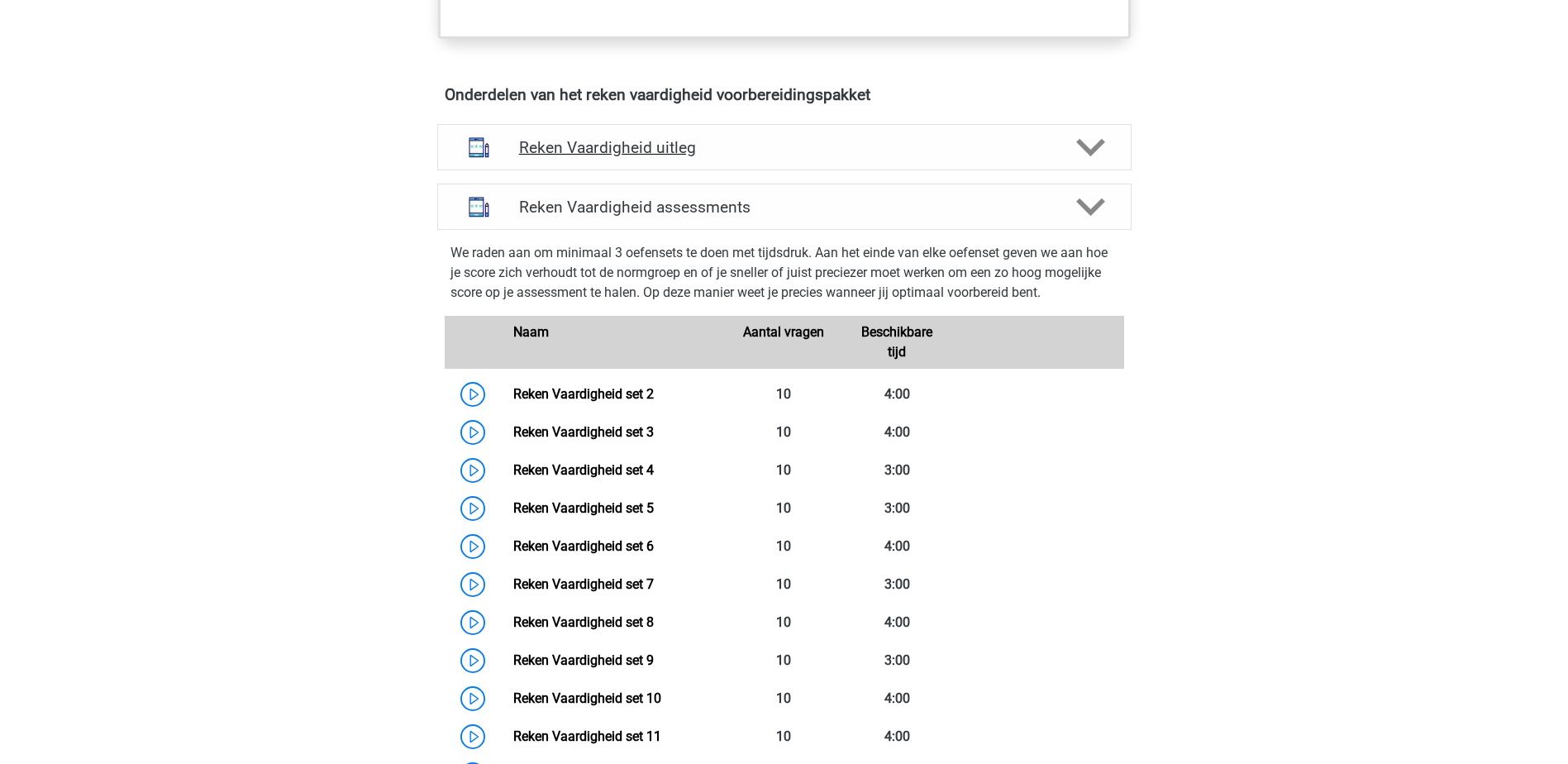
click at [691, 142] on h4 "Reken Vaardigheid uitleg" at bounding box center [785, 148] width 531 height 19
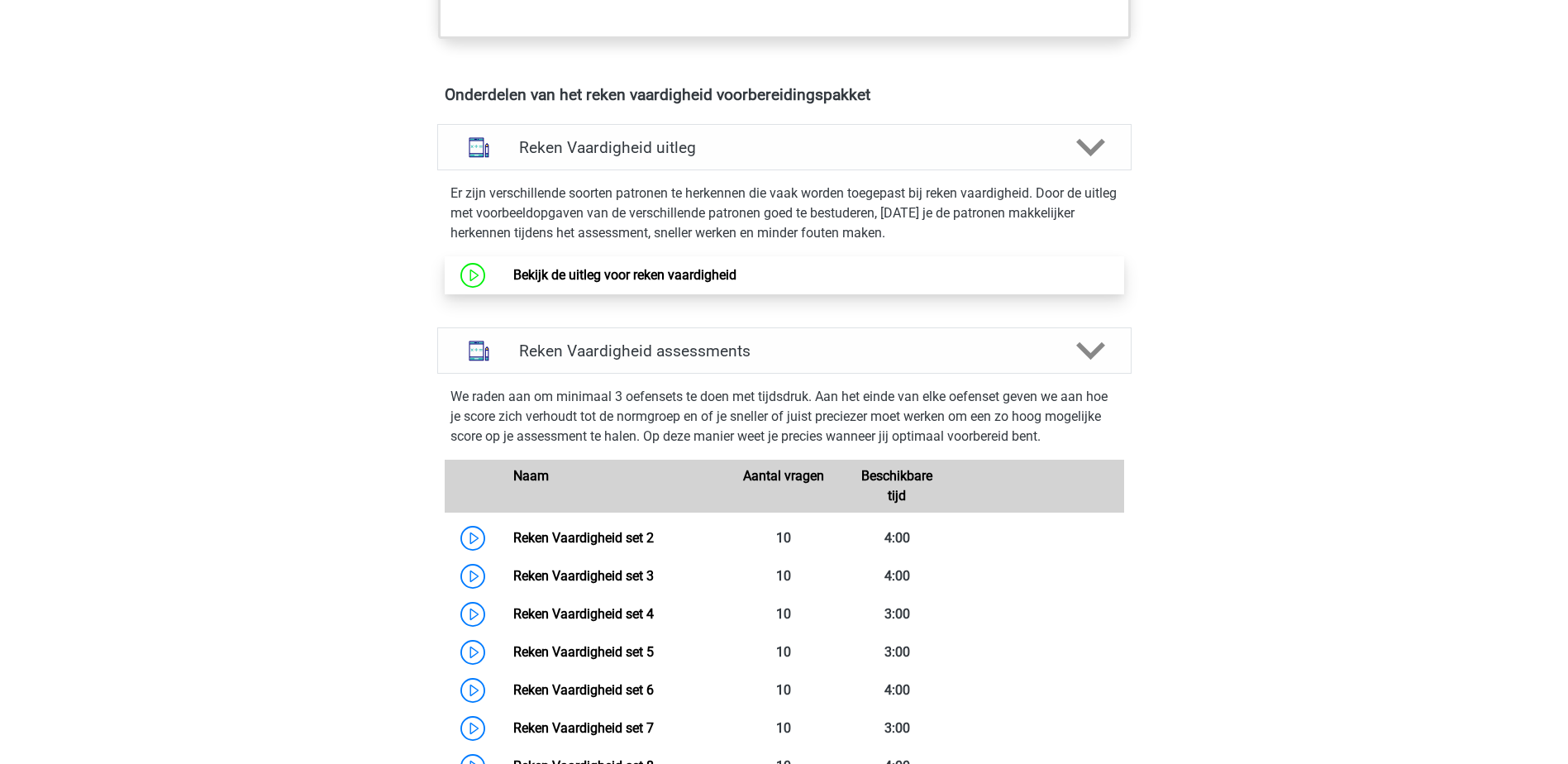
click at [620, 279] on link "Bekijk de uitleg voor reken vaardigheid" at bounding box center [624, 275] width 223 height 15
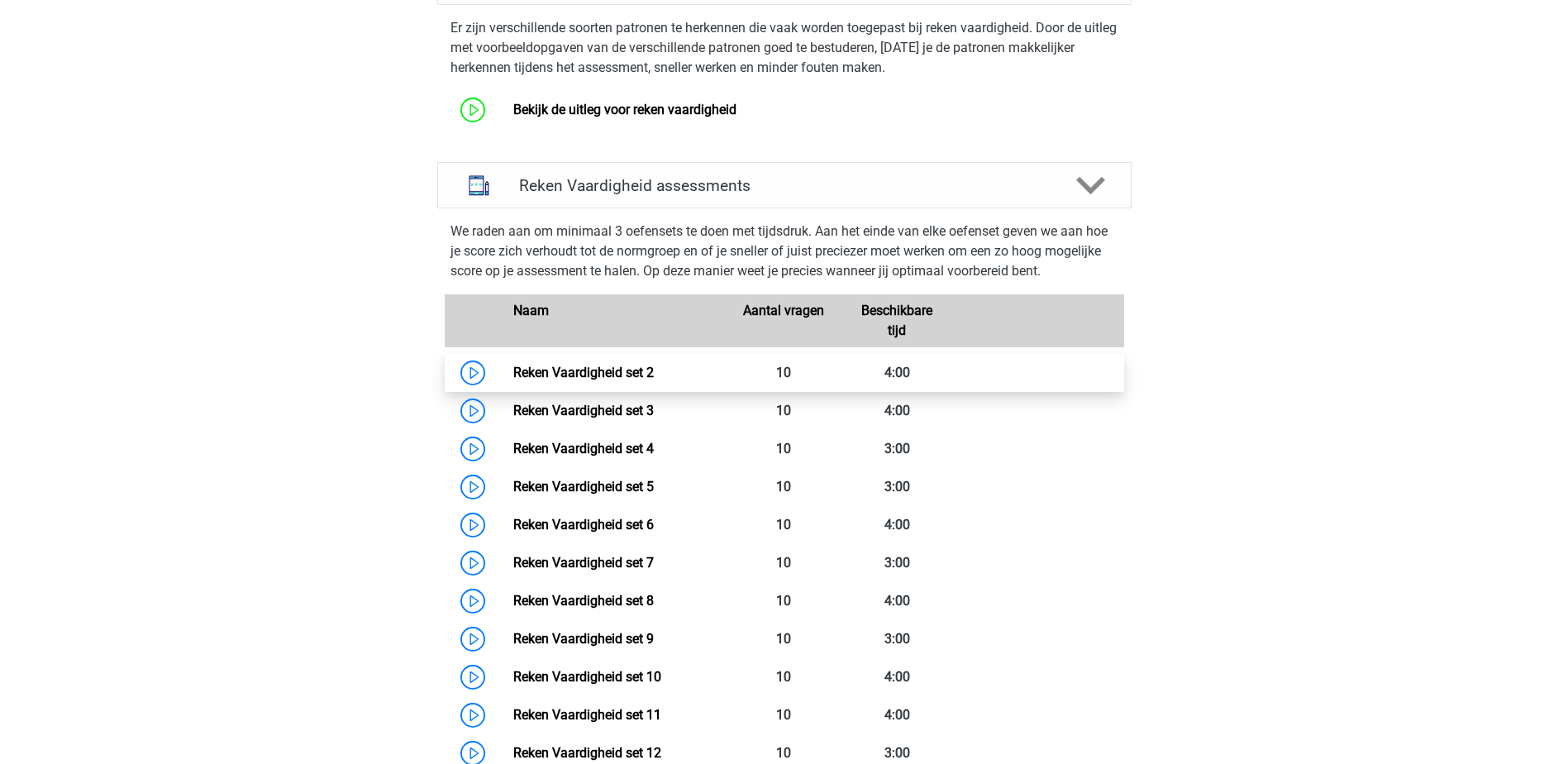
scroll to position [992, 0]
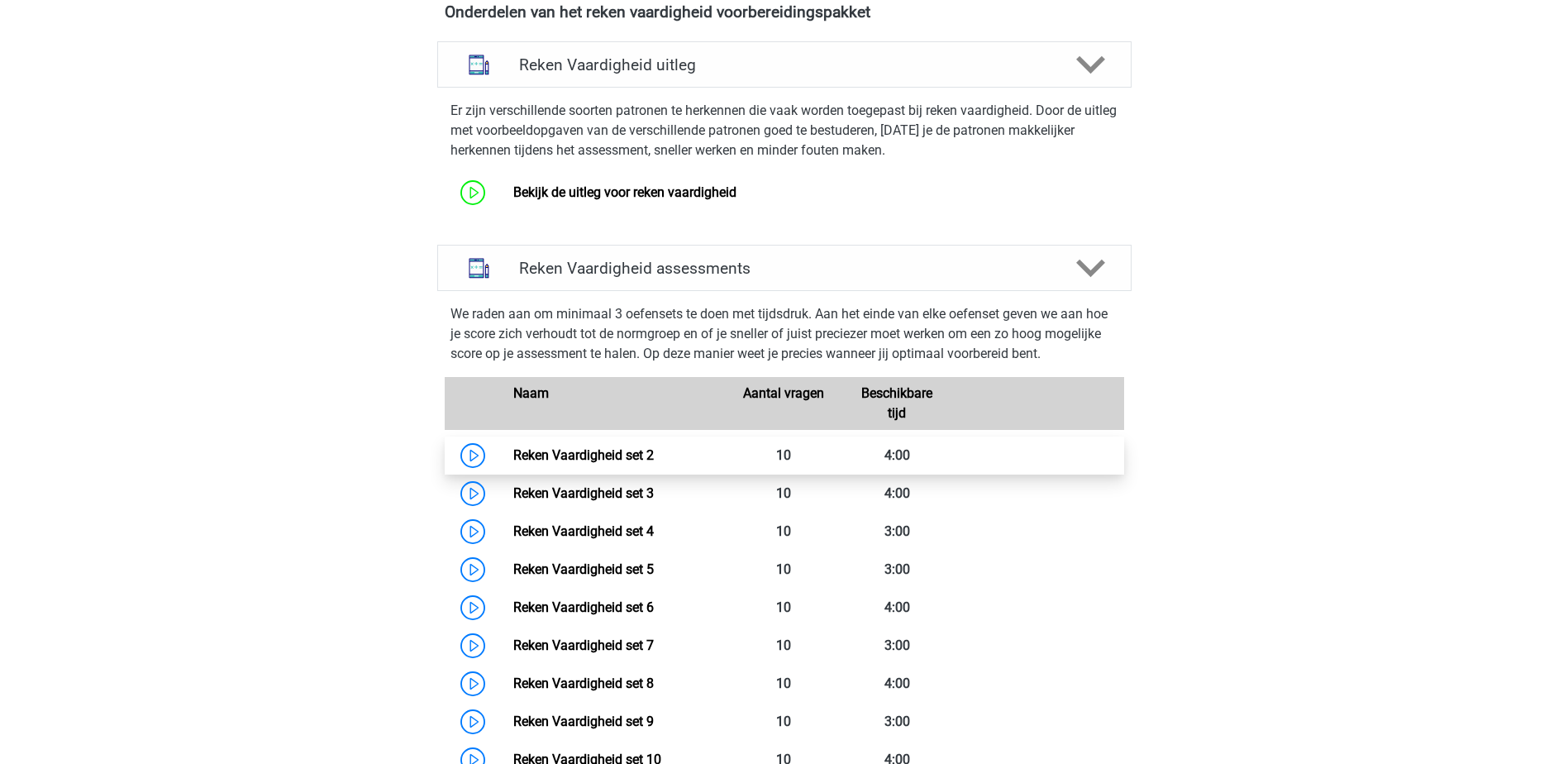
click at [588, 447] on link "Reken Vaardigheid set 2" at bounding box center [583, 454] width 141 height 15
click at [611, 457] on link "Reken Vaardigheid set 2" at bounding box center [583, 454] width 141 height 15
click at [579, 447] on link "Reken Vaardigheid set 2" at bounding box center [583, 454] width 141 height 15
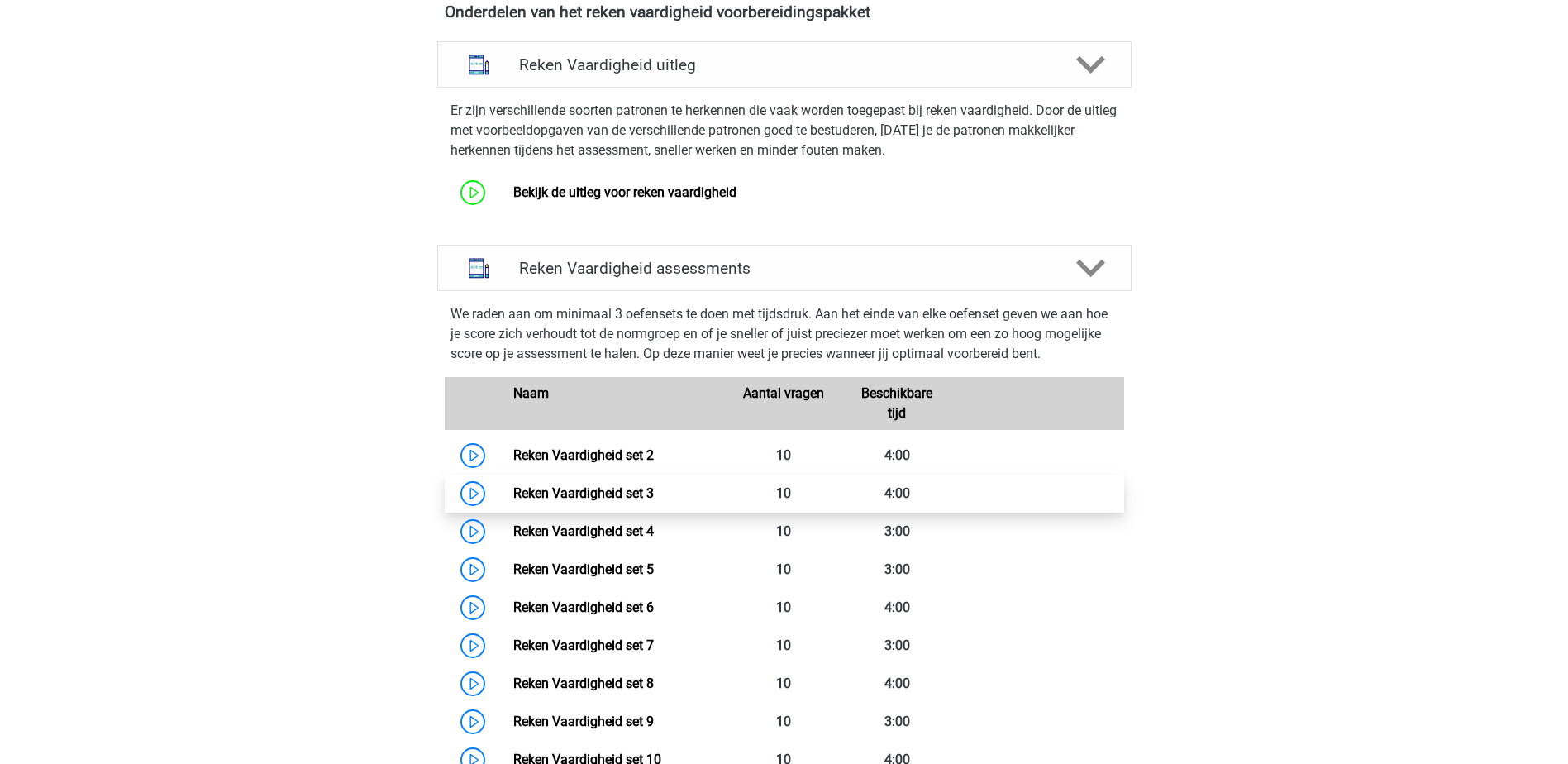
click at [623, 501] on link "Reken Vaardigheid set 3" at bounding box center [583, 493] width 141 height 15
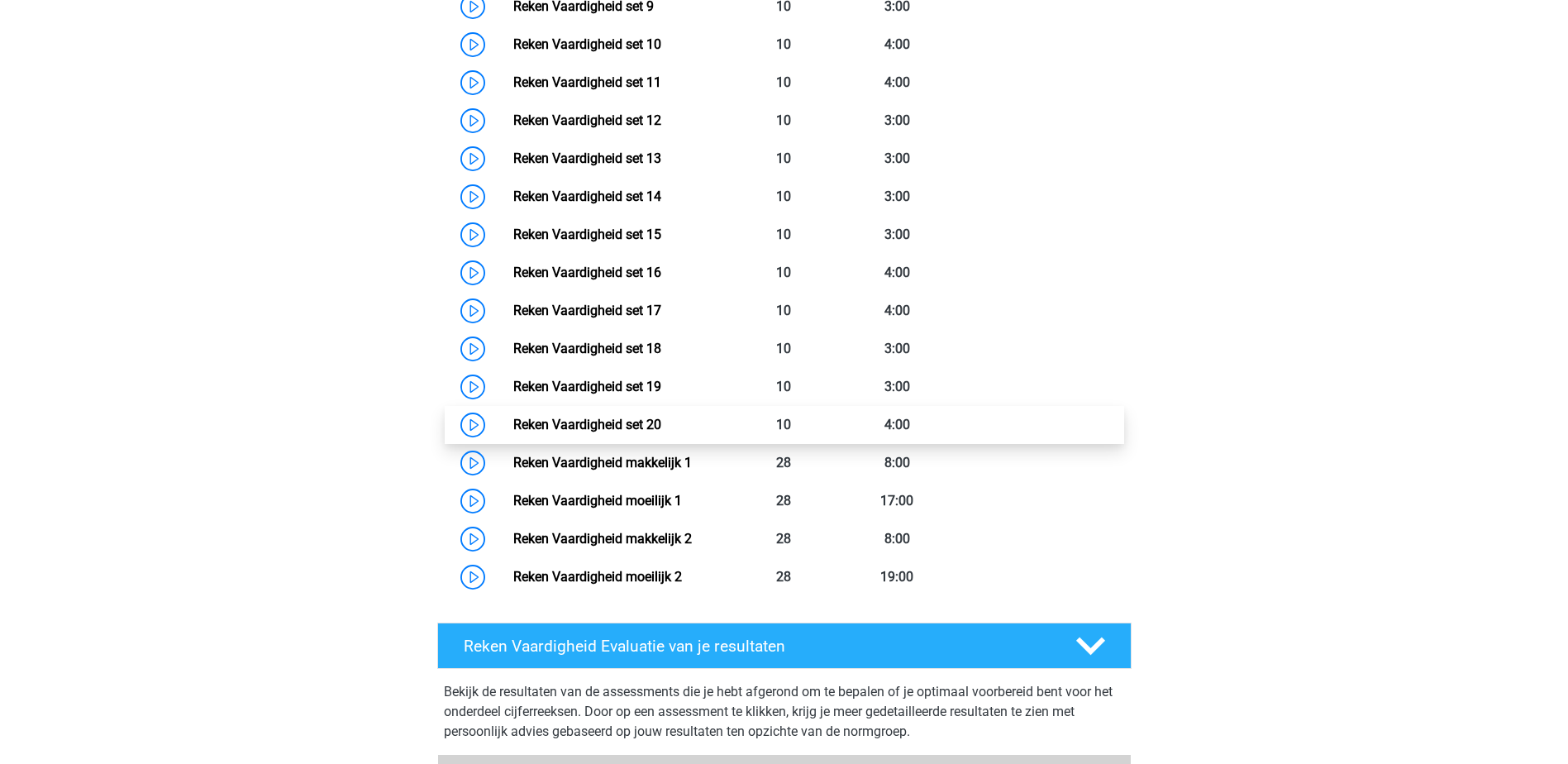
scroll to position [1736, 0]
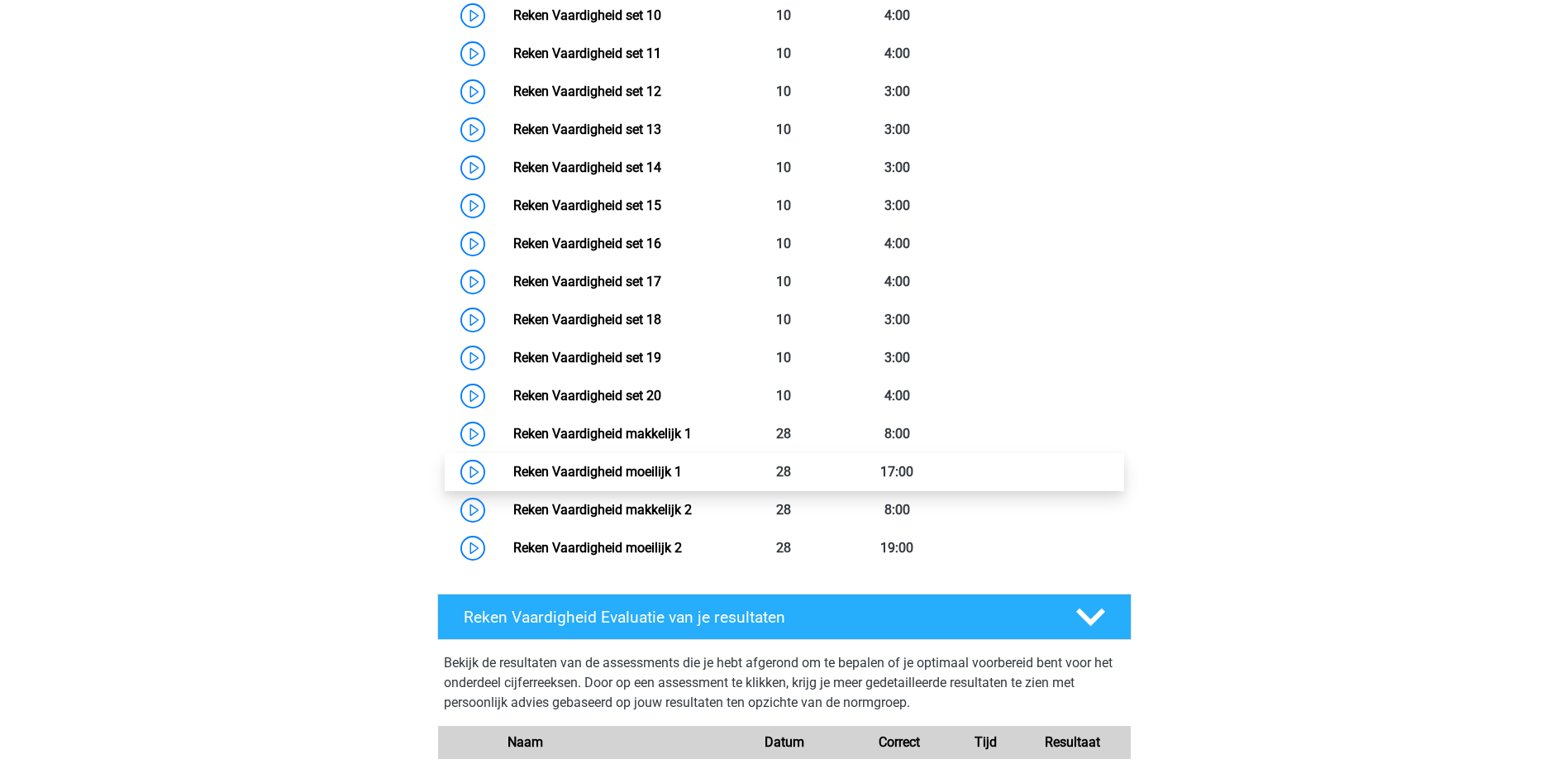
click at [681, 464] on link "Reken Vaardigheid moeilijk 1" at bounding box center [597, 472] width 169 height 15
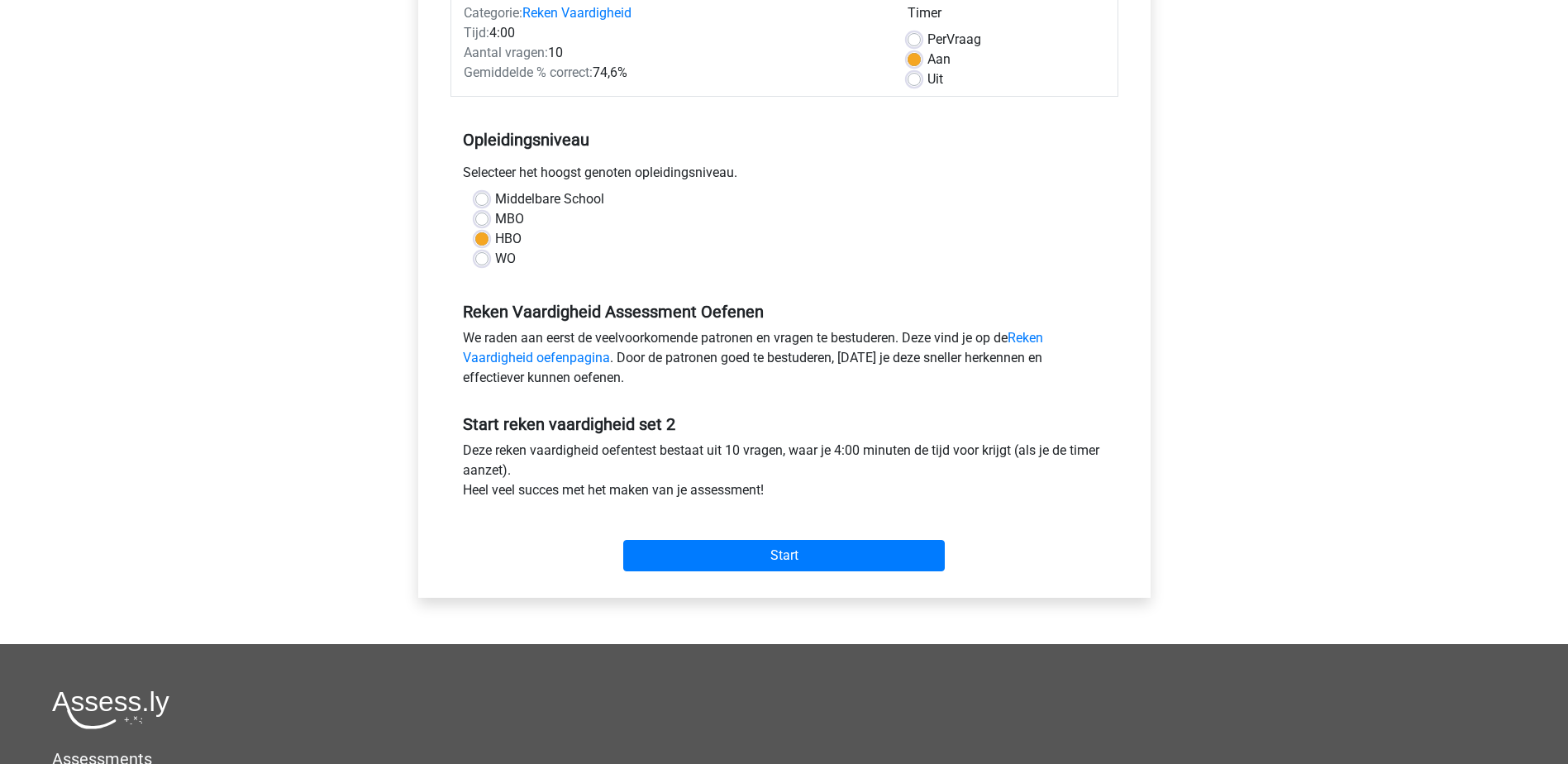
scroll to position [248, 0]
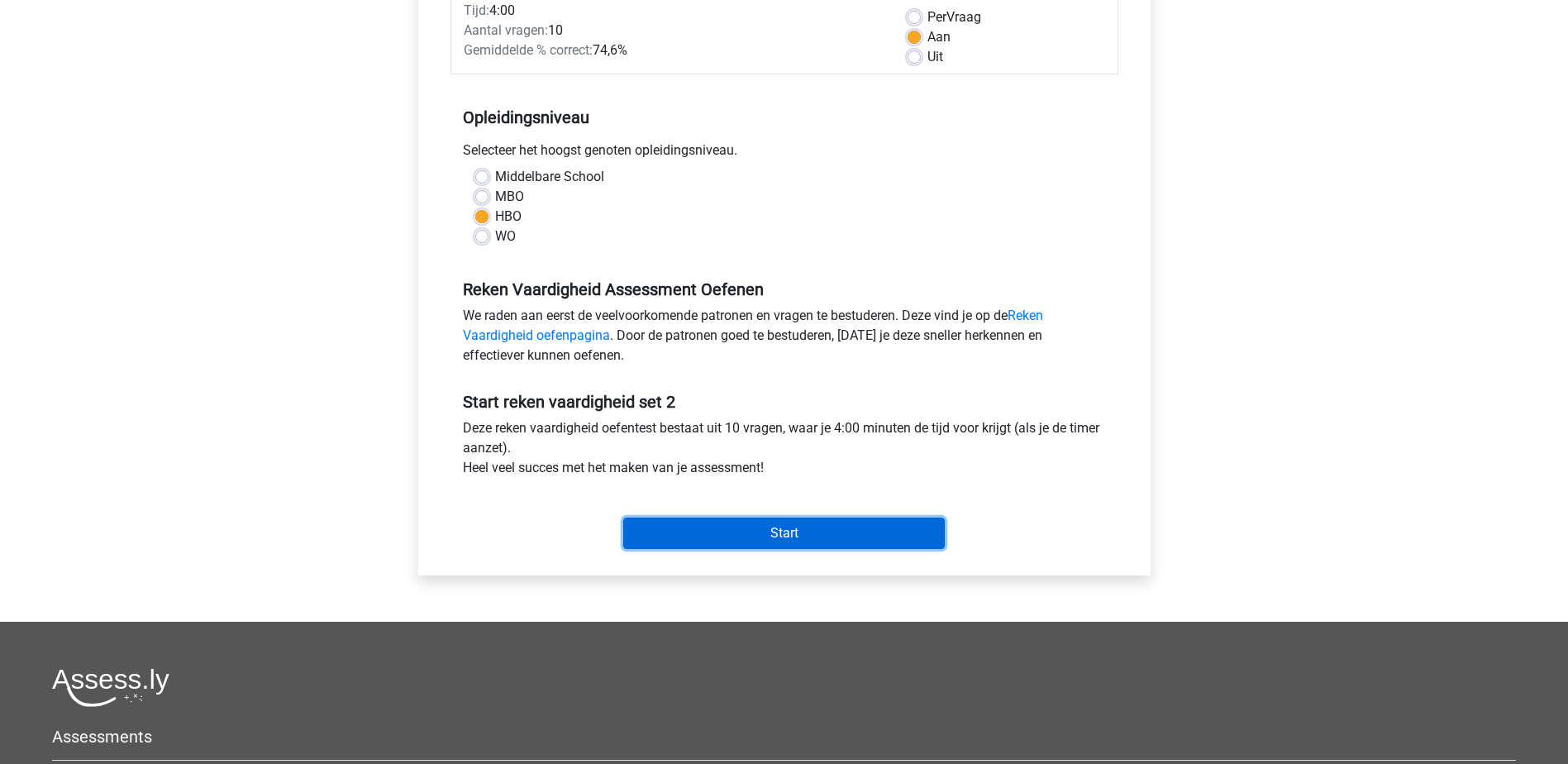
click at [850, 542] on input "Start" at bounding box center [783, 533] width 321 height 32
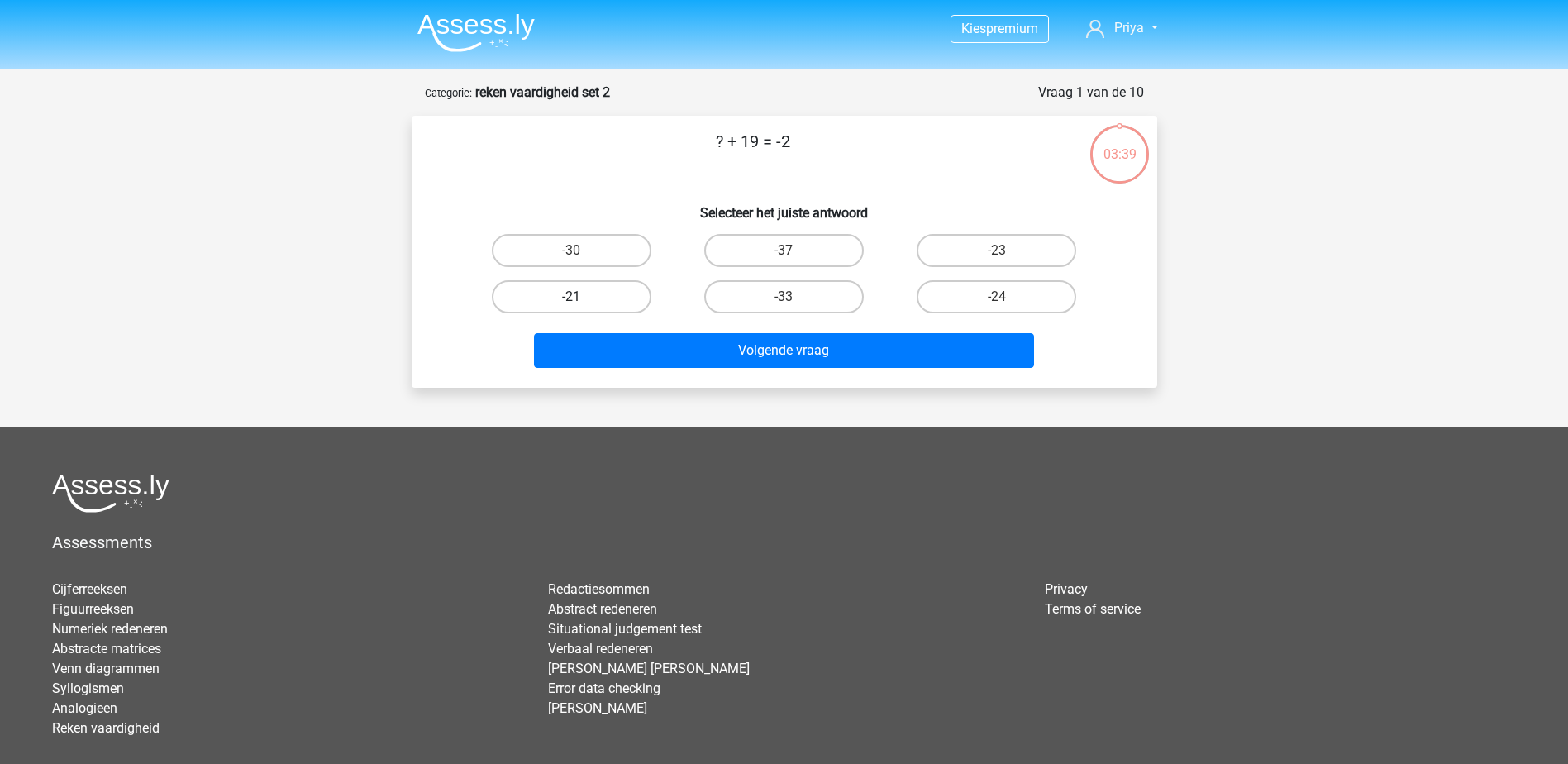
click at [554, 300] on label "-21" at bounding box center [571, 296] width 159 height 33
click at [571, 300] on input "-21" at bounding box center [576, 302] width 11 height 11
radio input "true"
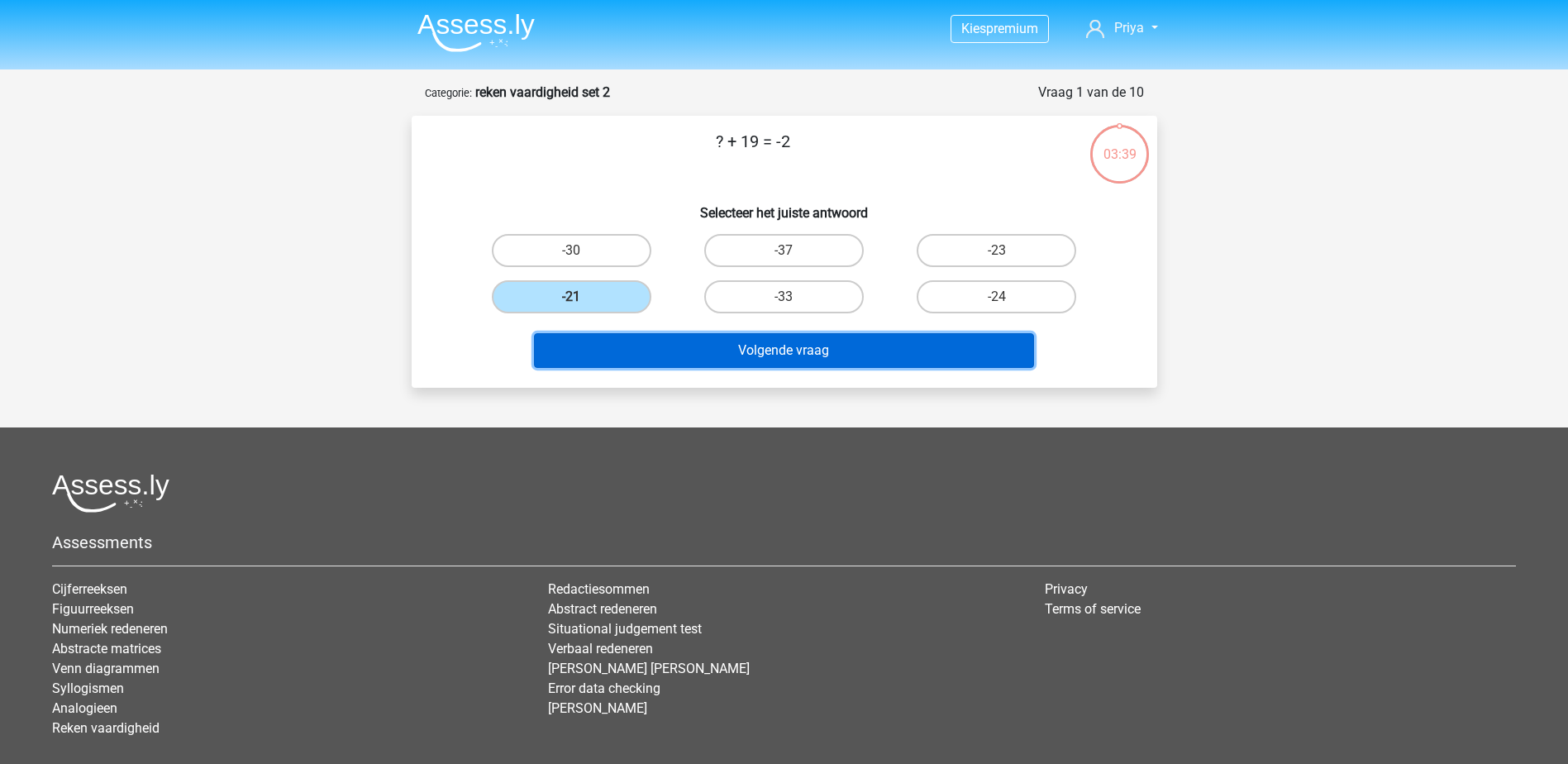
click at [673, 355] on button "Volgende vraag" at bounding box center [784, 351] width 500 height 35
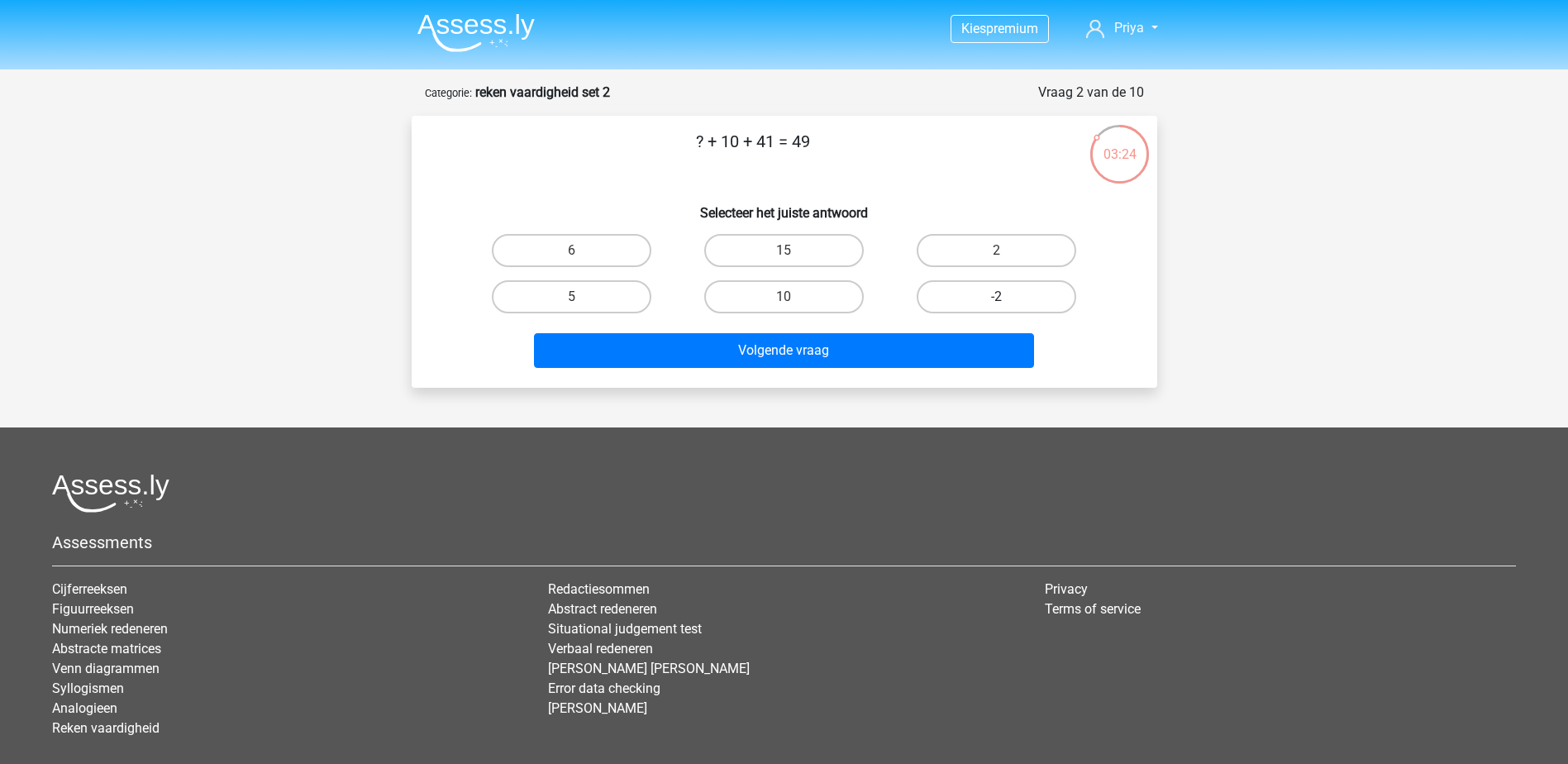
click at [979, 291] on label "-2" at bounding box center [996, 296] width 159 height 33
click at [997, 297] on input "-2" at bounding box center [1002, 302] width 11 height 11
radio input "true"
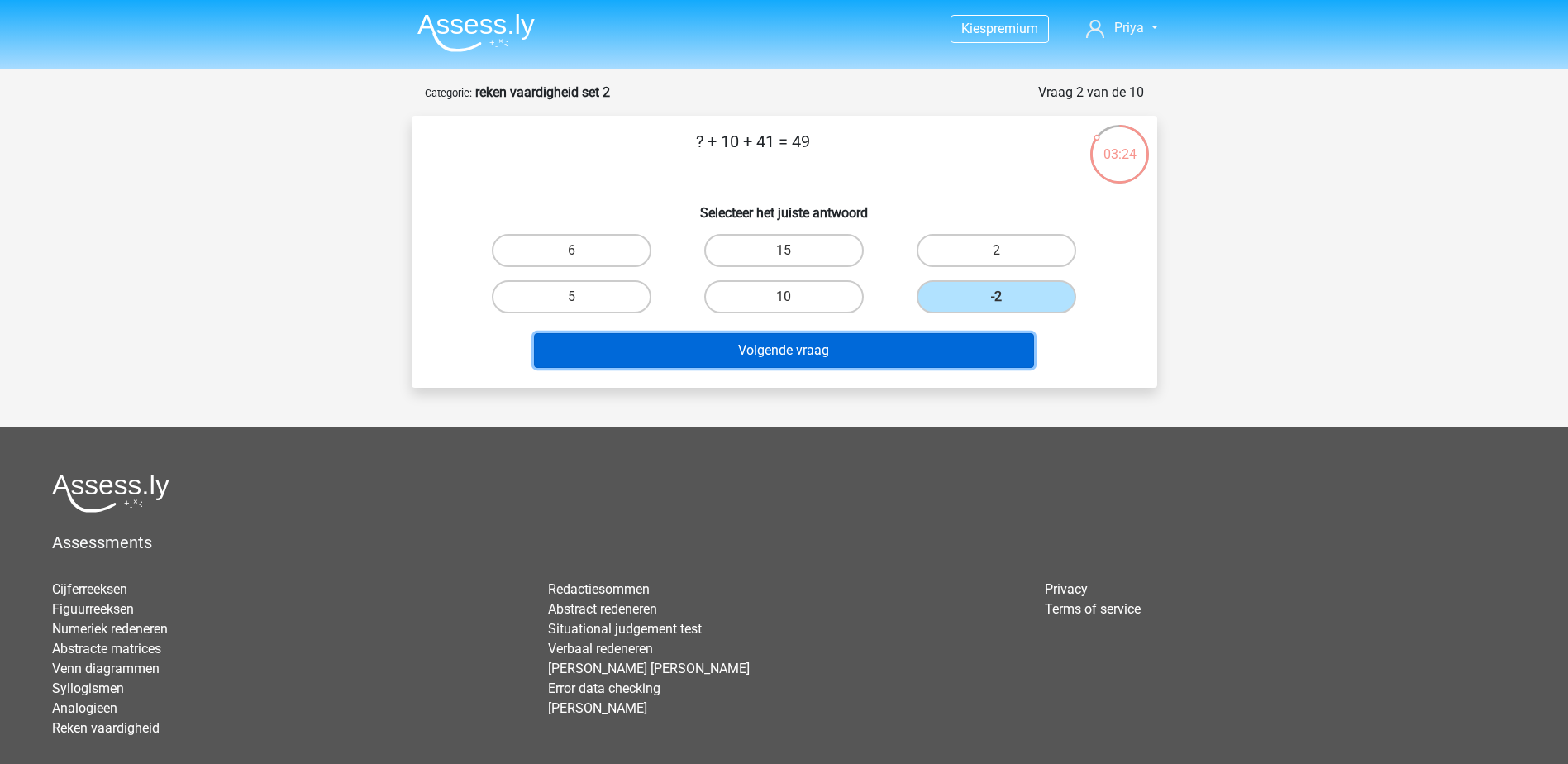
click at [941, 352] on button "Volgende vraag" at bounding box center [784, 351] width 500 height 35
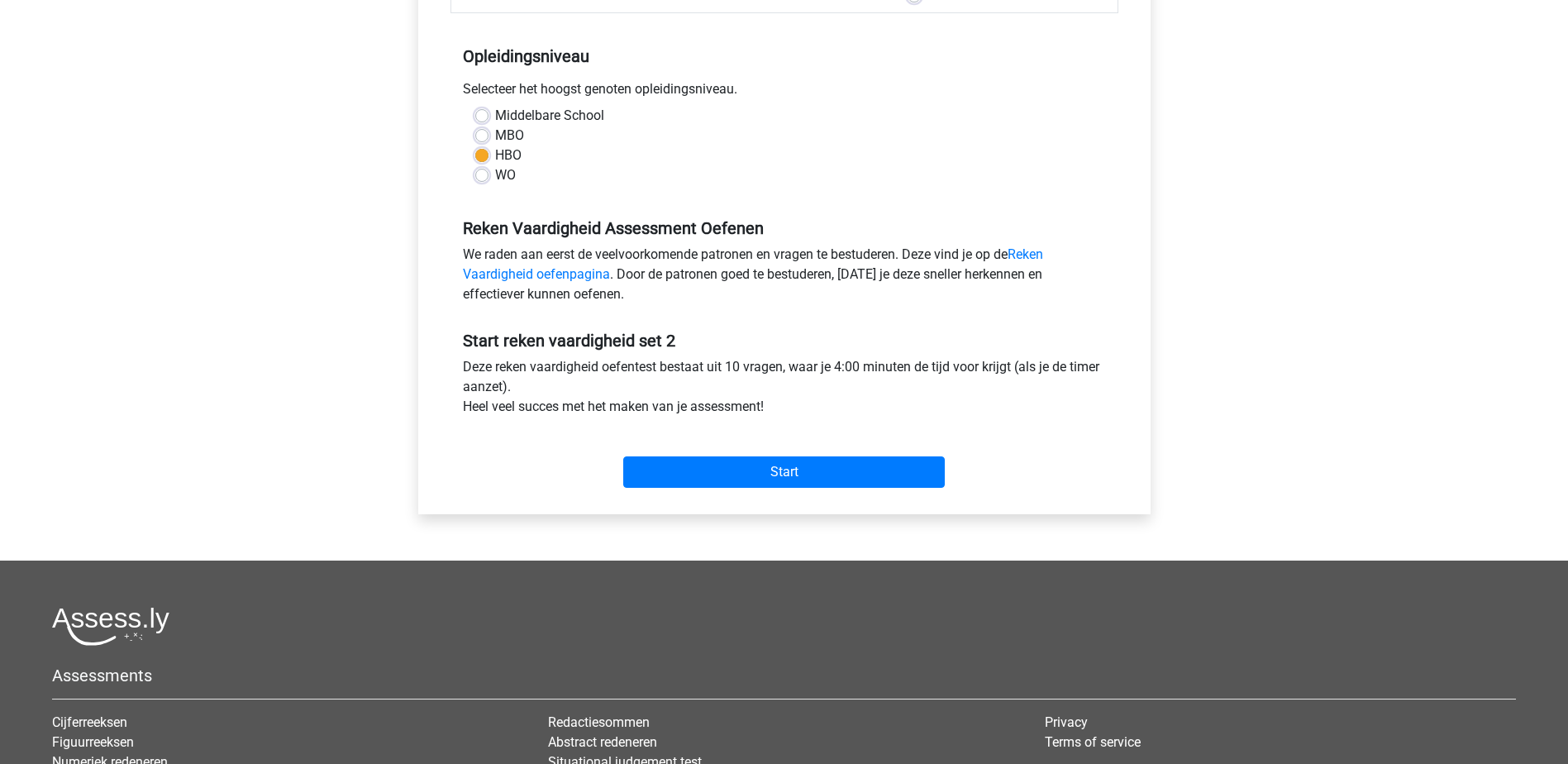
scroll to position [331, 0]
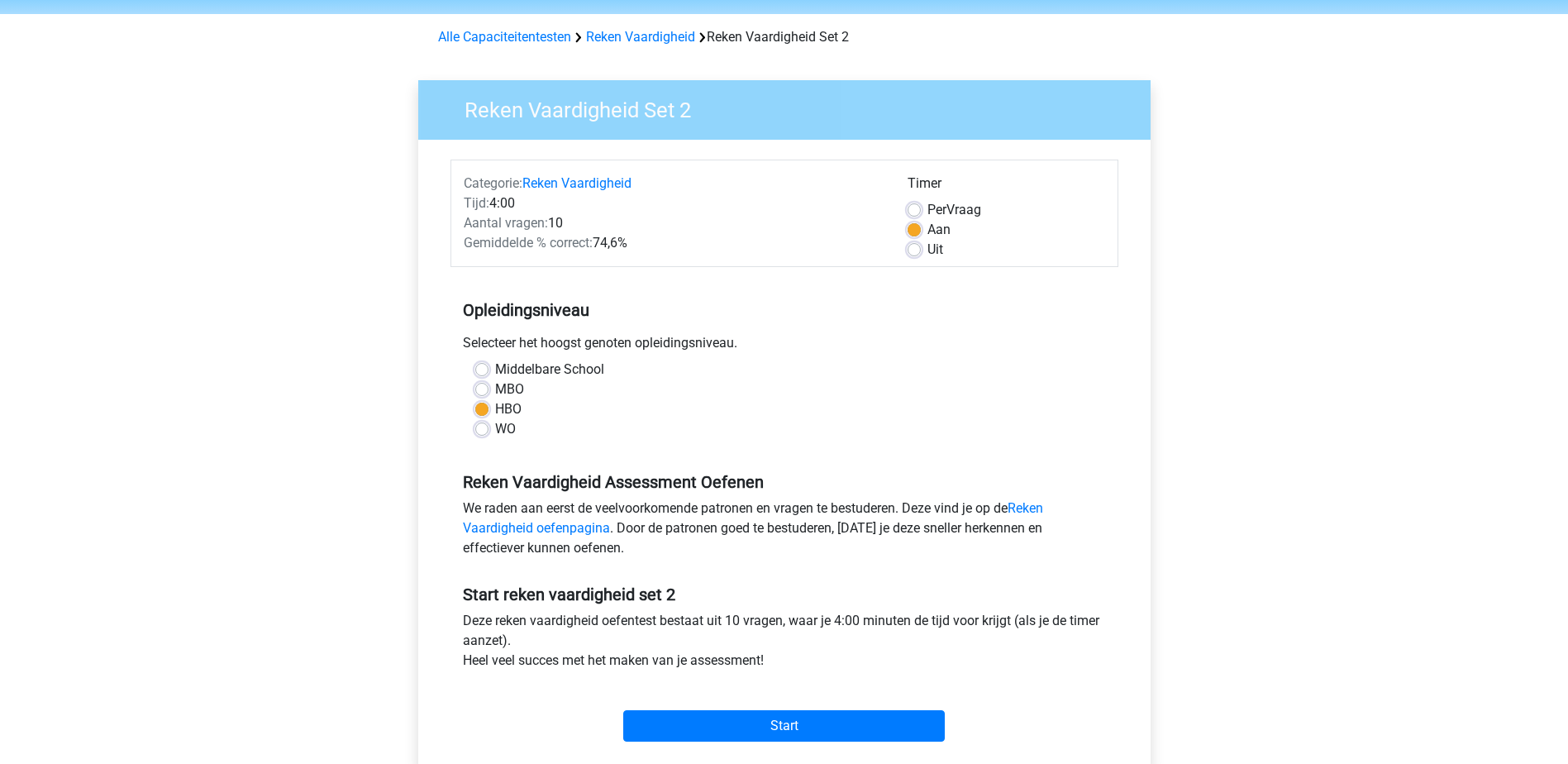
scroll to position [82, 0]
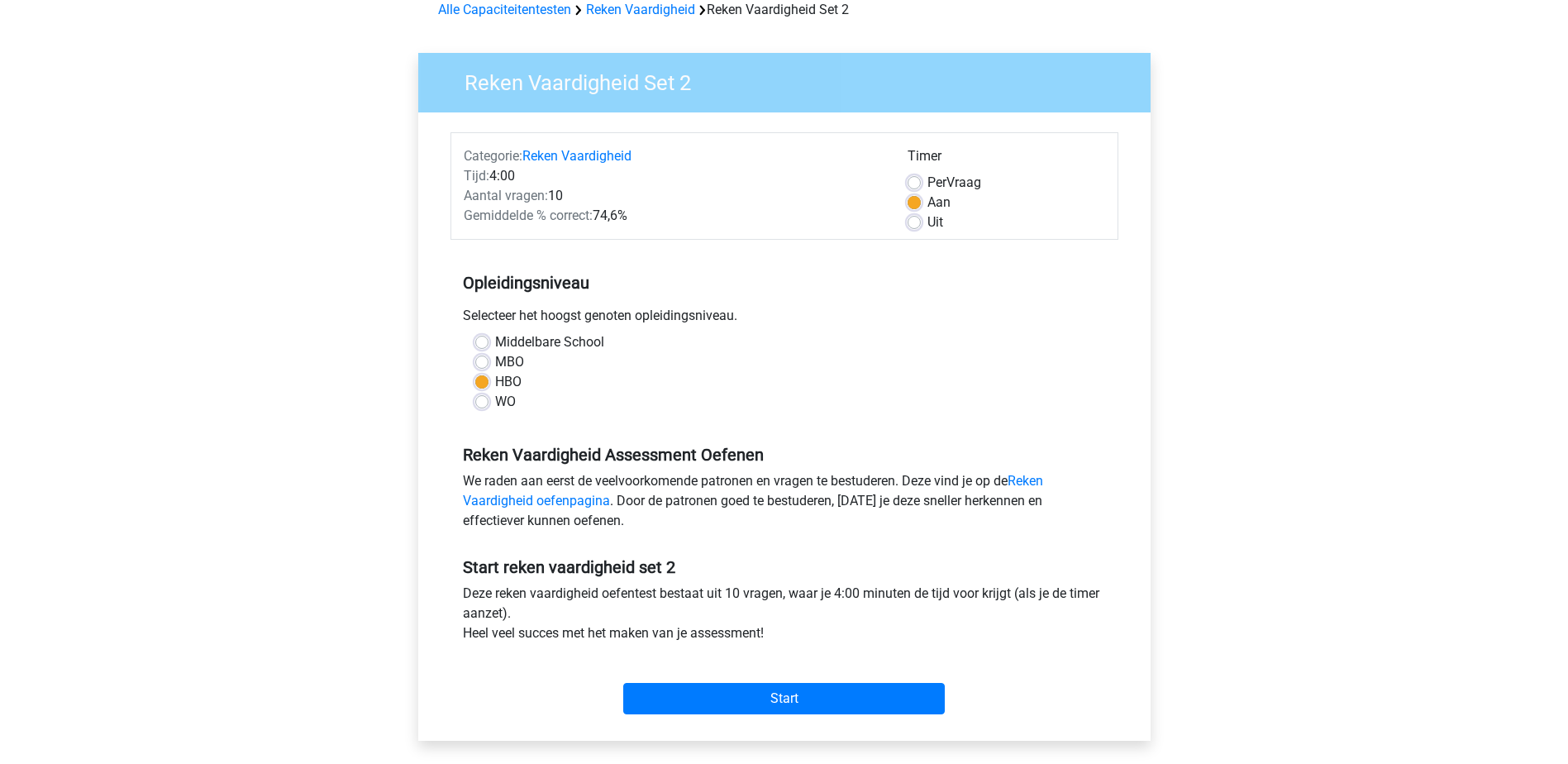
click at [921, 226] on div "Uit" at bounding box center [1006, 222] width 197 height 20
click at [927, 227] on label "Uit" at bounding box center [934, 222] width 15 height 20
click at [919, 227] on input "Uit" at bounding box center [914, 220] width 13 height 16
radio input "true"
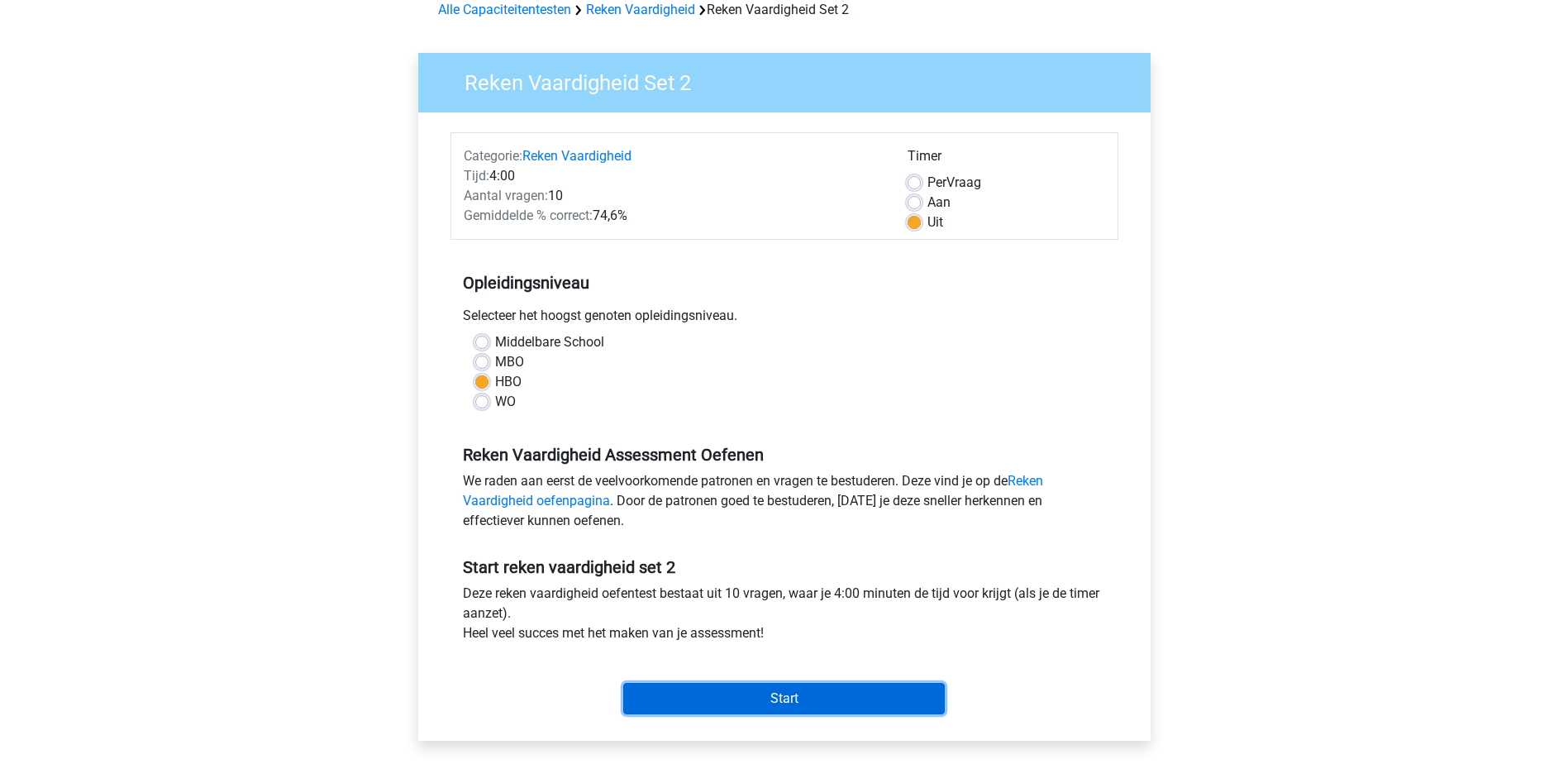
click at [829, 711] on input "Start" at bounding box center [783, 698] width 321 height 32
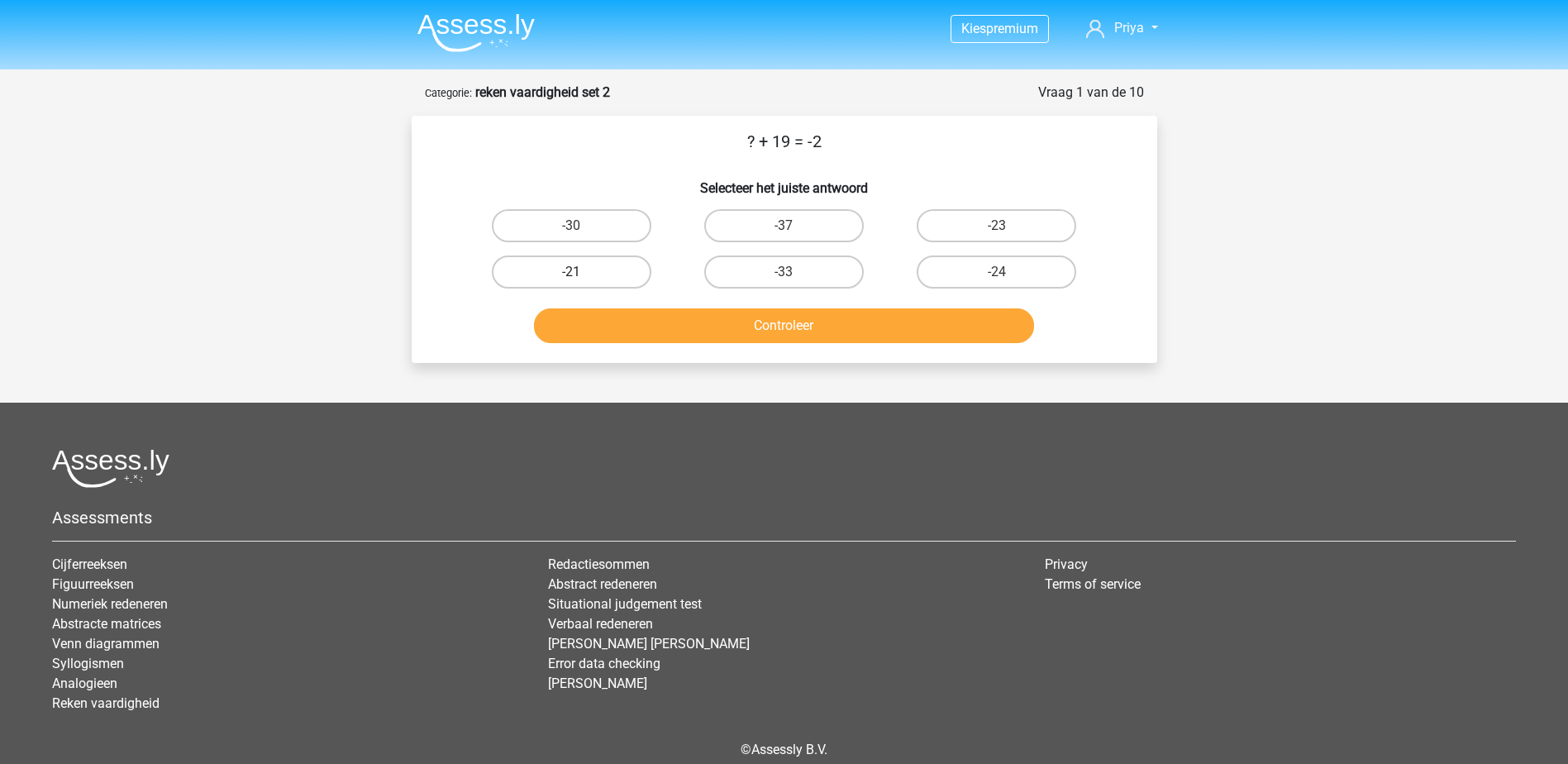
click at [590, 261] on label "-21" at bounding box center [571, 271] width 159 height 33
click at [582, 272] on input "-21" at bounding box center [576, 277] width 11 height 11
radio input "true"
click at [756, 314] on button "Controleer" at bounding box center [784, 326] width 500 height 35
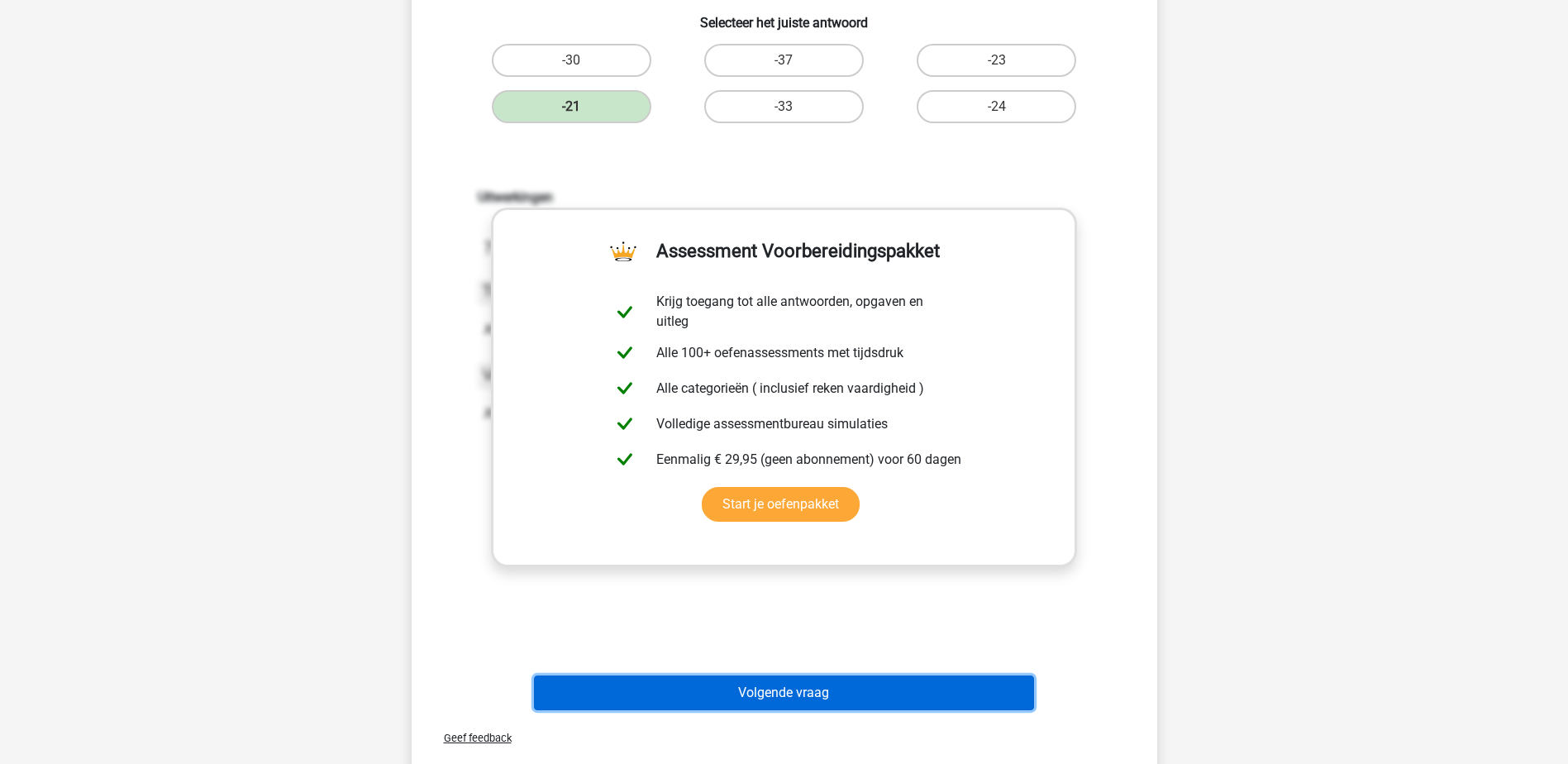
click at [814, 683] on button "Volgende vraag" at bounding box center [784, 692] width 500 height 35
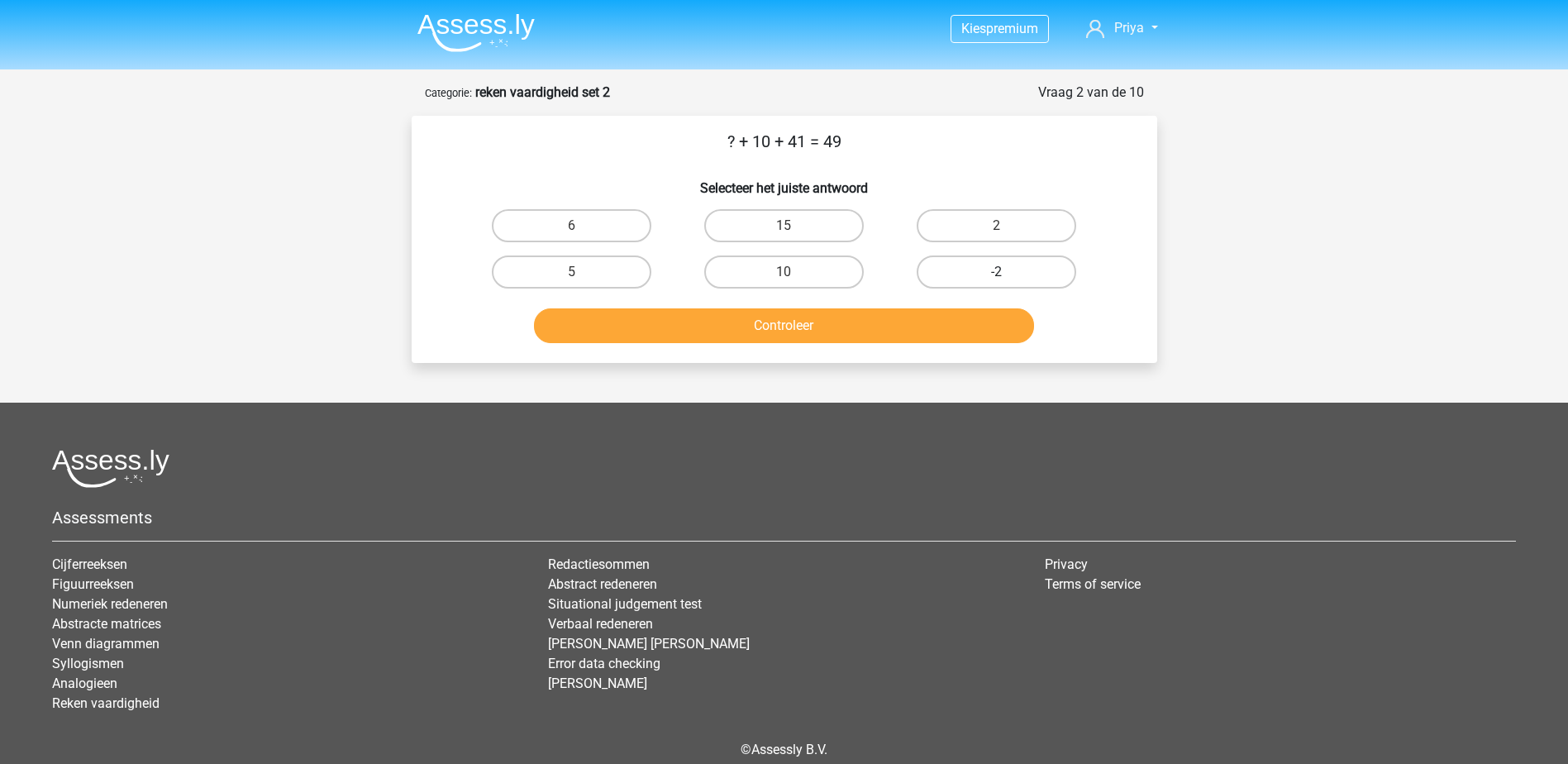
click at [1029, 266] on label "-2" at bounding box center [996, 271] width 159 height 33
click at [1007, 272] on input "-2" at bounding box center [1002, 277] width 11 height 11
radio input "true"
click at [938, 333] on button "Controleer" at bounding box center [784, 326] width 500 height 35
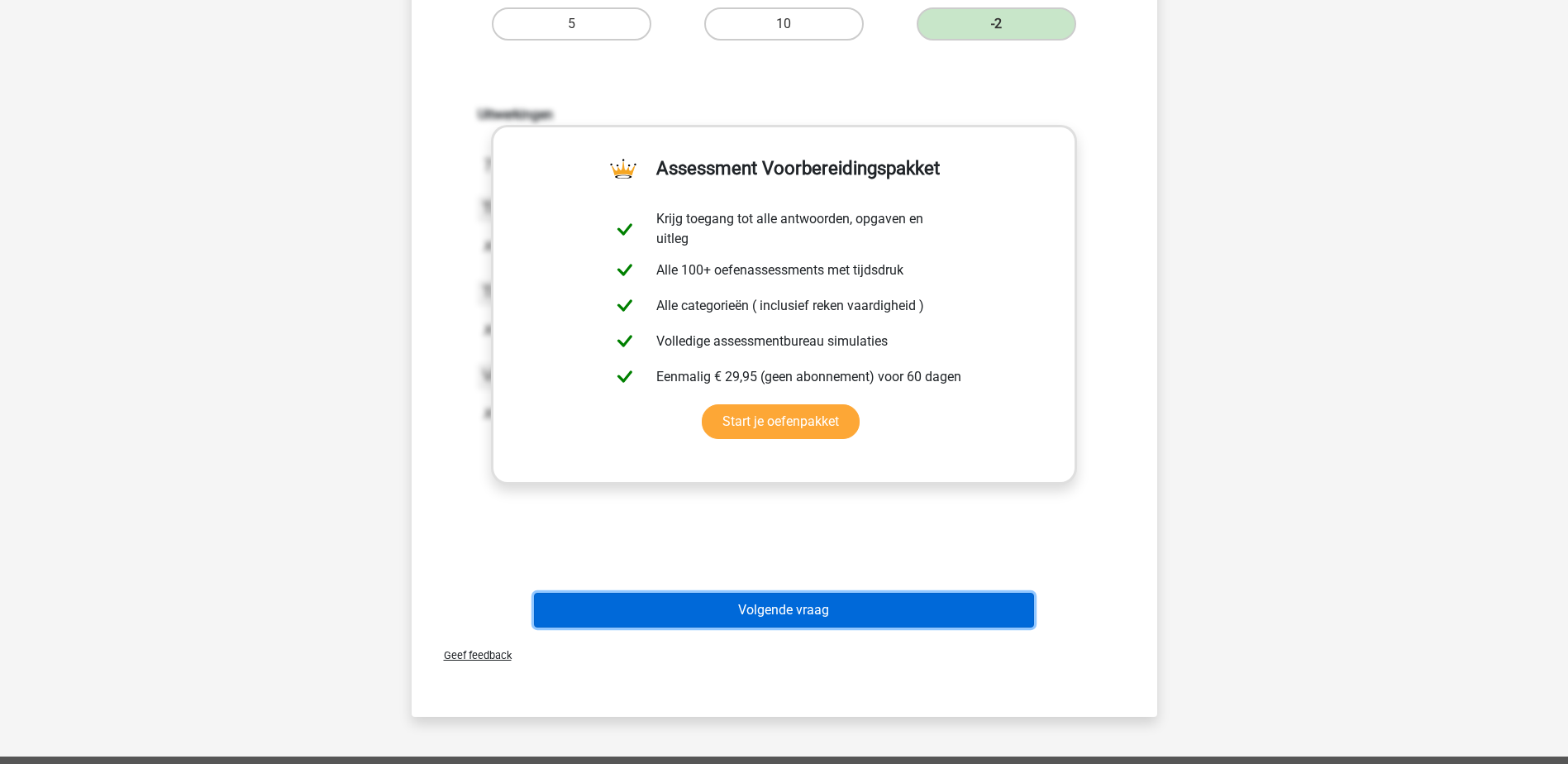
click at [790, 607] on button "Volgende vraag" at bounding box center [784, 610] width 500 height 35
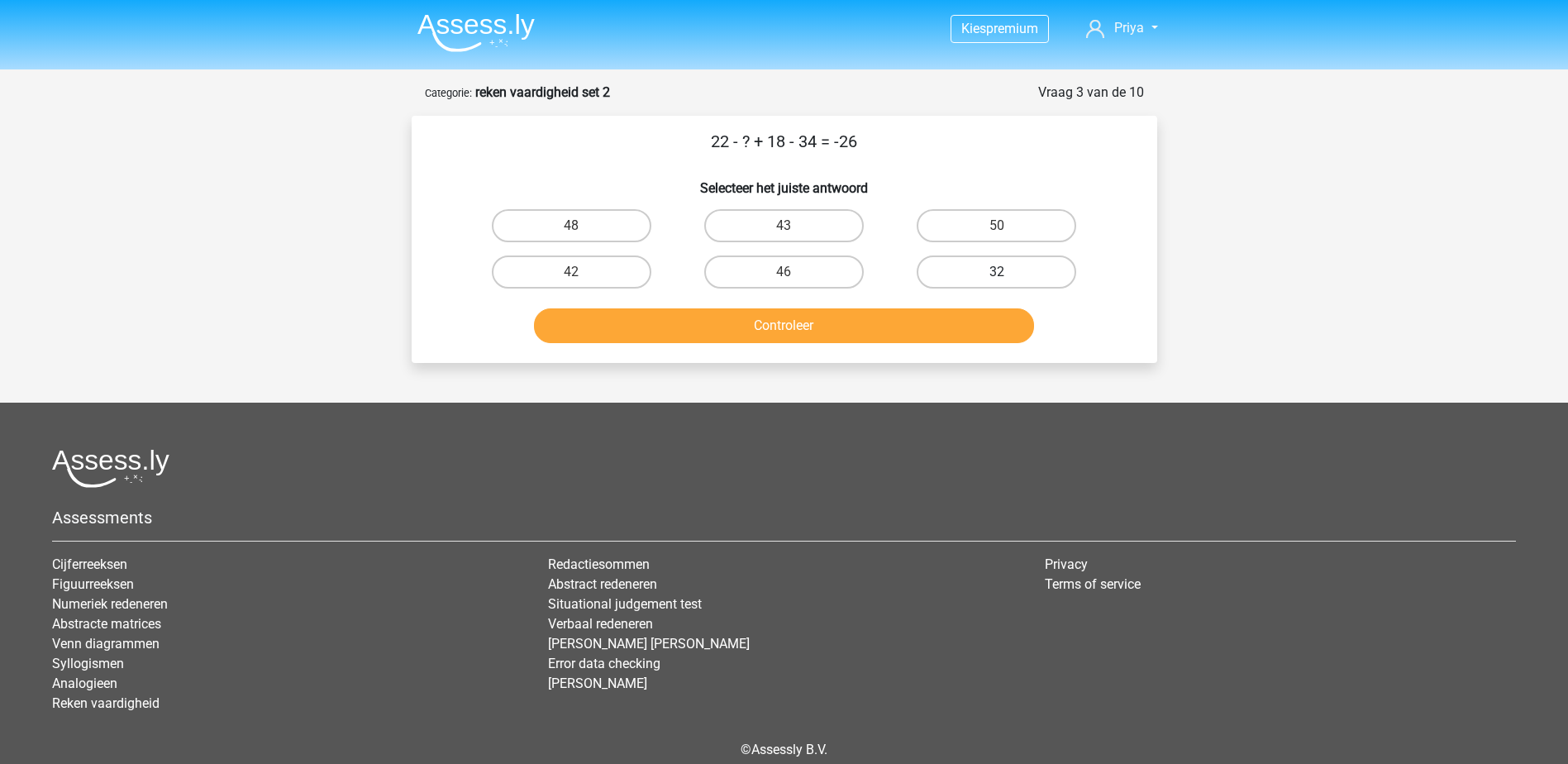
drag, startPoint x: 1017, startPoint y: 263, endPoint x: 1019, endPoint y: 274, distance: 11.2
click at [1019, 274] on label "32" at bounding box center [996, 271] width 159 height 33
click at [1007, 274] on input "32" at bounding box center [1002, 277] width 11 height 11
radio input "true"
click at [944, 336] on button "Controleer" at bounding box center [784, 326] width 500 height 35
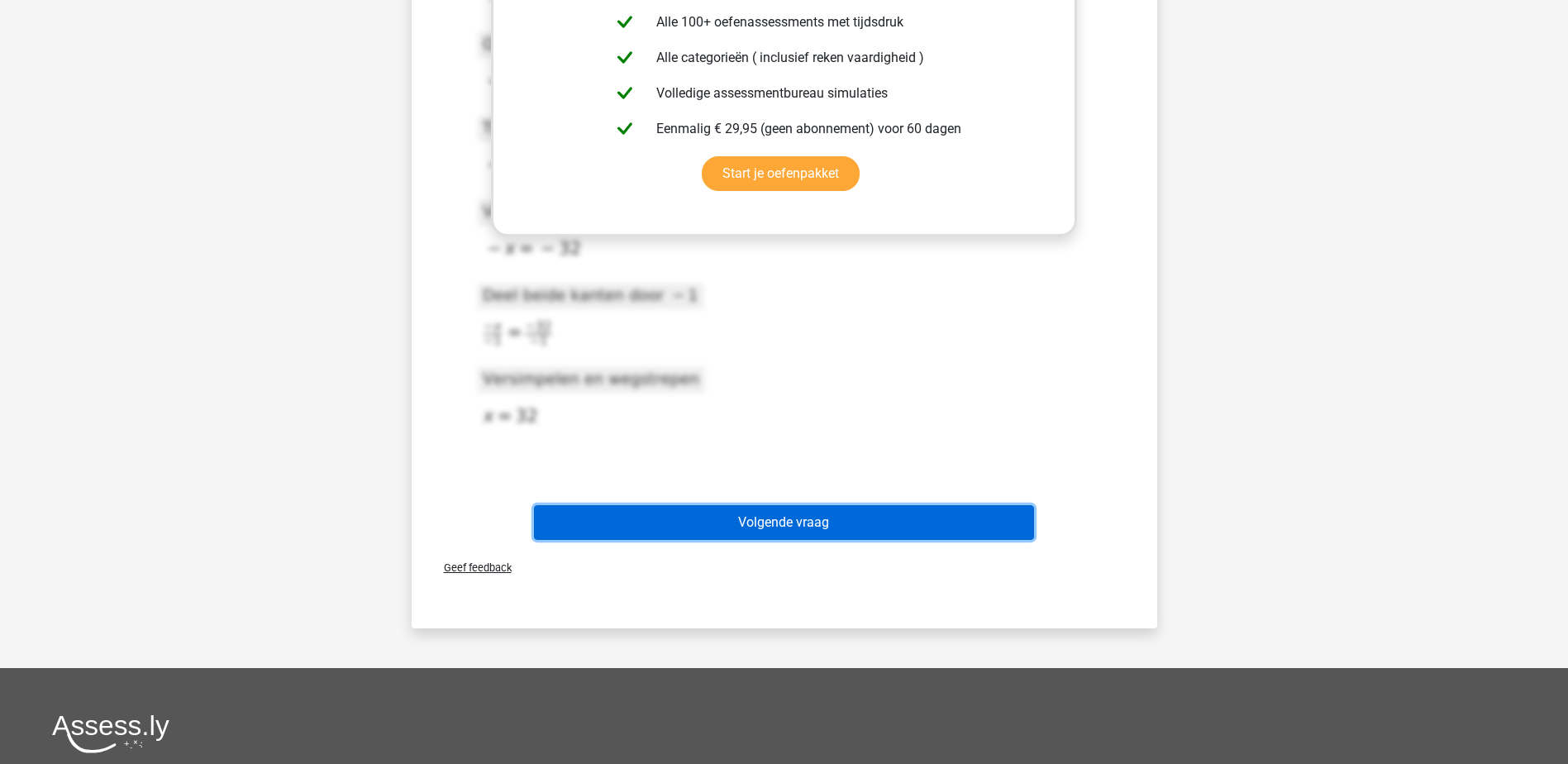
click at [992, 514] on button "Volgende vraag" at bounding box center [784, 522] width 500 height 35
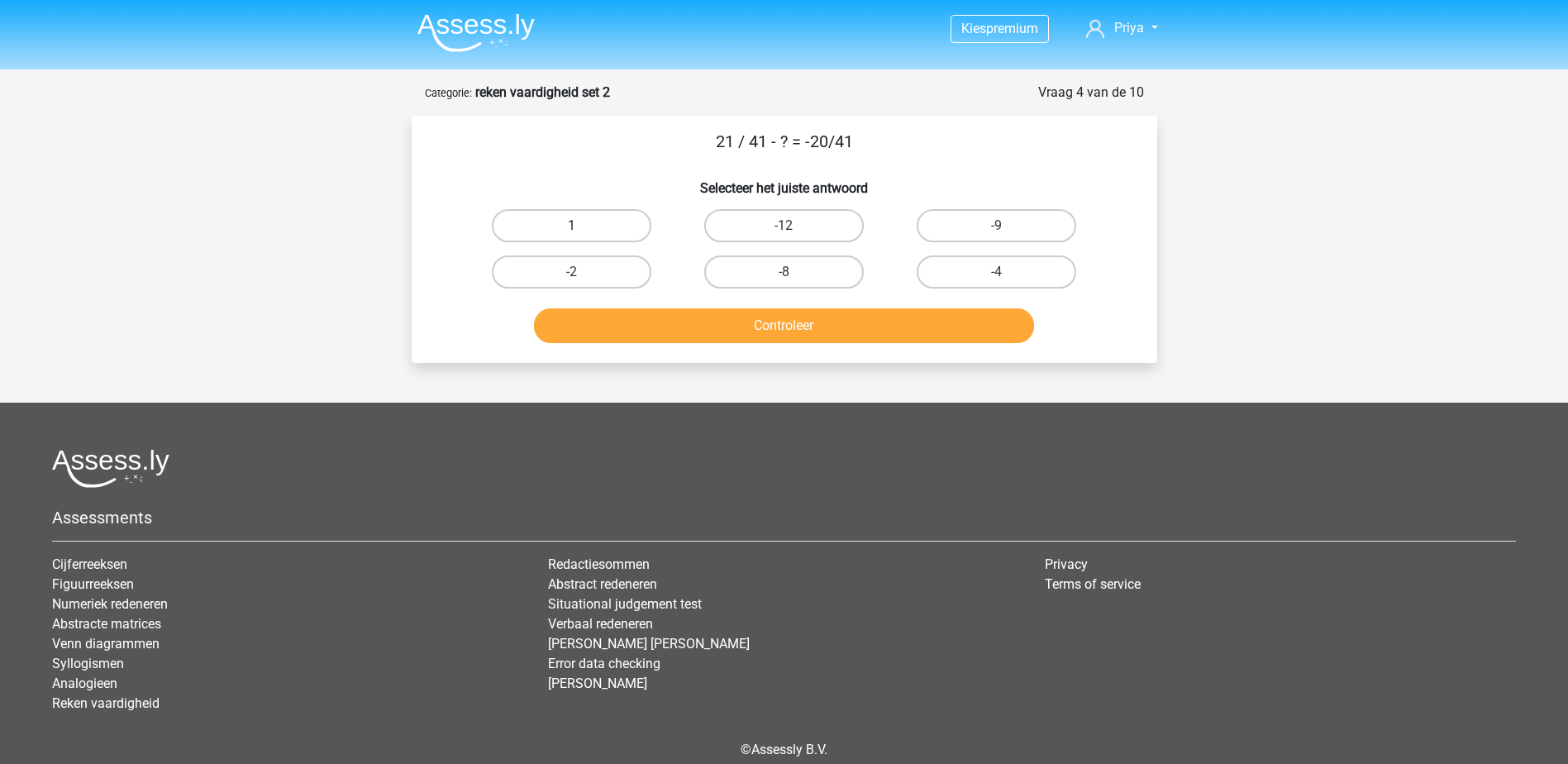
click at [625, 227] on label "1" at bounding box center [571, 225] width 159 height 33
click at [582, 227] on input "1" at bounding box center [576, 230] width 11 height 11
radio input "true"
click at [719, 334] on button "Controleer" at bounding box center [784, 326] width 500 height 35
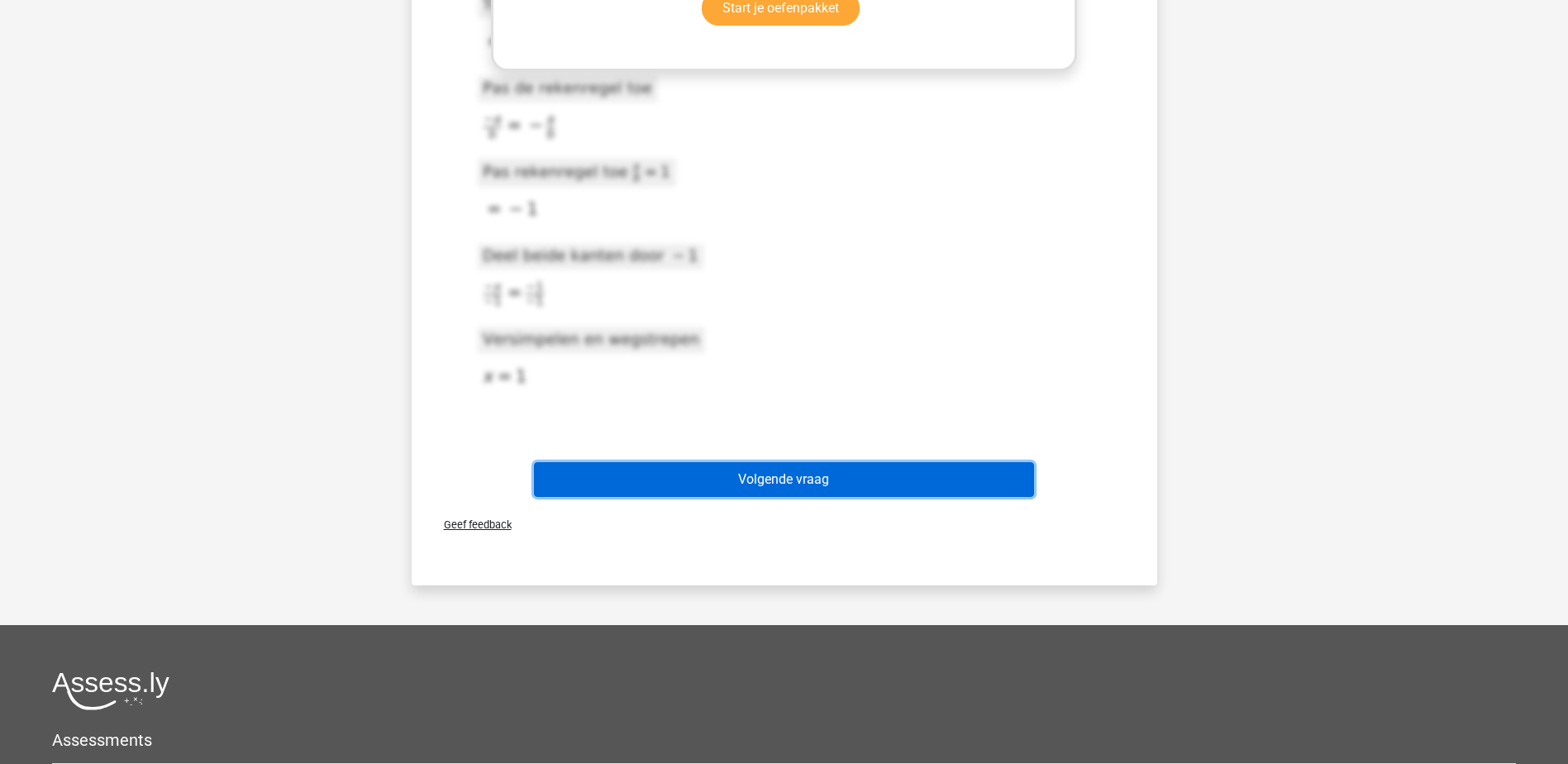
click at [864, 485] on button "Volgende vraag" at bounding box center [784, 479] width 500 height 35
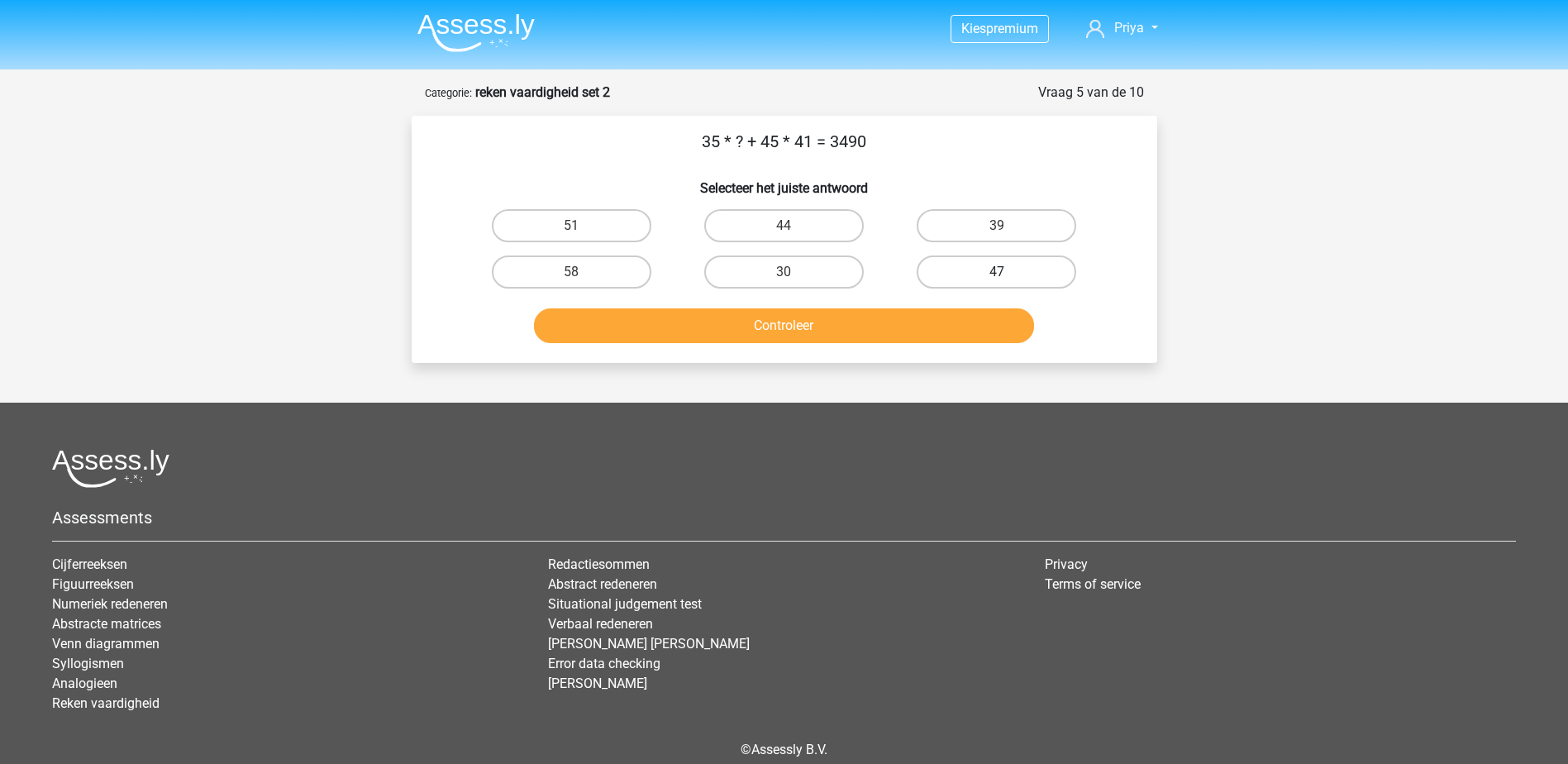
click at [981, 267] on label "47" at bounding box center [996, 271] width 159 height 33
click at [997, 272] on input "47" at bounding box center [1002, 277] width 11 height 11
radio input "true"
click at [933, 339] on button "Controleer" at bounding box center [784, 326] width 500 height 35
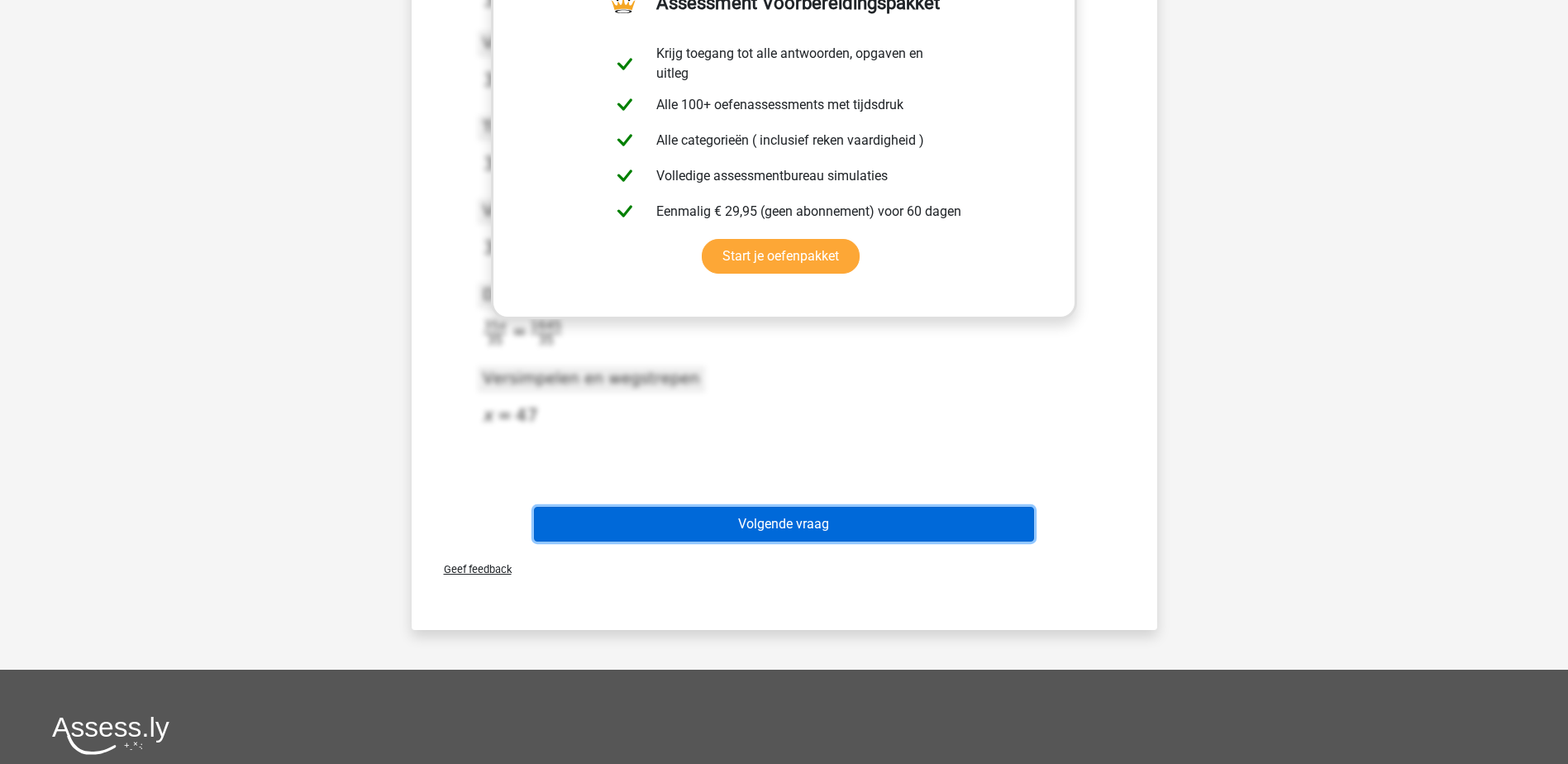
click at [914, 521] on button "Volgende vraag" at bounding box center [784, 524] width 500 height 35
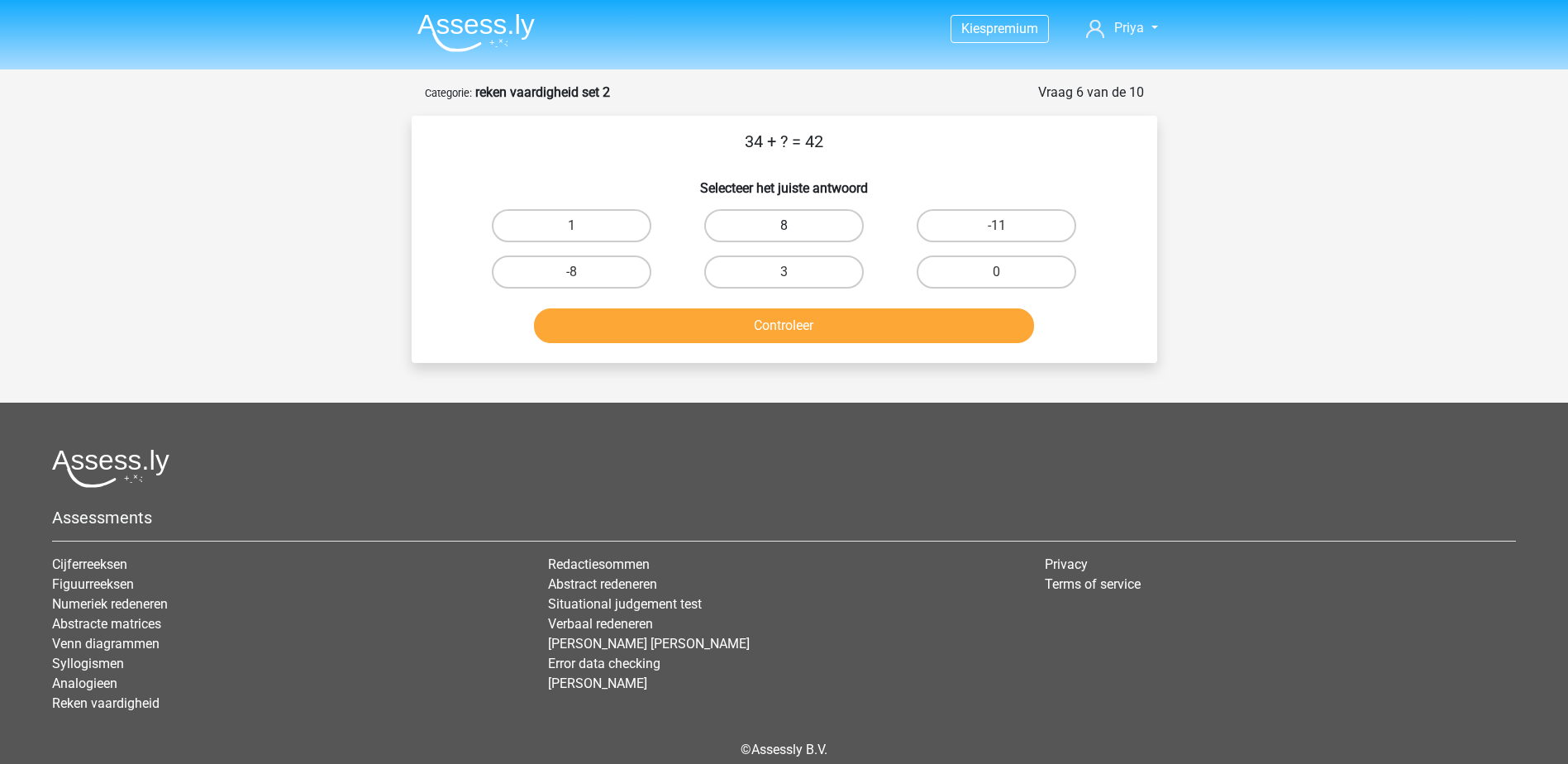
click at [813, 213] on label "8" at bounding box center [784, 225] width 159 height 33
click at [795, 225] on input "8" at bounding box center [788, 230] width 11 height 11
radio input "true"
click at [860, 327] on button "Controleer" at bounding box center [784, 326] width 500 height 35
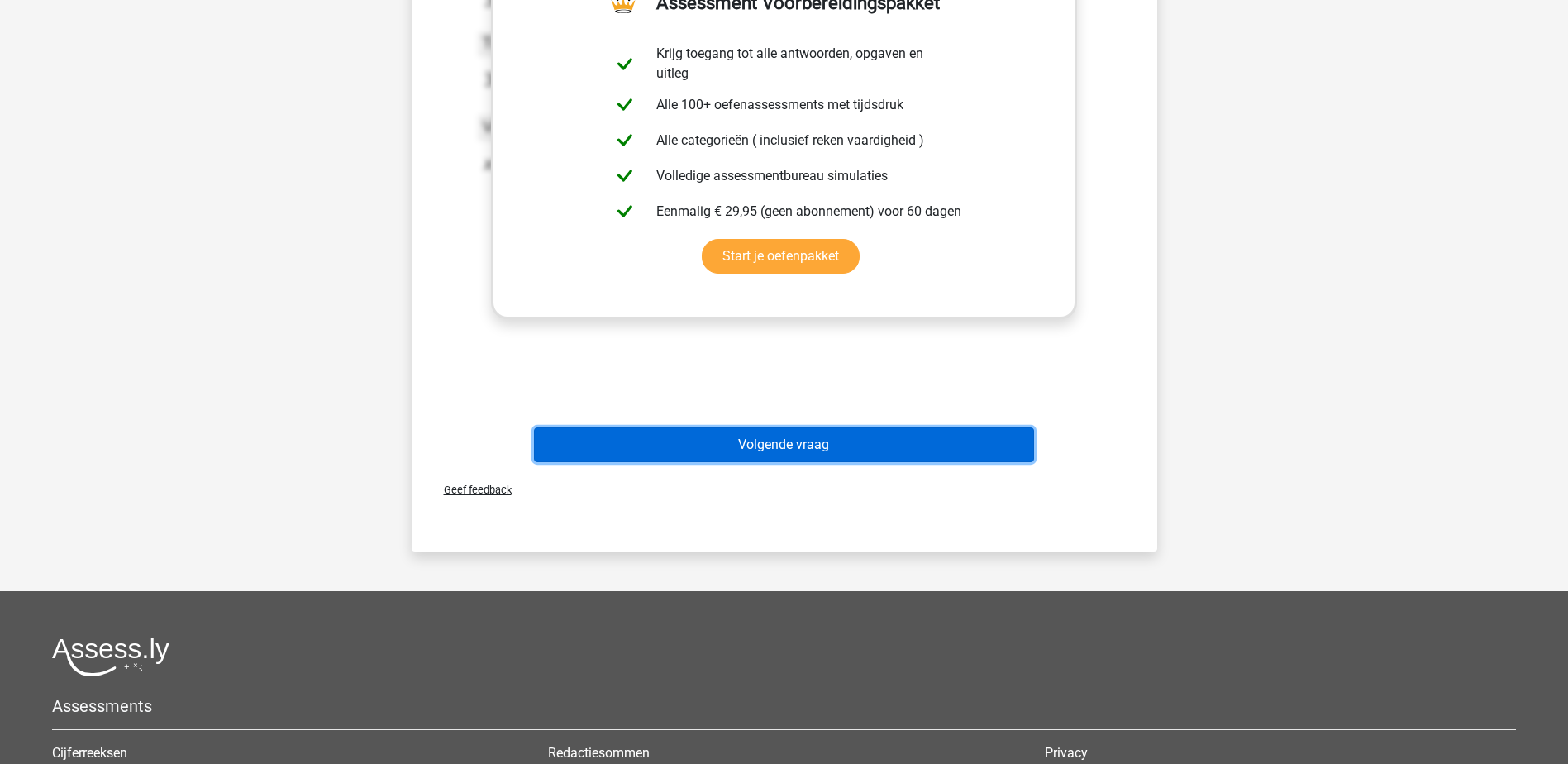
click at [943, 451] on button "Volgende vraag" at bounding box center [784, 445] width 500 height 35
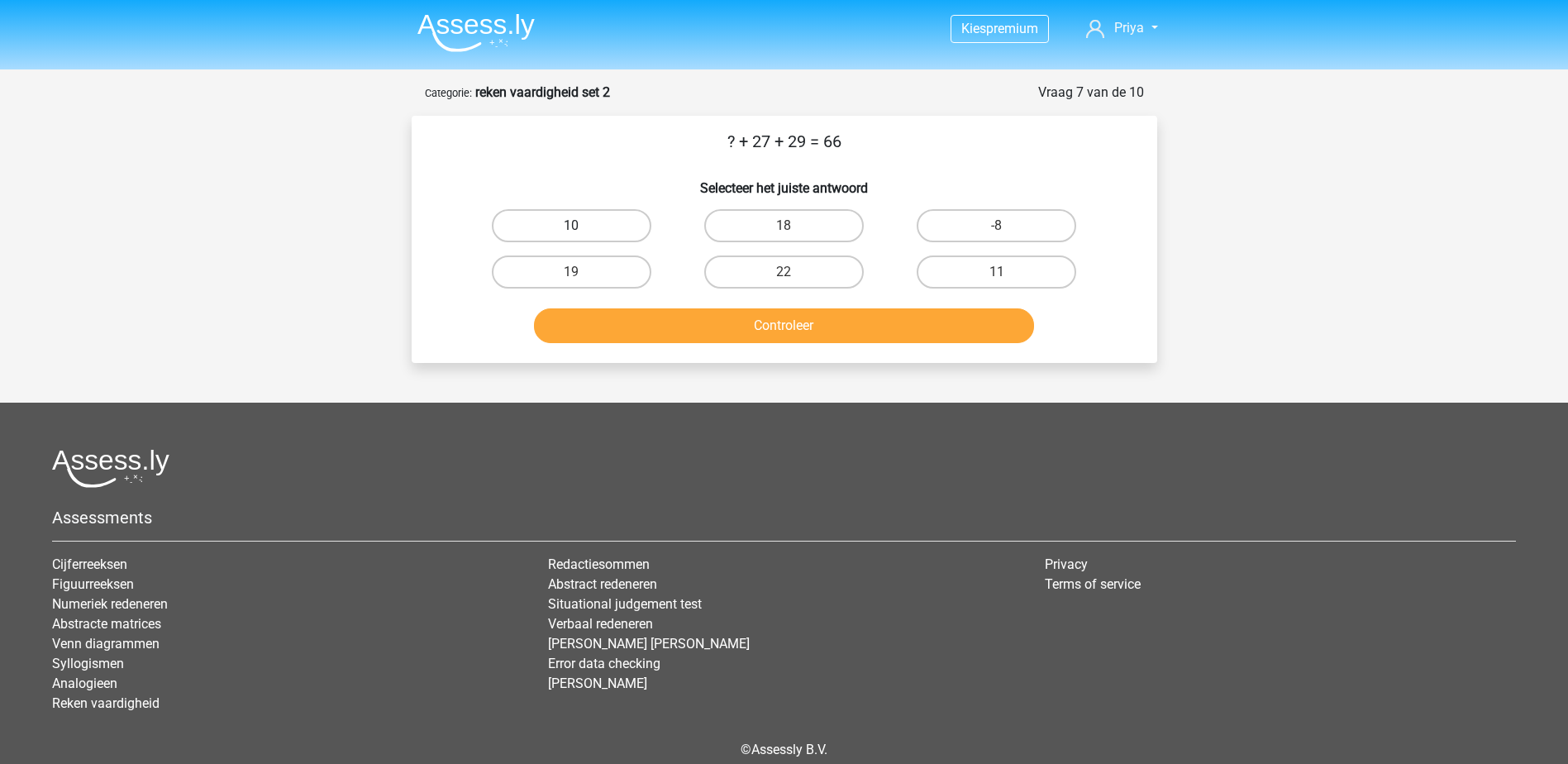
click at [615, 222] on label "10" at bounding box center [571, 225] width 159 height 33
click at [582, 225] on input "10" at bounding box center [576, 230] width 11 height 11
radio input "true"
click at [745, 351] on div "? + 27 + 29 = 66 Selecteer het juiste antwoord 10 18 -8 19" at bounding box center [784, 240] width 746 height 247
click at [752, 333] on button "Controleer" at bounding box center [784, 326] width 500 height 35
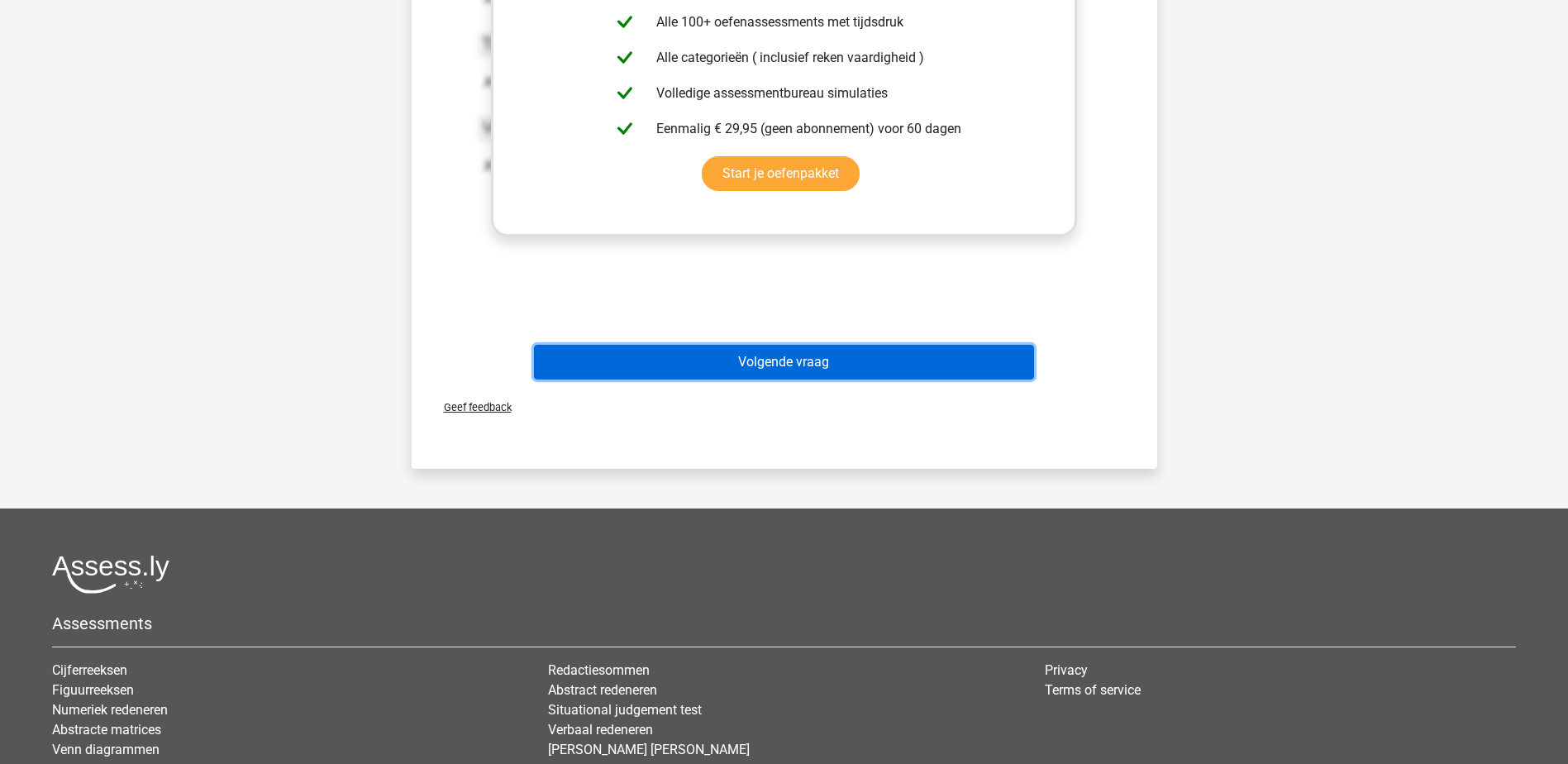
click at [919, 359] on button "Volgende vraag" at bounding box center [784, 362] width 500 height 35
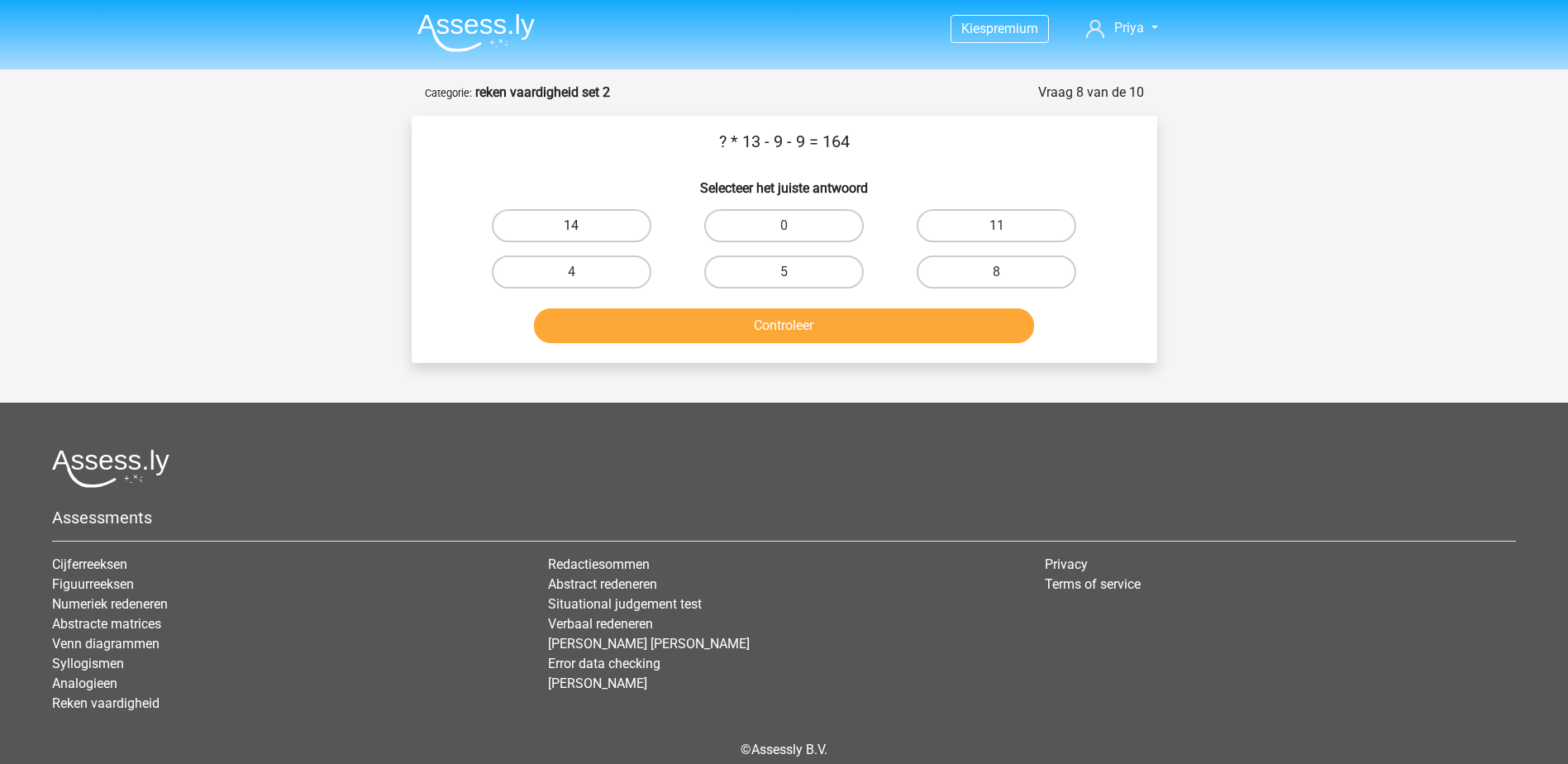
click at [542, 230] on label "14" at bounding box center [571, 225] width 159 height 33
click at [571, 230] on input "14" at bounding box center [576, 230] width 11 height 11
radio input "true"
click at [698, 319] on button "Controleer" at bounding box center [784, 326] width 500 height 35
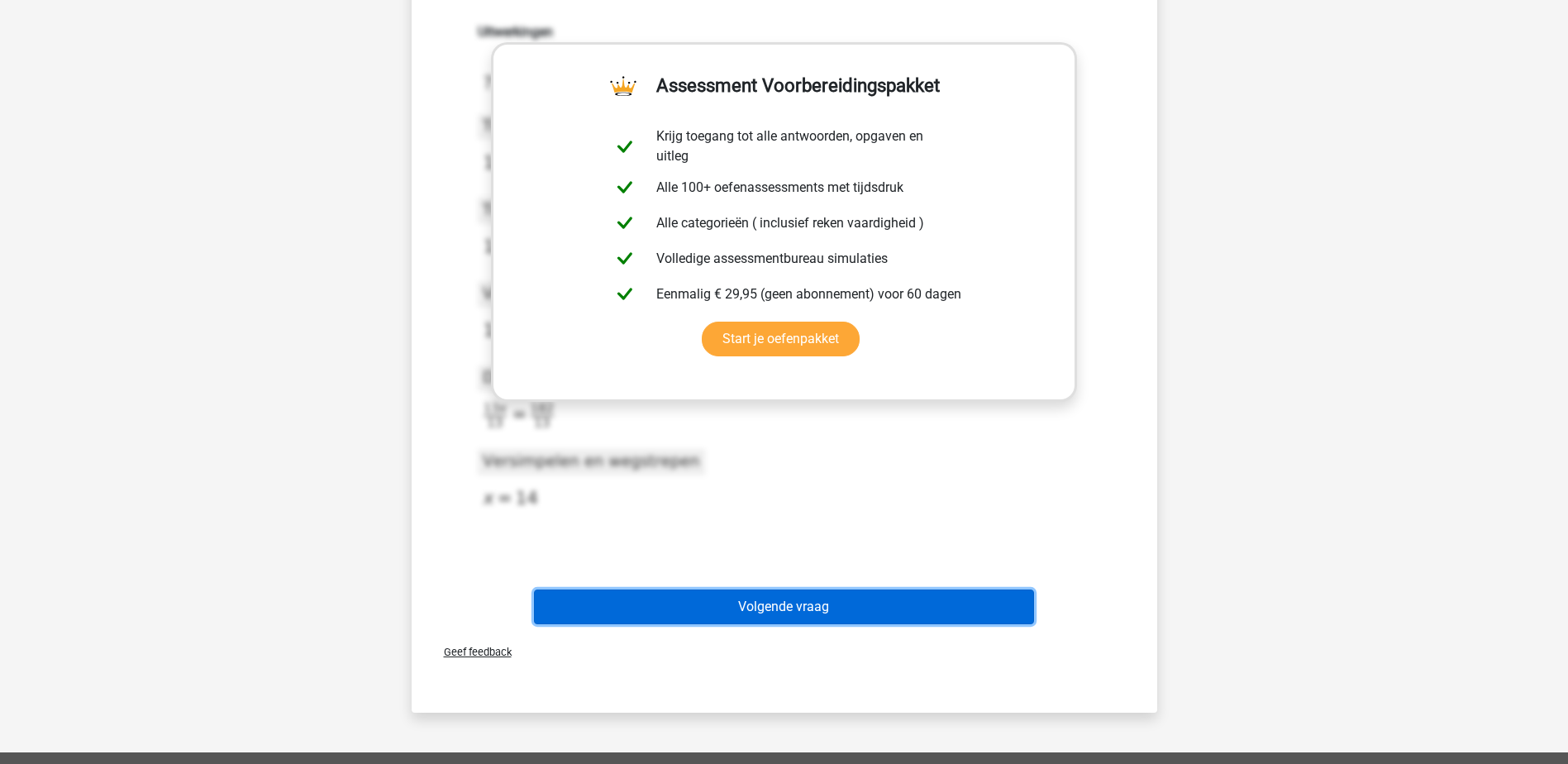
click at [907, 590] on button "Volgende vraag" at bounding box center [784, 607] width 500 height 35
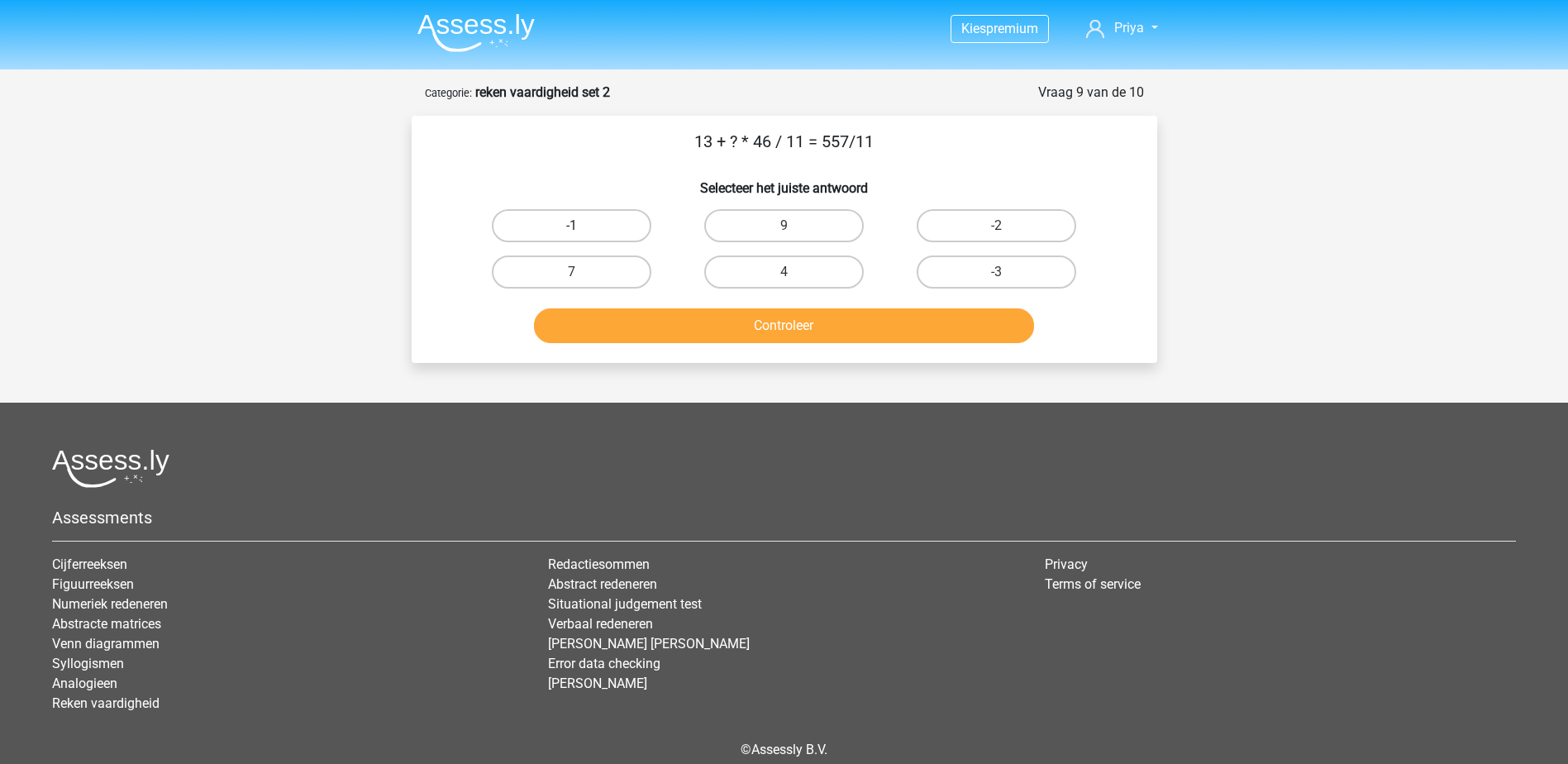
click at [567, 222] on label "-1" at bounding box center [571, 225] width 159 height 33
click at [571, 225] on input "-1" at bounding box center [576, 230] width 11 height 11
radio input "true"
click at [714, 332] on button "Controleer" at bounding box center [784, 326] width 500 height 35
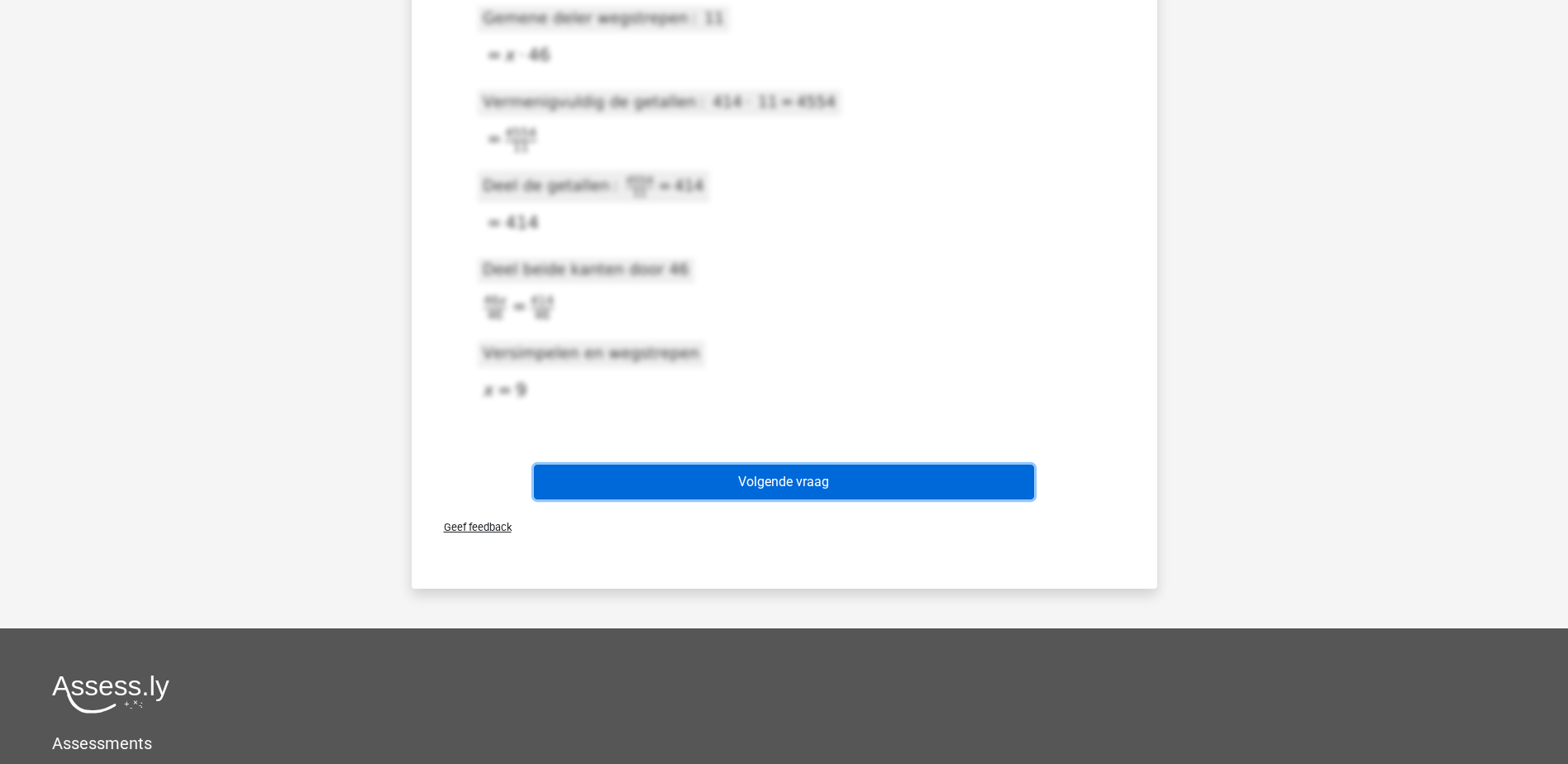
click at [901, 482] on button "Volgende vraag" at bounding box center [784, 482] width 500 height 35
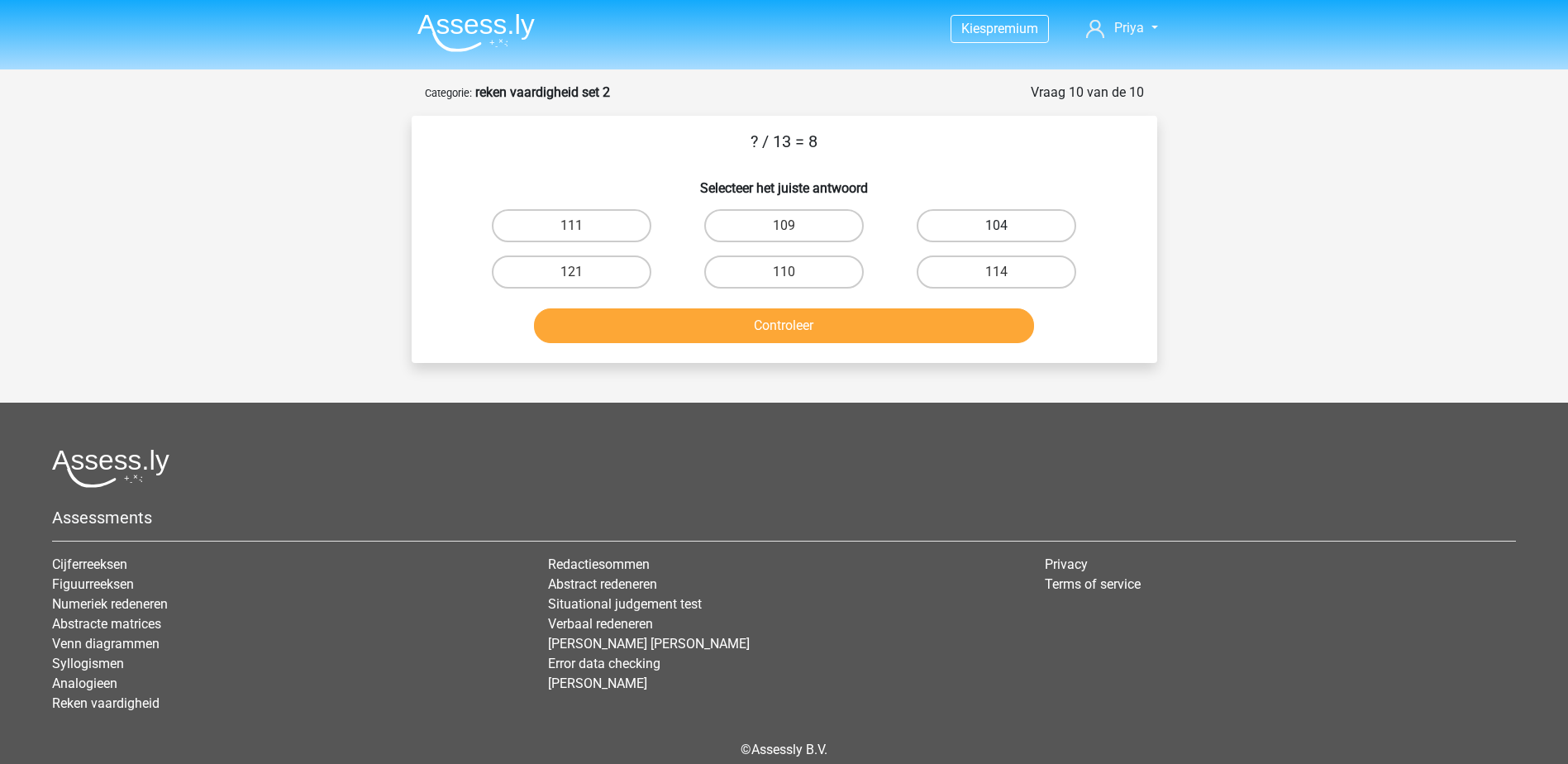
click at [1032, 232] on label "104" at bounding box center [996, 225] width 159 height 33
click at [1007, 232] on input "104" at bounding box center [1002, 230] width 11 height 11
radio input "true"
click at [947, 330] on button "Controleer" at bounding box center [784, 326] width 500 height 35
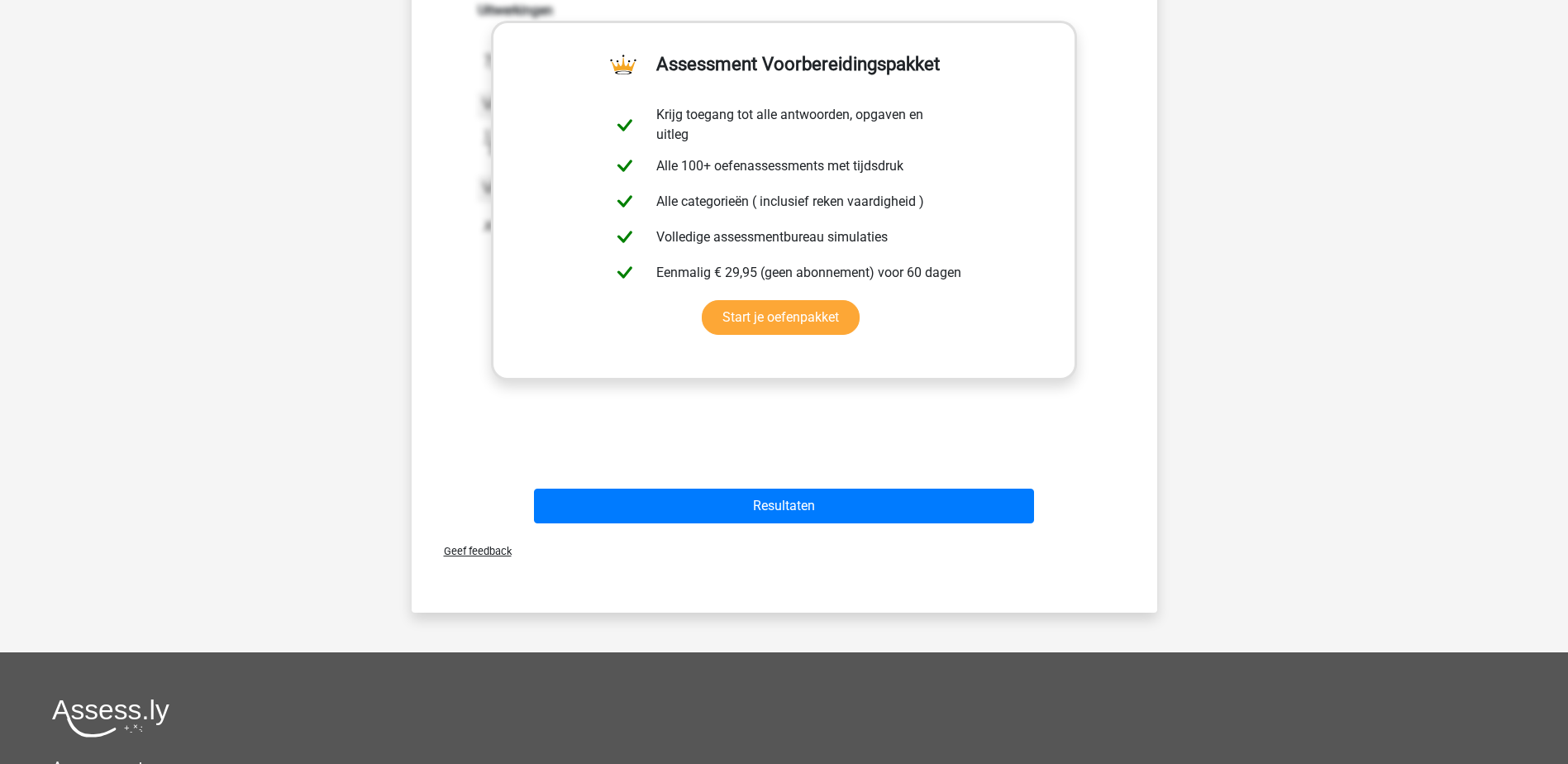
scroll to position [413, 0]
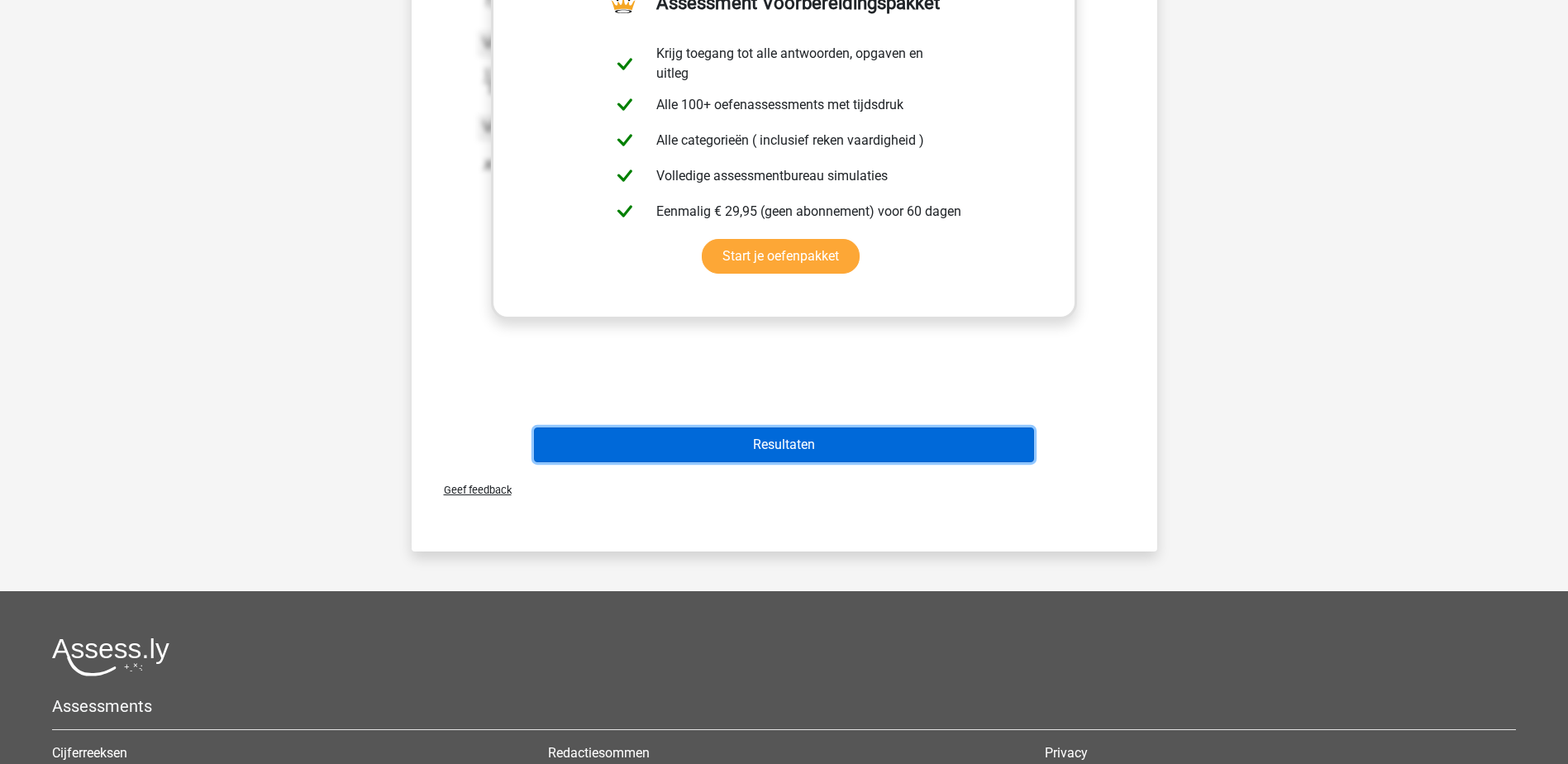
click at [951, 453] on button "Resultaten" at bounding box center [784, 445] width 500 height 35
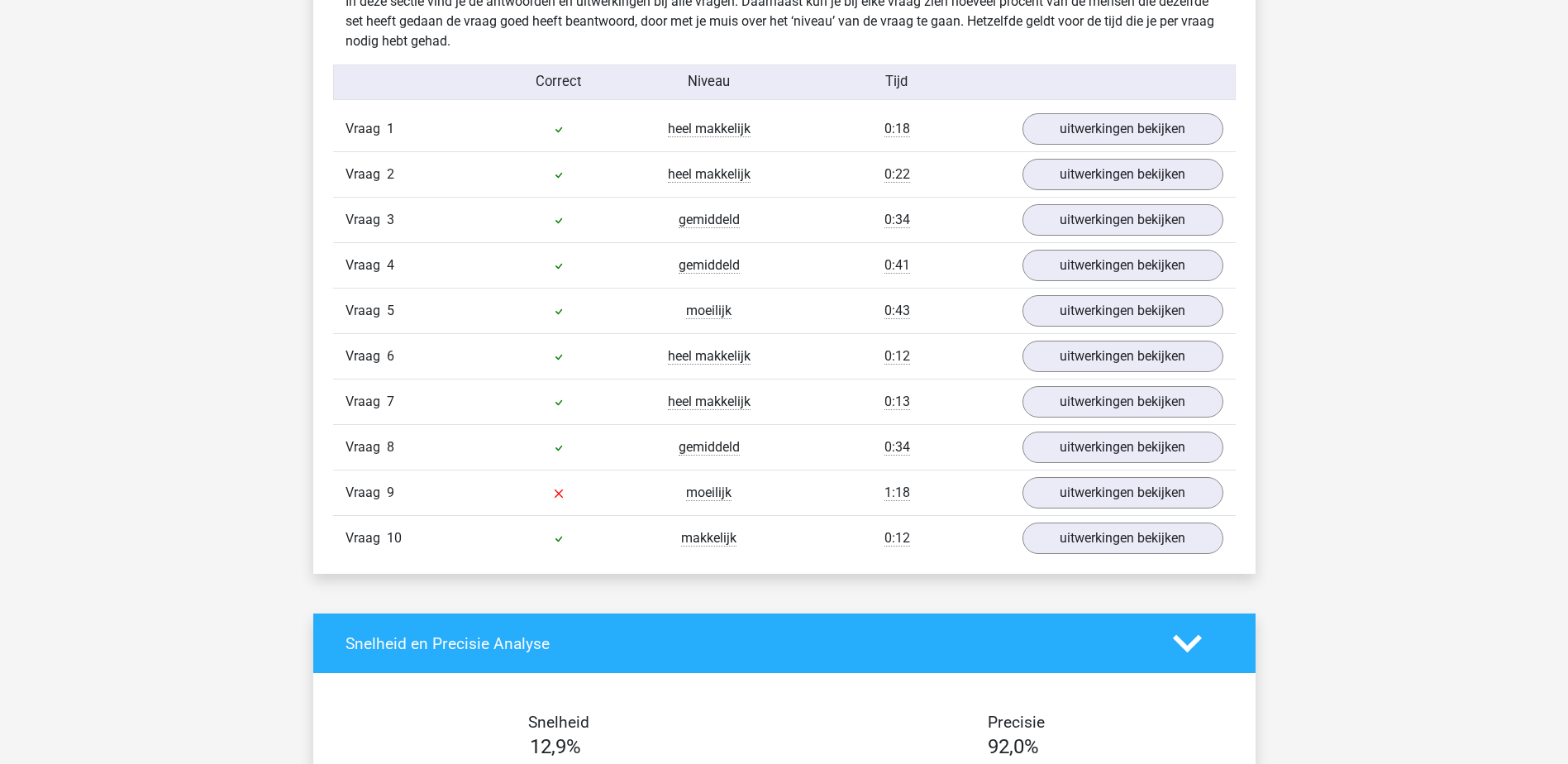
scroll to position [1405, 0]
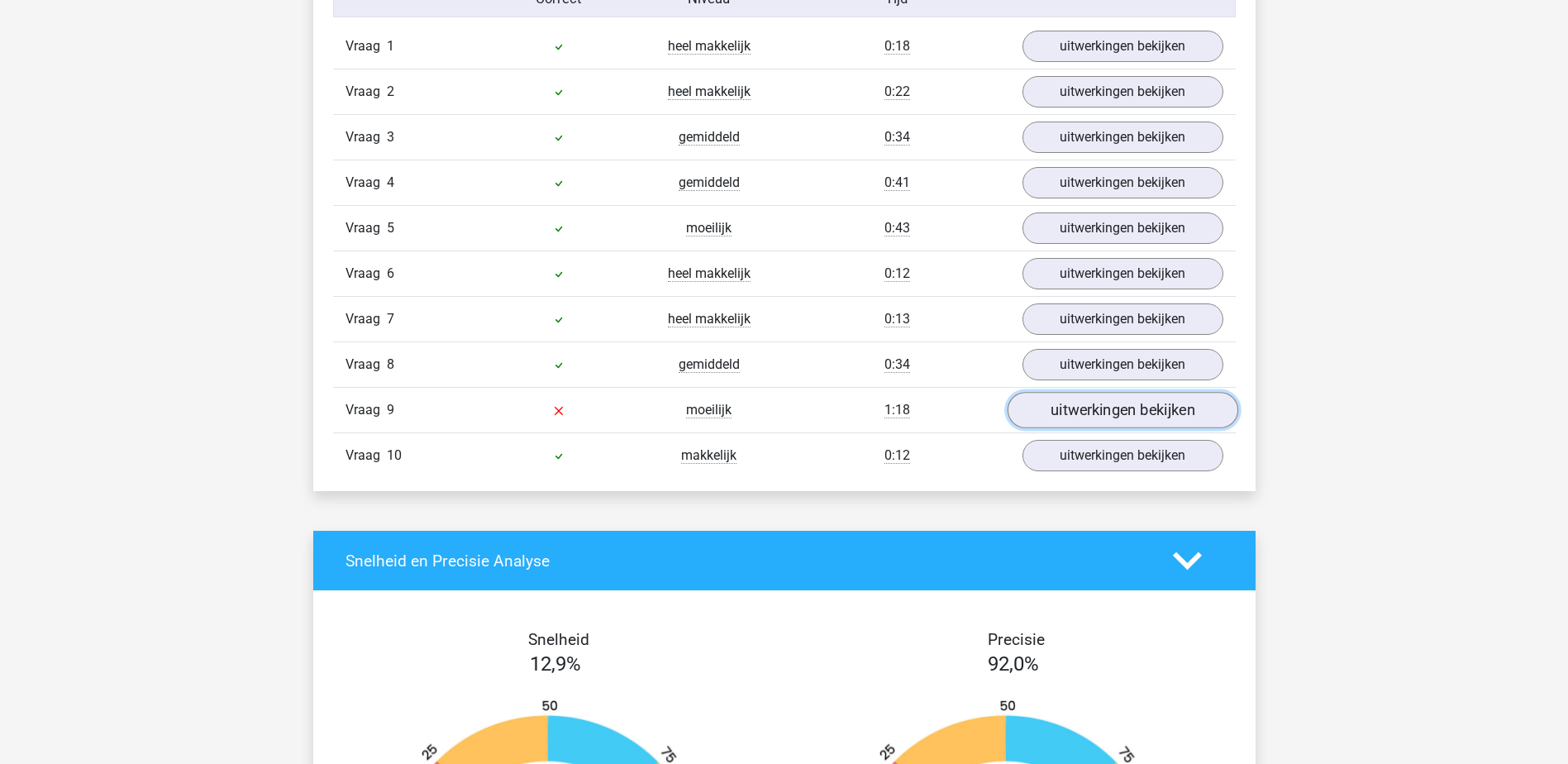
click at [1035, 413] on link "uitwerkingen bekijken" at bounding box center [1121, 411] width 231 height 36
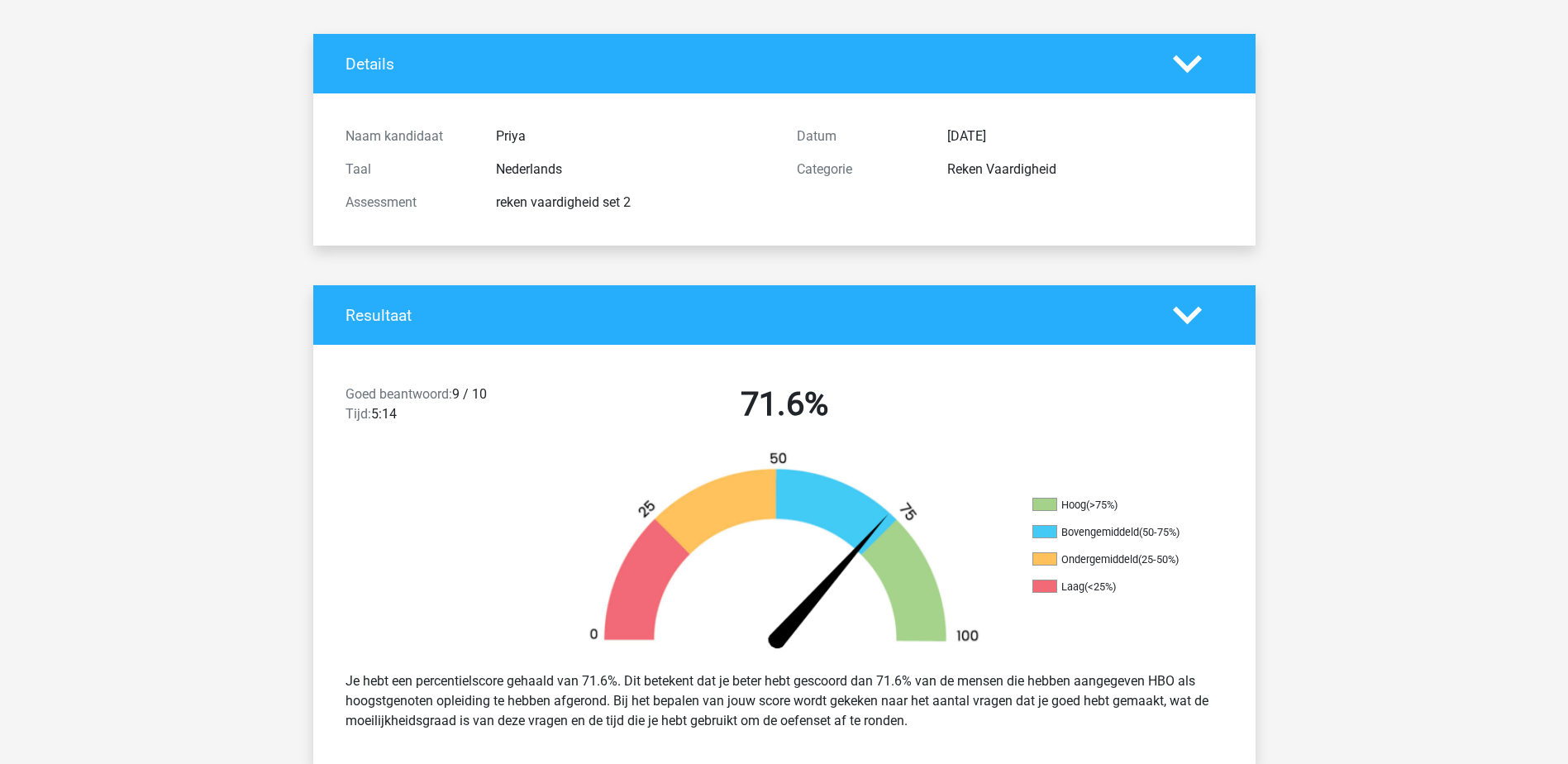
scroll to position [0, 0]
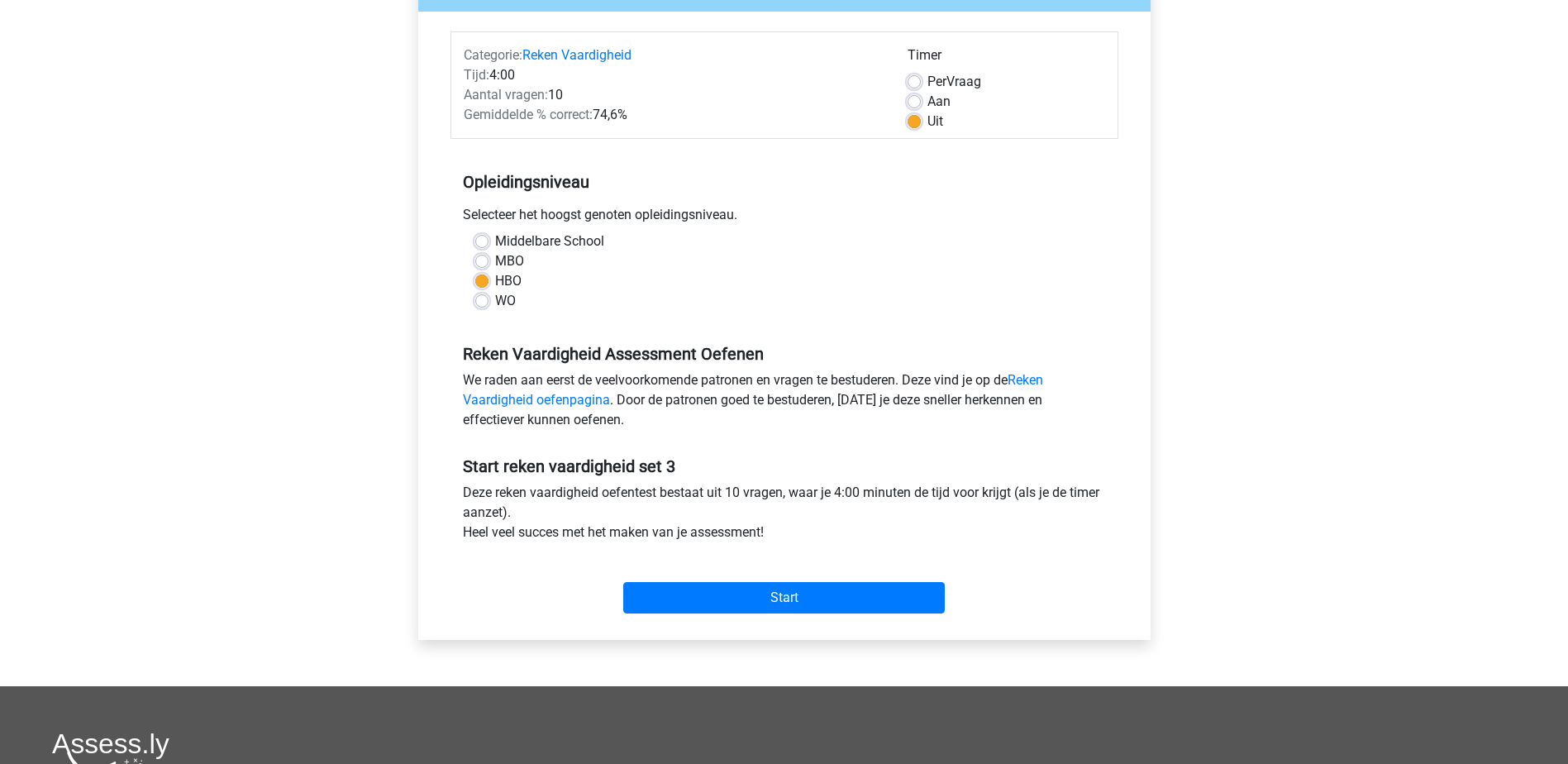
scroll to position [248, 0]
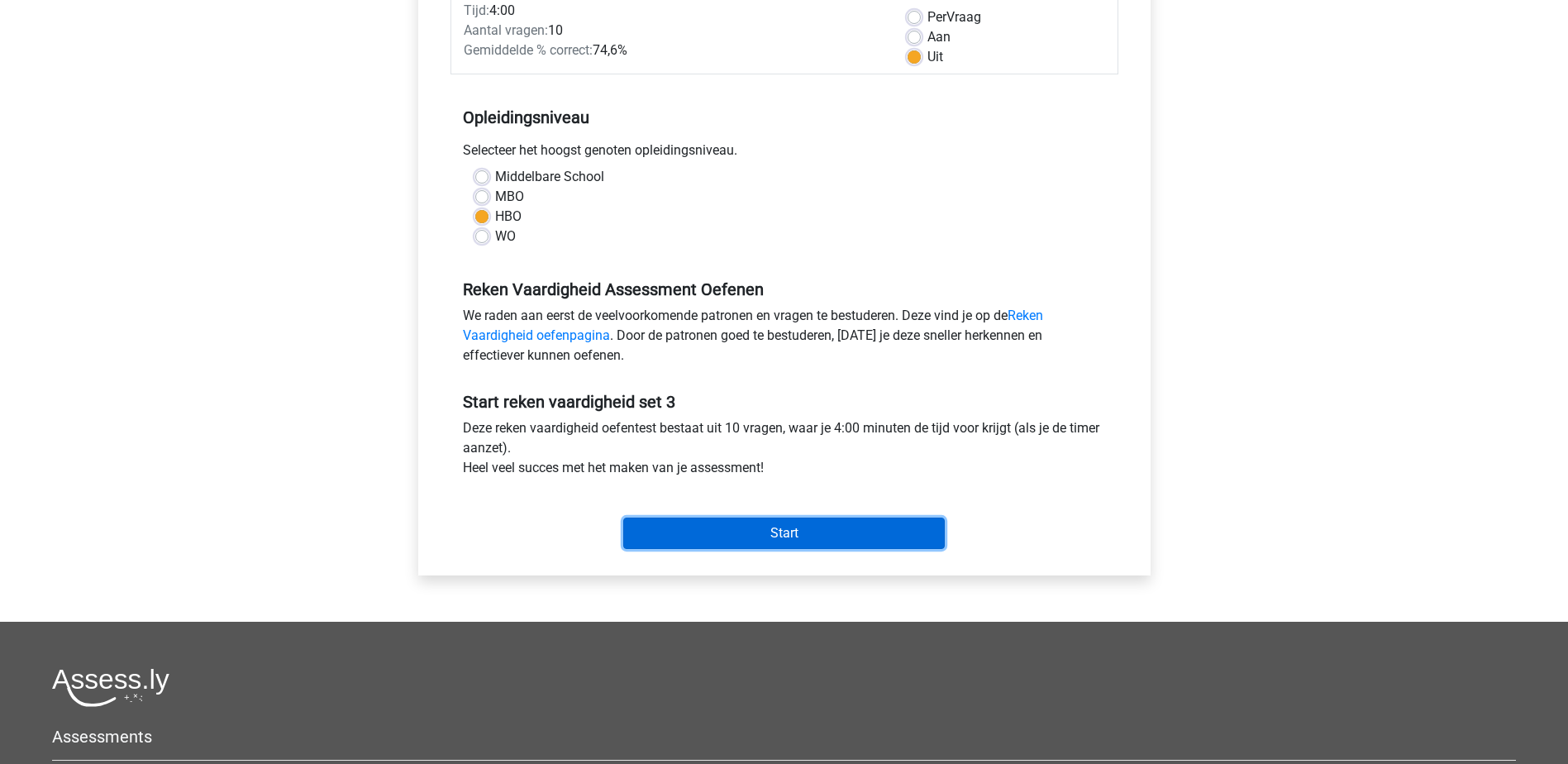
click at [777, 524] on input "Start" at bounding box center [783, 533] width 321 height 32
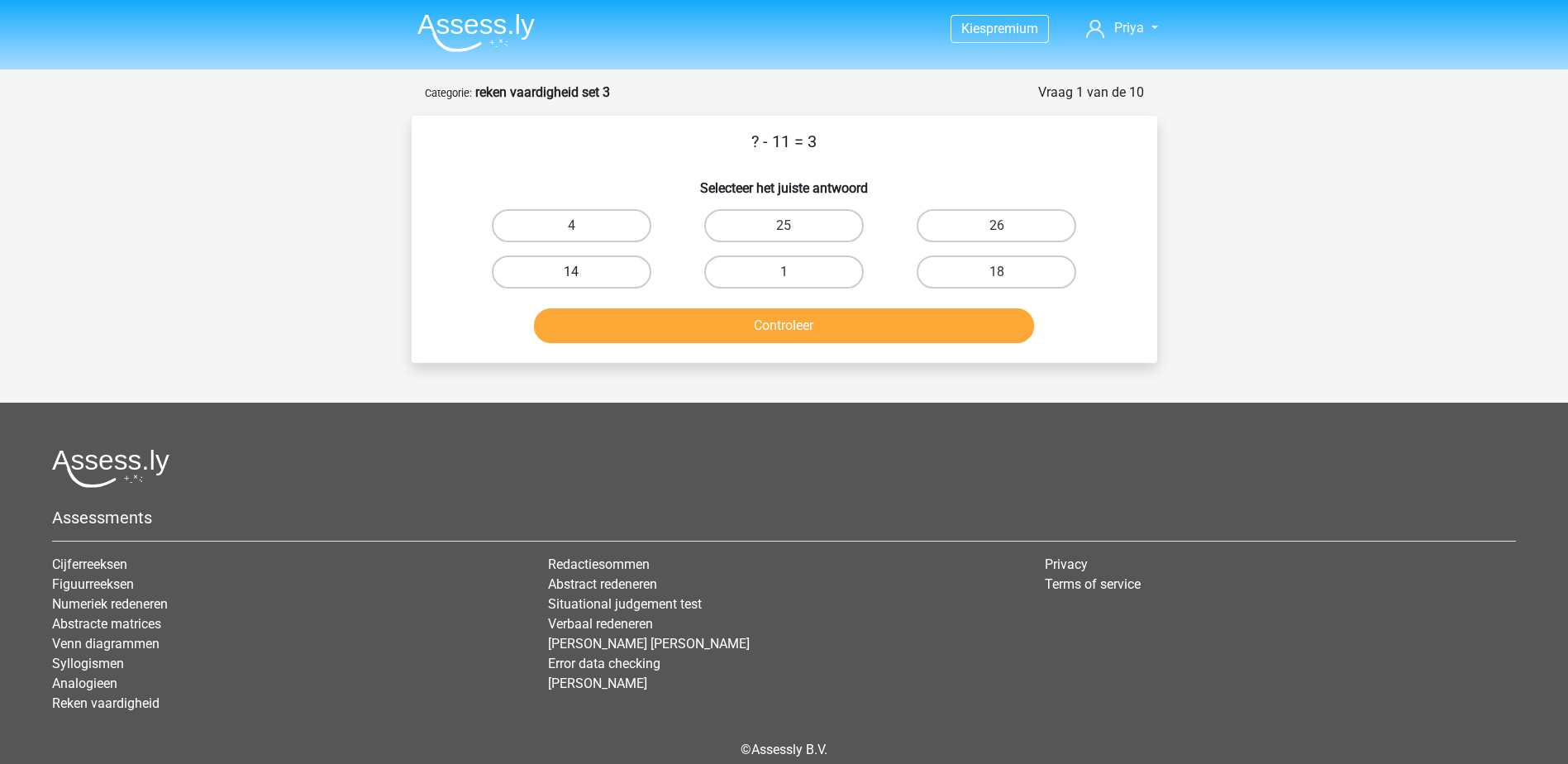
click at [597, 267] on label "14" at bounding box center [571, 271] width 159 height 33
click at [582, 272] on input "14" at bounding box center [576, 277] width 11 height 11
radio input "true"
click at [634, 336] on button "Controleer" at bounding box center [784, 326] width 500 height 35
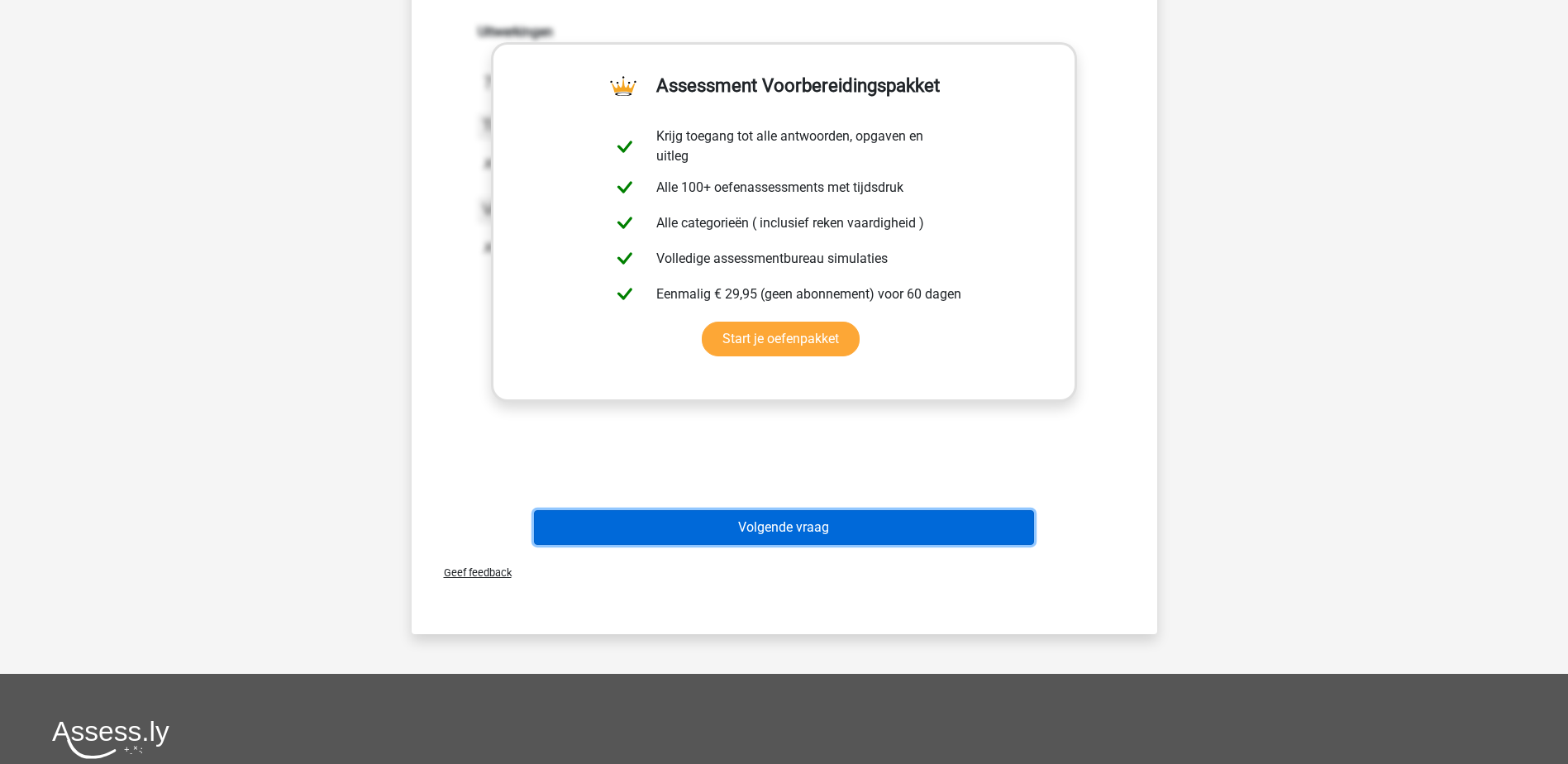
click at [831, 532] on button "Volgende vraag" at bounding box center [784, 527] width 500 height 35
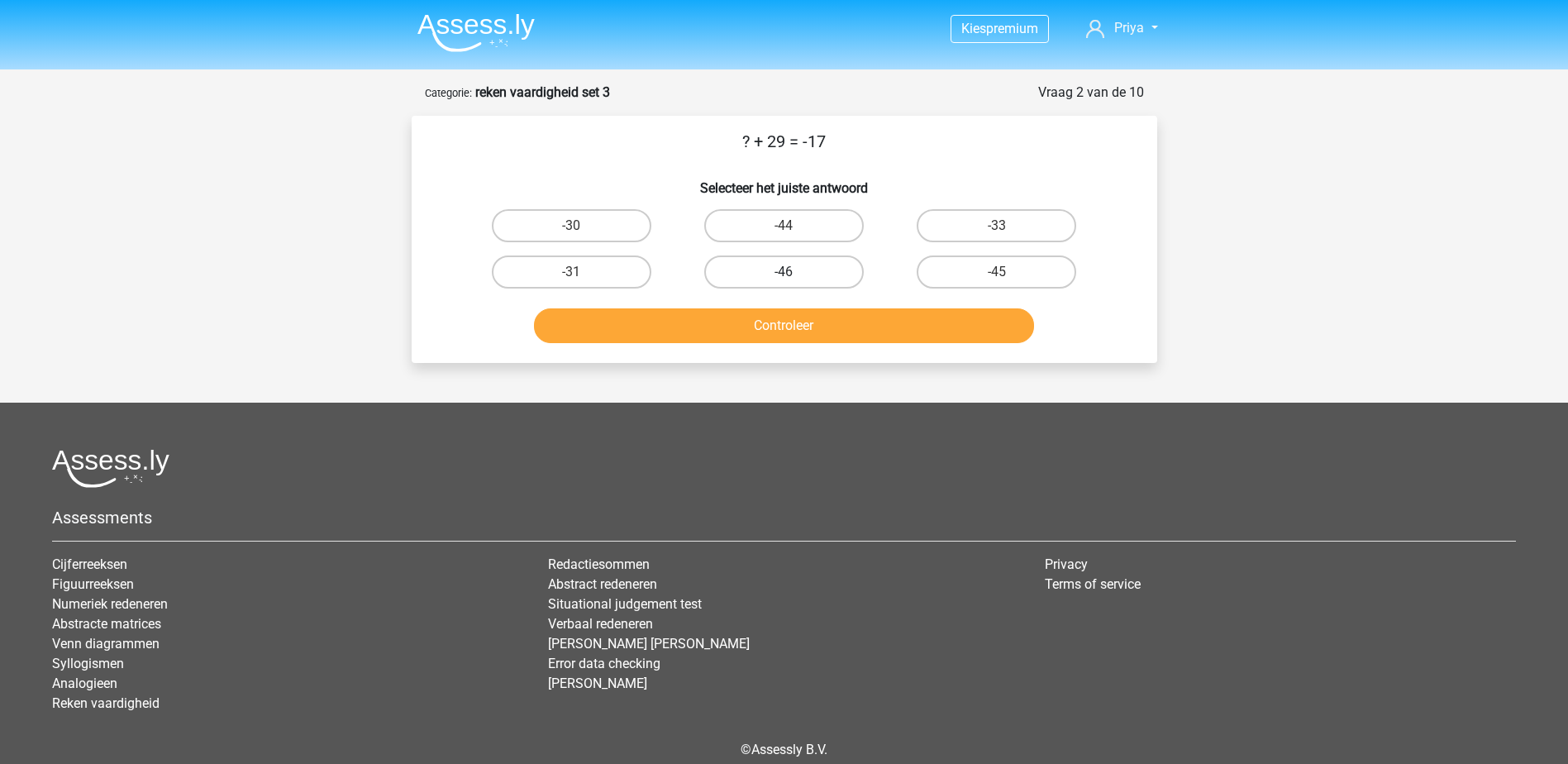
click at [737, 270] on label "-46" at bounding box center [784, 271] width 159 height 33
click at [783, 272] on input "-46" at bounding box center [788, 277] width 11 height 11
radio input "true"
click at [788, 336] on button "Controleer" at bounding box center [784, 326] width 500 height 35
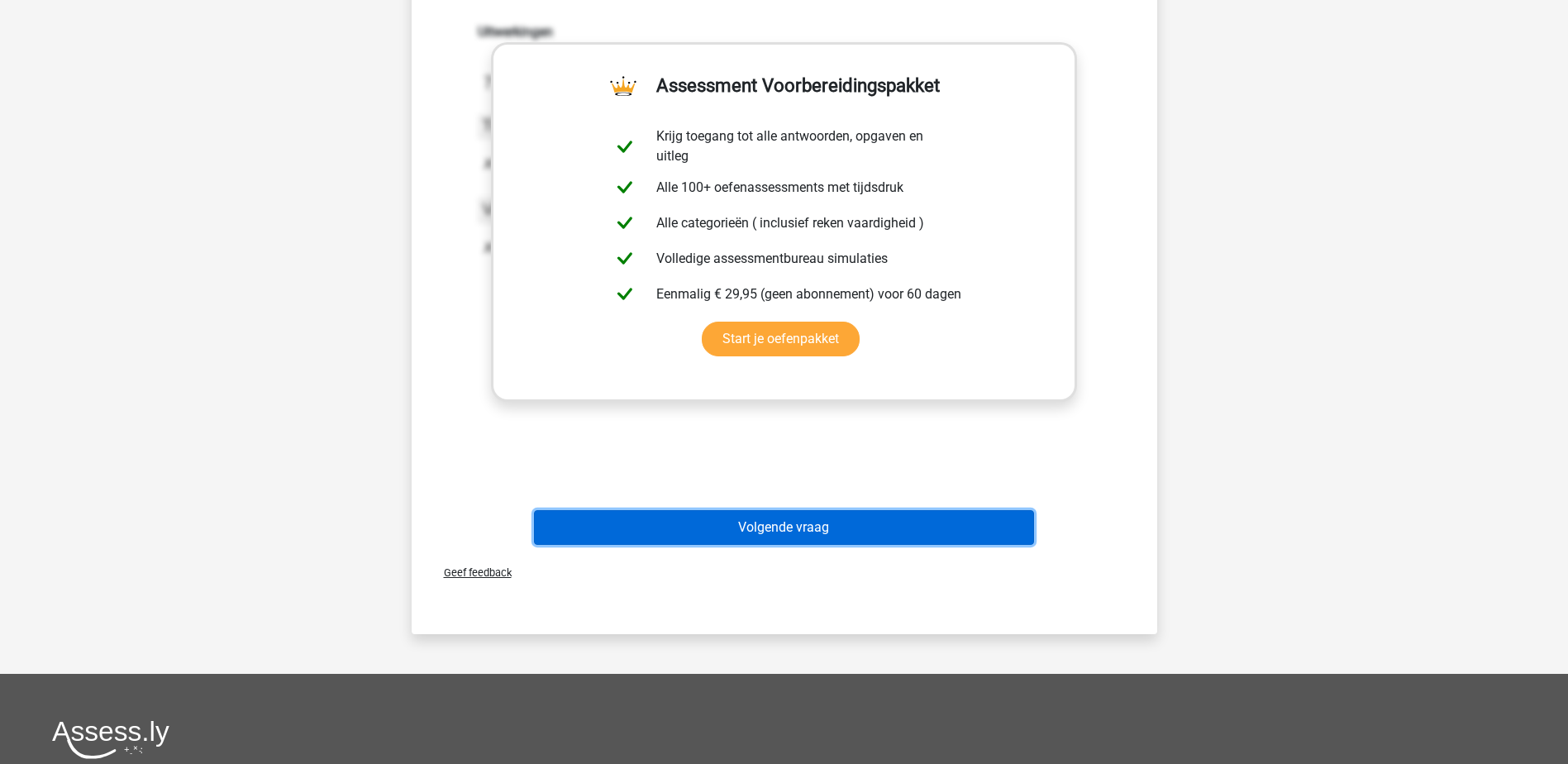
click at [878, 531] on button "Volgende vraag" at bounding box center [784, 527] width 500 height 35
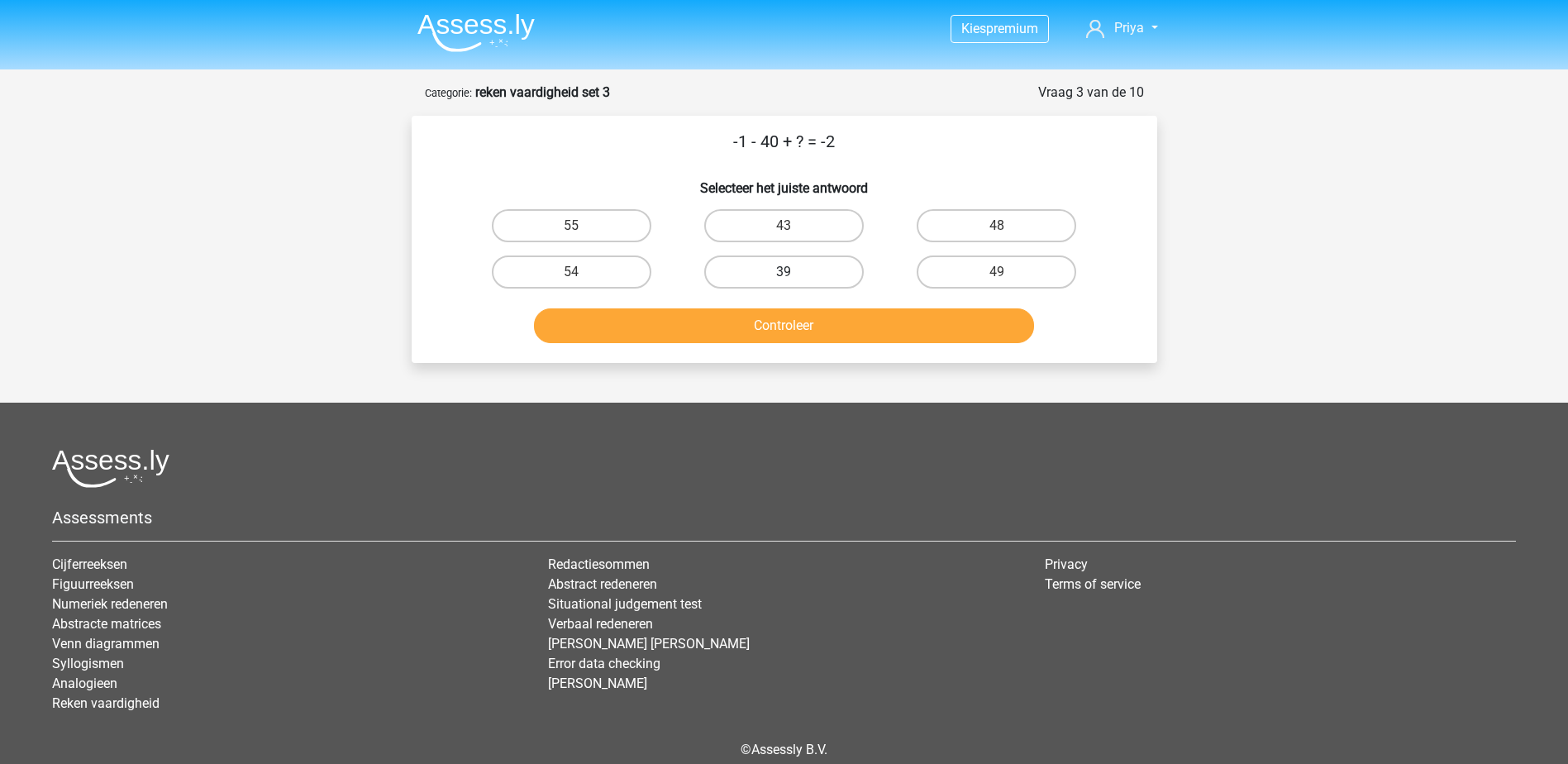
click at [812, 267] on label "39" at bounding box center [784, 271] width 159 height 33
click at [795, 272] on input "39" at bounding box center [788, 277] width 11 height 11
radio input "true"
click at [841, 334] on button "Controleer" at bounding box center [784, 326] width 500 height 35
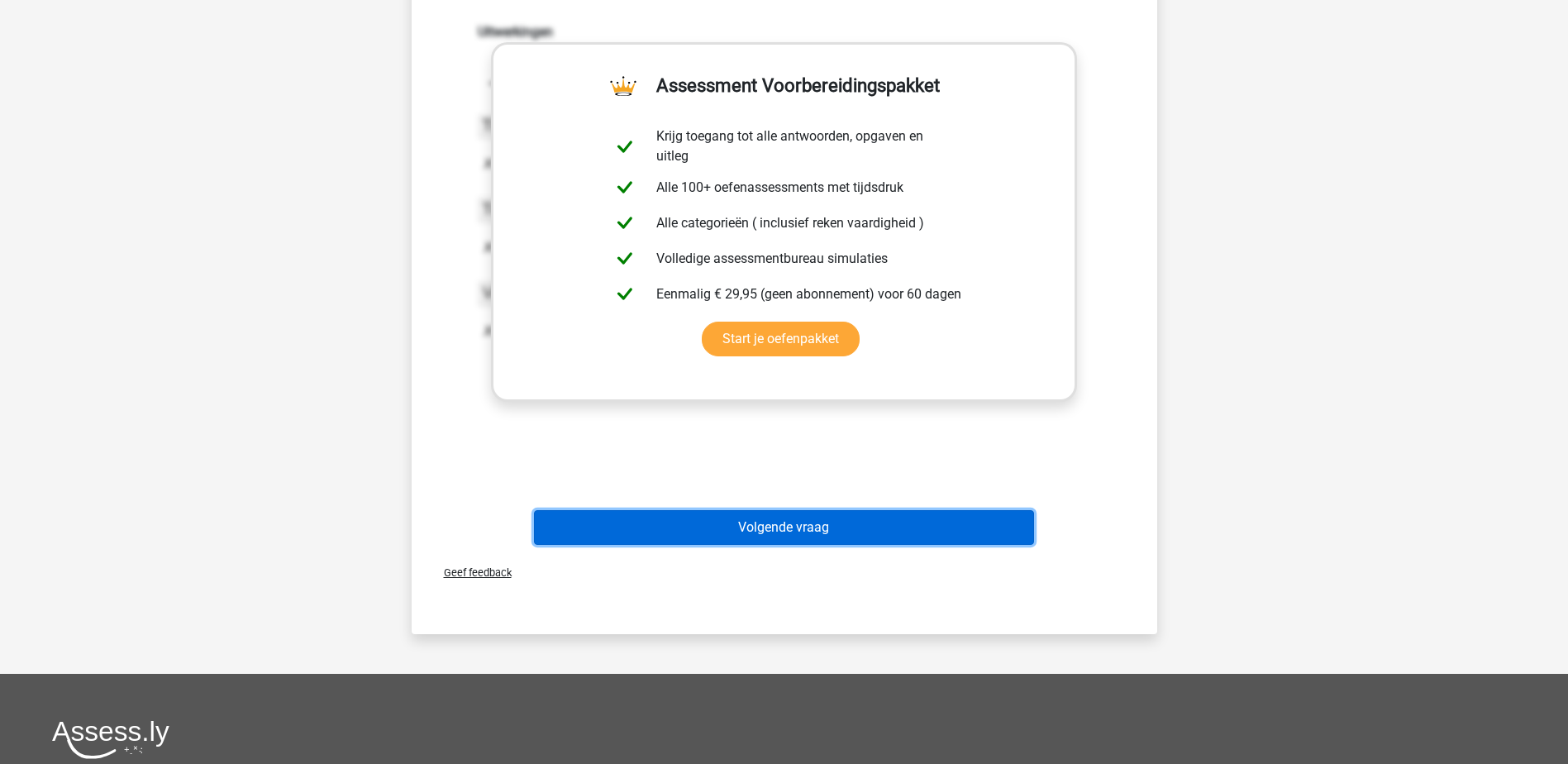
click at [903, 522] on button "Volgende vraag" at bounding box center [784, 527] width 500 height 35
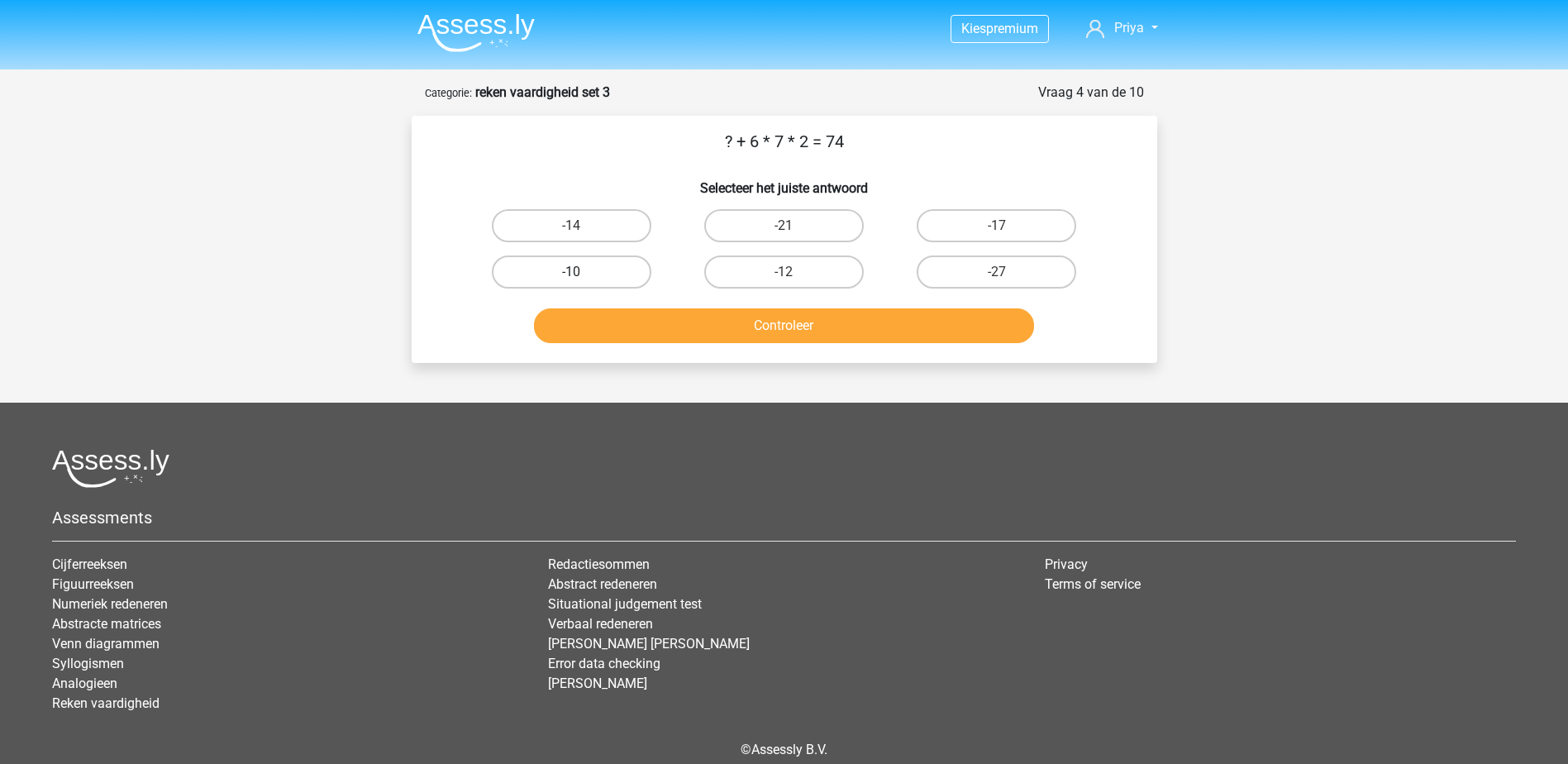
drag, startPoint x: 626, startPoint y: 272, endPoint x: 692, endPoint y: 291, distance: 68.7
click at [627, 271] on label "-10" at bounding box center [571, 271] width 159 height 33
click at [582, 272] on input "-10" at bounding box center [576, 277] width 11 height 11
radio input "true"
click at [755, 345] on div "Controleer" at bounding box center [784, 329] width 638 height 41
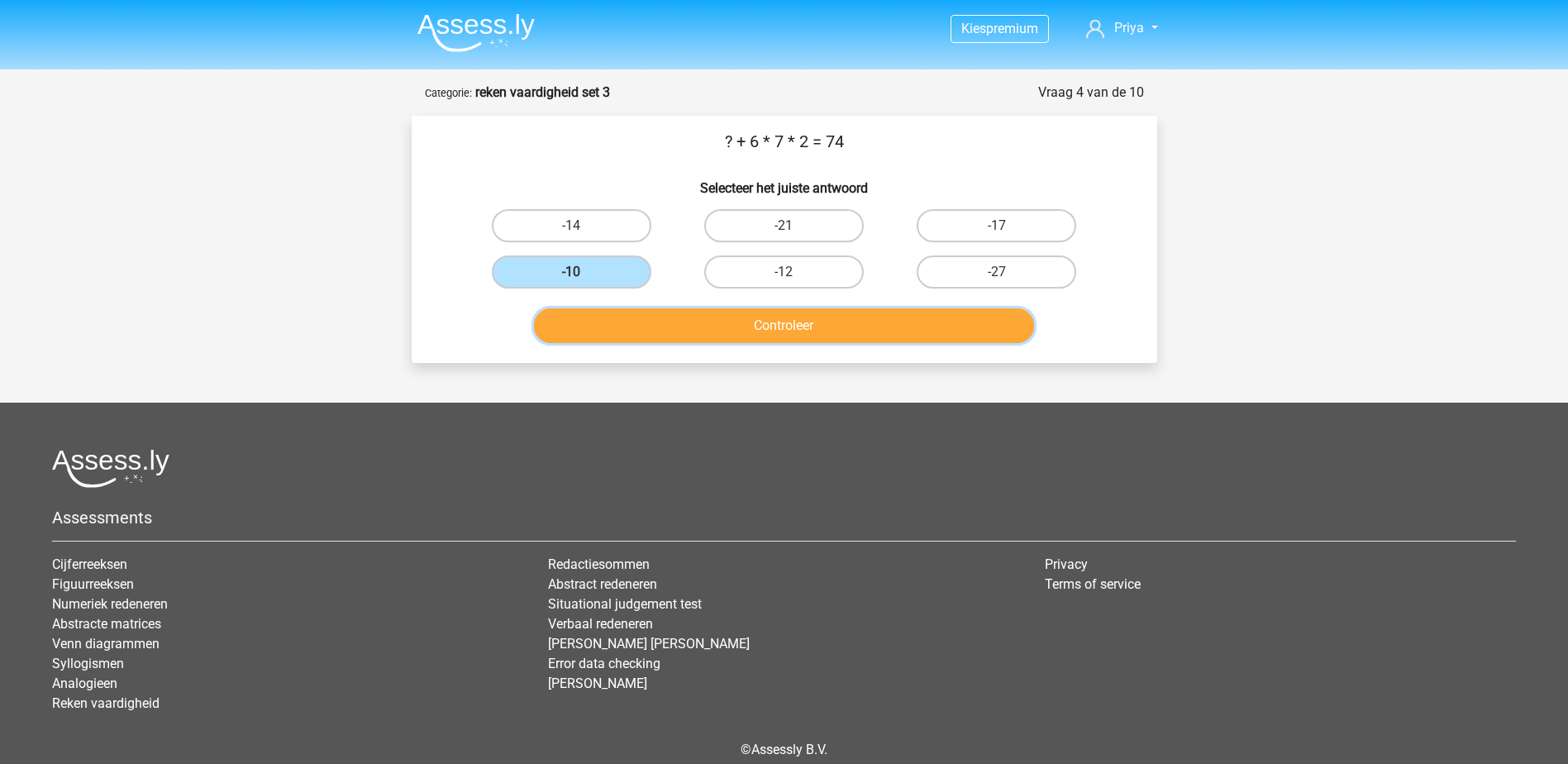
drag, startPoint x: 813, startPoint y: 327, endPoint x: 821, endPoint y: 326, distance: 8.1
click at [821, 326] on button "Controleer" at bounding box center [784, 326] width 500 height 35
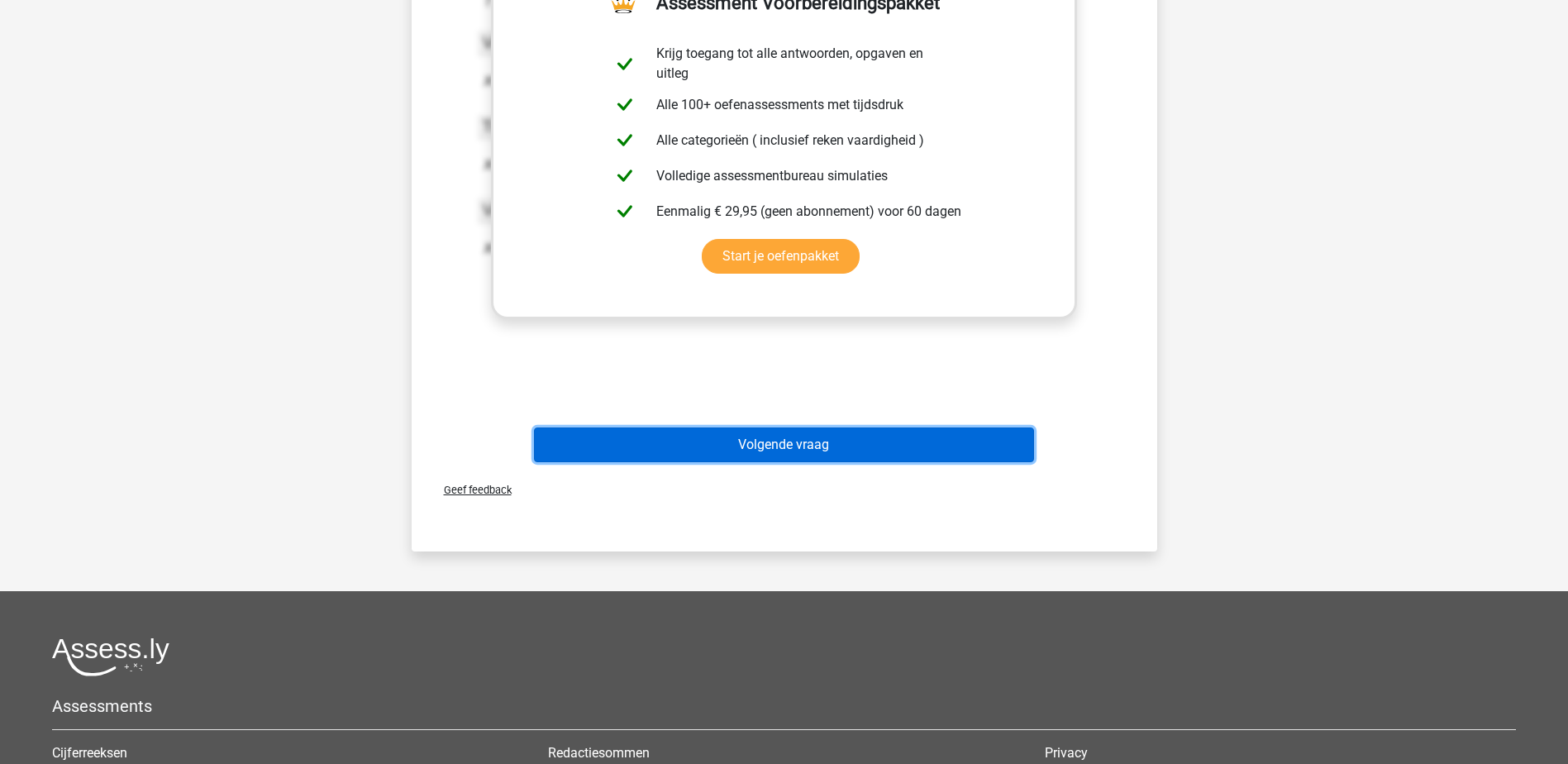
click at [937, 449] on button "Volgende vraag" at bounding box center [784, 445] width 500 height 35
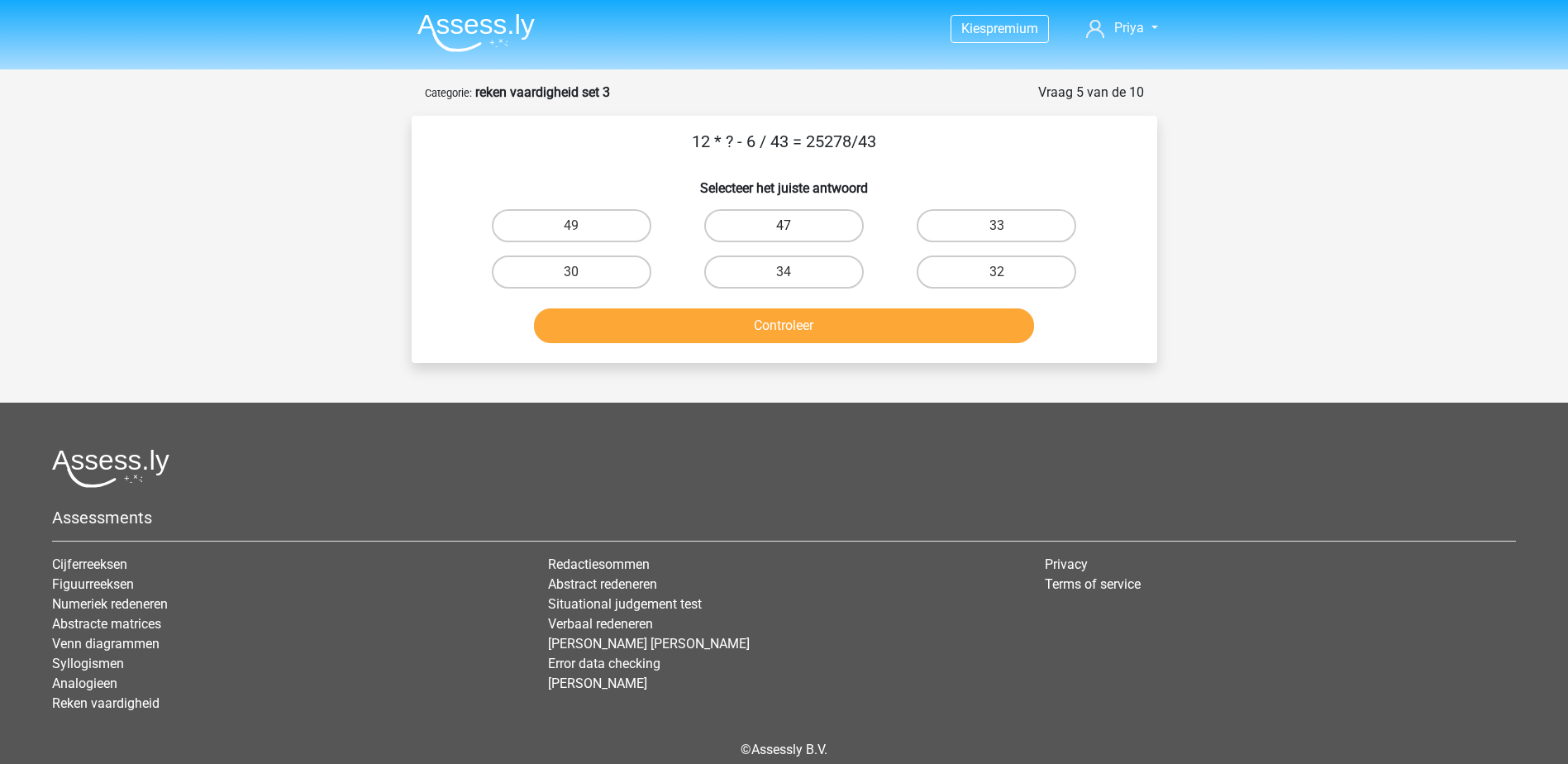
click at [798, 229] on label "47" at bounding box center [784, 225] width 159 height 33
click at [795, 229] on input "47" at bounding box center [788, 230] width 11 height 11
radio input "true"
click at [866, 313] on button "Controleer" at bounding box center [784, 326] width 500 height 35
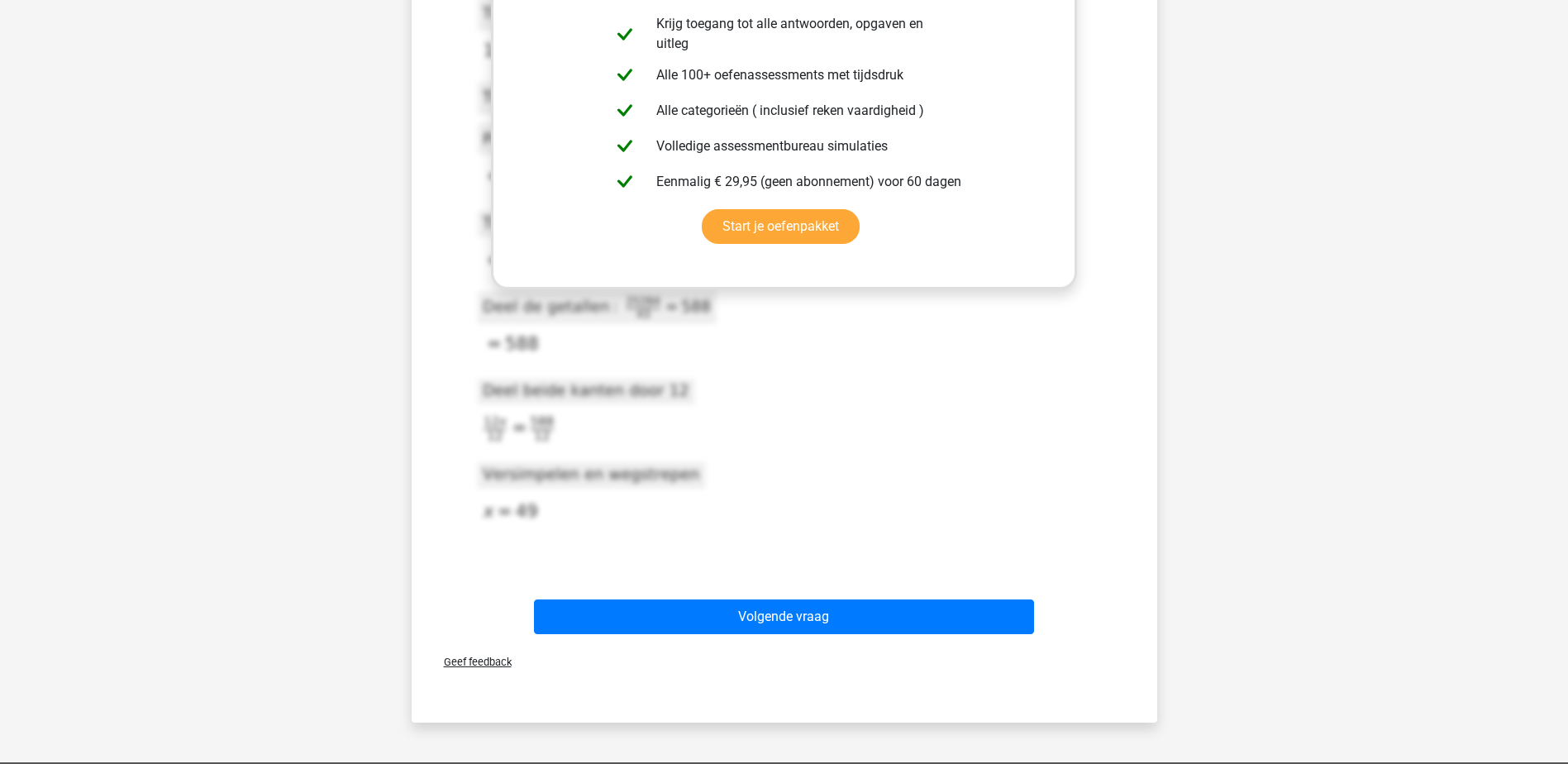
scroll to position [579, 0]
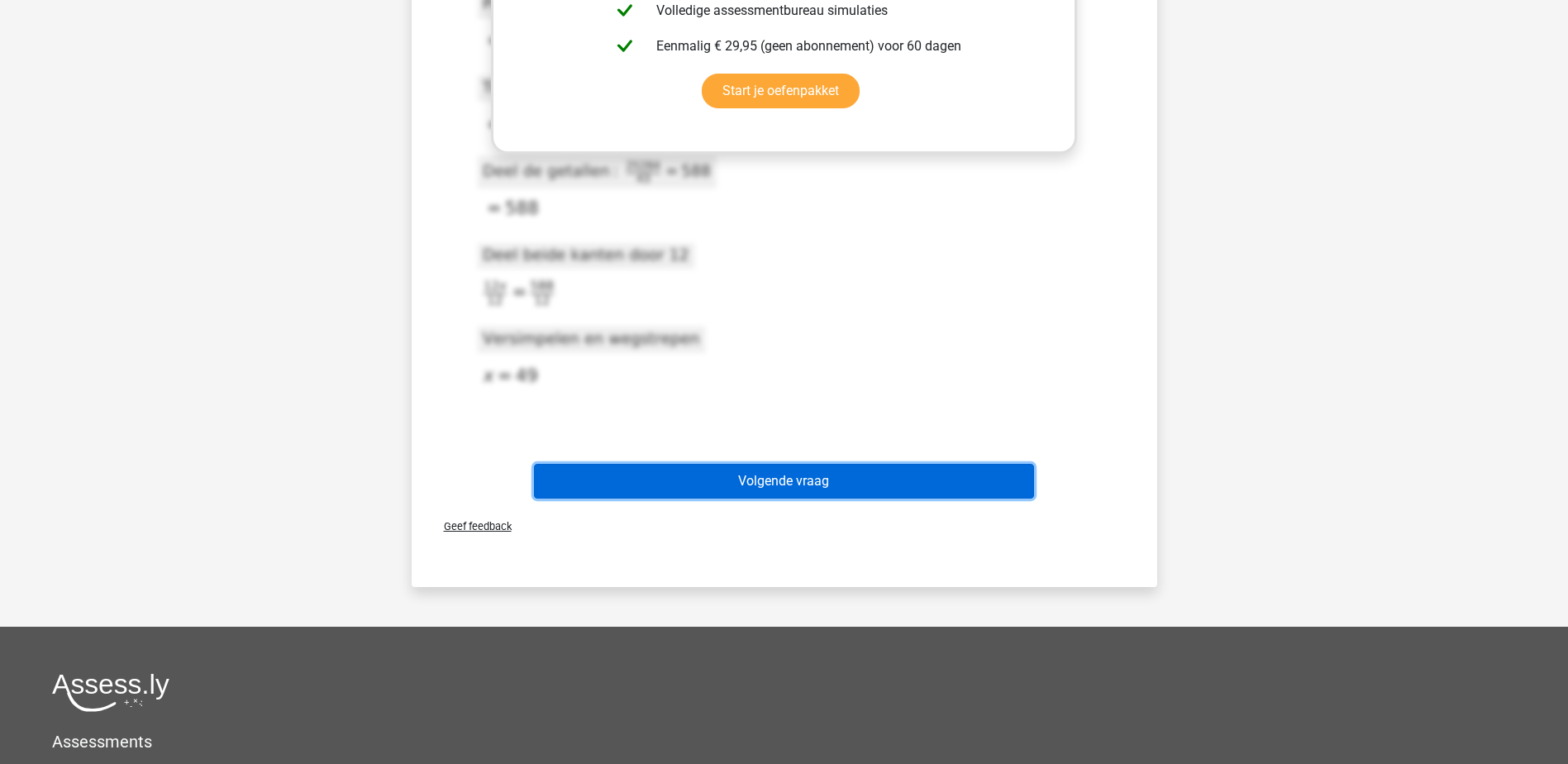
click at [877, 483] on button "Volgende vraag" at bounding box center [784, 481] width 500 height 35
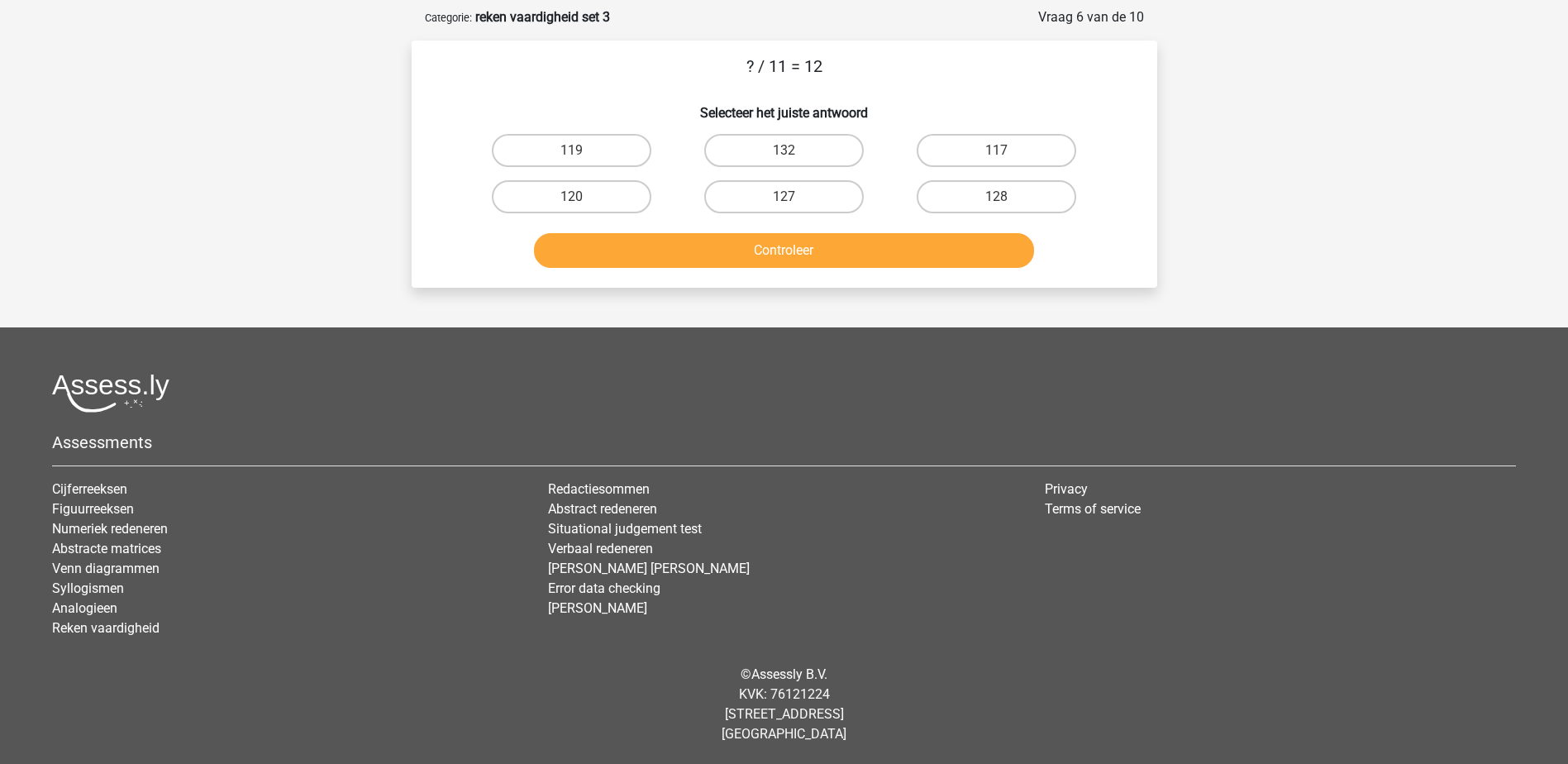
scroll to position [0, 0]
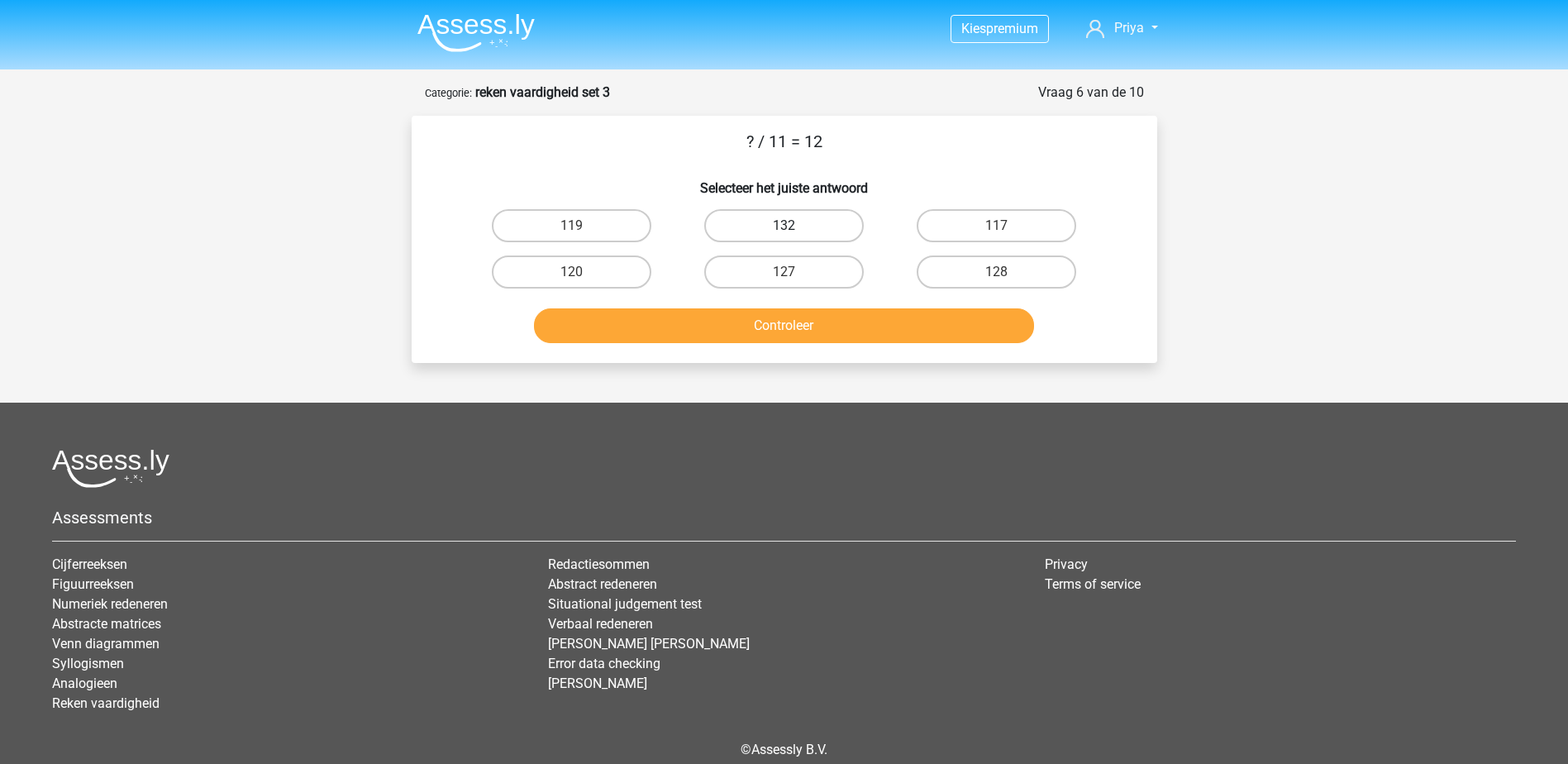
click at [756, 216] on label "132" at bounding box center [784, 225] width 159 height 33
click at [783, 225] on input "132" at bounding box center [788, 230] width 11 height 11
radio input "true"
click at [823, 340] on button "Controleer" at bounding box center [784, 326] width 500 height 35
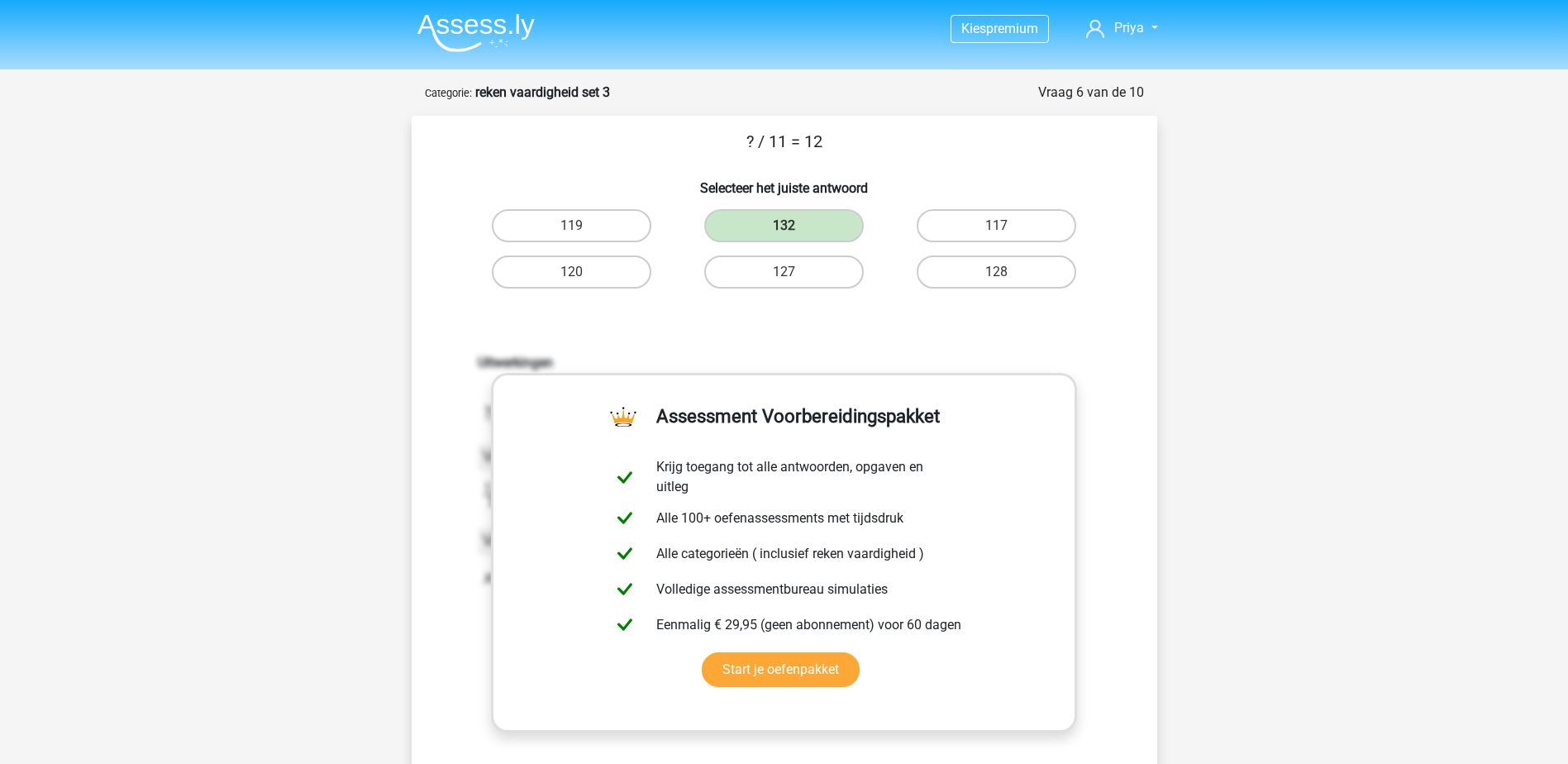
scroll to position [331, 0]
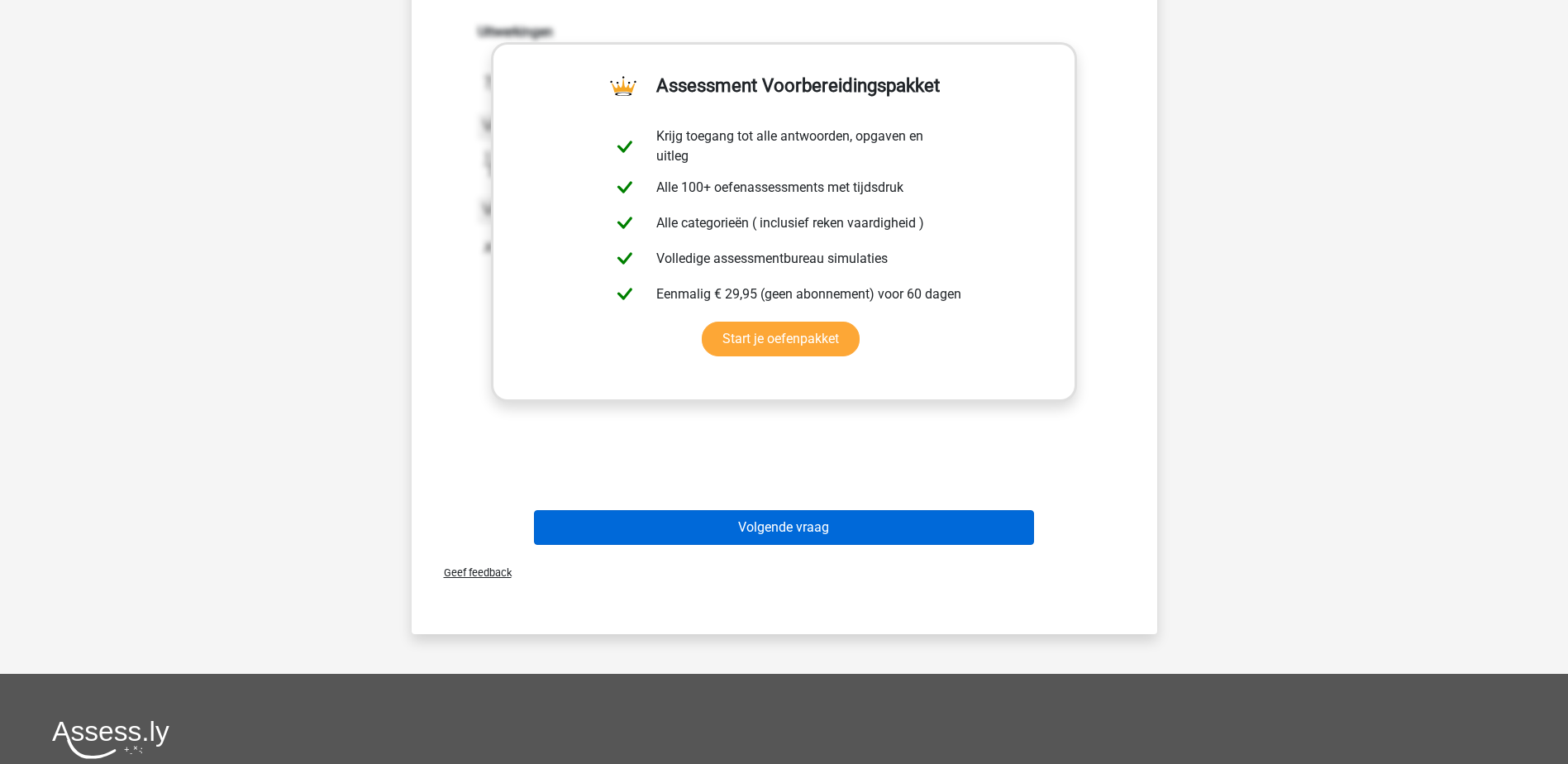
drag, startPoint x: 934, startPoint y: 549, endPoint x: 934, endPoint y: 529, distance: 20.0
click at [934, 544] on div "Volgende vraag" at bounding box center [784, 530] width 638 height 41
click at [934, 530] on button "Volgende vraag" at bounding box center [784, 527] width 500 height 35
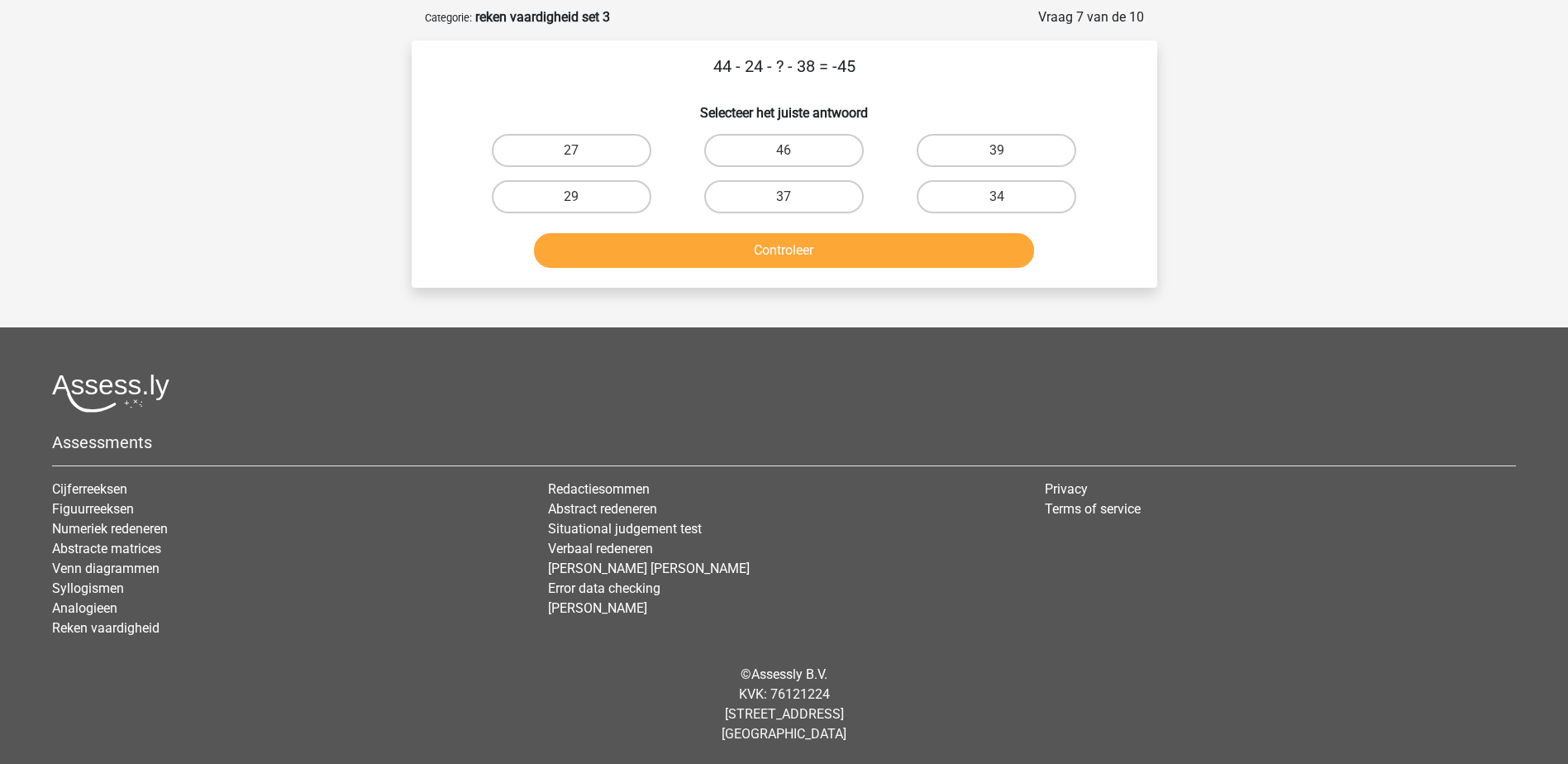
scroll to position [0, 0]
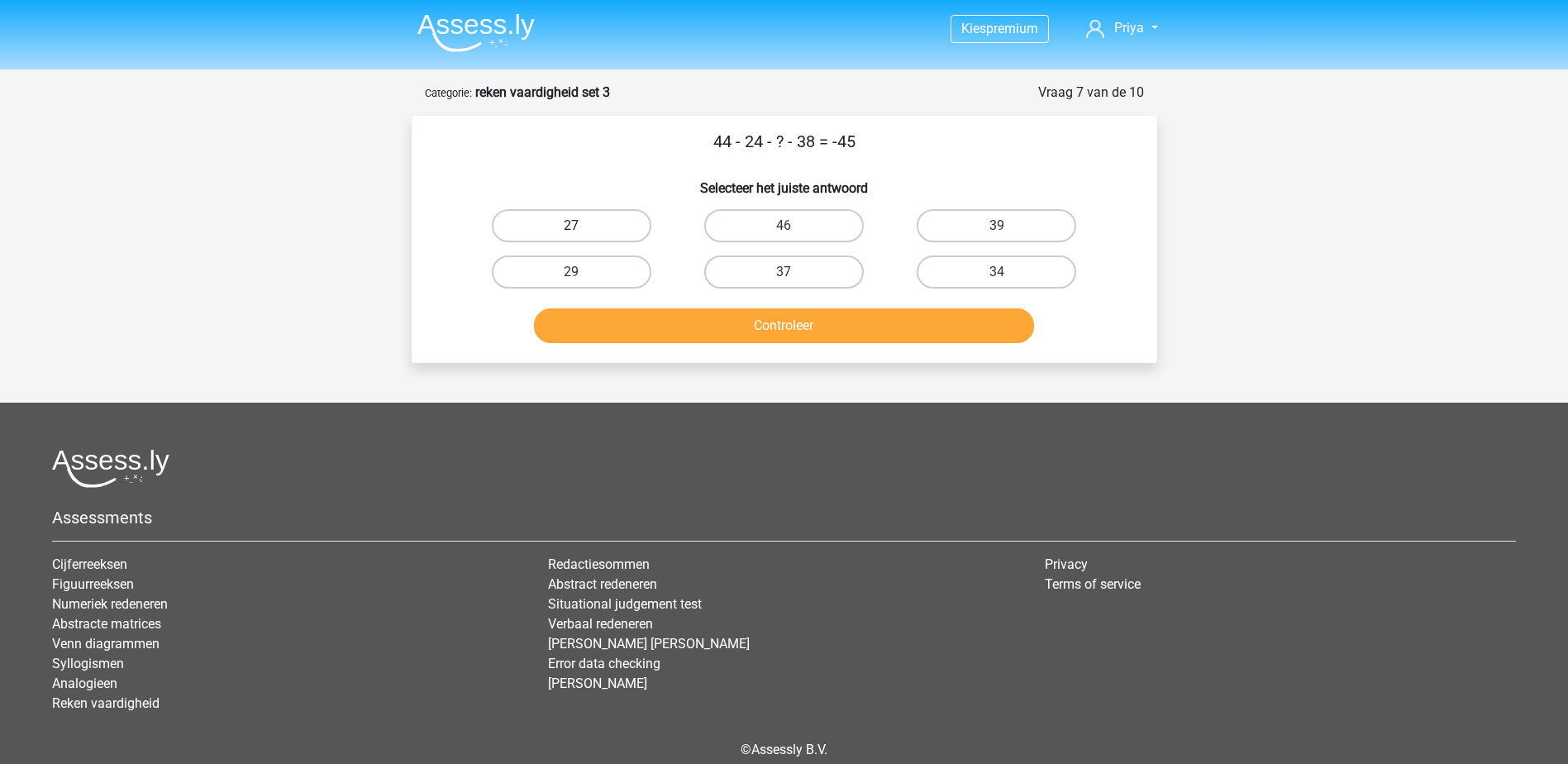
click at [526, 209] on label "27" at bounding box center [571, 225] width 159 height 33
click at [571, 225] on input "27" at bounding box center [576, 230] width 11 height 11
radio input "true"
click at [748, 320] on button "Controleer" at bounding box center [784, 326] width 500 height 35
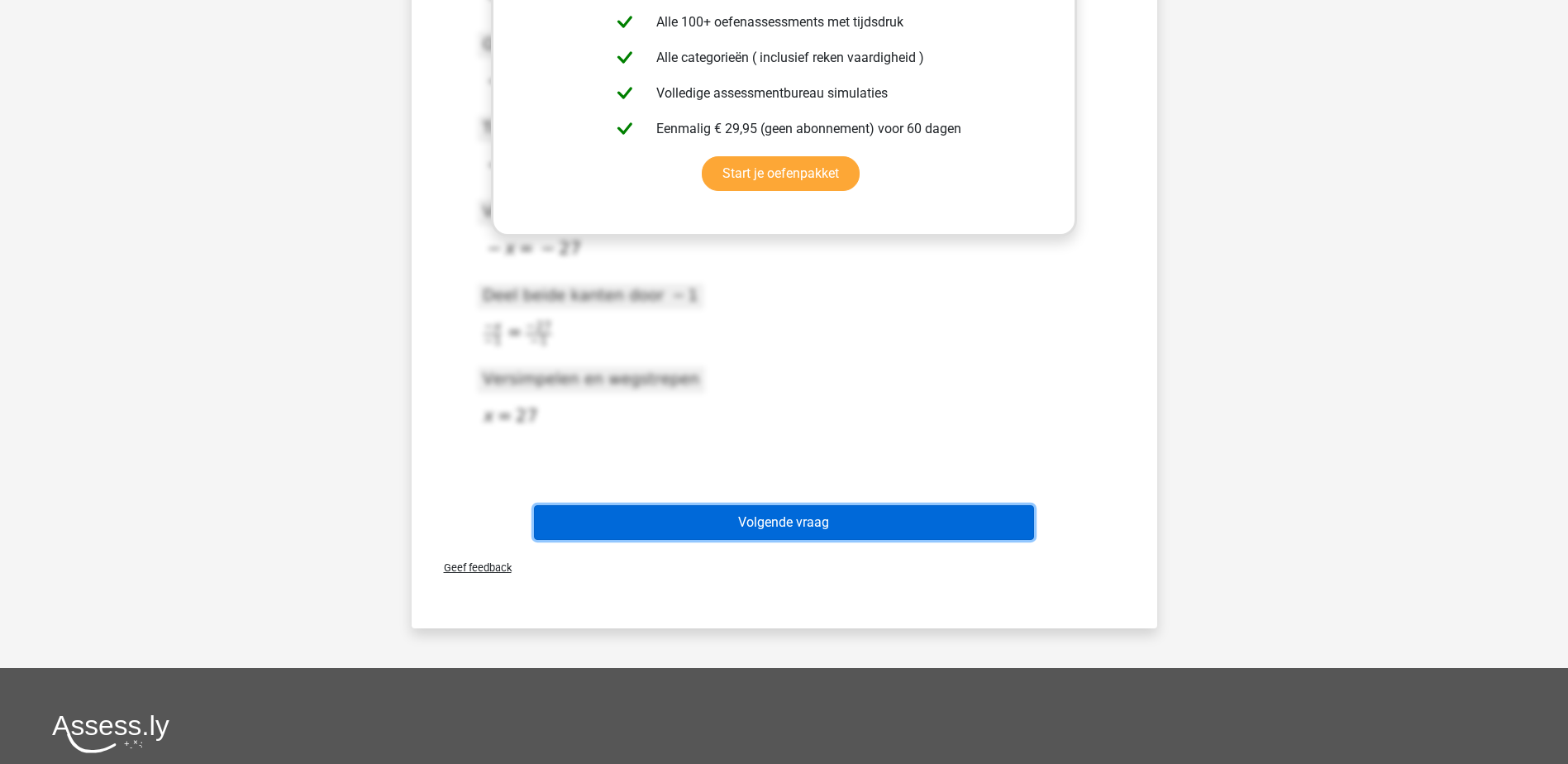
click at [845, 506] on button "Volgende vraag" at bounding box center [784, 522] width 500 height 35
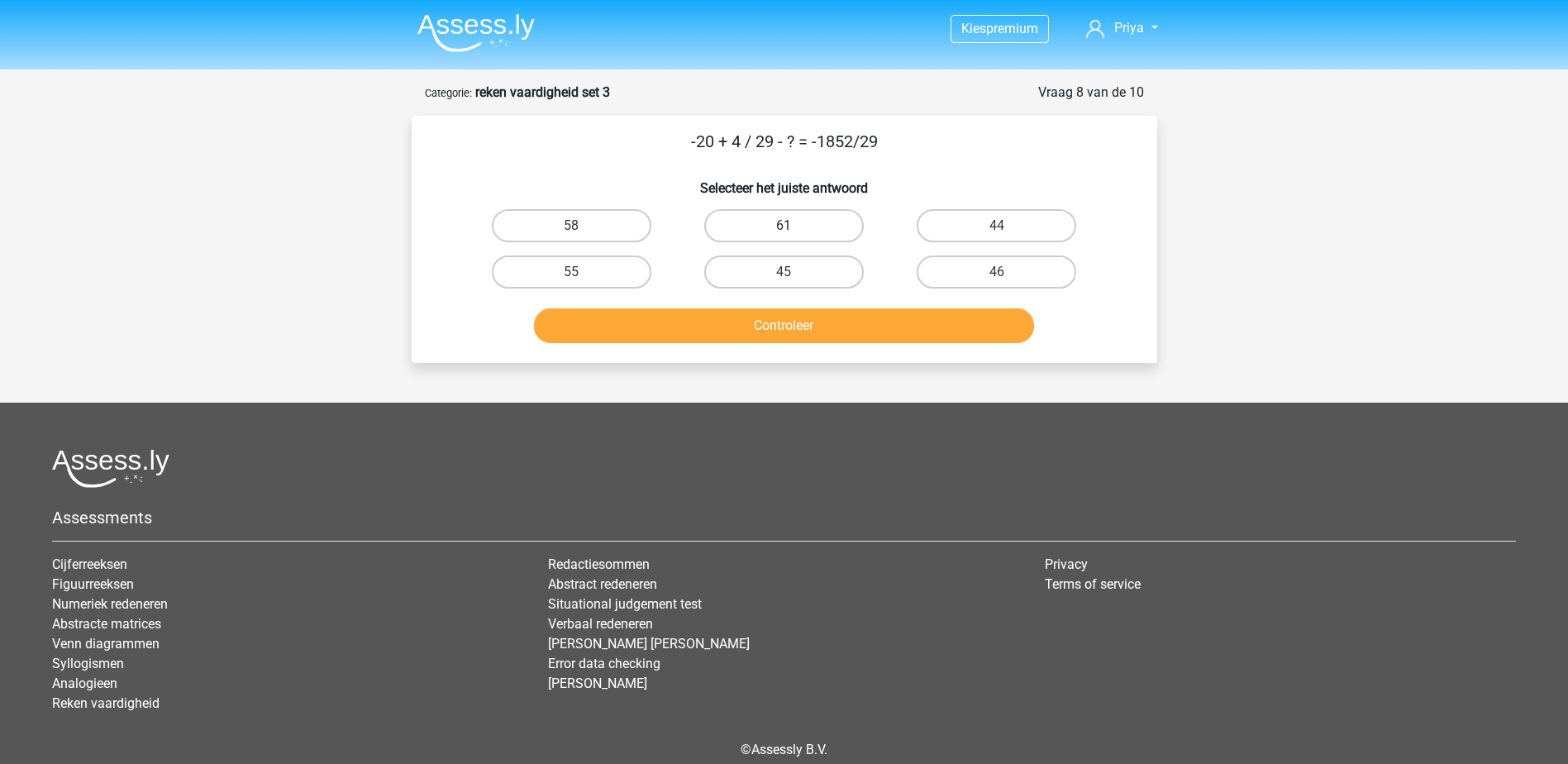
click at [756, 228] on label "61" at bounding box center [784, 225] width 159 height 33
click at [783, 228] on input "61" at bounding box center [788, 230] width 11 height 11
radio input "true"
click at [807, 330] on button "Controleer" at bounding box center [784, 326] width 500 height 35
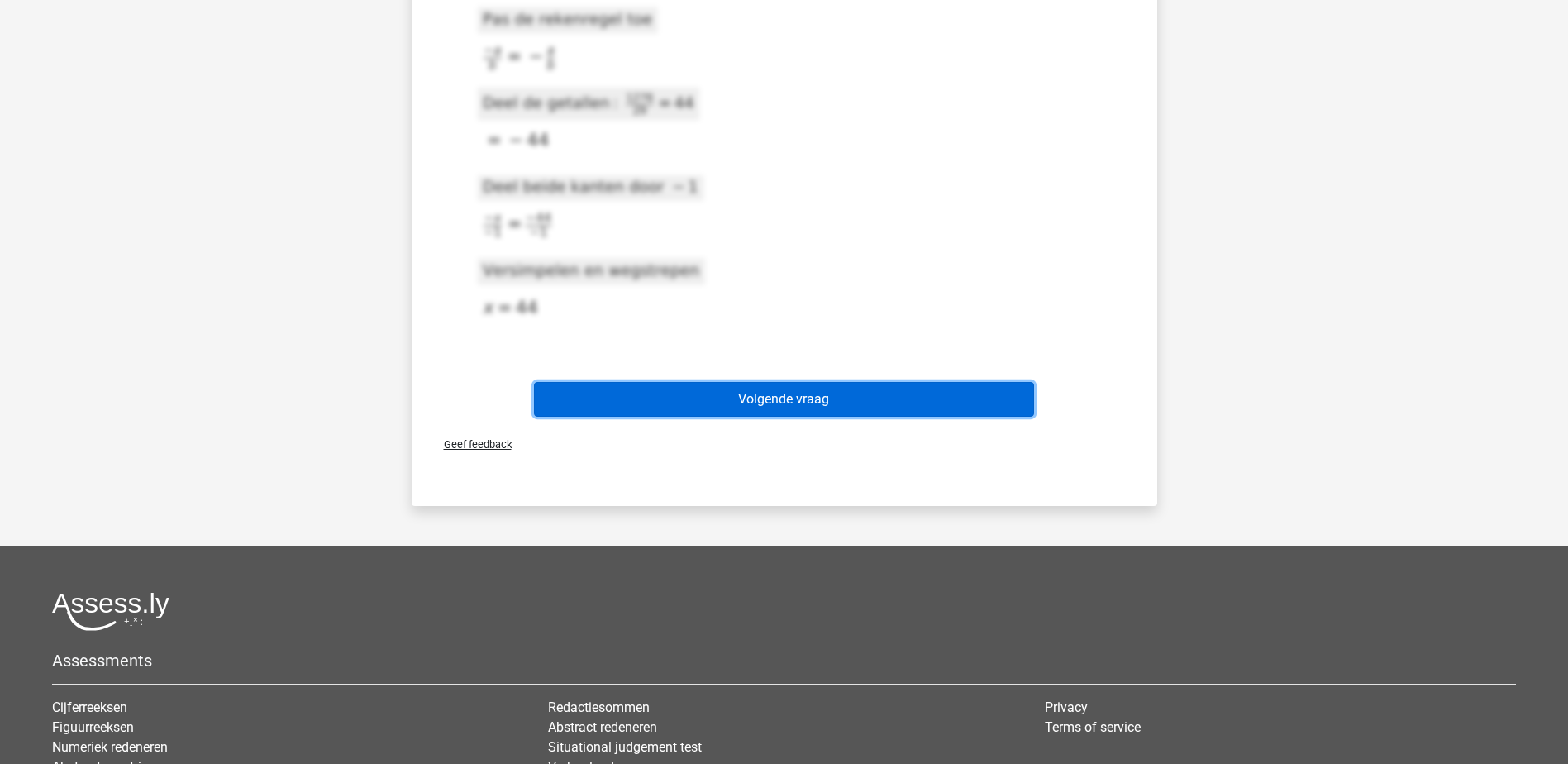
click at [817, 406] on button "Volgende vraag" at bounding box center [784, 399] width 500 height 35
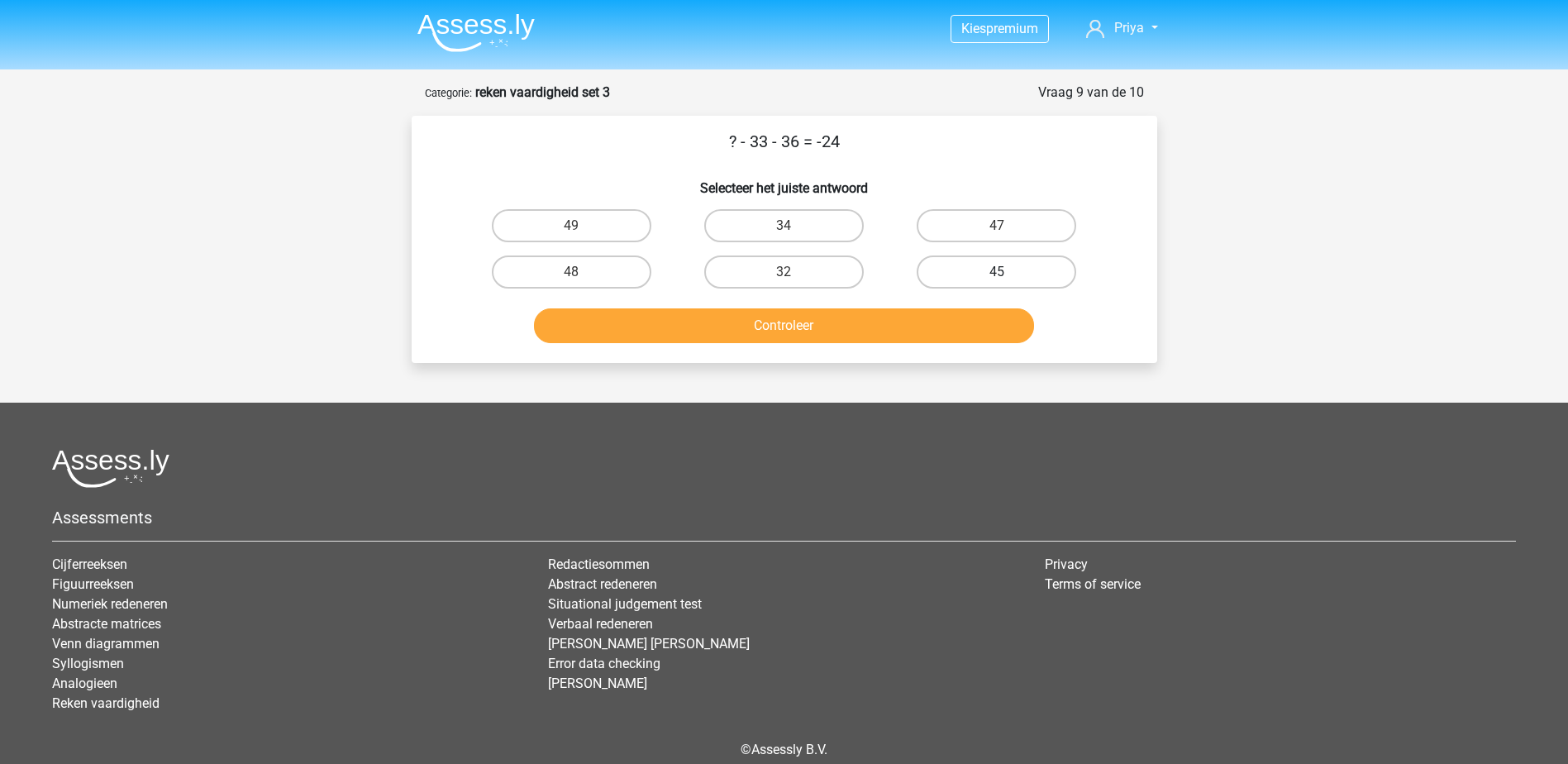
click at [1035, 261] on label "45" at bounding box center [996, 271] width 159 height 33
click at [1007, 272] on input "45" at bounding box center [1002, 277] width 11 height 11
radio input "true"
click at [976, 309] on button "Controleer" at bounding box center [784, 326] width 500 height 35
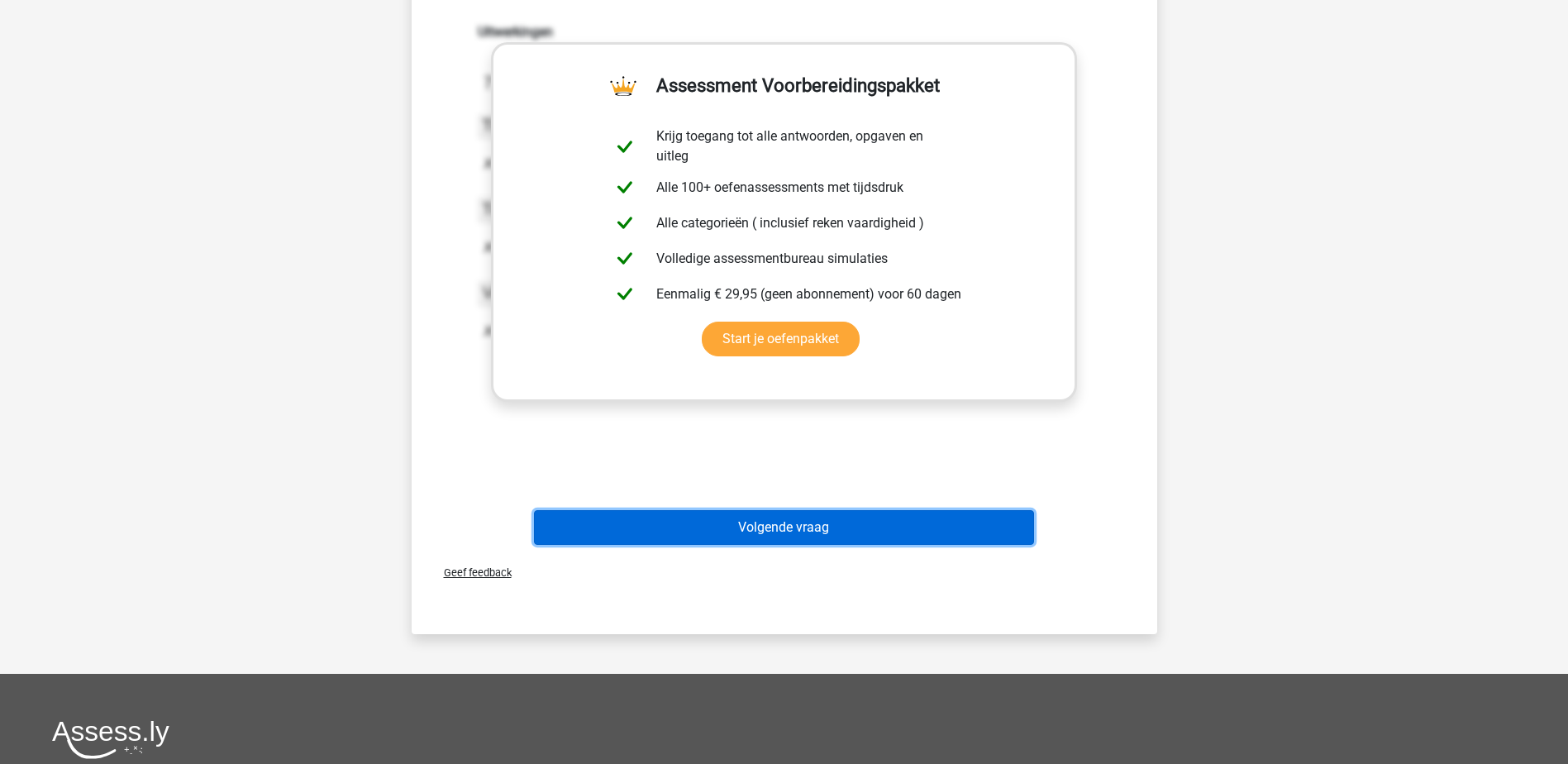
click at [982, 519] on button "Volgende vraag" at bounding box center [784, 527] width 500 height 35
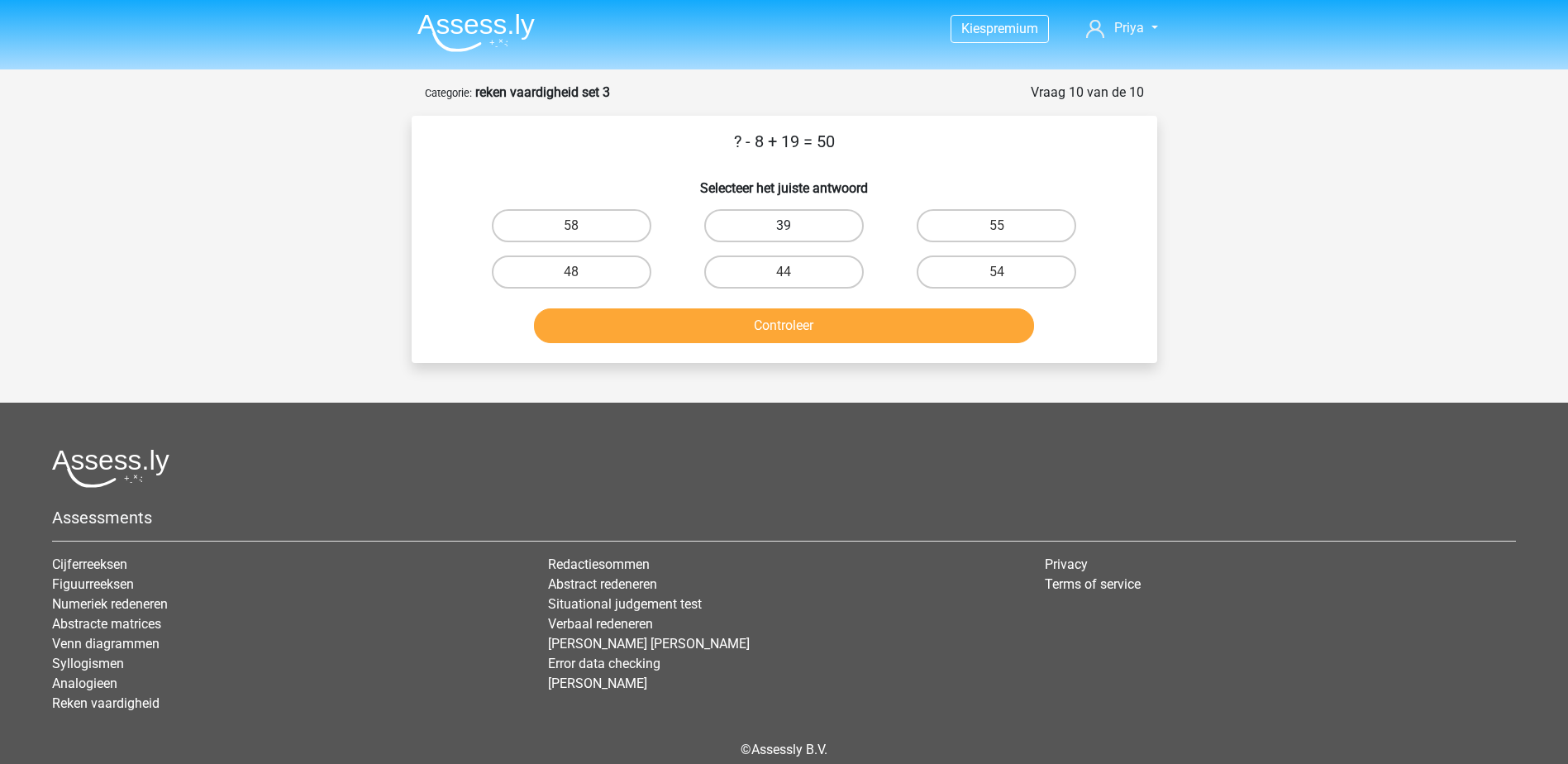
click at [819, 225] on label "39" at bounding box center [784, 225] width 159 height 33
click at [795, 225] on input "39" at bounding box center [788, 230] width 11 height 11
radio input "true"
click at [843, 300] on div "Controleer" at bounding box center [784, 322] width 693 height 55
click at [853, 324] on button "Controleer" at bounding box center [784, 326] width 500 height 35
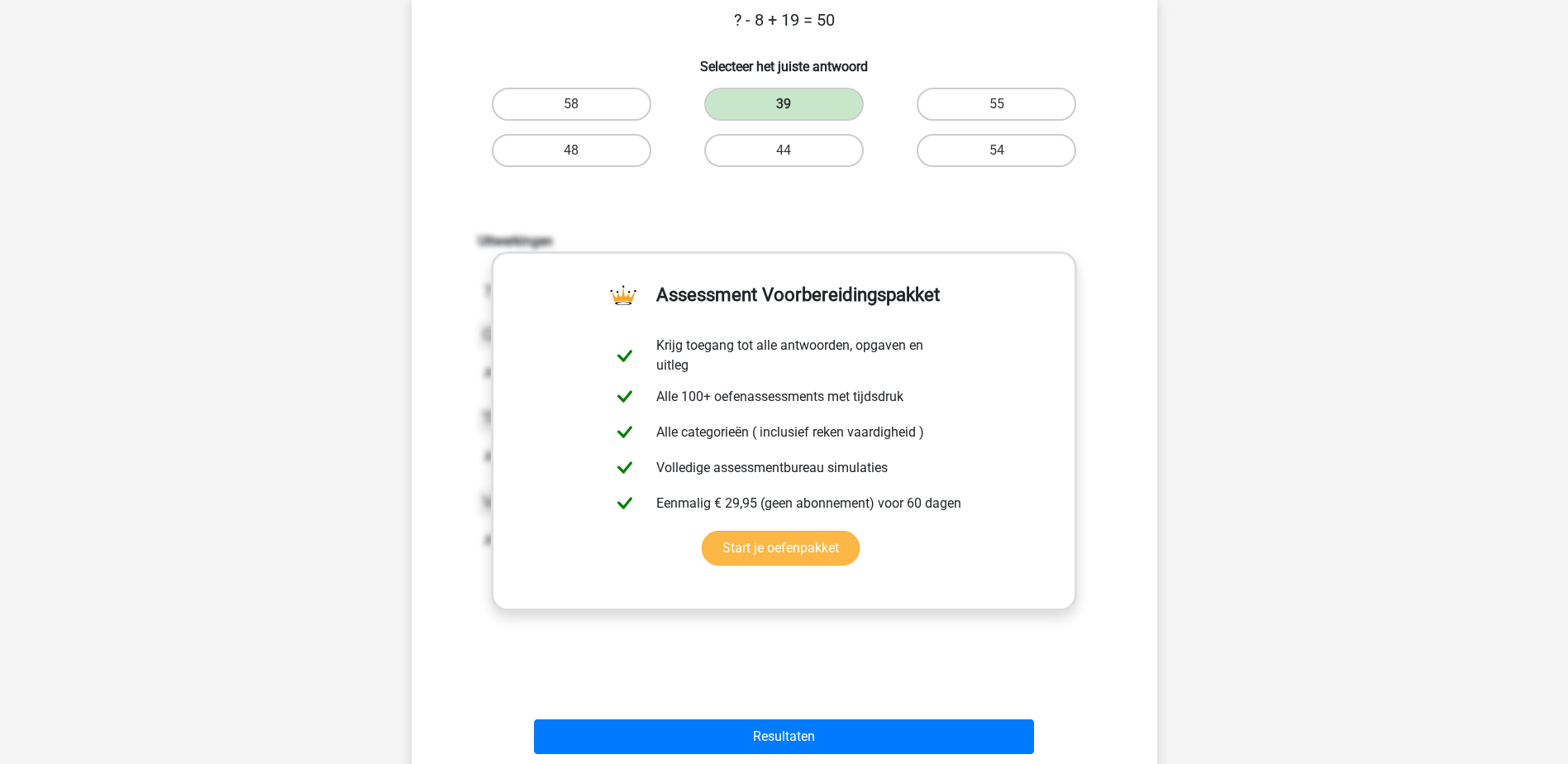
scroll to position [331, 0]
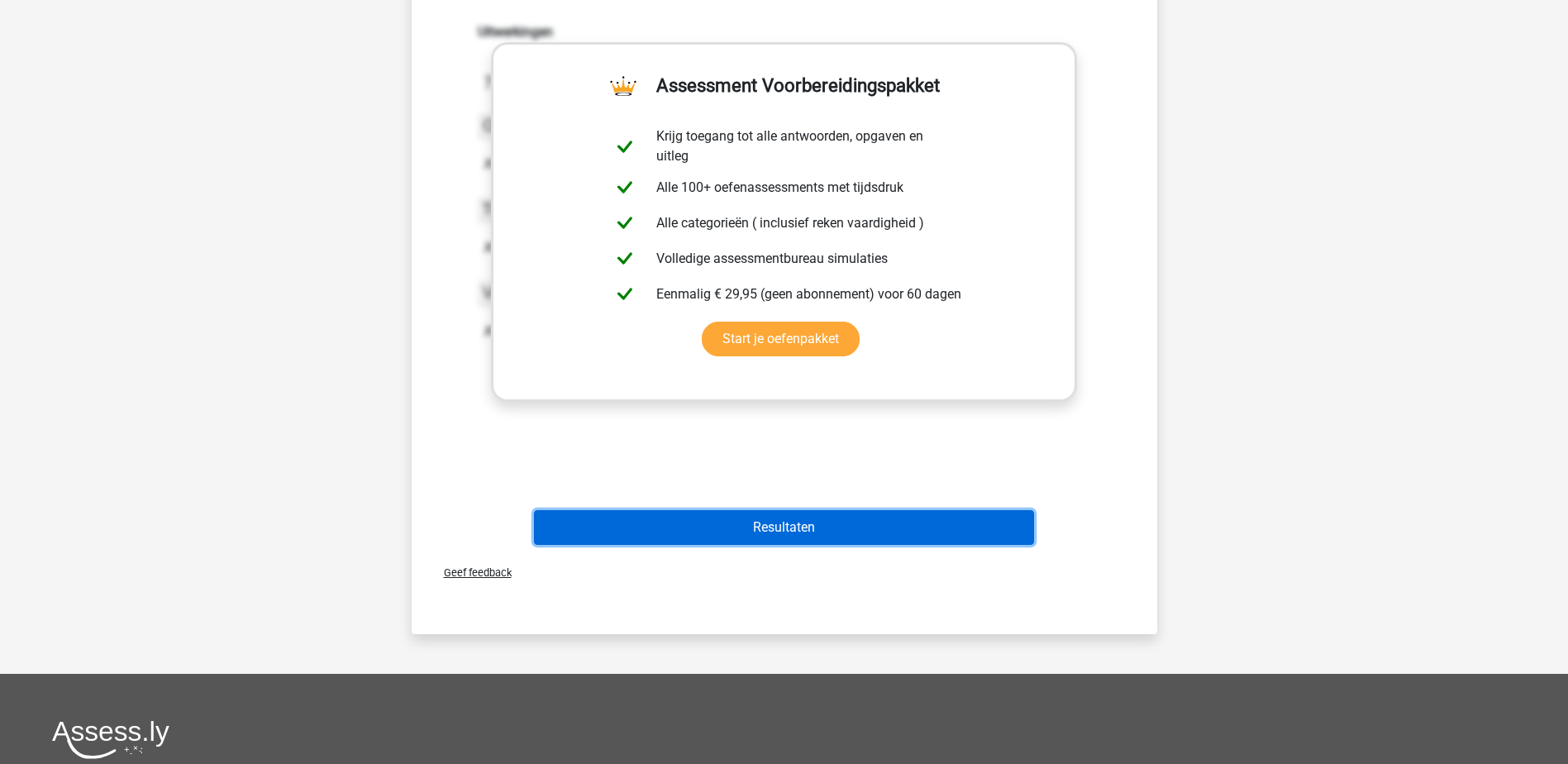
click at [942, 529] on button "Resultaten" at bounding box center [784, 527] width 500 height 35
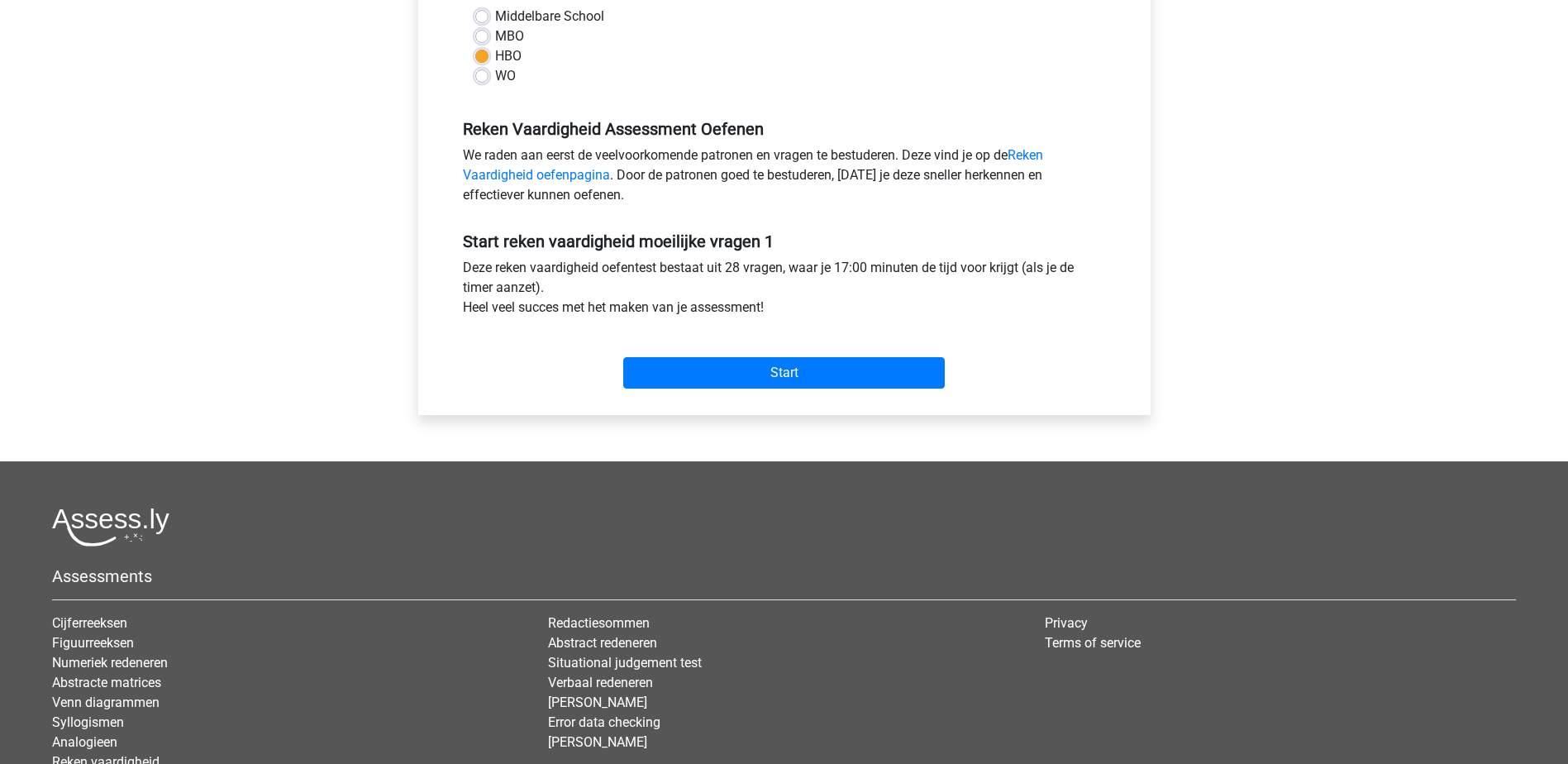
scroll to position [413, 0]
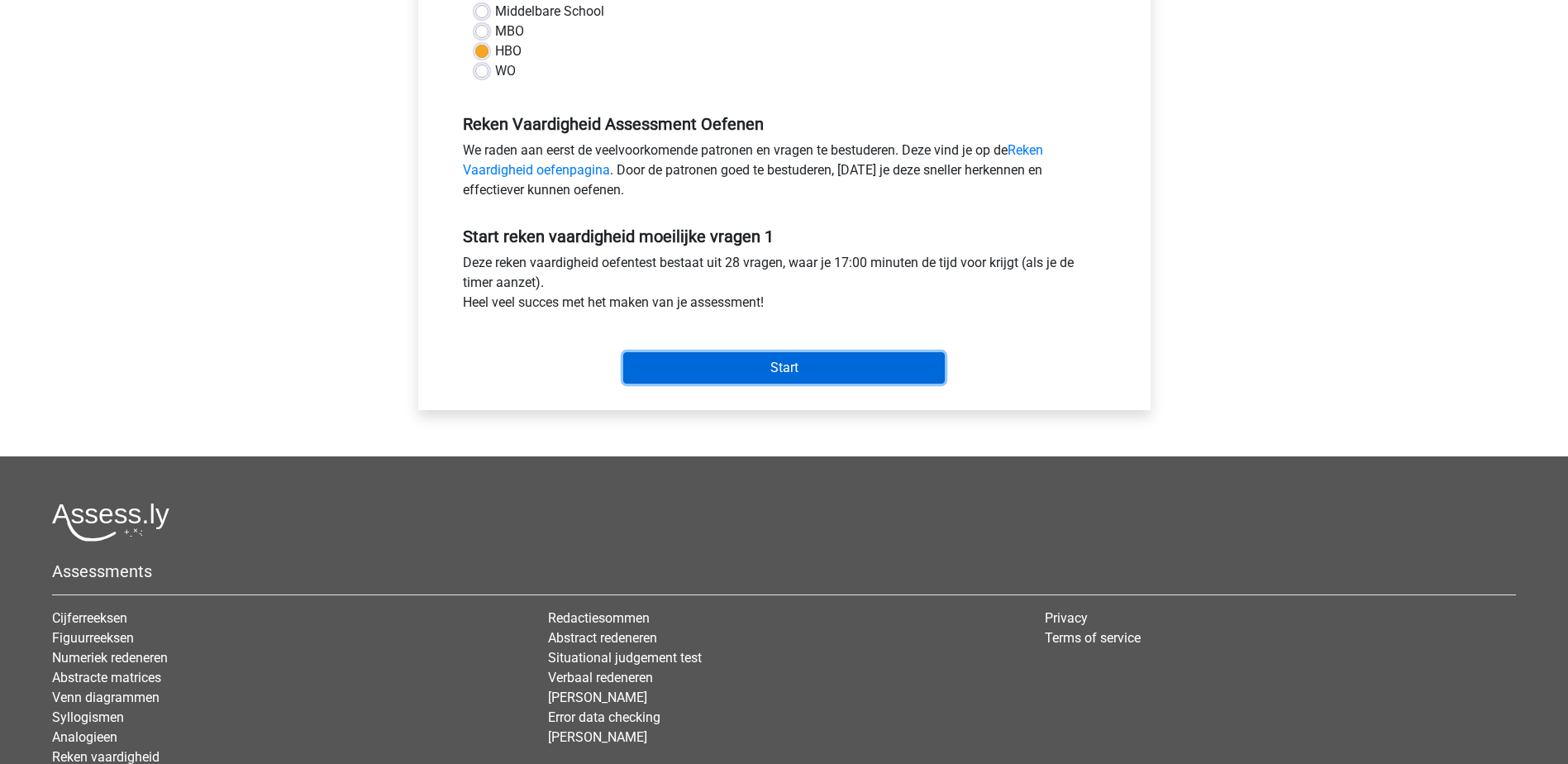
click at [901, 368] on input "Start" at bounding box center [783, 367] width 321 height 32
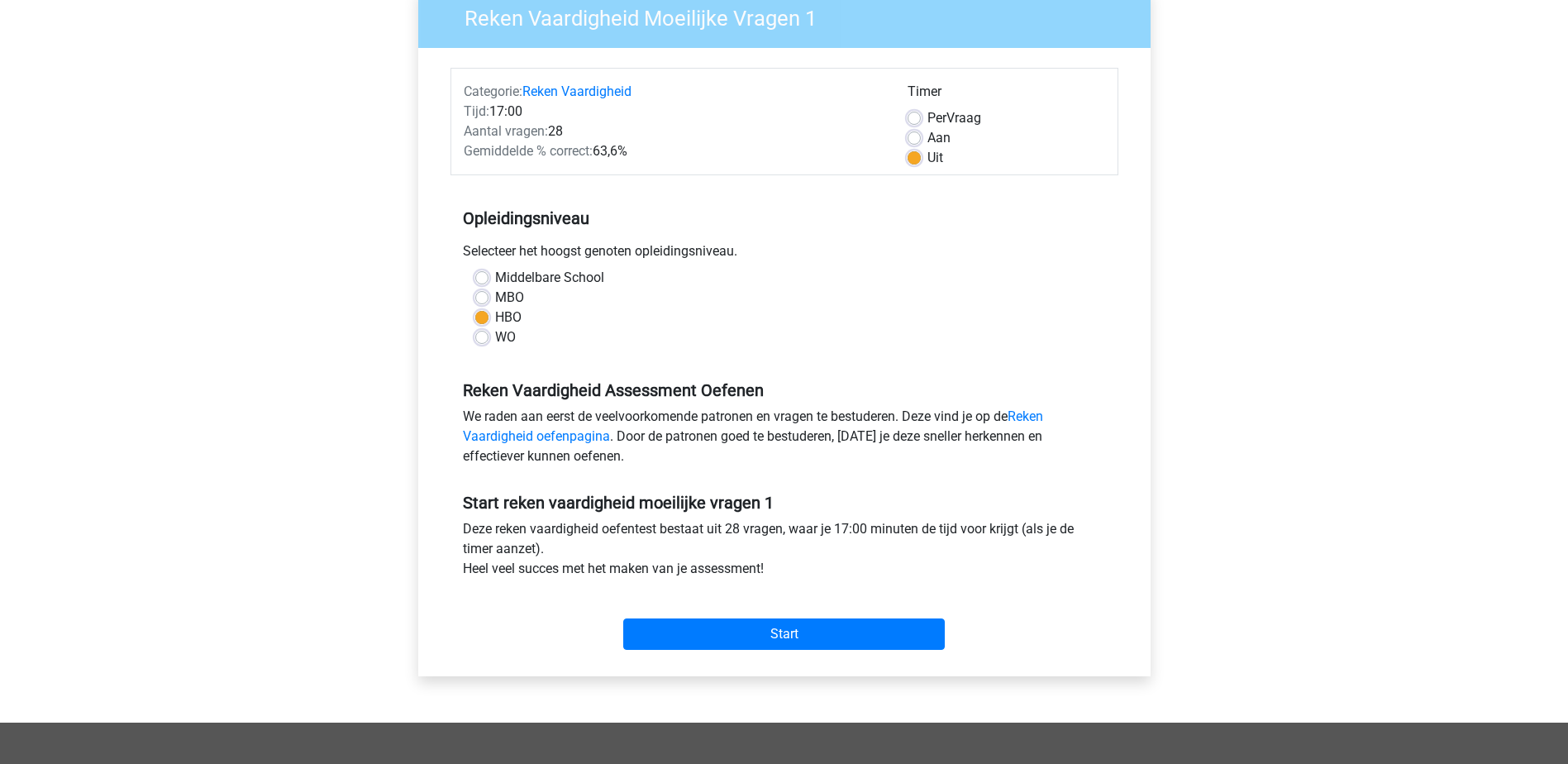
scroll to position [82, 0]
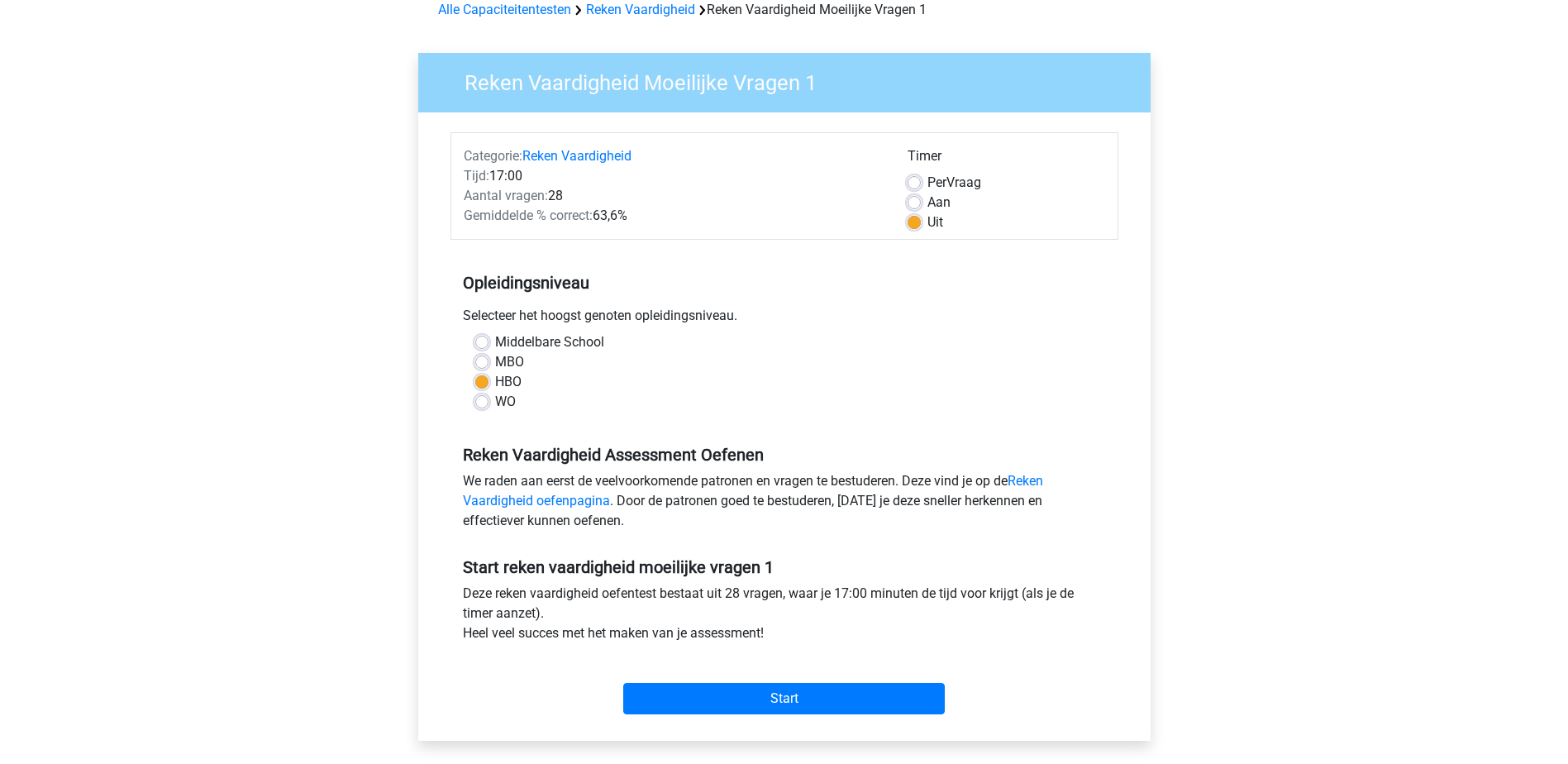
click at [957, 174] on label "Per Vraag" at bounding box center [954, 182] width 54 height 20
click at [921, 174] on input "Per Vraag" at bounding box center [914, 180] width 13 height 16
radio input "true"
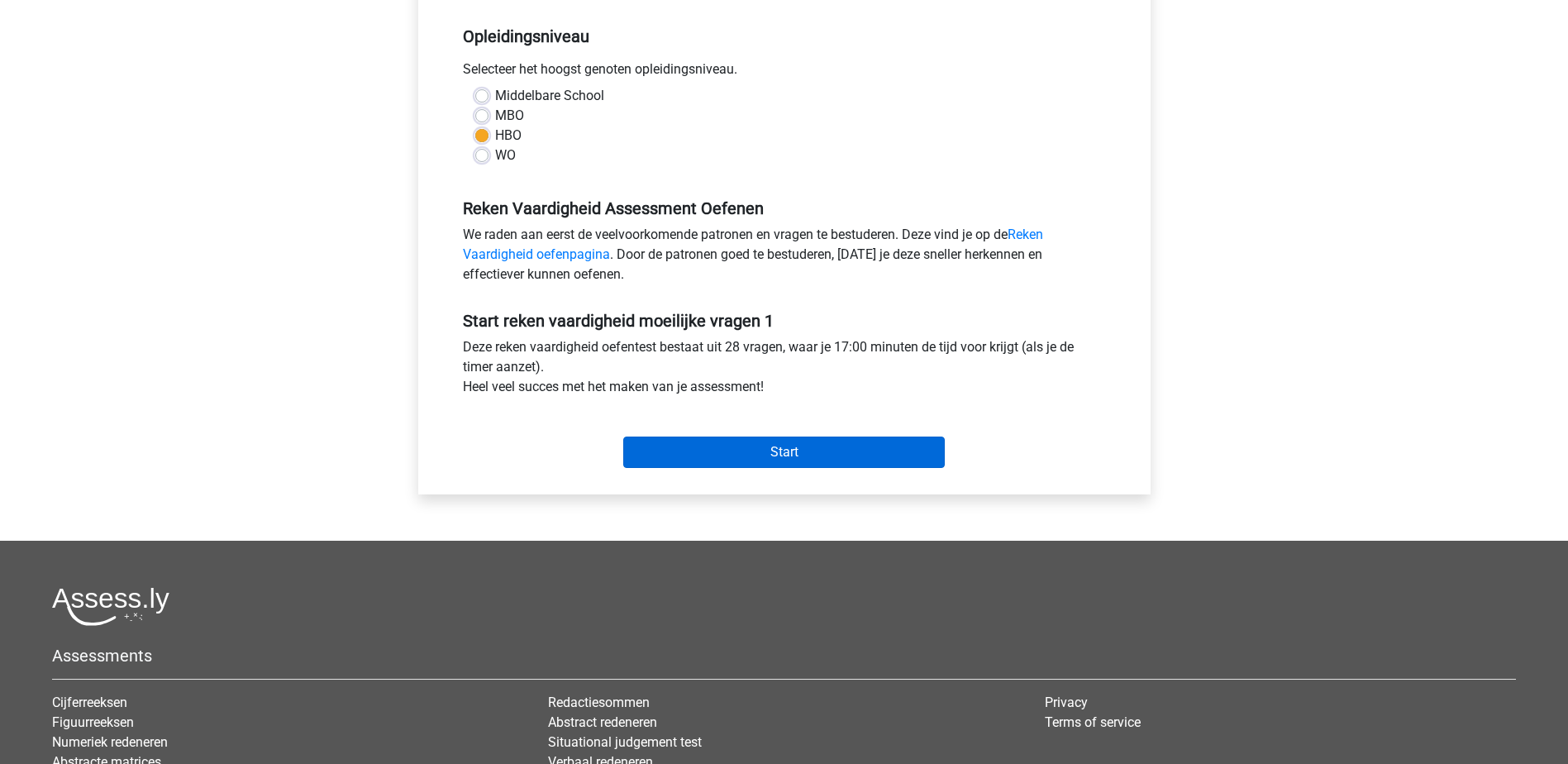
scroll to position [331, 0]
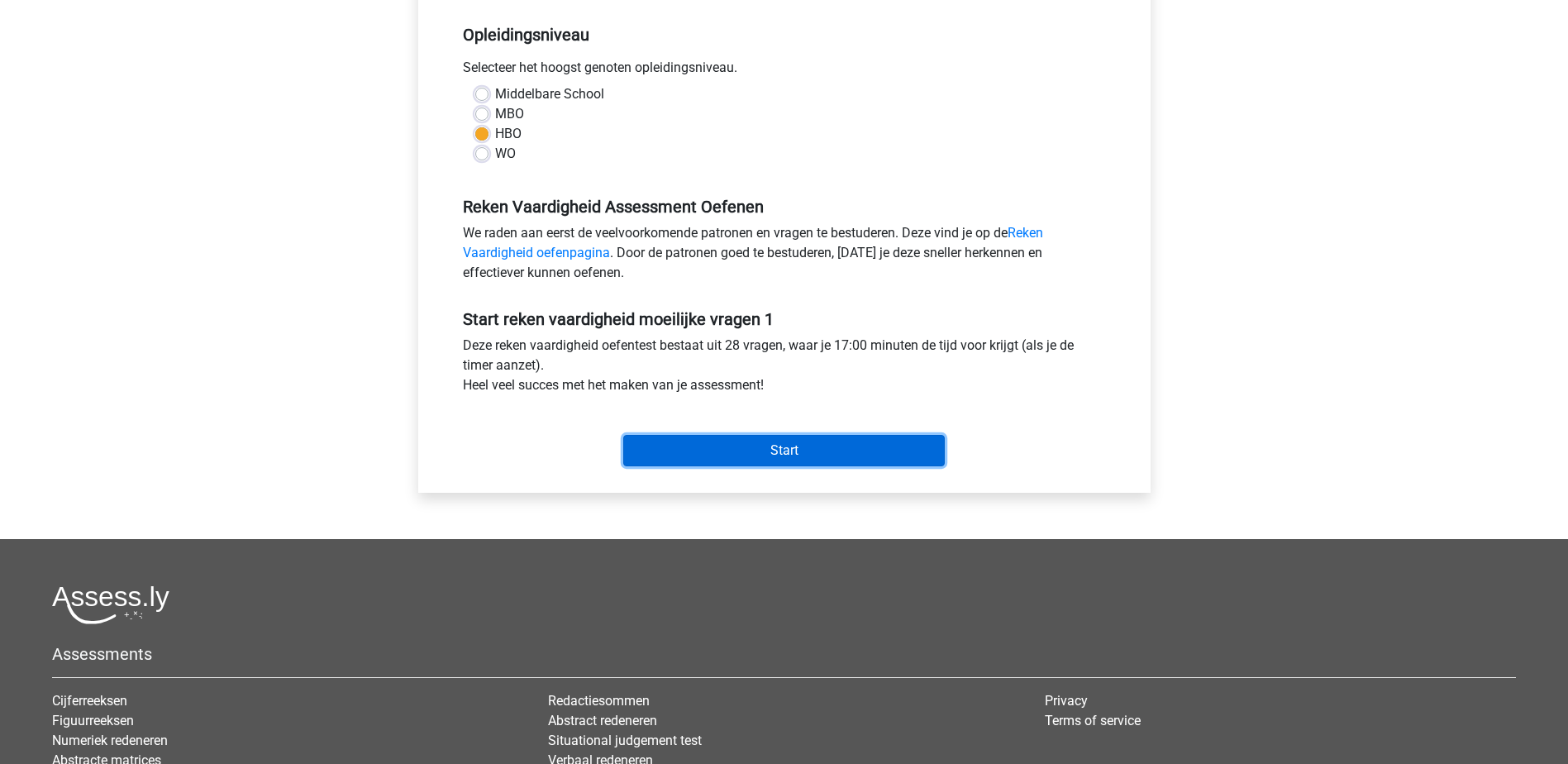
click at [906, 454] on input "Start" at bounding box center [783, 451] width 321 height 32
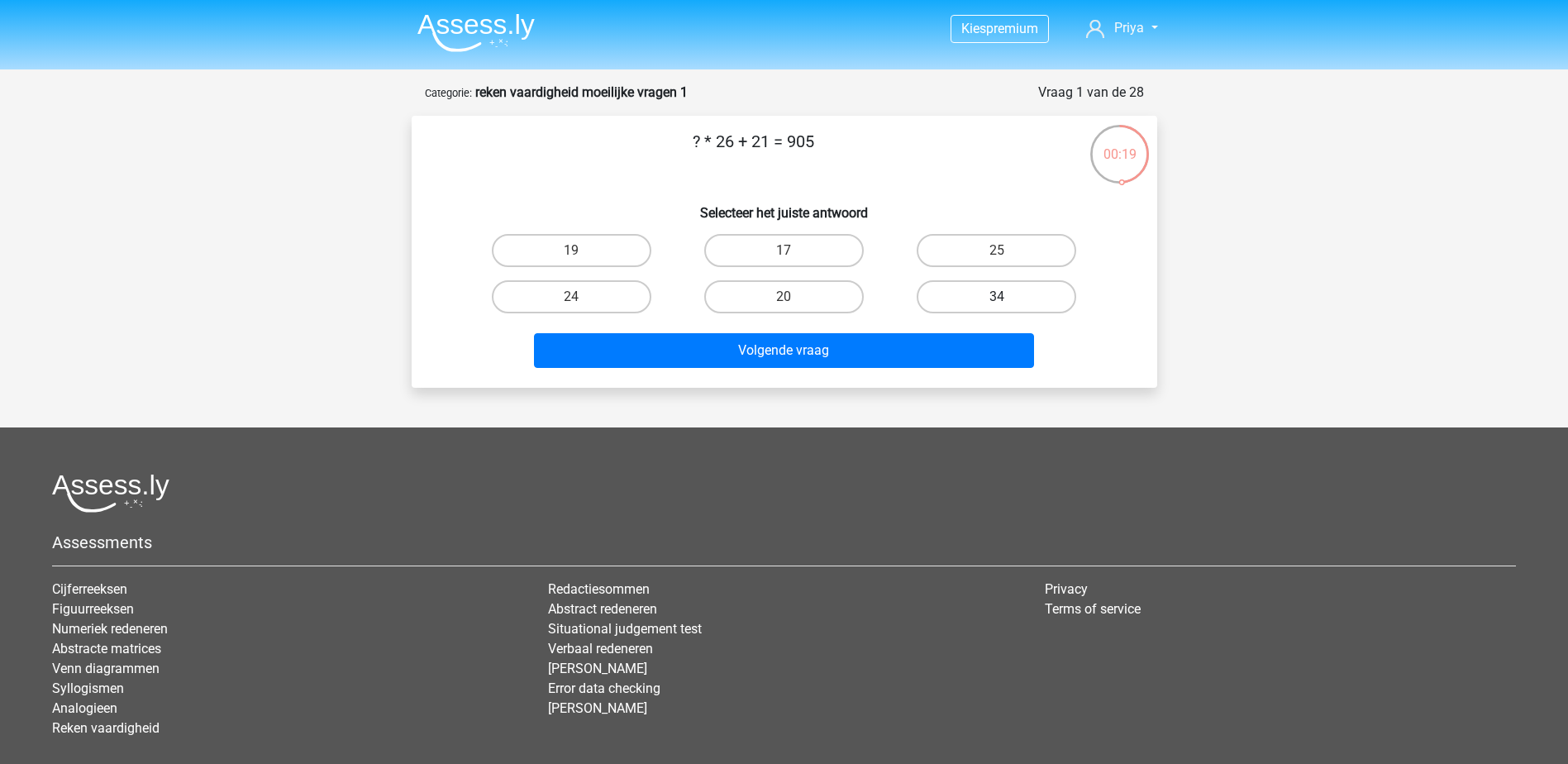
click at [985, 291] on label "34" at bounding box center [996, 296] width 159 height 33
click at [997, 297] on input "34" at bounding box center [1002, 302] width 11 height 11
radio input "true"
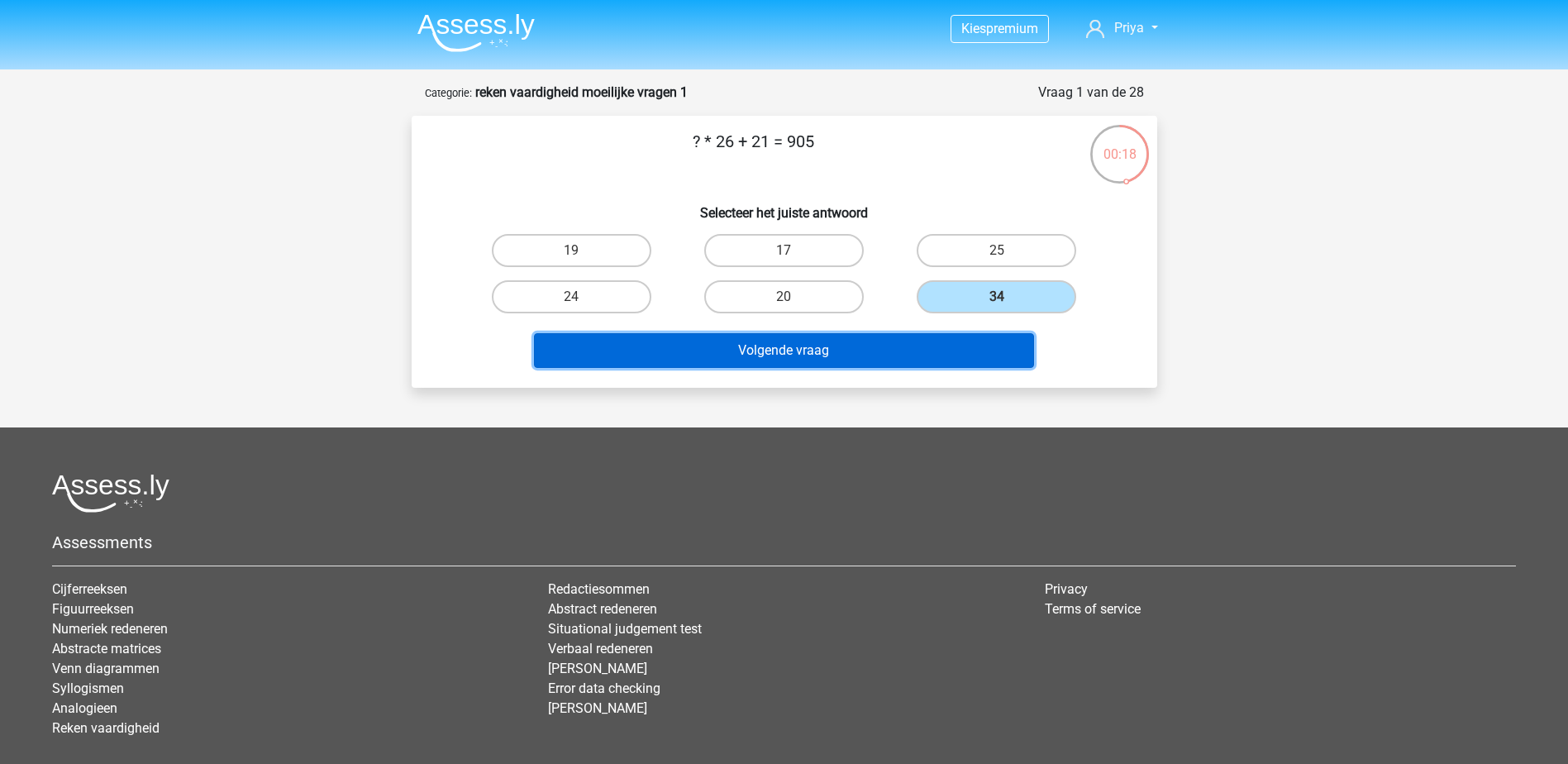
click at [980, 344] on button "Volgende vraag" at bounding box center [784, 351] width 500 height 35
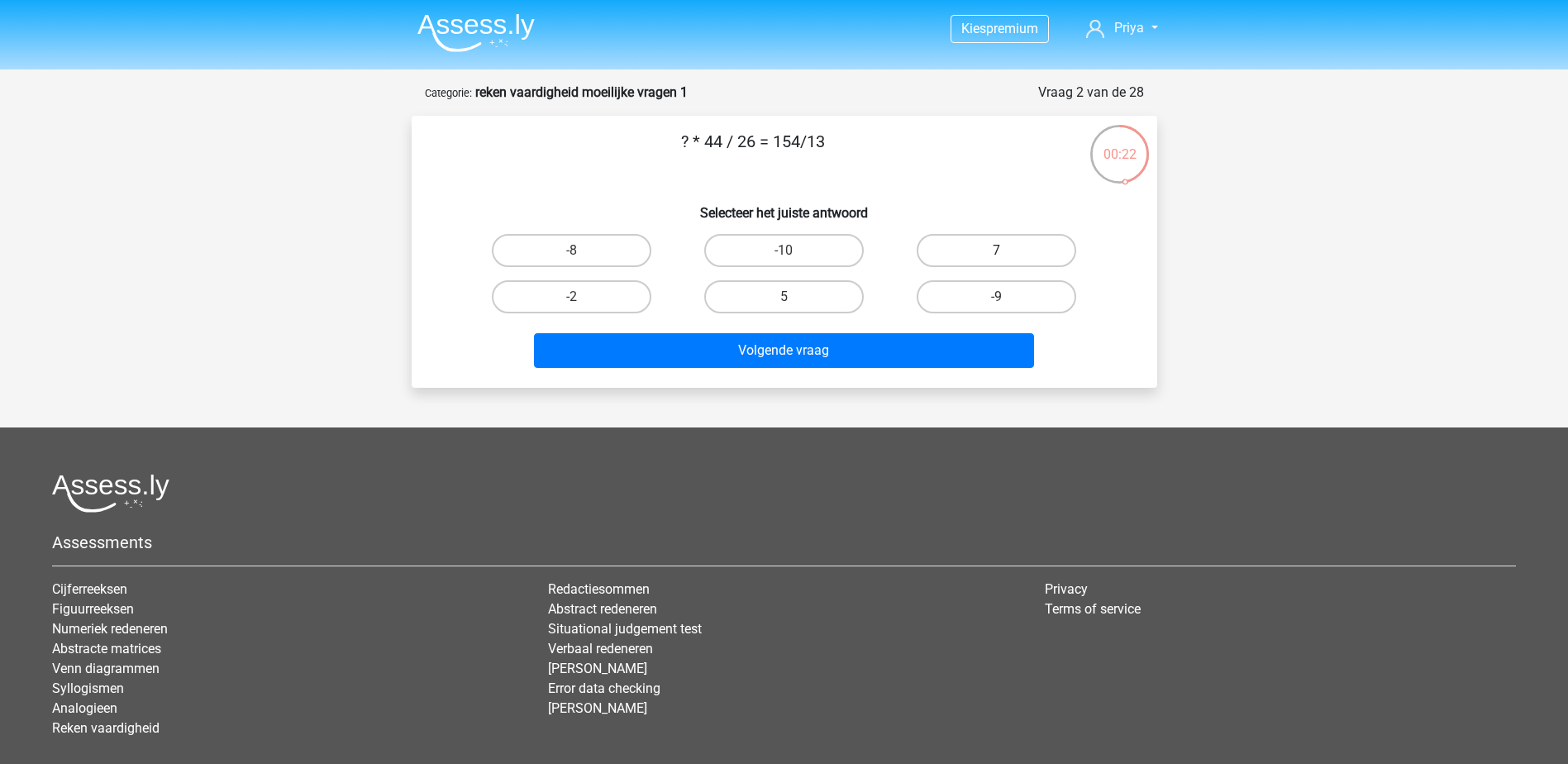
click at [985, 247] on label "7" at bounding box center [996, 250] width 159 height 33
click at [997, 250] on input "7" at bounding box center [1002, 255] width 11 height 11
radio input "true"
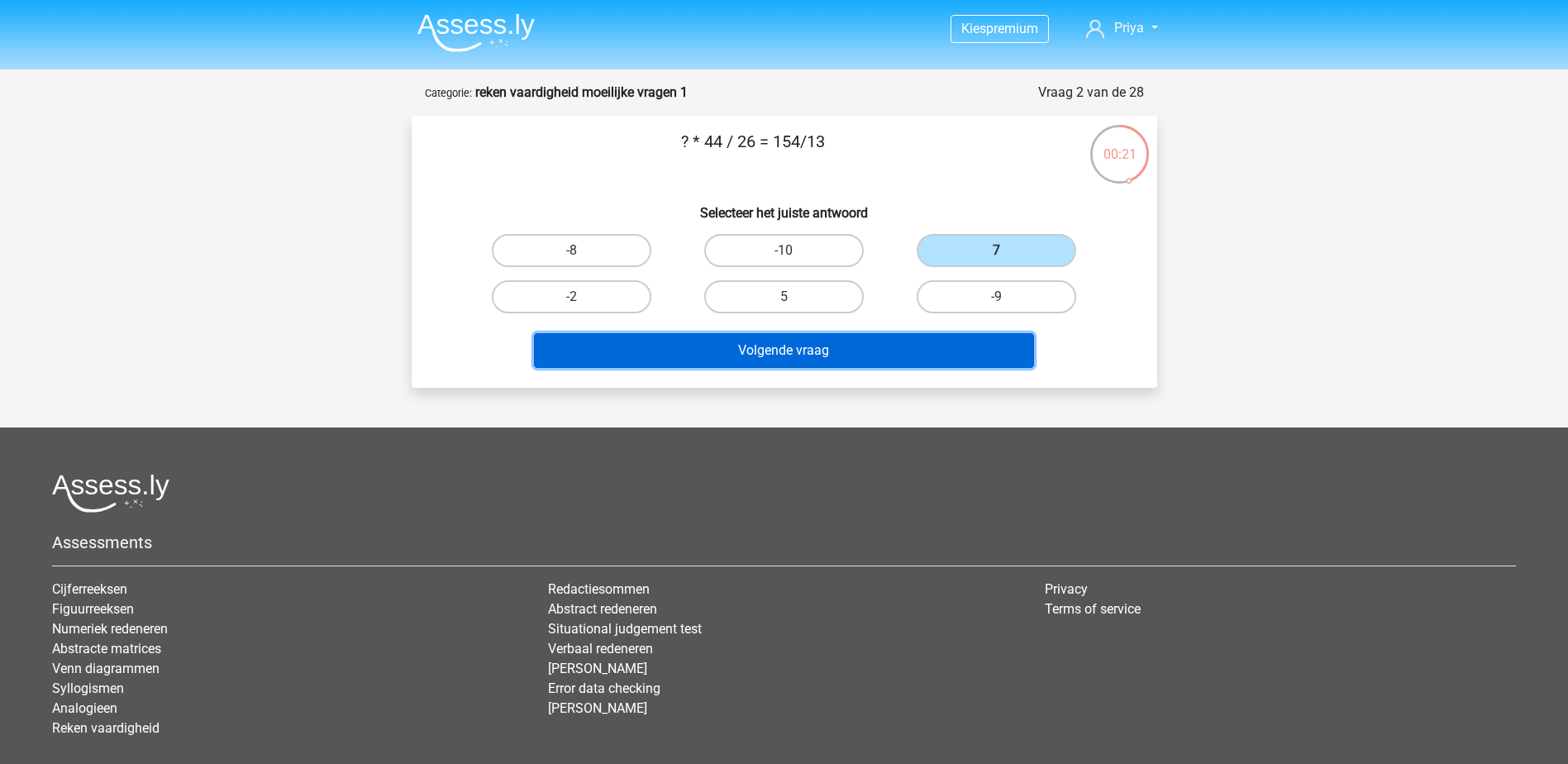
click at [939, 356] on button "Volgende vraag" at bounding box center [784, 351] width 500 height 35
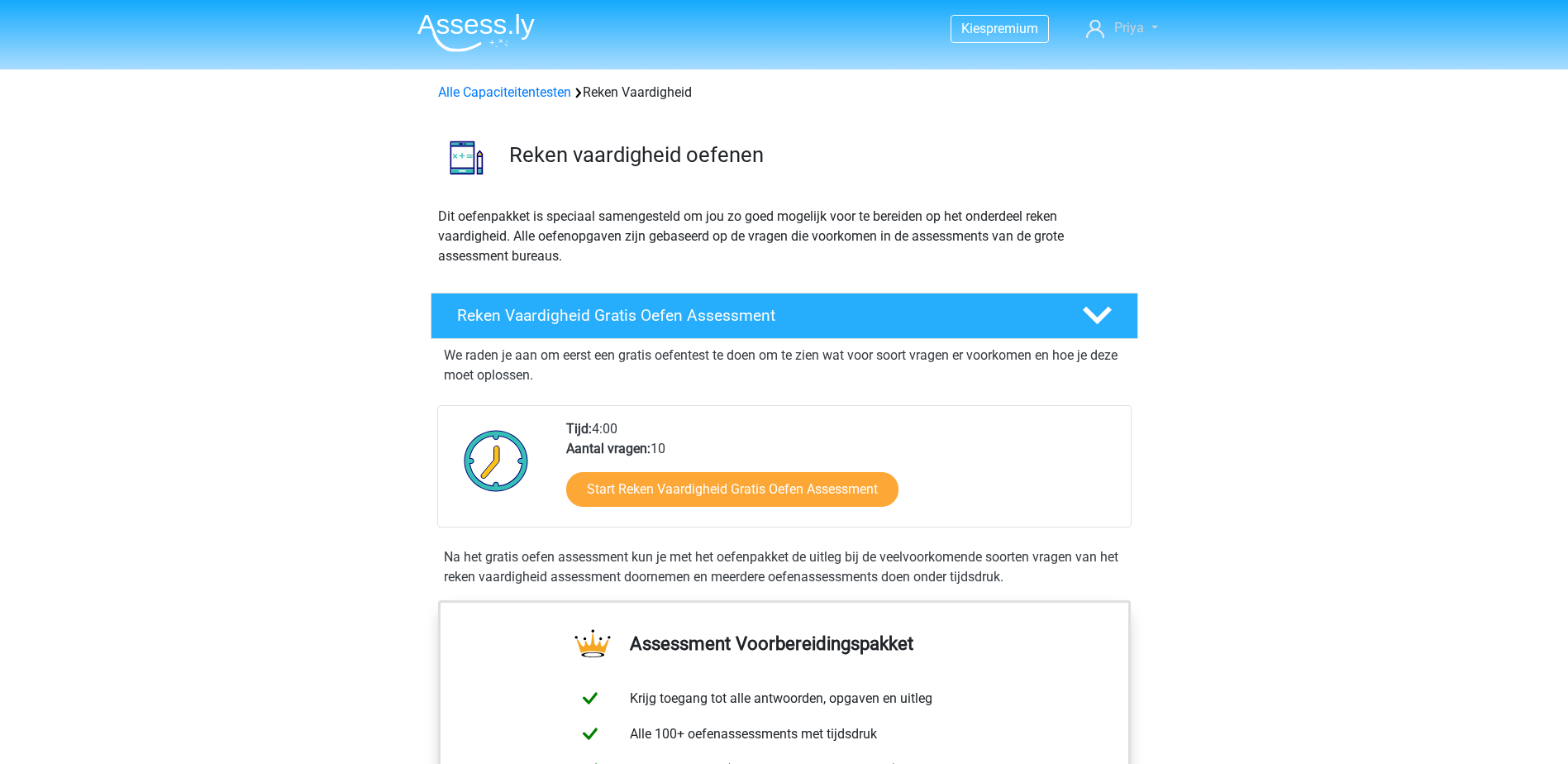
click at [1122, 30] on span "Priya" at bounding box center [1128, 28] width 30 height 15
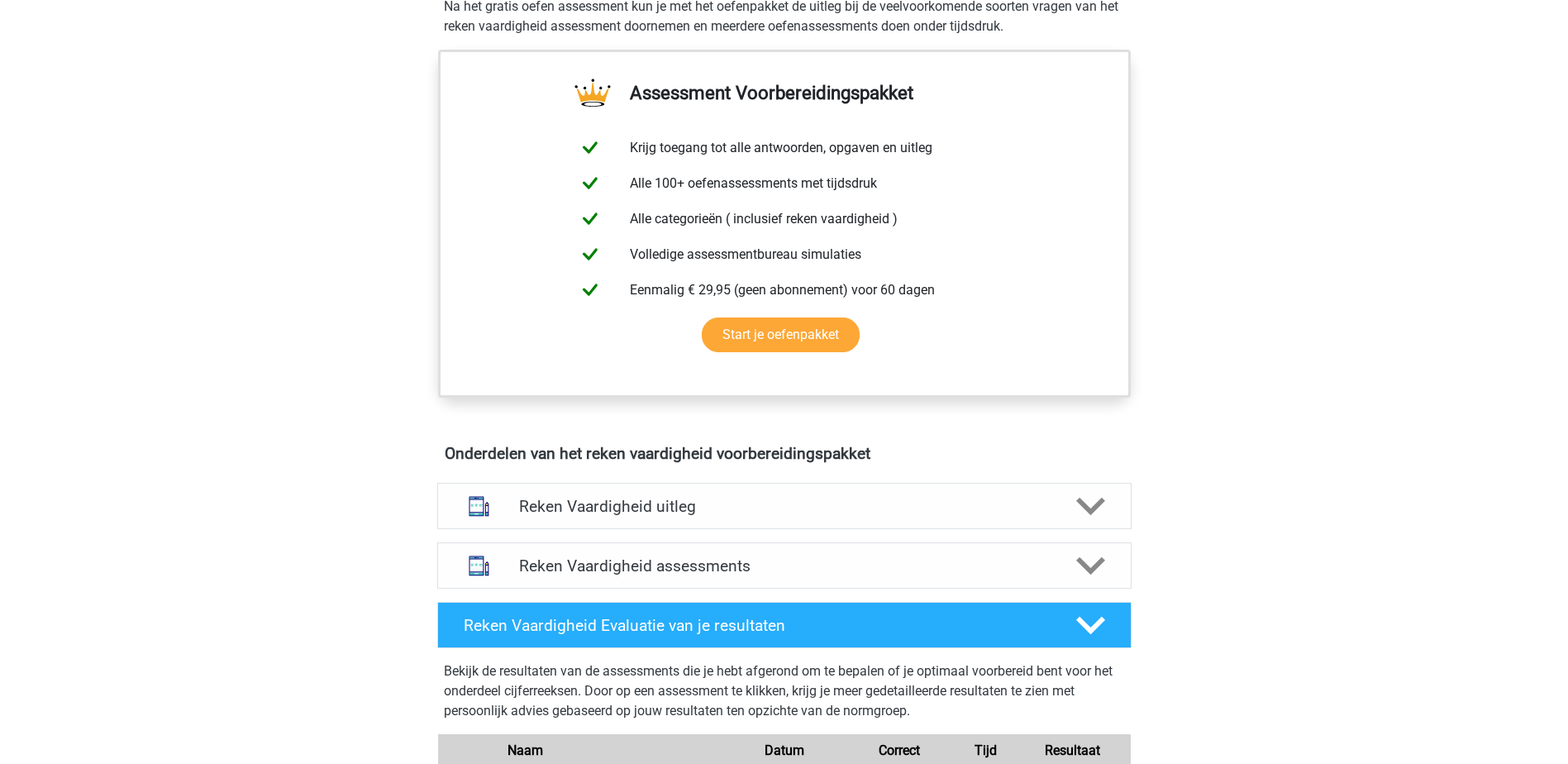
scroll to position [579, 0]
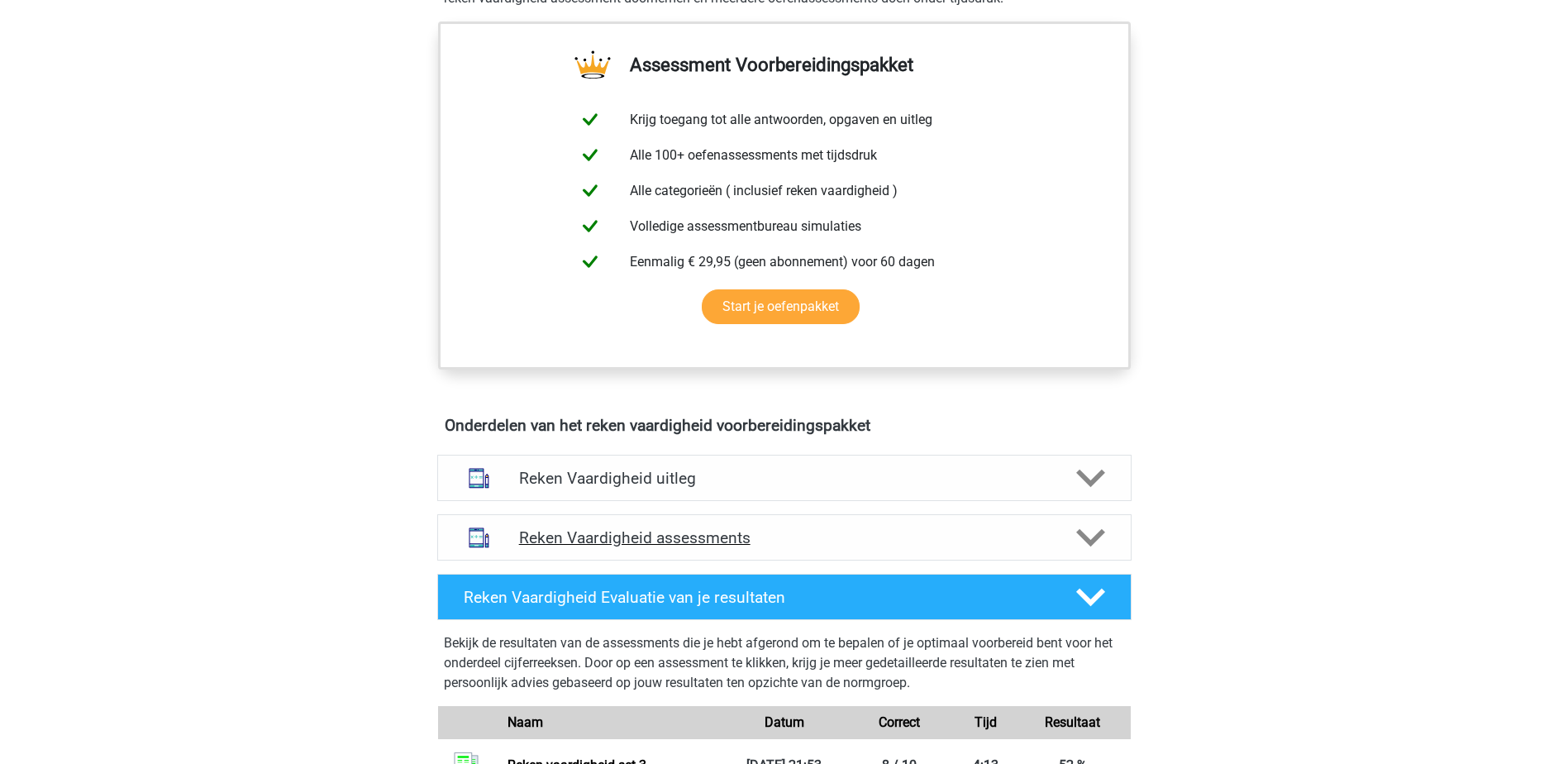
click at [916, 544] on h4 "Reken Vaardigheid assessments" at bounding box center [785, 538] width 531 height 19
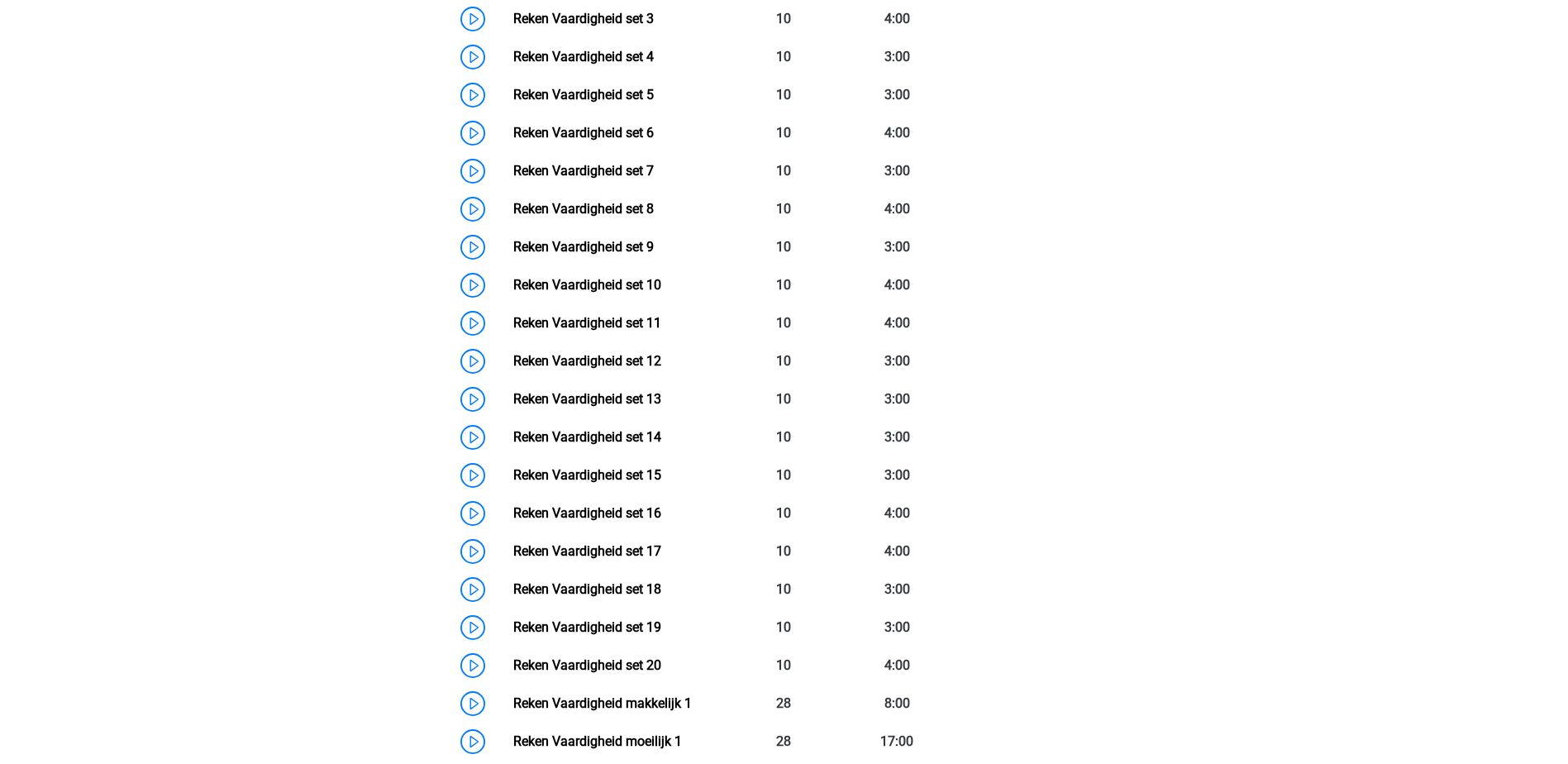
scroll to position [1654, 0]
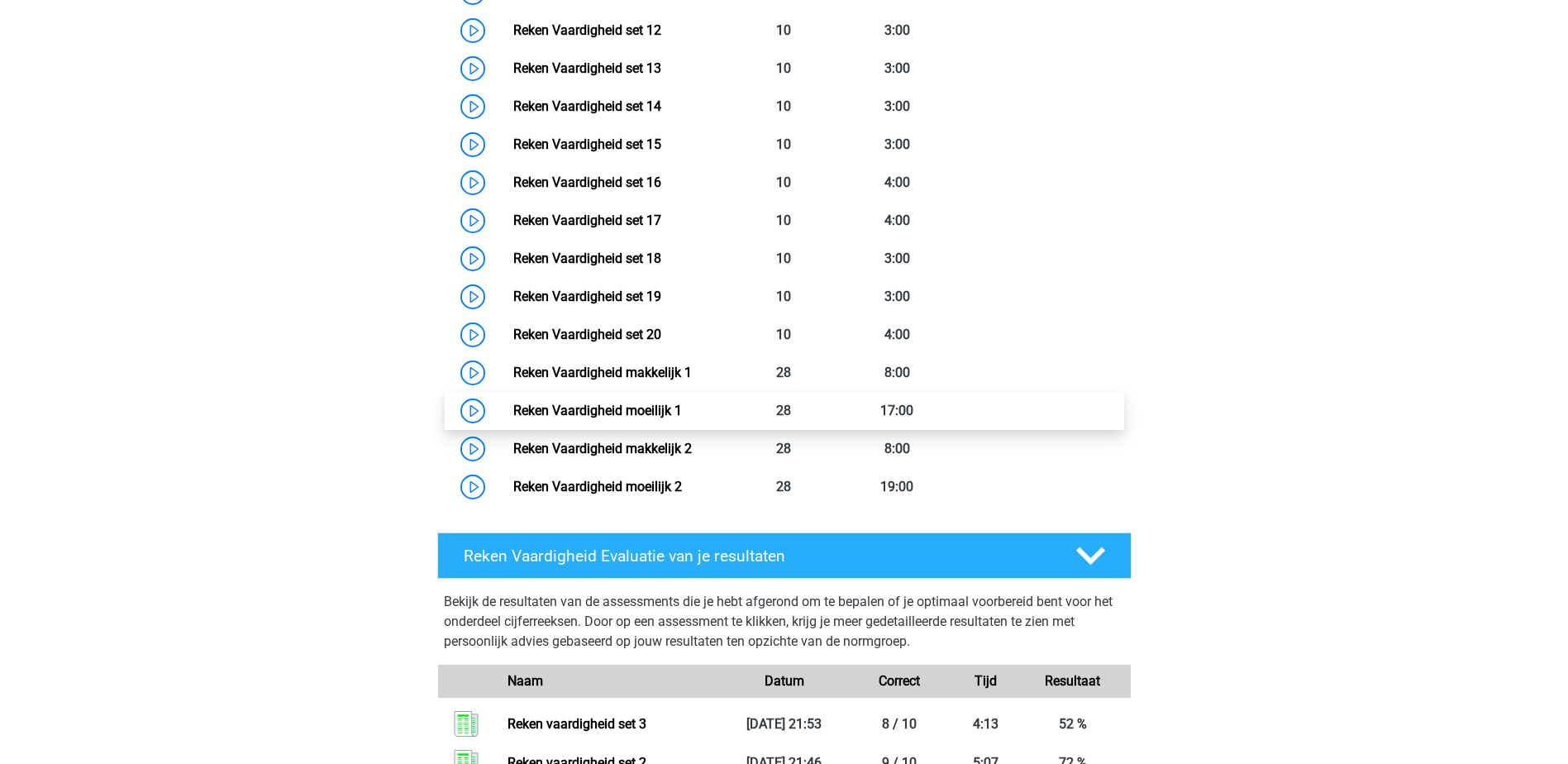
click at [656, 418] on link "Reken Vaardigheid moeilijk 1" at bounding box center [597, 410] width 169 height 15
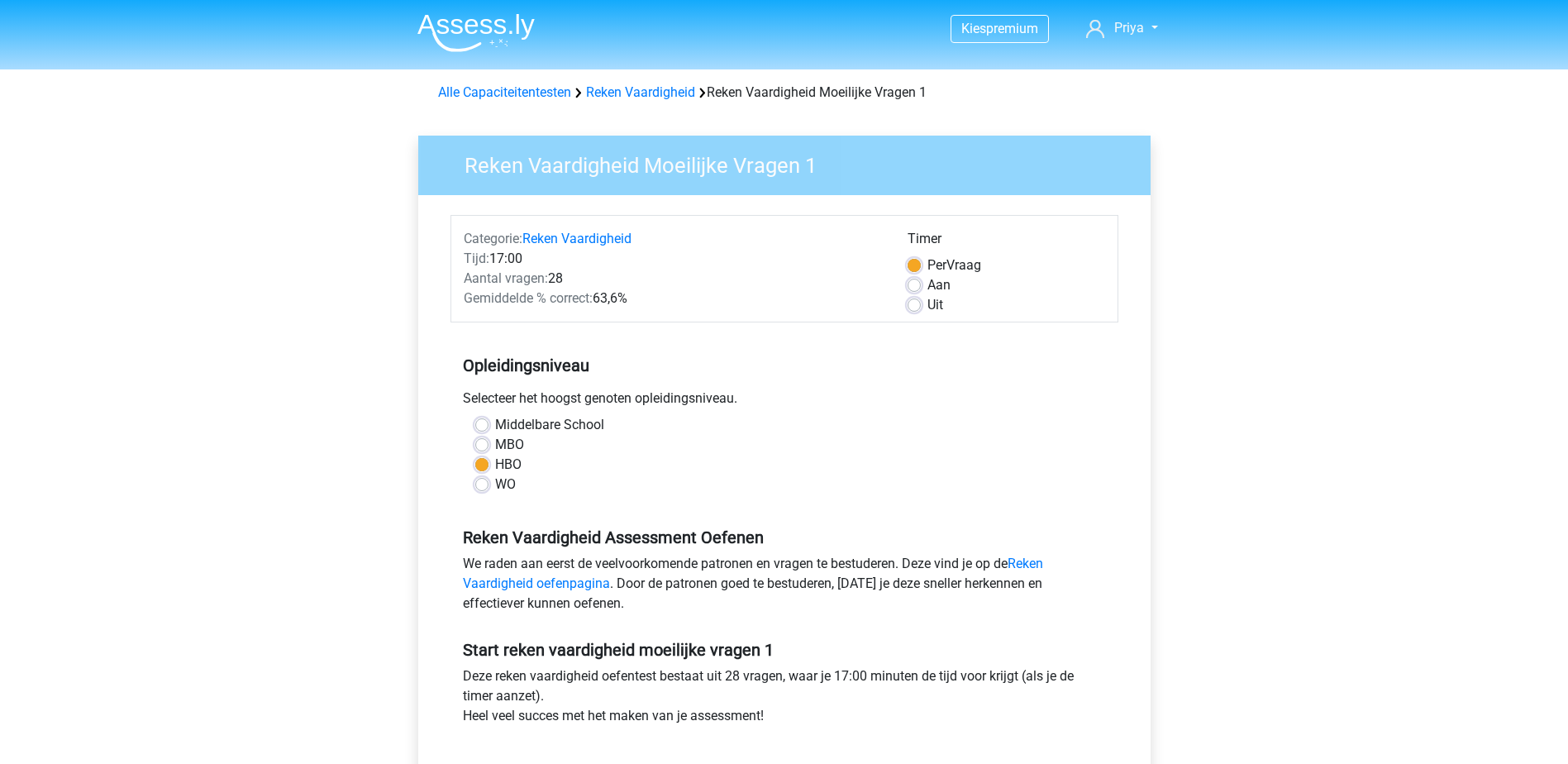
click at [966, 305] on div "Uit" at bounding box center [1006, 305] width 197 height 20
click at [922, 285] on div "Aan" at bounding box center [1006, 285] width 197 height 20
click at [927, 289] on label "Aan" at bounding box center [938, 285] width 23 height 20
click at [909, 289] on input "Aan" at bounding box center [914, 283] width 13 height 16
radio input "true"
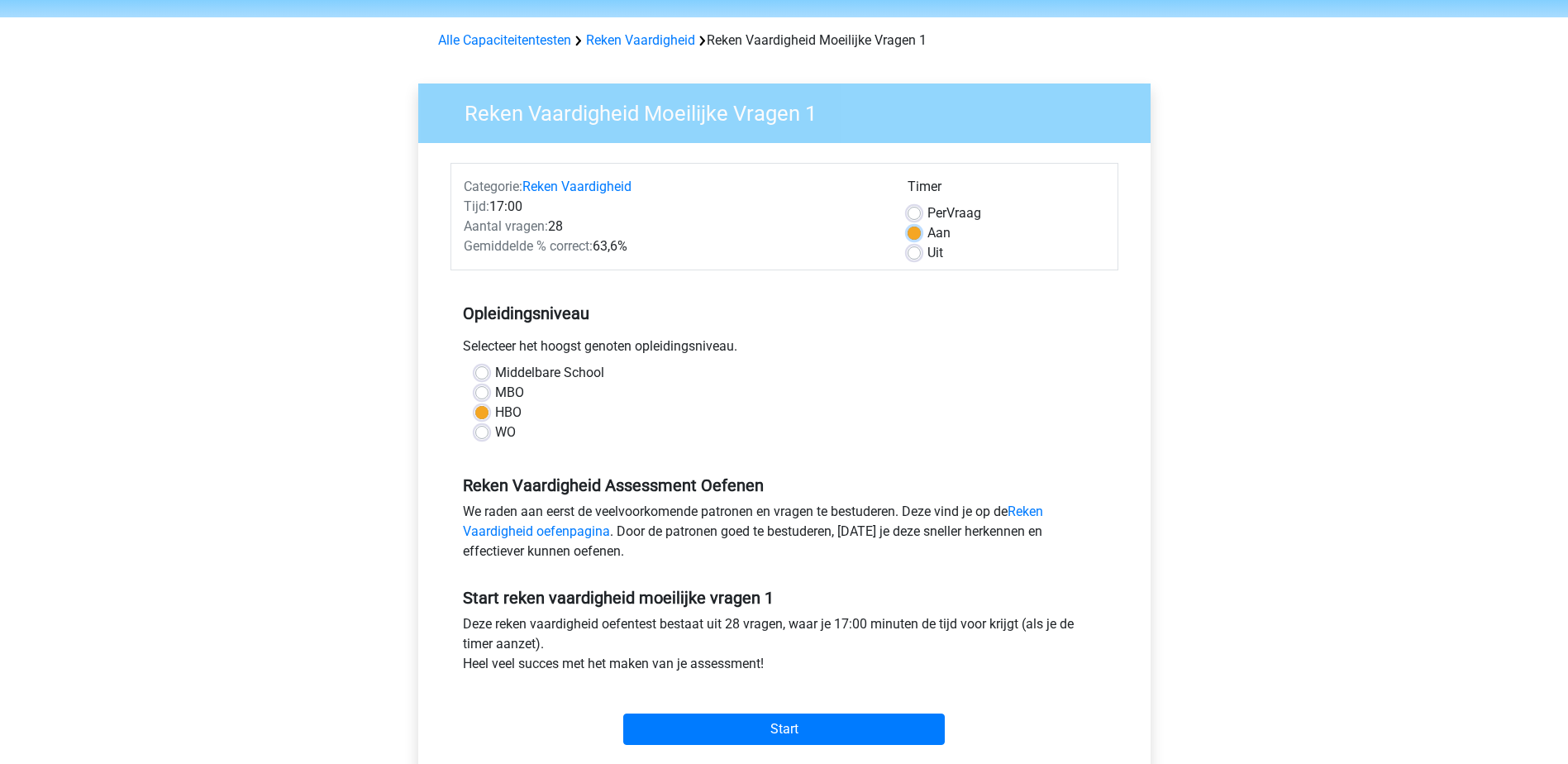
scroll to position [331, 0]
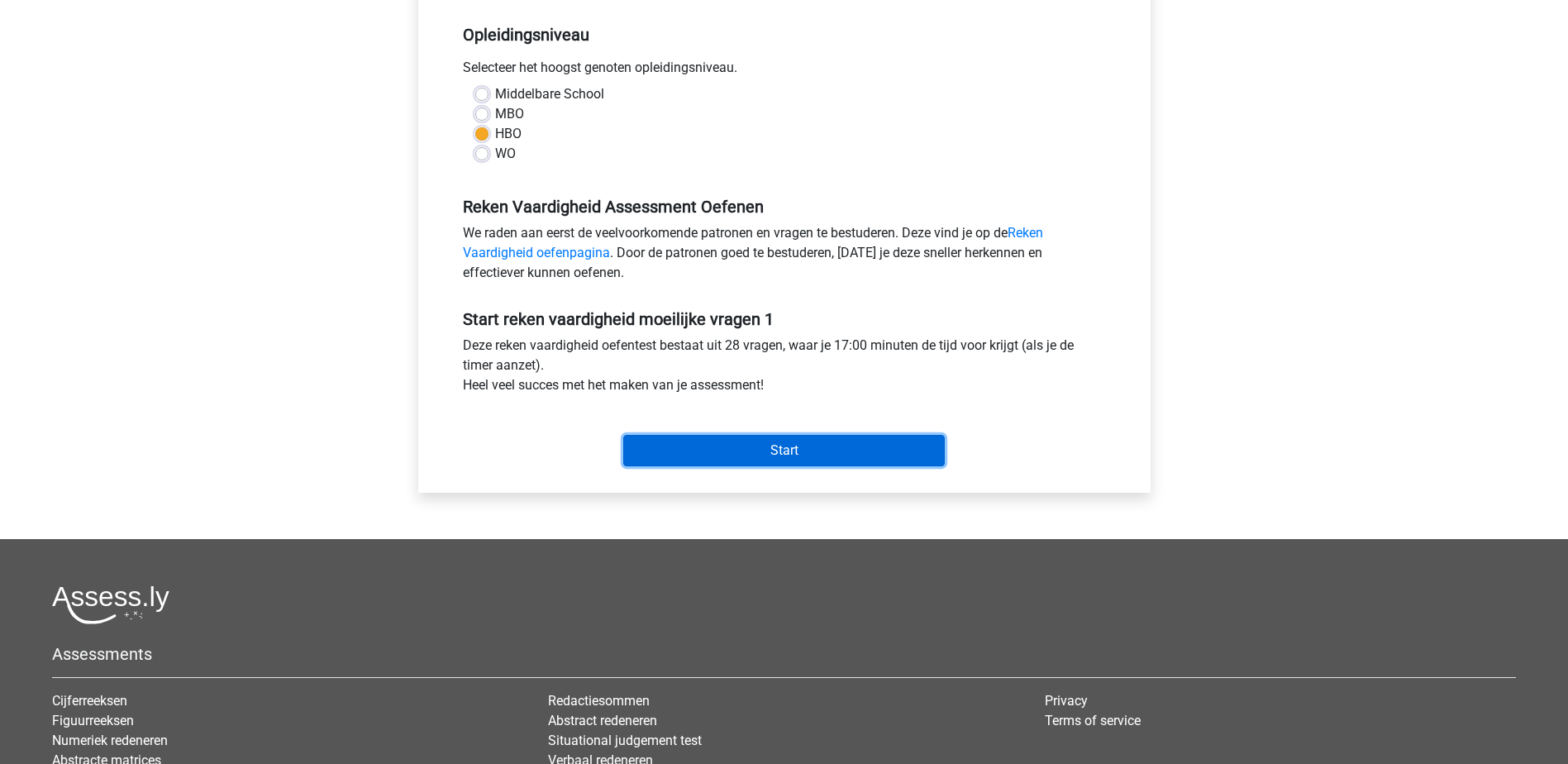
click at [919, 452] on input "Start" at bounding box center [783, 451] width 321 height 32
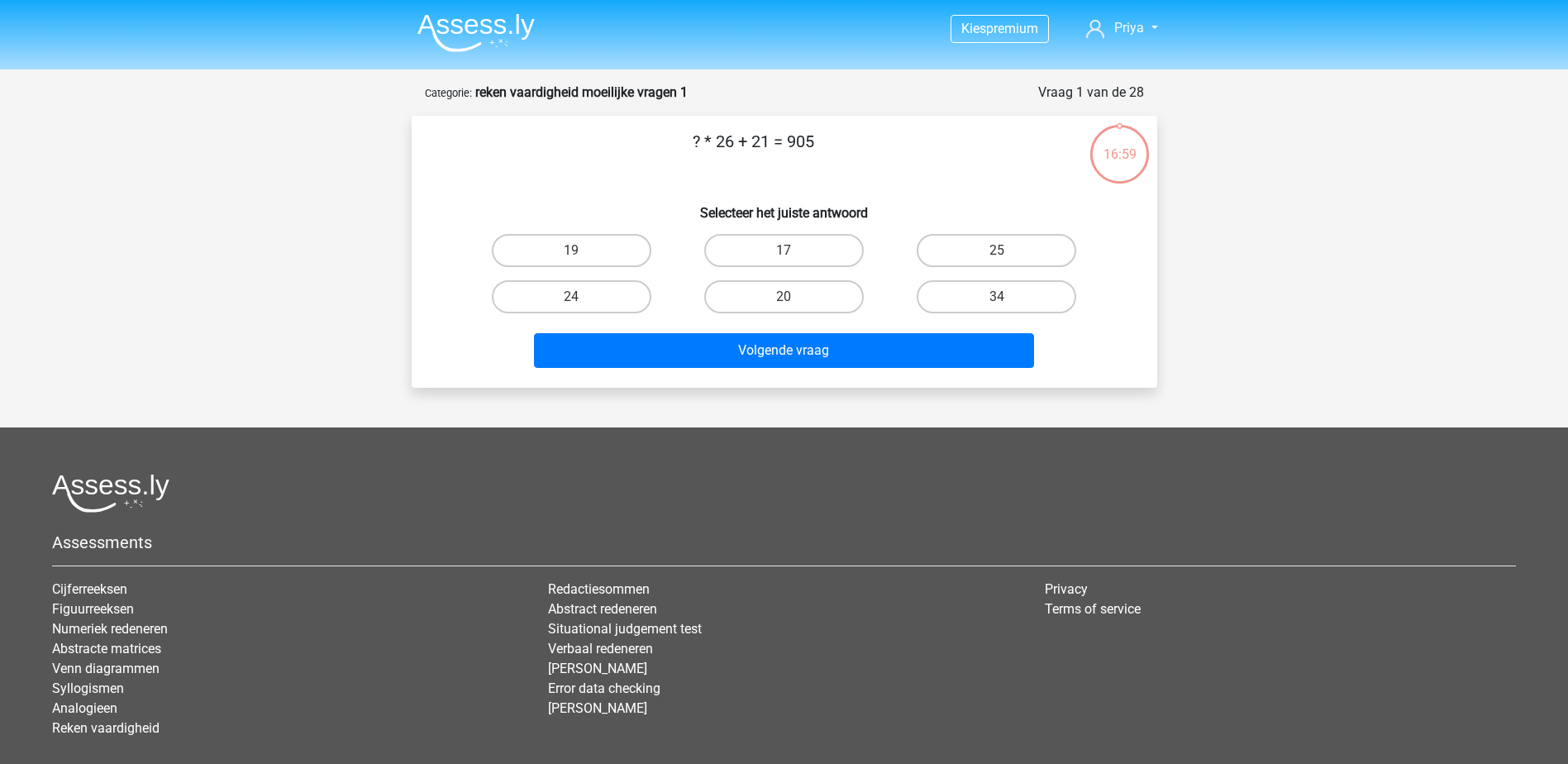
drag, startPoint x: 842, startPoint y: 142, endPoint x: 667, endPoint y: 141, distance: 175.0
click at [667, 141] on p "? * 26 + 21 = 905" at bounding box center [753, 154] width 631 height 50
copy p "? * 26 + 21 = 905"
click at [1006, 299] on input "34" at bounding box center [1002, 302] width 11 height 11
radio input "true"
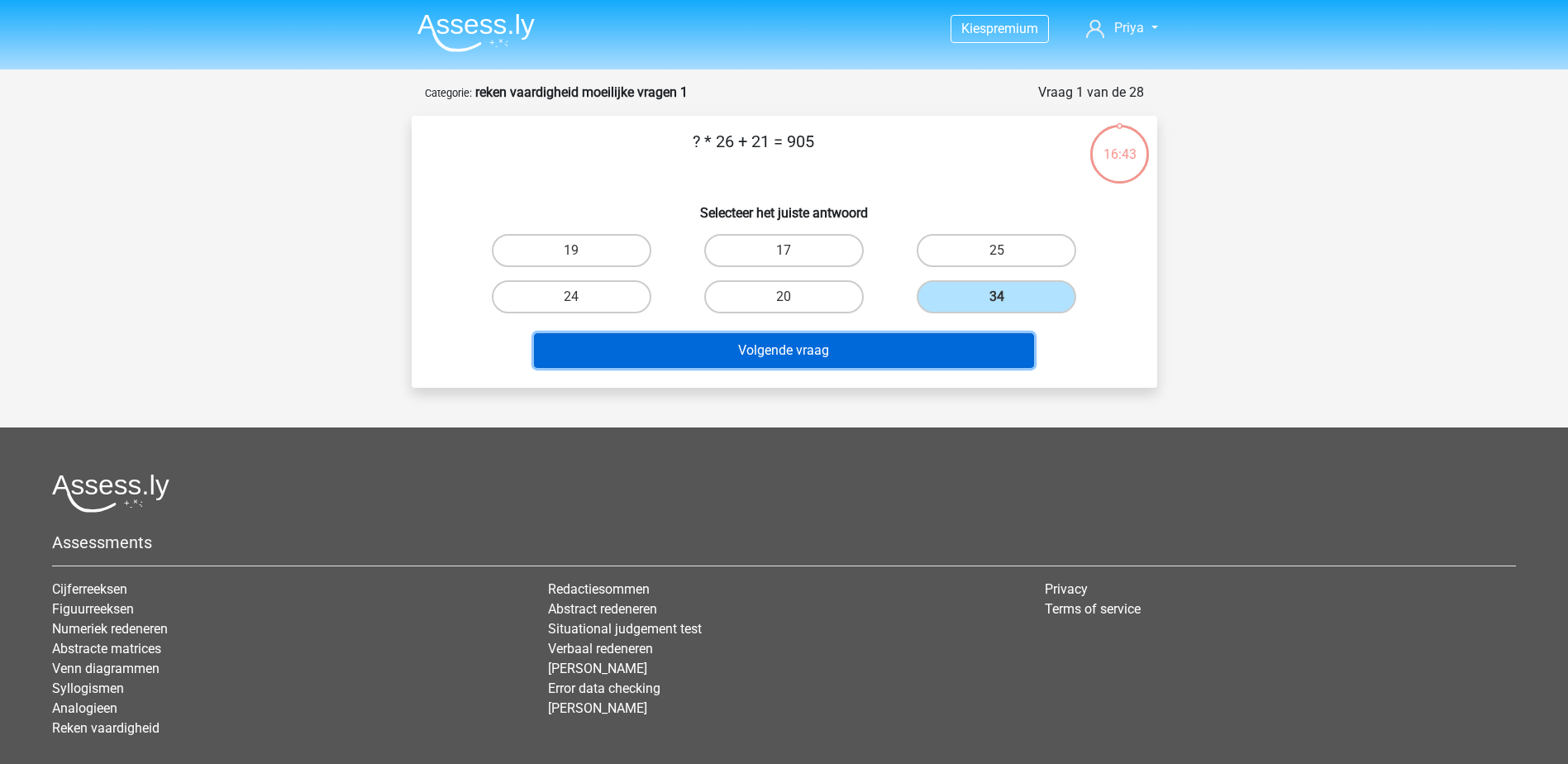
click at [906, 353] on button "Volgende vraag" at bounding box center [784, 351] width 500 height 35
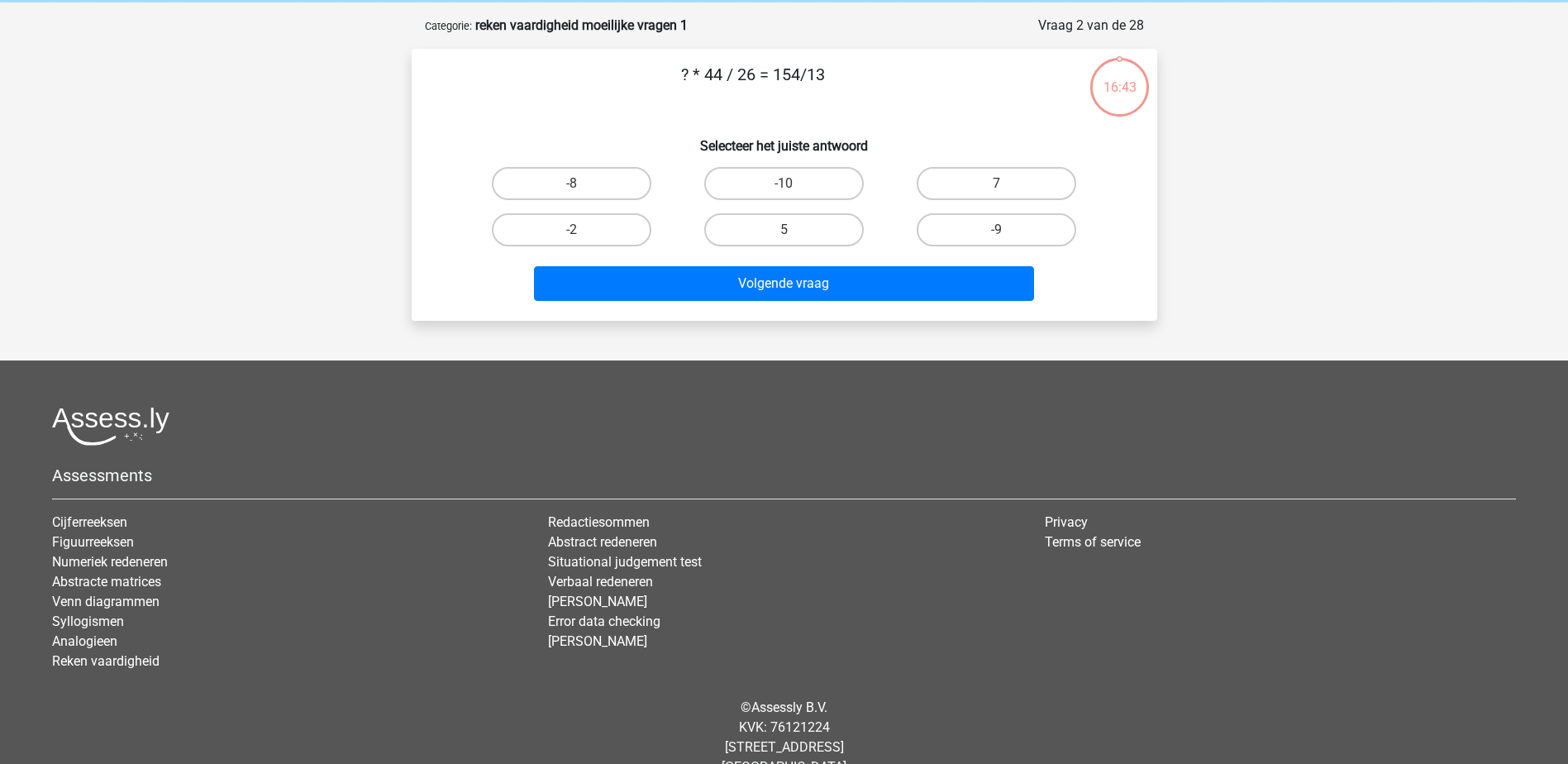
scroll to position [82, 0]
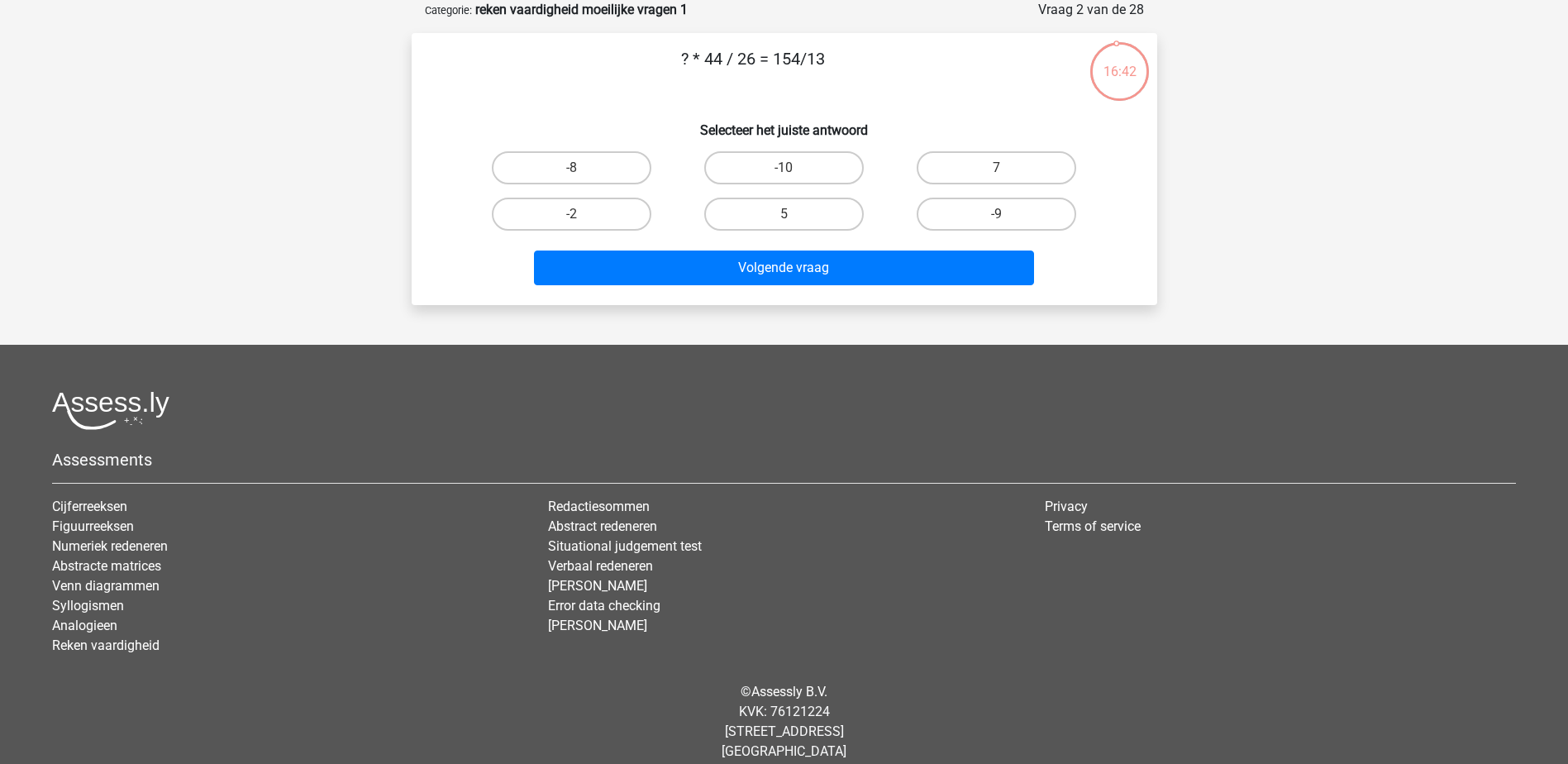
drag, startPoint x: 841, startPoint y: 55, endPoint x: 593, endPoint y: 81, distance: 249.4
click at [593, 81] on p "? * 44 / 26 = 154/13" at bounding box center [753, 71] width 631 height 50
copy p "? * 44 / 26 = 154/13"
click at [995, 160] on label "7" at bounding box center [996, 168] width 159 height 33
click at [997, 168] on input "7" at bounding box center [1002, 173] width 11 height 11
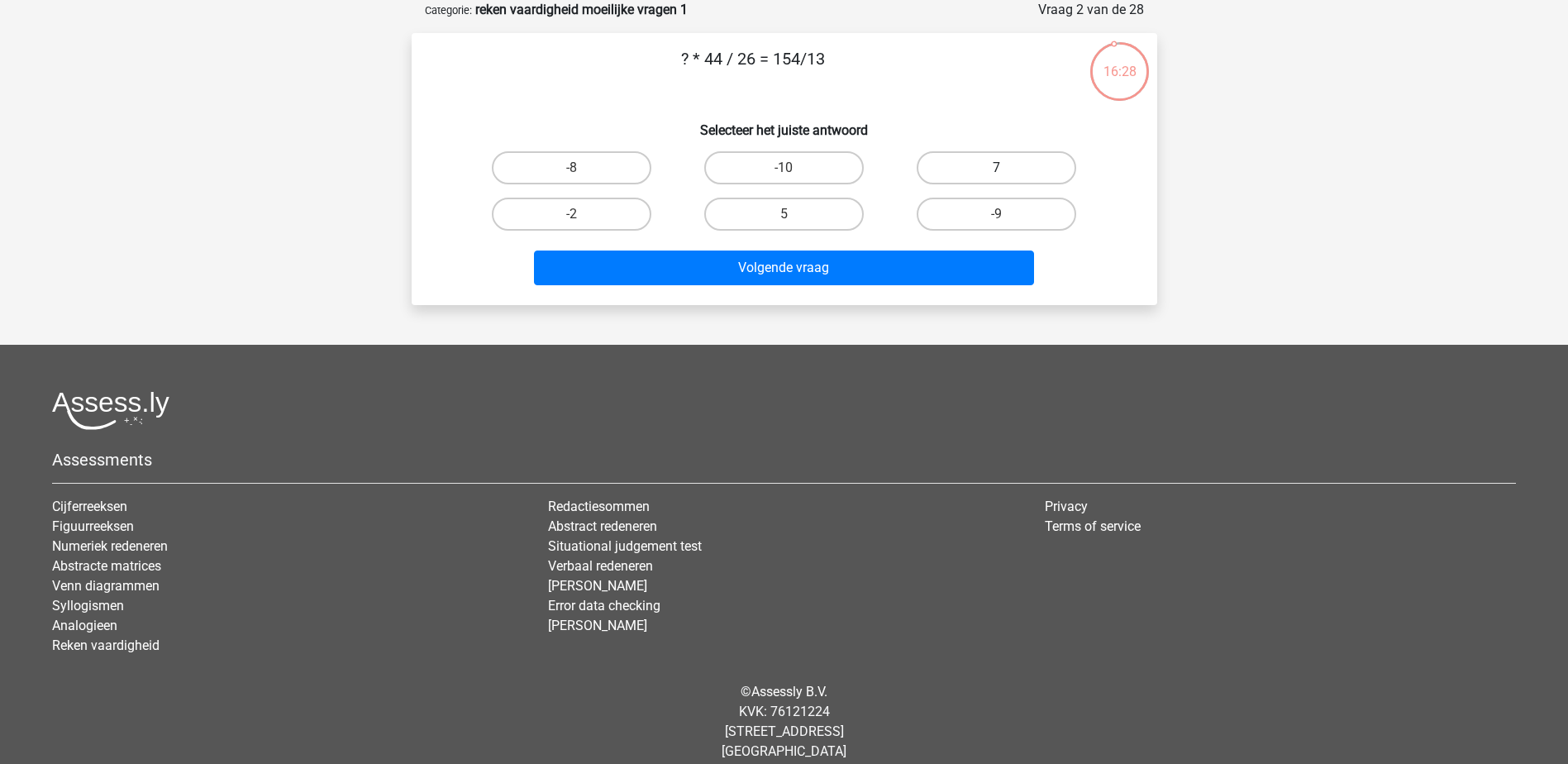
radio input "true"
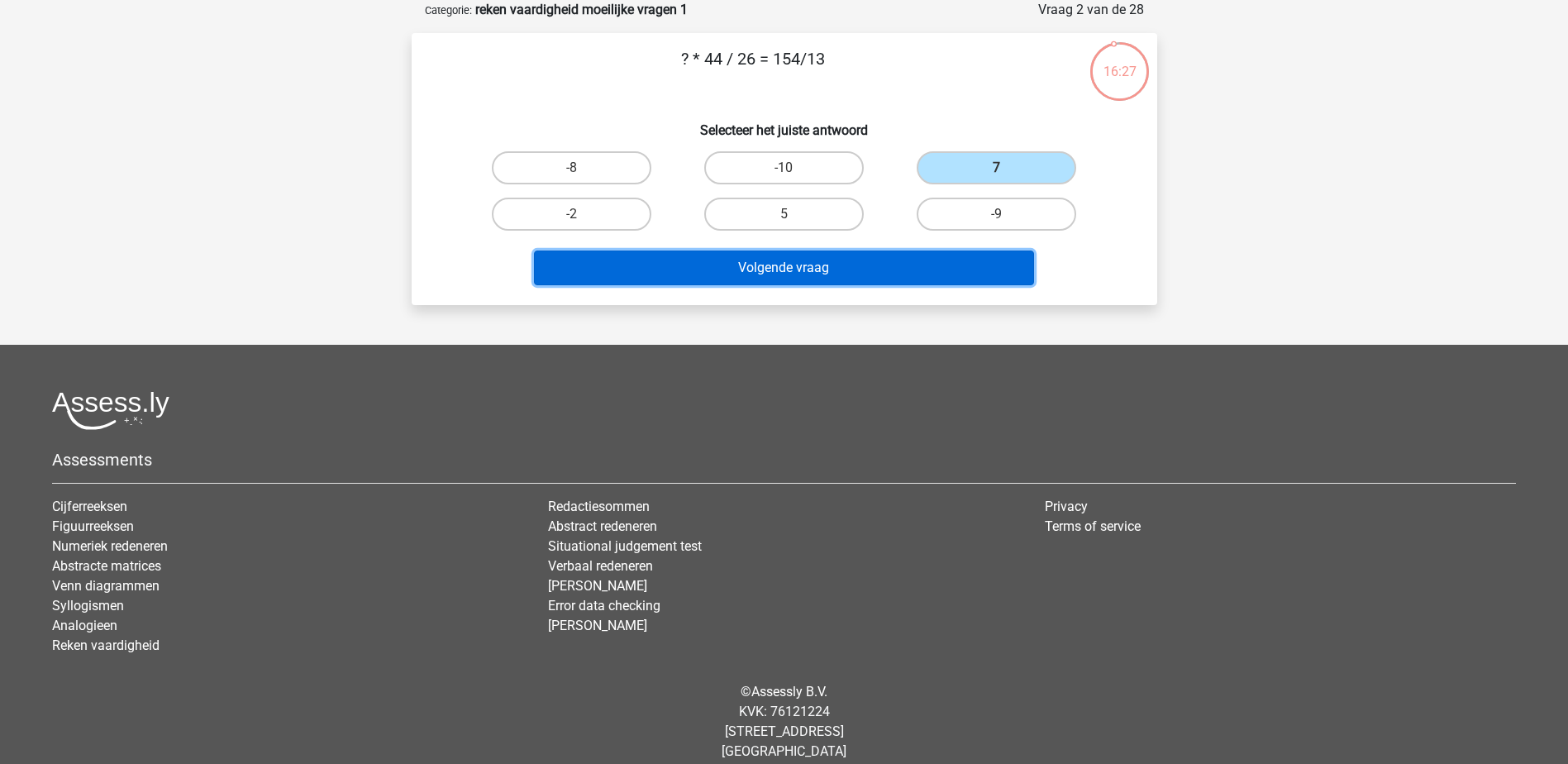
click at [902, 266] on button "Volgende vraag" at bounding box center [784, 267] width 500 height 35
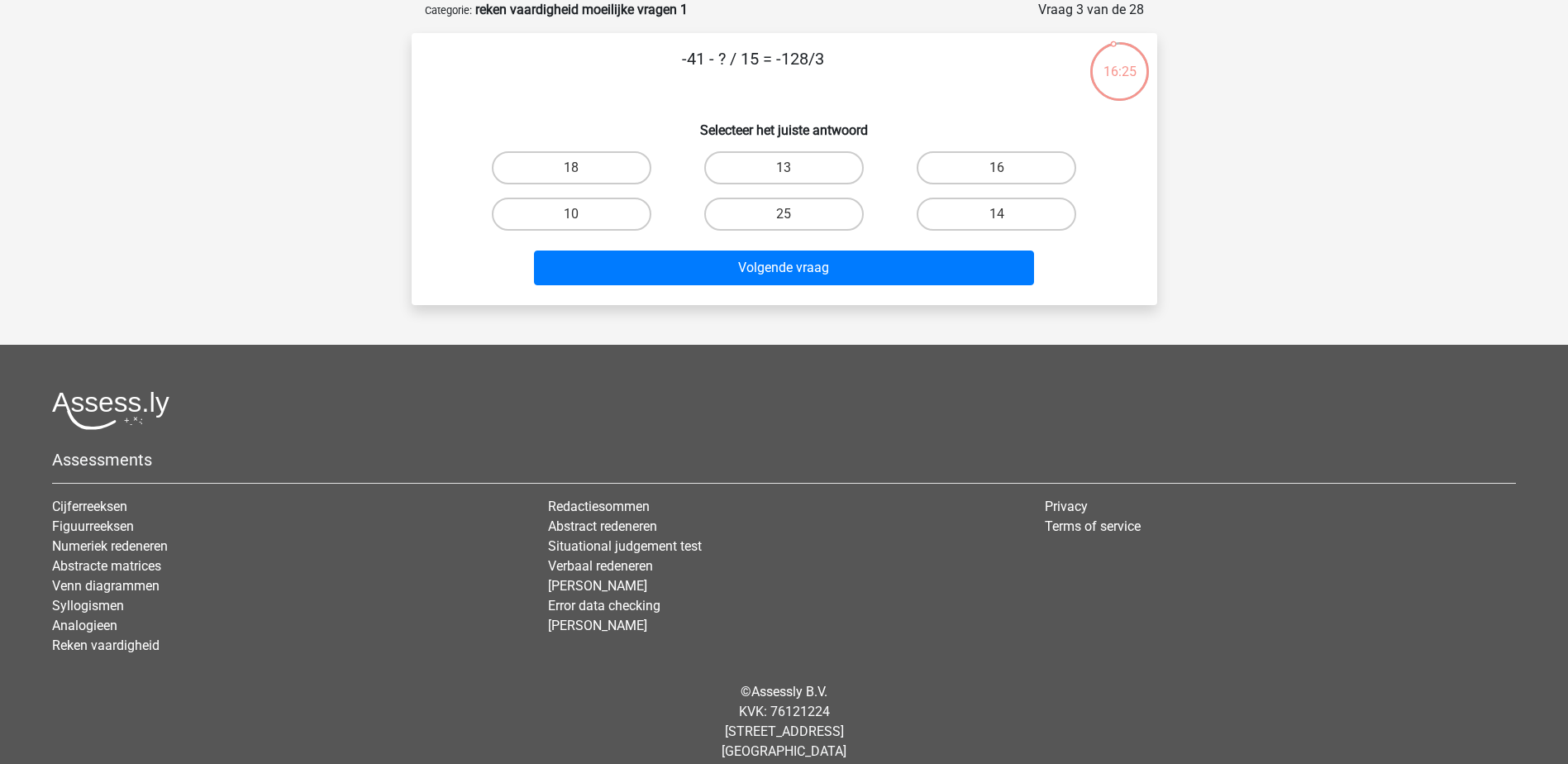
drag, startPoint x: 856, startPoint y: 58, endPoint x: 592, endPoint y: 64, distance: 264.1
click at [592, 64] on p "-41 - ? / 15 = -128/3" at bounding box center [753, 71] width 631 height 50
copy p "-41 - ? / 15 = -128/3"
click at [801, 200] on label "25" at bounding box center [784, 214] width 159 height 33
click at [795, 214] on input "25" at bounding box center [788, 219] width 11 height 11
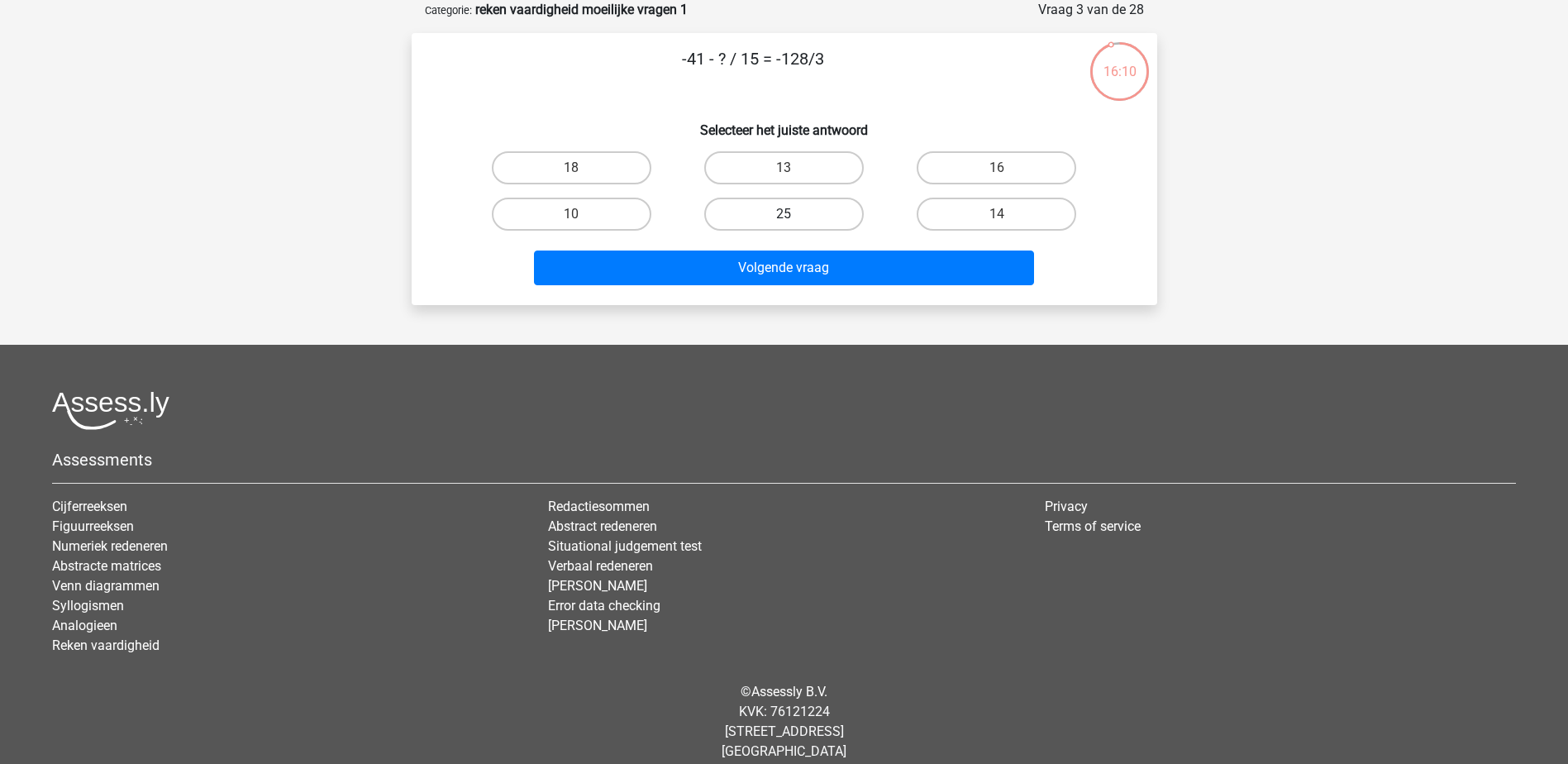
radio input "true"
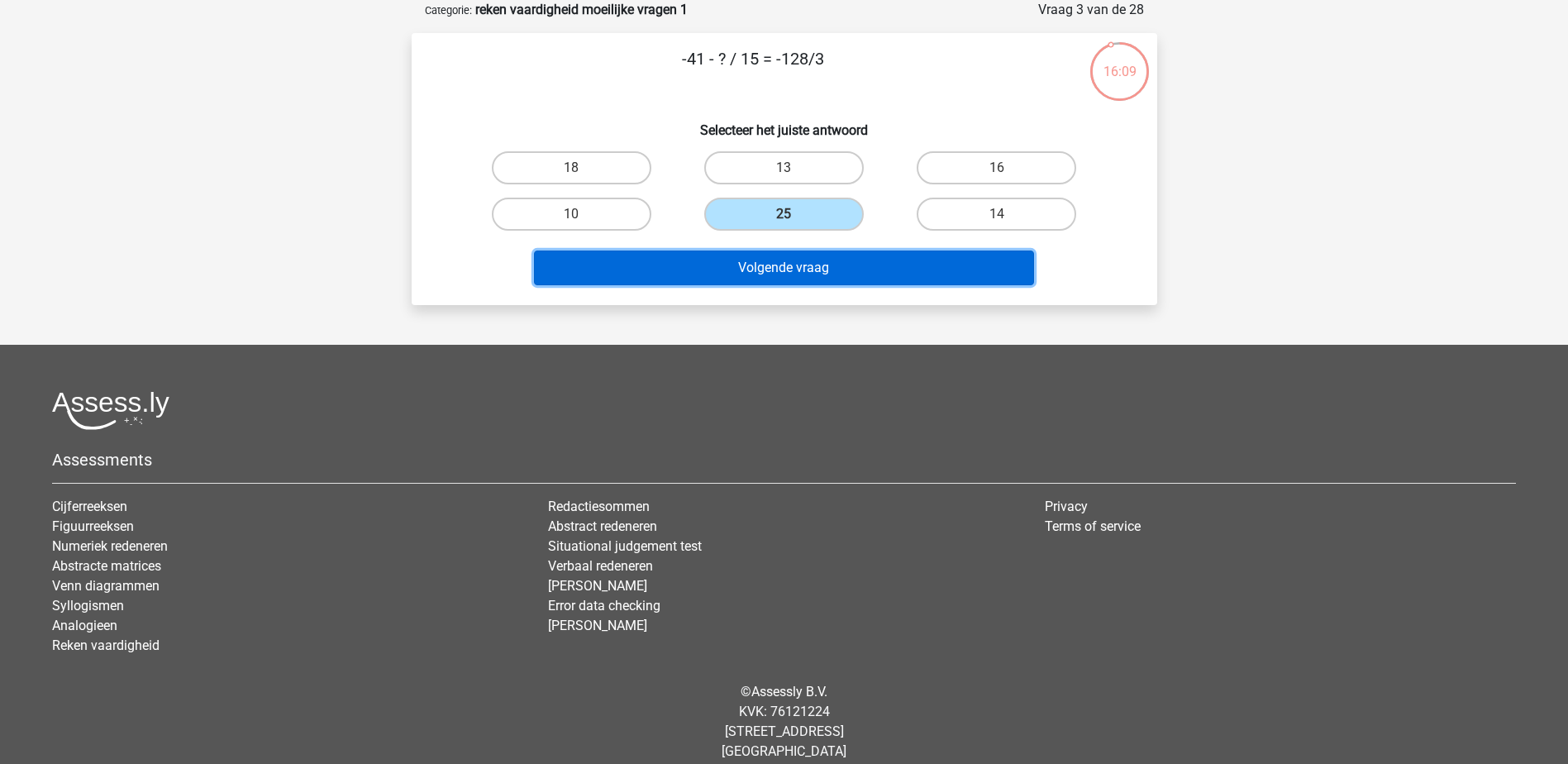
click at [831, 256] on button "Volgende vraag" at bounding box center [784, 267] width 500 height 35
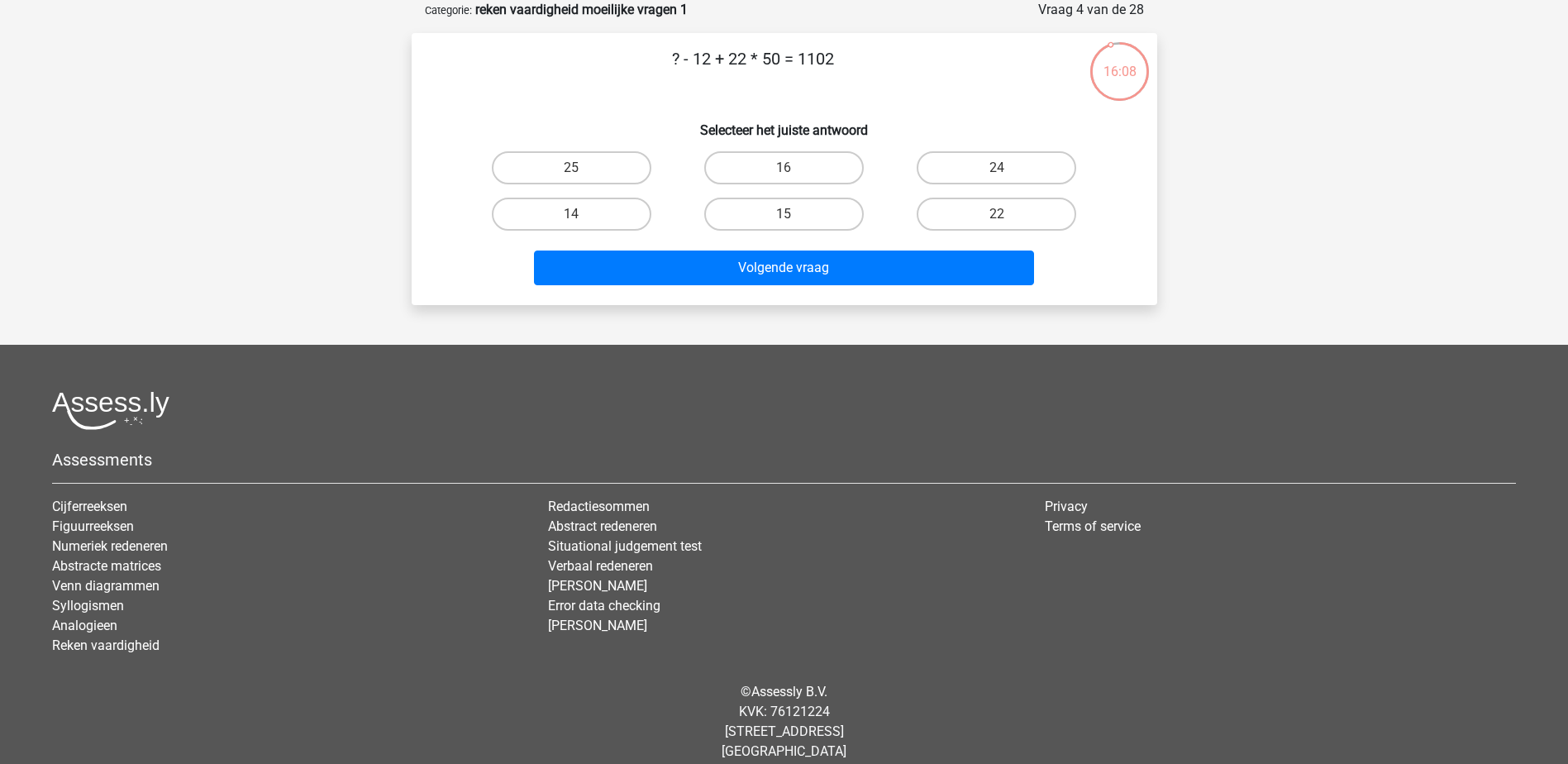
drag, startPoint x: 877, startPoint y: 58, endPoint x: 659, endPoint y: 73, distance: 218.5
click at [659, 73] on p "? - 12 + 22 * 50 = 1102" at bounding box center [753, 71] width 631 height 50
copy p "? - 12 + 22 * 50 = 1102"
click at [621, 207] on label "14" at bounding box center [571, 214] width 159 height 33
click at [582, 214] on input "14" at bounding box center [576, 219] width 11 height 11
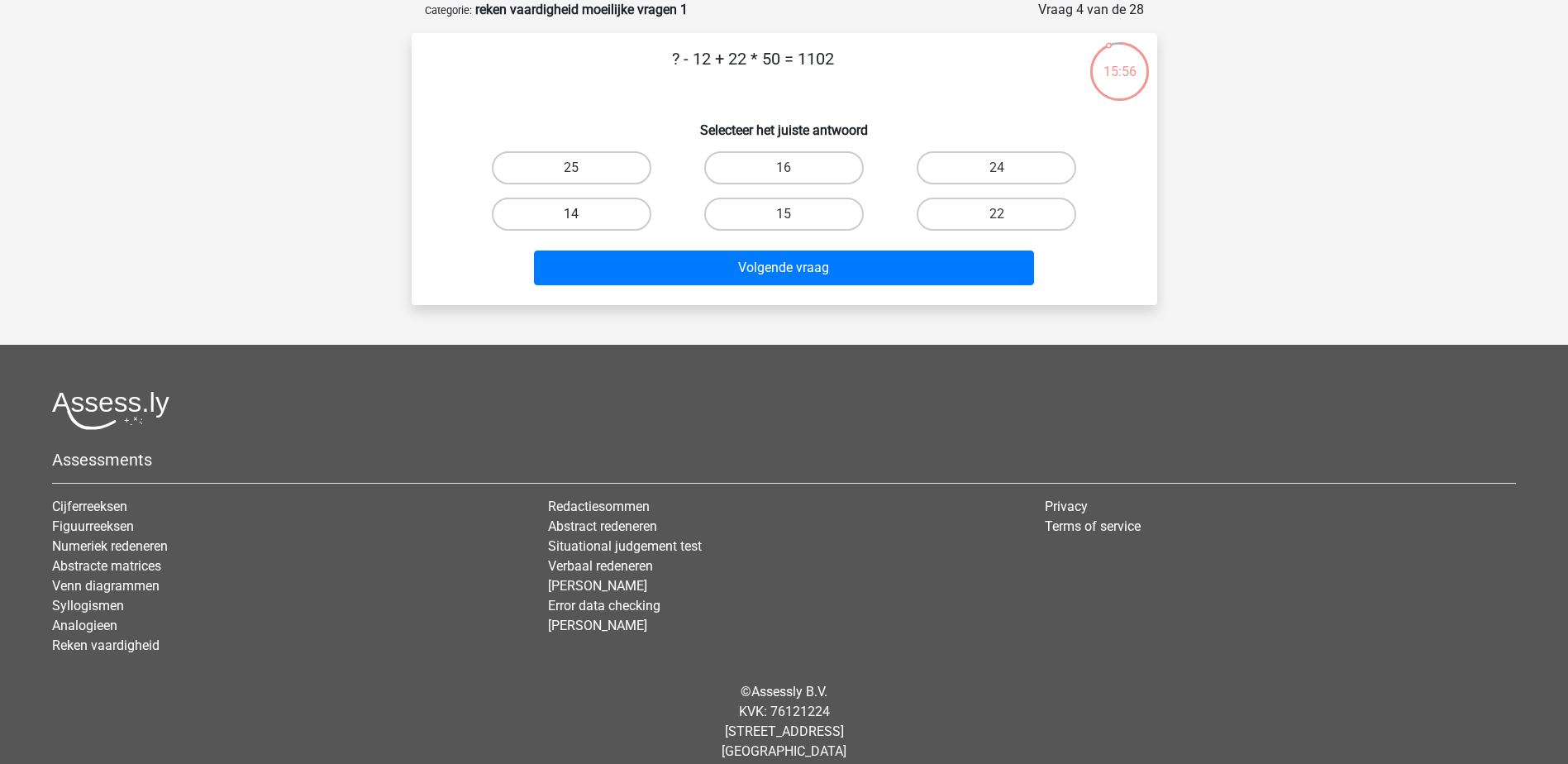
radio input "true"
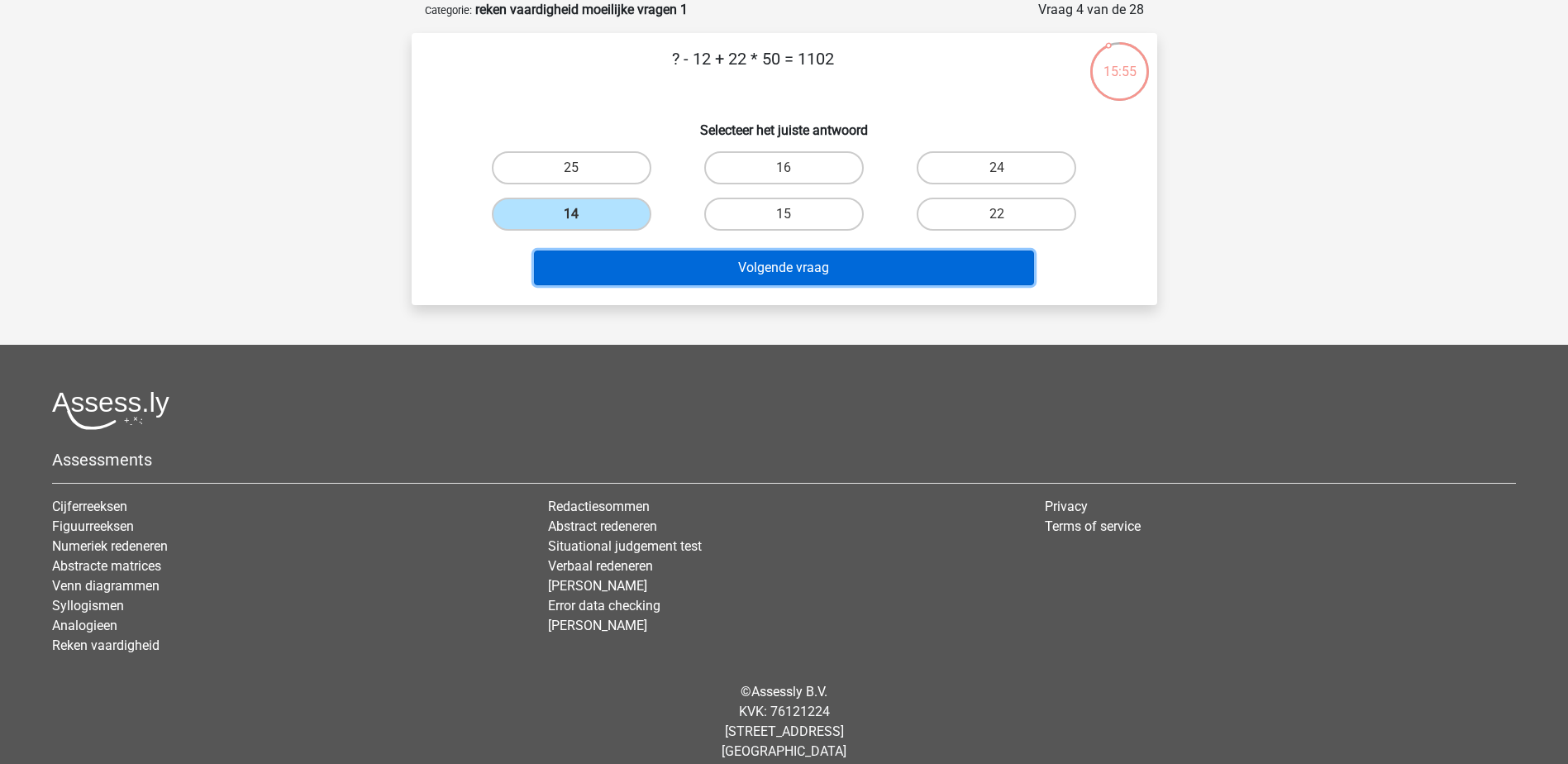
click at [749, 269] on button "Volgende vraag" at bounding box center [784, 267] width 500 height 35
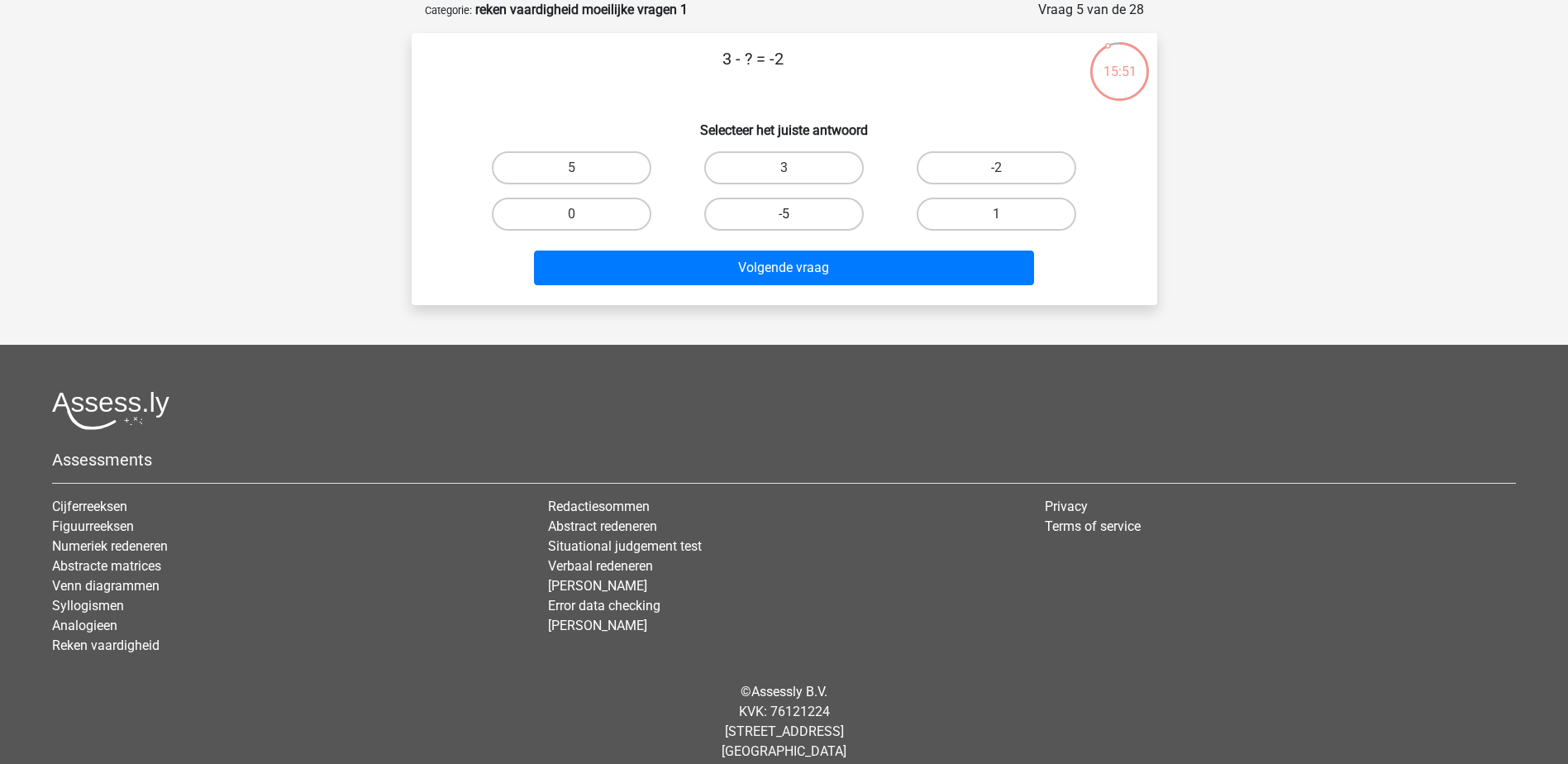
click at [781, 214] on label "-5" at bounding box center [784, 214] width 159 height 33
click at [783, 214] on input "-5" at bounding box center [788, 219] width 11 height 11
radio input "true"
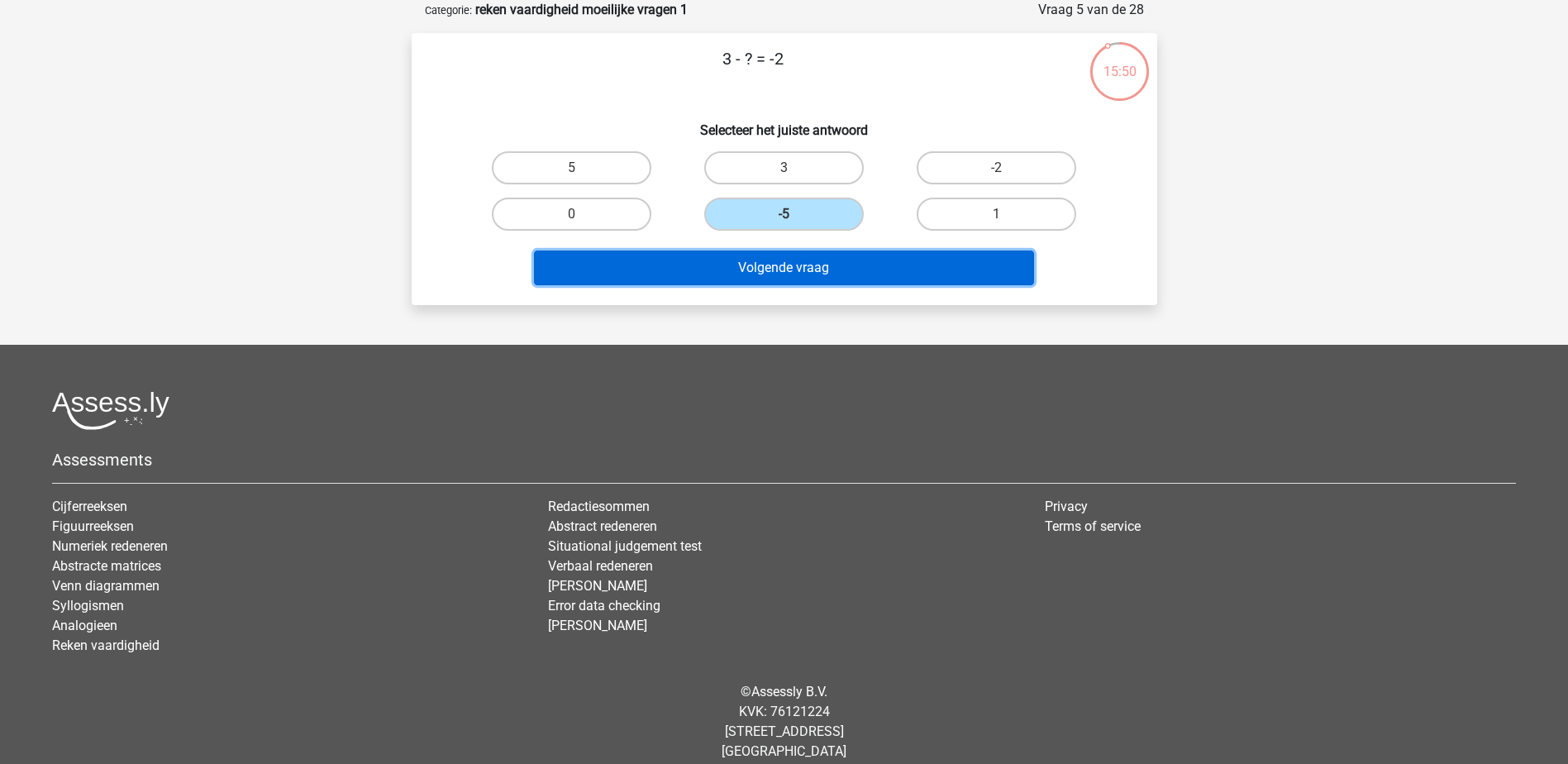
click at [809, 270] on button "Volgende vraag" at bounding box center [784, 267] width 500 height 35
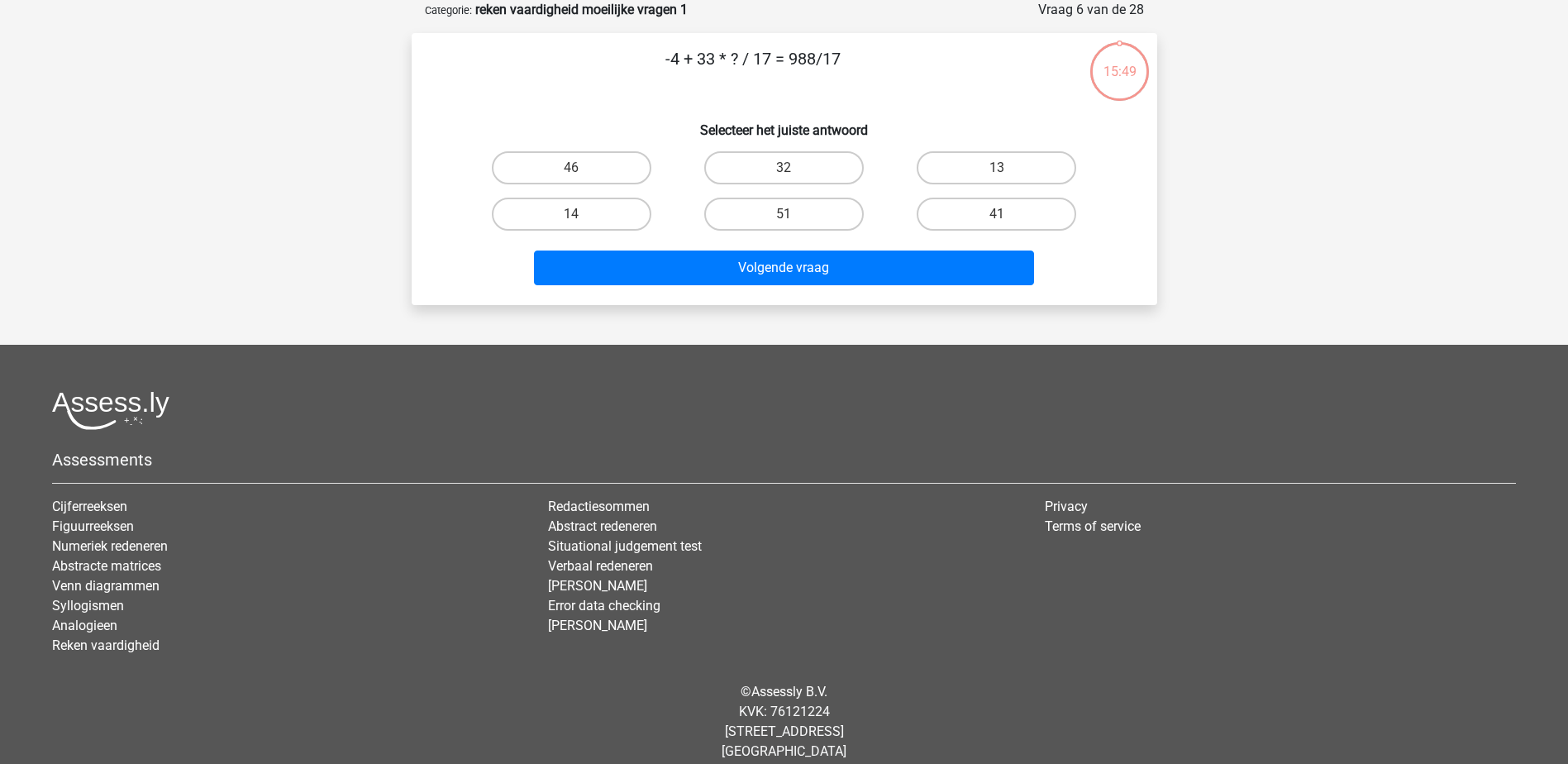
drag, startPoint x: 862, startPoint y: 57, endPoint x: 500, endPoint y: 78, distance: 362.6
click at [500, 78] on p "-4 + 33 * ? / 17 = 988/17" at bounding box center [753, 71] width 631 height 50
copy p "-4 + 33 * ? / 17 = 988/17"
click at [809, 176] on label "32" at bounding box center [784, 168] width 159 height 33
click at [795, 176] on input "32" at bounding box center [788, 173] width 11 height 11
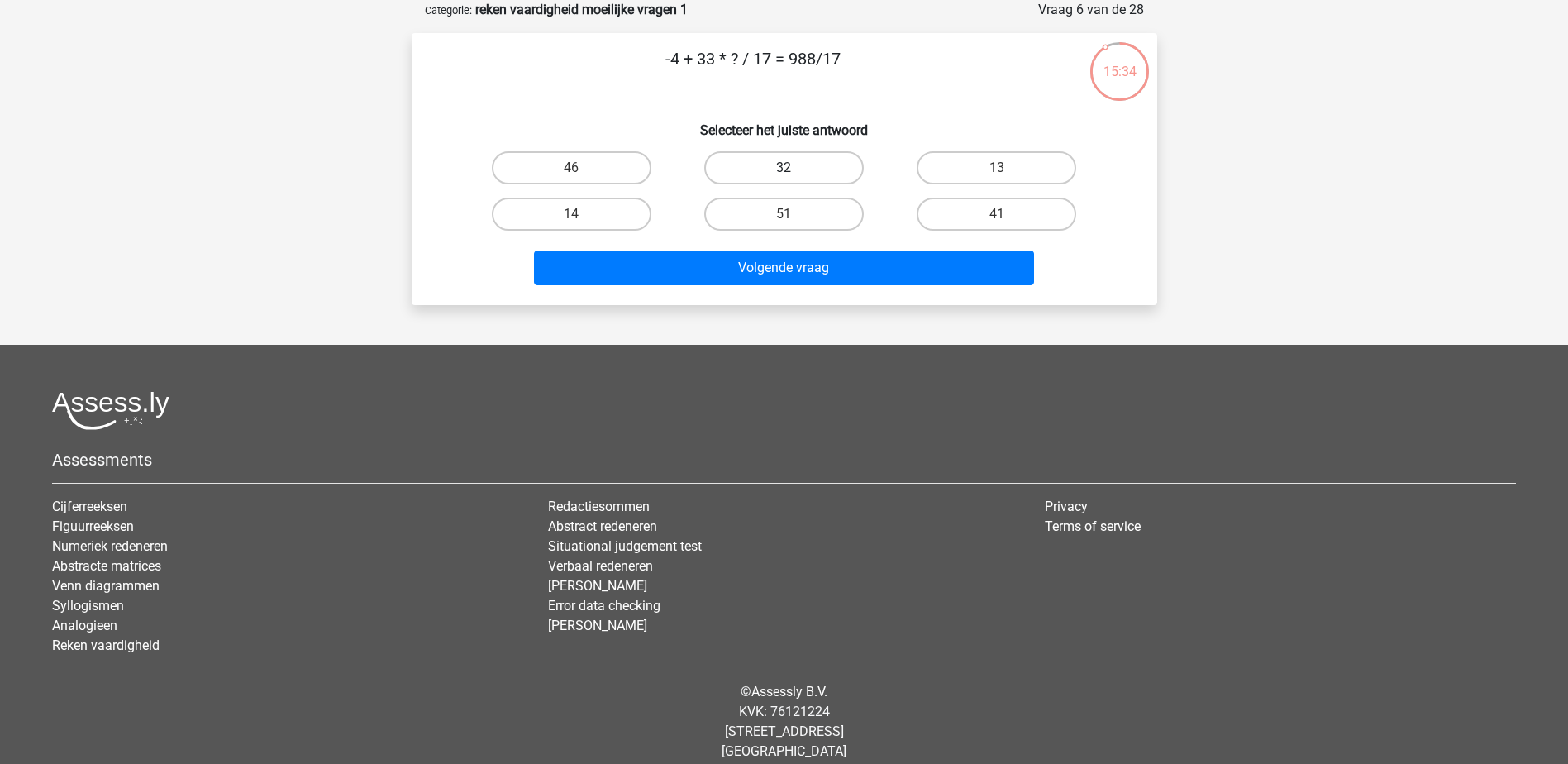
radio input "true"
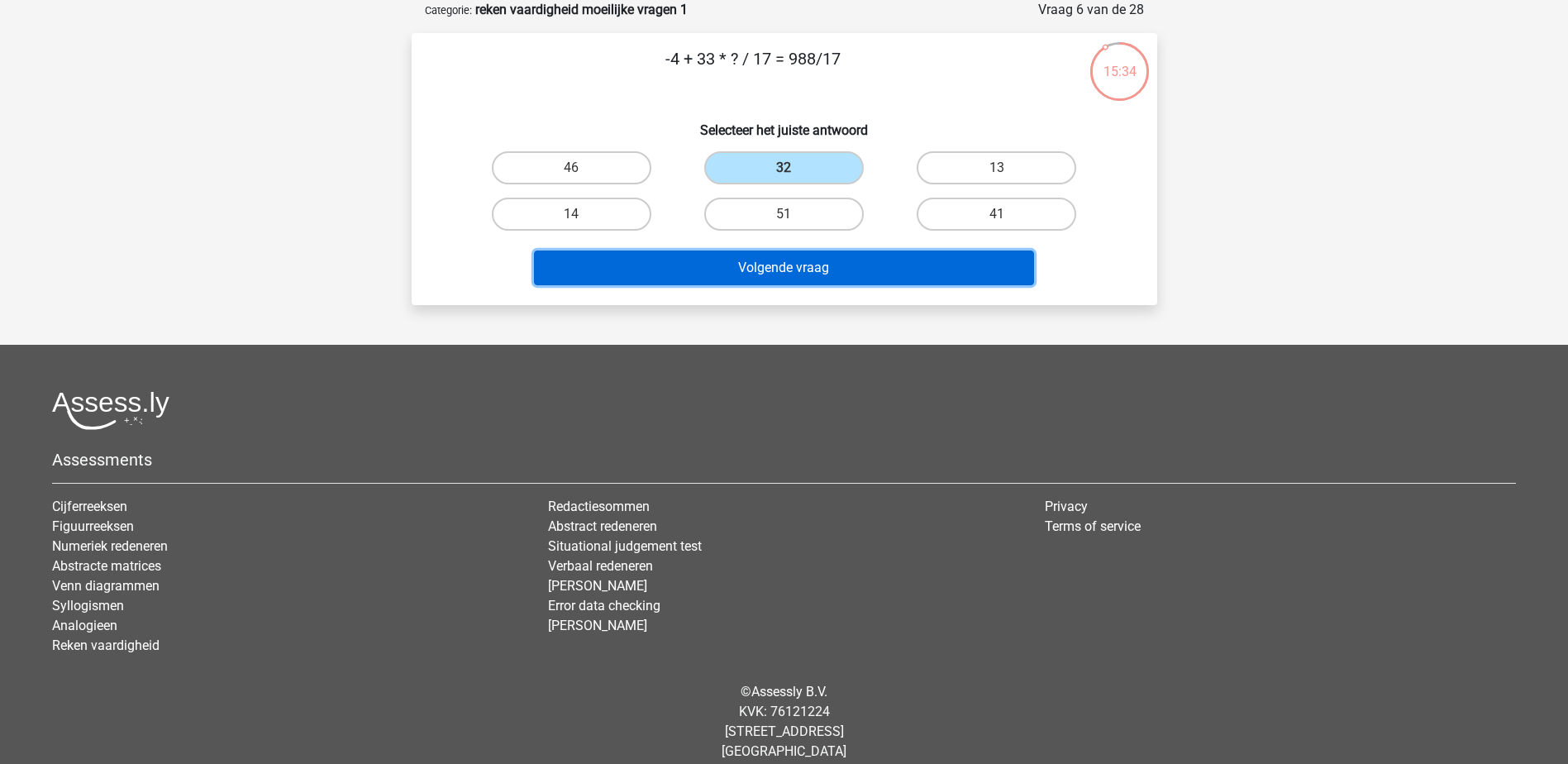
click at [879, 266] on button "Volgende vraag" at bounding box center [784, 267] width 500 height 35
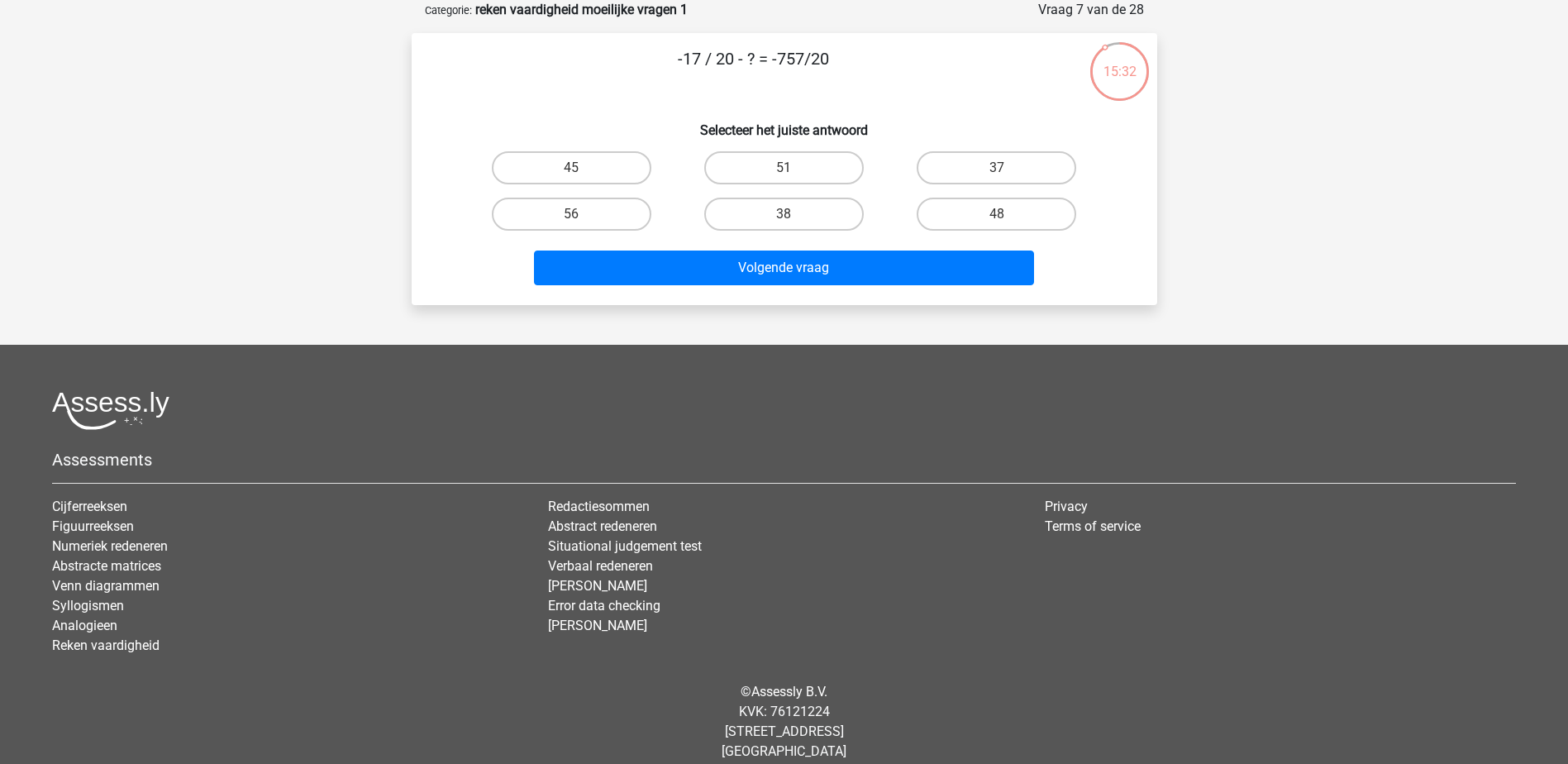
drag, startPoint x: 622, startPoint y: 77, endPoint x: 546, endPoint y: 91, distance: 77.3
click at [546, 91] on p "-17 / 20 - ? = -757/20" at bounding box center [753, 71] width 631 height 50
copy p "-17 / 20 - ? = -757/20"
click at [1006, 171] on input "37" at bounding box center [1002, 173] width 11 height 11
radio input "true"
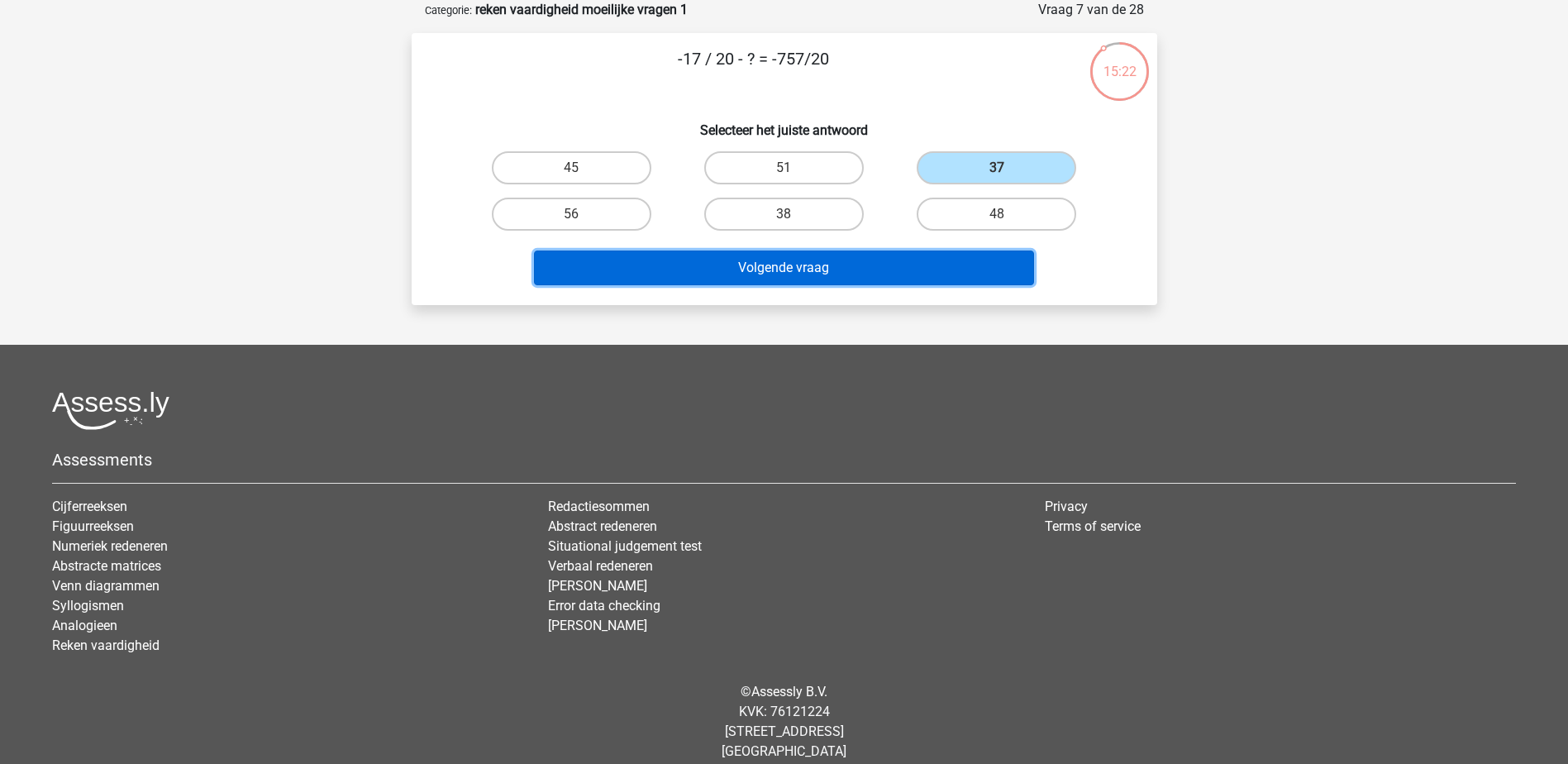
click at [954, 261] on button "Volgende vraag" at bounding box center [784, 267] width 500 height 35
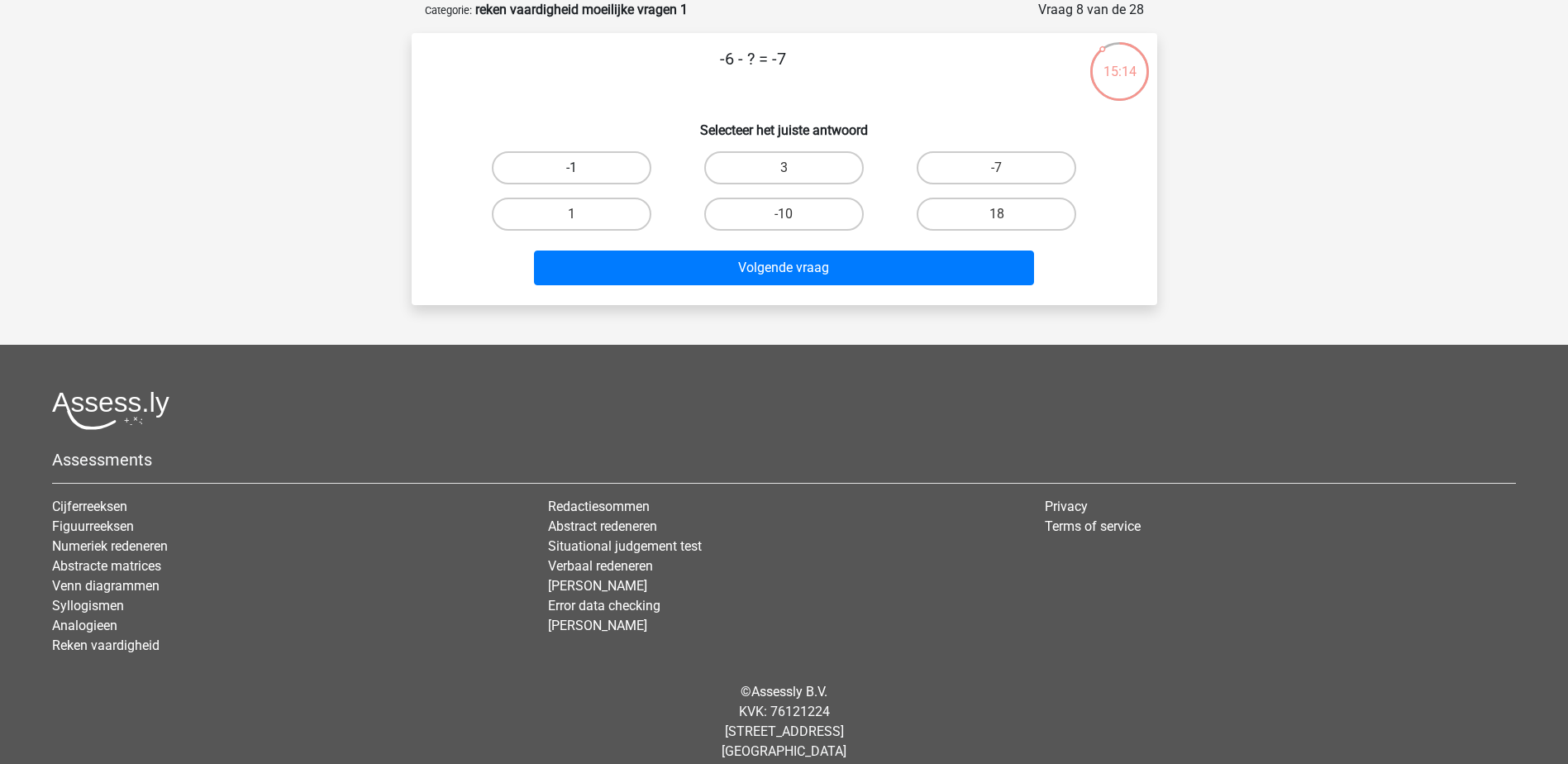
click at [588, 166] on label "-1" at bounding box center [571, 168] width 159 height 33
click at [582, 168] on input "-1" at bounding box center [576, 173] width 11 height 11
radio input "true"
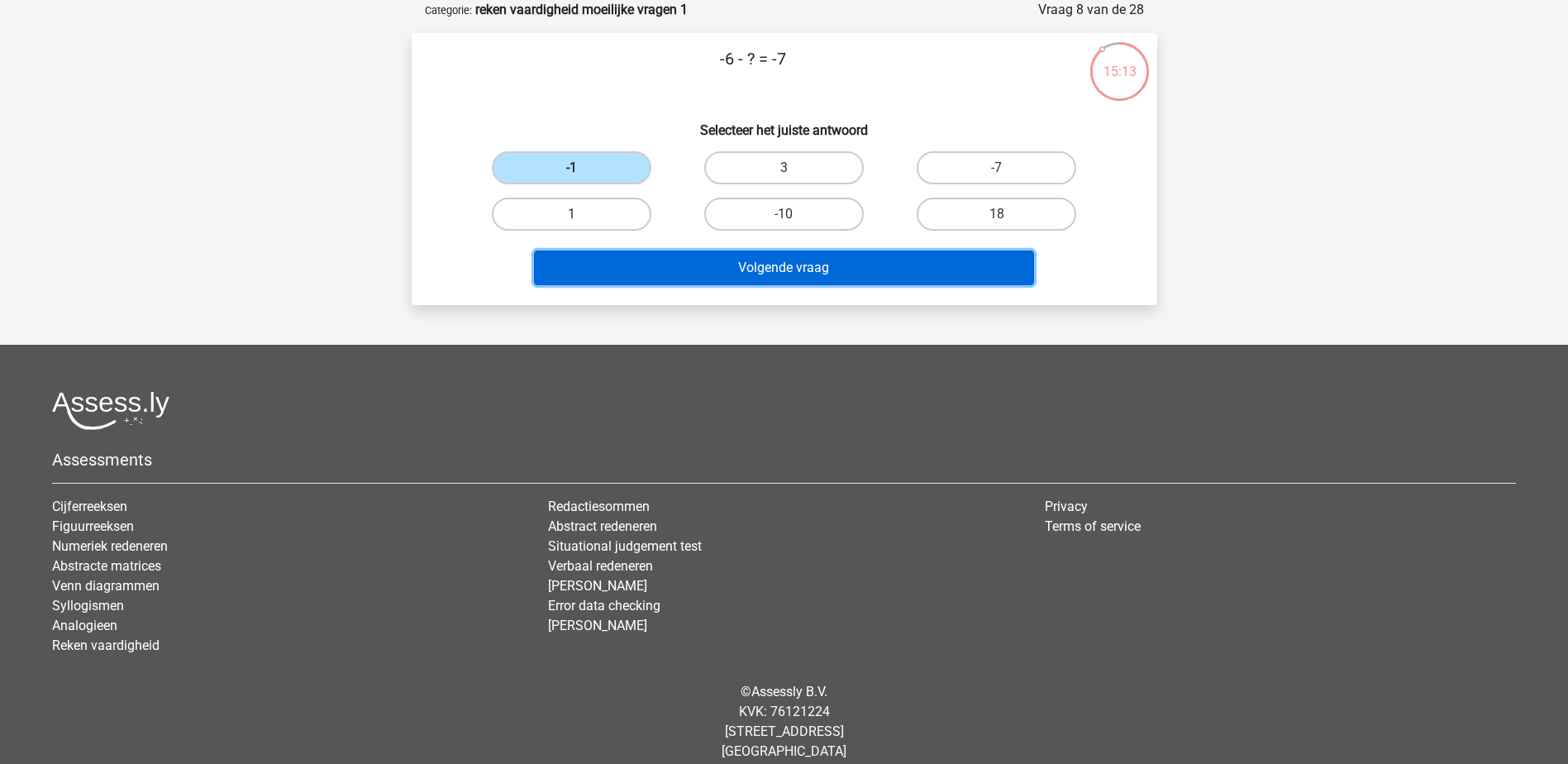
click at [822, 265] on button "Volgende vraag" at bounding box center [784, 267] width 500 height 35
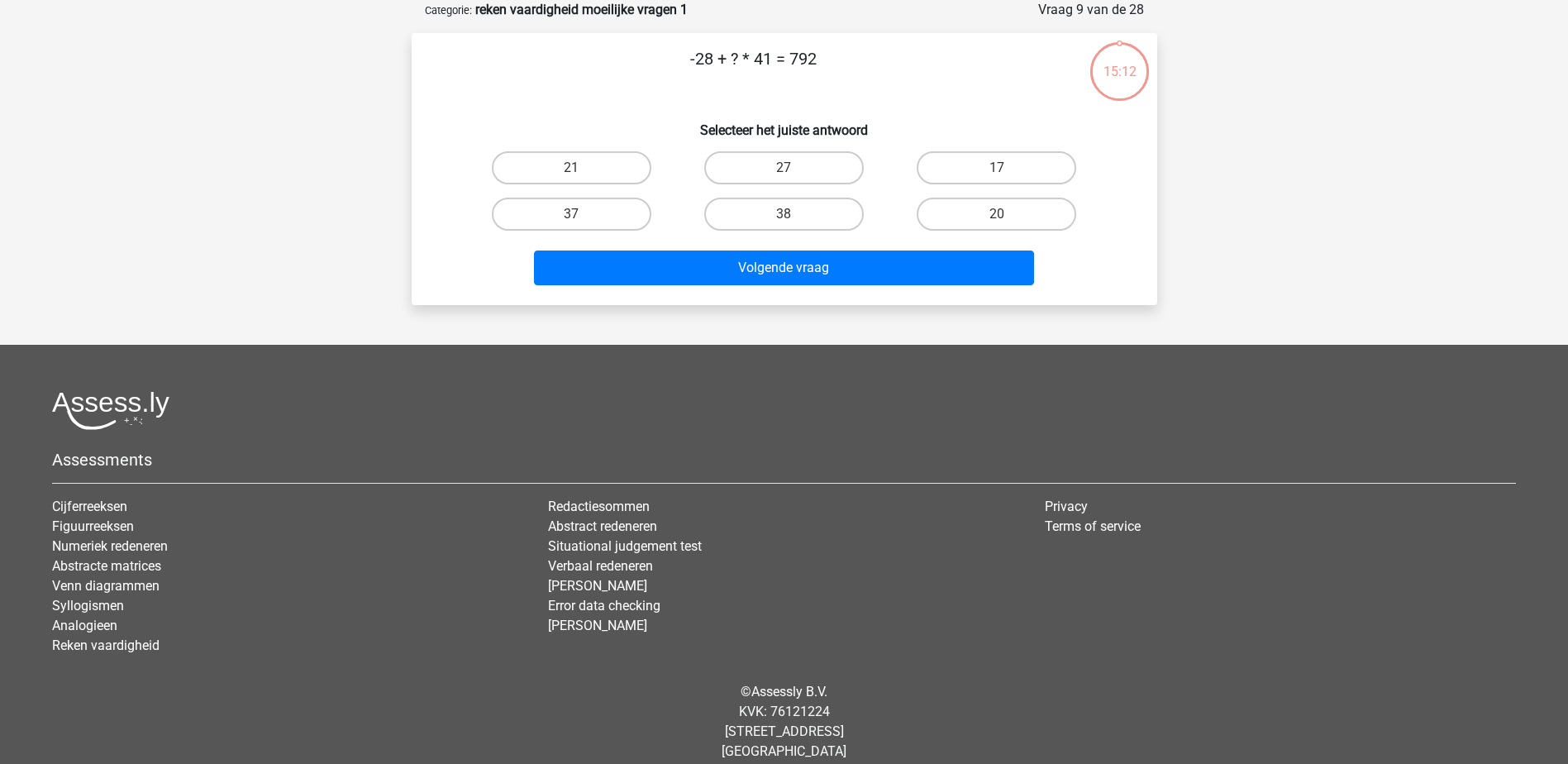
drag, startPoint x: 842, startPoint y: 62, endPoint x: 596, endPoint y: 93, distance: 247.9
click at [596, 93] on p "-28 + ? * 41 = 792" at bounding box center [753, 71] width 631 height 50
copy p "-28 + ? * 41 = 792"
click at [967, 207] on label "20" at bounding box center [996, 214] width 159 height 33
click at [997, 214] on input "20" at bounding box center [1002, 219] width 11 height 11
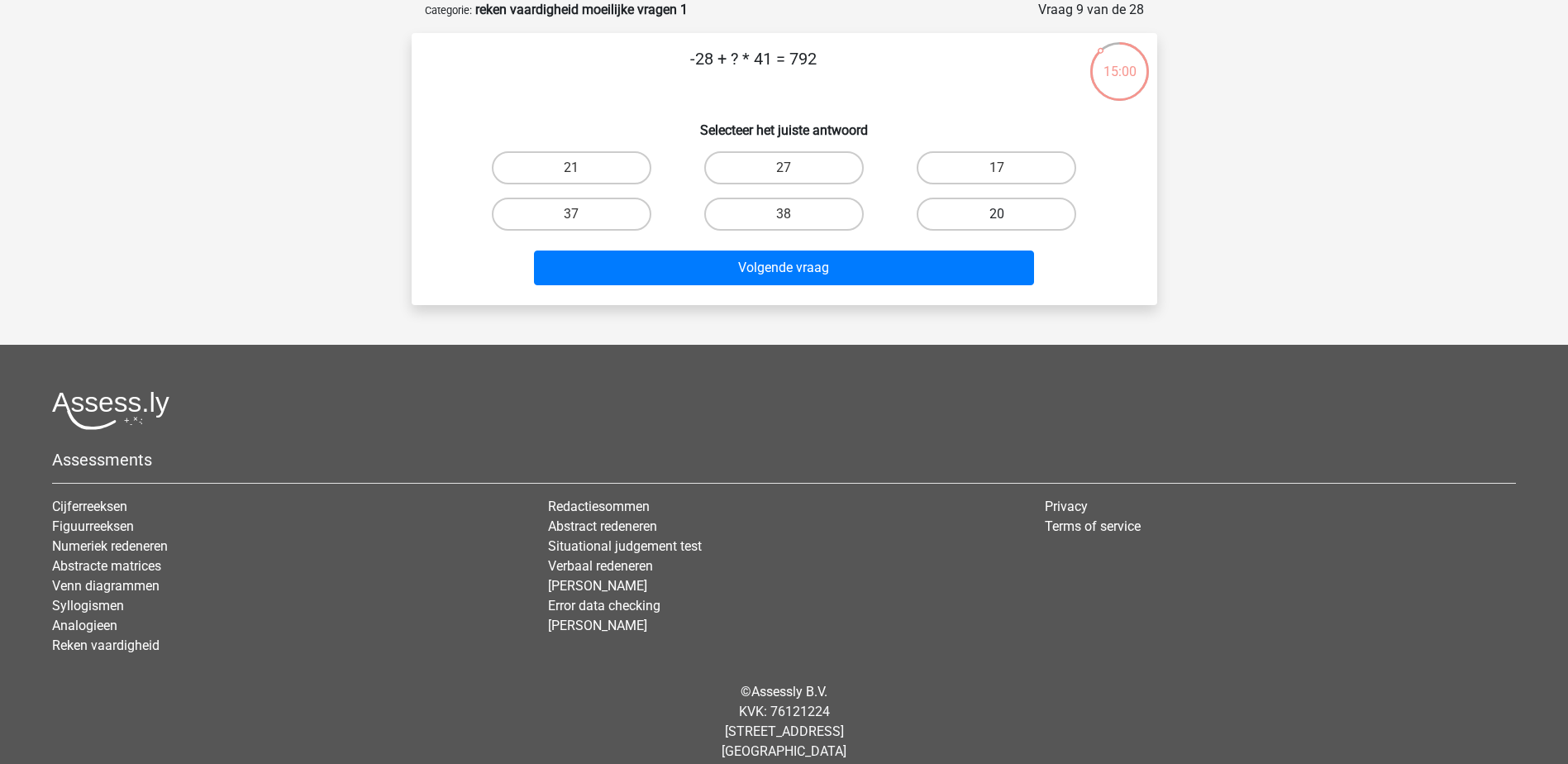
radio input "true"
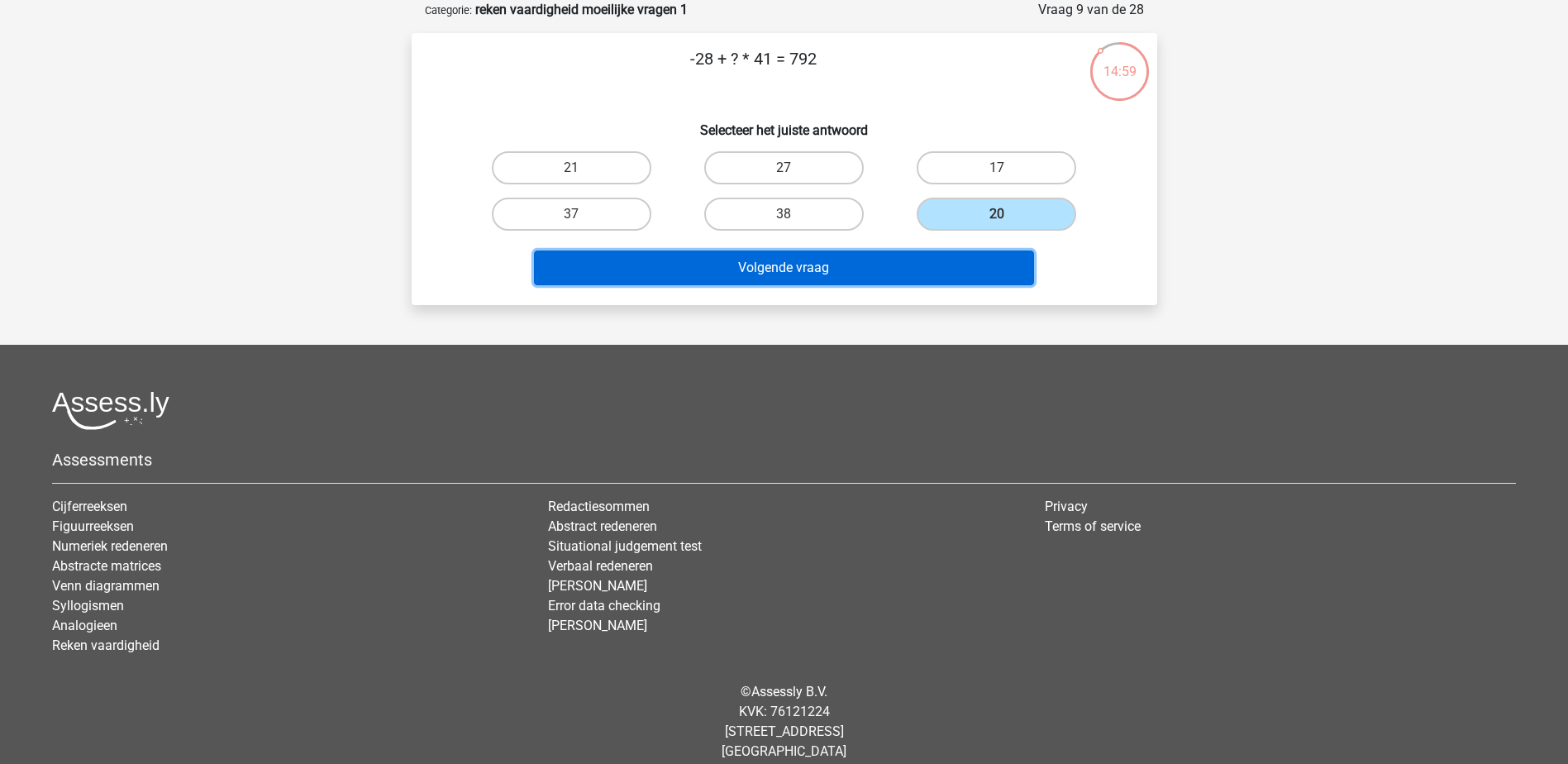
click at [927, 278] on button "Volgende vraag" at bounding box center [784, 267] width 500 height 35
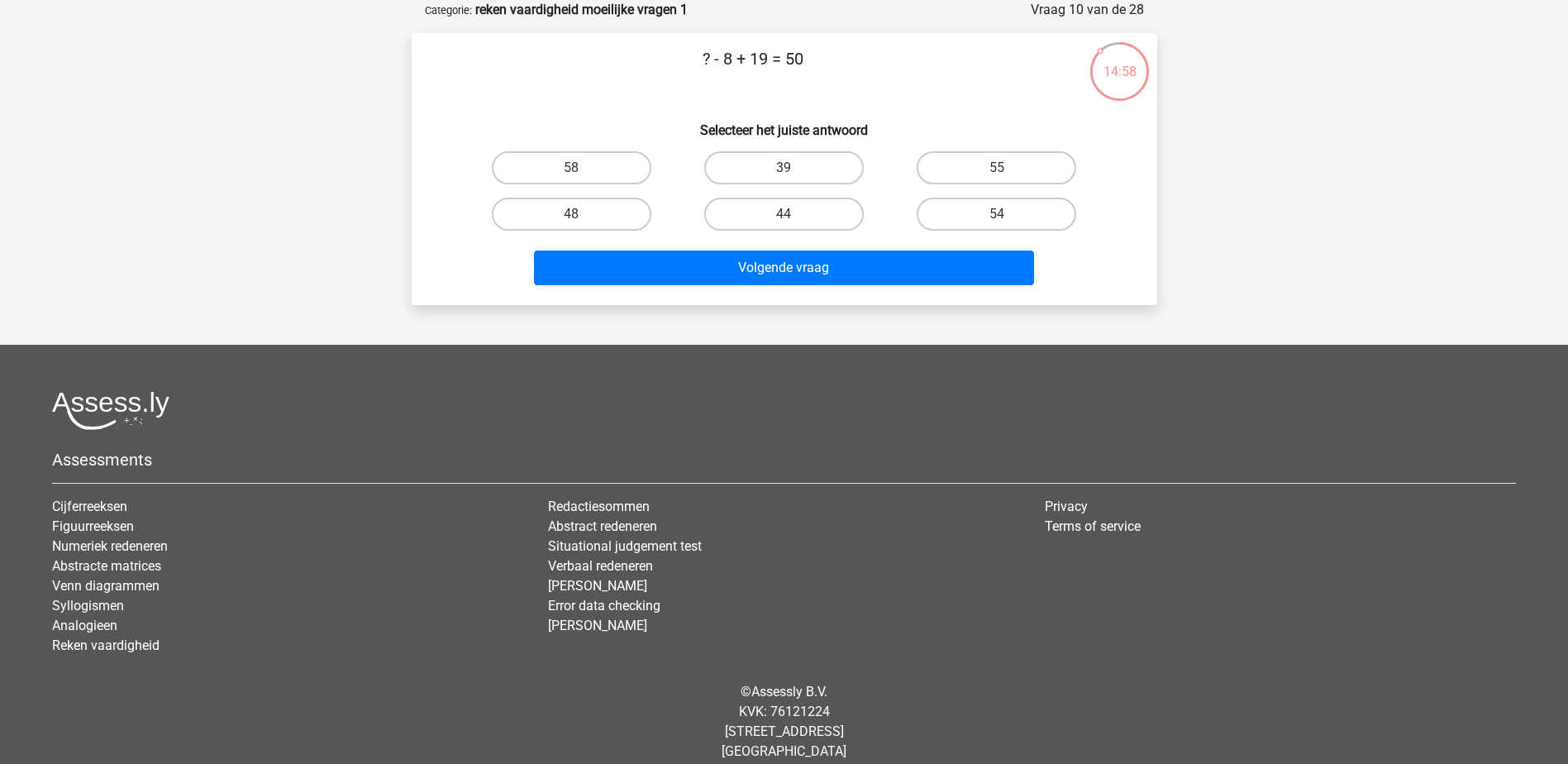
drag, startPoint x: 846, startPoint y: 53, endPoint x: 547, endPoint y: 50, distance: 299.0
click at [547, 50] on p "? - 8 + 19 = 50" at bounding box center [753, 71] width 631 height 50
copy p "? - 8 + 19 = 50"
click at [796, 160] on label "39" at bounding box center [784, 168] width 159 height 33
click at [795, 168] on input "39" at bounding box center [788, 173] width 11 height 11
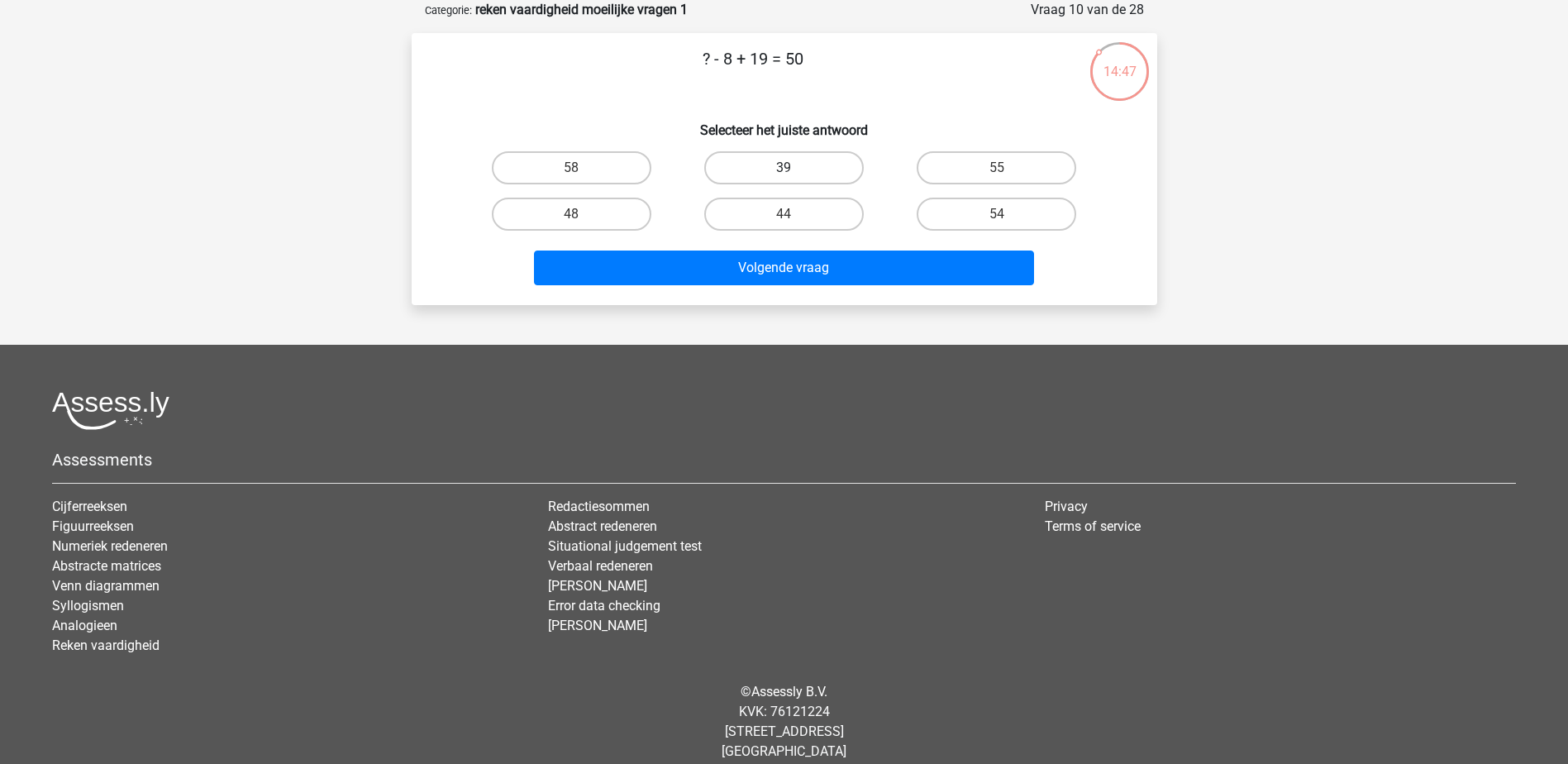
radio input "true"
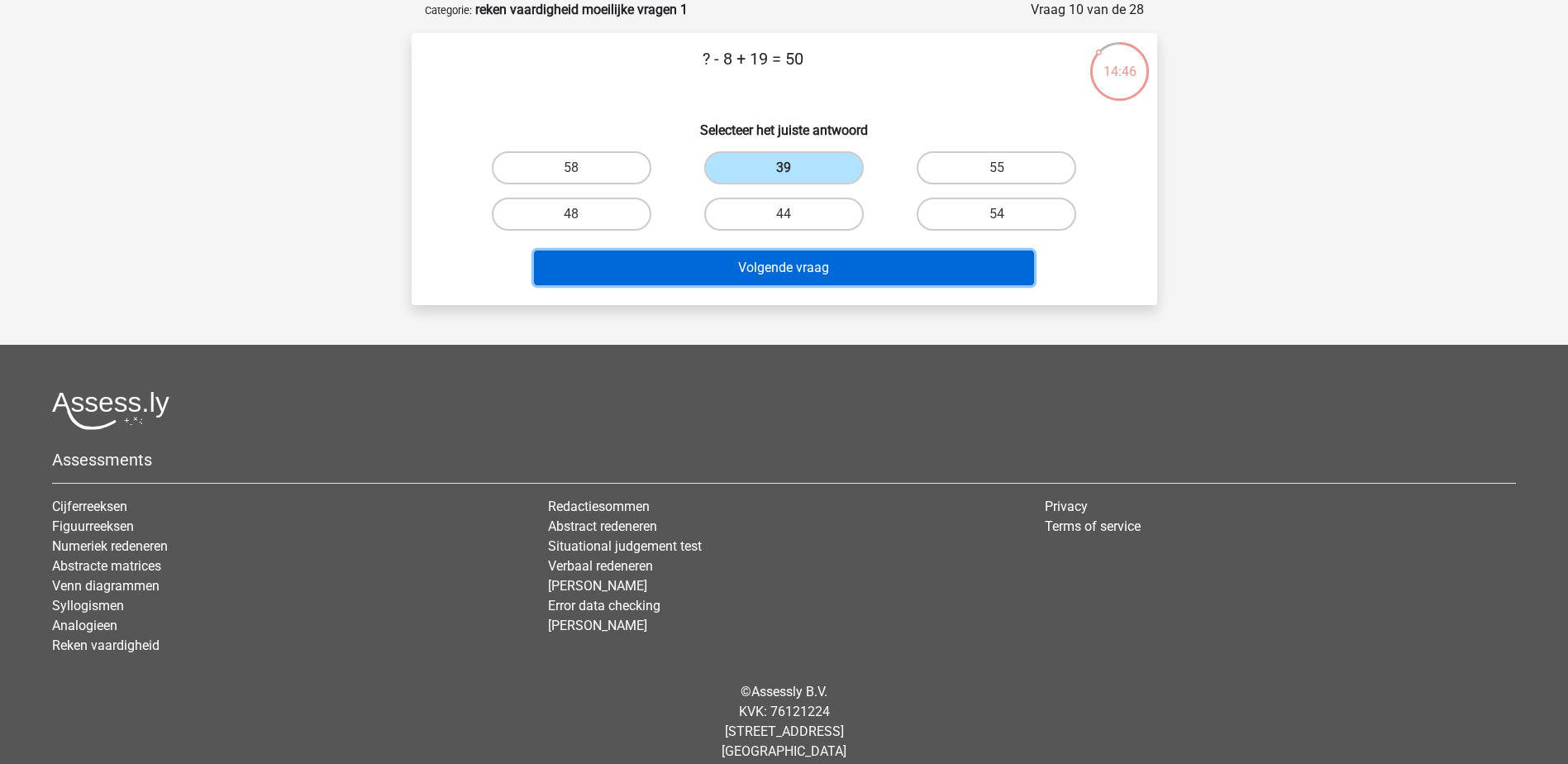
click at [876, 261] on button "Volgende vraag" at bounding box center [784, 267] width 500 height 35
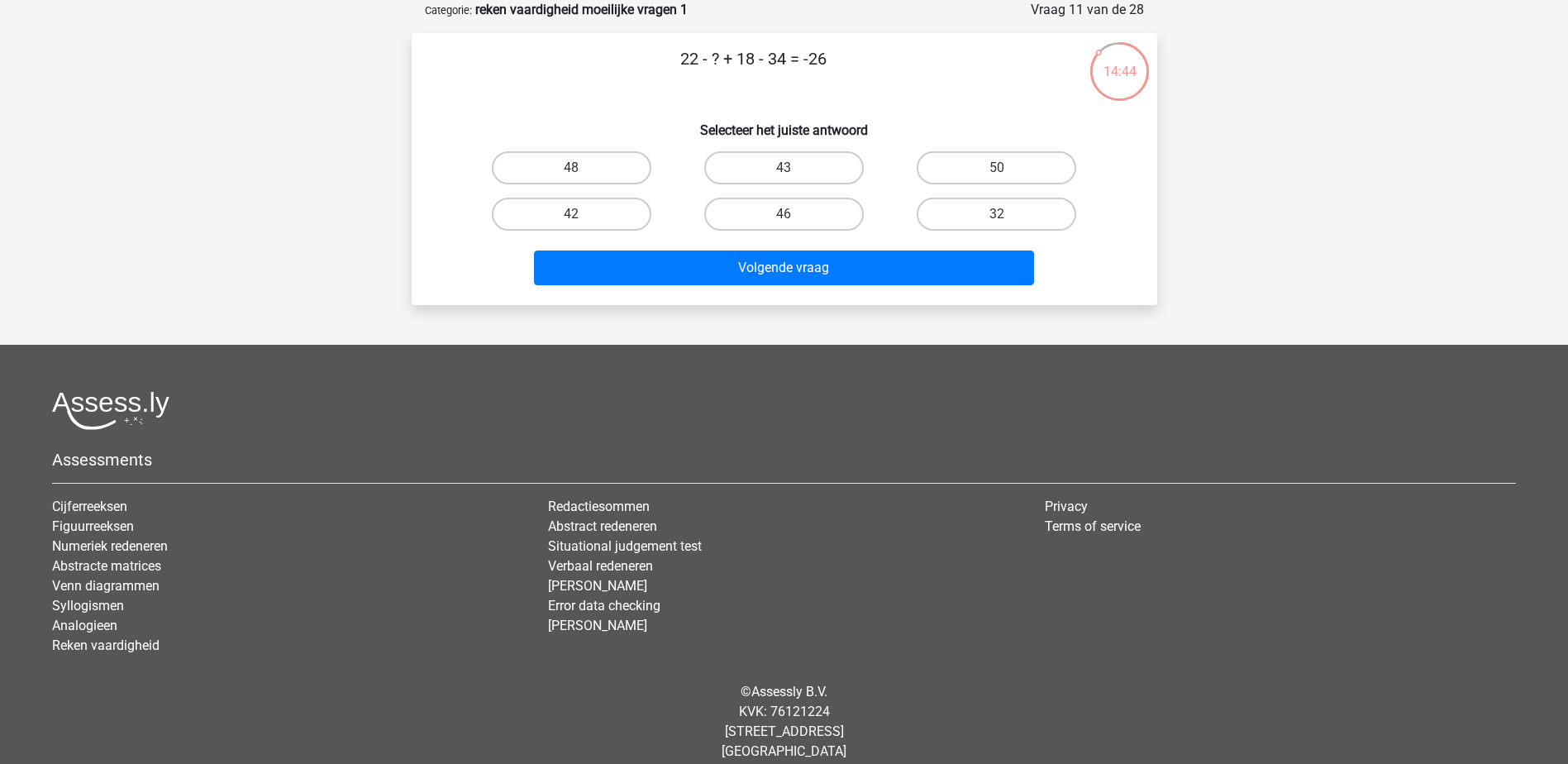
drag, startPoint x: 862, startPoint y: 67, endPoint x: 537, endPoint y: 88, distance: 325.7
click at [537, 88] on p "22 - ? + 18 - 34 = -26" at bounding box center [753, 71] width 631 height 50
copy p "22 - ? + 18 - 34 = -26"
click at [996, 208] on label "32" at bounding box center [996, 214] width 159 height 33
click at [997, 214] on input "32" at bounding box center [1002, 219] width 11 height 11
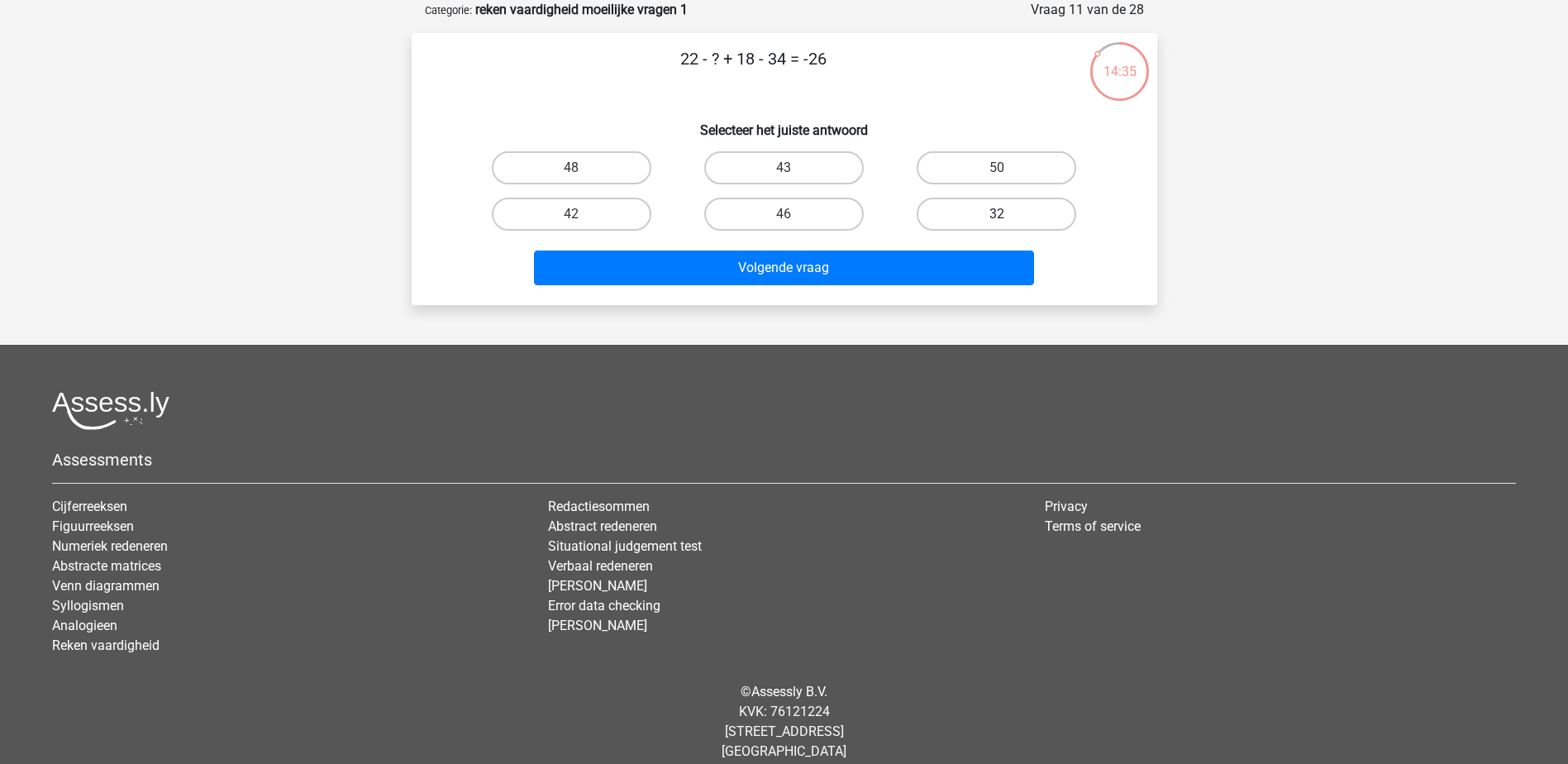
radio input "true"
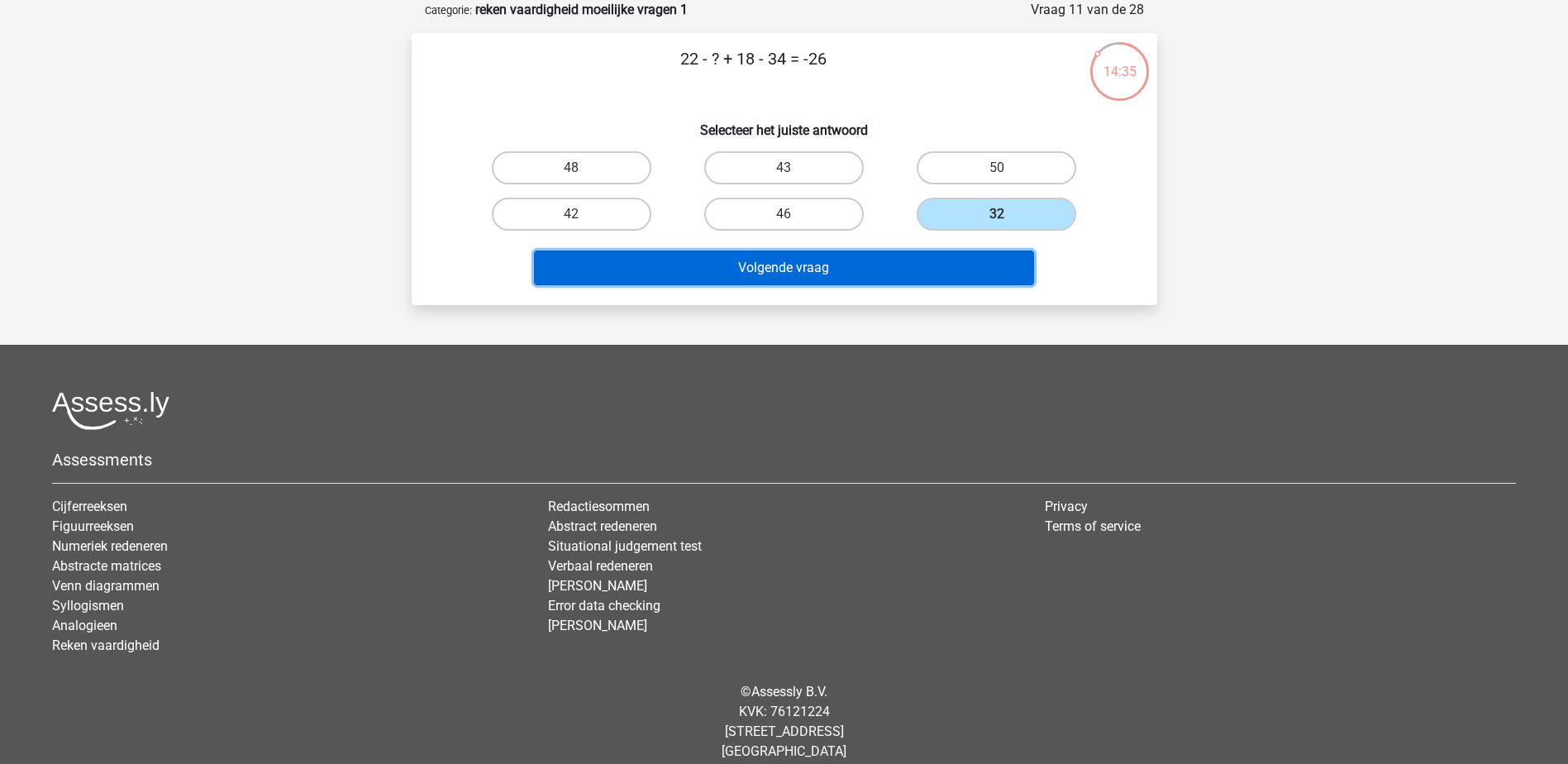
click at [957, 258] on button "Volgende vraag" at bounding box center [784, 267] width 500 height 35
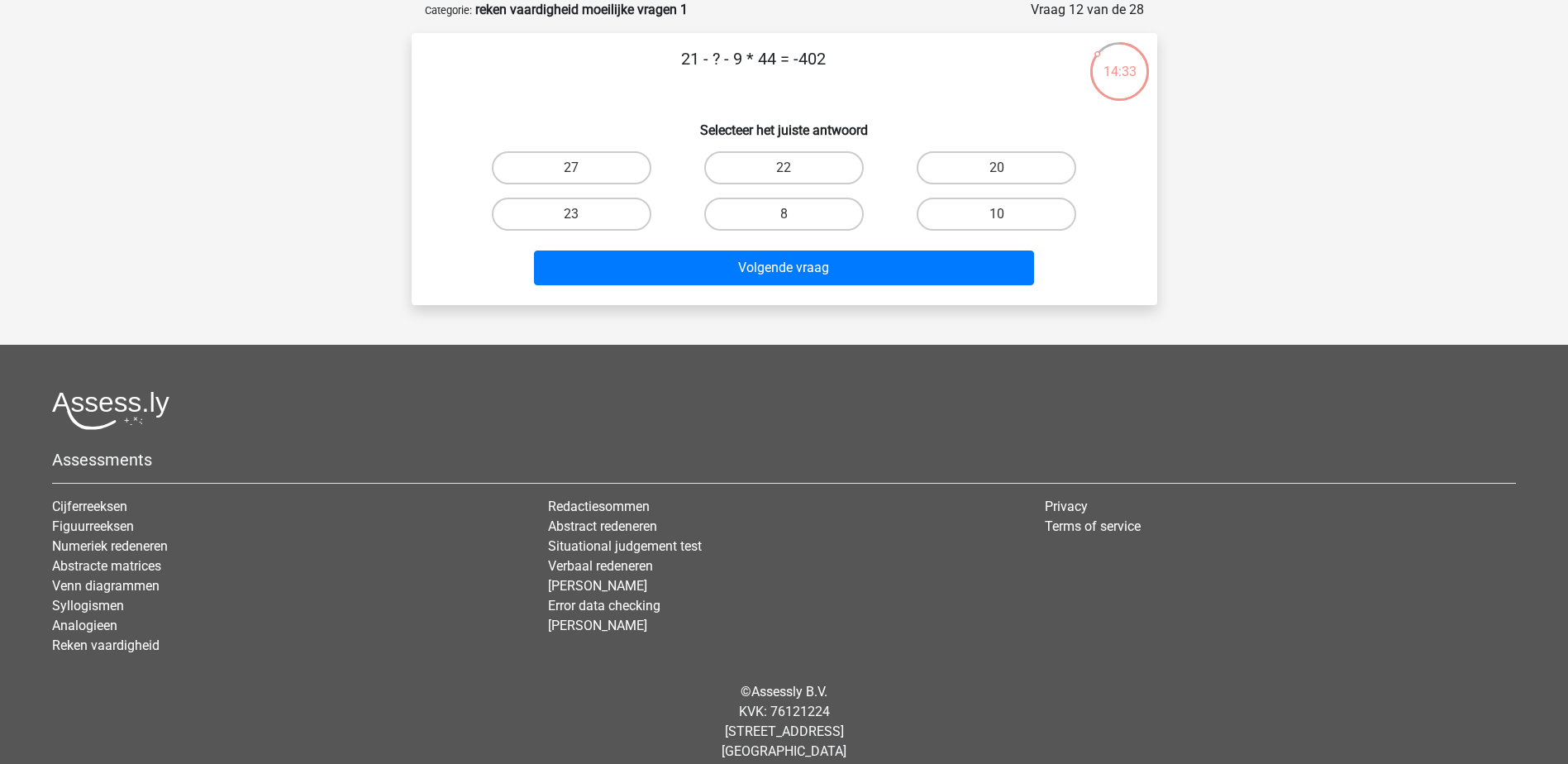
drag, startPoint x: 749, startPoint y: 63, endPoint x: 590, endPoint y: 78, distance: 159.7
click at [590, 78] on p "21 - ? - 9 * 44 = -402" at bounding box center [753, 71] width 631 height 50
copy p "21 - ? - 9 * 44 = -402"
click at [595, 175] on label "27" at bounding box center [571, 168] width 159 height 33
click at [582, 175] on input "27" at bounding box center [576, 173] width 11 height 11
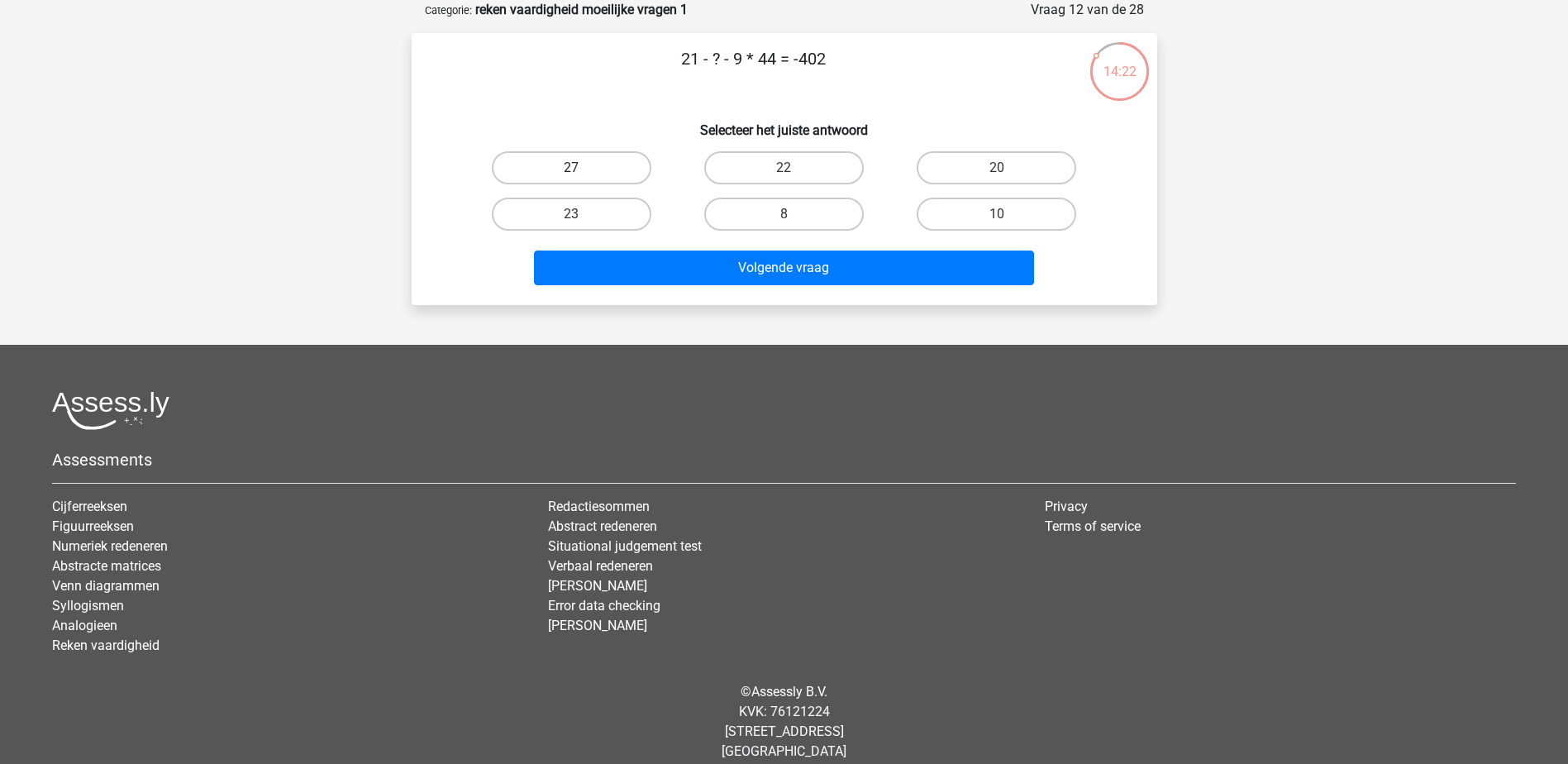
radio input "true"
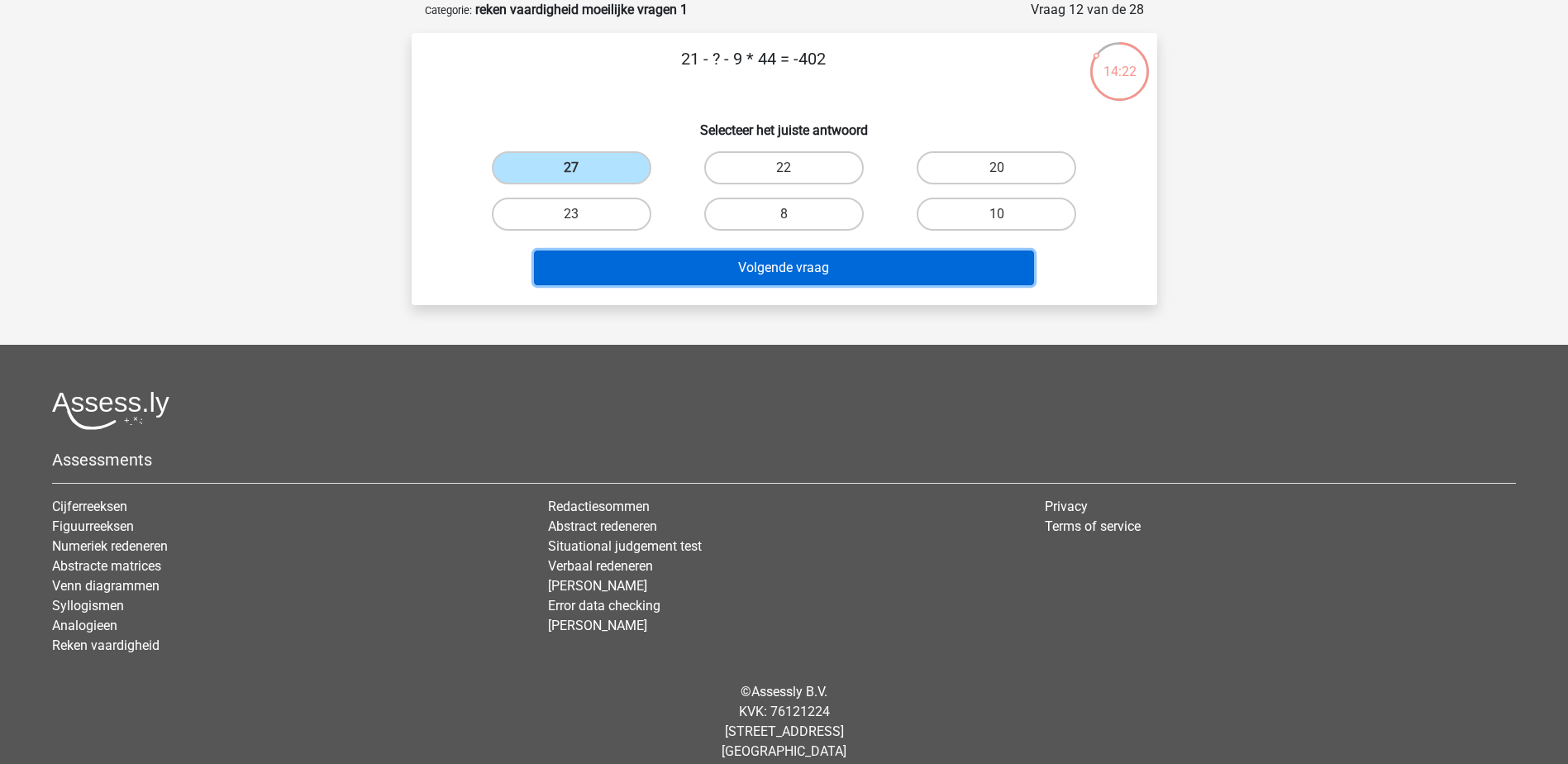
click at [729, 260] on button "Volgende vraag" at bounding box center [784, 267] width 500 height 35
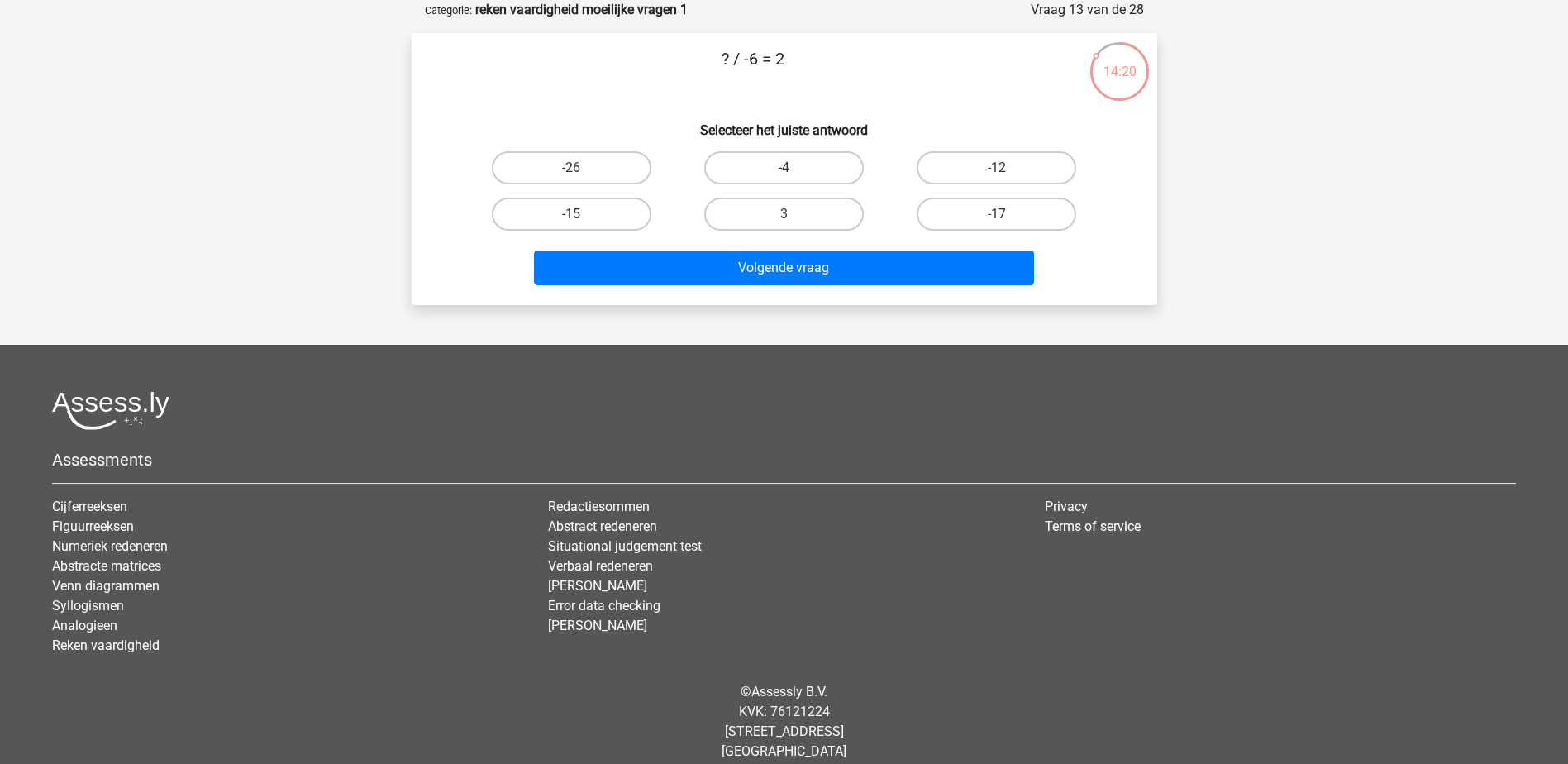
drag, startPoint x: 812, startPoint y: 60, endPoint x: 602, endPoint y: 60, distance: 210.0
click at [602, 60] on p "? / -6 = 2" at bounding box center [753, 71] width 631 height 50
click at [986, 168] on label "-12" at bounding box center [996, 168] width 159 height 33
click at [997, 168] on input "-12" at bounding box center [1002, 173] width 11 height 11
radio input "true"
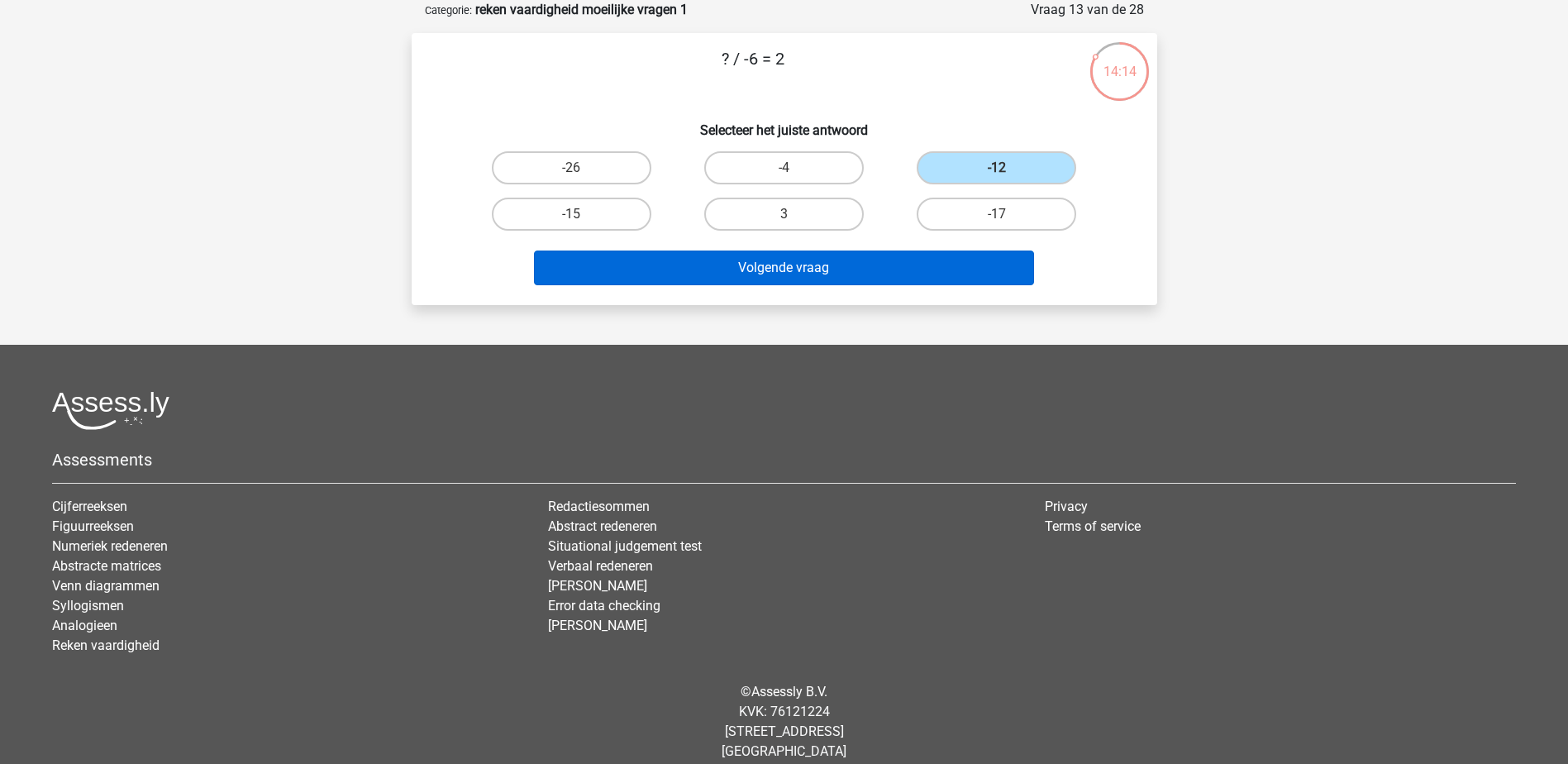
drag, startPoint x: 933, startPoint y: 298, endPoint x: 935, endPoint y: 278, distance: 20.1
click at [934, 294] on div "? / -6 = 2 Selecteer het juiste antwoord -26 -4 -12 -15" at bounding box center [784, 169] width 746 height 272
click at [935, 273] on button "Volgende vraag" at bounding box center [784, 267] width 500 height 35
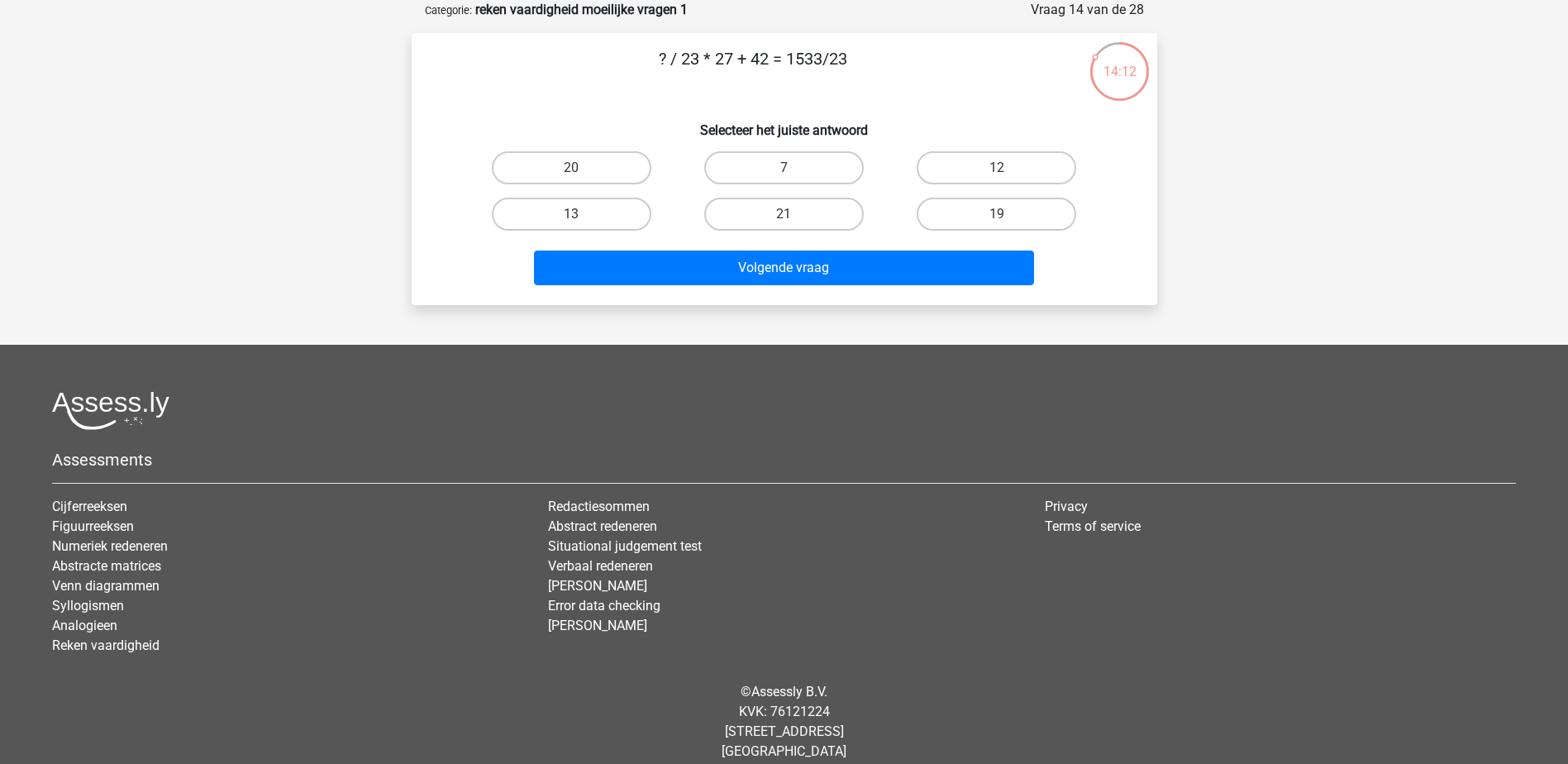
drag, startPoint x: 944, startPoint y: 87, endPoint x: 552, endPoint y: 66, distance: 392.6
click at [552, 66] on p "? / 23 * 27 + 42 = 1533/23" at bounding box center [753, 71] width 631 height 50
click at [788, 206] on label "21" at bounding box center [784, 214] width 159 height 33
click at [788, 214] on input "21" at bounding box center [788, 219] width 11 height 11
radio input "true"
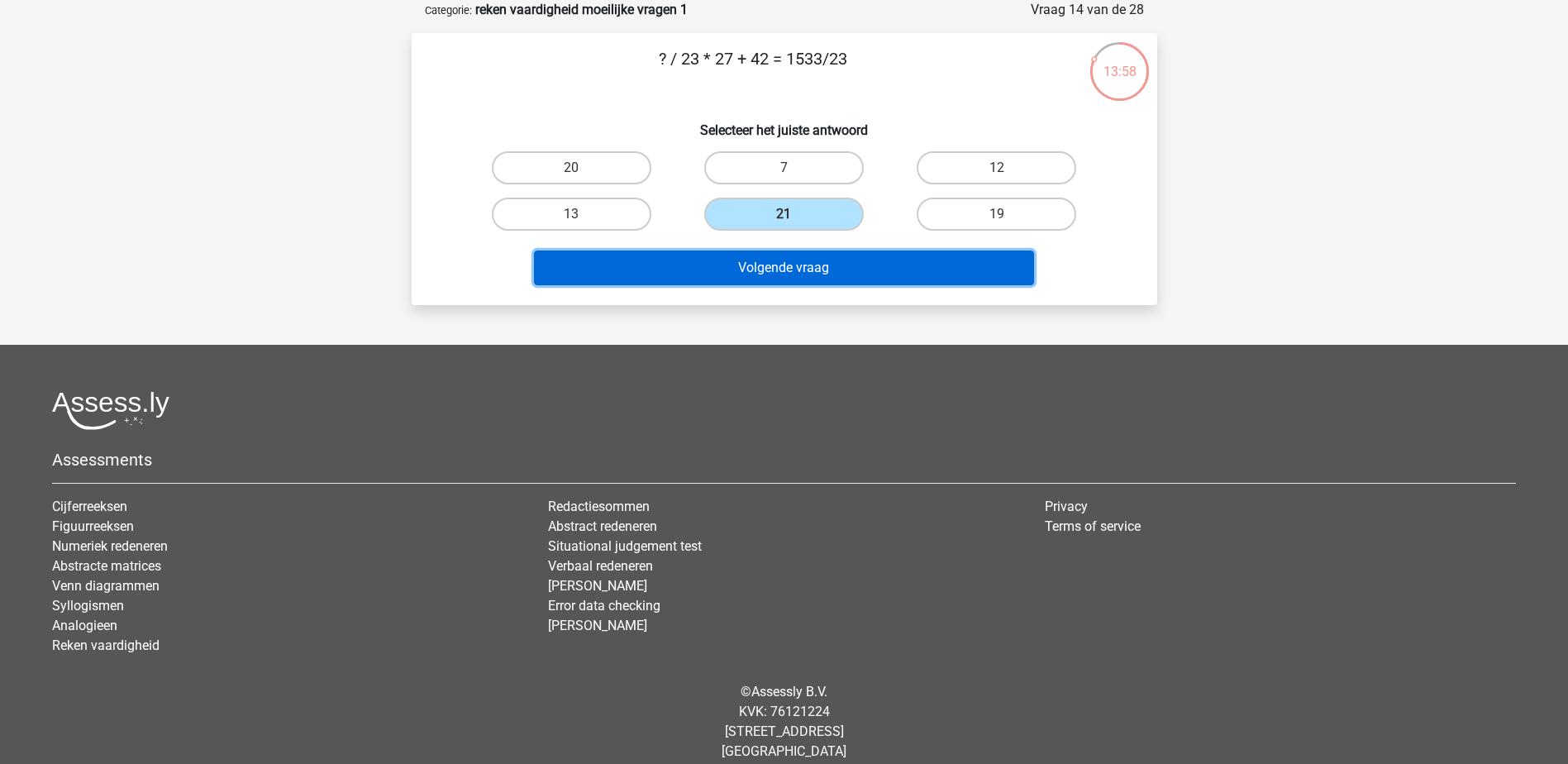
click at [820, 262] on button "Volgende vraag" at bounding box center [784, 267] width 500 height 35
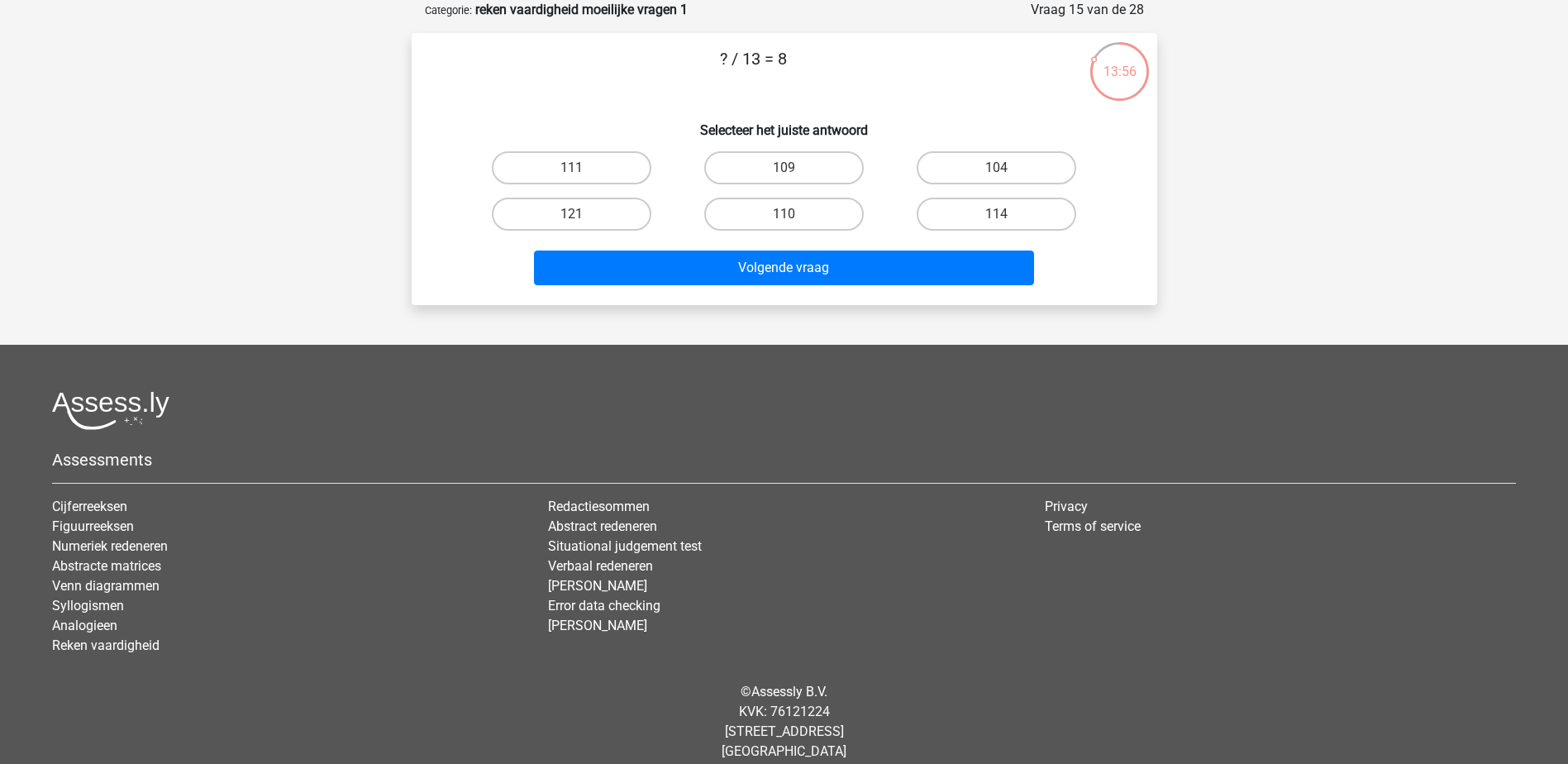
drag, startPoint x: 813, startPoint y: 64, endPoint x: 646, endPoint y: 72, distance: 167.2
click at [646, 72] on p "? / 13 = 8" at bounding box center [753, 71] width 631 height 50
click at [976, 164] on label "104" at bounding box center [996, 168] width 159 height 33
click at [997, 168] on input "104" at bounding box center [1002, 173] width 11 height 11
radio input "true"
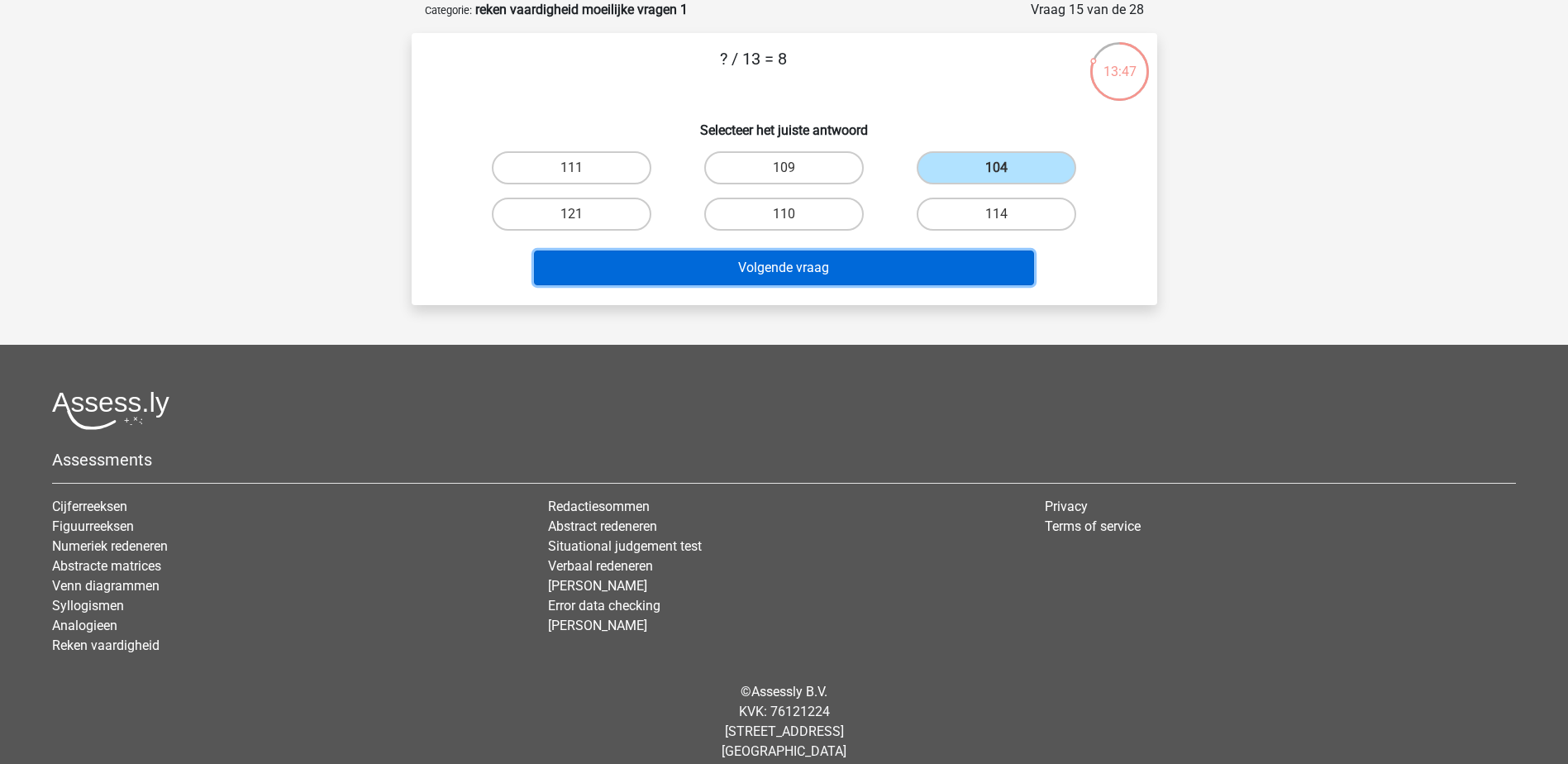
click at [934, 267] on button "Volgende vraag" at bounding box center [784, 267] width 500 height 35
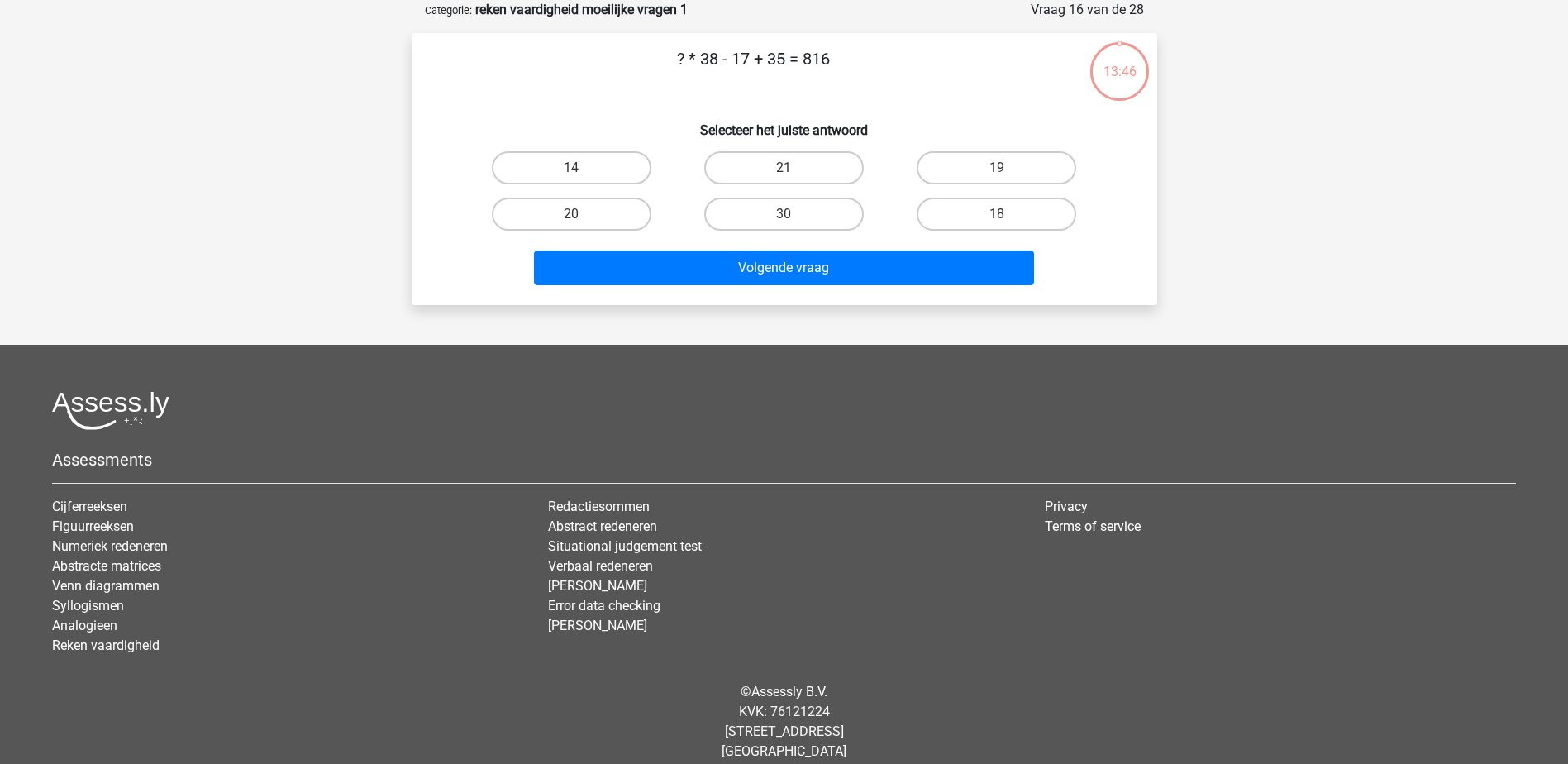
drag, startPoint x: 900, startPoint y: 68, endPoint x: 490, endPoint y: 83, distance: 410.3
click at [490, 83] on p "? * 38 - 17 + 35 = 816" at bounding box center [753, 71] width 631 height 50
click at [767, 155] on label "21" at bounding box center [784, 168] width 159 height 33
click at [783, 168] on input "21" at bounding box center [788, 173] width 11 height 11
radio input "true"
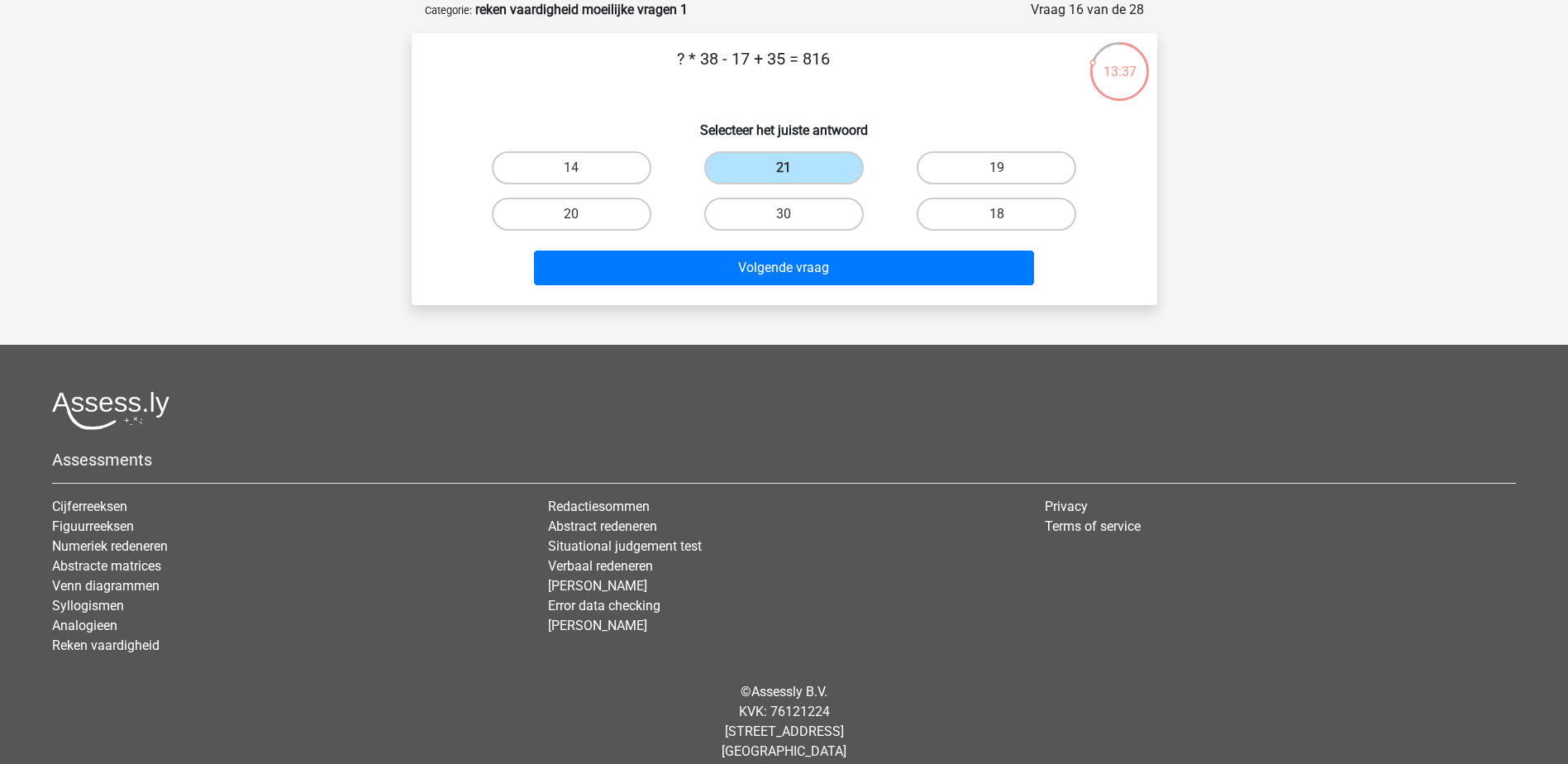
click at [807, 286] on div "Volgende vraag" at bounding box center [784, 270] width 638 height 41
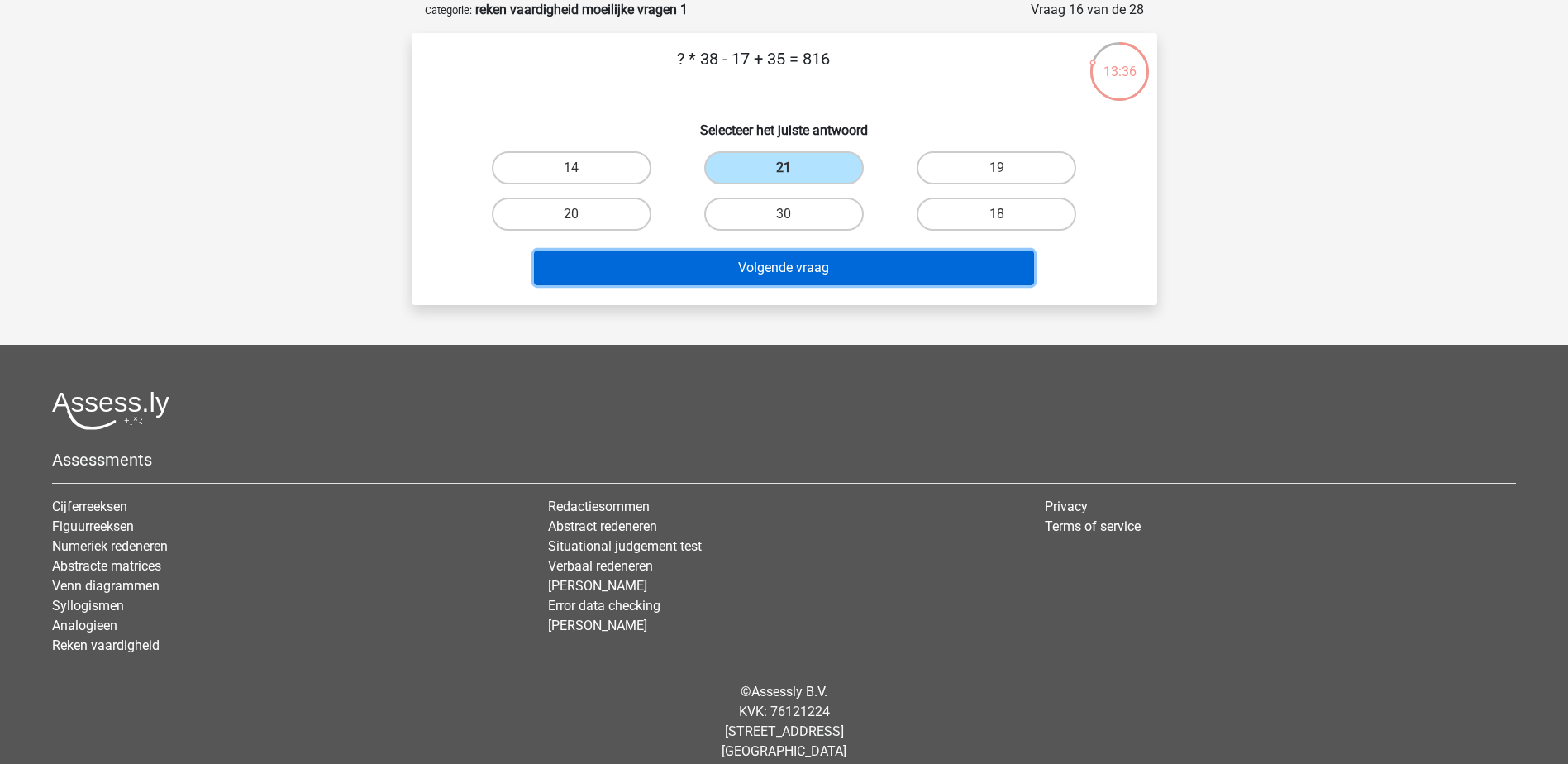
click at [813, 268] on button "Volgende vraag" at bounding box center [784, 267] width 500 height 35
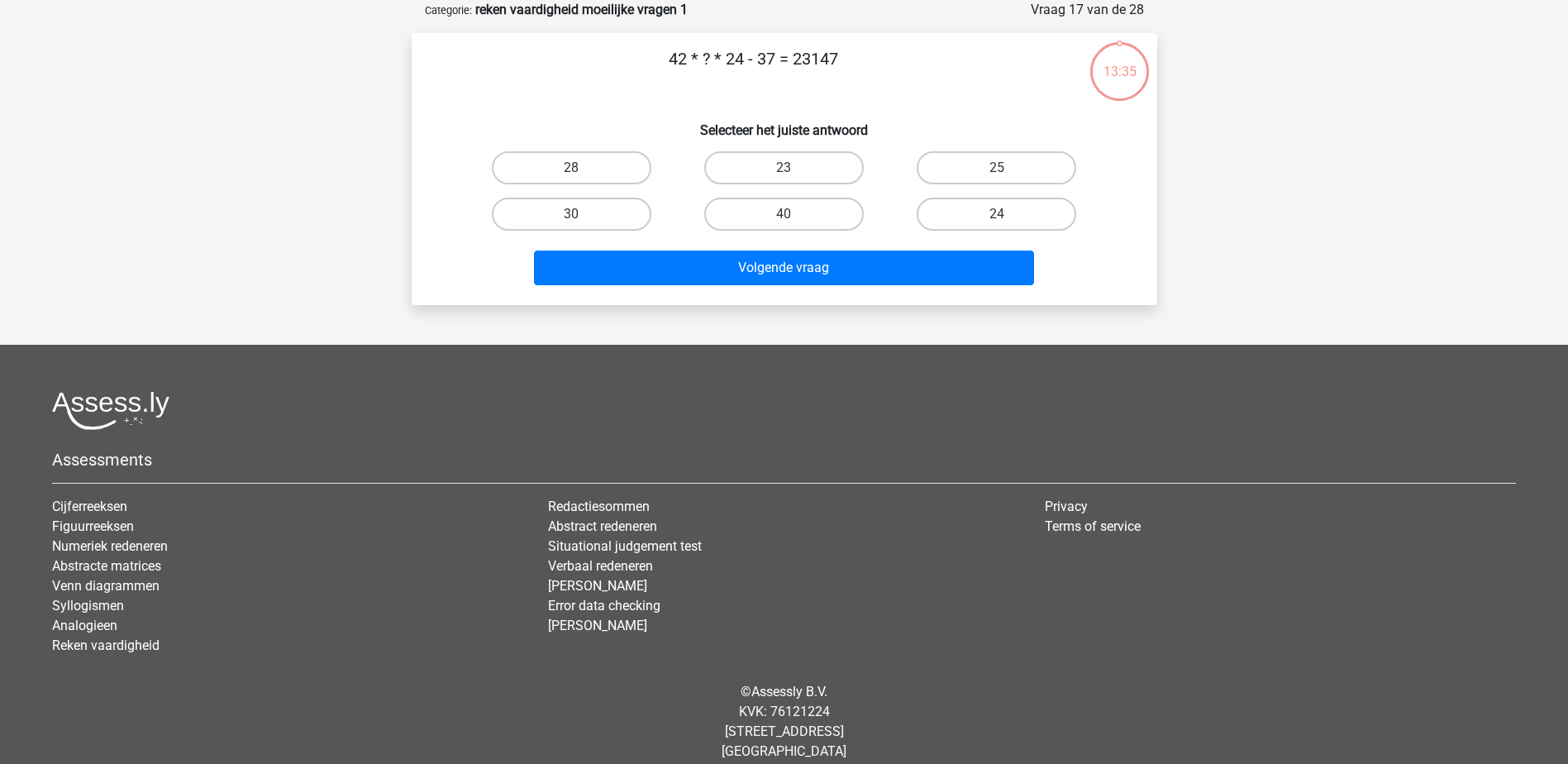
drag, startPoint x: 842, startPoint y: 63, endPoint x: 447, endPoint y: 47, distance: 395.3
click at [447, 47] on p "42 * ? * 24 - 37 = 23147" at bounding box center [753, 71] width 631 height 50
click at [802, 160] on label "23" at bounding box center [784, 168] width 159 height 33
click at [795, 168] on input "23" at bounding box center [788, 173] width 11 height 11
radio input "true"
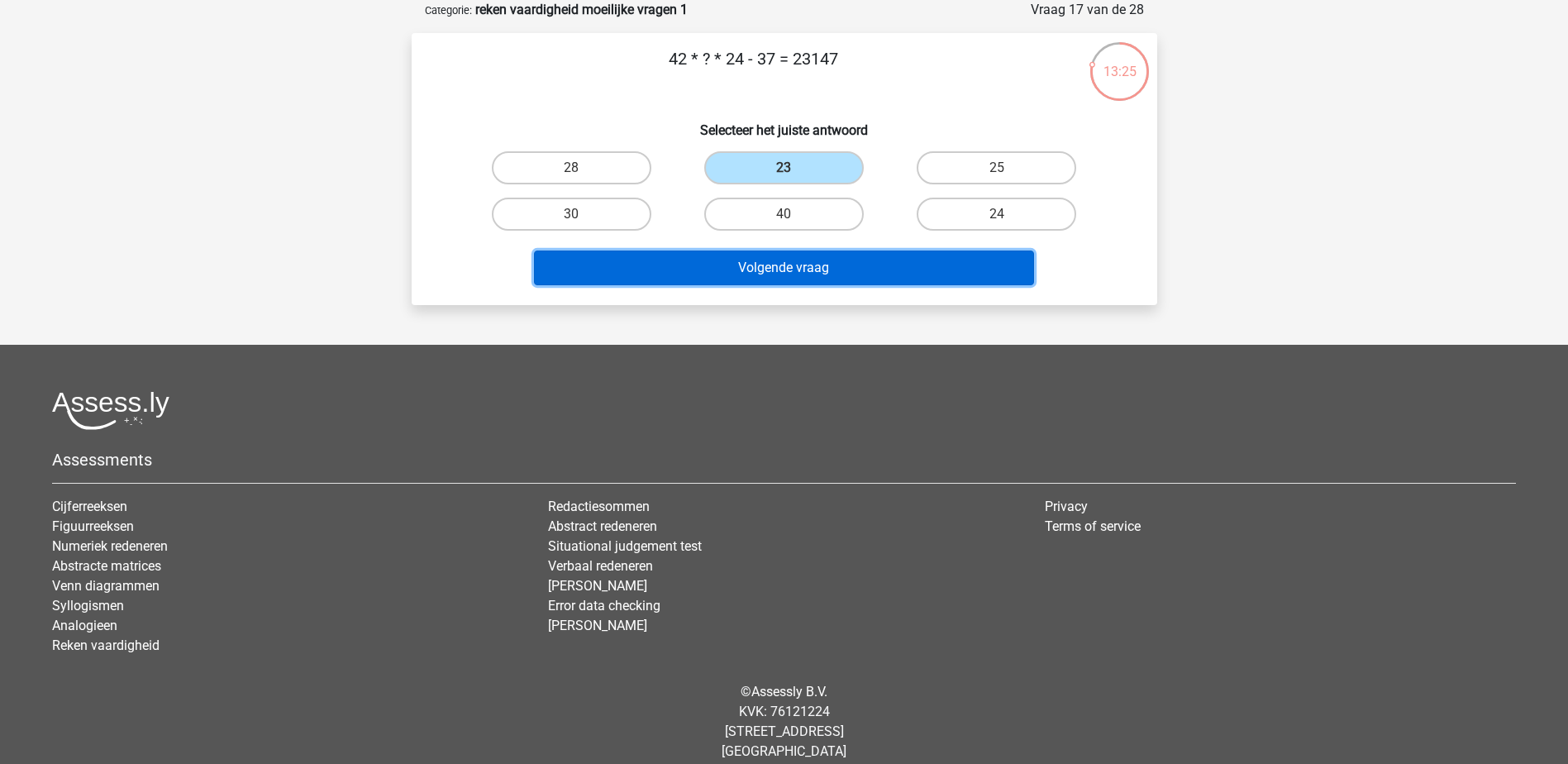
click at [873, 266] on button "Volgende vraag" at bounding box center [784, 267] width 500 height 35
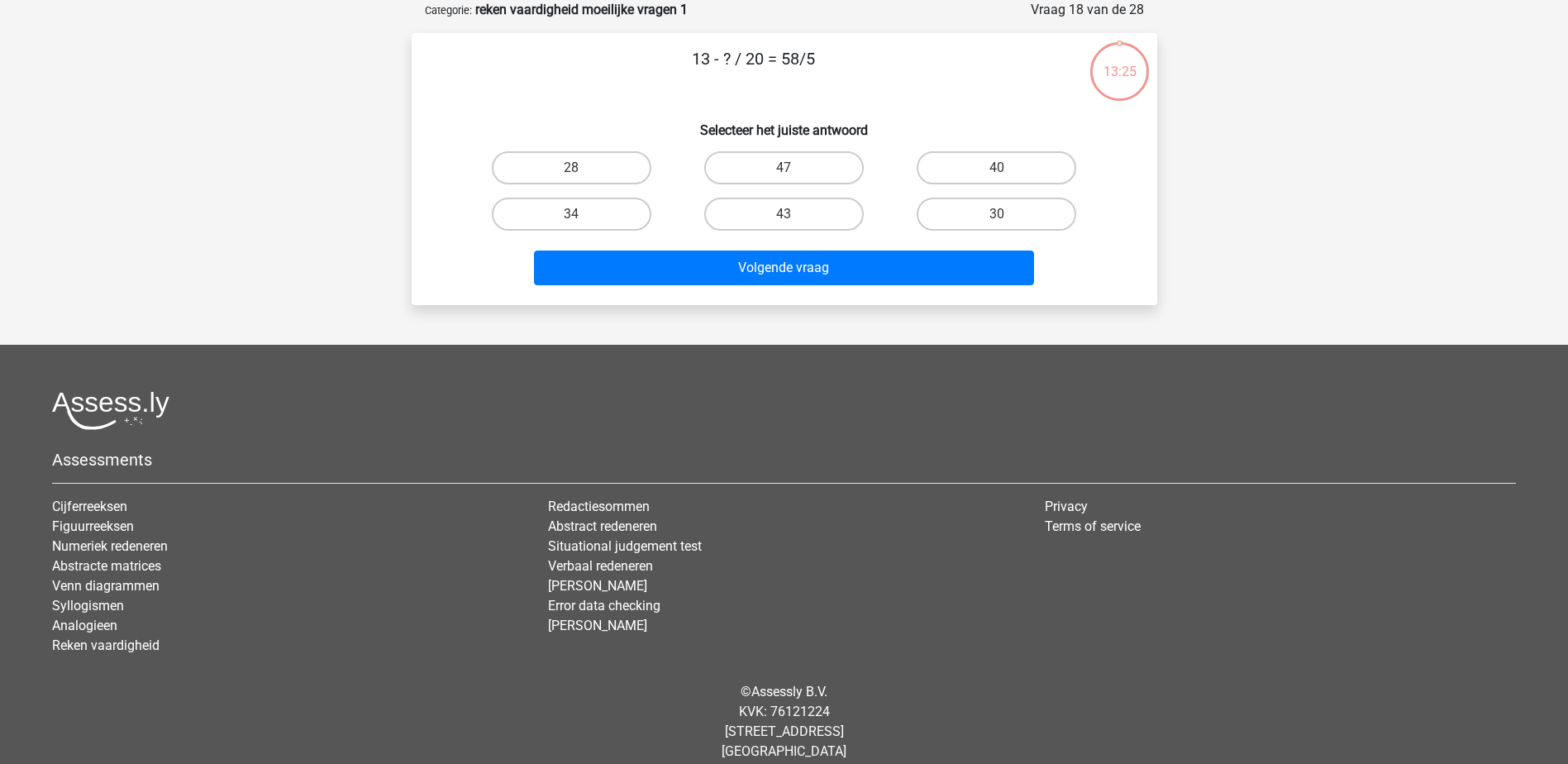
drag, startPoint x: 866, startPoint y: 66, endPoint x: 529, endPoint y: 79, distance: 337.3
click at [529, 79] on p "13 - ? / 20 = 58/5" at bounding box center [753, 71] width 631 height 50
click at [542, 174] on label "28" at bounding box center [571, 168] width 159 height 33
click at [571, 174] on input "28" at bounding box center [576, 173] width 11 height 11
radio input "true"
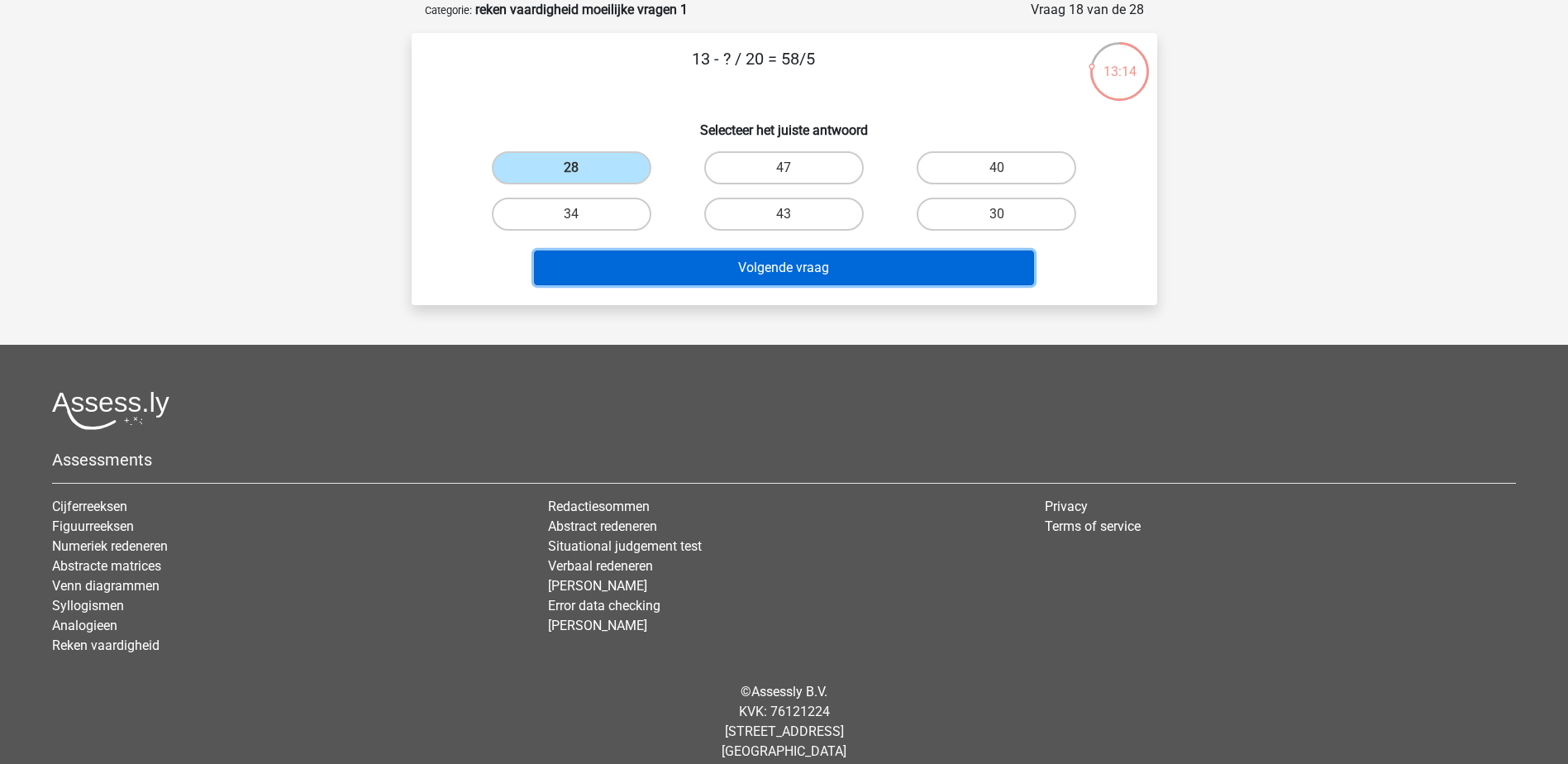
click at [720, 268] on button "Volgende vraag" at bounding box center [784, 267] width 500 height 35
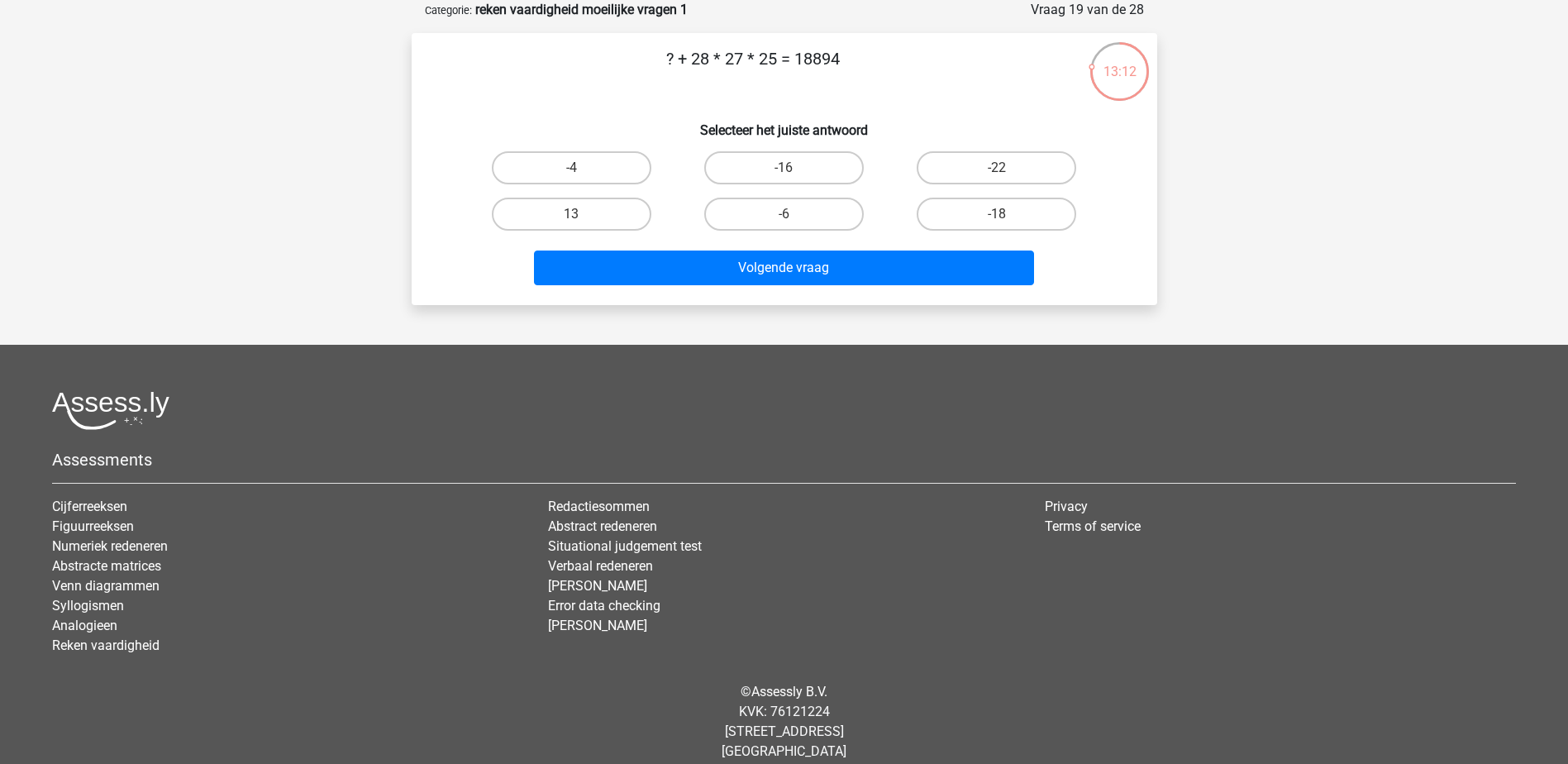
drag, startPoint x: 859, startPoint y: 65, endPoint x: 504, endPoint y: 78, distance: 355.2
click at [504, 78] on p "? + 28 * 27 * 25 = 18894" at bounding box center [753, 71] width 631 height 50
click at [822, 219] on label "-6" at bounding box center [784, 214] width 159 height 33
click at [795, 219] on input "-6" at bounding box center [788, 219] width 11 height 11
radio input "true"
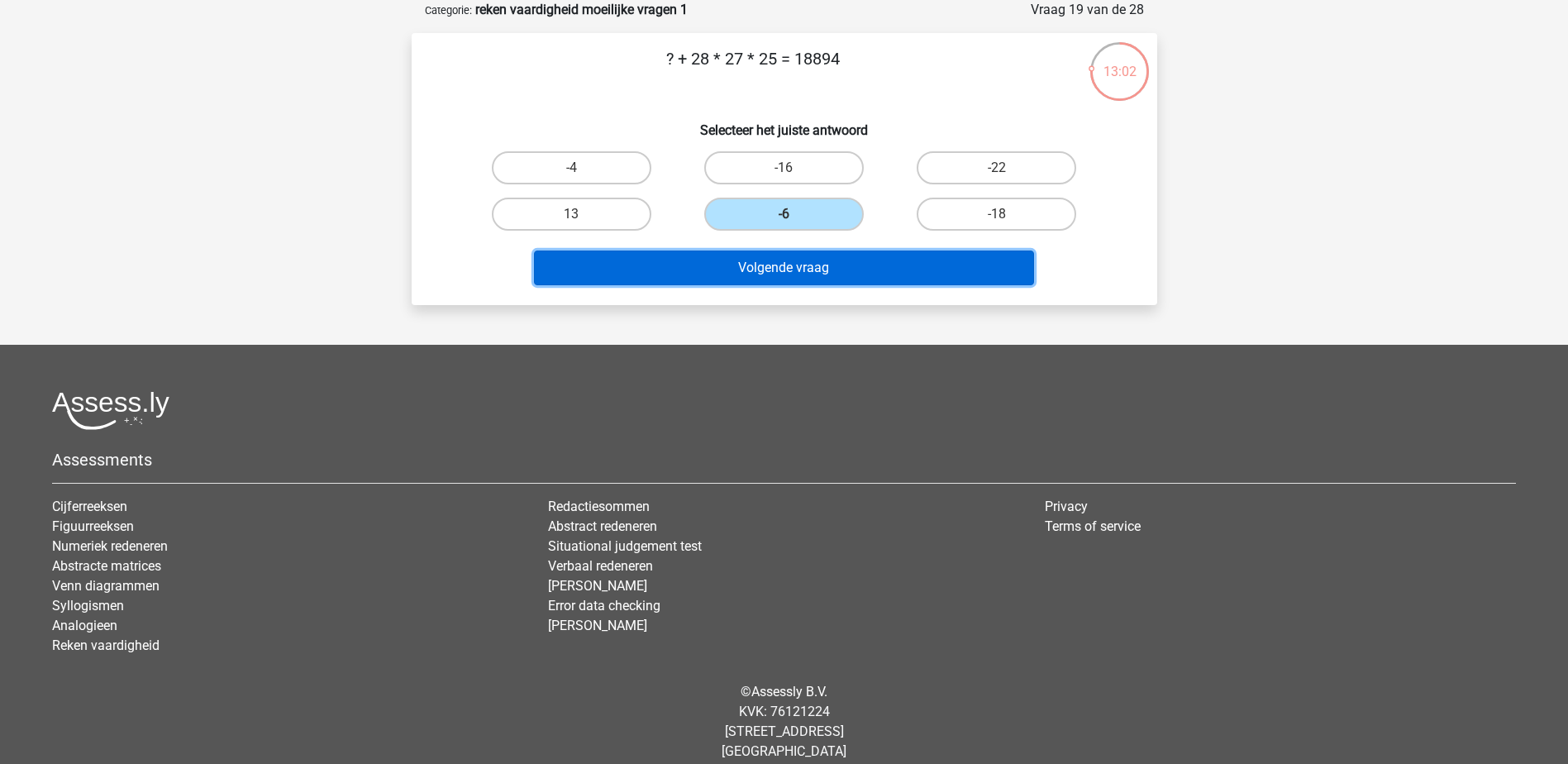
click at [855, 251] on button "Volgende vraag" at bounding box center [784, 267] width 500 height 35
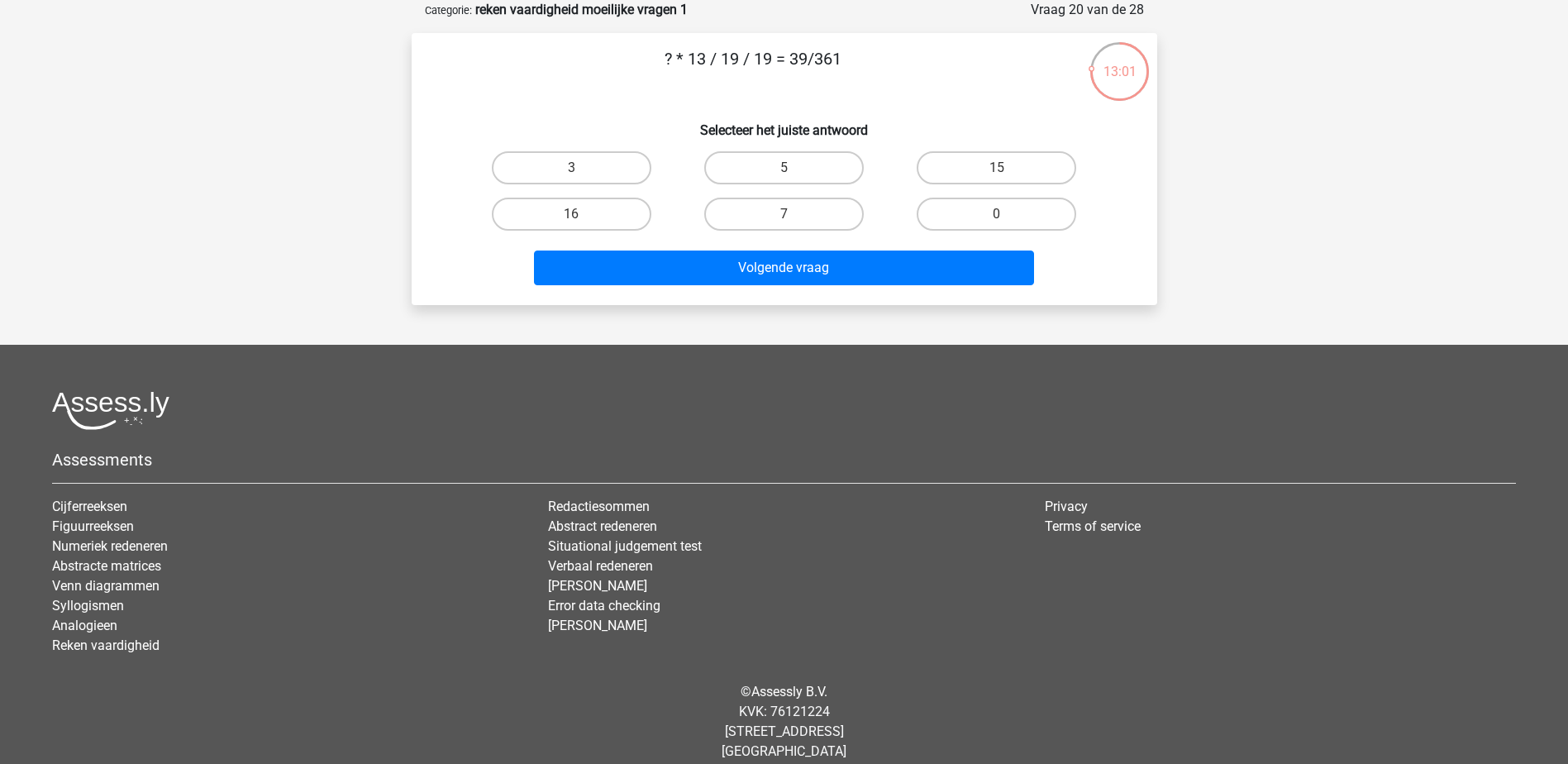
drag, startPoint x: 769, startPoint y: 82, endPoint x: 490, endPoint y: 83, distance: 279.0
click at [490, 83] on p "? * 13 / 19 / 19 = 39/361" at bounding box center [753, 71] width 631 height 50
click at [598, 150] on div "3" at bounding box center [571, 168] width 213 height 46
click at [611, 165] on label "3" at bounding box center [571, 168] width 159 height 33
click at [582, 168] on input "3" at bounding box center [576, 173] width 11 height 11
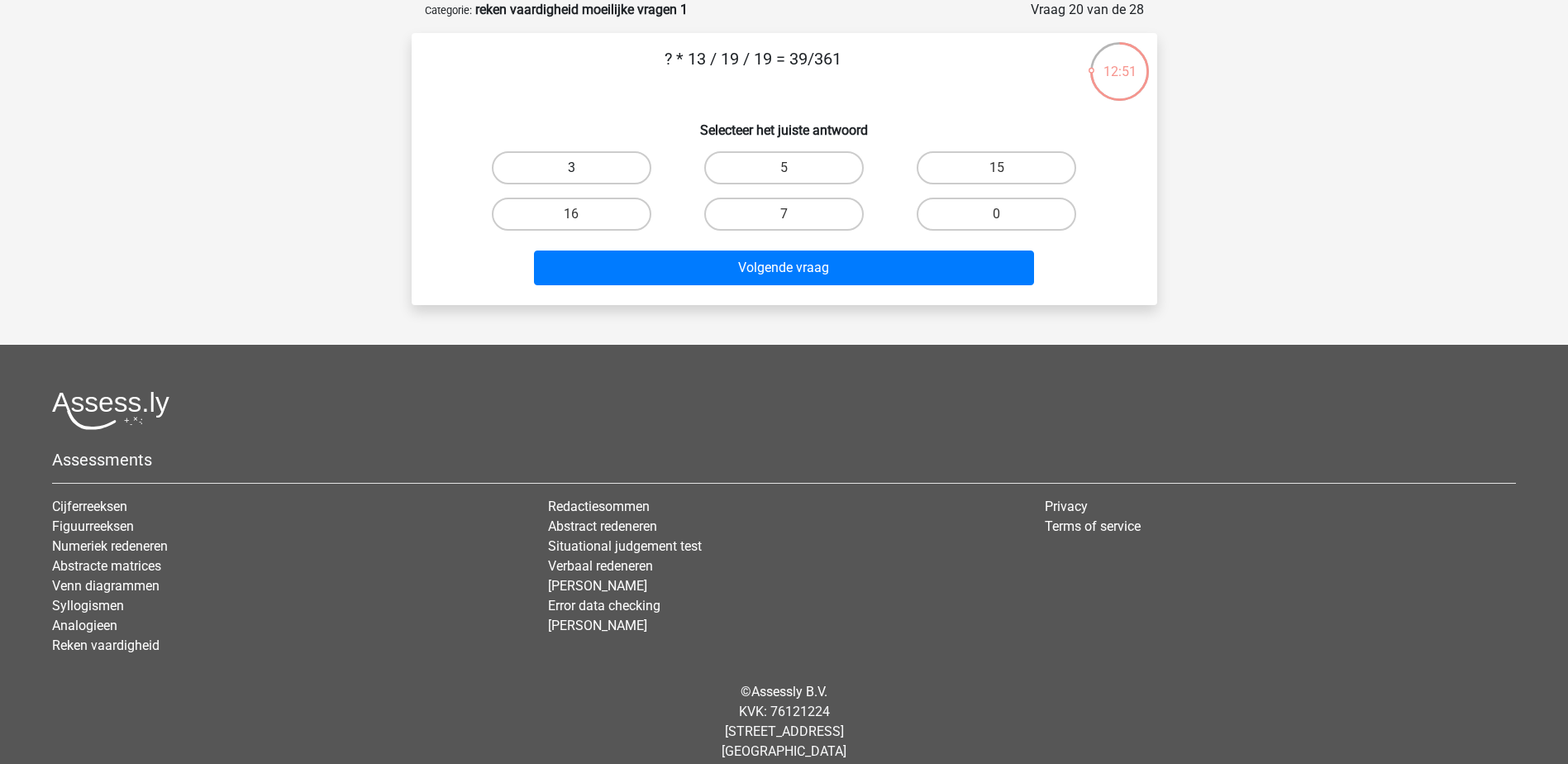
radio input "true"
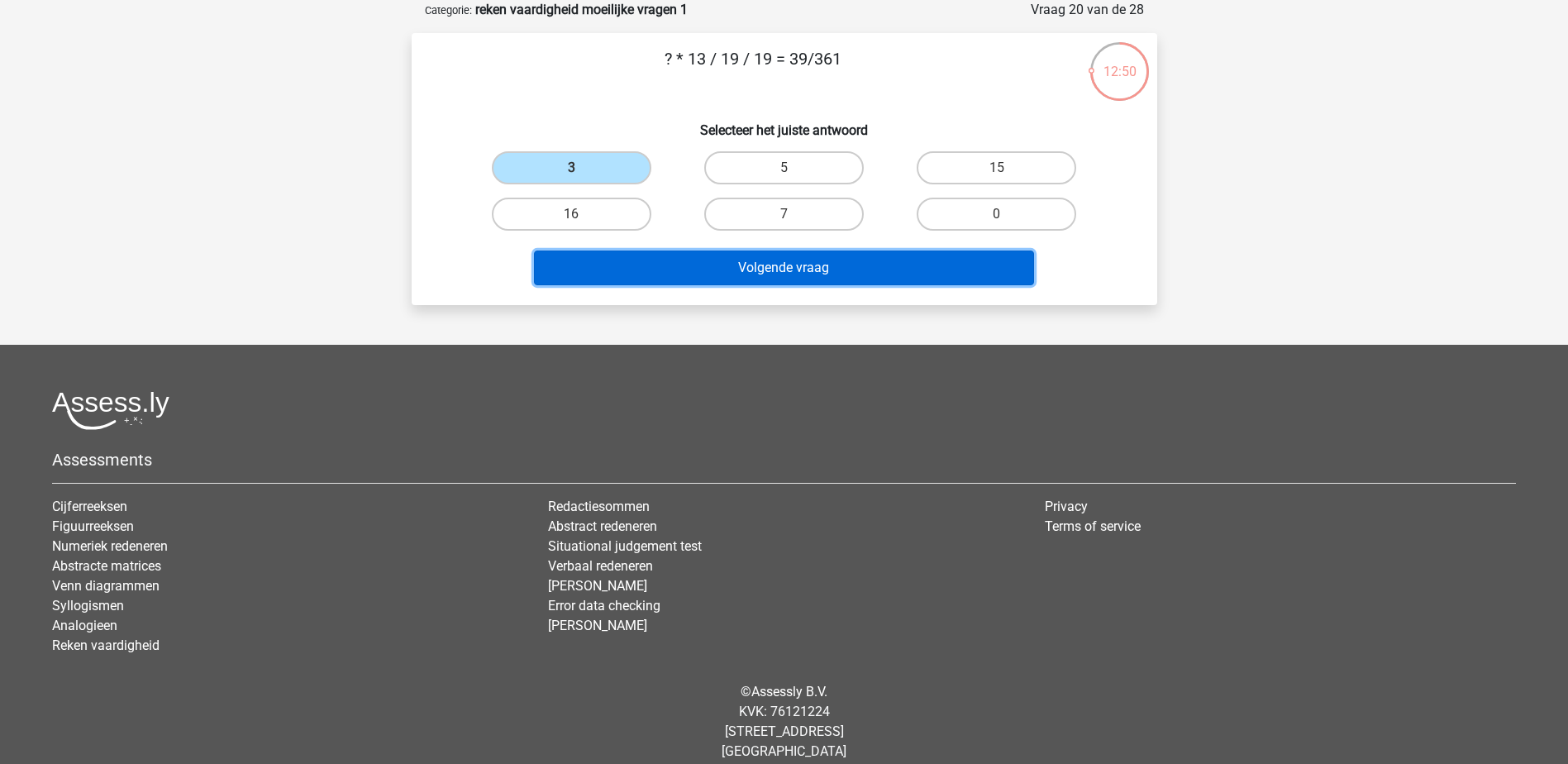
click at [783, 261] on button "Volgende vraag" at bounding box center [784, 267] width 500 height 35
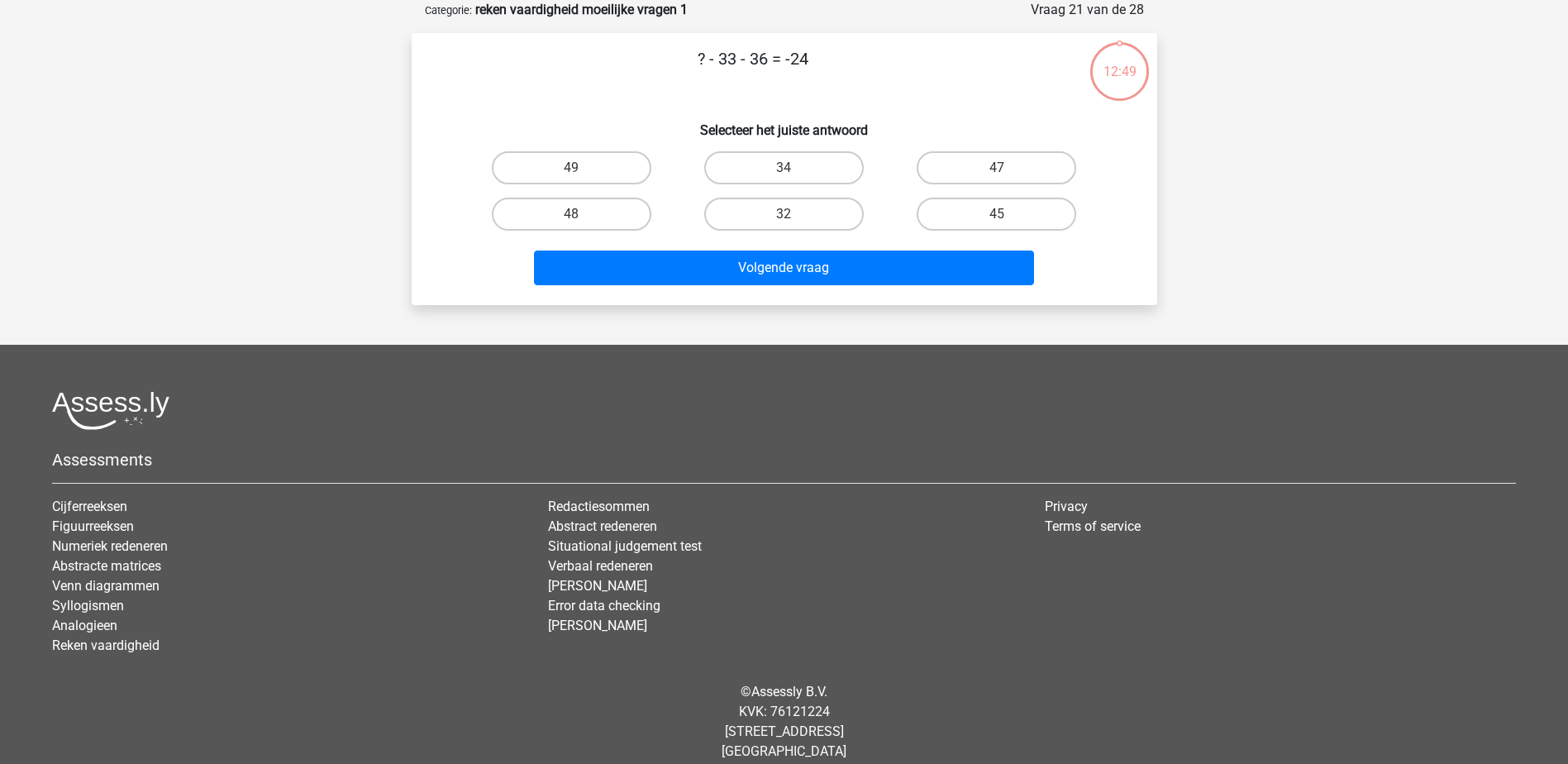
drag, startPoint x: 805, startPoint y: 80, endPoint x: 457, endPoint y: 60, distance: 348.6
click at [457, 60] on p "? - 33 - 36 = -24" at bounding box center [753, 71] width 631 height 50
click at [1060, 210] on label "45" at bounding box center [996, 214] width 159 height 33
click at [1007, 214] on input "45" at bounding box center [1002, 219] width 11 height 11
radio input "true"
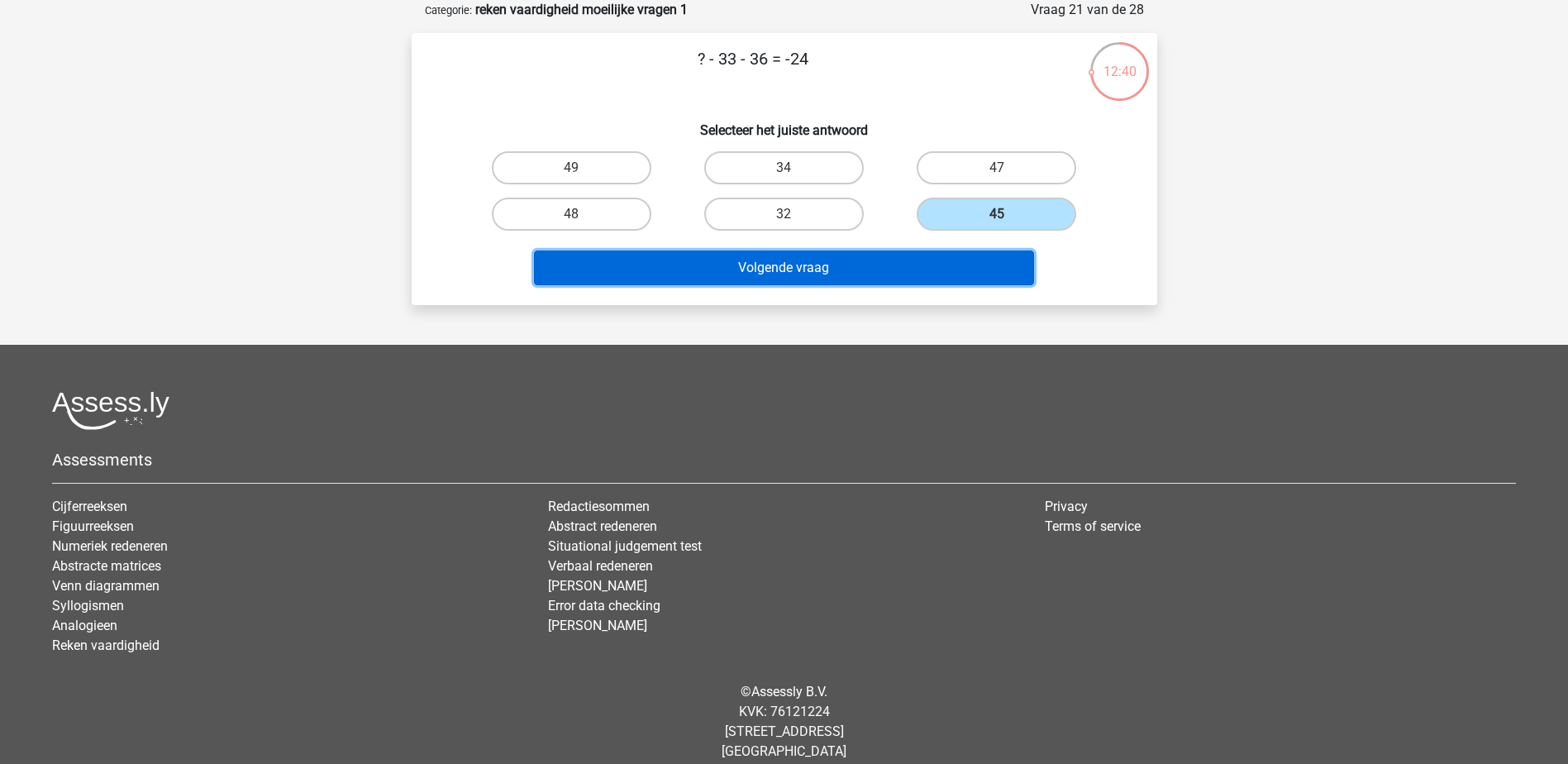
drag, startPoint x: 938, startPoint y: 278, endPoint x: 929, endPoint y: 242, distance: 37.1
click at [934, 273] on button "Volgende vraag" at bounding box center [784, 267] width 500 height 35
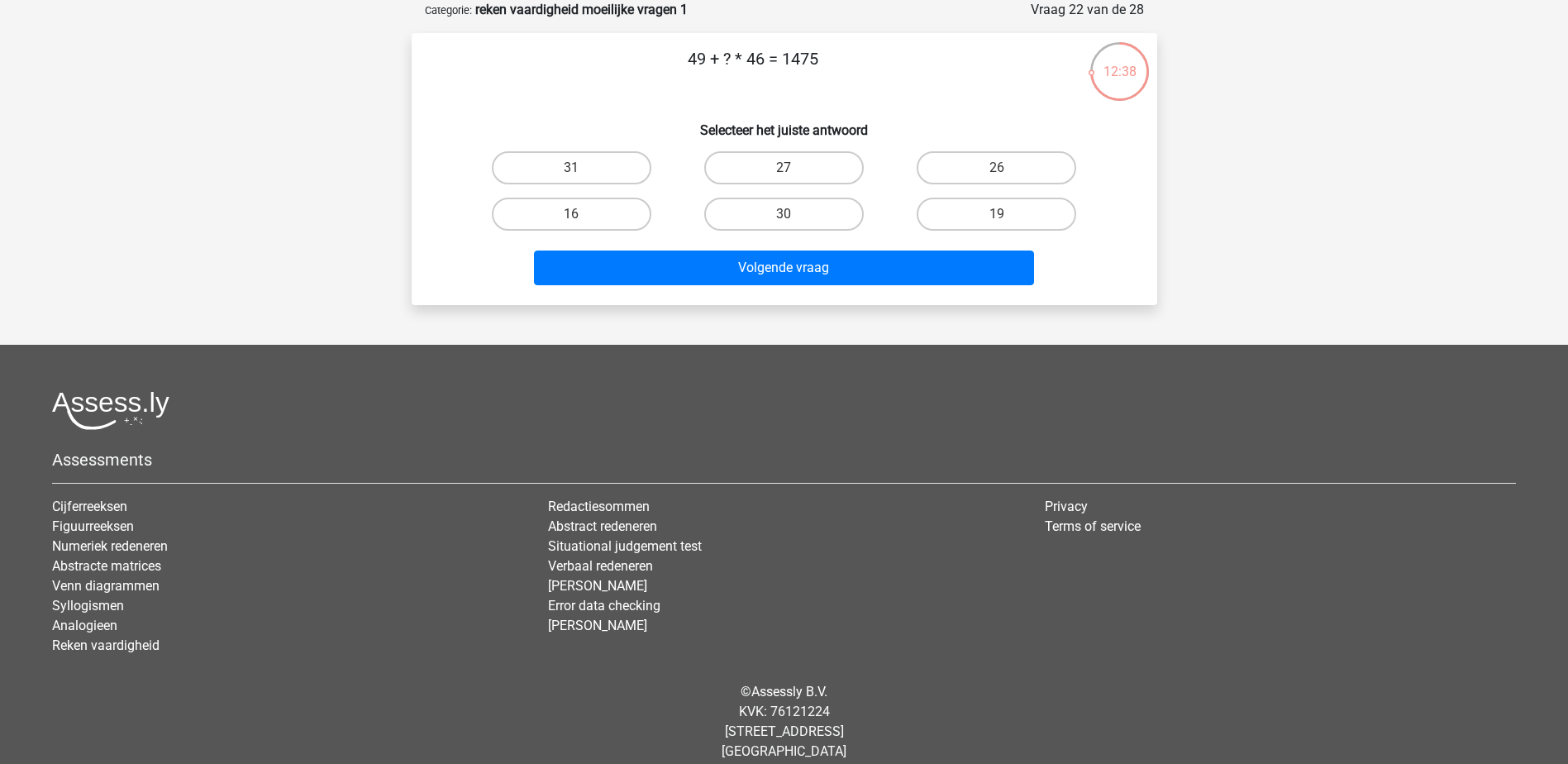
drag, startPoint x: 851, startPoint y: 72, endPoint x: 415, endPoint y: 74, distance: 436.0
click at [415, 74] on div "49 + ? * 46 = 1475 Selecteer het juiste antwoord 31 27 26 16" at bounding box center [784, 169] width 746 height 272
click at [560, 171] on label "31" at bounding box center [571, 168] width 159 height 33
click at [571, 171] on input "31" at bounding box center [576, 173] width 11 height 11
radio input "true"
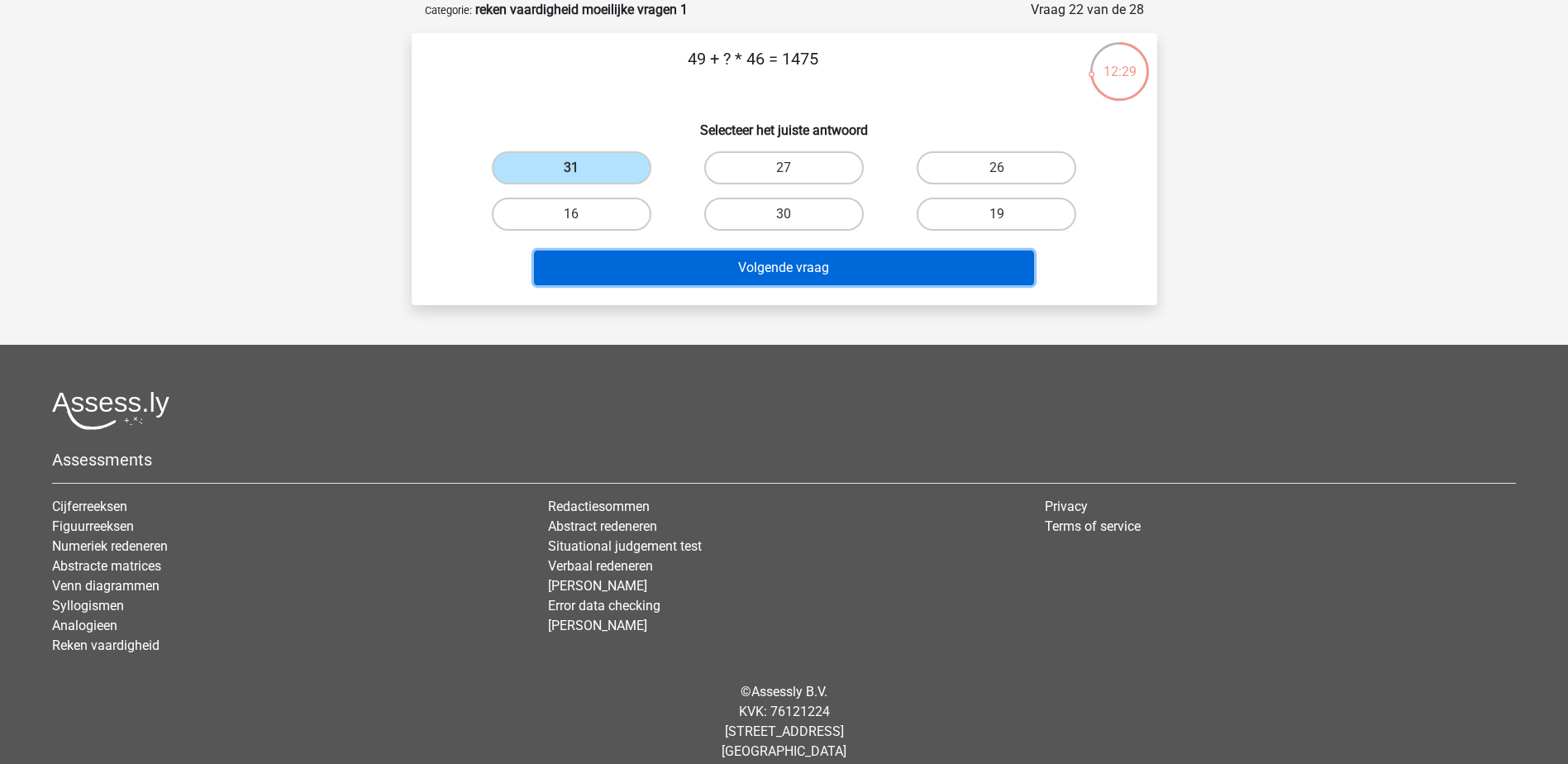
click at [758, 258] on button "Volgende vraag" at bounding box center [784, 267] width 500 height 35
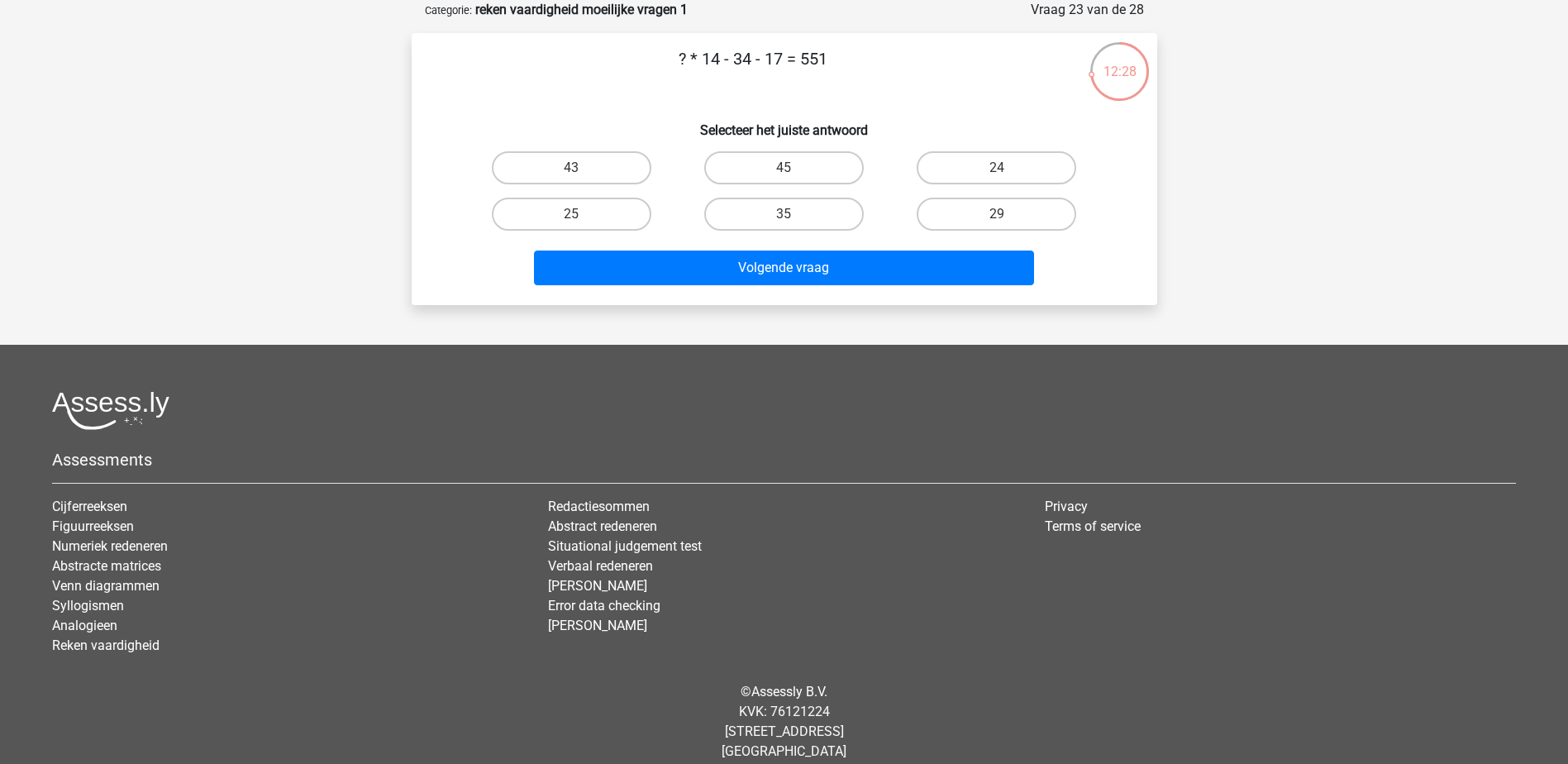
drag, startPoint x: 864, startPoint y: 40, endPoint x: 572, endPoint y: 85, distance: 295.4
click at [572, 85] on div "? * 14 - 34 - 17 = 551 Selecteer het juiste antwoord 43 45 24" at bounding box center [784, 169] width 746 height 272
click at [624, 153] on label "43" at bounding box center [571, 168] width 159 height 33
click at [582, 168] on input "43" at bounding box center [576, 173] width 11 height 11
radio input "true"
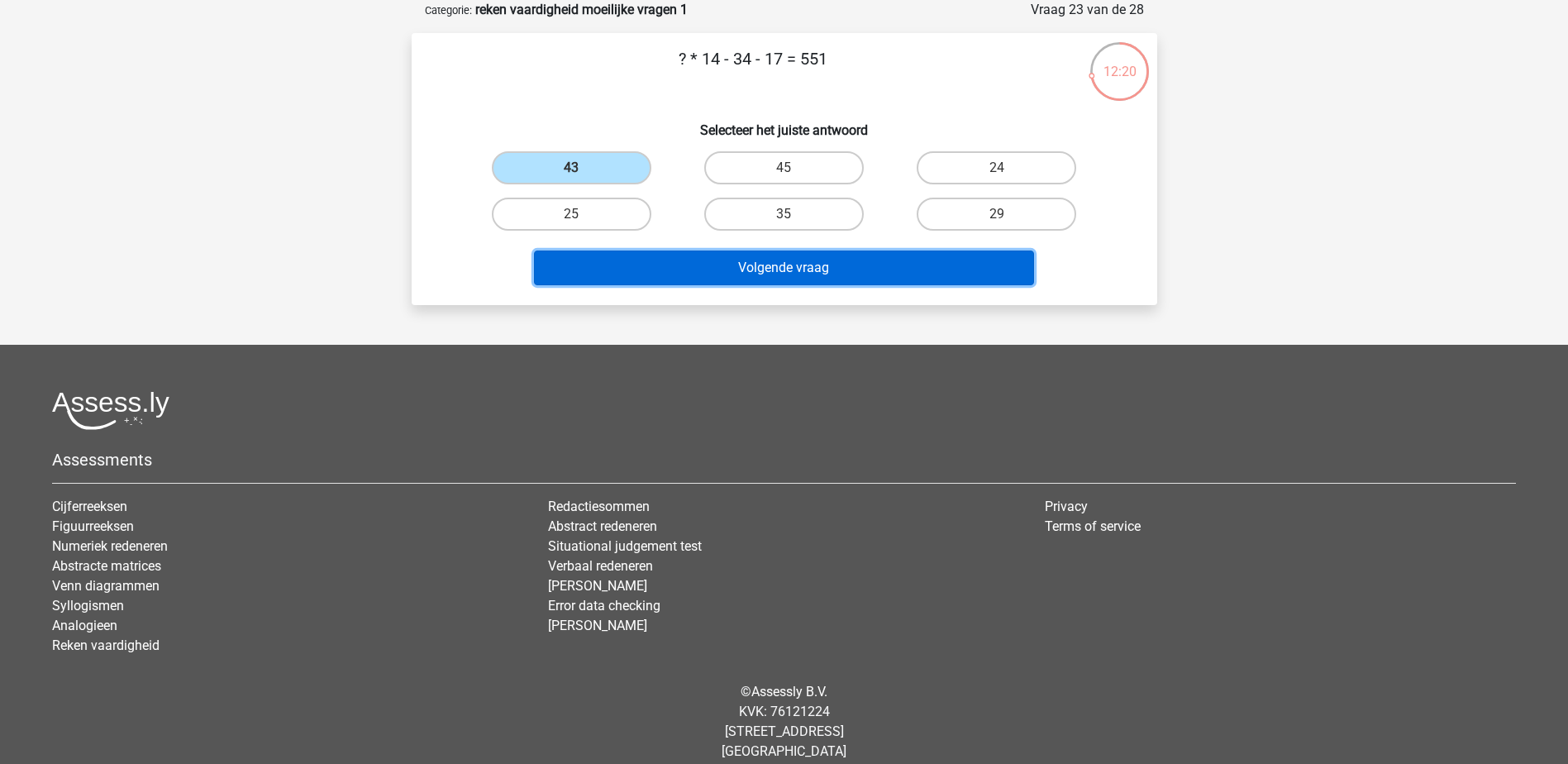
click at [849, 265] on button "Volgende vraag" at bounding box center [784, 267] width 500 height 35
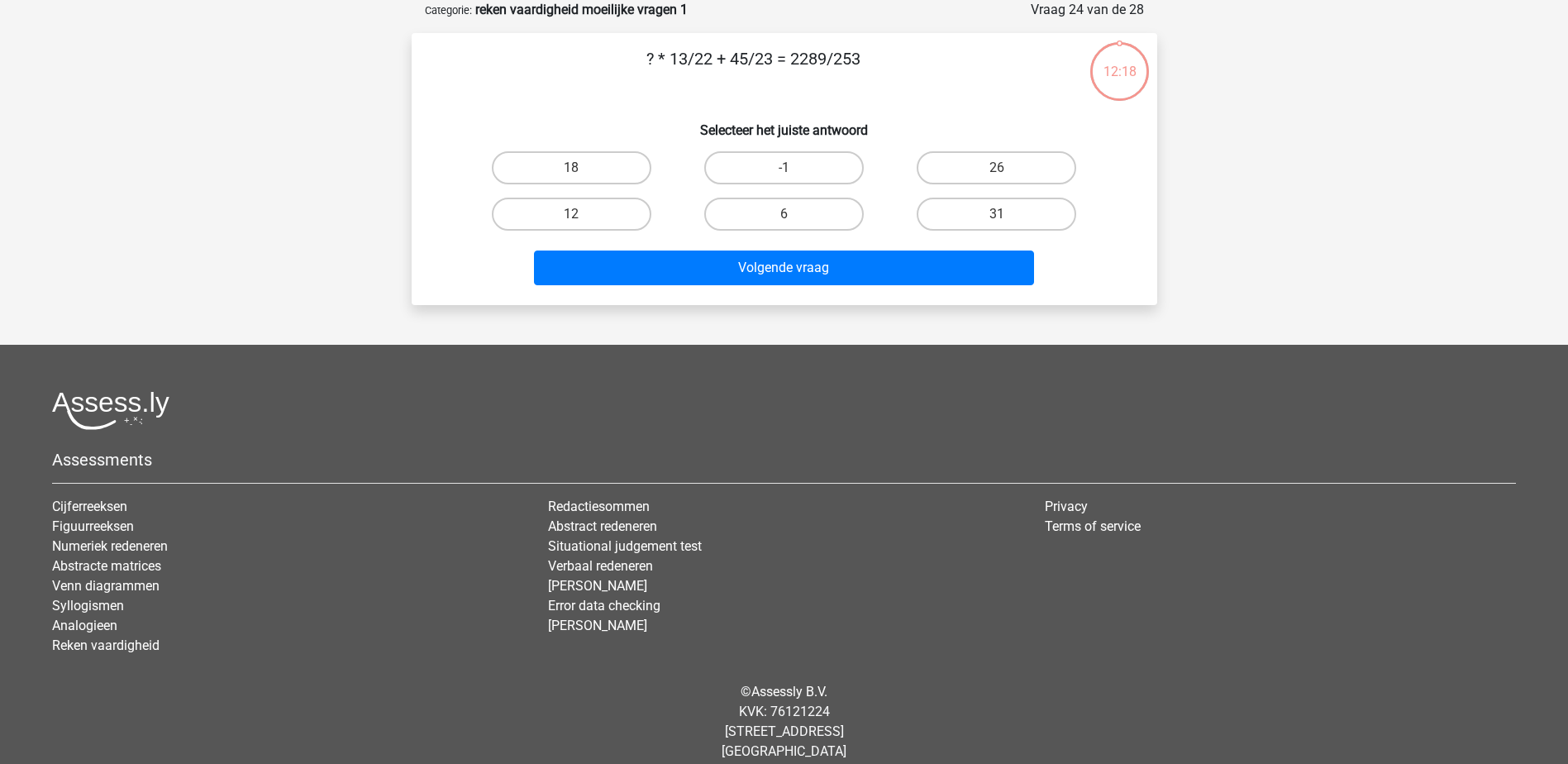
drag, startPoint x: 934, startPoint y: 79, endPoint x: 498, endPoint y: 76, distance: 436.0
click at [498, 76] on p "? * 13/22 + 45/23 = 2289/253" at bounding box center [753, 71] width 631 height 50
drag, startPoint x: 592, startPoint y: 228, endPoint x: 601, endPoint y: 219, distance: 12.7
click at [593, 228] on label "12" at bounding box center [571, 214] width 159 height 33
click at [582, 225] on input "12" at bounding box center [576, 219] width 11 height 11
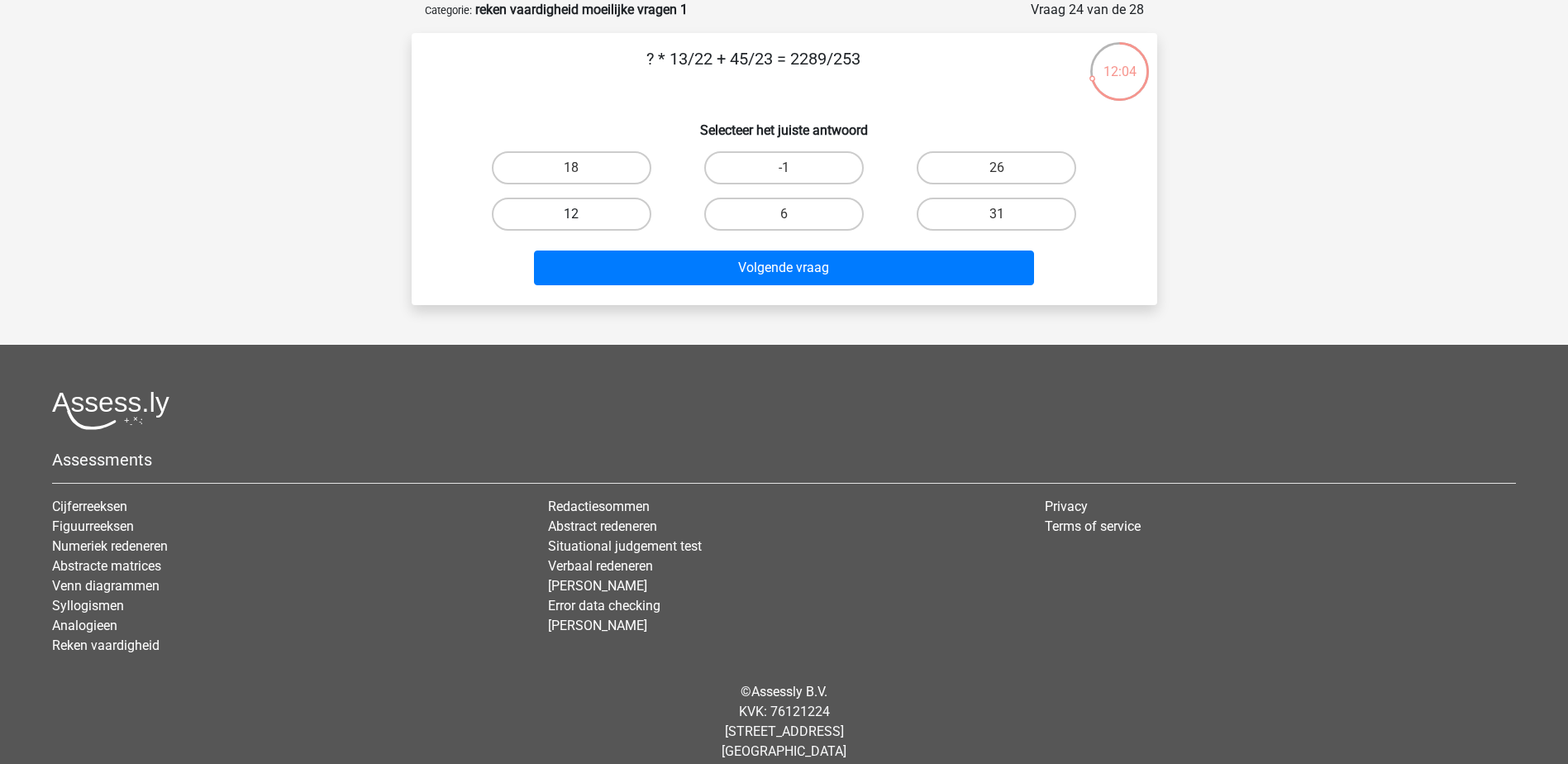
radio input "true"
click at [732, 249] on div "Volgende vraag" at bounding box center [784, 264] width 693 height 55
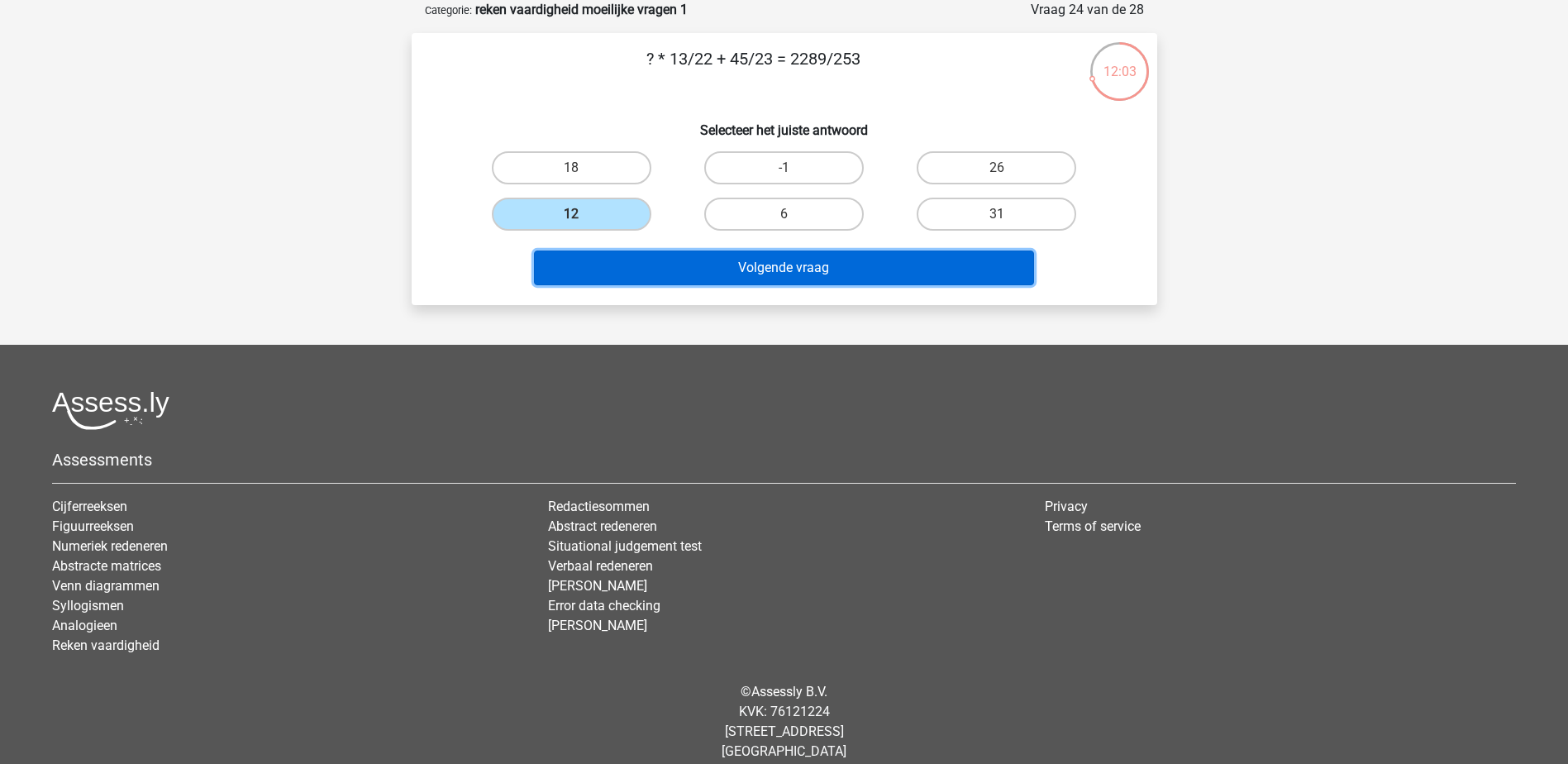
click at [746, 277] on button "Volgende vraag" at bounding box center [784, 267] width 500 height 35
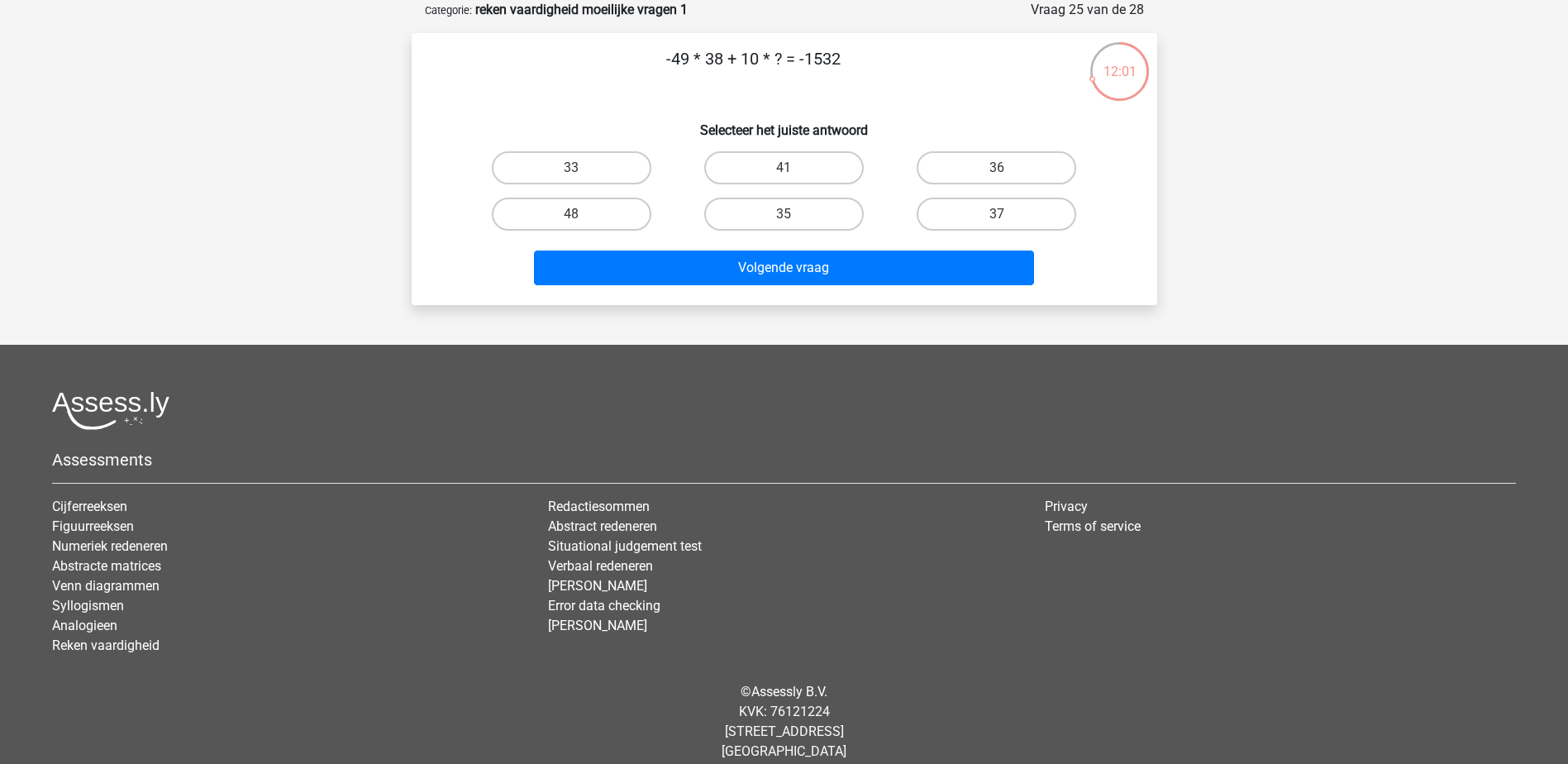
drag, startPoint x: 926, startPoint y: 16, endPoint x: 870, endPoint y: 63, distance: 73.1
click at [870, 63] on form "Vraag 25 van de 28 Categorie: reken vaardigheid moeilijke vragen 1 -49 * 38 + 1…" at bounding box center [784, 152] width 746 height 305
click at [609, 171] on label "33" at bounding box center [571, 168] width 159 height 33
click at [582, 171] on input "33" at bounding box center [576, 173] width 11 height 11
radio input "true"
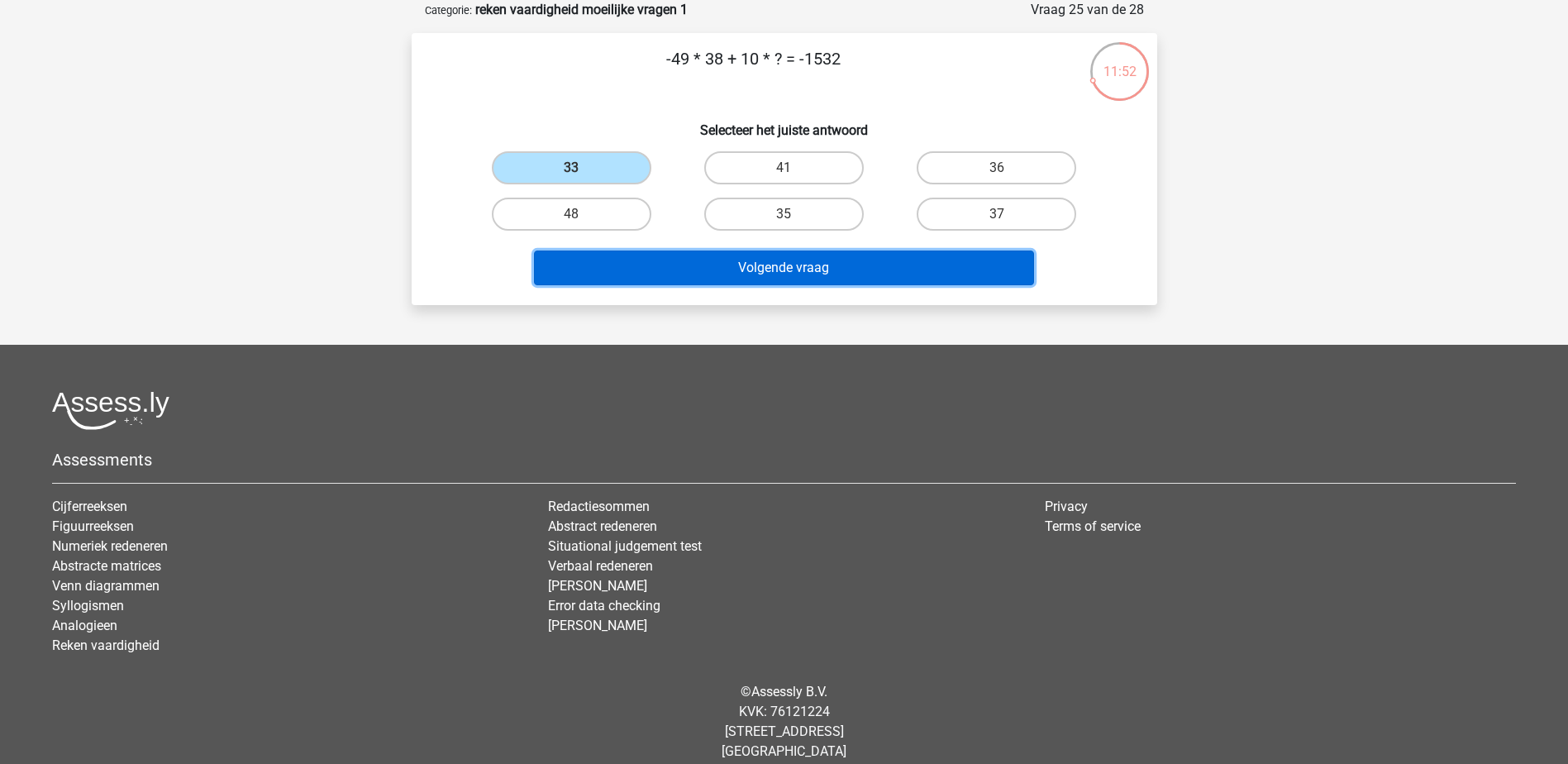
click at [765, 274] on button "Volgende vraag" at bounding box center [784, 267] width 500 height 35
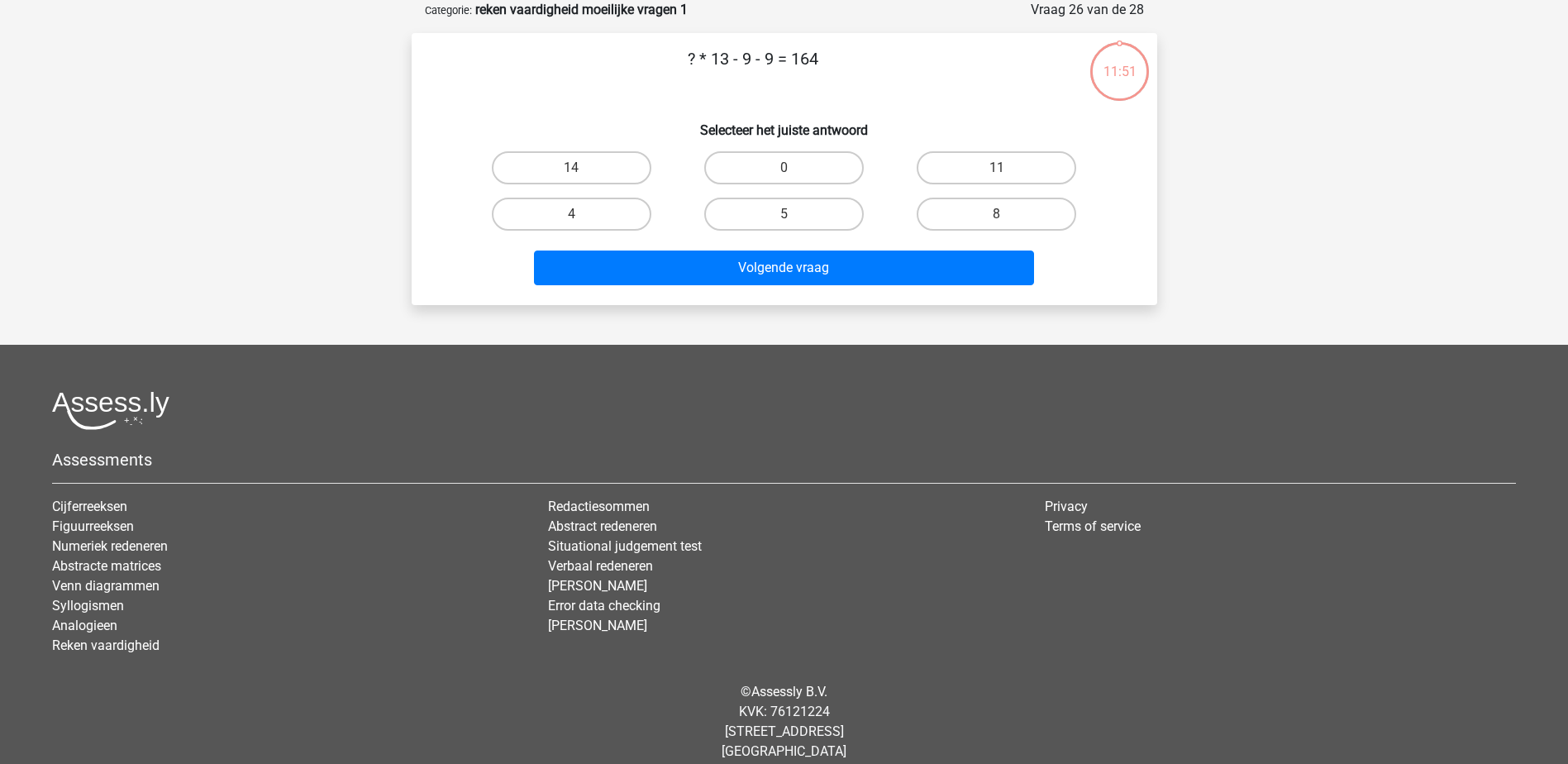
drag, startPoint x: 851, startPoint y: 68, endPoint x: 684, endPoint y: 66, distance: 167.0
click at [684, 66] on p "? * 13 - 9 - 9 = 164" at bounding box center [753, 71] width 631 height 50
click at [611, 163] on label "14" at bounding box center [571, 168] width 159 height 33
click at [582, 168] on input "14" at bounding box center [576, 173] width 11 height 11
radio input "true"
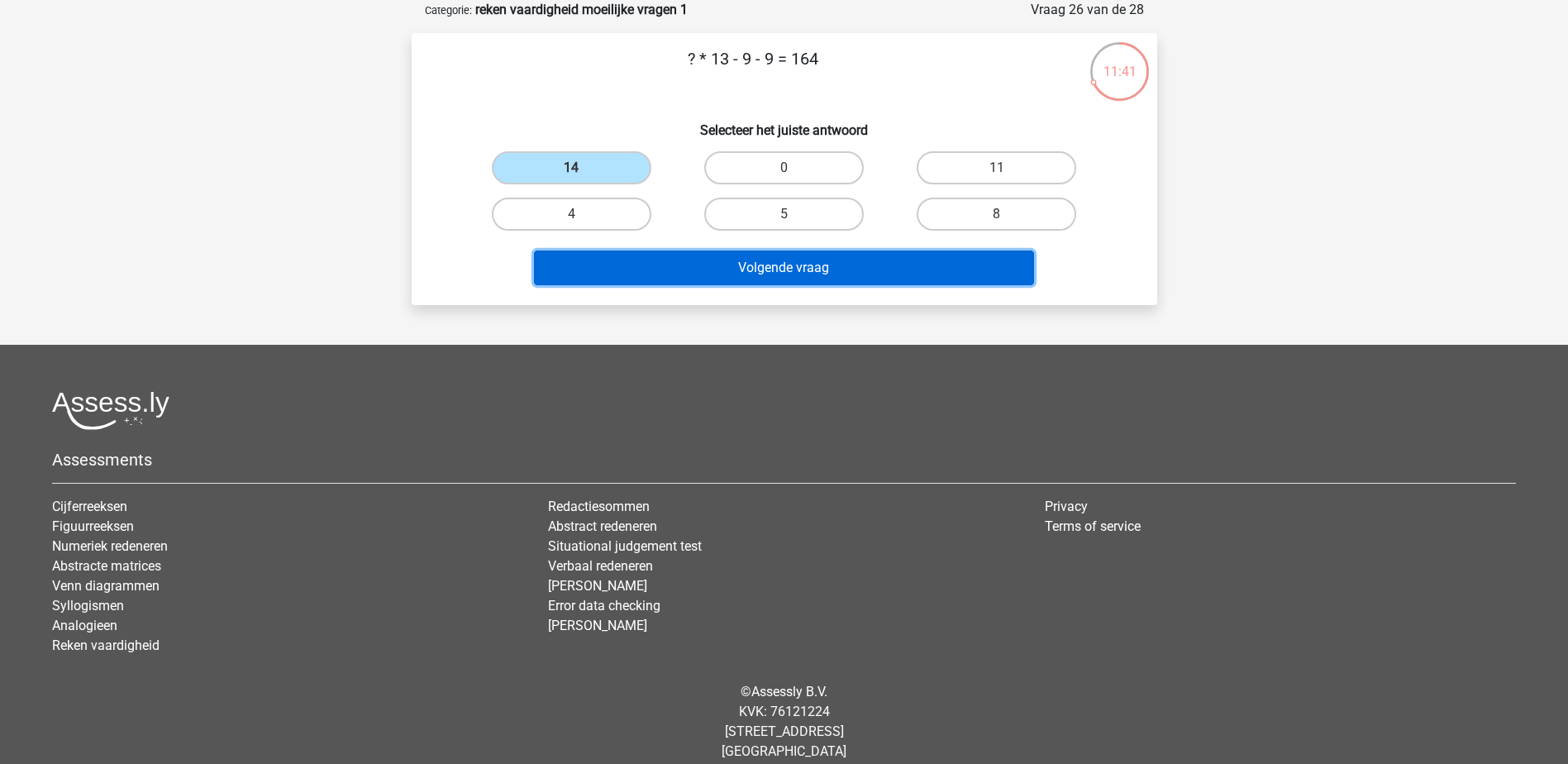
click at [834, 276] on button "Volgende vraag" at bounding box center [784, 267] width 500 height 35
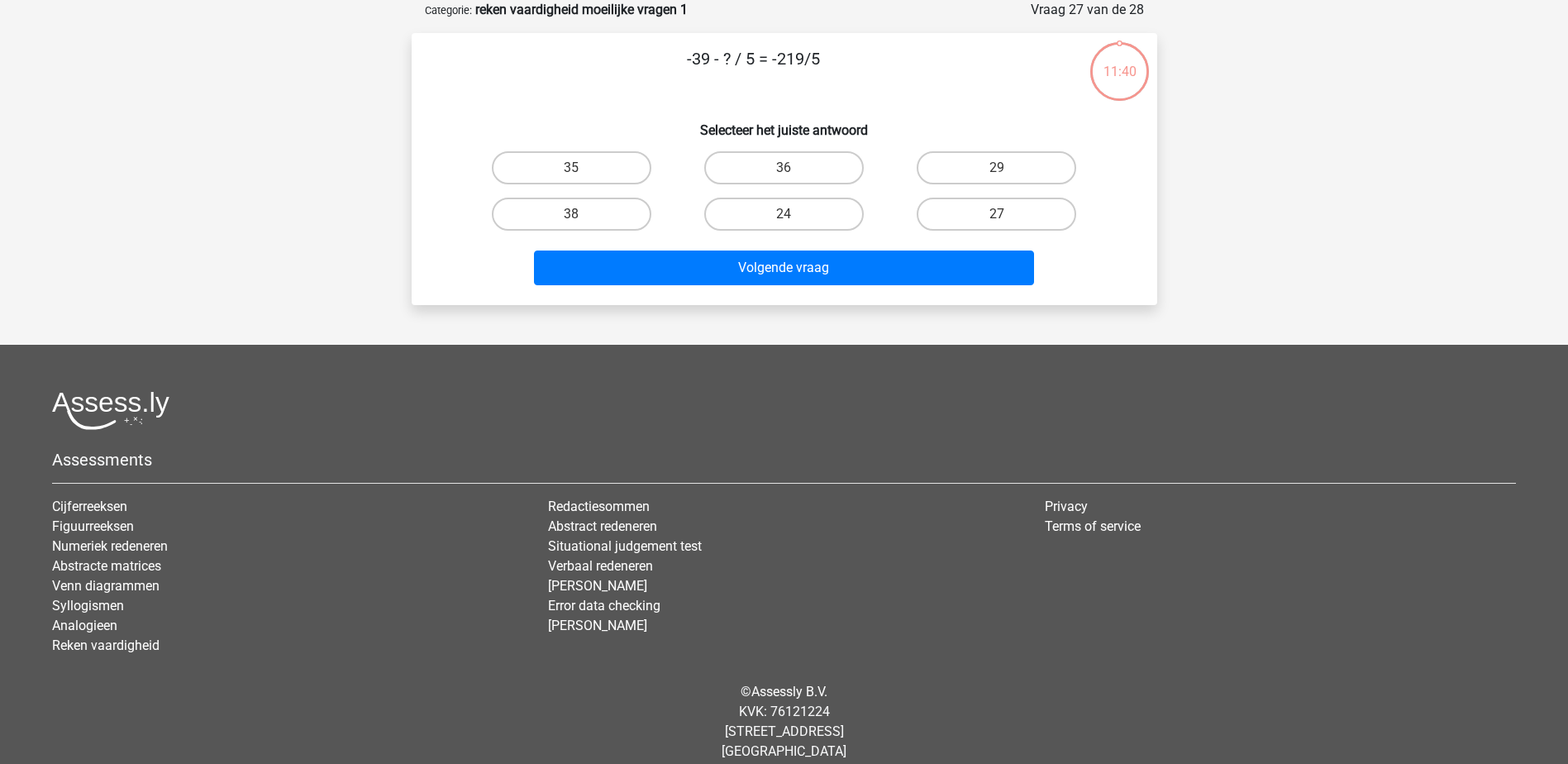
drag, startPoint x: 862, startPoint y: 67, endPoint x: 514, endPoint y: 81, distance: 348.3
click at [514, 81] on p "-39 - ? / 5 = -219/5" at bounding box center [753, 71] width 631 height 50
click at [783, 213] on label "24" at bounding box center [784, 214] width 159 height 33
click at [783, 214] on input "24" at bounding box center [788, 219] width 11 height 11
radio input "true"
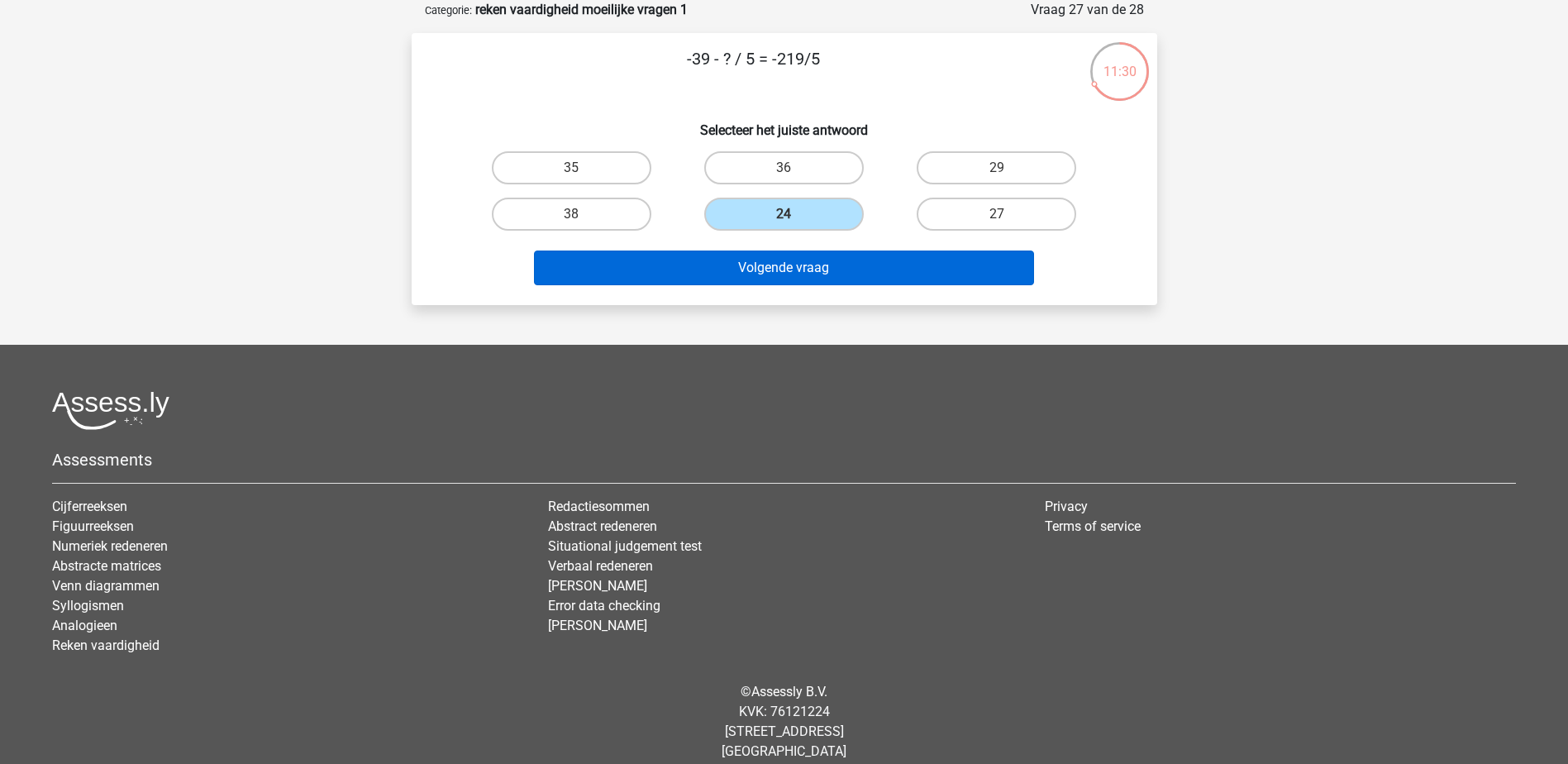
click at [815, 252] on div "Volgende vraag" at bounding box center [784, 264] width 693 height 55
click at [817, 261] on button "Volgende vraag" at bounding box center [784, 267] width 500 height 35
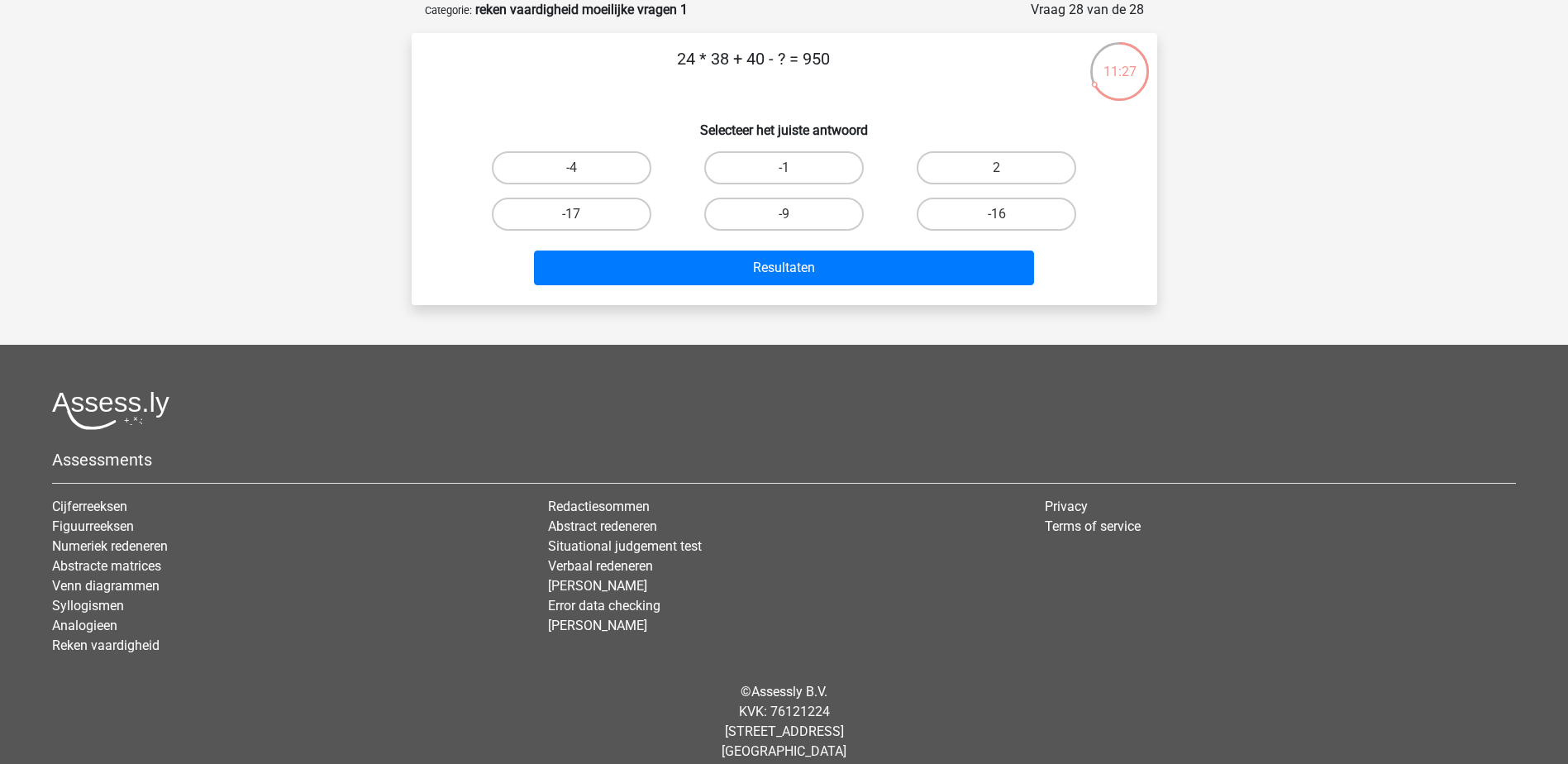
drag, startPoint x: 846, startPoint y: 51, endPoint x: 613, endPoint y: 80, distance: 234.8
click at [613, 80] on p "24 * 38 + 40 - ? = 950" at bounding box center [753, 71] width 631 height 50
click at [1033, 160] on label "2" at bounding box center [996, 168] width 159 height 33
click at [1007, 168] on input "2" at bounding box center [1002, 173] width 11 height 11
radio input "true"
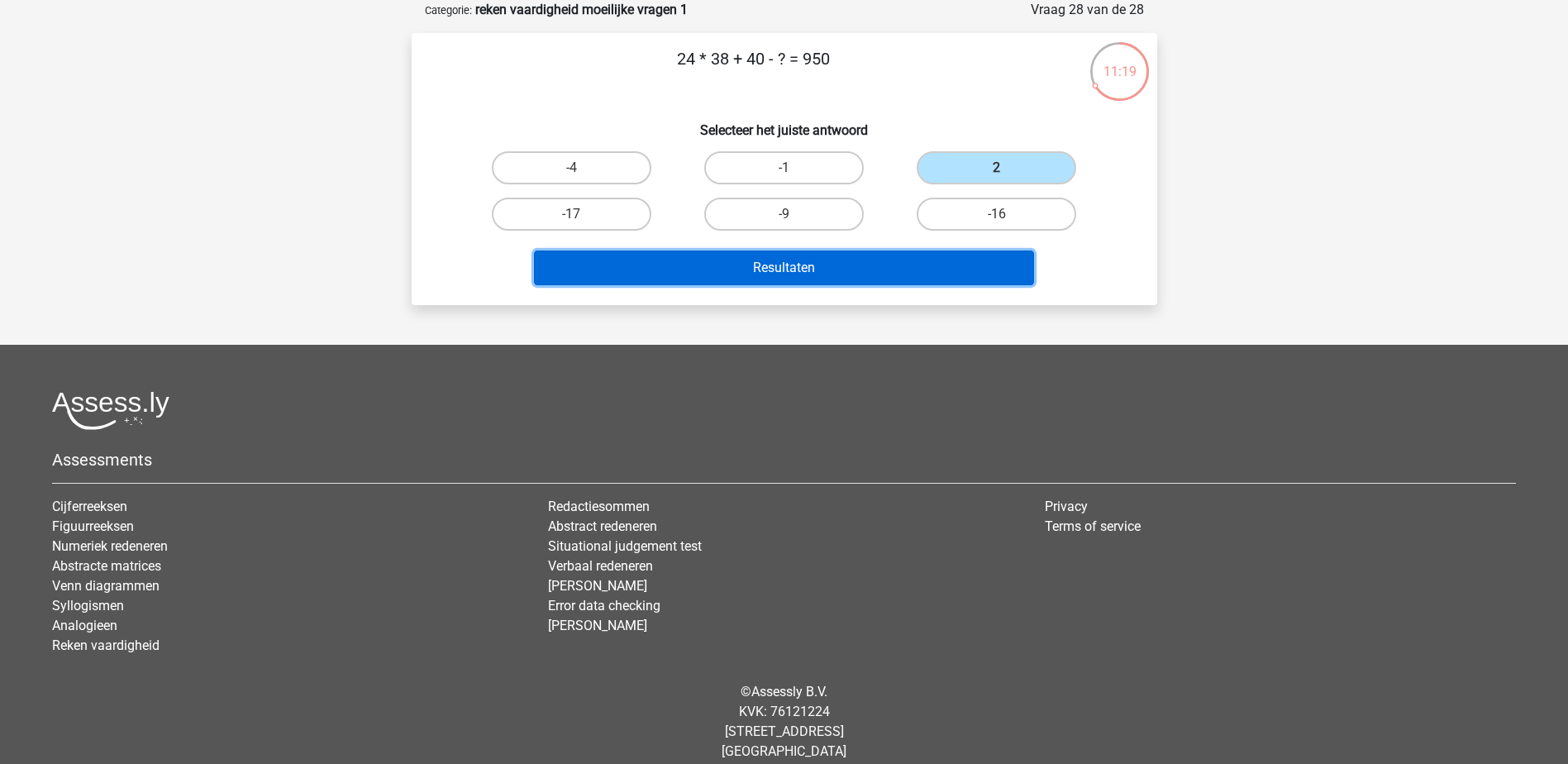
click at [931, 258] on button "Resultaten" at bounding box center [784, 267] width 500 height 35
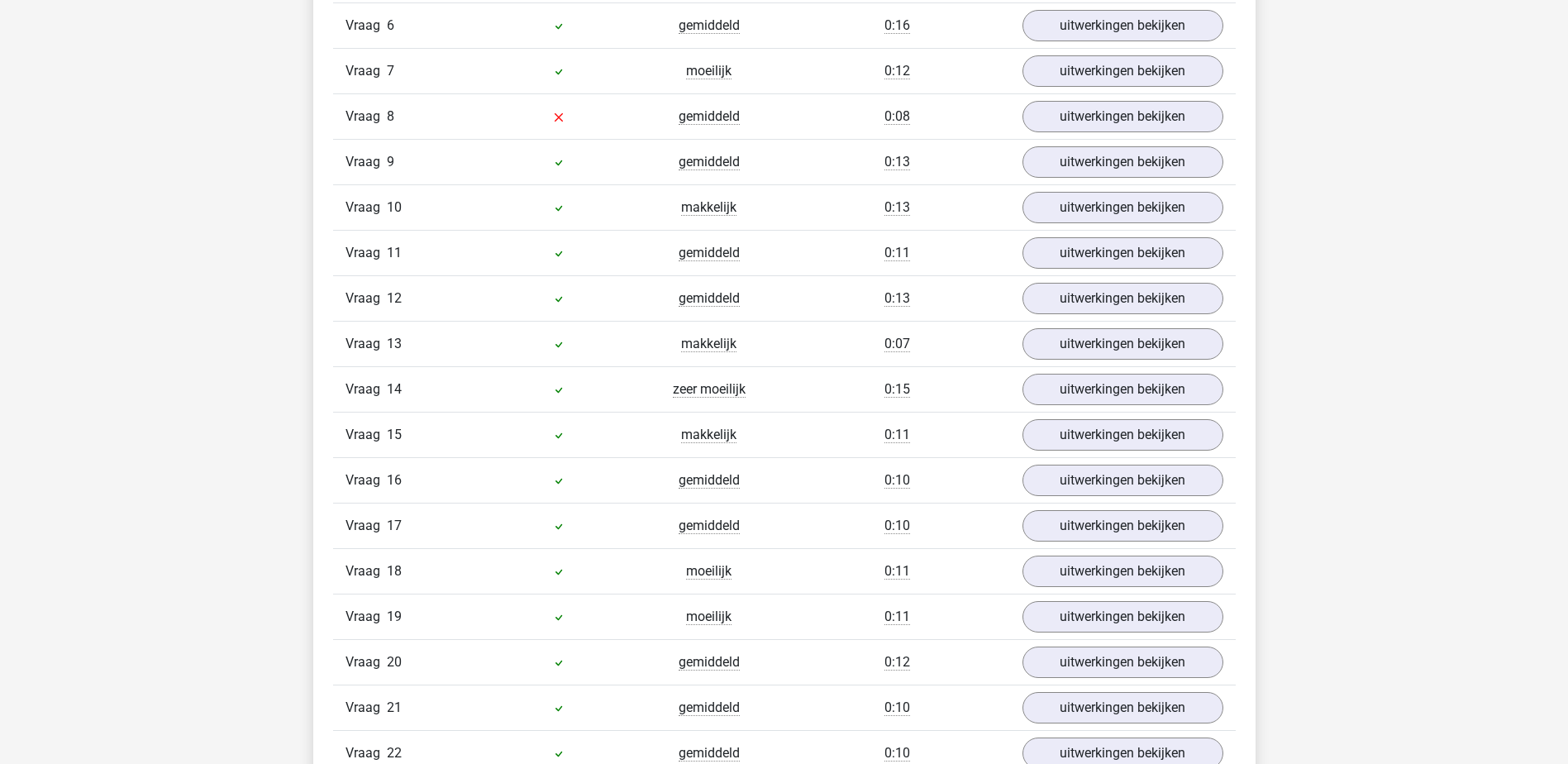
scroll to position [1323, 0]
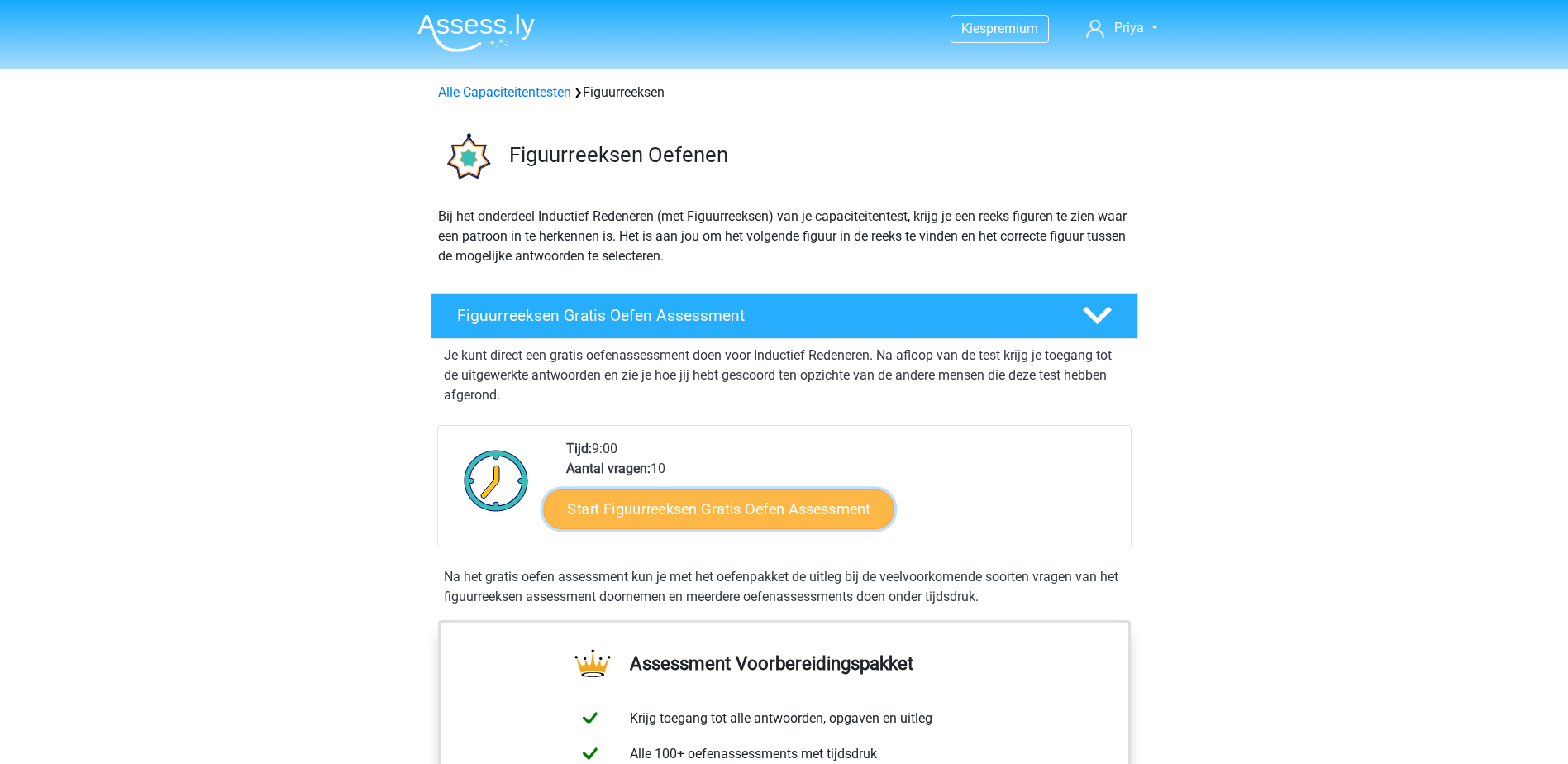
click at [618, 504] on link "Start Figuurreeksen Gratis Oefen Assessment" at bounding box center [719, 508] width 351 height 39
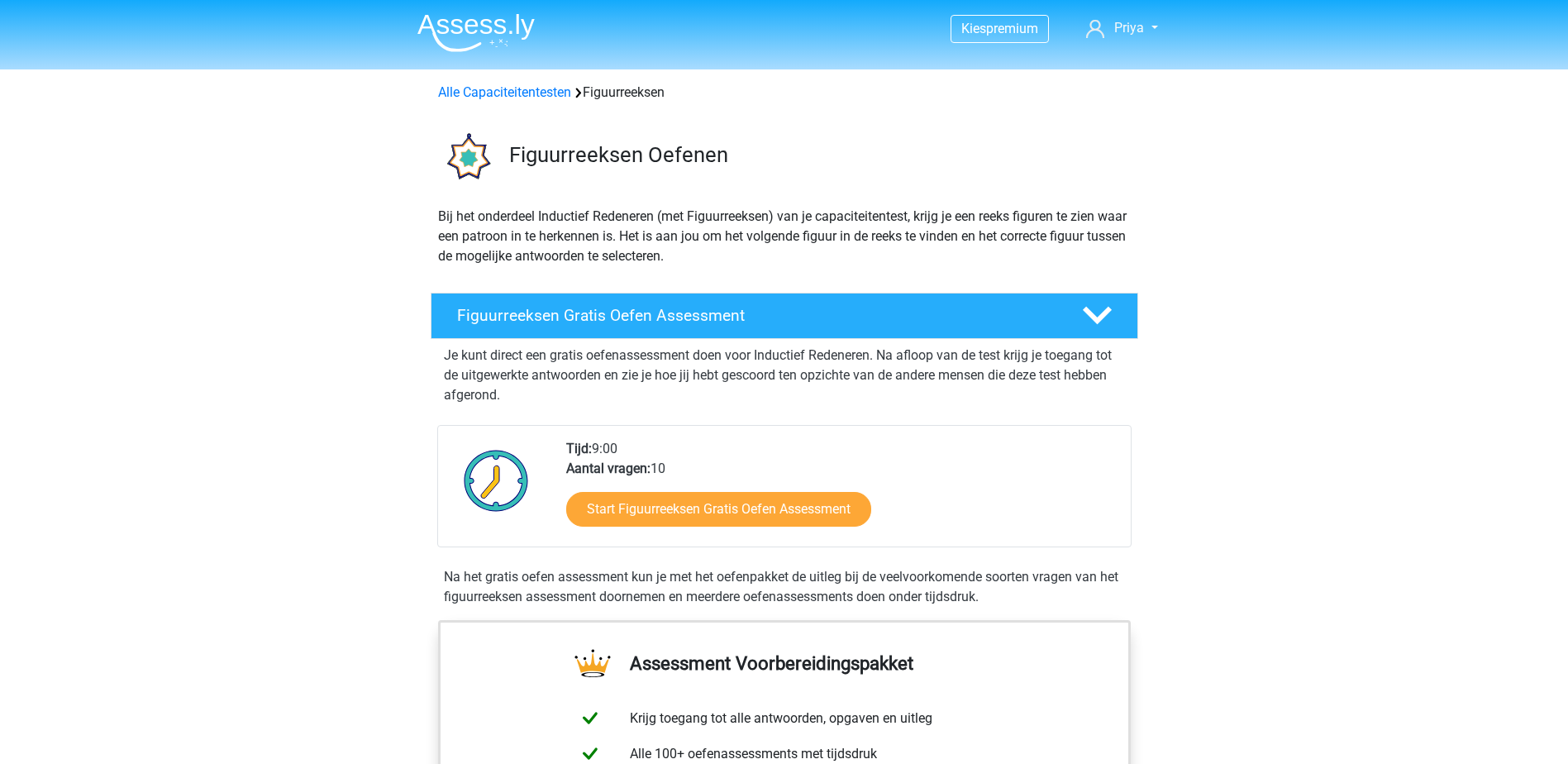
click at [777, 533] on div "Start Figuurreeksen Gratis Oefen Assessment" at bounding box center [842, 512] width 551 height 68
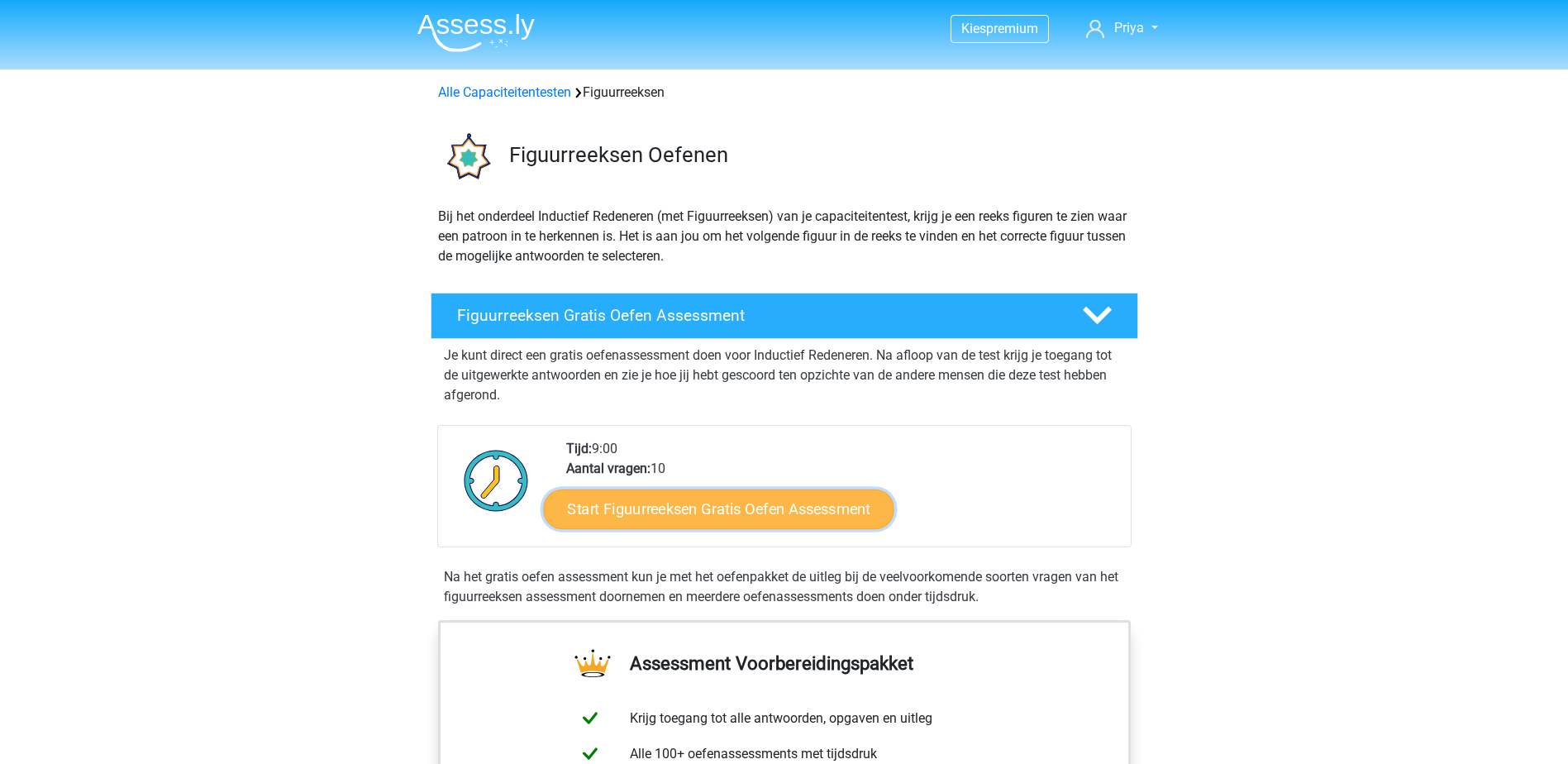
click at [784, 516] on link "Start Figuurreeksen Gratis Oefen Assessment" at bounding box center [719, 508] width 351 height 39
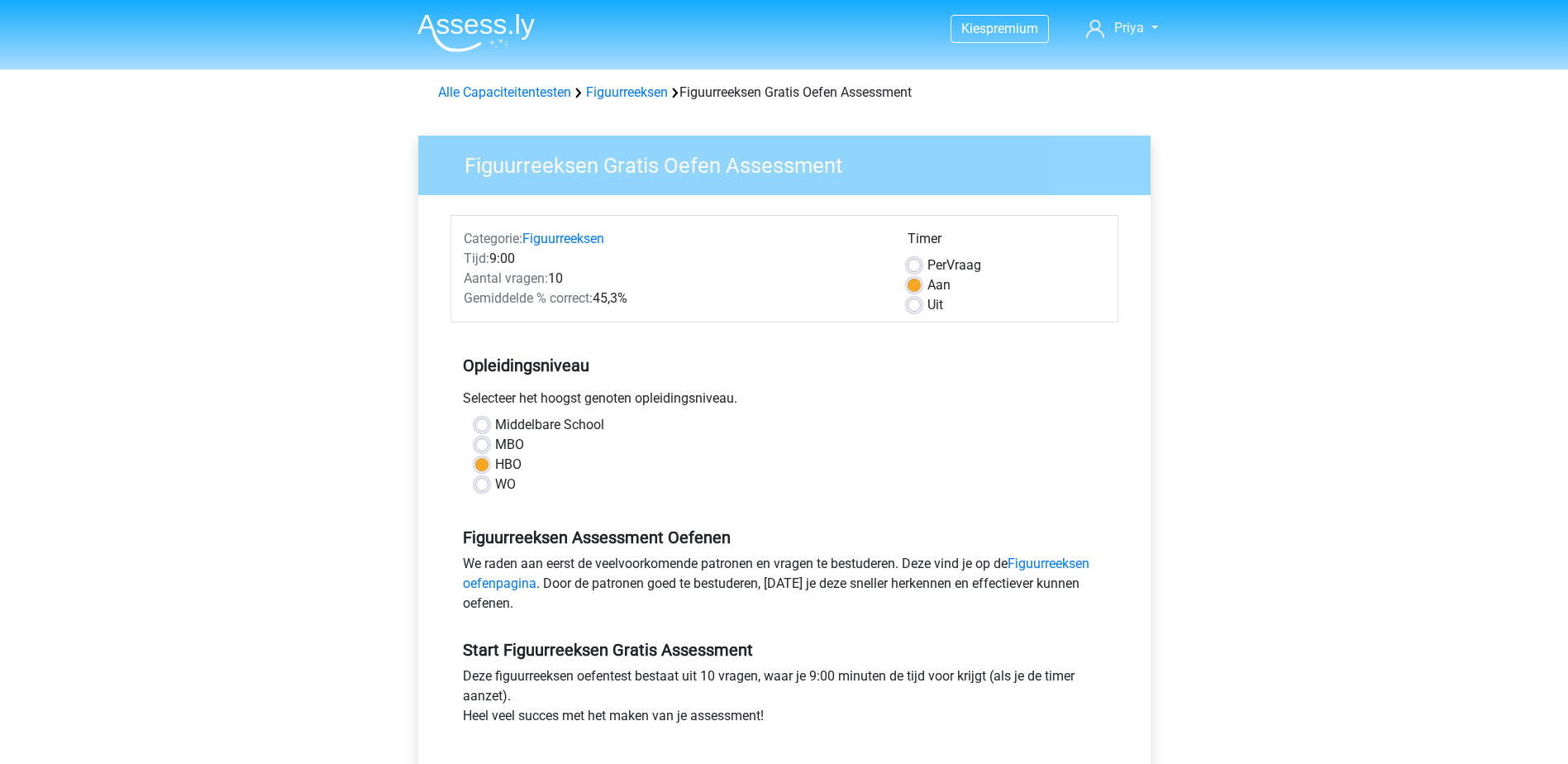
click at [927, 306] on label "Uit" at bounding box center [934, 305] width 15 height 20
click at [917, 306] on input "Uit" at bounding box center [914, 303] width 13 height 16
radio input "true"
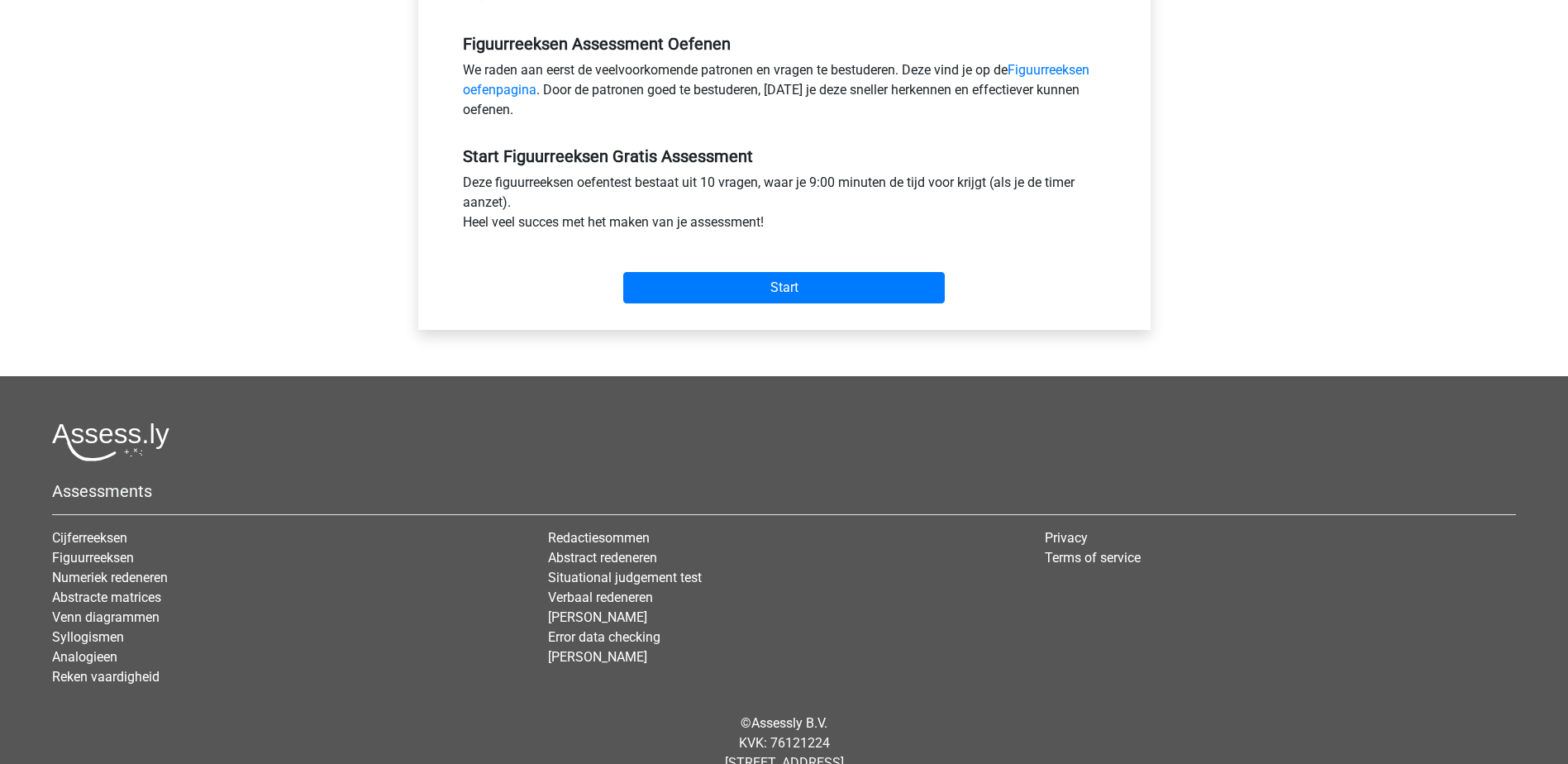
scroll to position [496, 0]
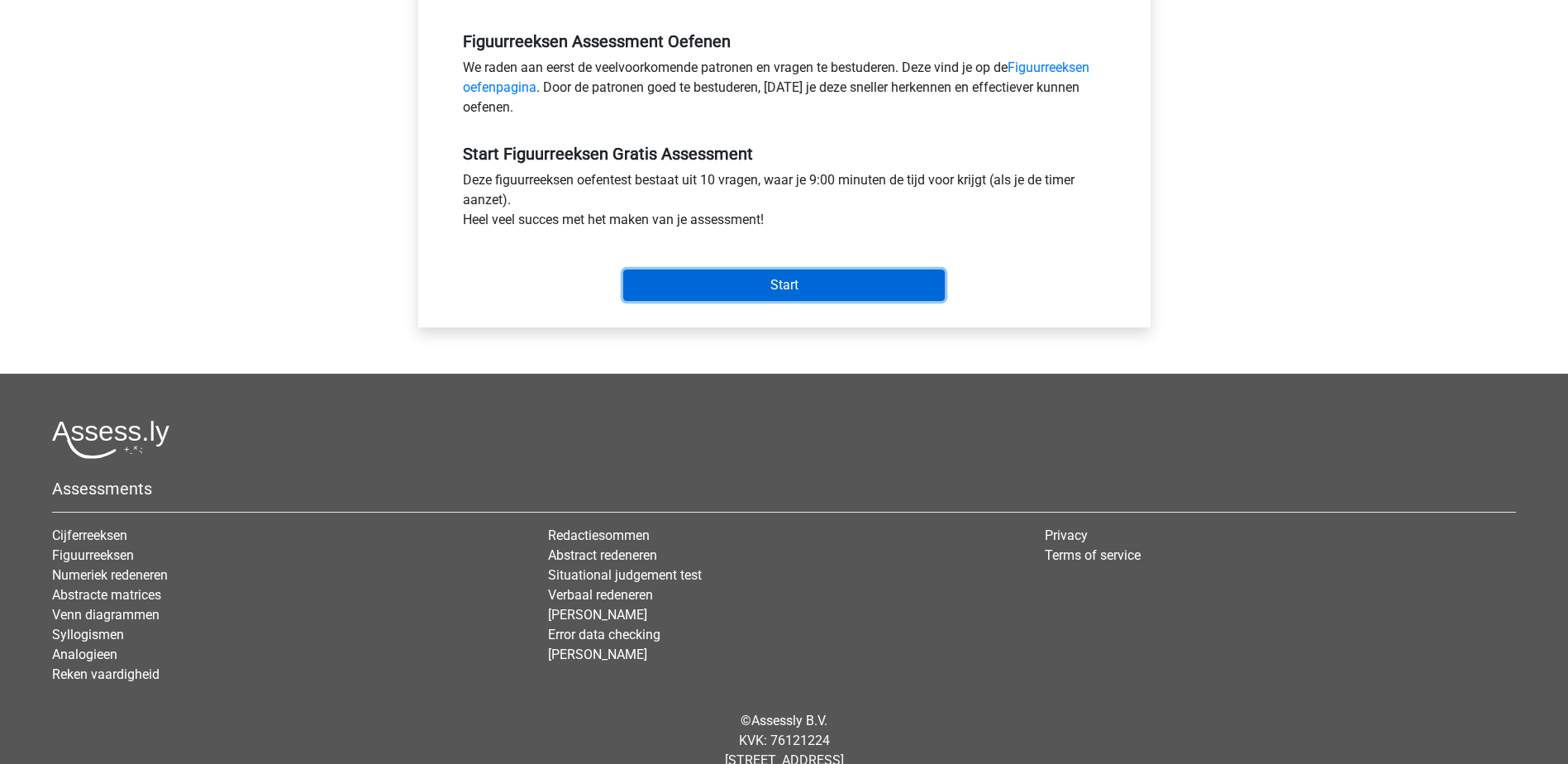
click at [683, 285] on input "Start" at bounding box center [783, 285] width 321 height 32
click at [849, 284] on input "Start" at bounding box center [783, 285] width 321 height 32
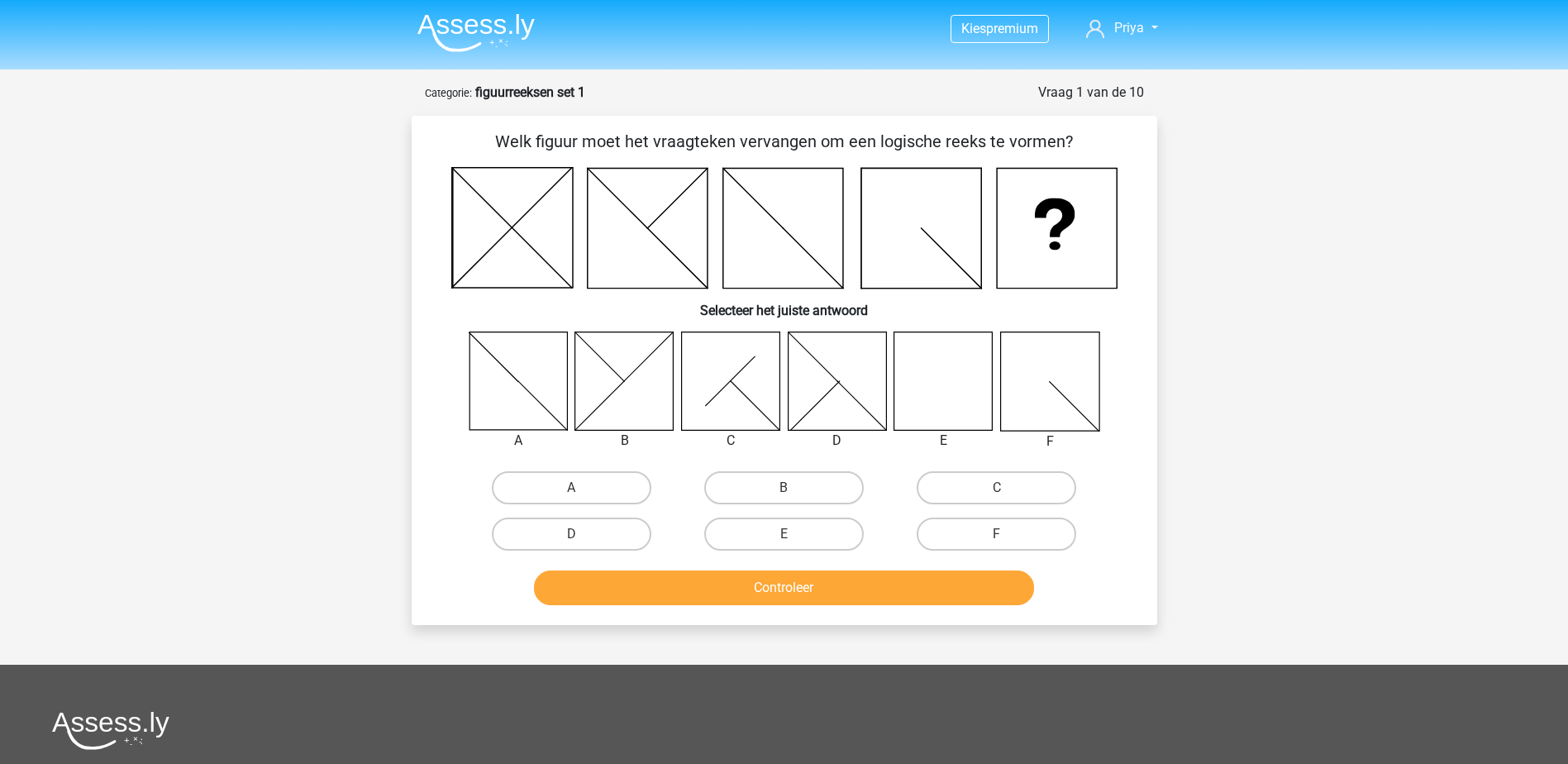
click at [951, 393] on icon at bounding box center [943, 381] width 99 height 99
click at [726, 530] on label "E" at bounding box center [784, 534] width 159 height 33
click at [783, 534] on input "E" at bounding box center [788, 539] width 11 height 11
radio input "true"
click at [744, 568] on div "Controleer" at bounding box center [784, 584] width 693 height 55
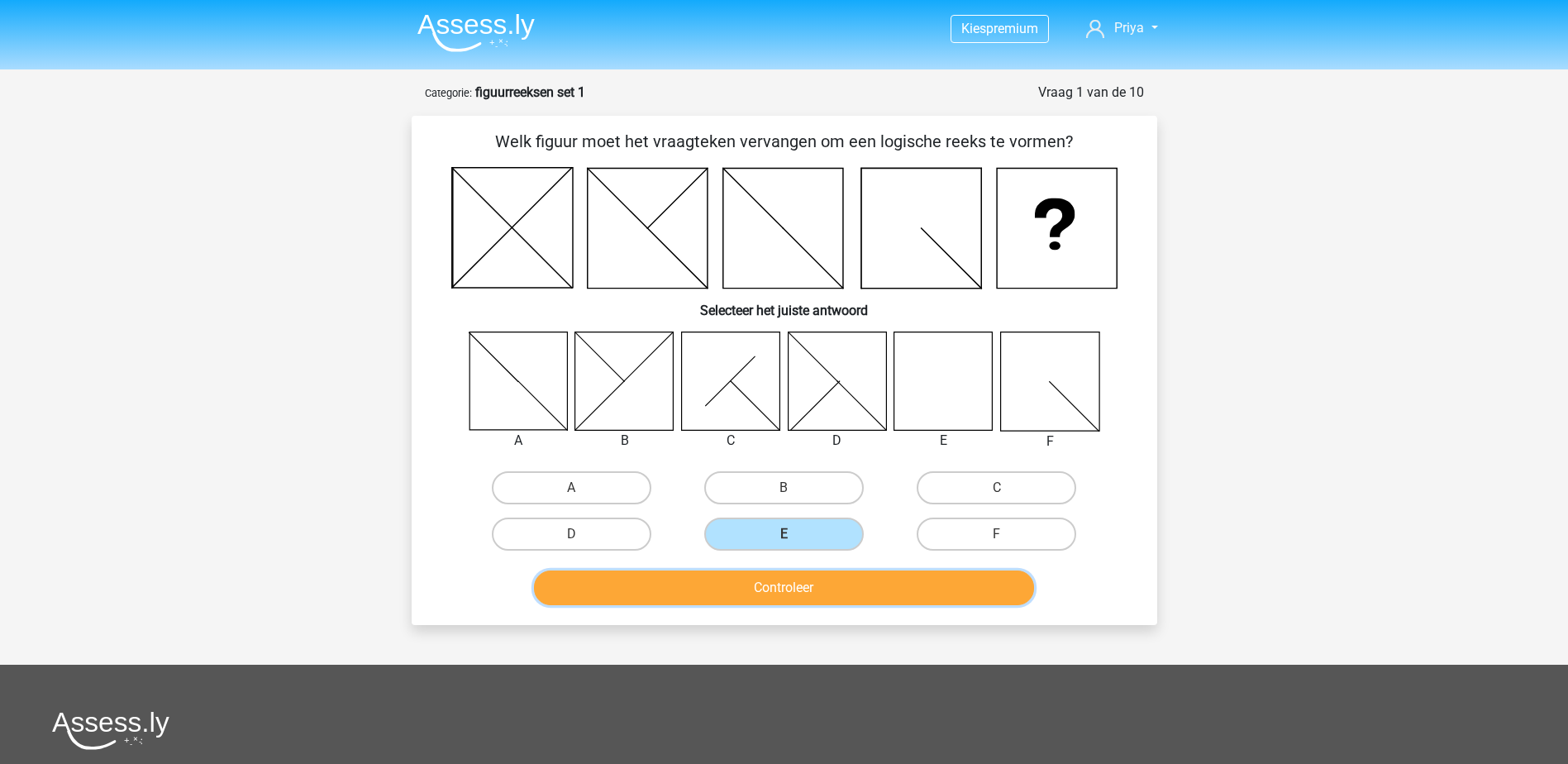
click at [747, 579] on button "Controleer" at bounding box center [784, 588] width 500 height 35
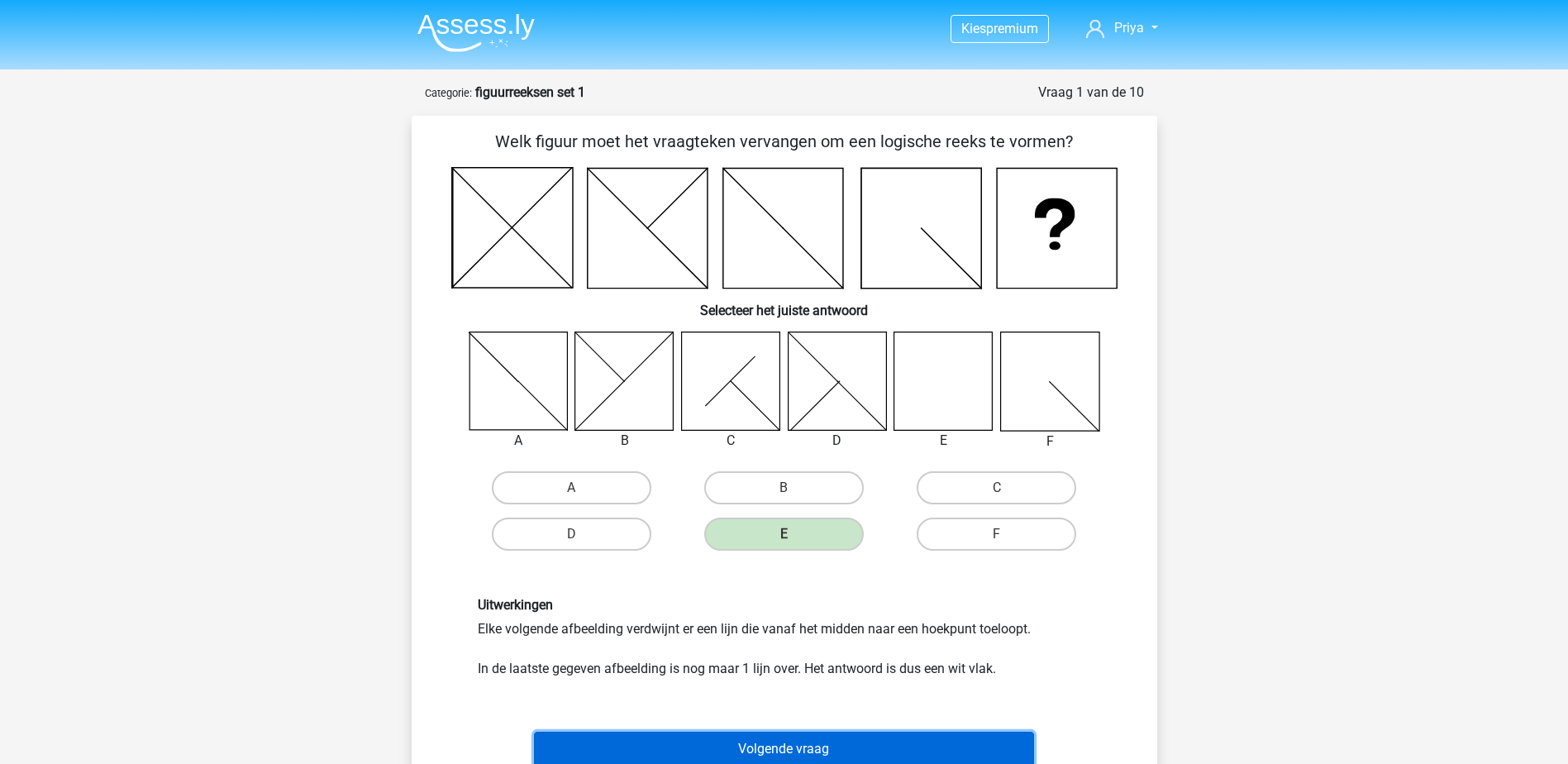
click at [772, 750] on button "Volgende vraag" at bounding box center [784, 749] width 500 height 35
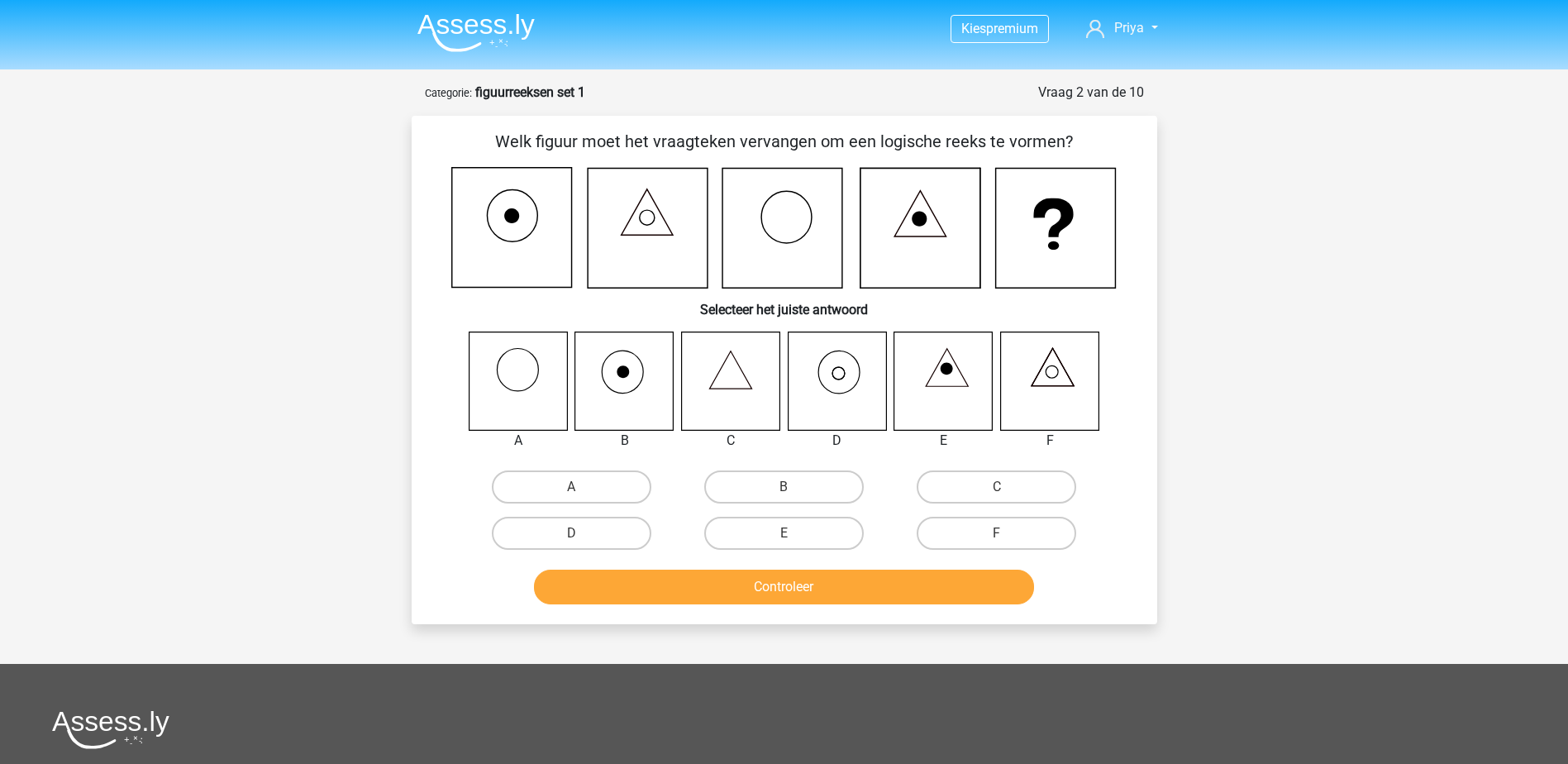
scroll to position [82, 0]
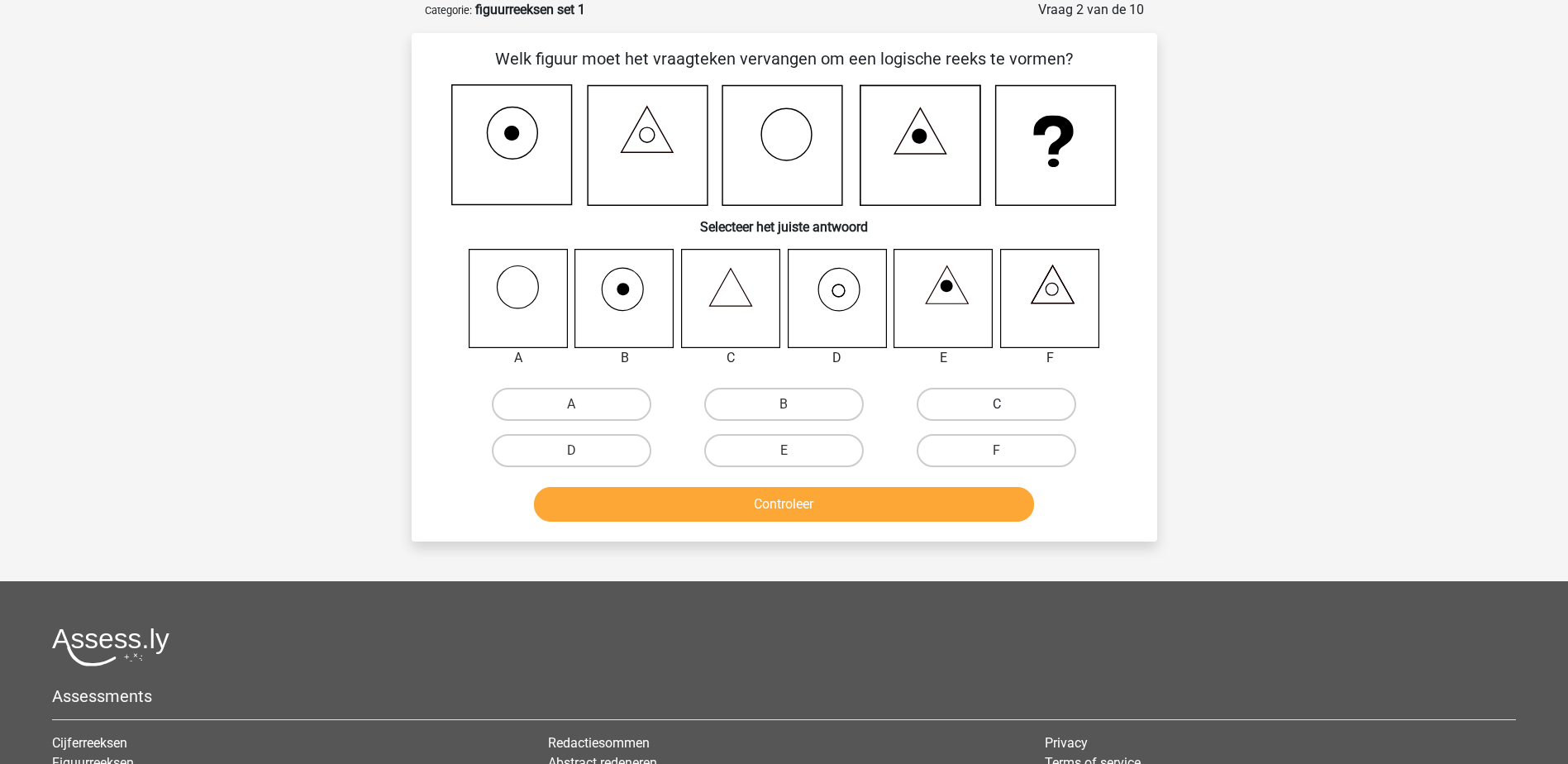
click at [1017, 388] on label "C" at bounding box center [996, 404] width 159 height 33
click at [1007, 405] on input "C" at bounding box center [1002, 409] width 11 height 11
radio input "true"
click at [960, 500] on button "Controleer" at bounding box center [784, 504] width 500 height 35
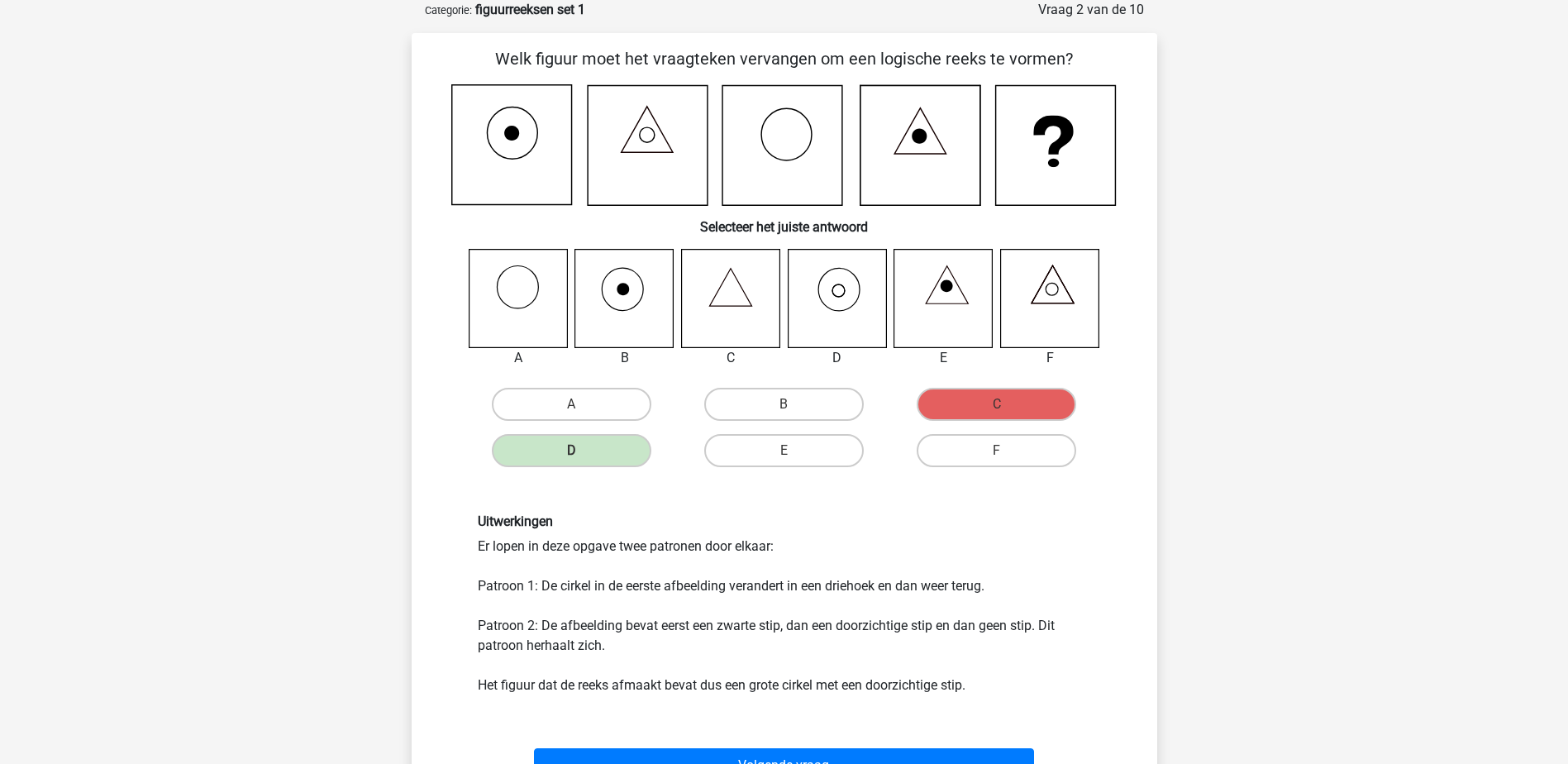
click at [960, 500] on div "Uitwerkingen Er lopen in deze opgave twee patronen door elkaar: Patroon 1: De c…" at bounding box center [784, 604] width 693 height 261
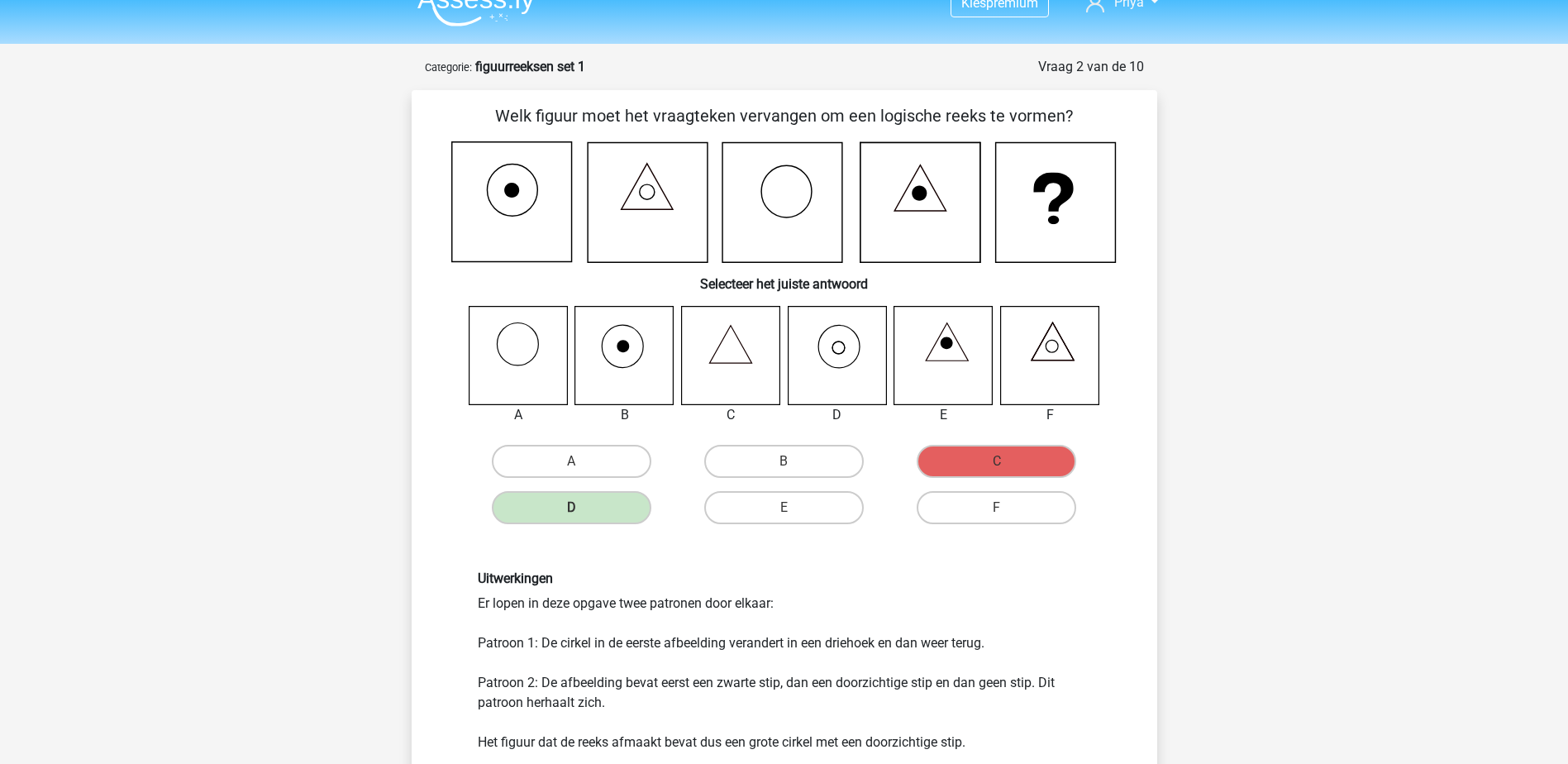
scroll to position [0, 0]
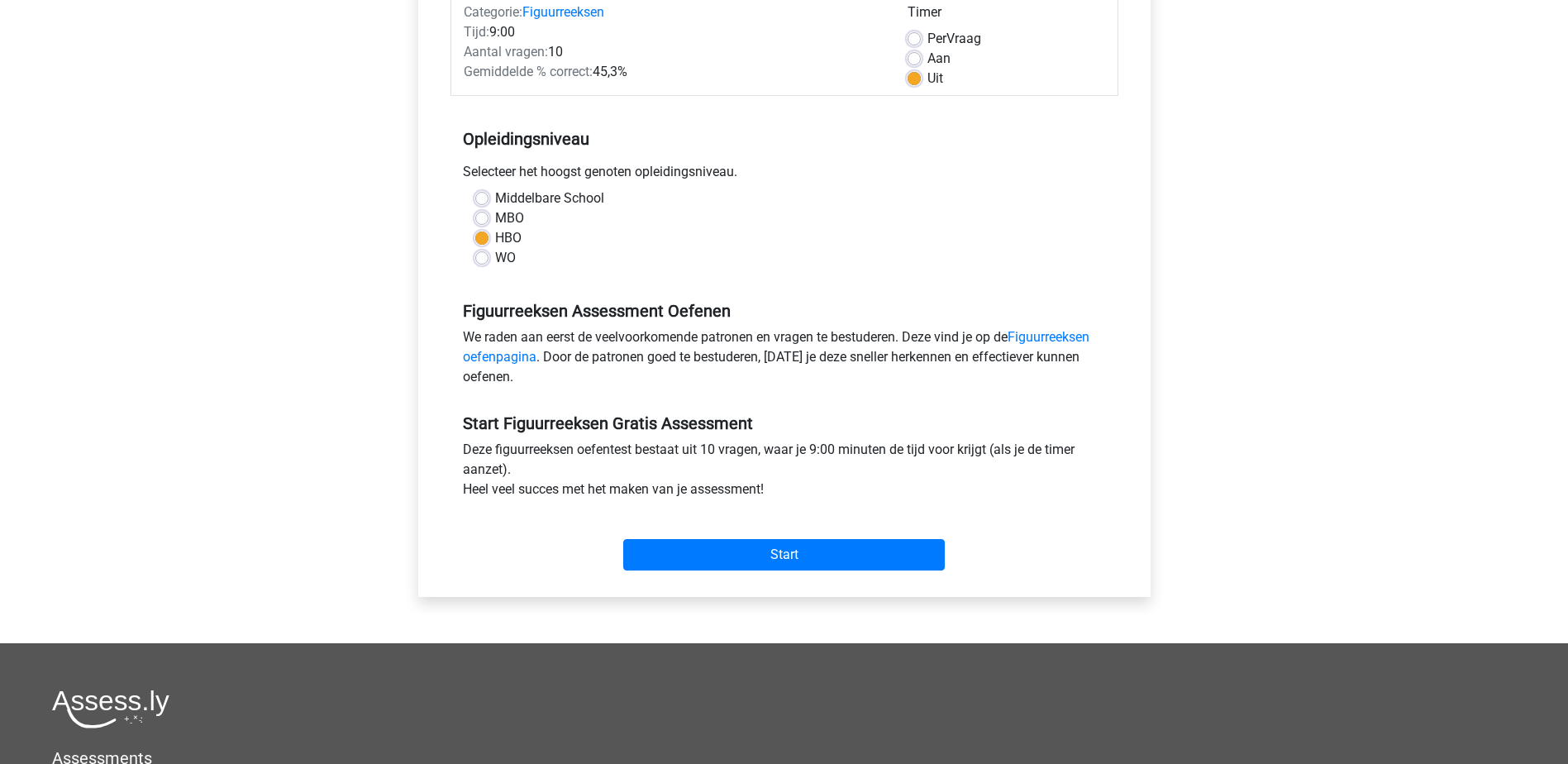
scroll to position [331, 0]
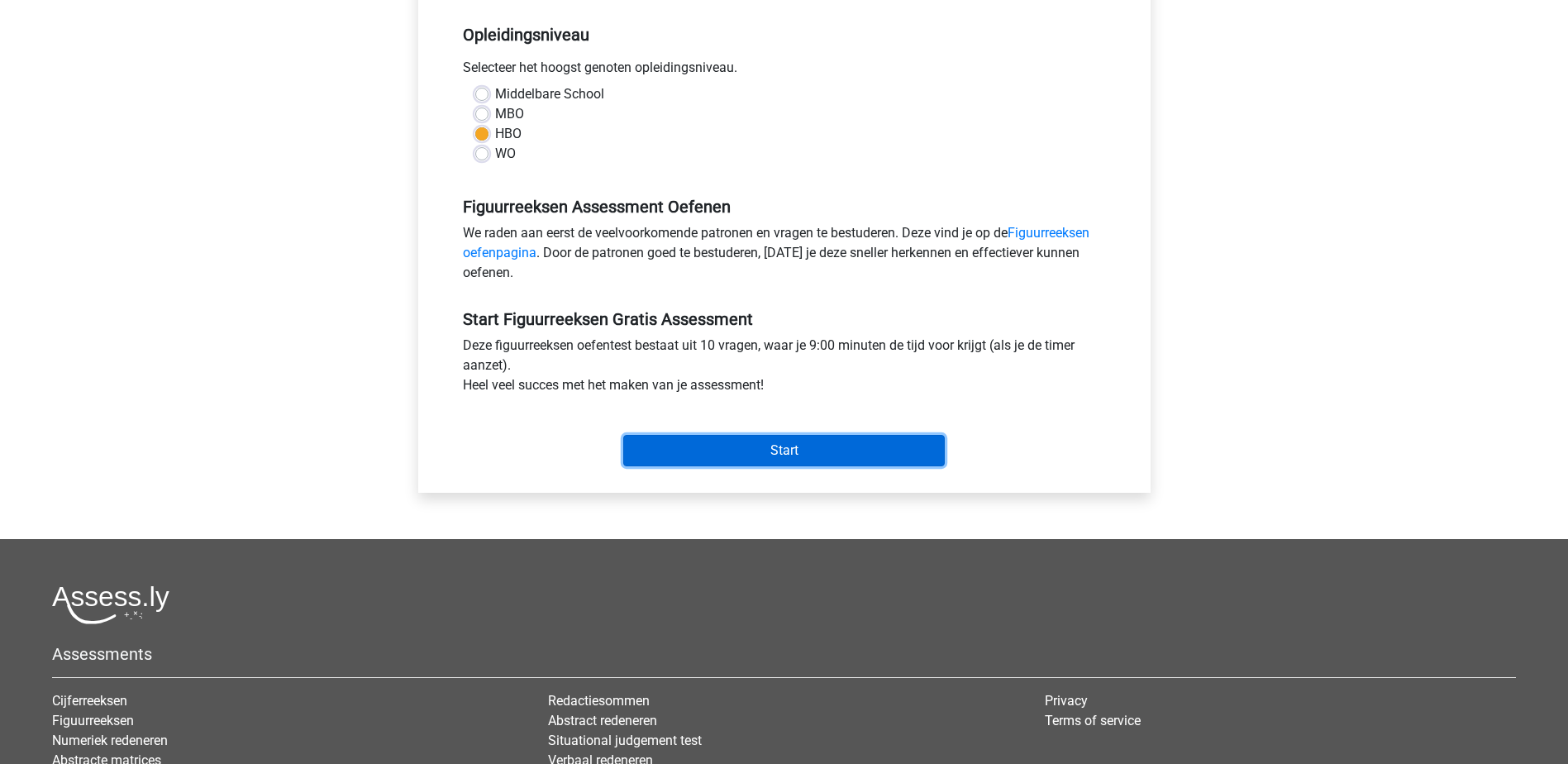
click at [836, 454] on input "Start" at bounding box center [783, 451] width 321 height 32
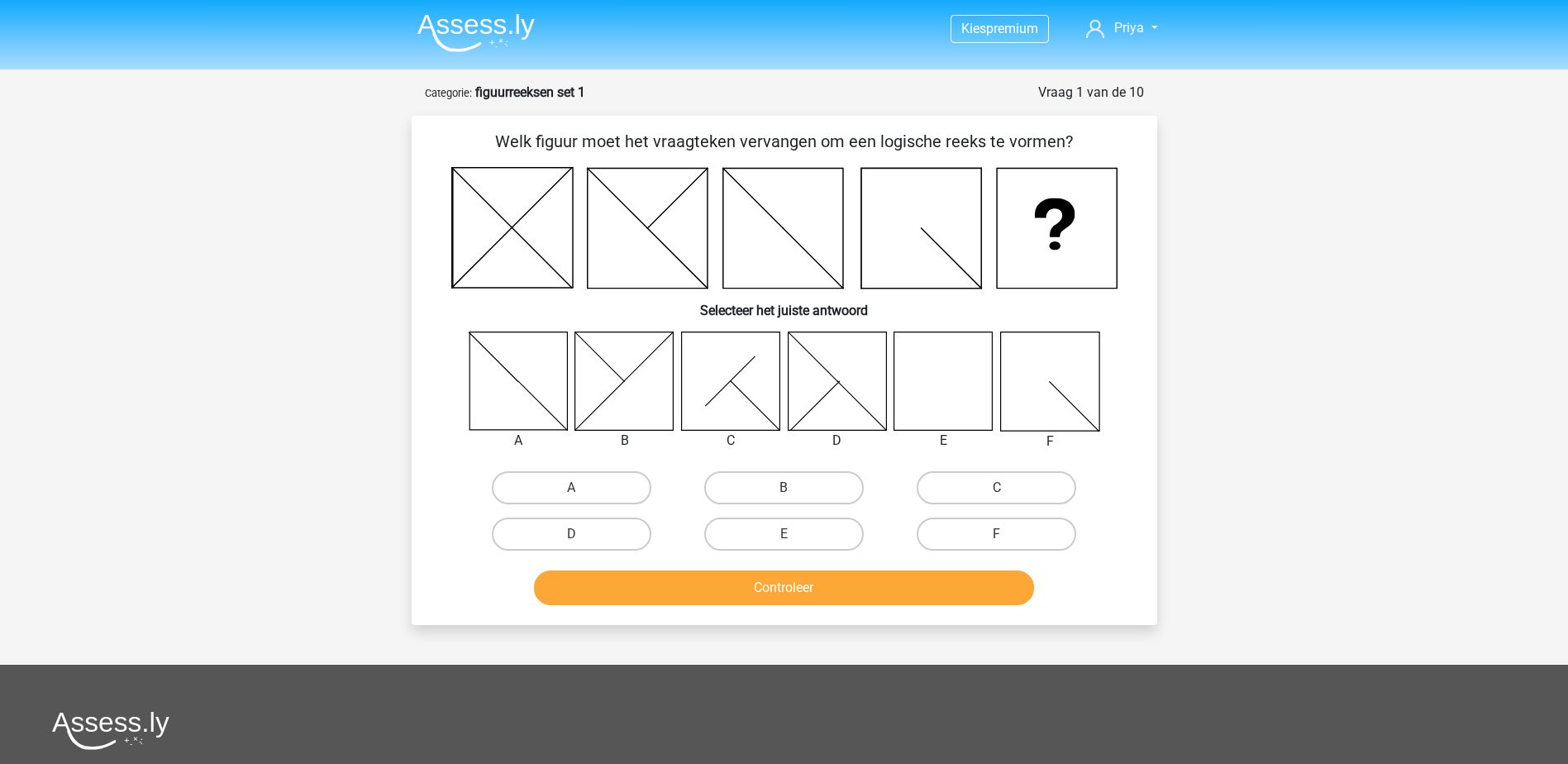
click at [947, 417] on icon at bounding box center [943, 381] width 99 height 99
click at [788, 531] on label "E" at bounding box center [784, 534] width 159 height 33
click at [788, 534] on input "E" at bounding box center [788, 539] width 11 height 11
radio input "true"
click at [945, 586] on button "Controleer" at bounding box center [784, 588] width 500 height 35
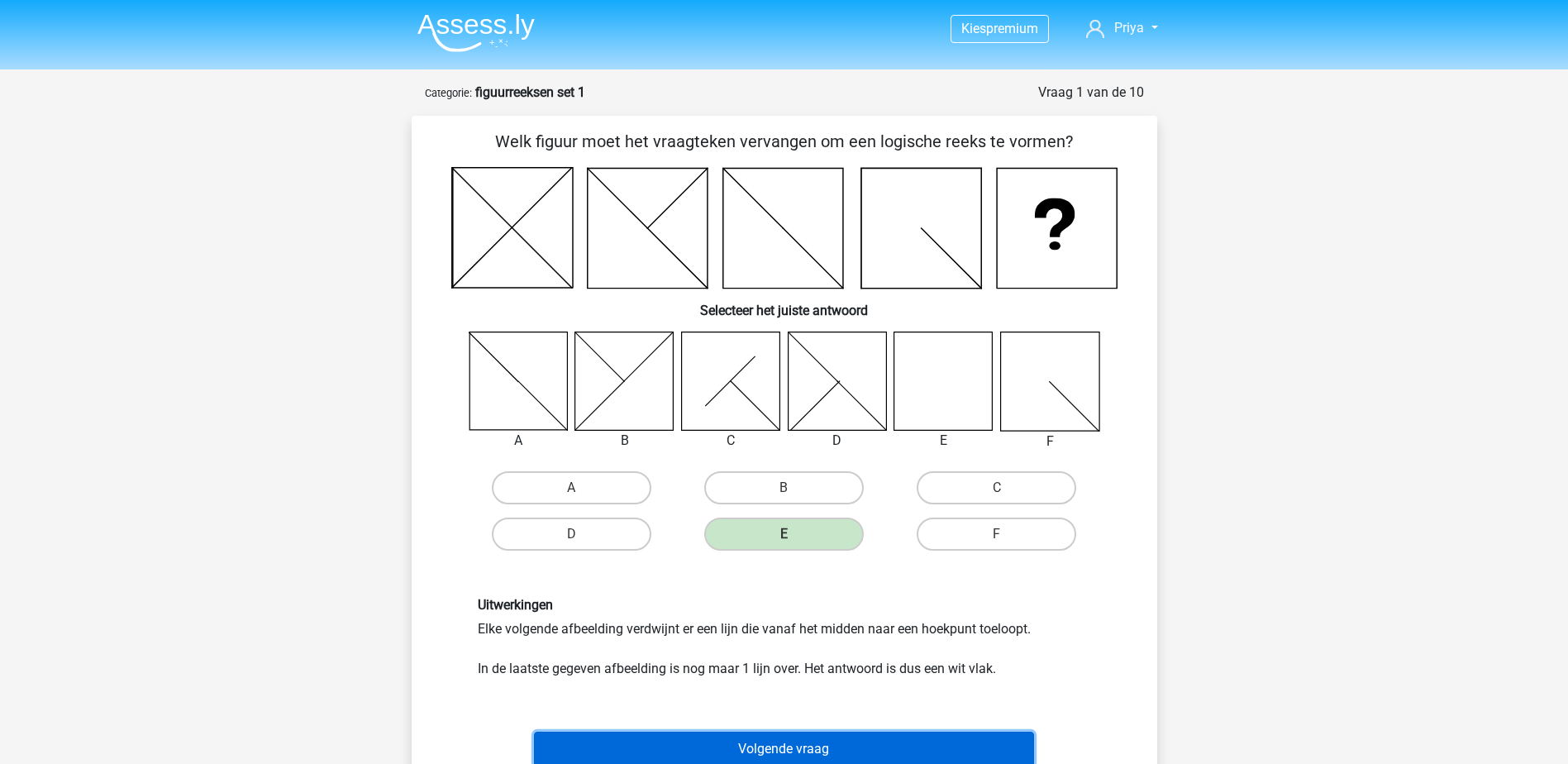
click at [982, 735] on button "Volgende vraag" at bounding box center [784, 749] width 500 height 35
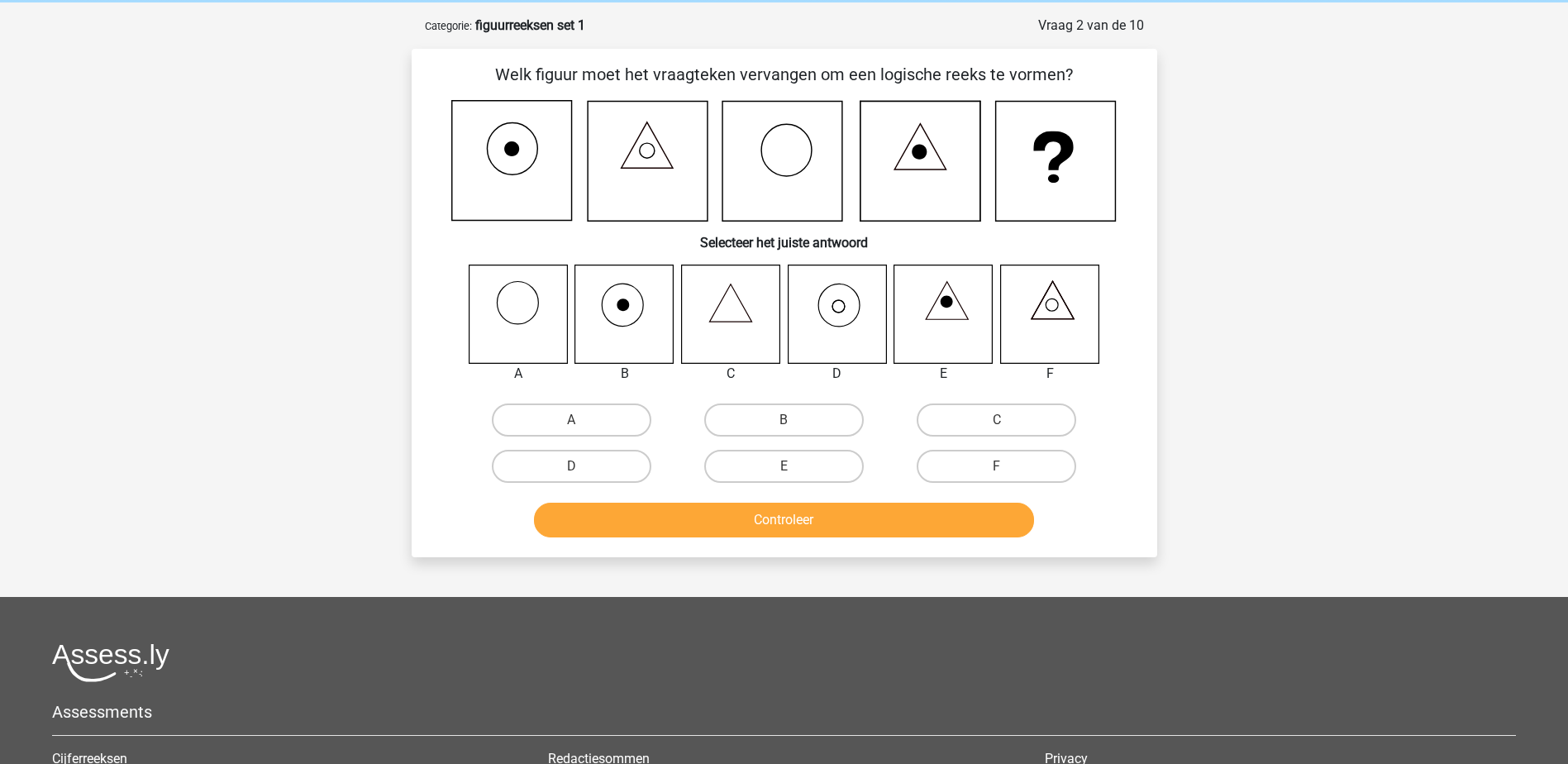
scroll to position [82, 0]
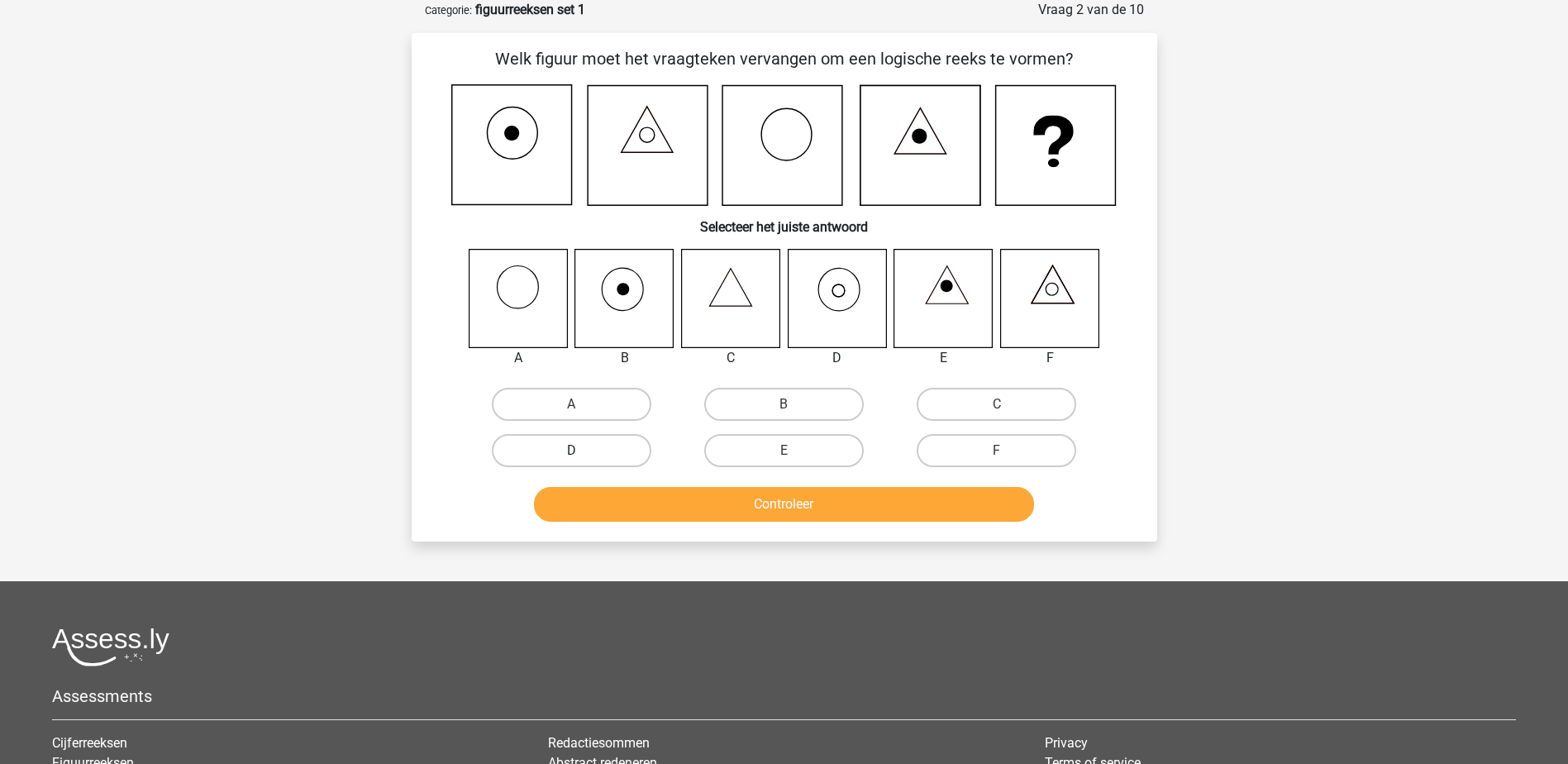
click at [602, 441] on label "D" at bounding box center [571, 451] width 159 height 33
click at [582, 451] on input "D" at bounding box center [576, 455] width 11 height 11
radio input "true"
click at [711, 502] on button "Controleer" at bounding box center [784, 504] width 500 height 35
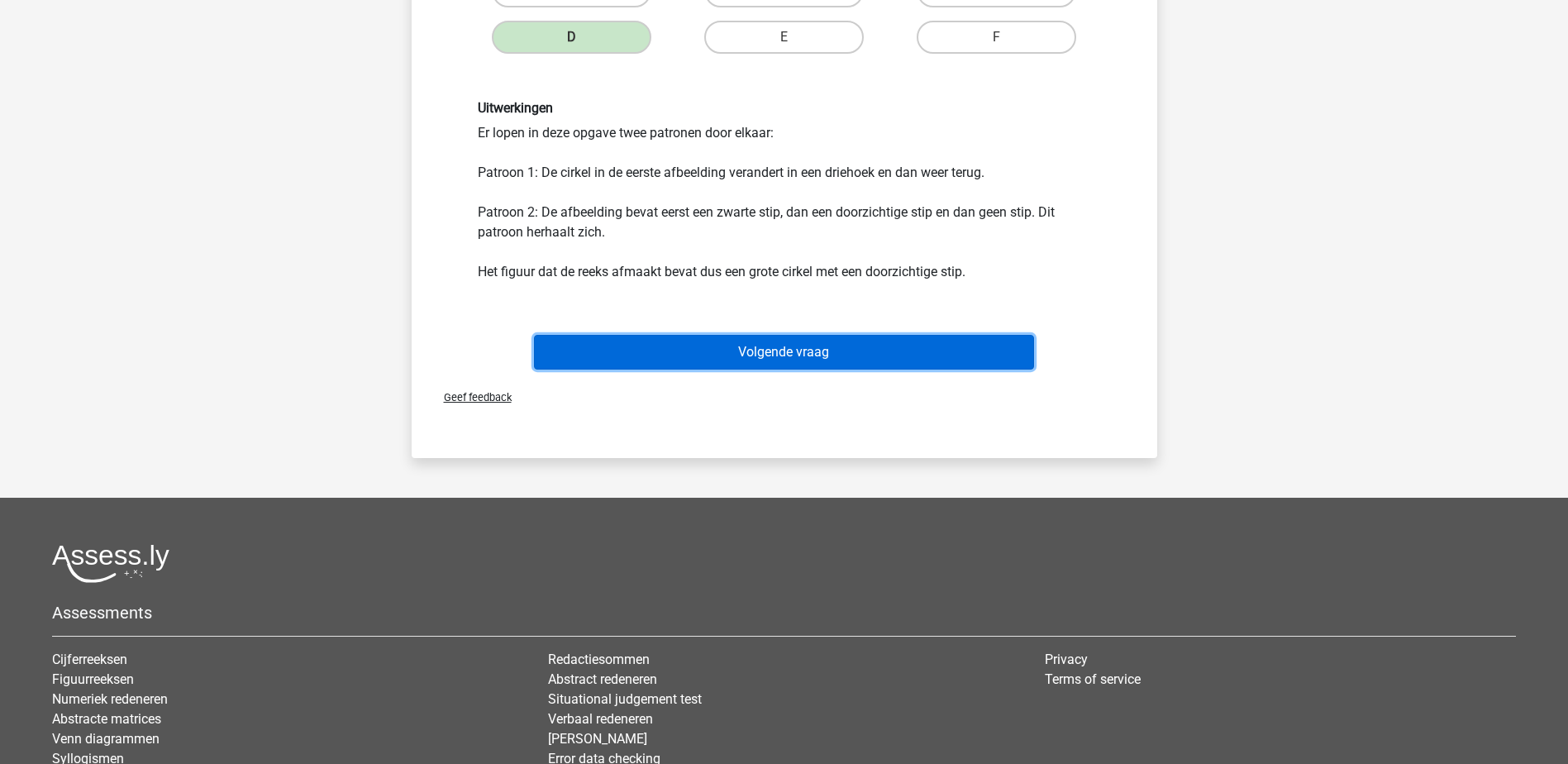
click at [787, 358] on button "Volgende vraag" at bounding box center [784, 352] width 500 height 35
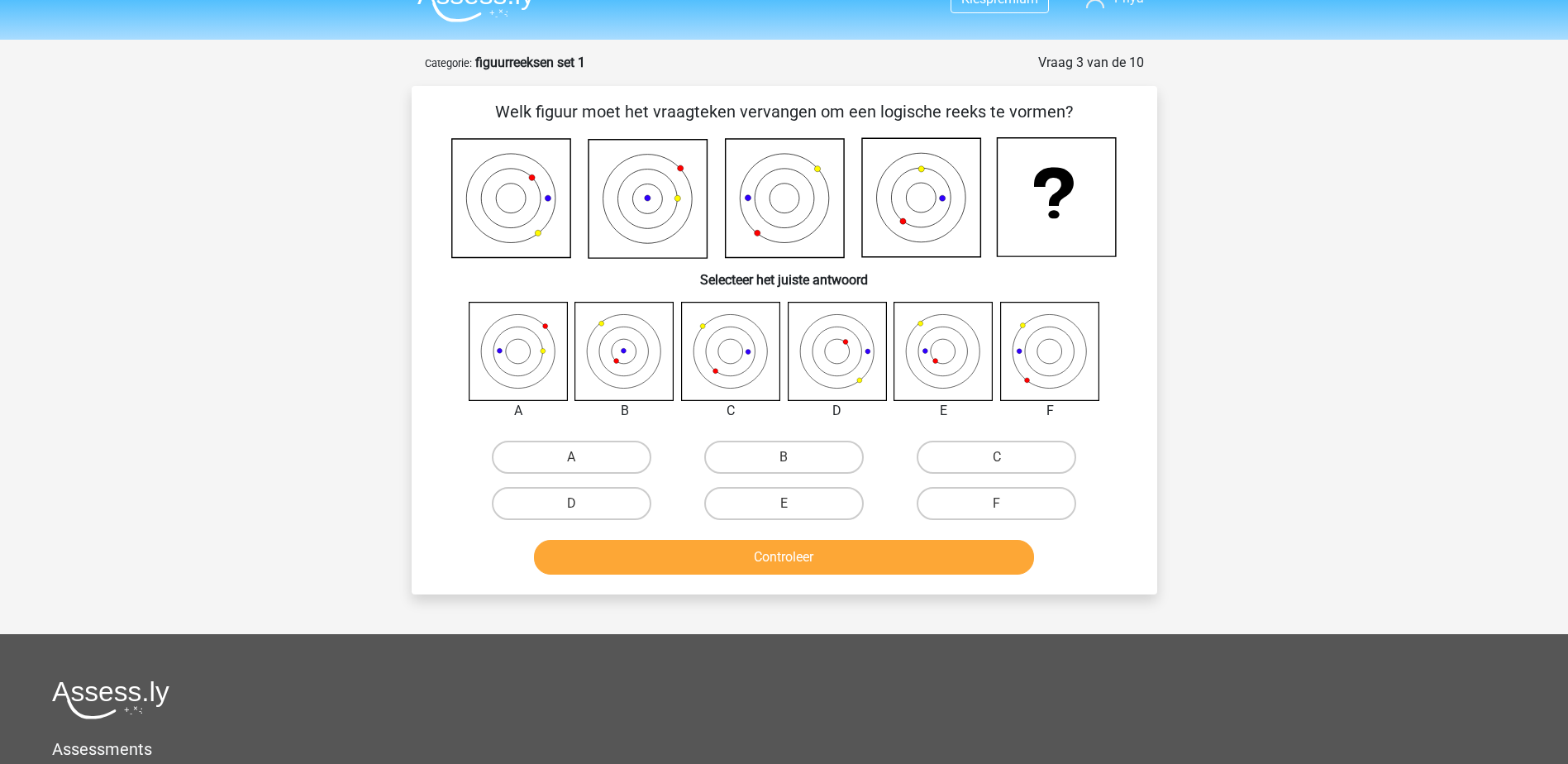
scroll to position [0, 0]
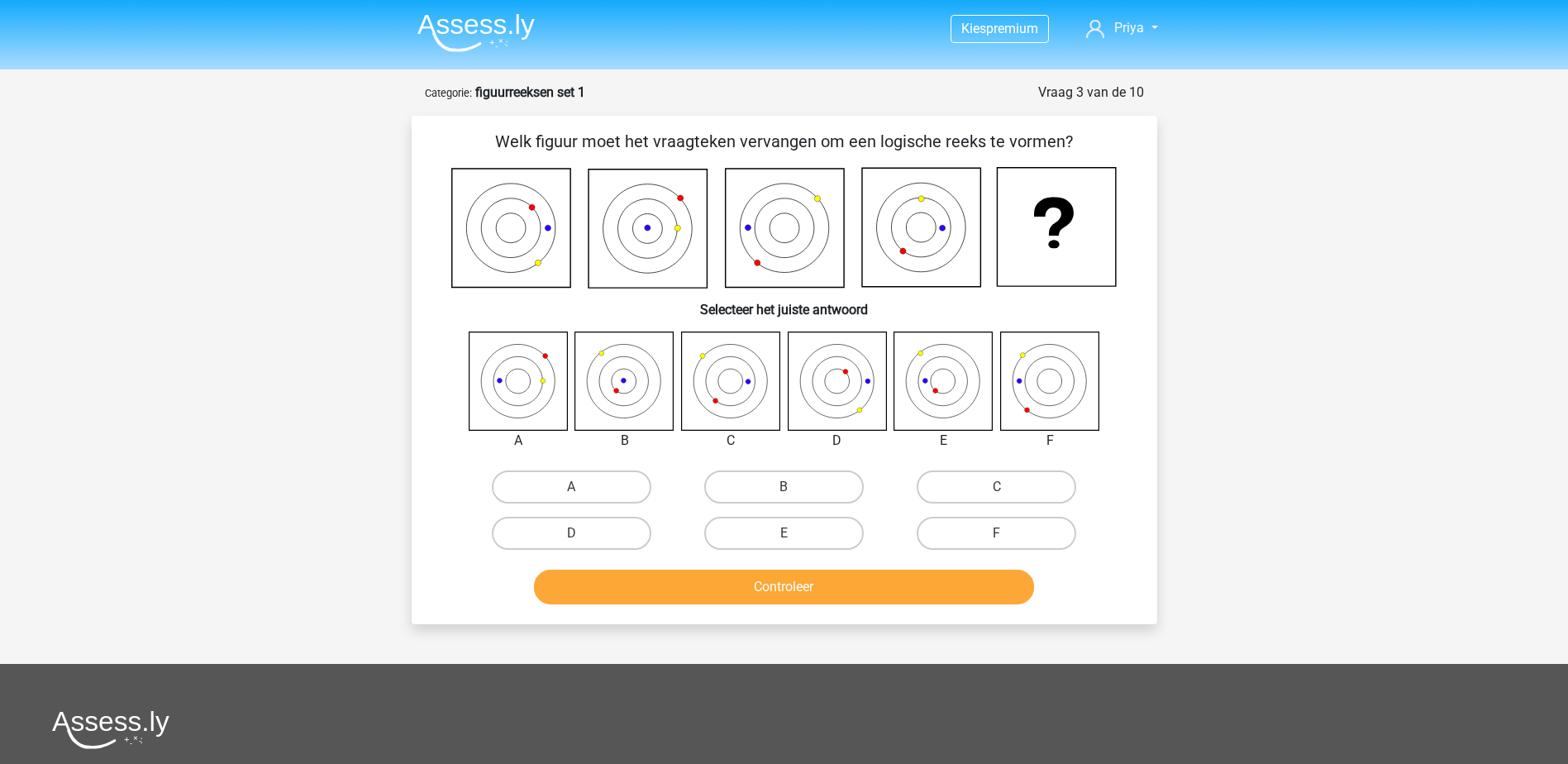
drag, startPoint x: 596, startPoint y: 526, endPoint x: 690, endPoint y: 555, distance: 98.4
click at [601, 526] on label "D" at bounding box center [571, 533] width 159 height 33
click at [582, 533] on input "D" at bounding box center [576, 538] width 11 height 11
radio input "true"
click at [819, 594] on button "Controleer" at bounding box center [784, 587] width 500 height 35
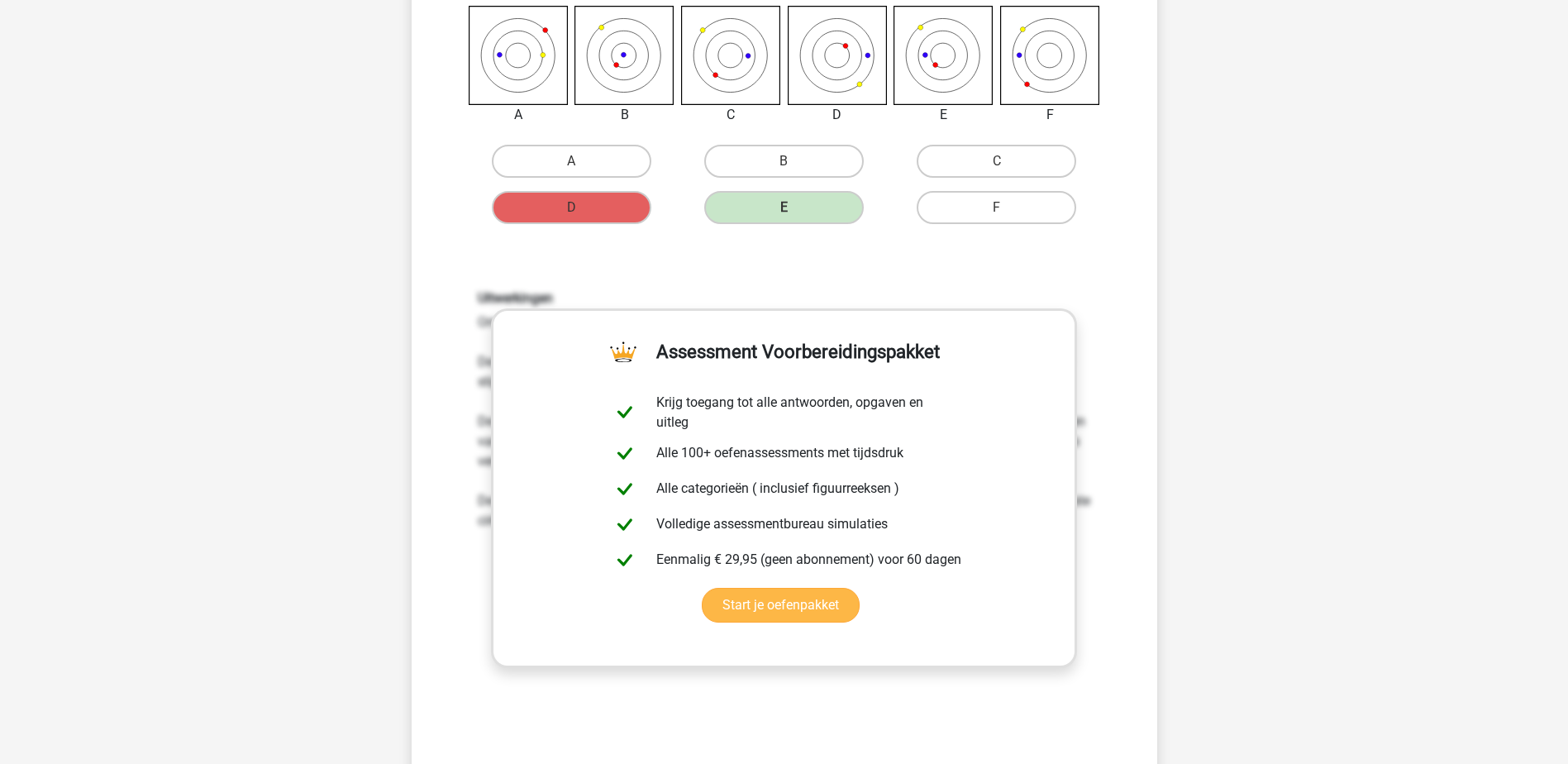
scroll to position [413, 0]
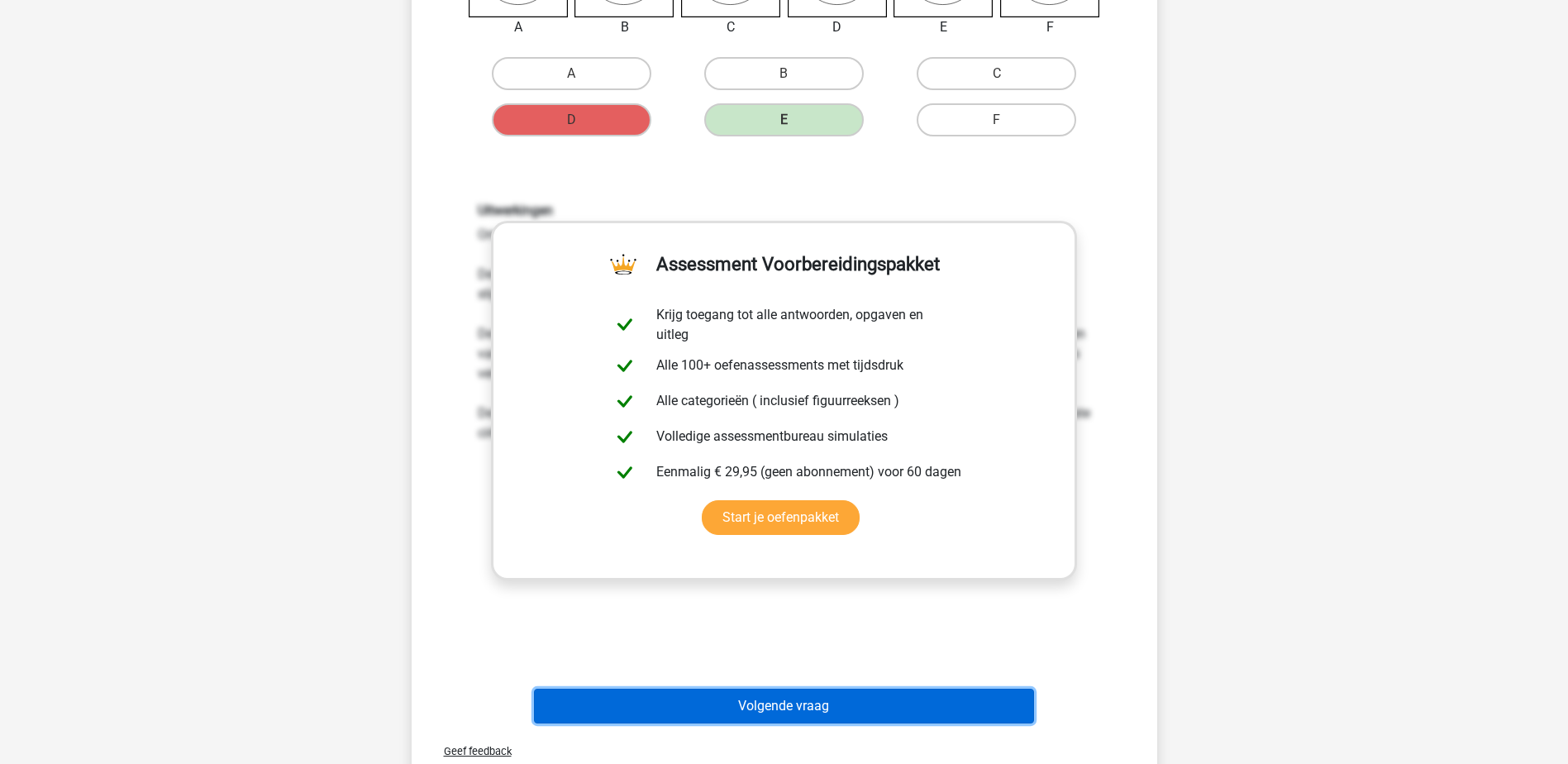
drag, startPoint x: 831, startPoint y: 706, endPoint x: 804, endPoint y: 685, distance: 34.2
click at [833, 704] on button "Volgende vraag" at bounding box center [784, 706] width 500 height 35
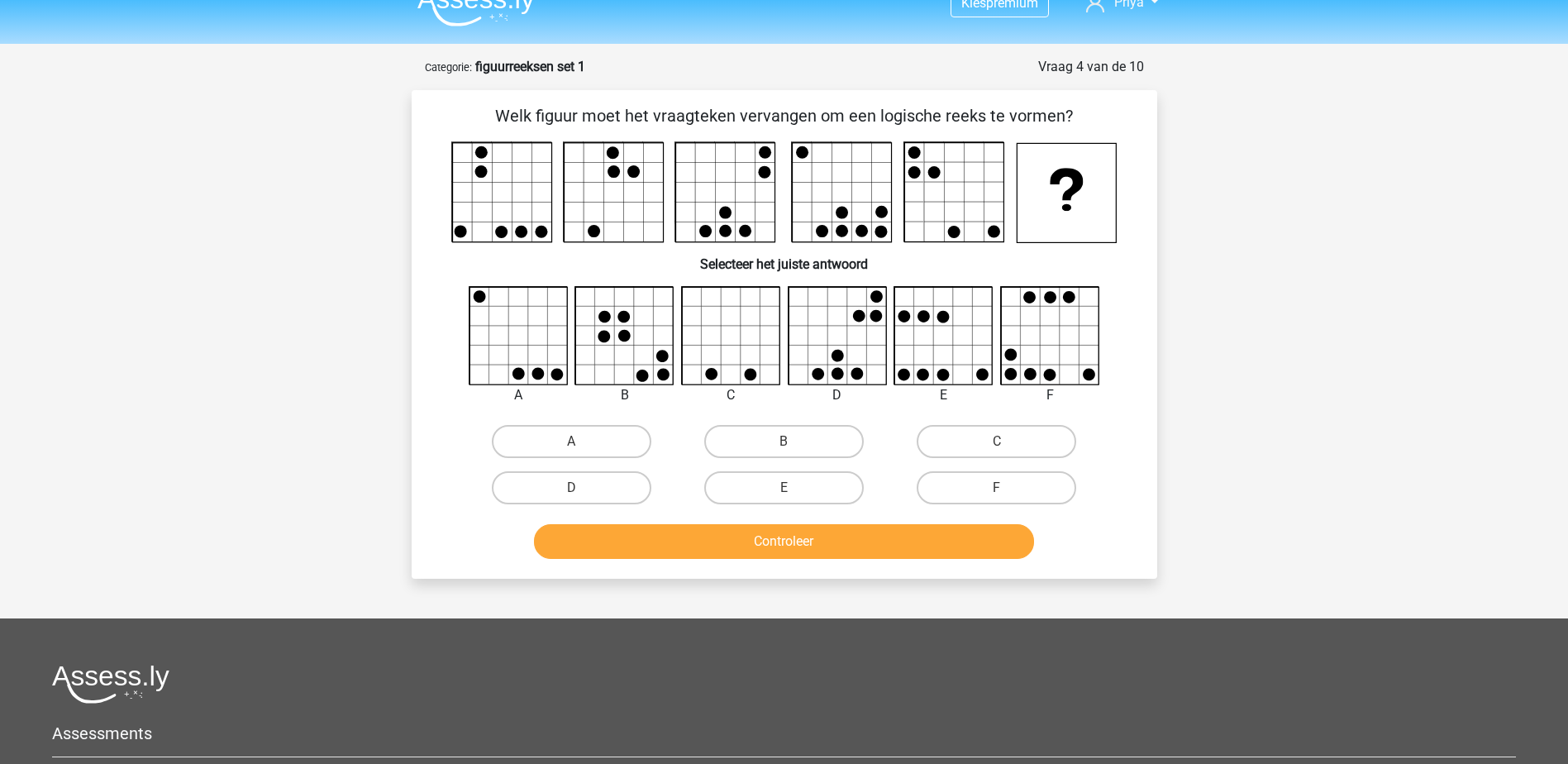
scroll to position [0, 0]
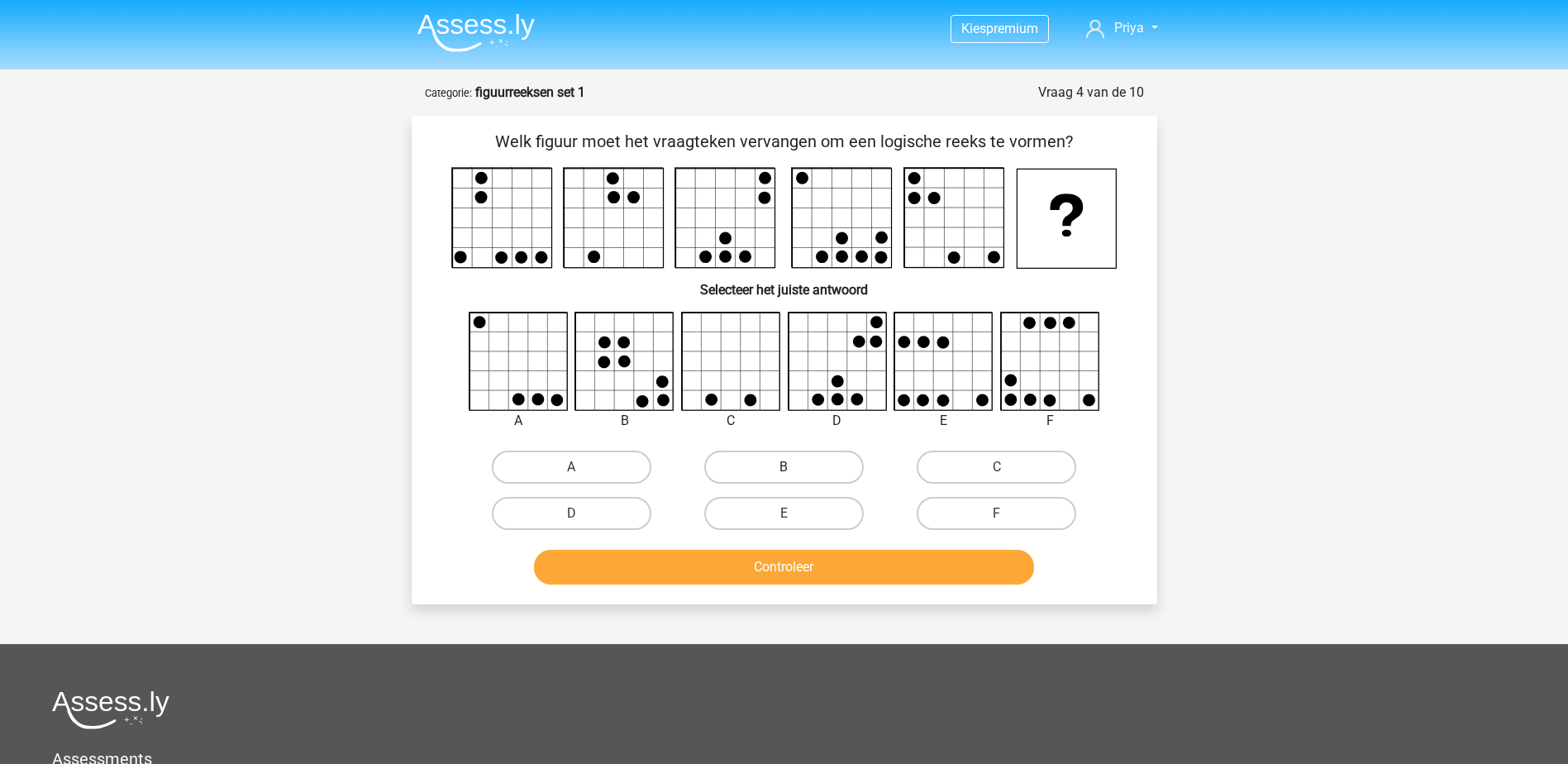
click at [824, 459] on label "B" at bounding box center [784, 467] width 159 height 33
click at [795, 467] on input "B" at bounding box center [788, 472] width 11 height 11
radio input "true"
click at [871, 576] on button "Controleer" at bounding box center [784, 567] width 500 height 35
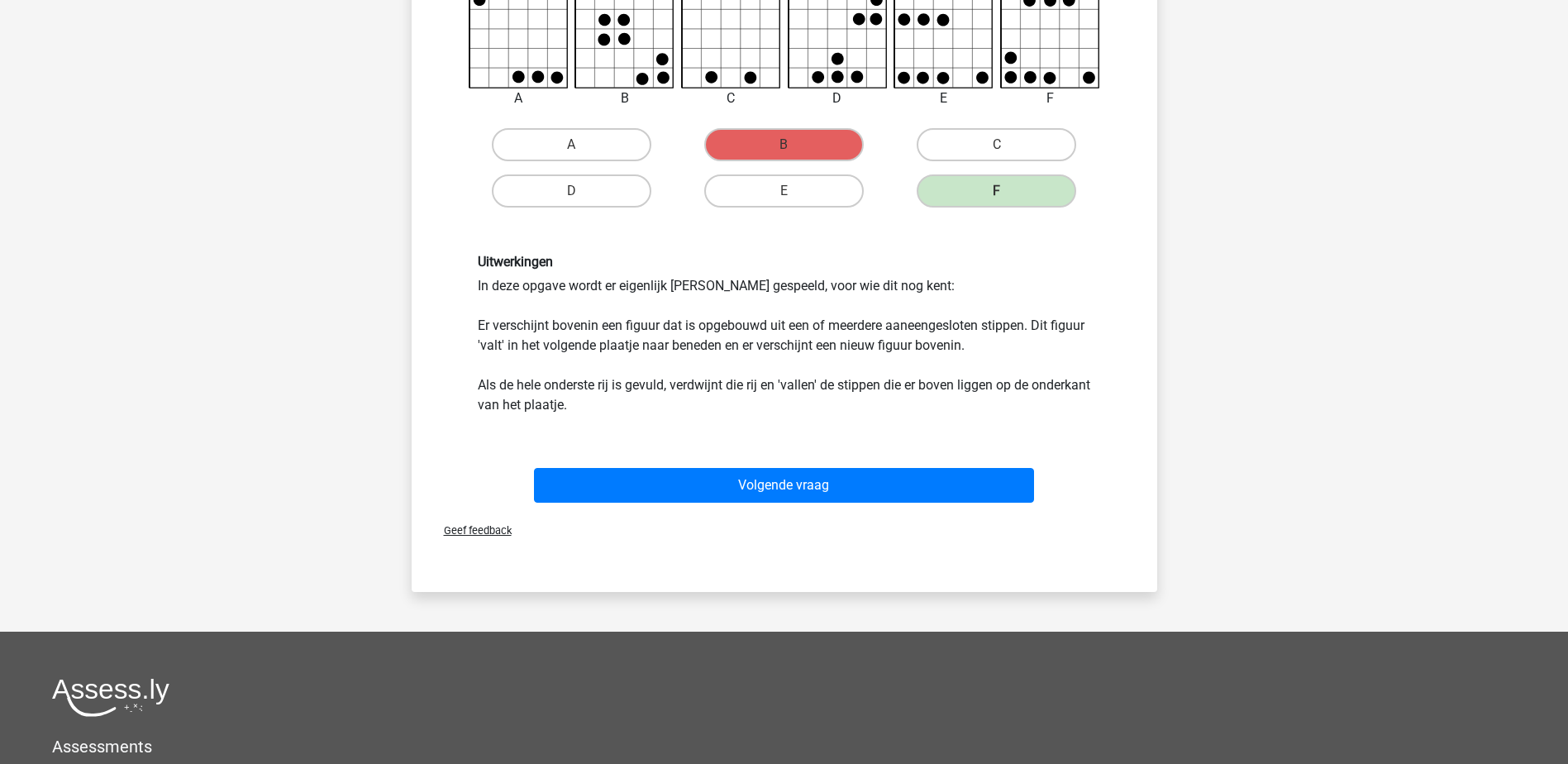
scroll to position [331, 0]
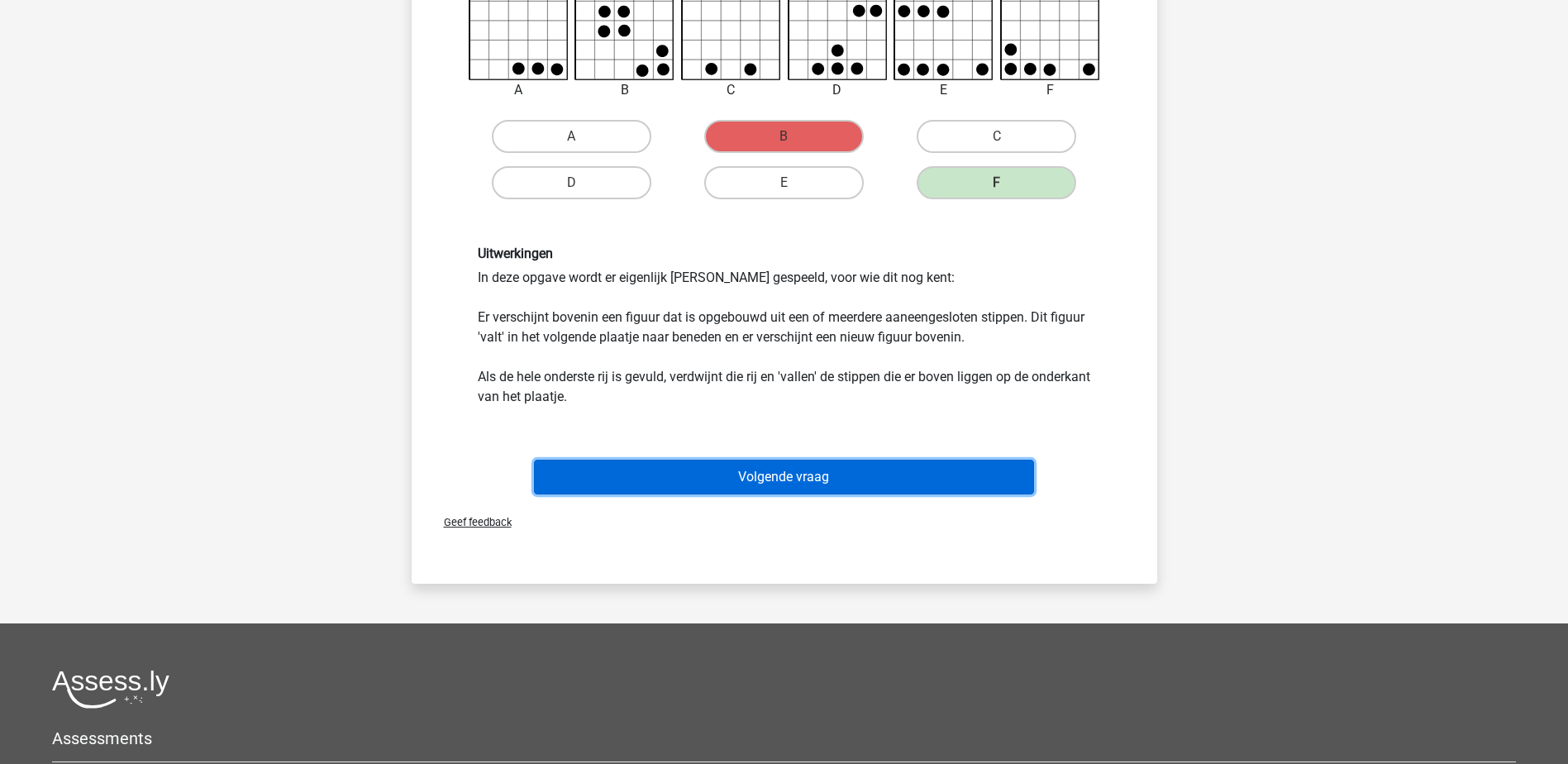
click at [923, 488] on button "Volgende vraag" at bounding box center [784, 476] width 500 height 35
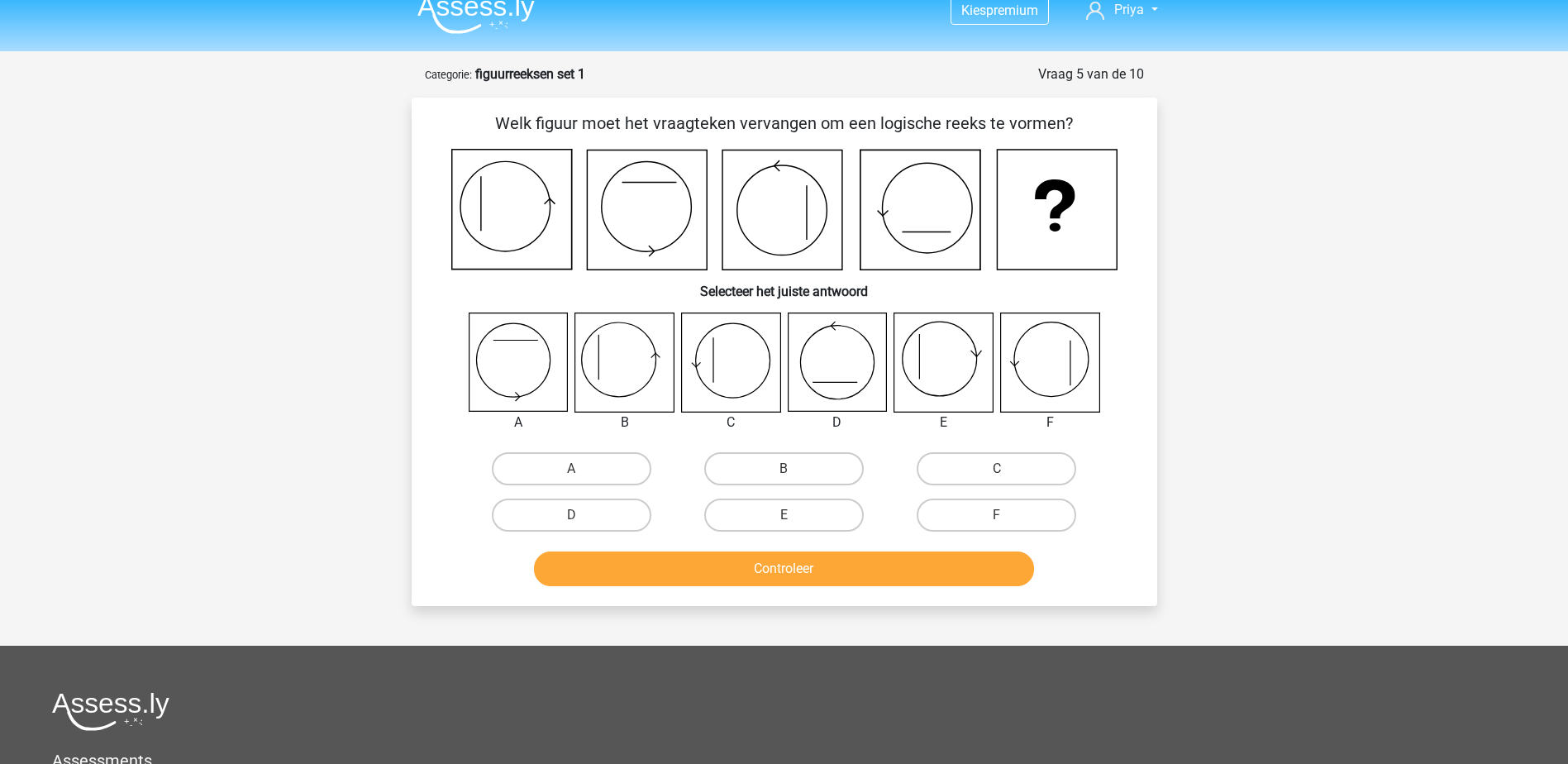
scroll to position [0, 0]
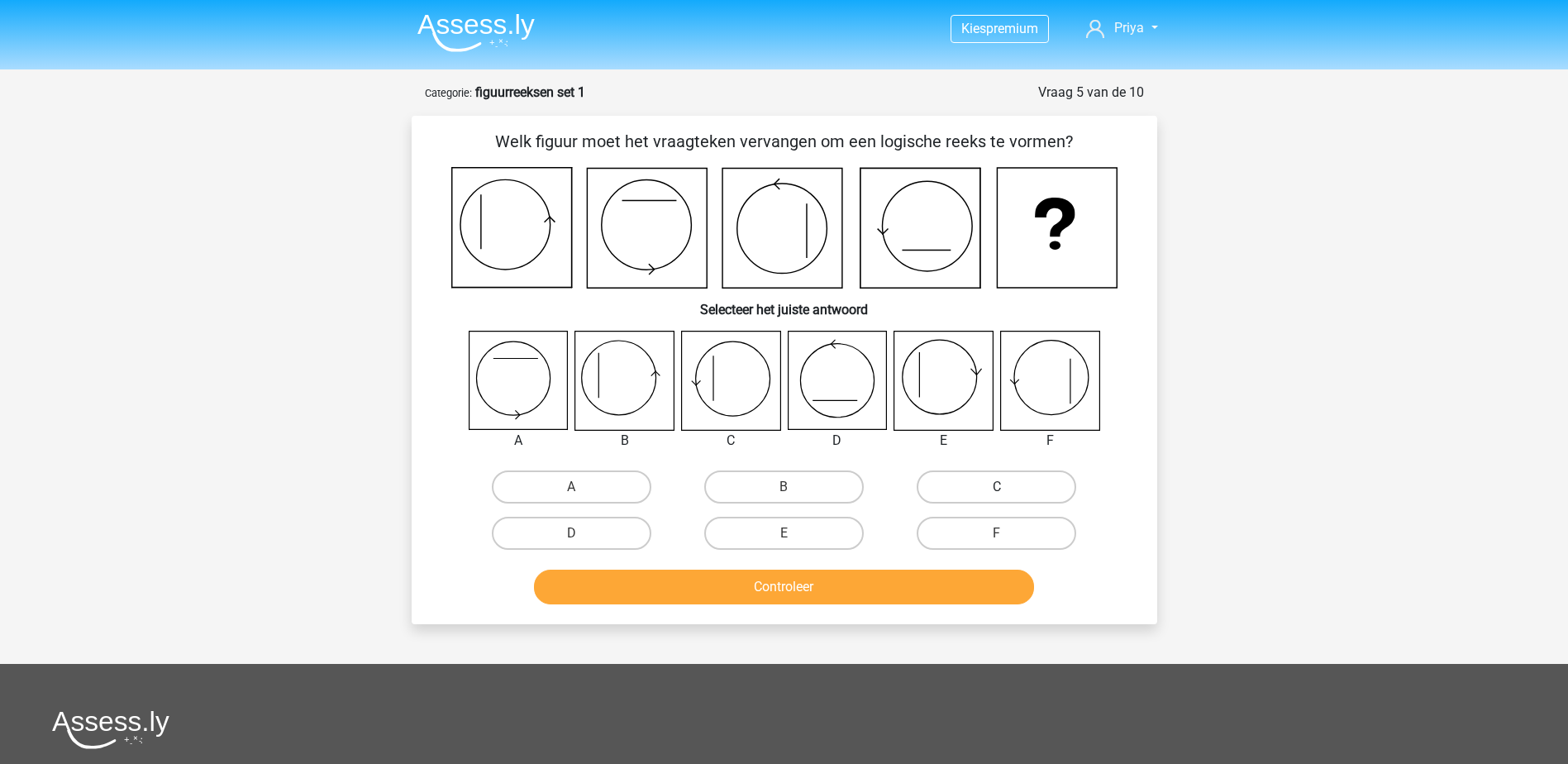
click at [980, 476] on label "C" at bounding box center [996, 487] width 159 height 33
click at [997, 487] on input "C" at bounding box center [1002, 492] width 11 height 11
radio input "true"
click at [773, 483] on label "B" at bounding box center [784, 487] width 159 height 33
click at [783, 487] on input "B" at bounding box center [788, 492] width 11 height 11
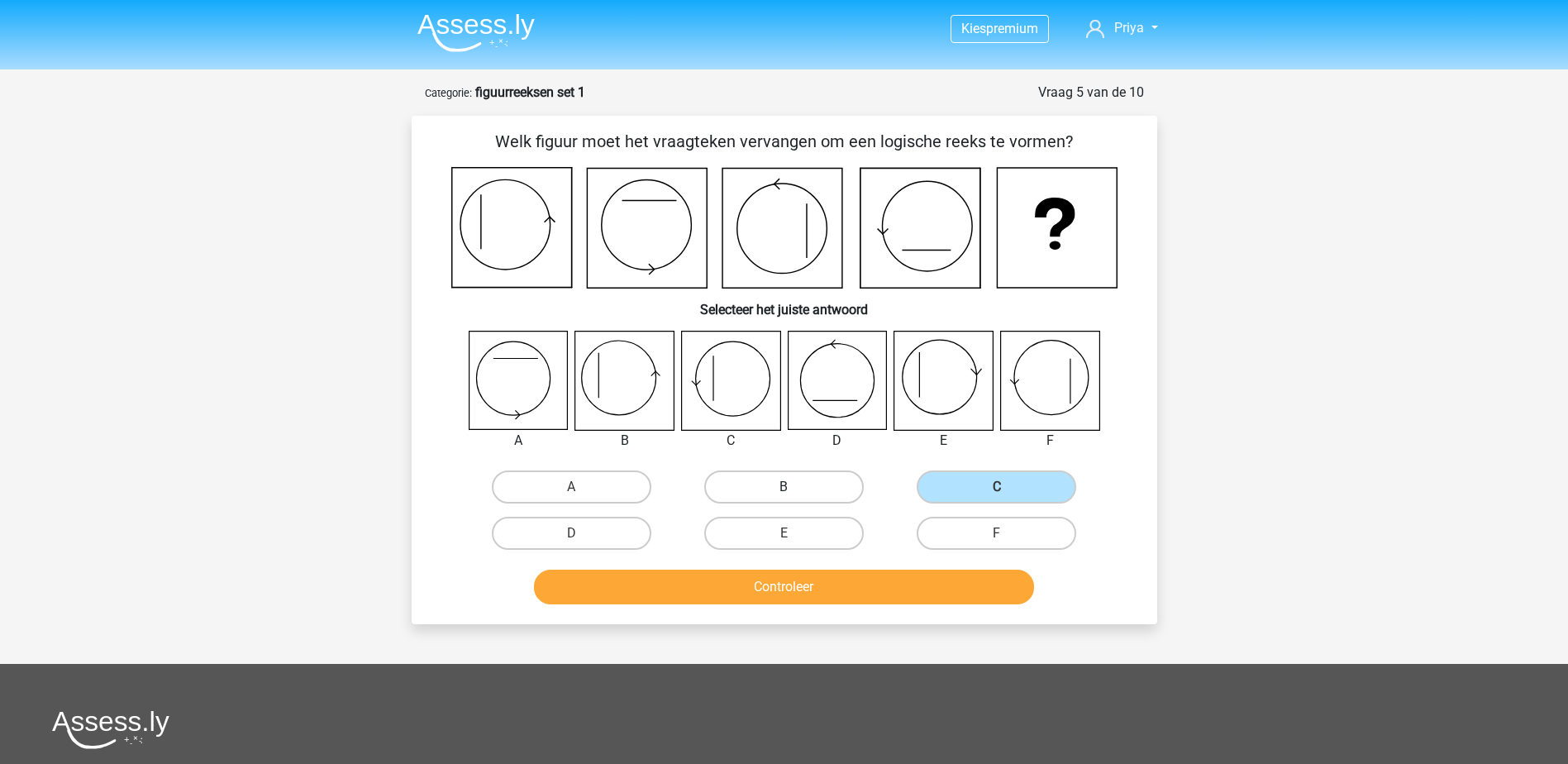
radio input "true"
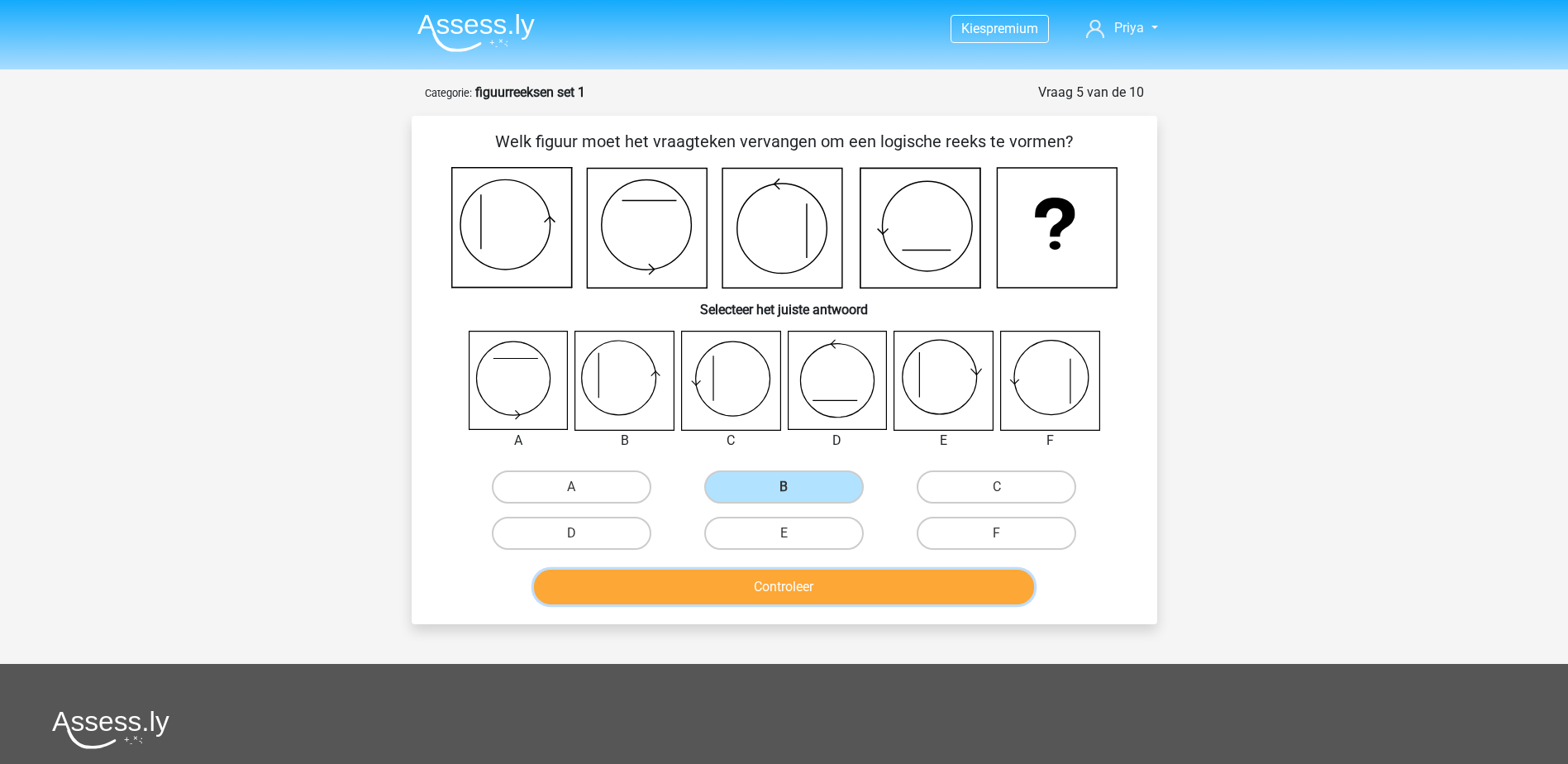
click at [812, 586] on button "Controleer" at bounding box center [784, 587] width 500 height 35
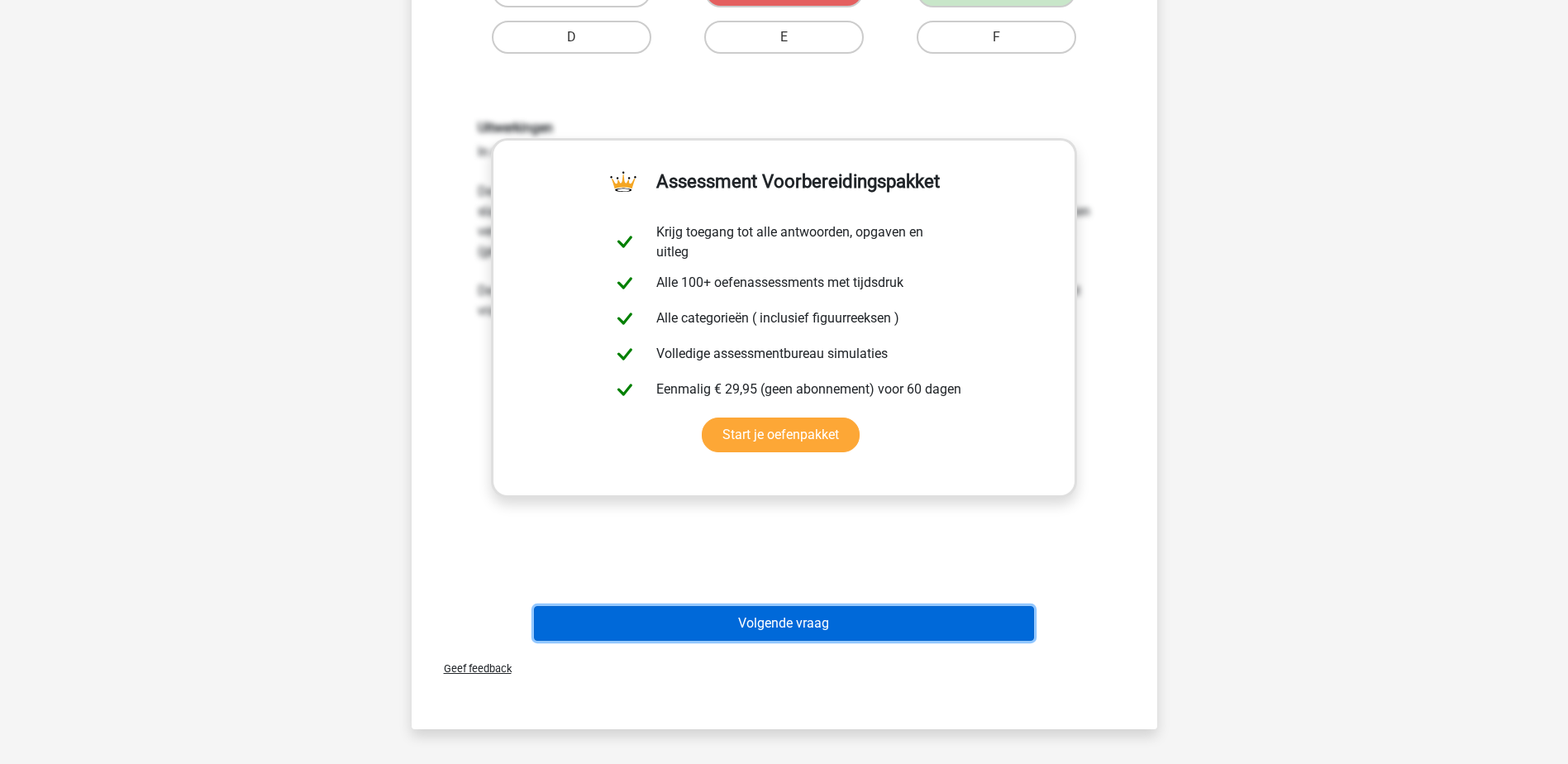
click at [829, 612] on button "Volgende vraag" at bounding box center [784, 623] width 500 height 35
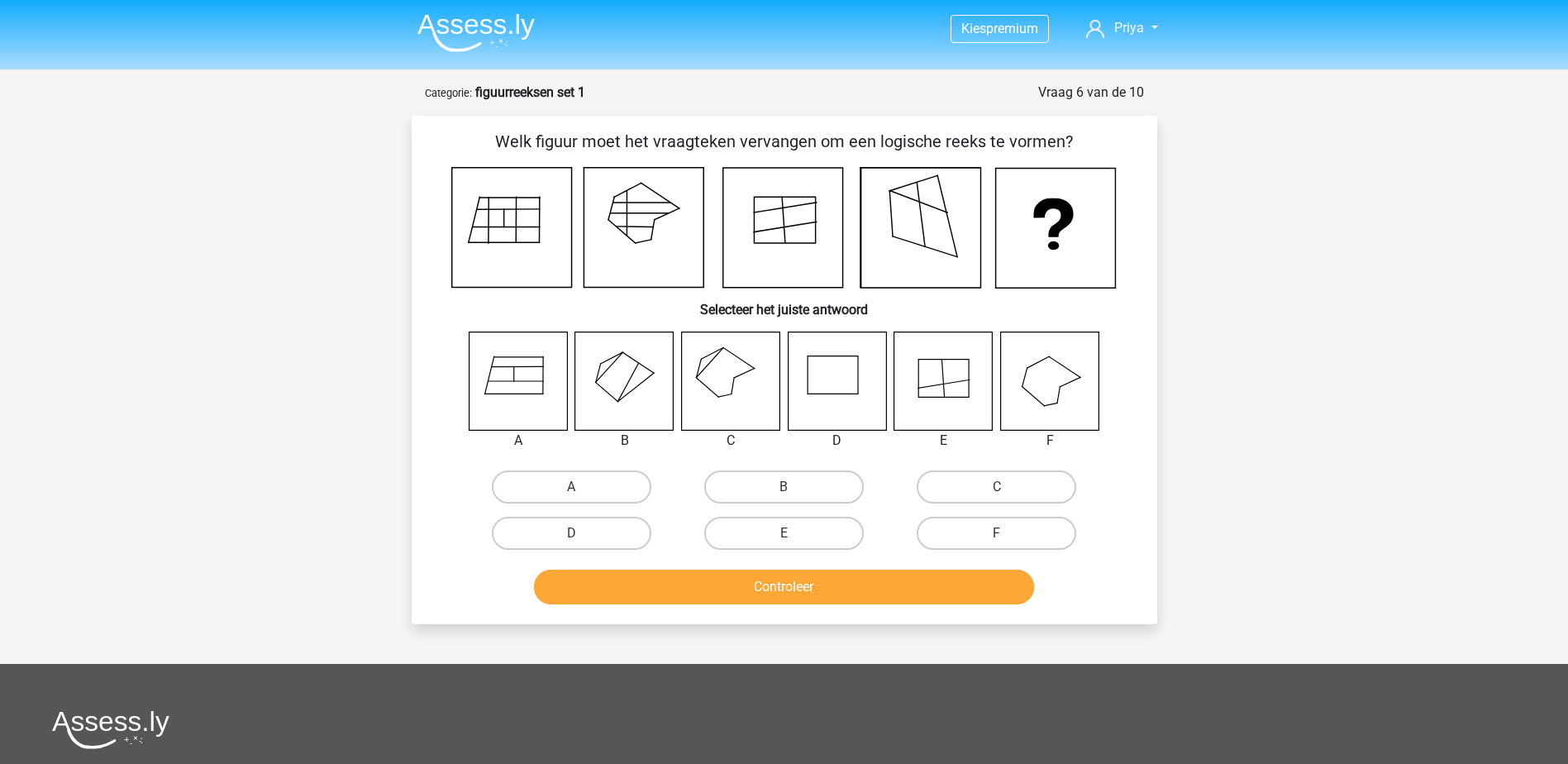
click at [724, 401] on icon at bounding box center [730, 381] width 99 height 99
click at [946, 475] on label "C" at bounding box center [996, 487] width 159 height 33
click at [997, 487] on input "C" at bounding box center [1002, 492] width 11 height 11
radio input "true"
click at [896, 567] on div "Controleer" at bounding box center [784, 583] width 693 height 55
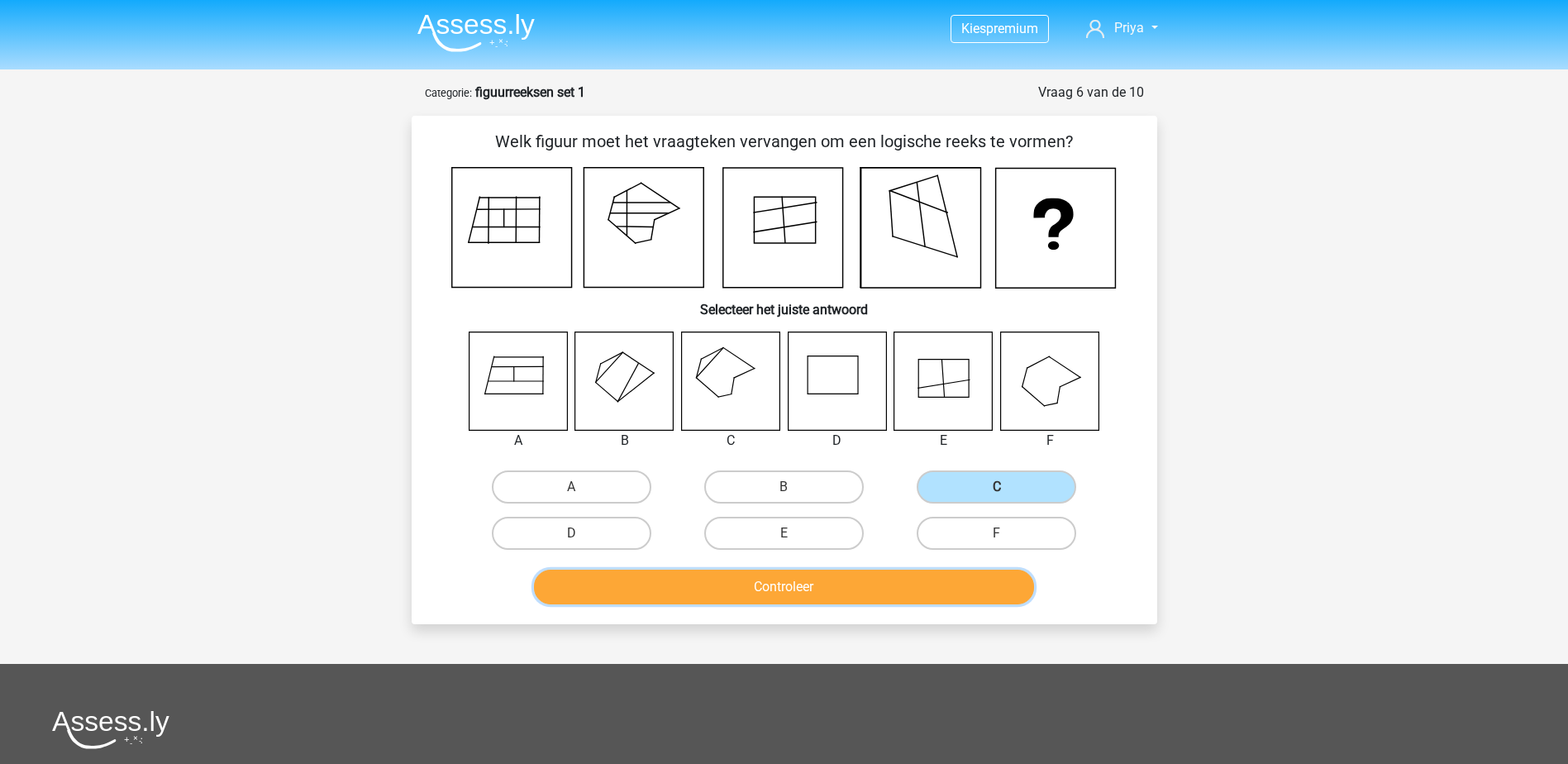
click at [897, 584] on button "Controleer" at bounding box center [784, 587] width 500 height 35
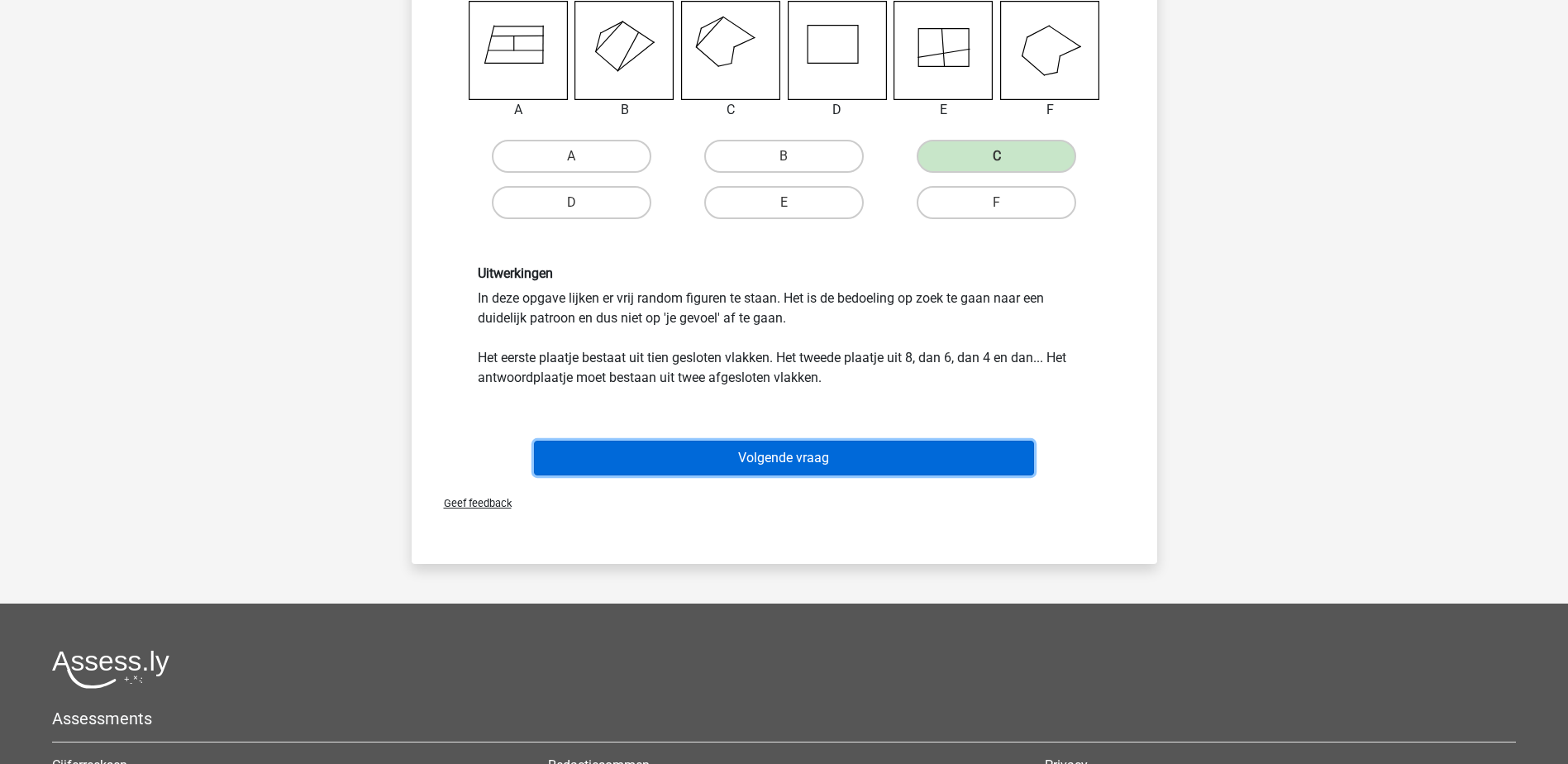
click at [917, 462] on button "Volgende vraag" at bounding box center [784, 458] width 500 height 35
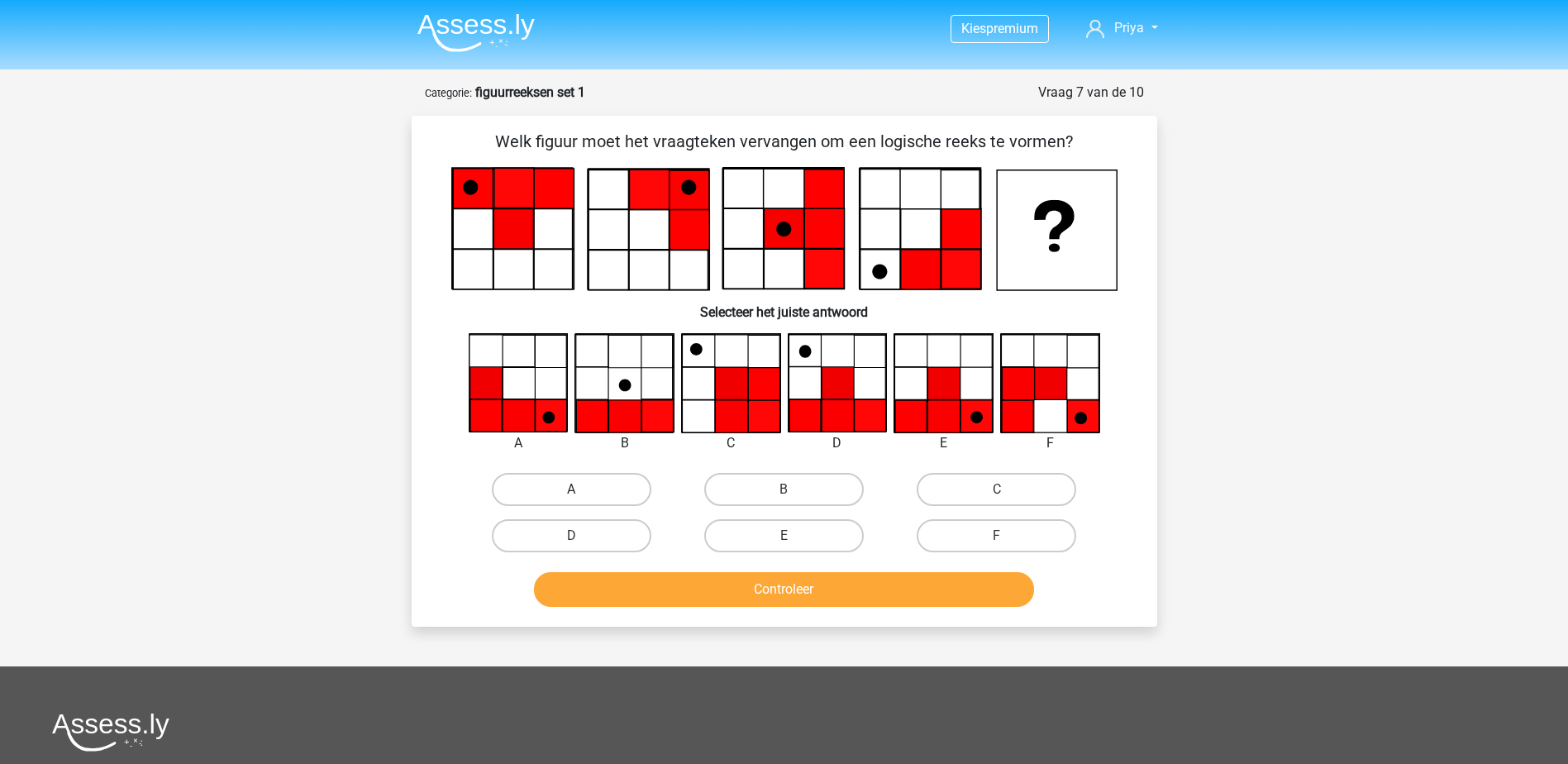
click at [567, 503] on label "A" at bounding box center [571, 489] width 159 height 33
click at [571, 500] on input "A" at bounding box center [576, 494] width 11 height 11
radio input "true"
click at [724, 590] on button "Controleer" at bounding box center [784, 590] width 500 height 35
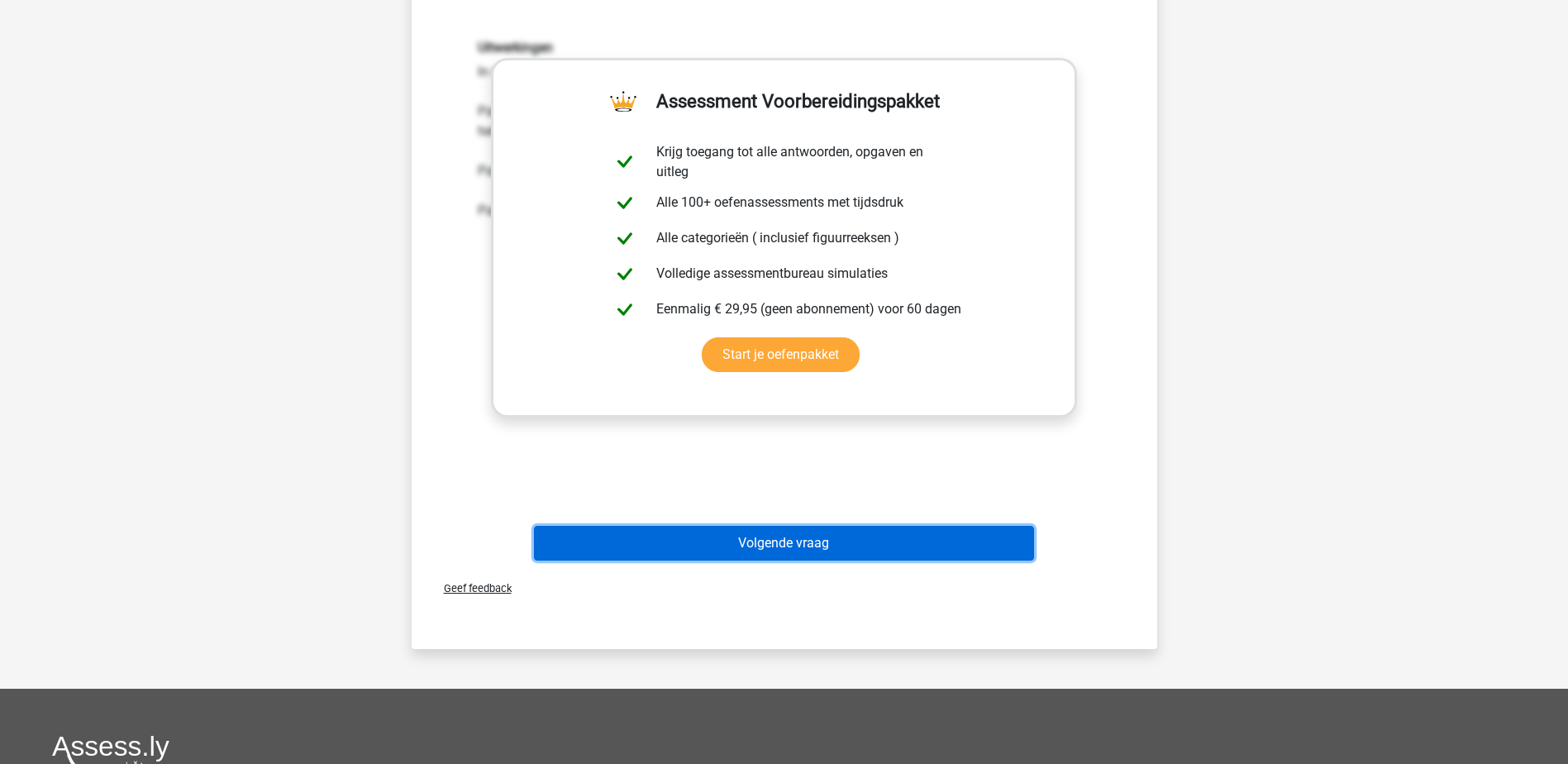
click at [849, 551] on button "Volgende vraag" at bounding box center [784, 543] width 500 height 35
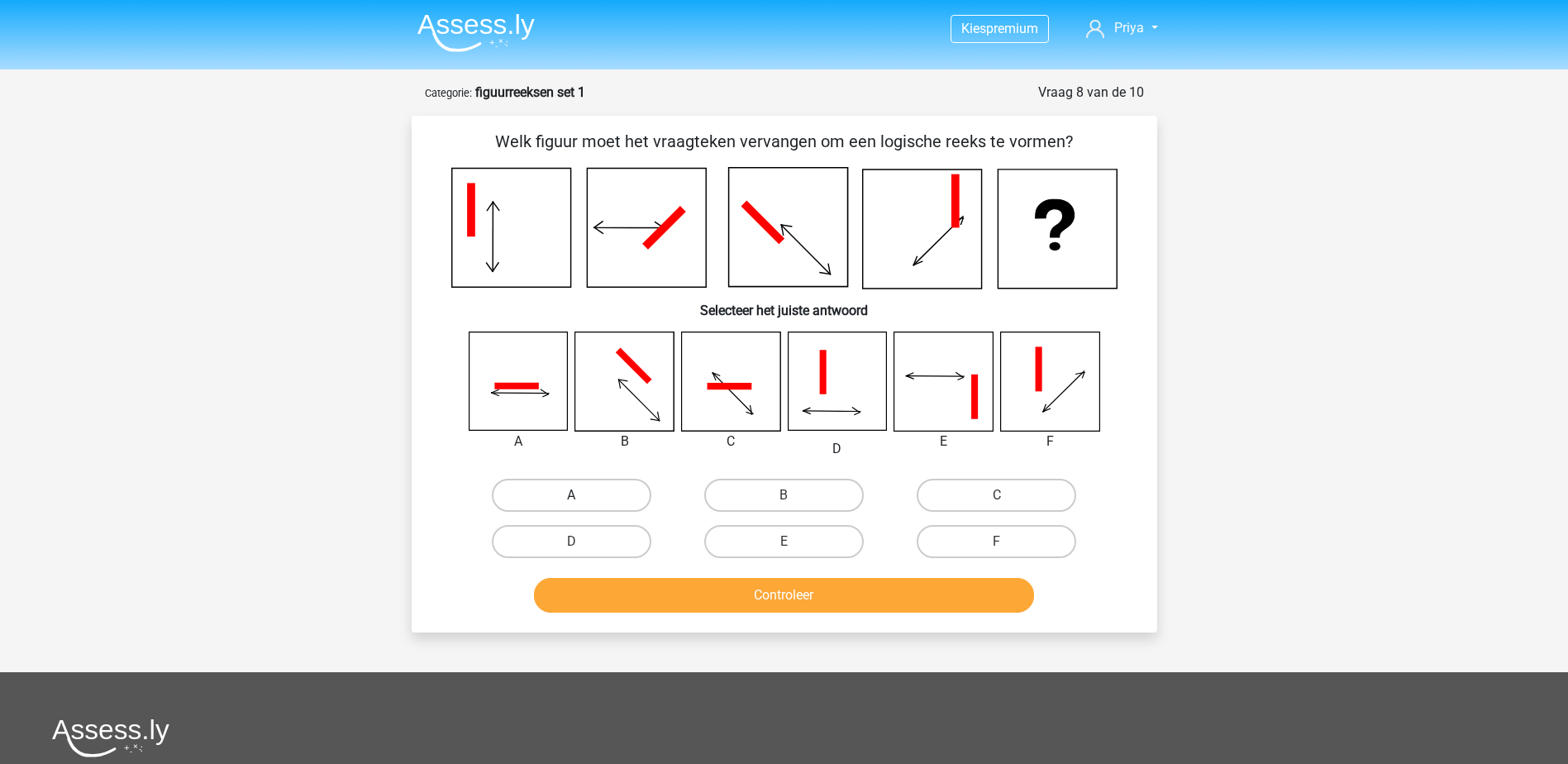
click at [570, 486] on label "A" at bounding box center [571, 495] width 159 height 33
click at [571, 496] on input "A" at bounding box center [576, 500] width 11 height 11
radio input "true"
click at [696, 582] on button "Controleer" at bounding box center [784, 595] width 500 height 35
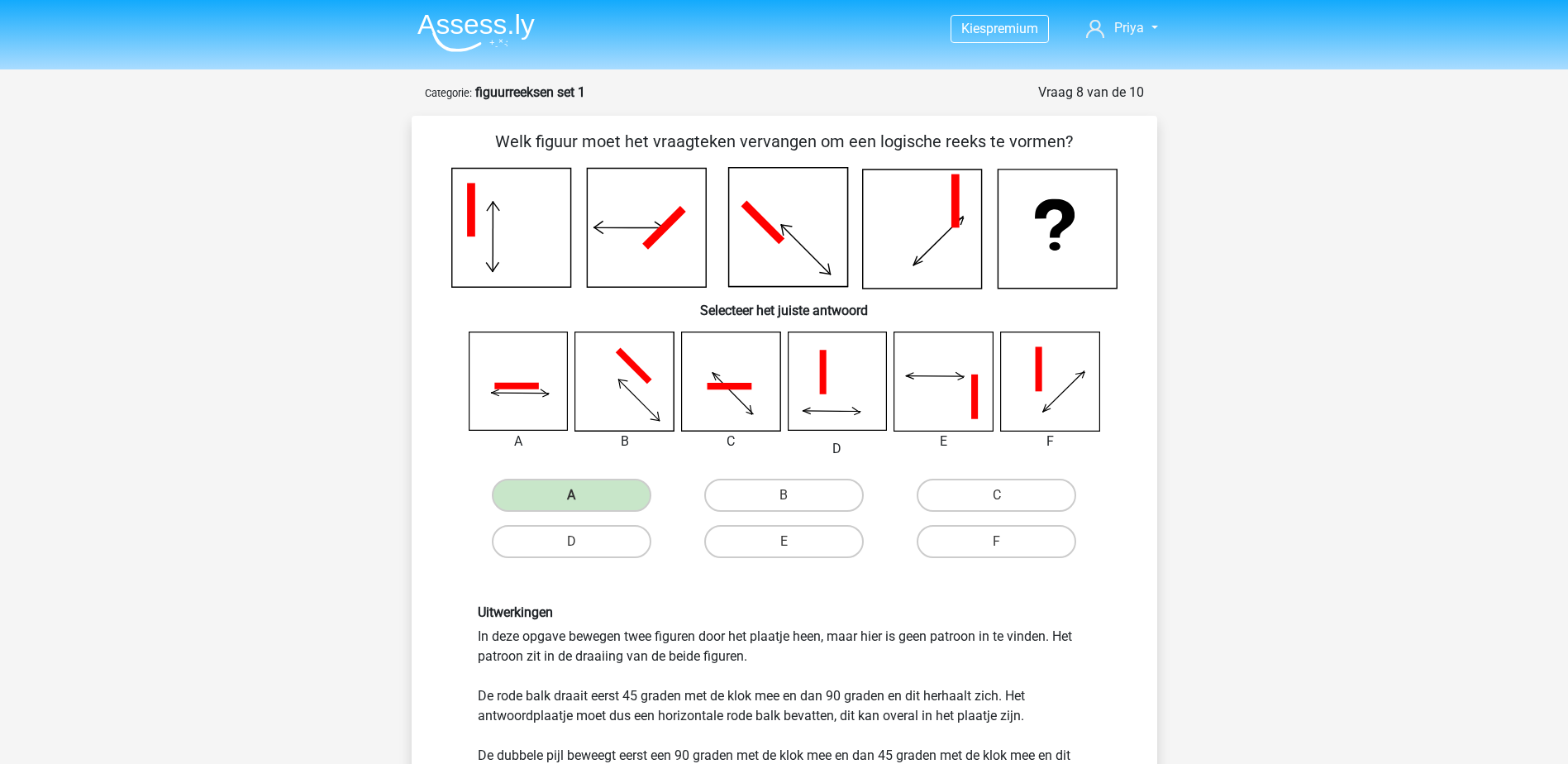
scroll to position [82, 0]
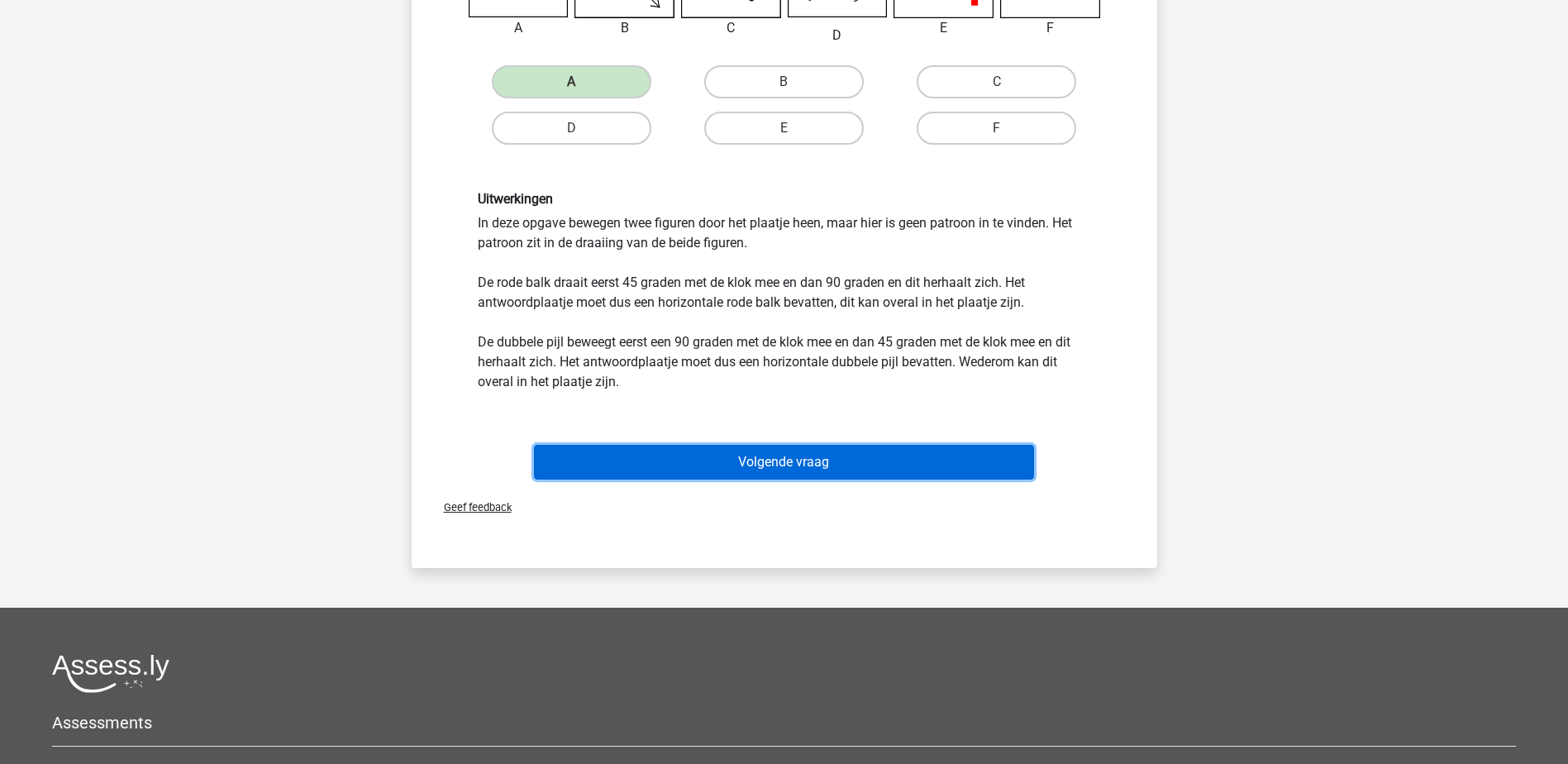
click at [900, 448] on button "Volgende vraag" at bounding box center [784, 462] width 500 height 35
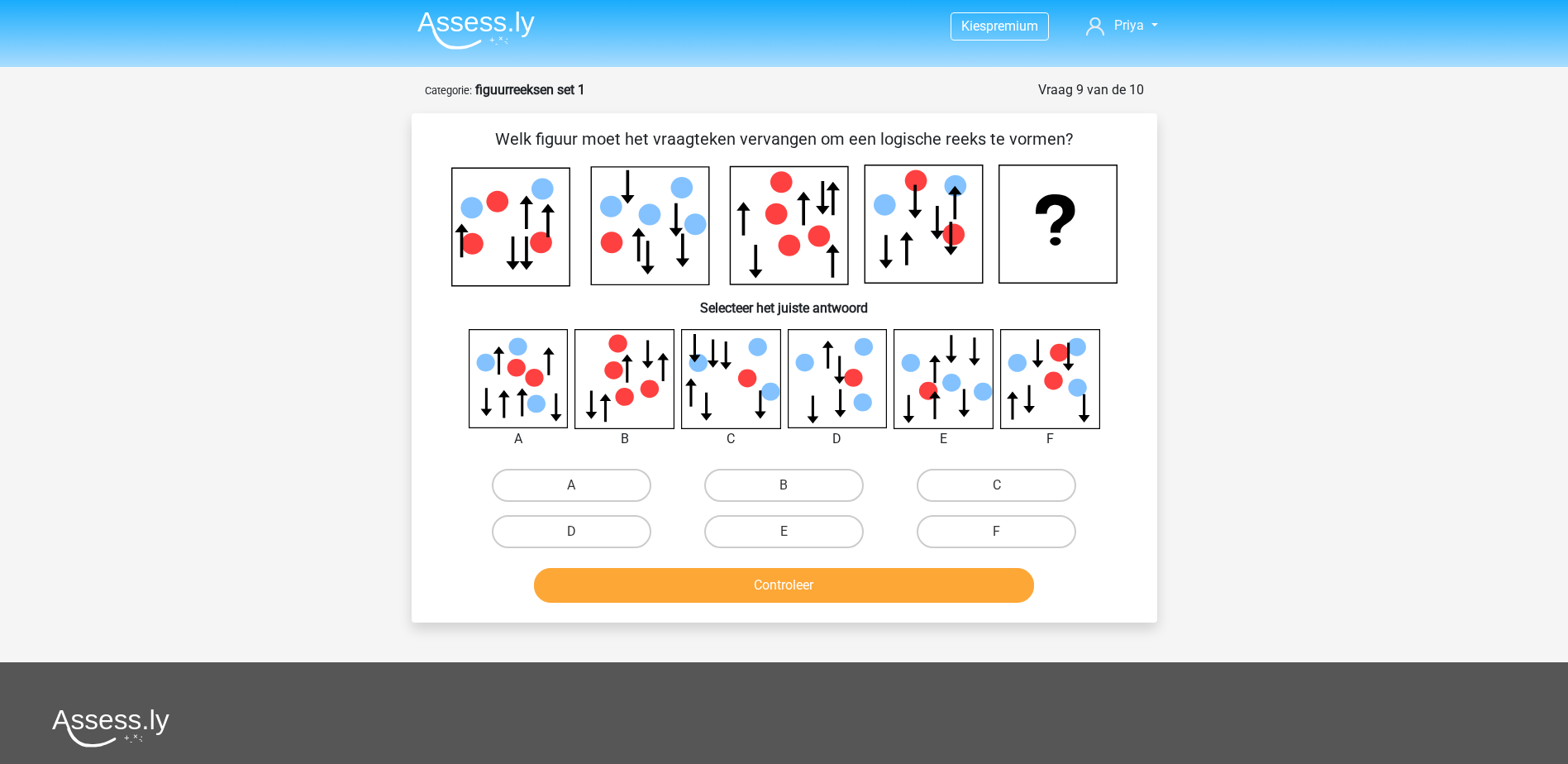
scroll to position [0, 0]
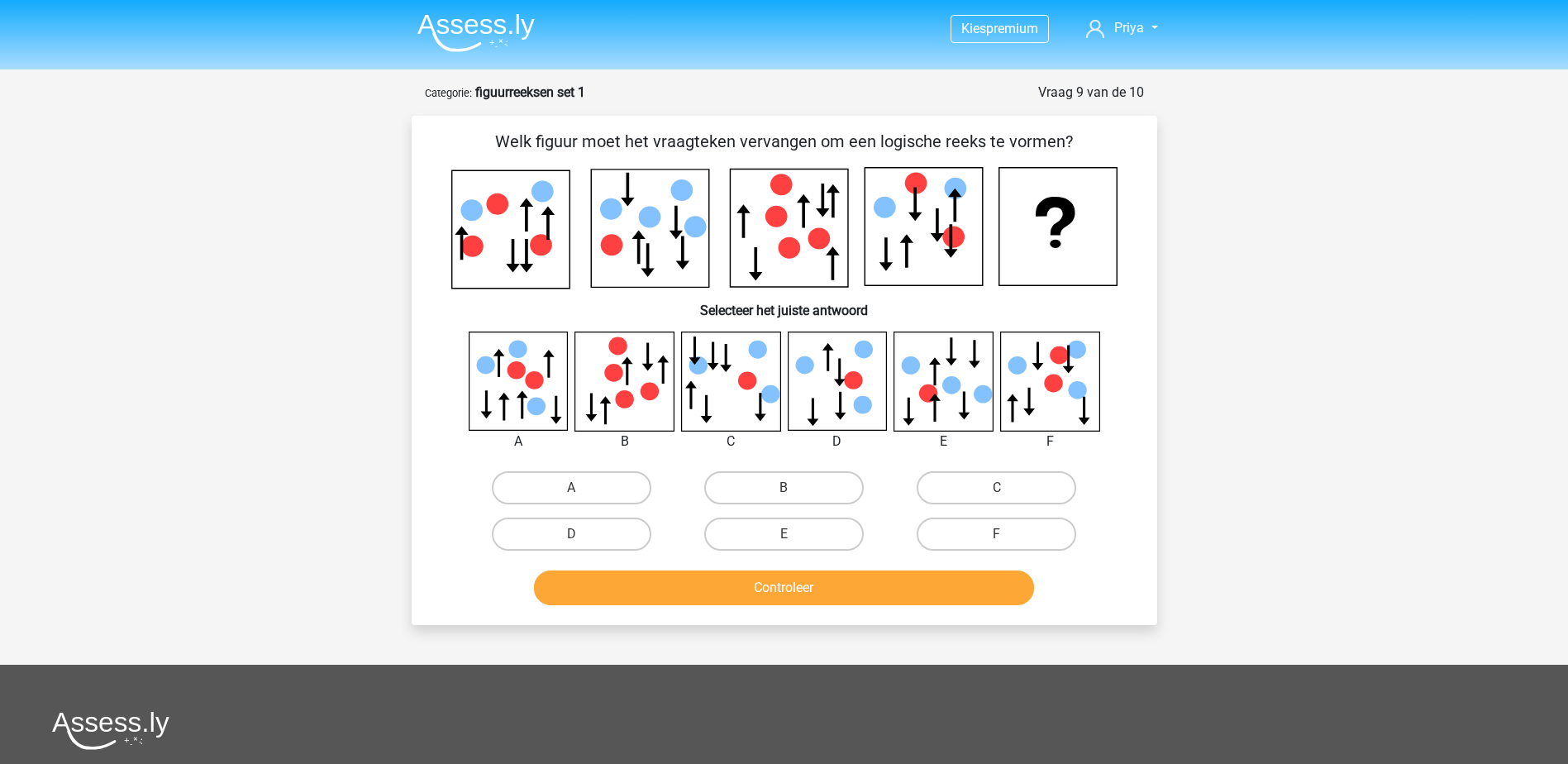
click at [626, 410] on icon at bounding box center [624, 381] width 99 height 99
click at [730, 488] on label "B" at bounding box center [784, 488] width 159 height 33
click at [783, 488] on input "B" at bounding box center [788, 493] width 11 height 11
radio input "true"
click at [783, 592] on button "Controleer" at bounding box center [784, 588] width 500 height 35
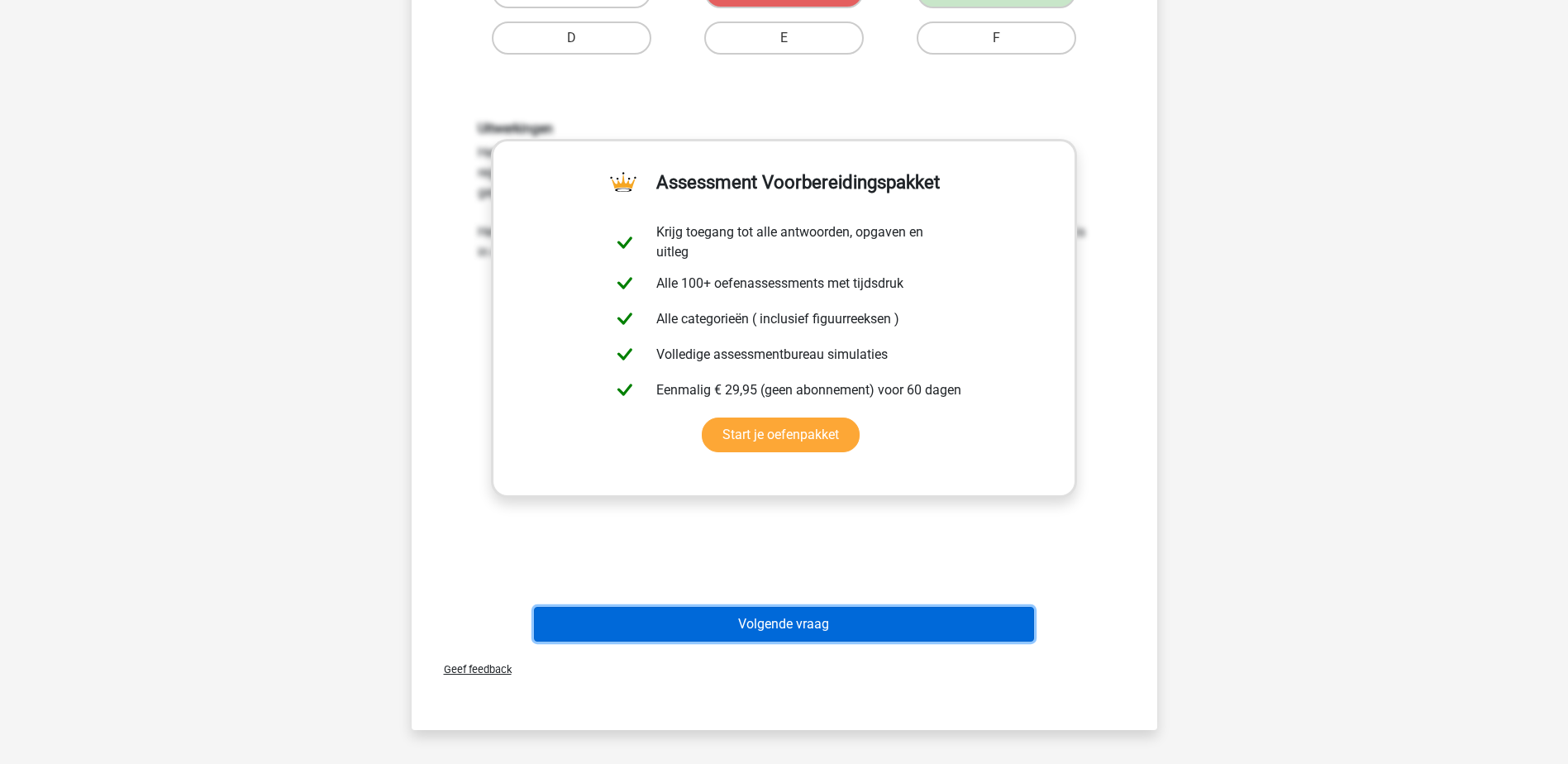
click at [772, 619] on button "Volgende vraag" at bounding box center [784, 624] width 500 height 35
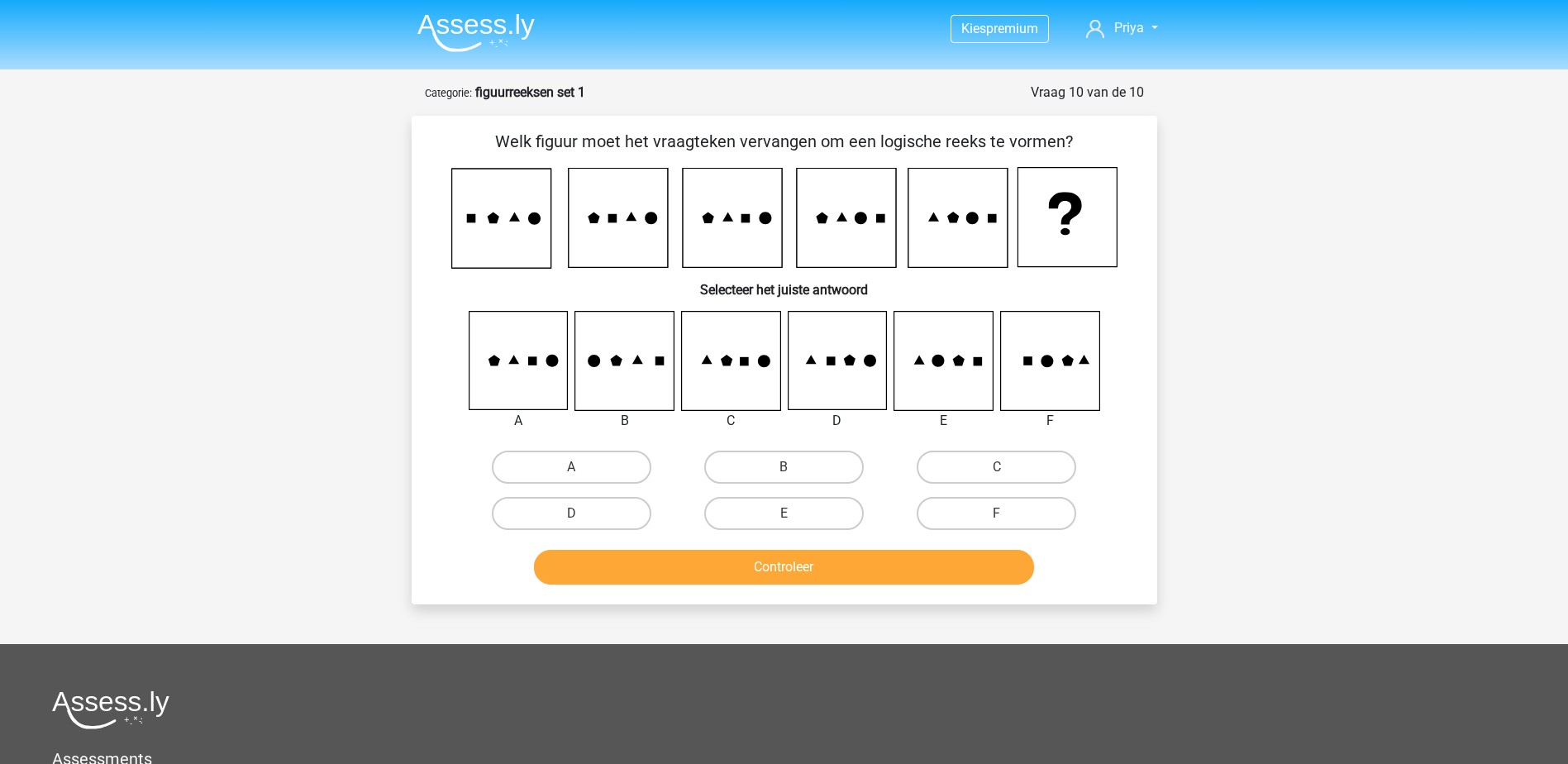
click at [946, 363] on icon at bounding box center [943, 360] width 99 height 99
click at [798, 508] on label "E" at bounding box center [784, 513] width 159 height 33
click at [795, 513] on input "E" at bounding box center [788, 518] width 11 height 11
radio input "true"
click at [784, 555] on button "Controleer" at bounding box center [784, 567] width 500 height 35
